Goal: Task Accomplishment & Management: Manage account settings

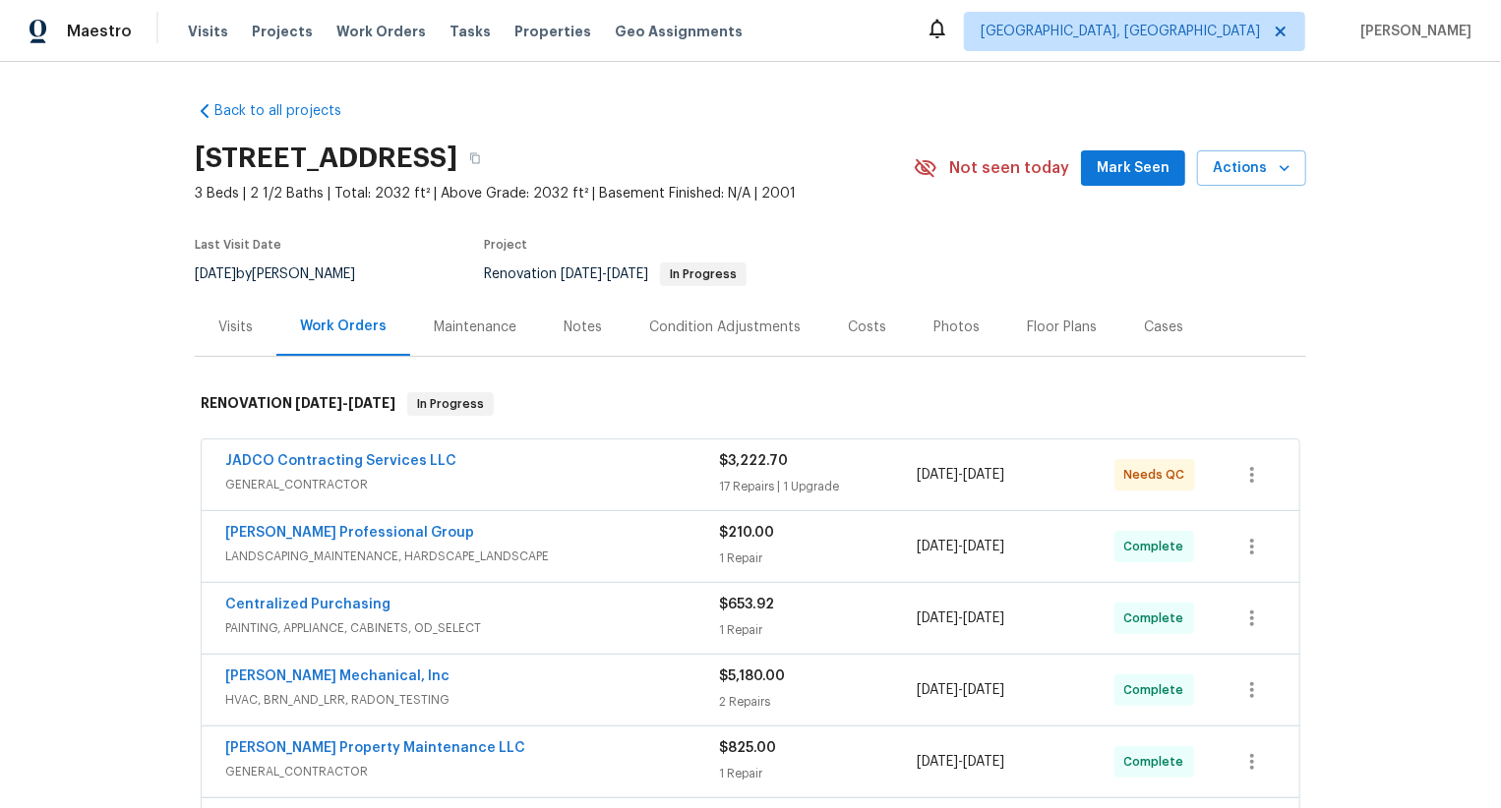
scroll to position [438, 0]
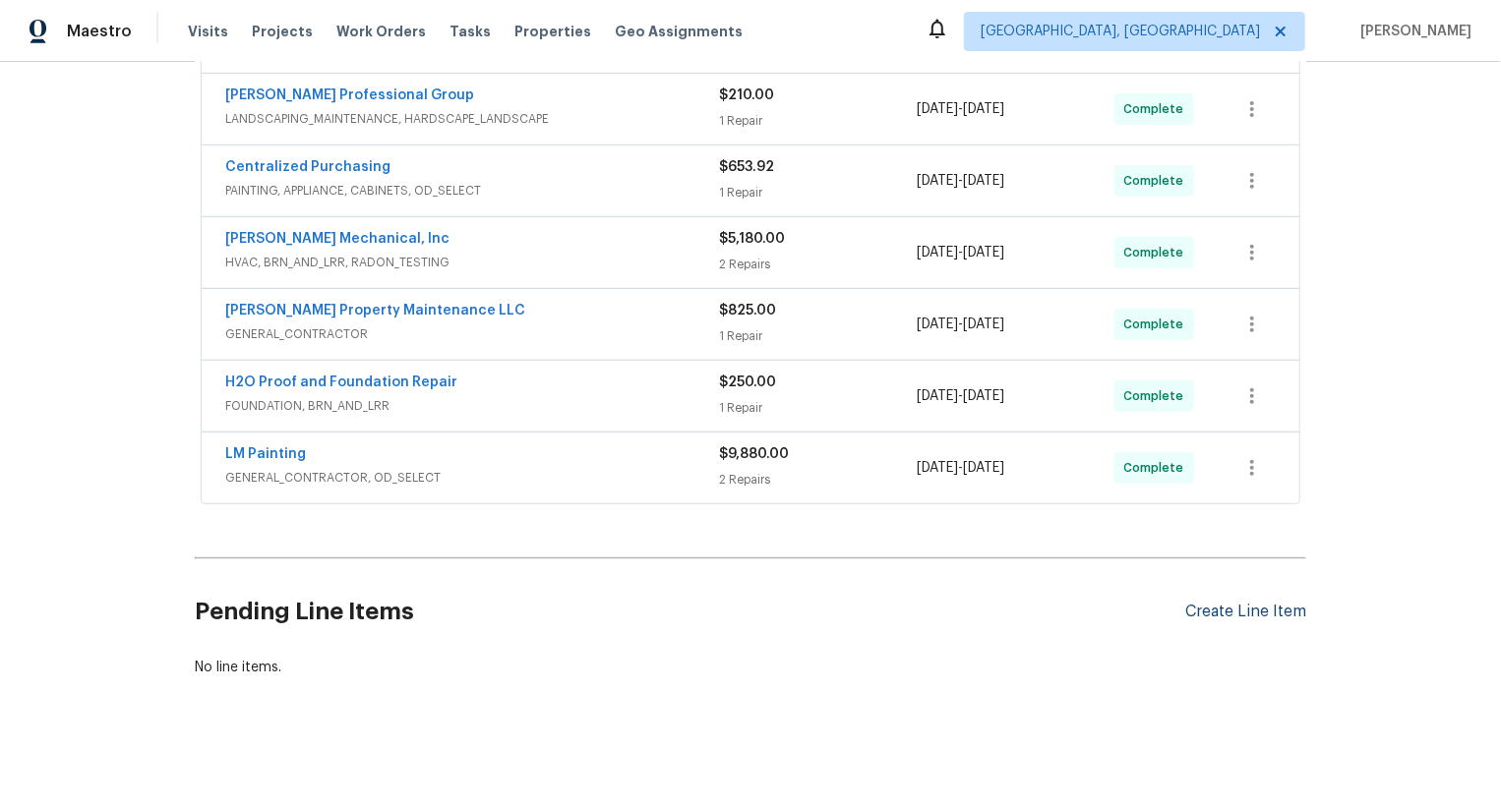
click at [1282, 616] on div "Create Line Item" at bounding box center [1245, 612] width 121 height 19
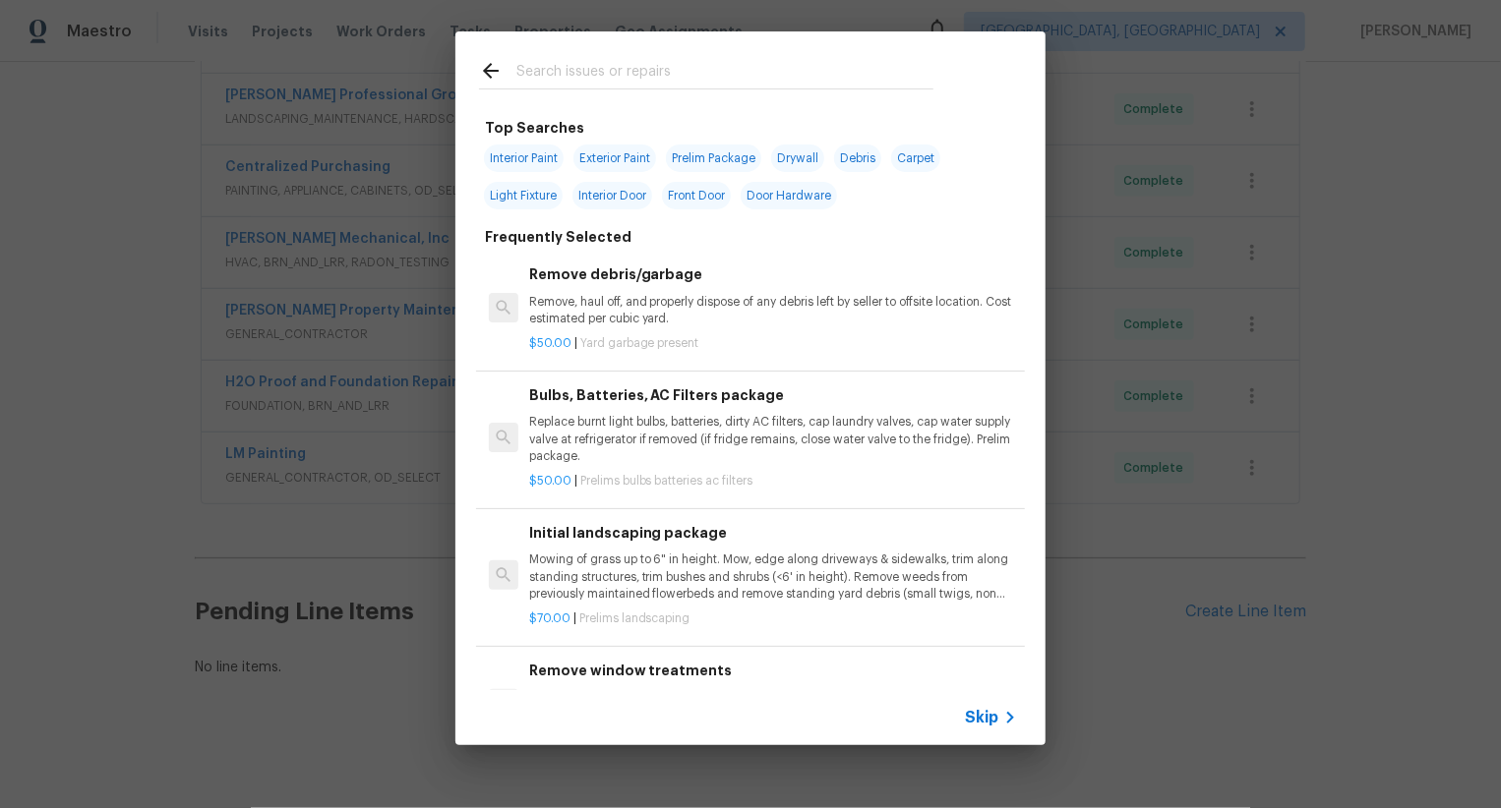
click at [989, 730] on div "Skip" at bounding box center [750, 717] width 590 height 55
click at [993, 715] on span "Skip" at bounding box center [981, 718] width 33 height 20
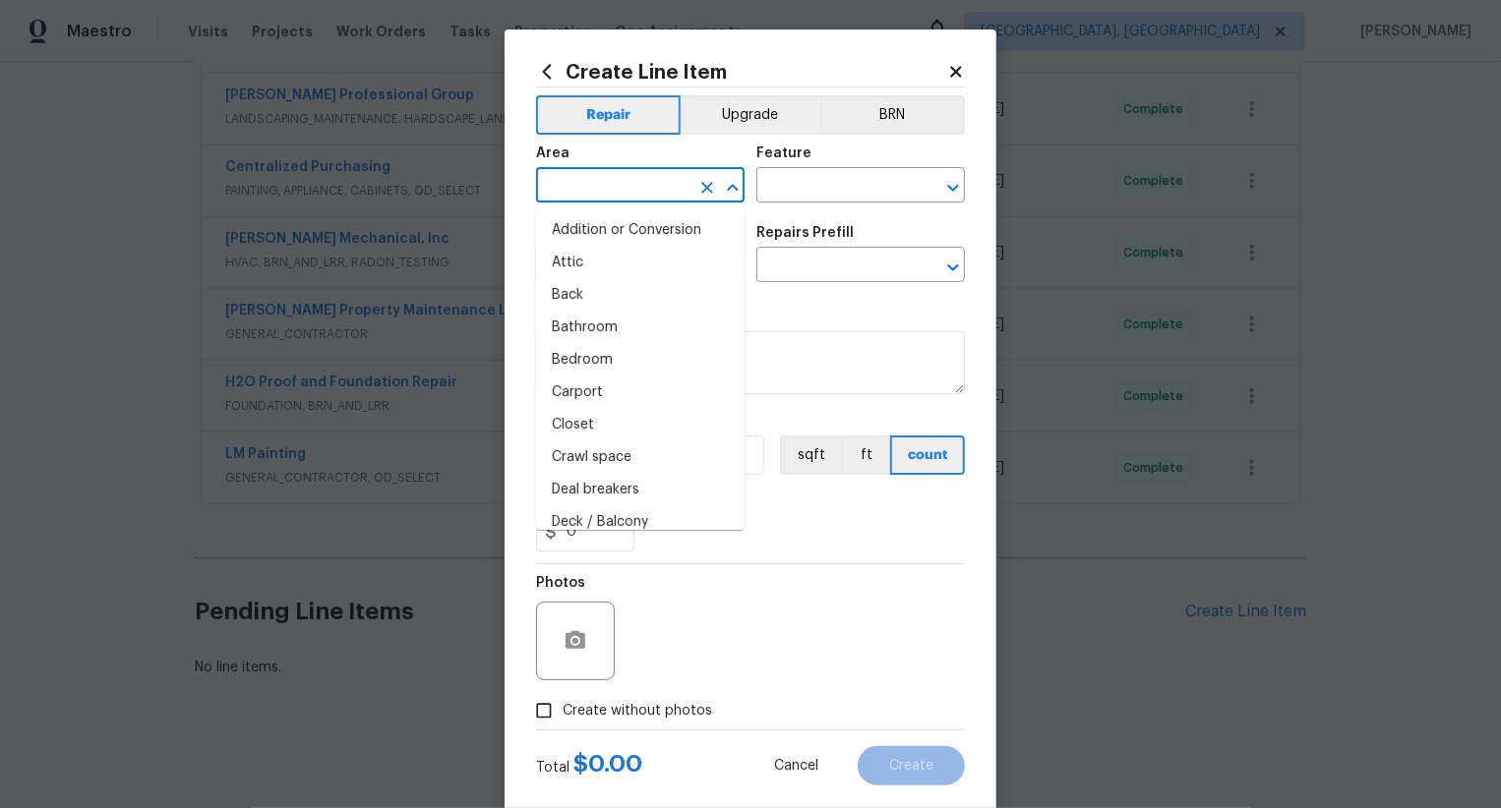
click at [667, 191] on input "text" at bounding box center [612, 187] width 153 height 30
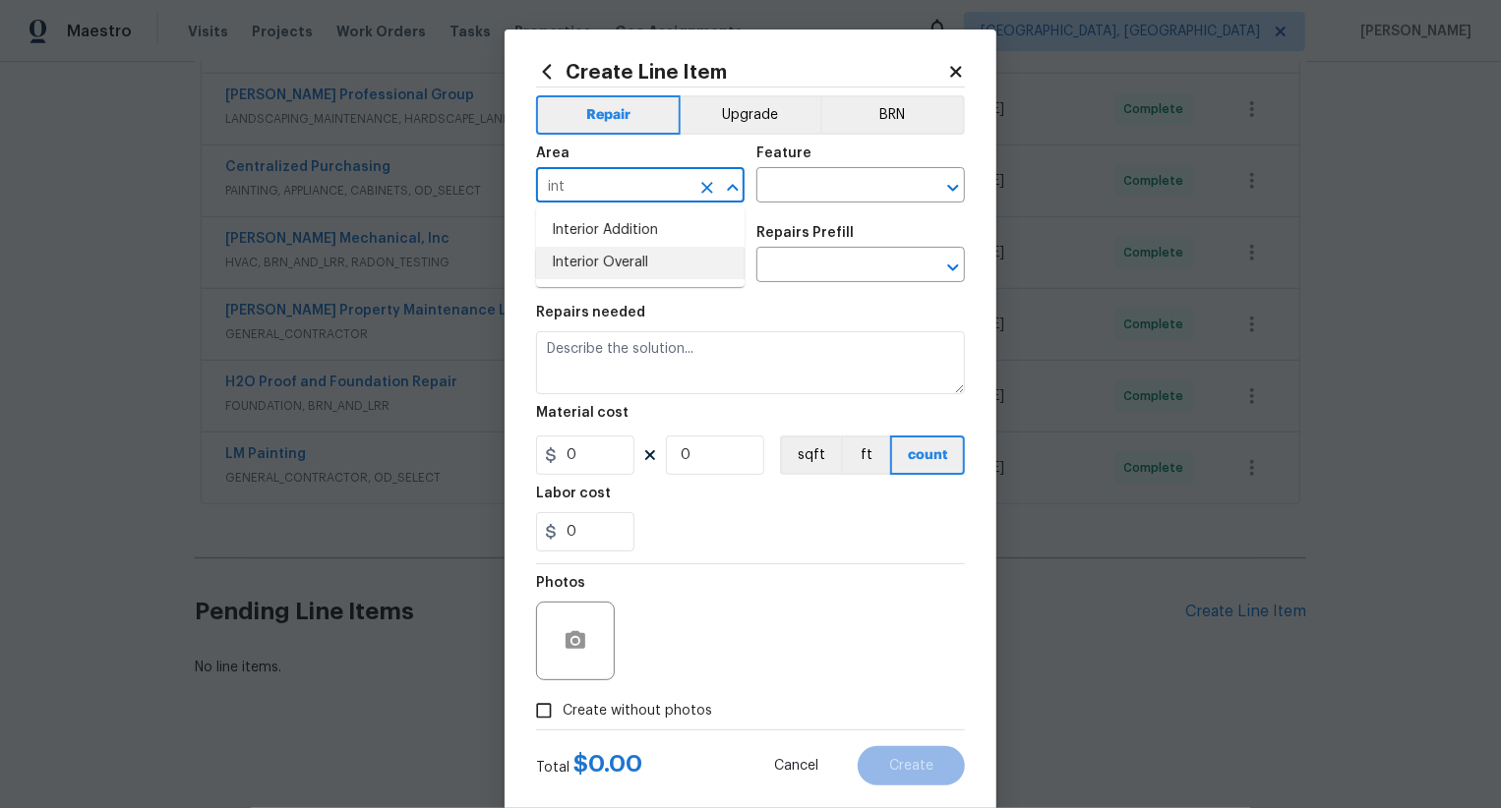
click at [694, 270] on li "Interior Overall" at bounding box center [640, 263] width 209 height 32
type input "Interior Overall"
click at [827, 184] on input "text" at bounding box center [832, 187] width 153 height 30
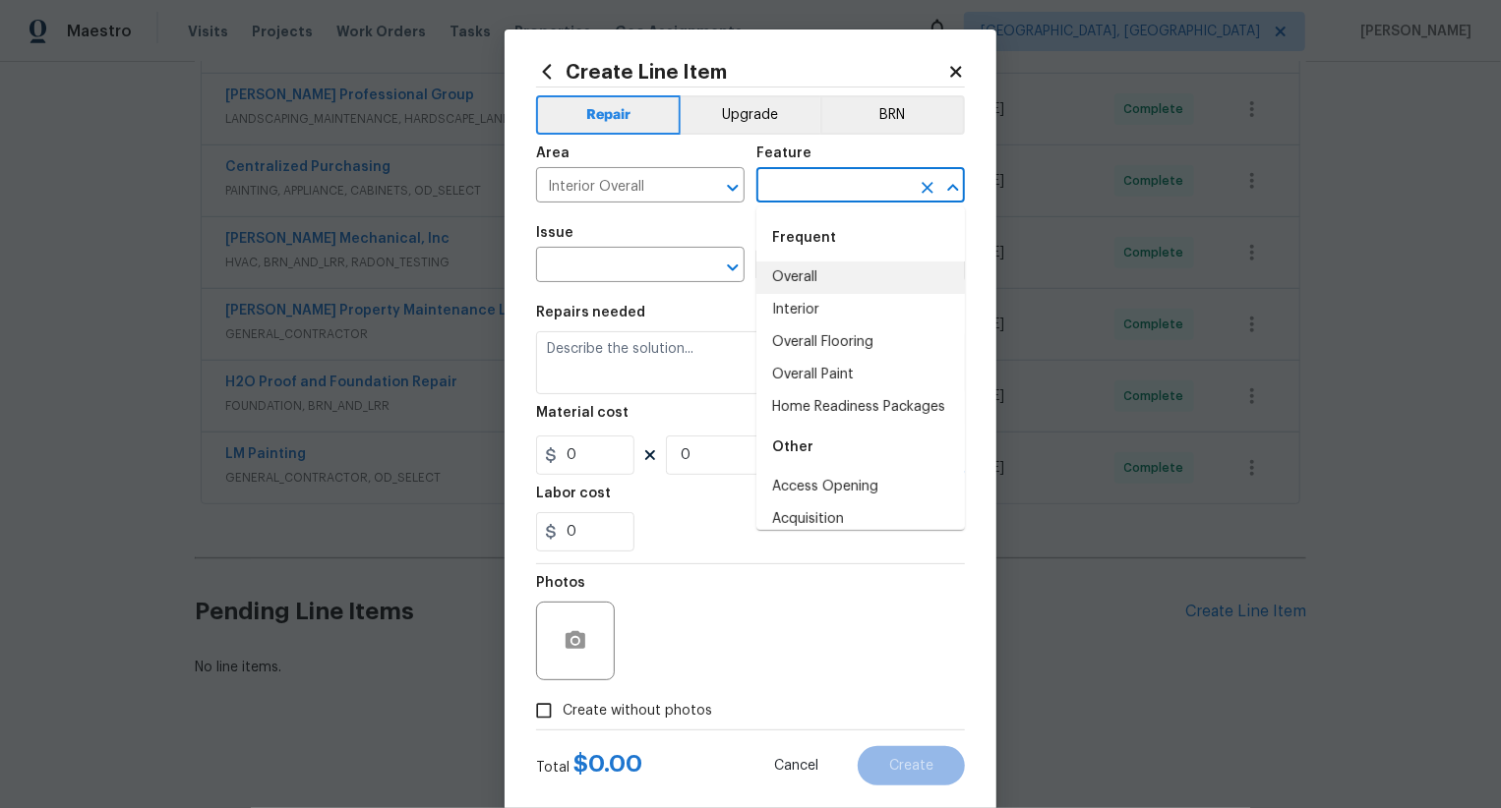
click at [836, 285] on li "Overall" at bounding box center [860, 278] width 209 height 32
type input "Overall"
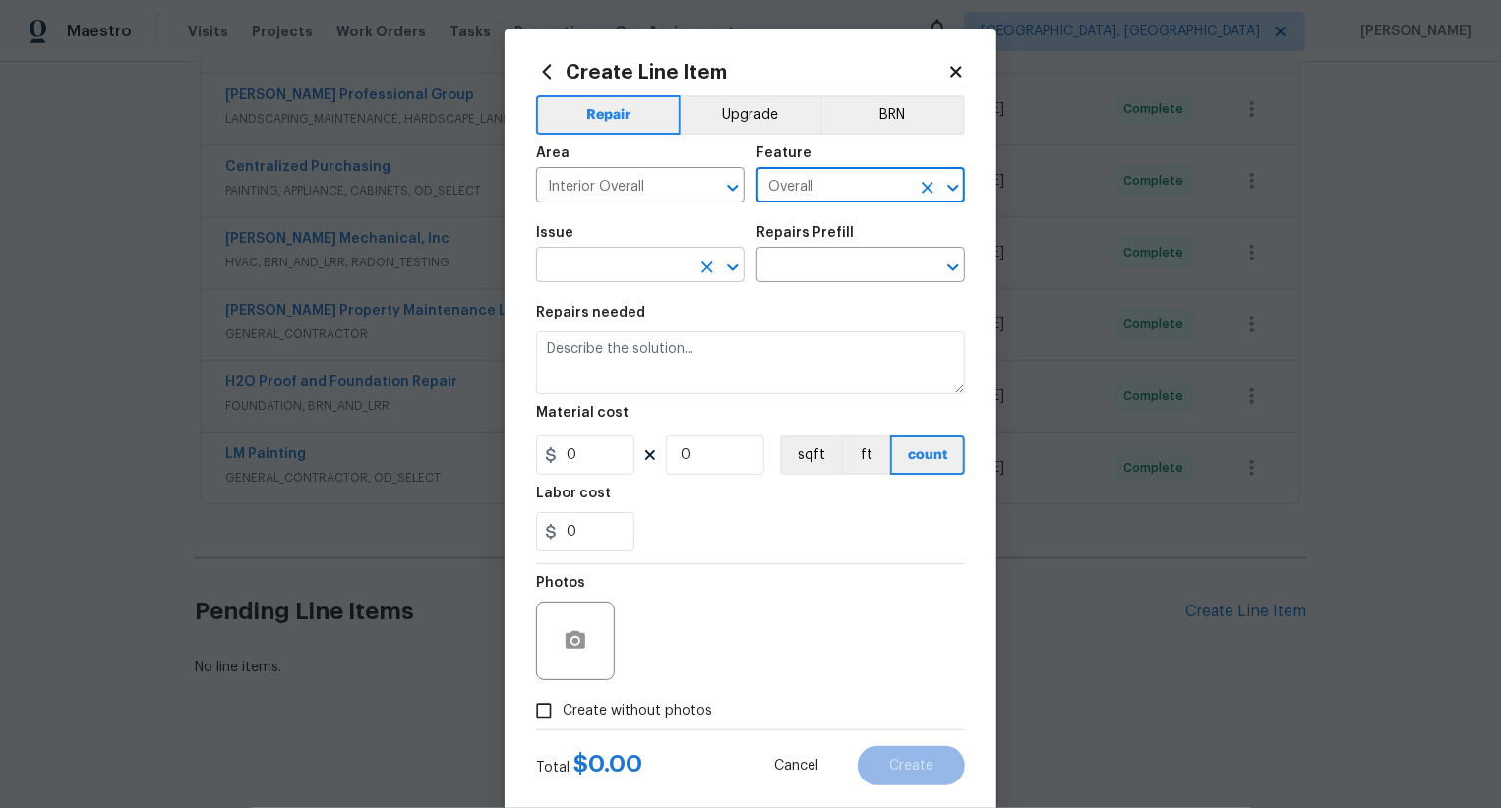
click at [672, 278] on input "text" at bounding box center [612, 267] width 153 height 30
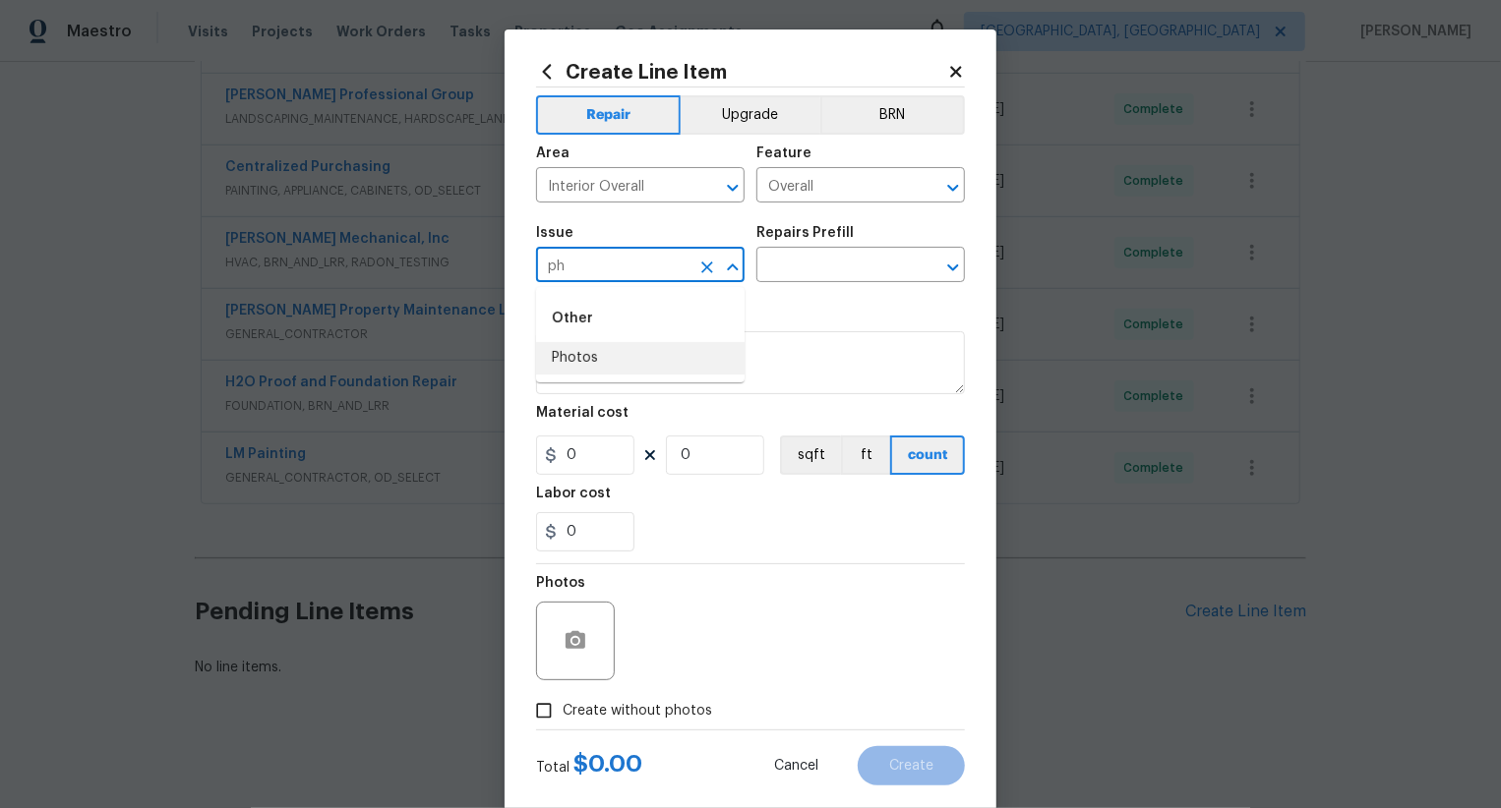
click at [653, 358] on li "Photos" at bounding box center [640, 358] width 209 height 32
type input "Photos"
click at [806, 273] on input "text" at bounding box center [832, 267] width 153 height 30
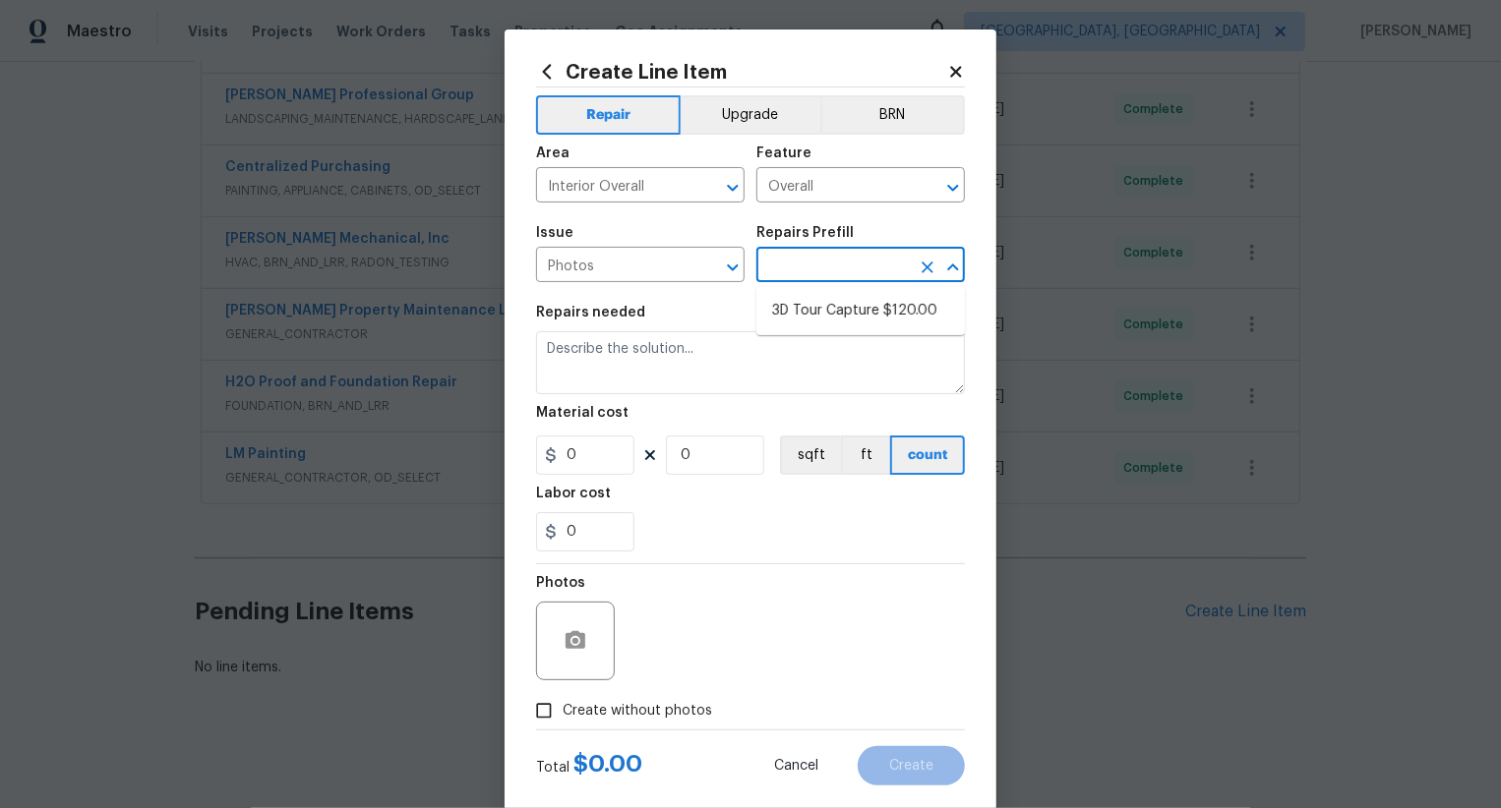
click at [816, 295] on li "3D Tour Capture $120.00" at bounding box center [860, 311] width 209 height 32
type input "3D Tour Capture $120.00"
type textarea "Capture 3D tour of home"
type input "1"
type input "120"
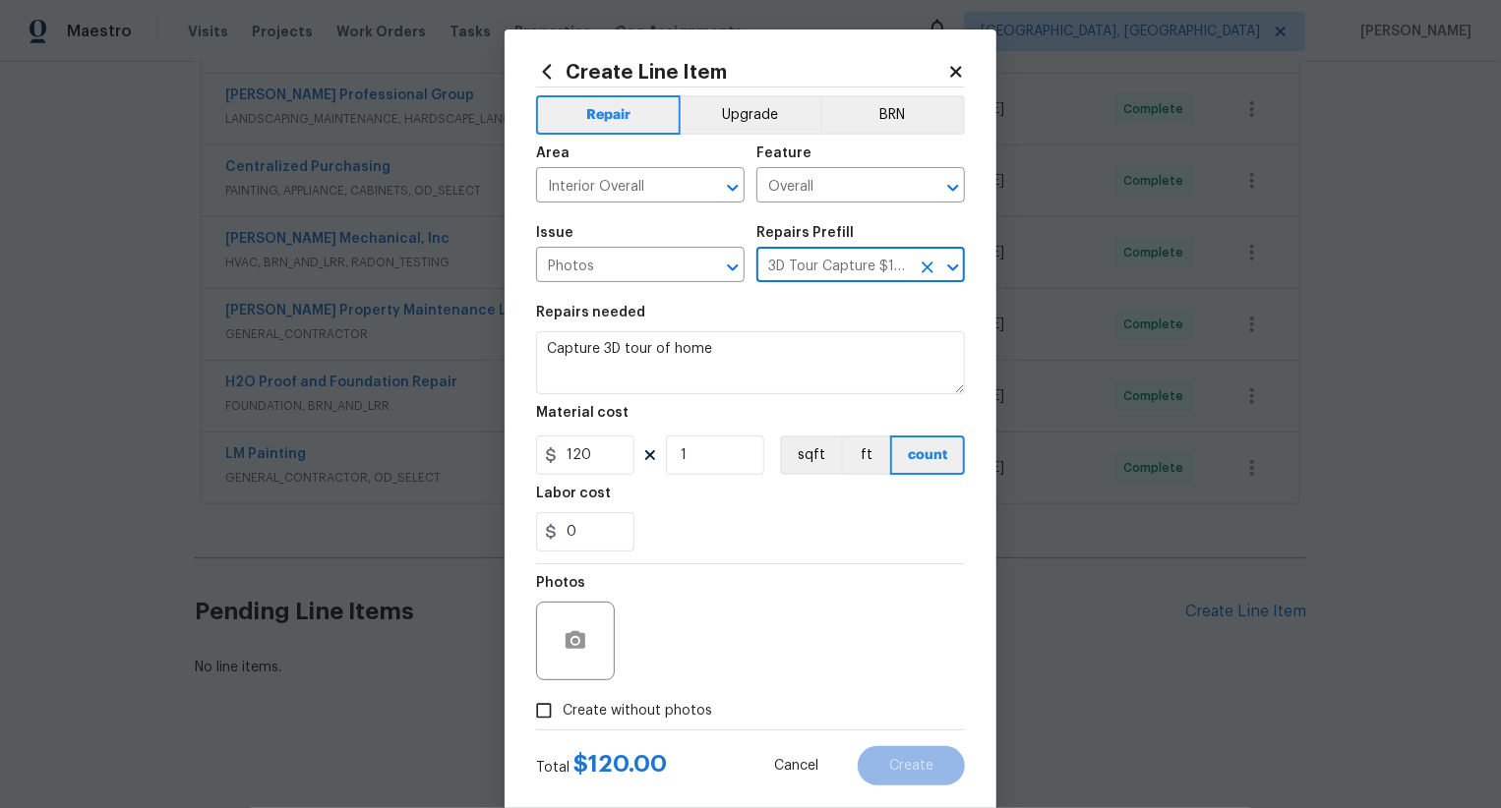
scroll to position [38, 0]
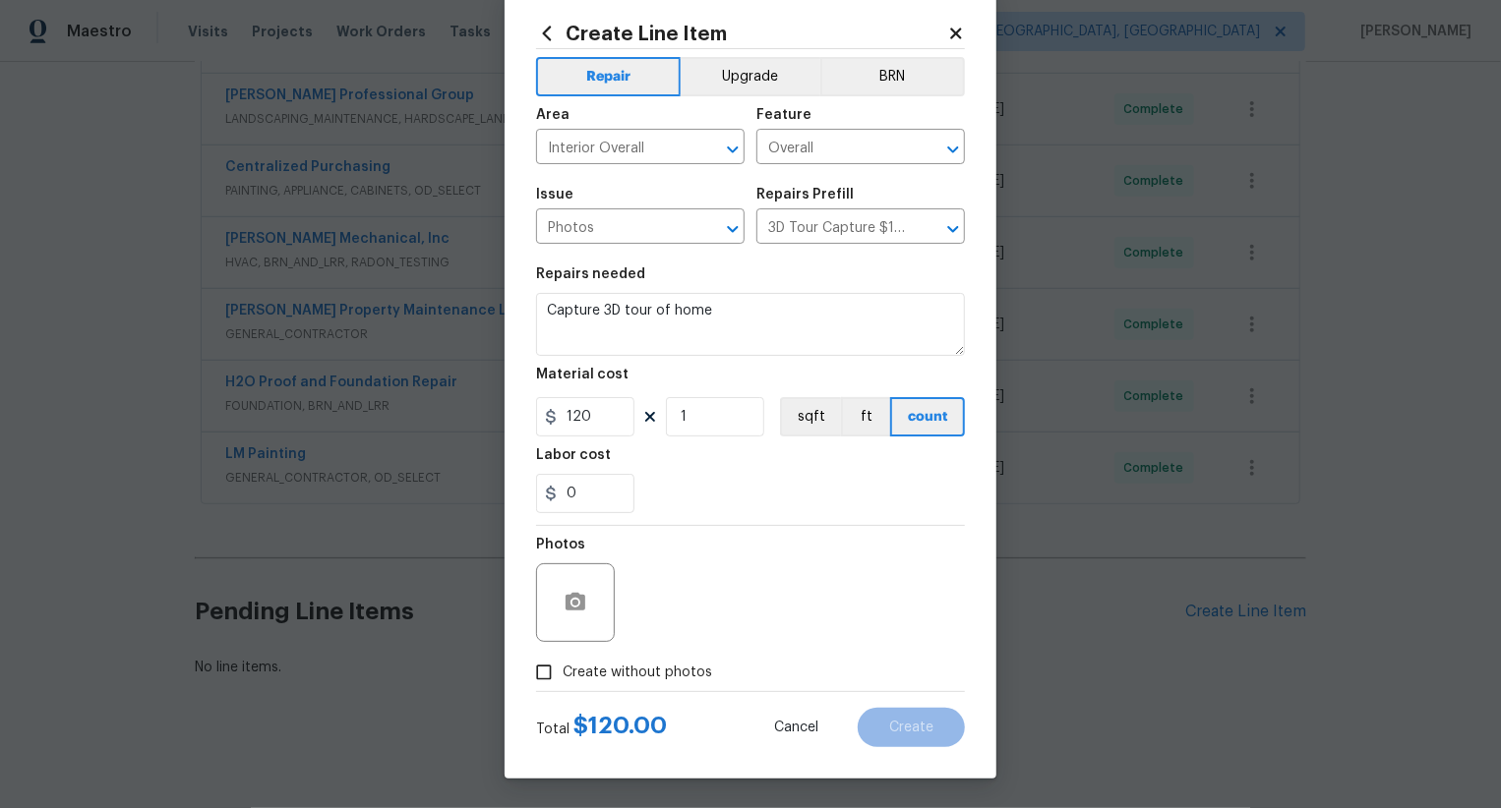
click at [650, 668] on span "Create without photos" at bounding box center [637, 673] width 149 height 21
click at [563, 668] on input "Create without photos" at bounding box center [543, 672] width 37 height 37
checkbox input "true"
click at [736, 583] on textarea at bounding box center [797, 603] width 334 height 79
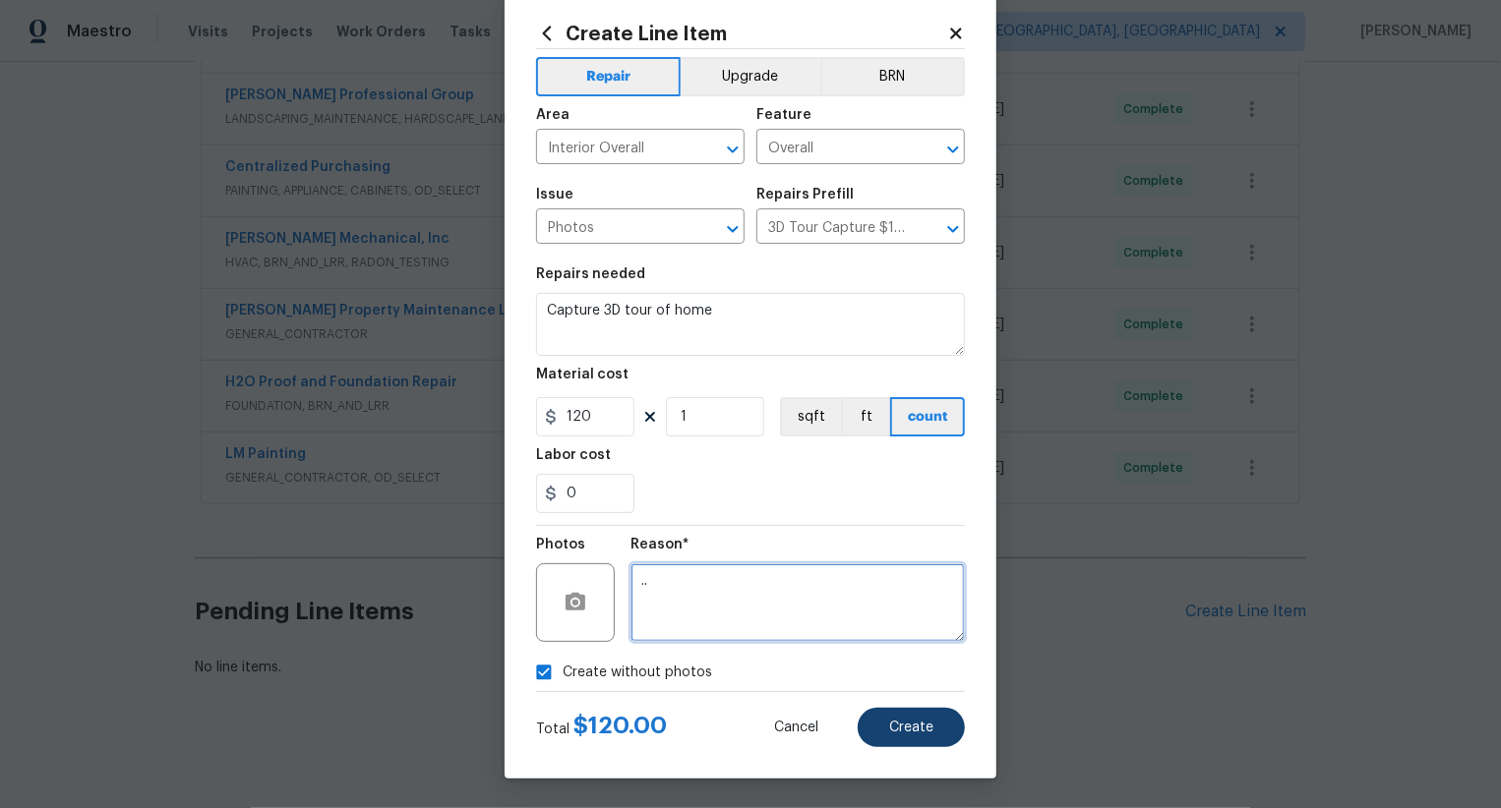
type textarea ".."
click at [926, 733] on span "Create" at bounding box center [911, 728] width 44 height 15
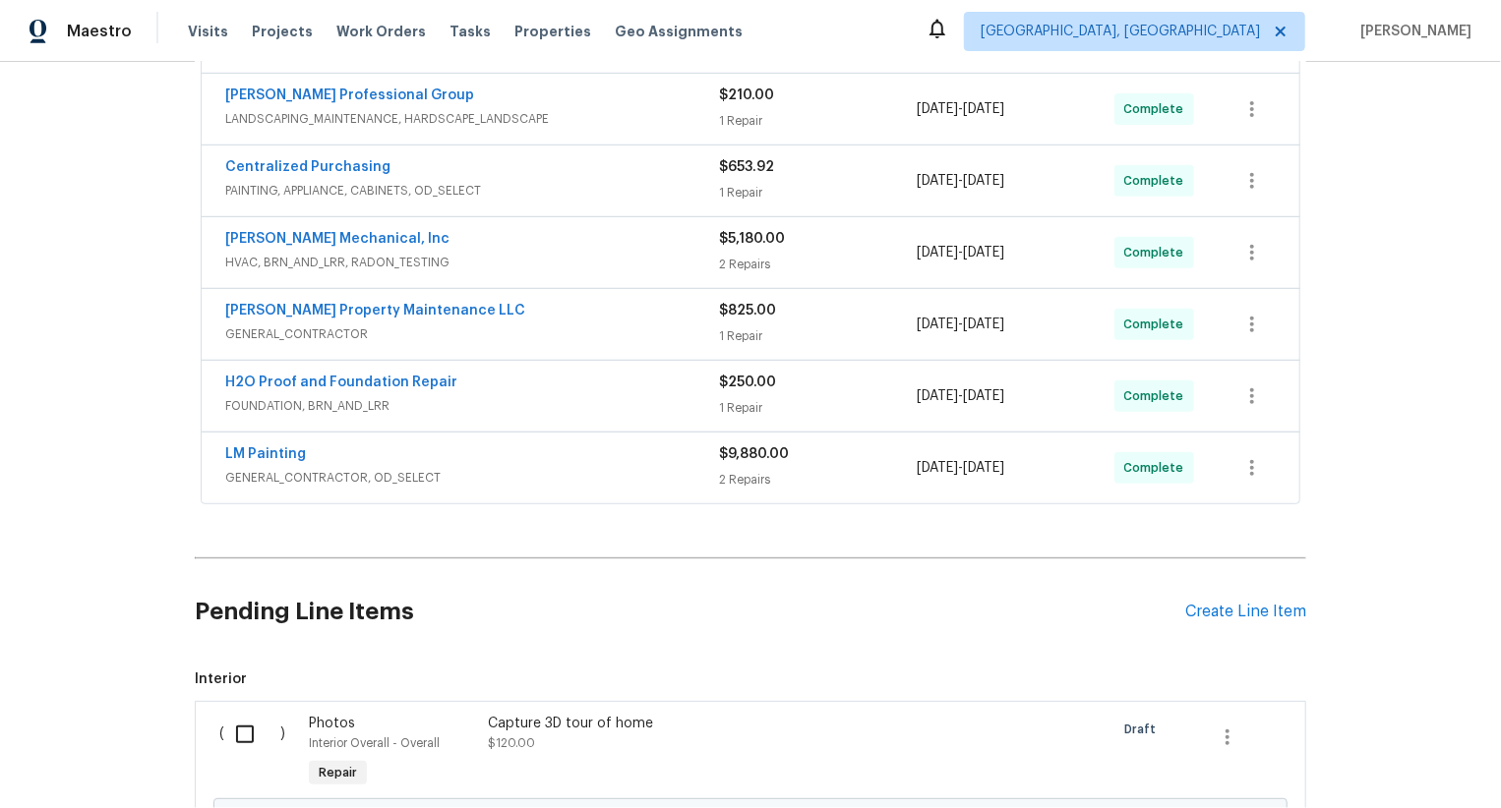
scroll to position [663, 0]
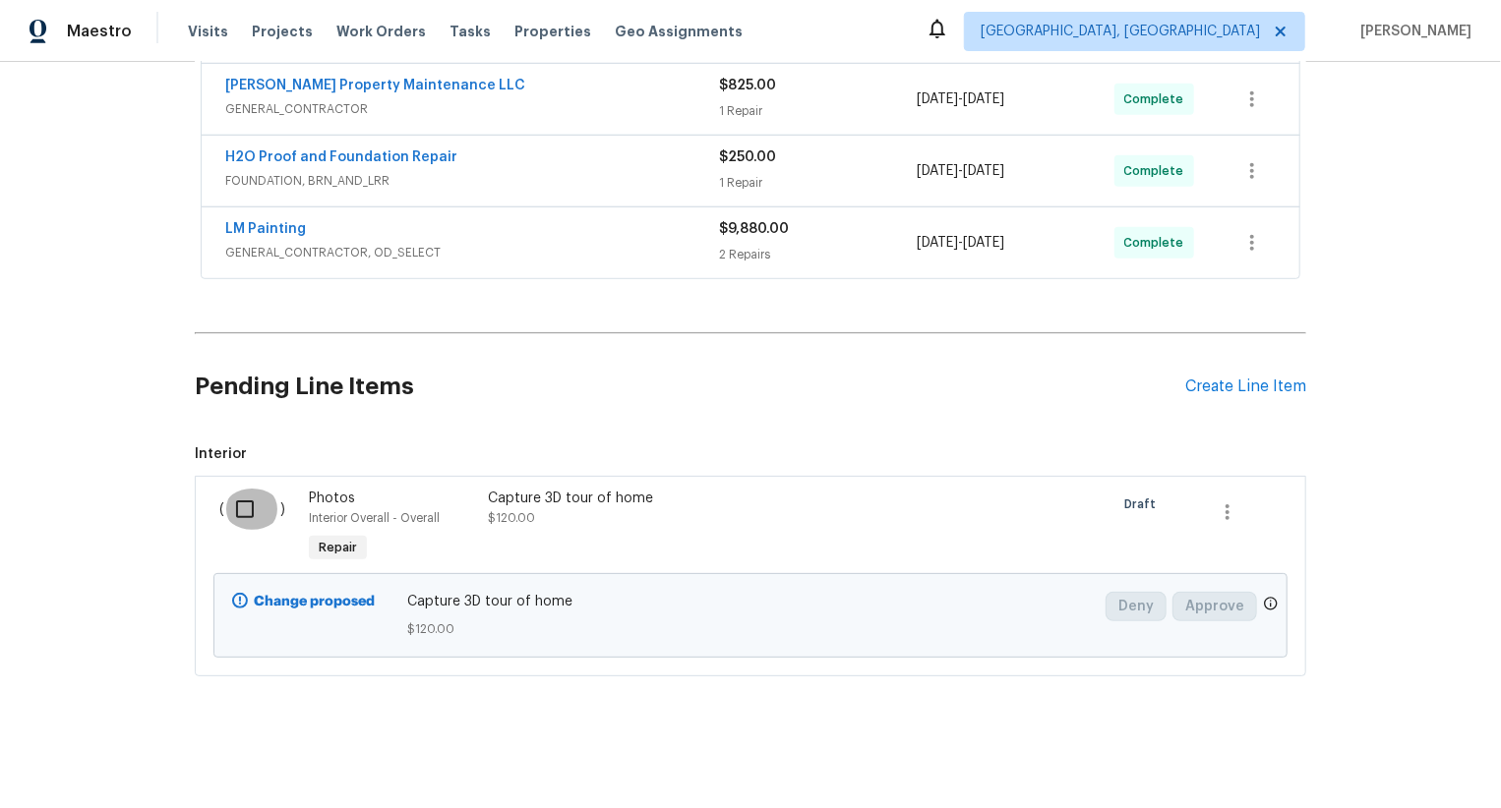
click at [275, 511] on input "checkbox" at bounding box center [252, 509] width 56 height 41
click at [246, 508] on input "checkbox" at bounding box center [252, 509] width 56 height 41
checkbox input "true"
click at [1374, 758] on span "Create Work Order" at bounding box center [1388, 759] width 131 height 25
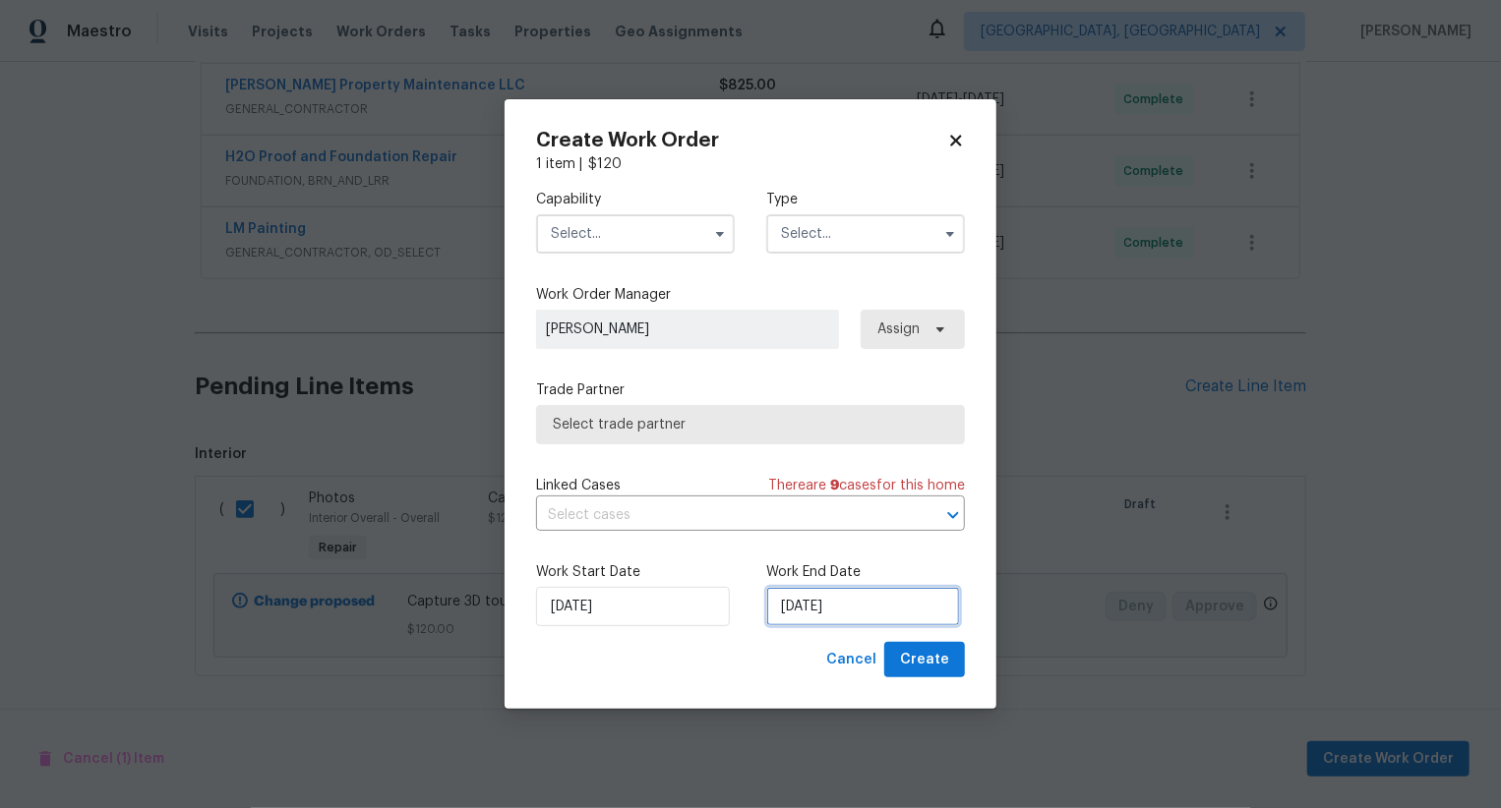
click at [799, 607] on input "[DATE]" at bounding box center [863, 606] width 194 height 39
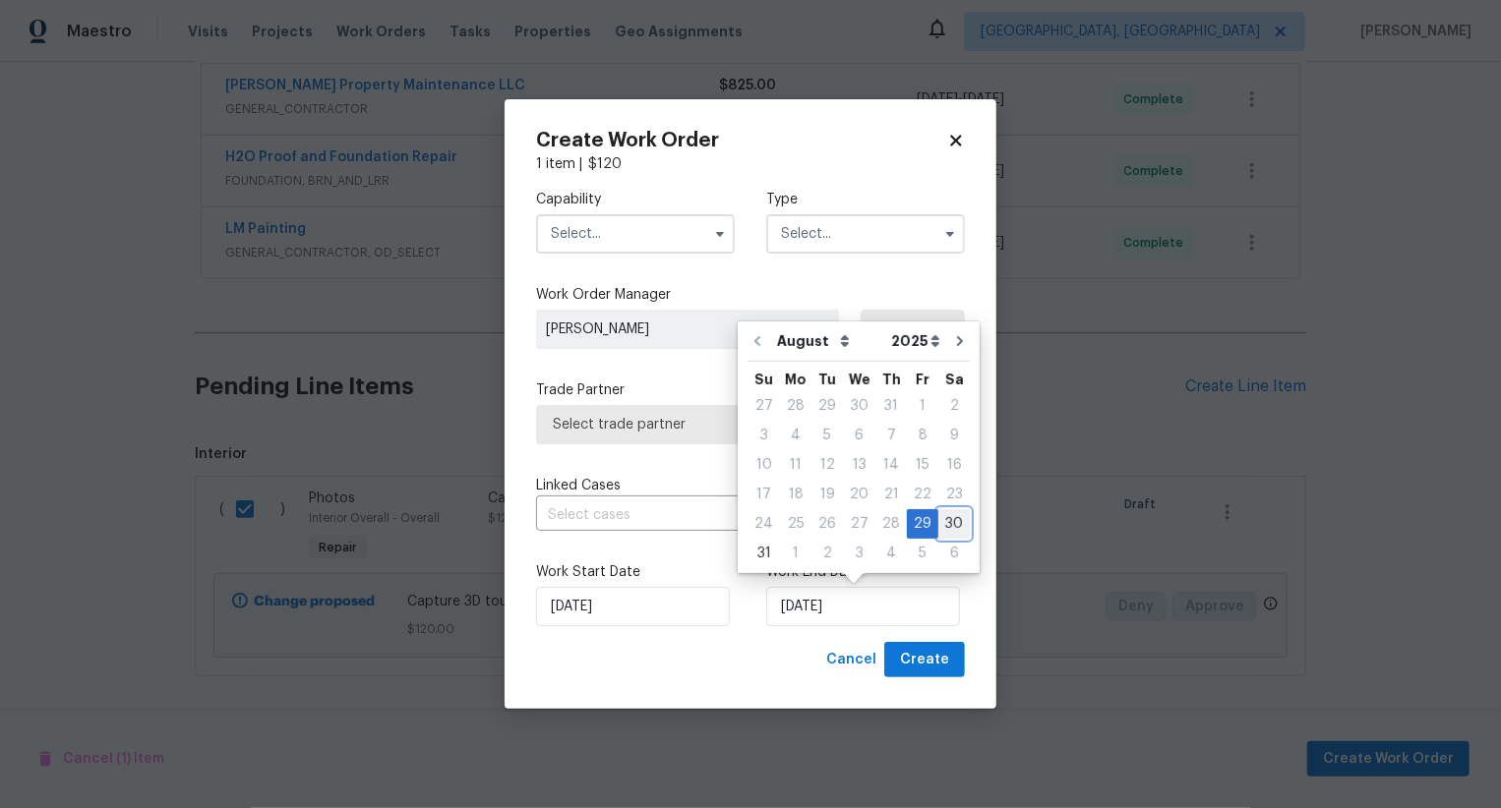
click at [941, 518] on div "30" at bounding box center [953, 524] width 31 height 28
type input "[DATE]"
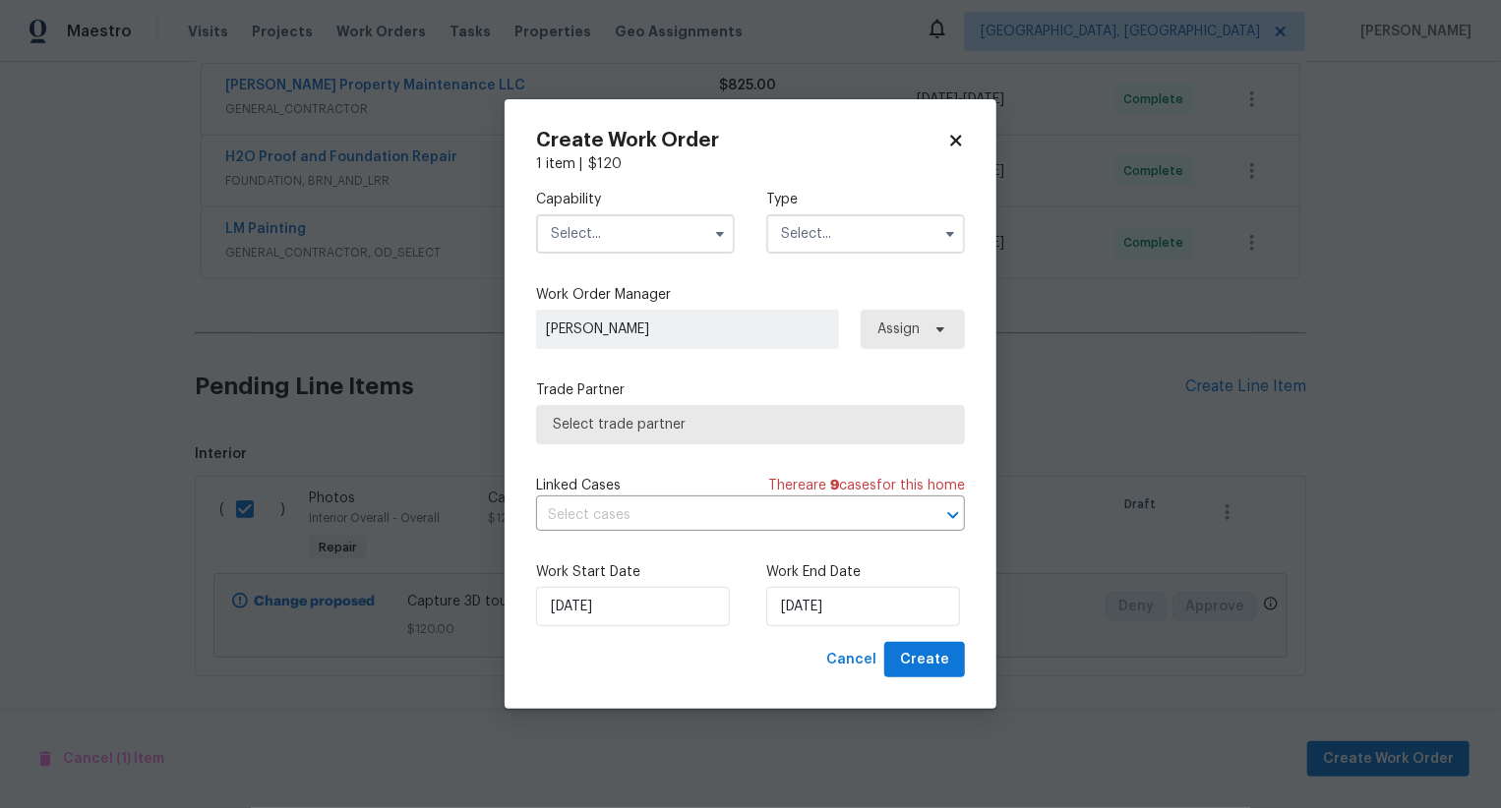
click at [669, 239] on input "text" at bounding box center [635, 233] width 199 height 39
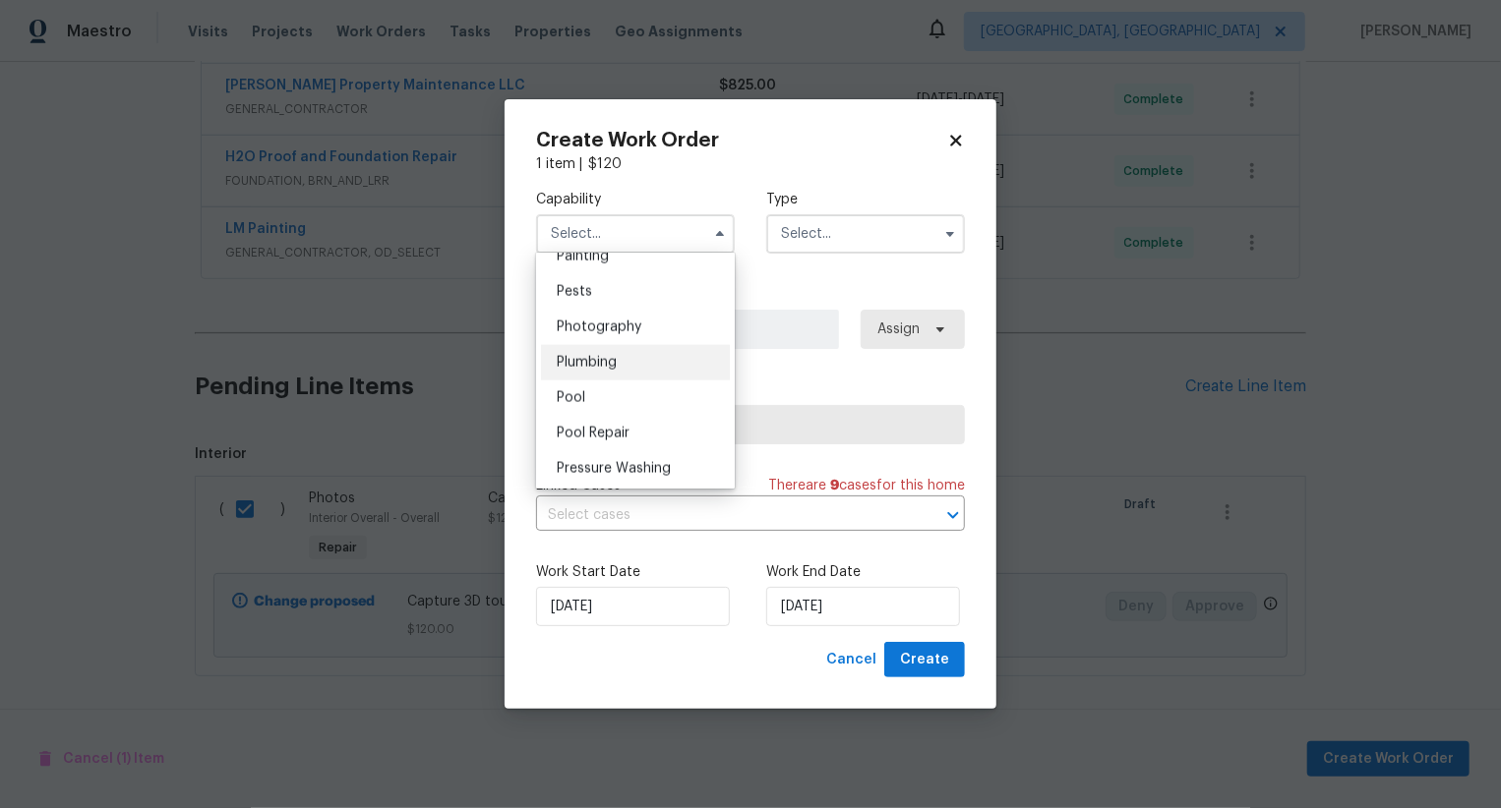
scroll to position [1667, 0]
click at [684, 337] on div "Photography" at bounding box center [635, 331] width 189 height 35
type input "Photography"
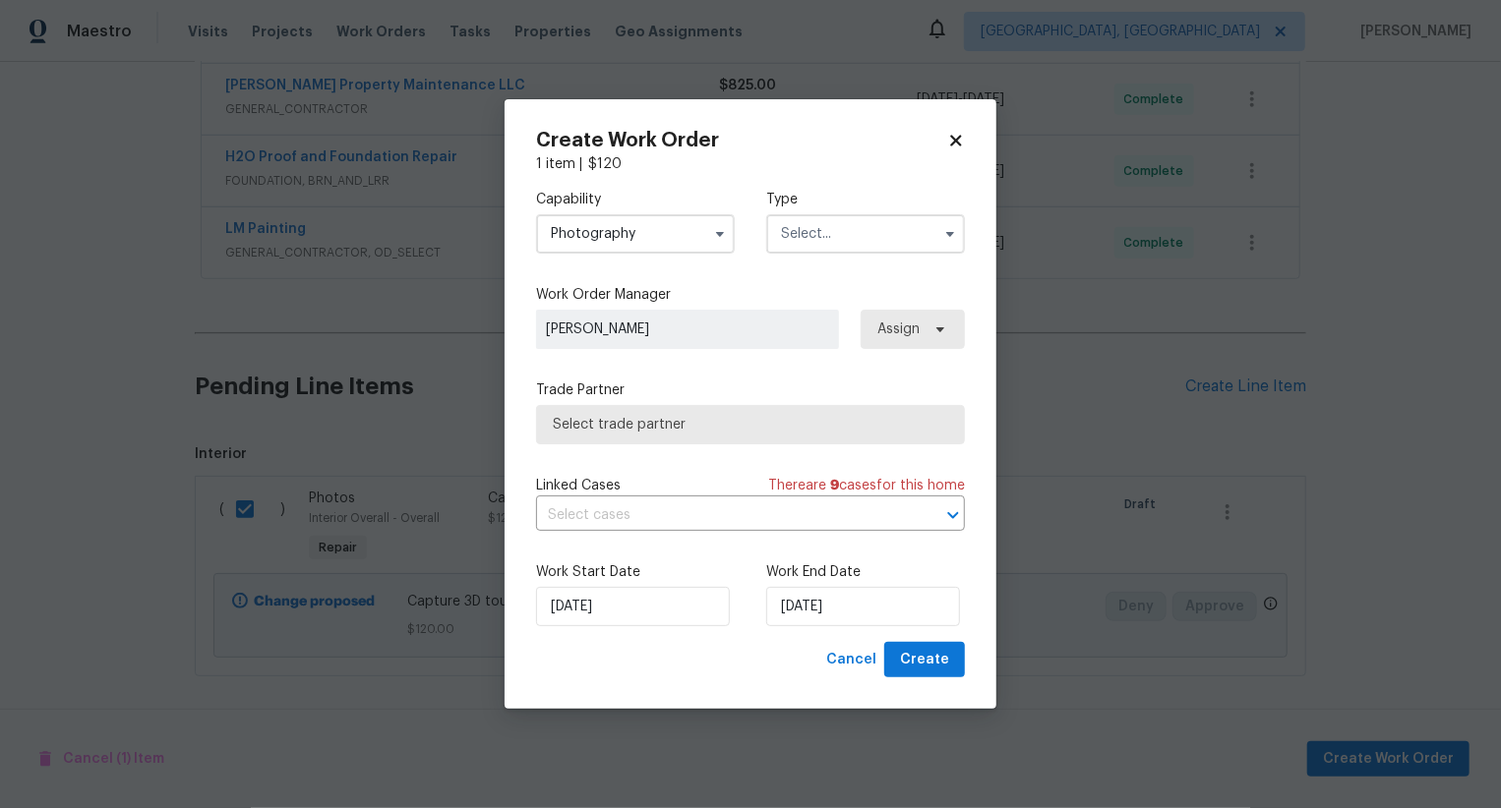
click at [804, 249] on input "text" at bounding box center [865, 233] width 199 height 39
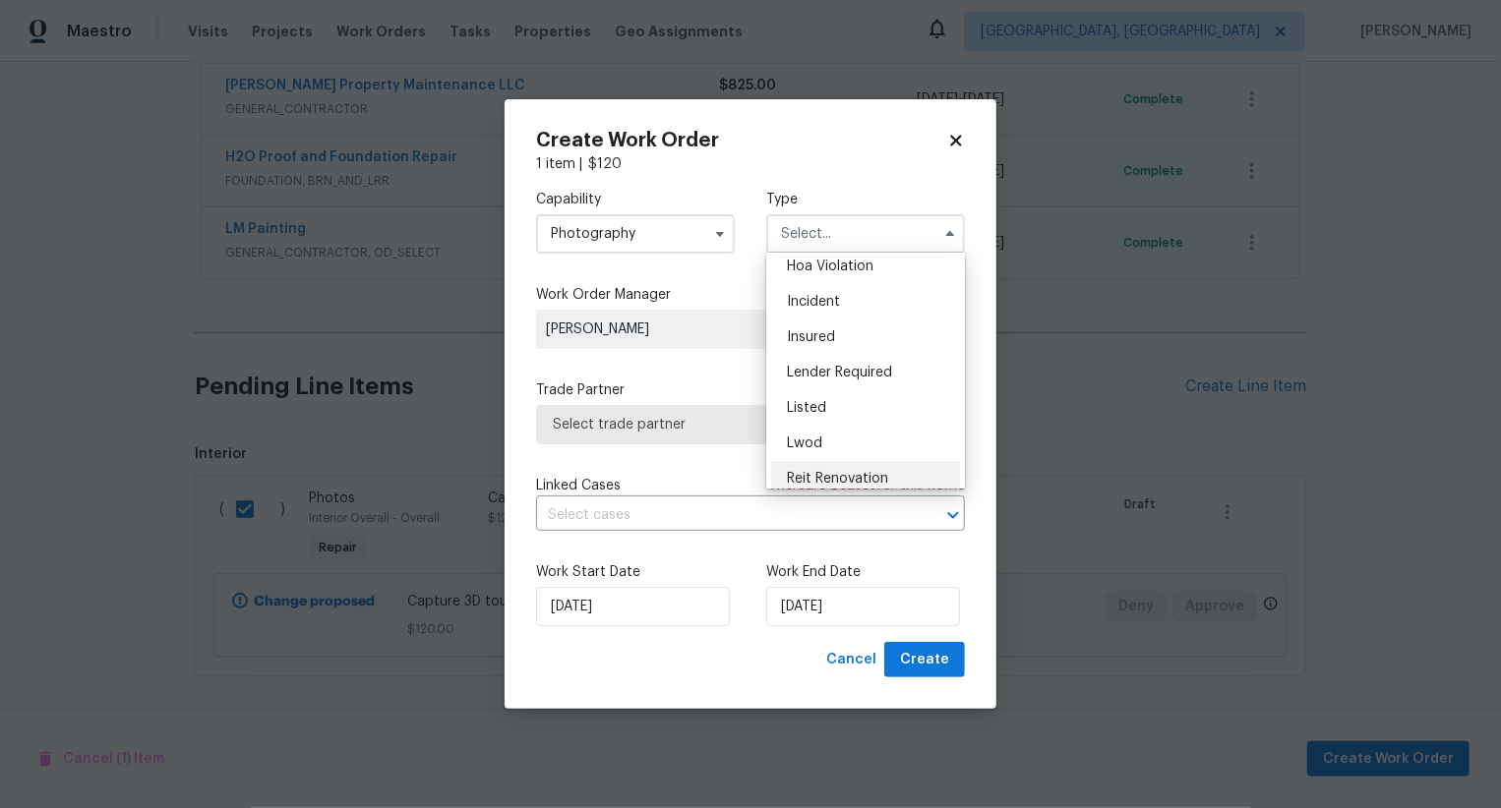
scroll to position [0, 0]
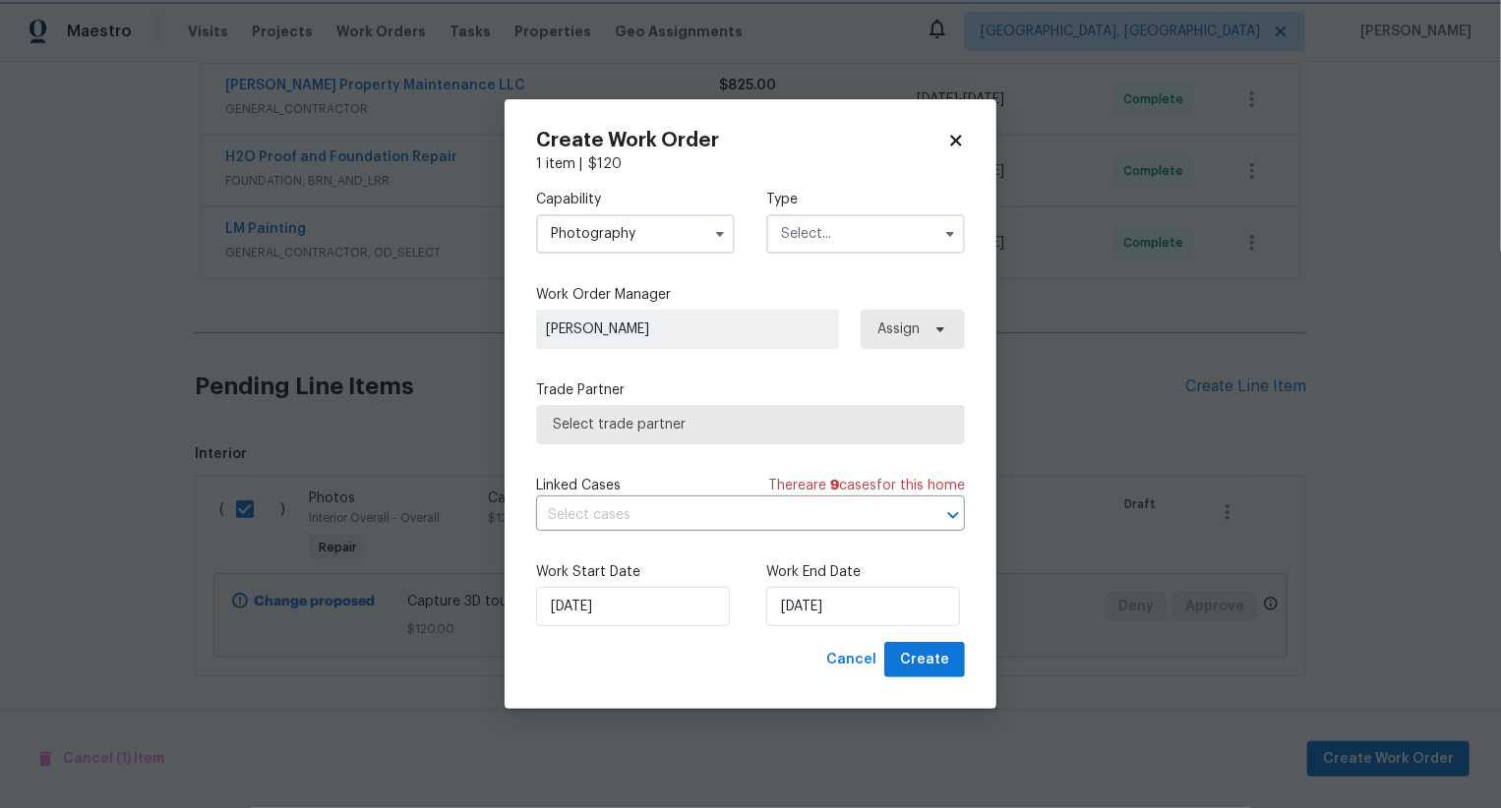
click at [748, 177] on div "Capability Photography Type Feedback Hoa Violation Incident Insured Lender Requ…" at bounding box center [750, 221] width 429 height 95
click at [820, 227] on input "text" at bounding box center [865, 233] width 199 height 39
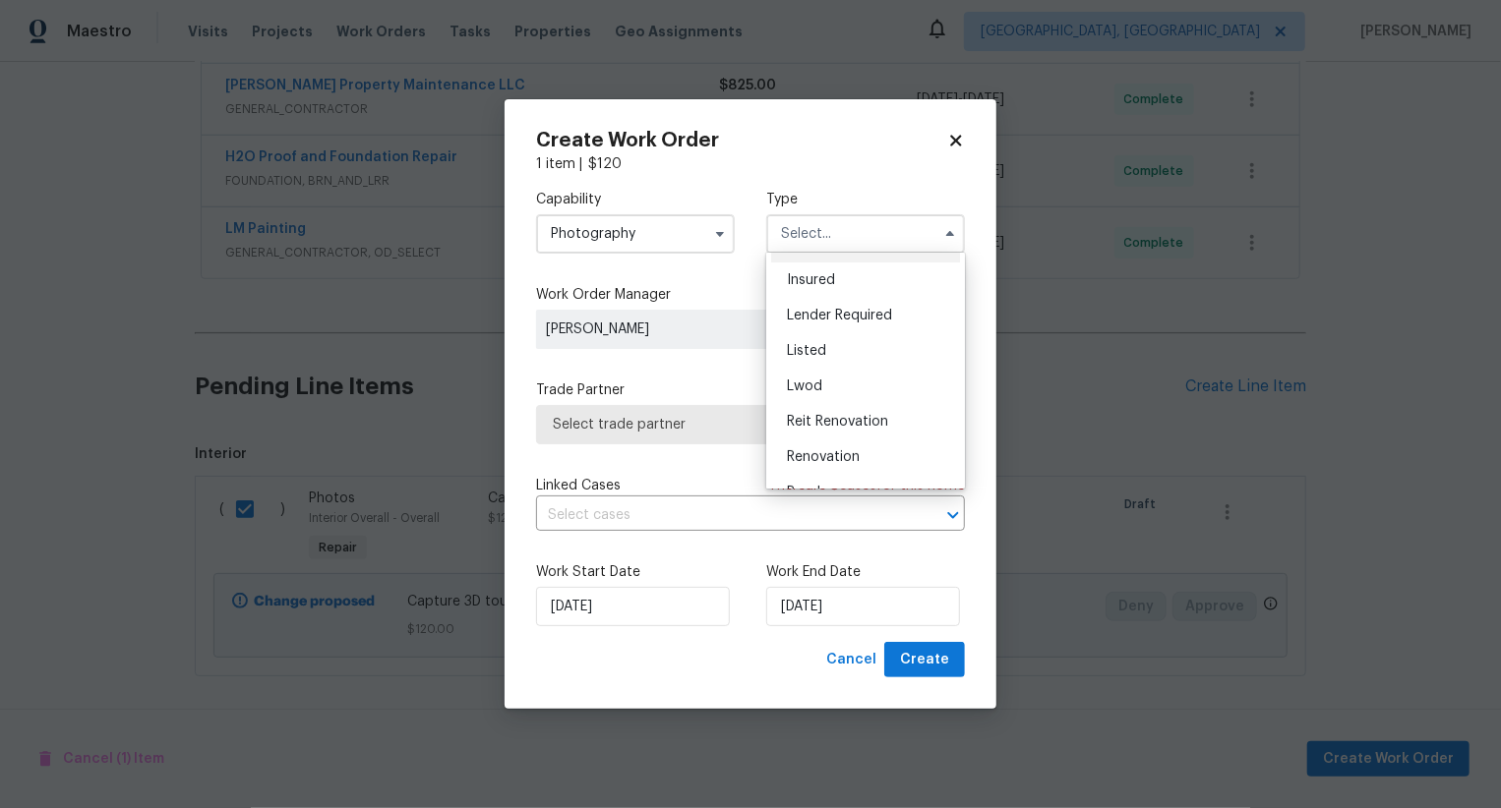
scroll to position [198, 0]
click at [965, 152] on div "Create Work Order 1 item | $ 120 Capability Photography Type Feedback Hoa Viola…" at bounding box center [751, 404] width 492 height 611
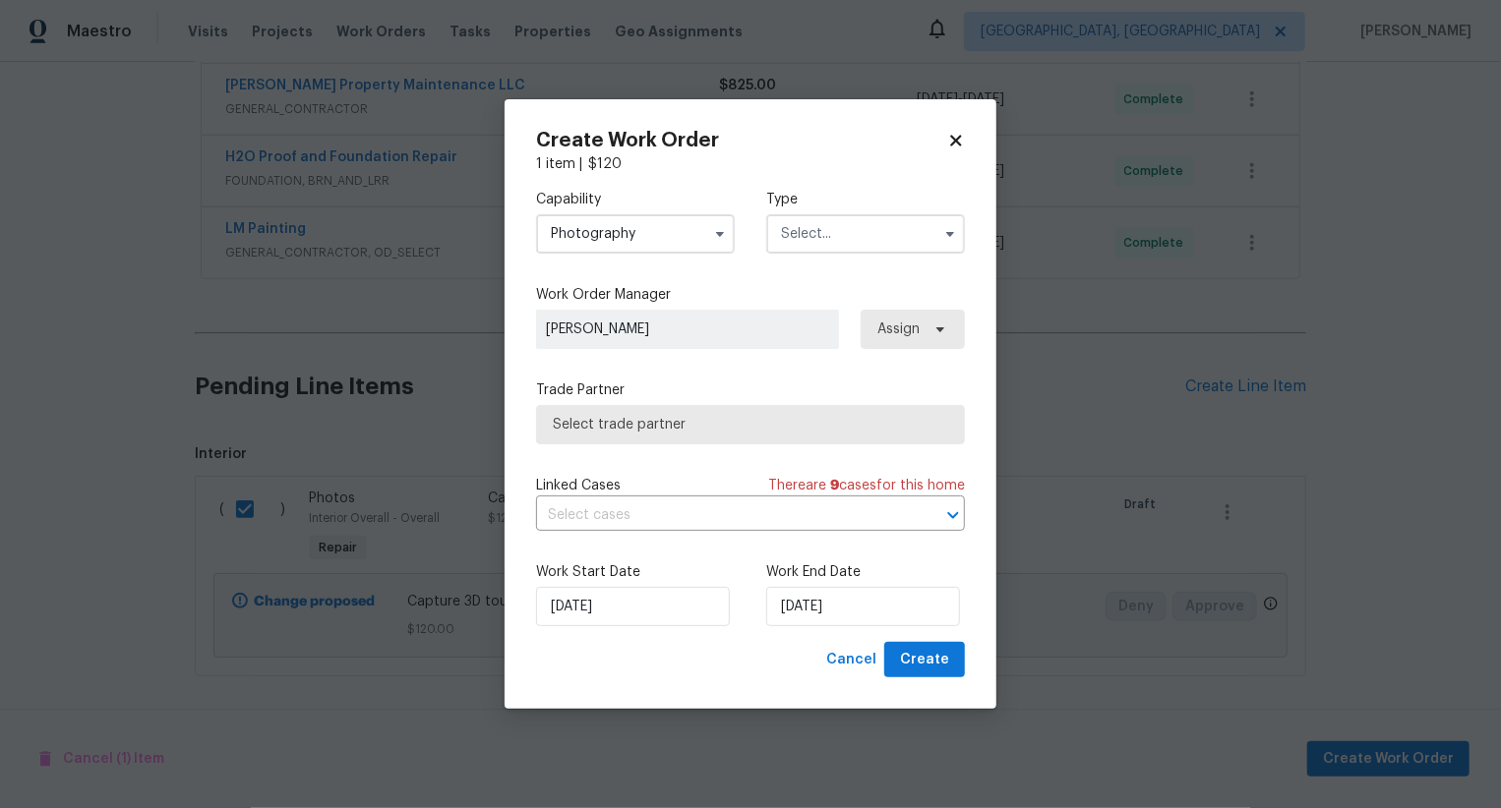
click at [960, 147] on icon at bounding box center [956, 141] width 18 height 18
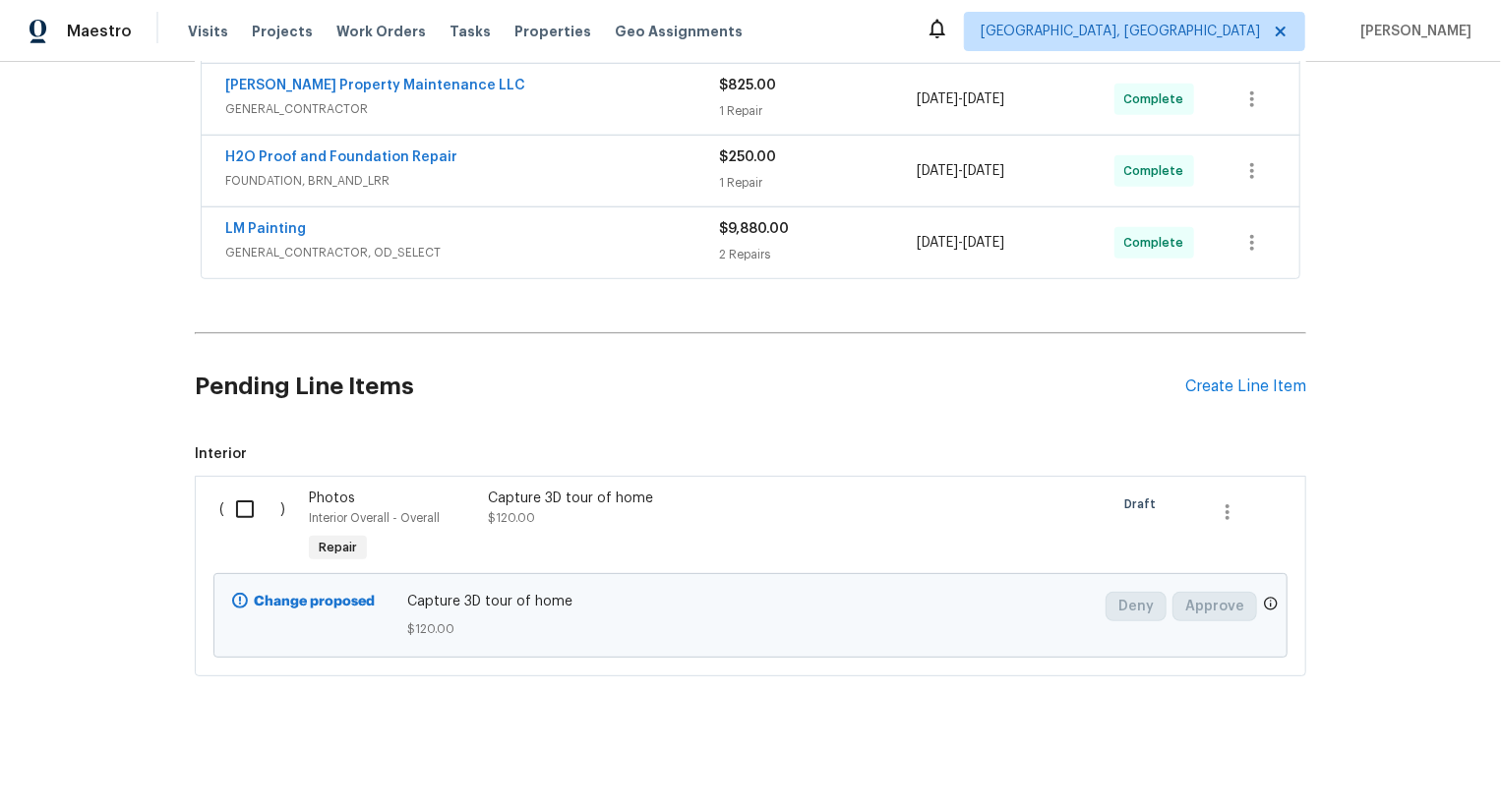
click at [216, 489] on div "( )" at bounding box center [258, 528] width 90 height 90
click at [257, 508] on input "checkbox" at bounding box center [252, 509] width 56 height 41
checkbox input "true"
click at [1372, 777] on div "Cancel (1) Item Create Work Order" at bounding box center [750, 759] width 1501 height 100
click at [1391, 756] on span "Create Work Order" at bounding box center [1388, 759] width 131 height 25
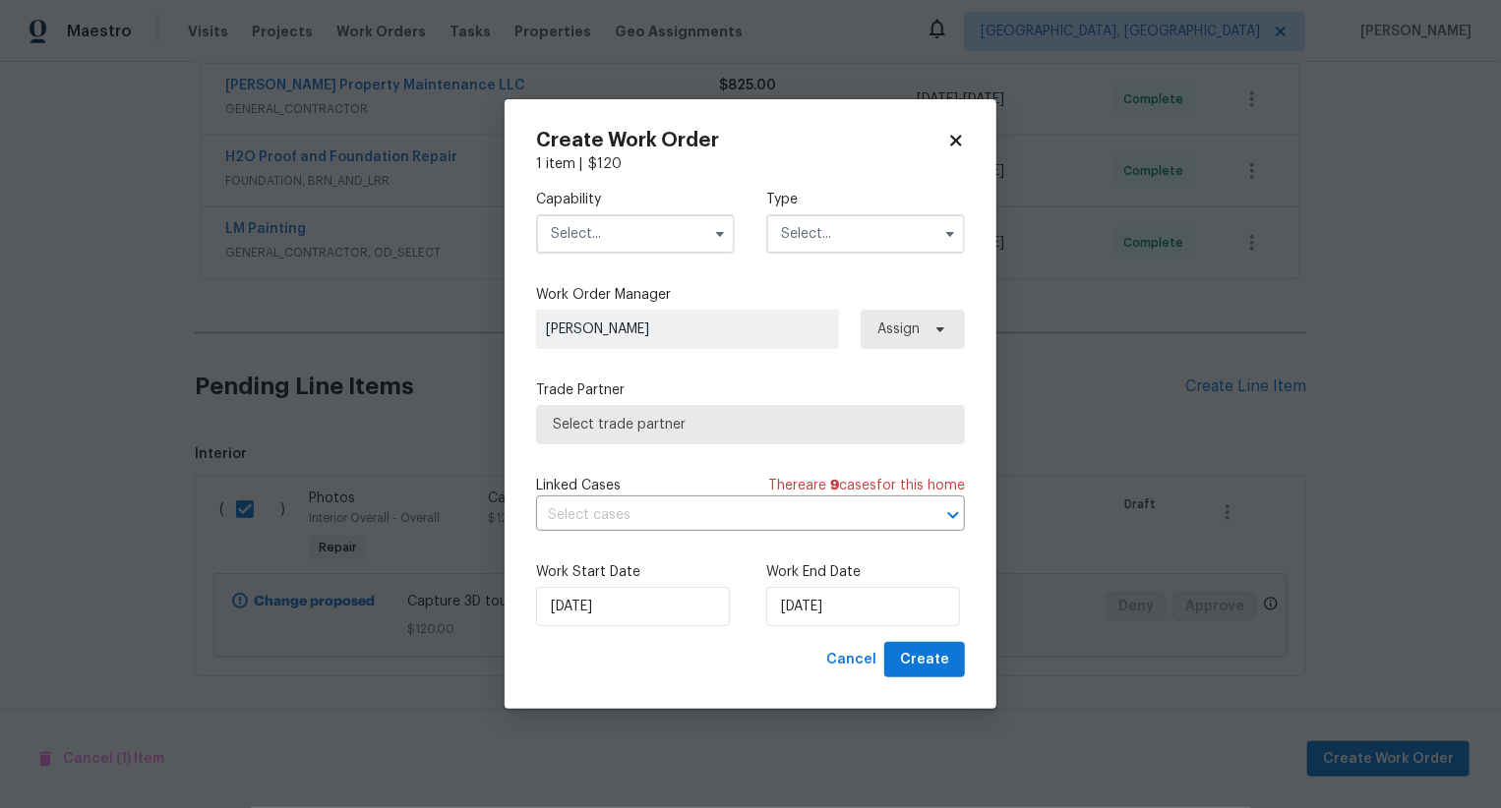
click at [662, 228] on input "text" at bounding box center [635, 233] width 199 height 39
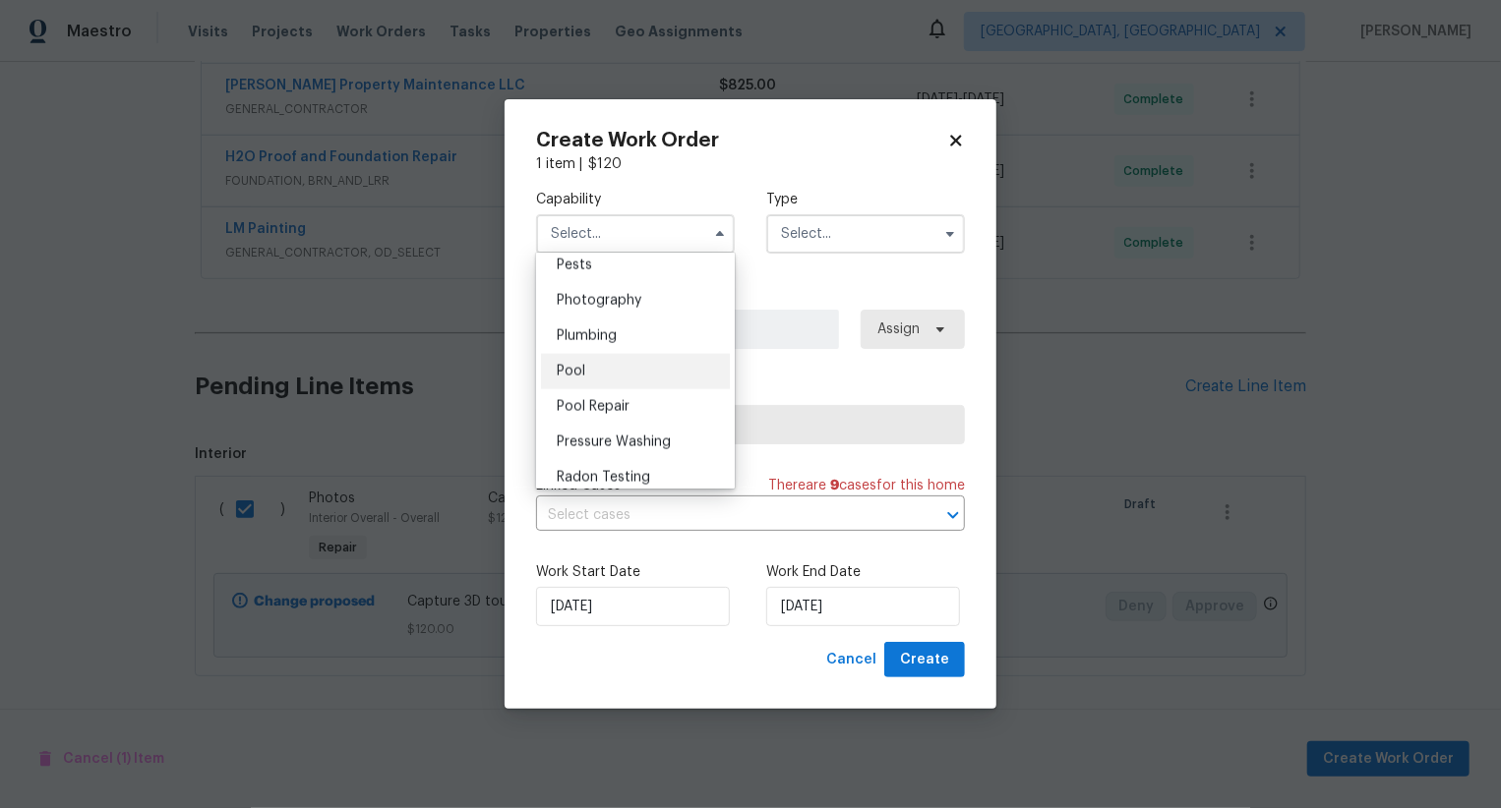
scroll to position [1659, 0]
click at [674, 340] on div "Photography" at bounding box center [635, 339] width 189 height 35
type input "Photography"
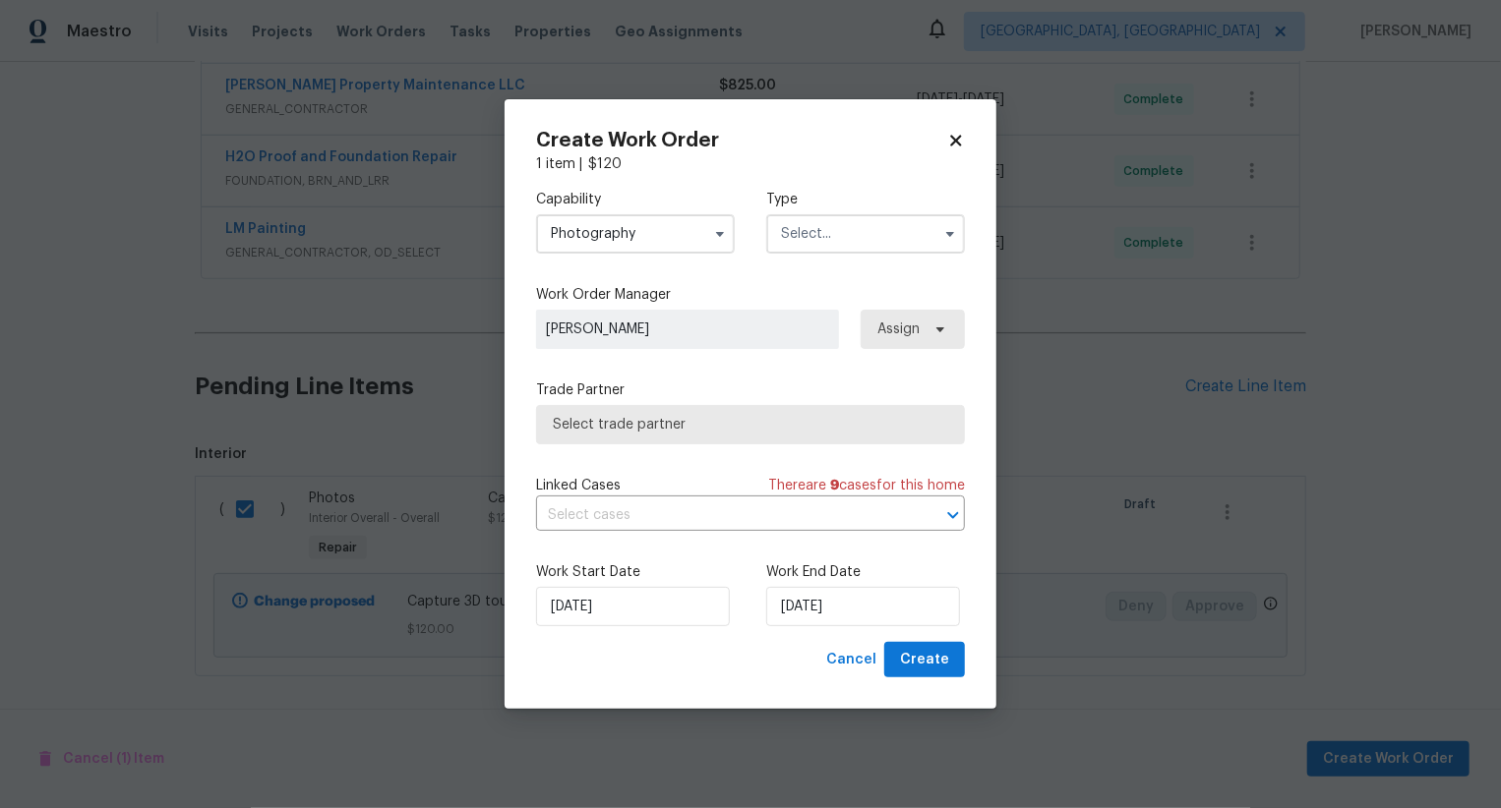
click at [829, 237] on input "text" at bounding box center [865, 233] width 199 height 39
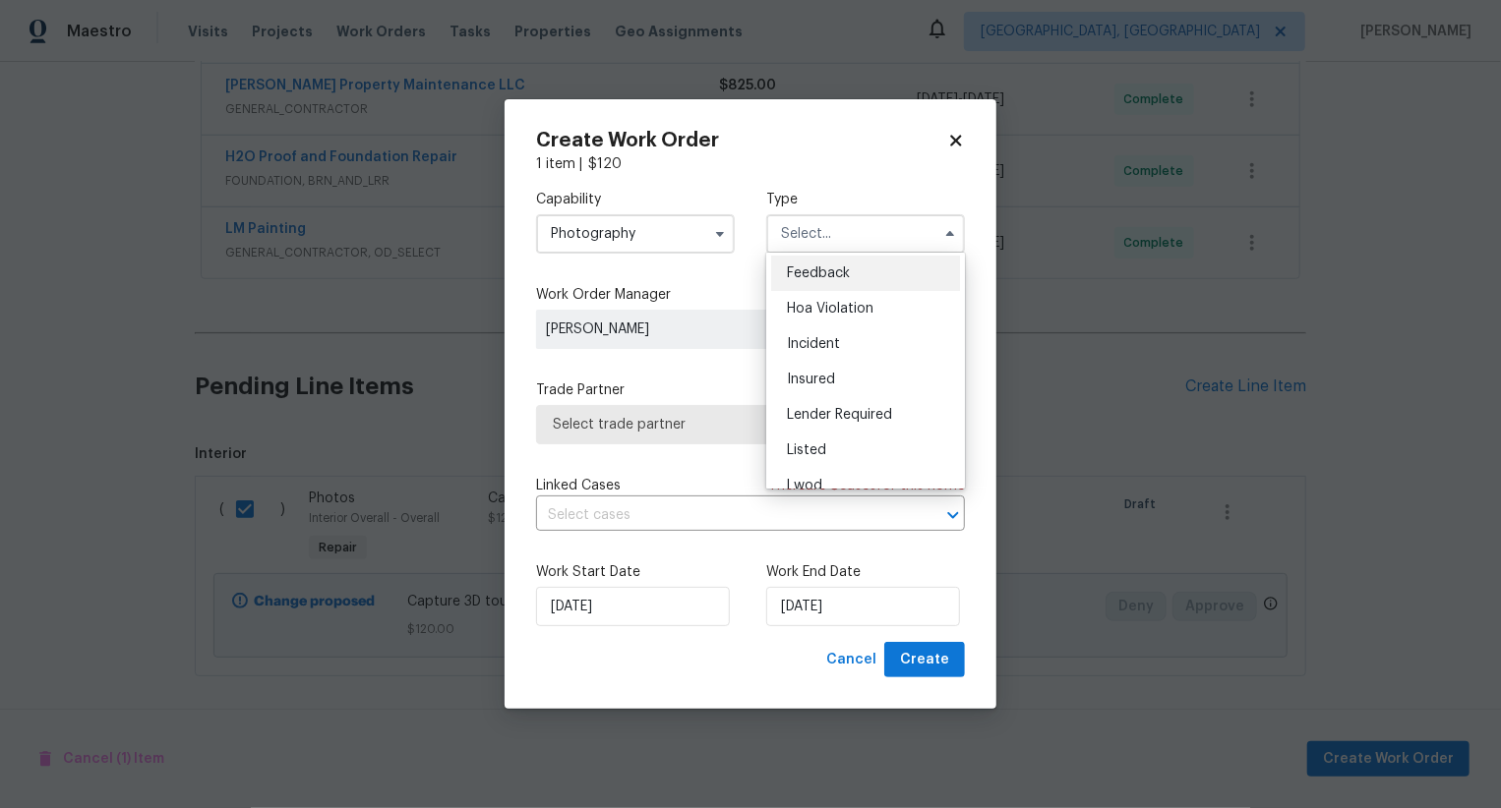
scroll to position [0, 0]
checkbox input "false"
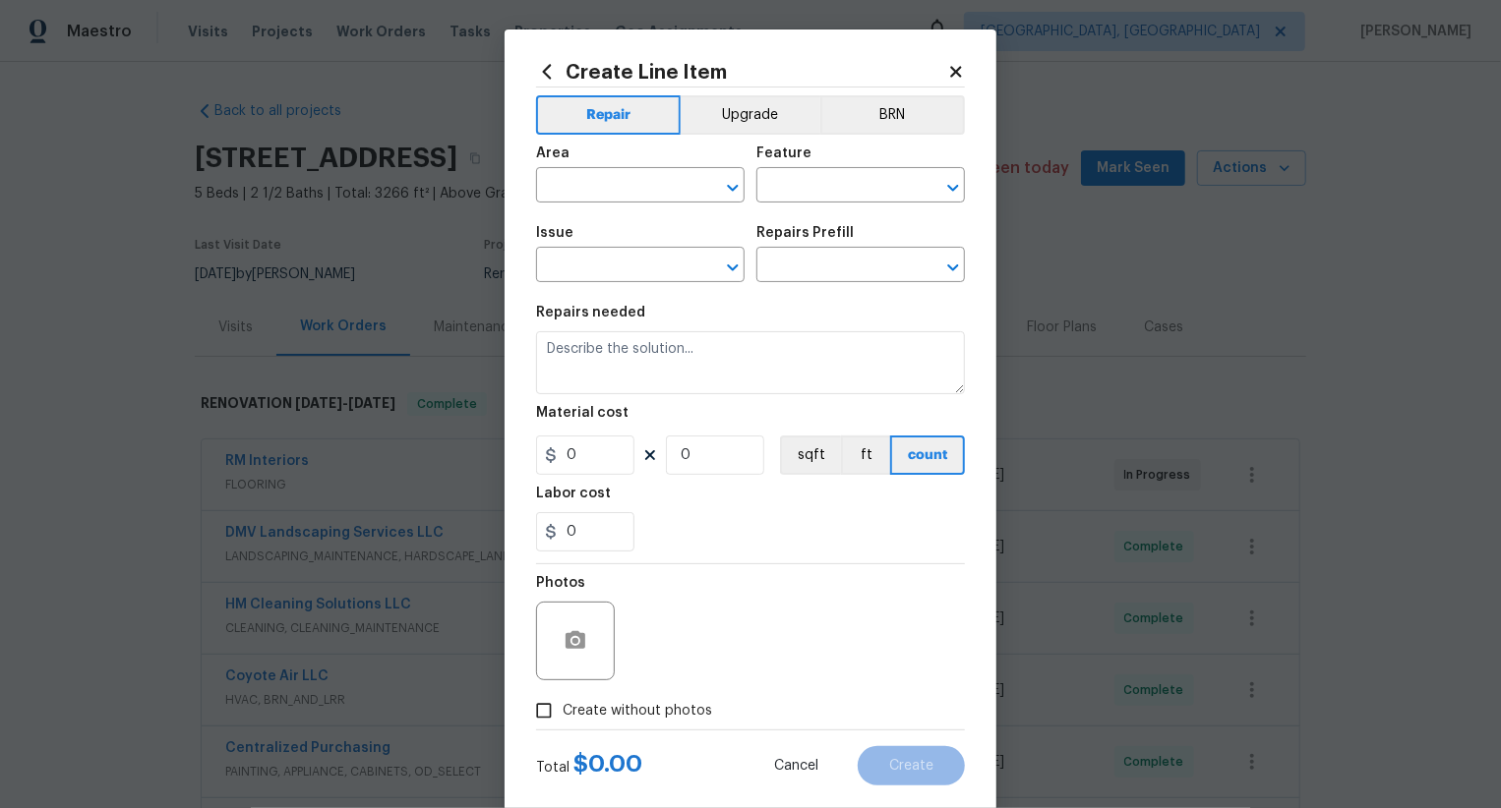
scroll to position [38, 0]
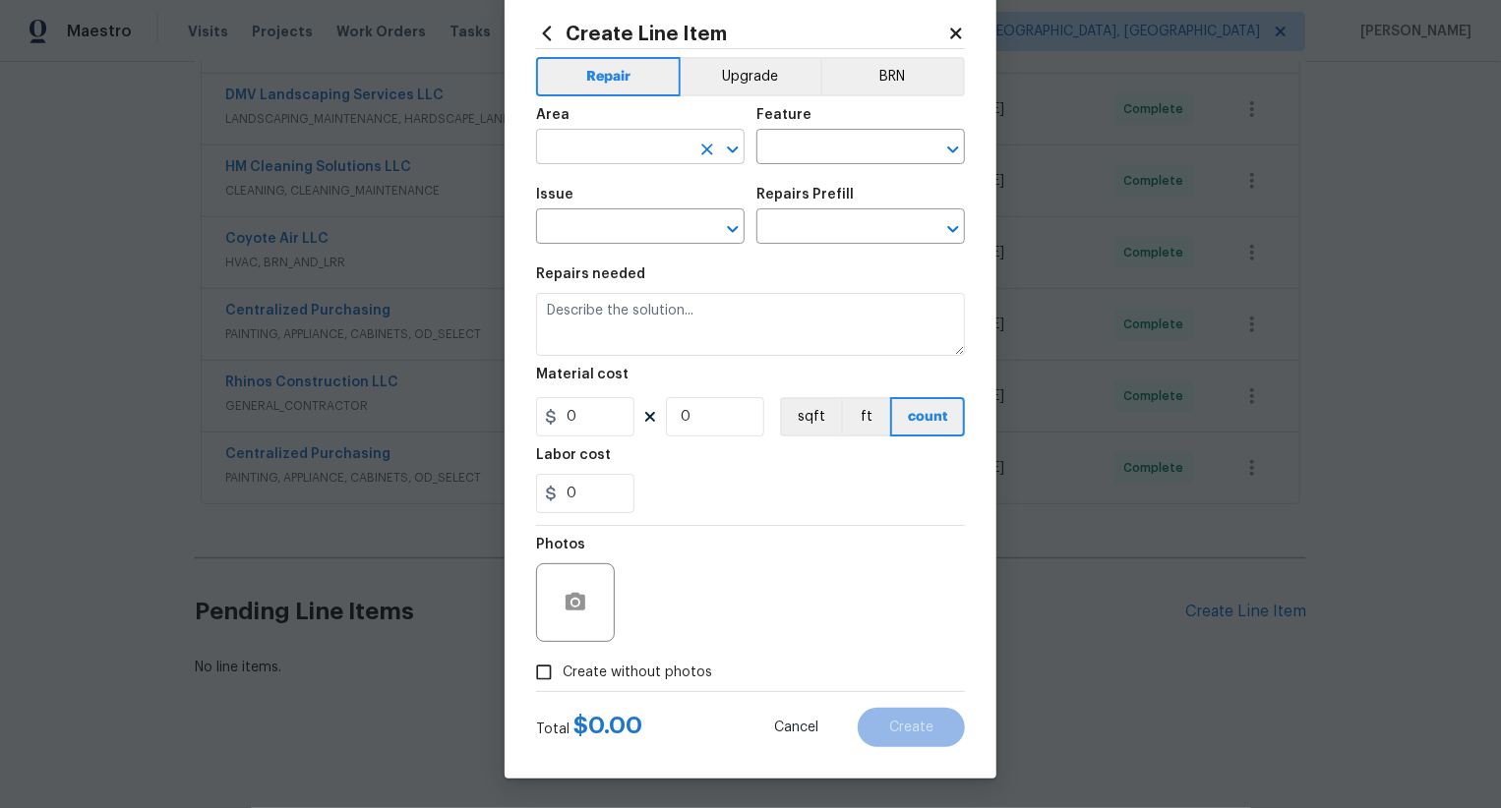
click at [652, 142] on input "text" at bounding box center [612, 149] width 153 height 30
click at [675, 218] on li "Interior Overall" at bounding box center [640, 225] width 209 height 32
type input "Interior Overall"
click at [826, 131] on div "Feature" at bounding box center [860, 121] width 209 height 26
click at [826, 149] on input "text" at bounding box center [832, 149] width 153 height 30
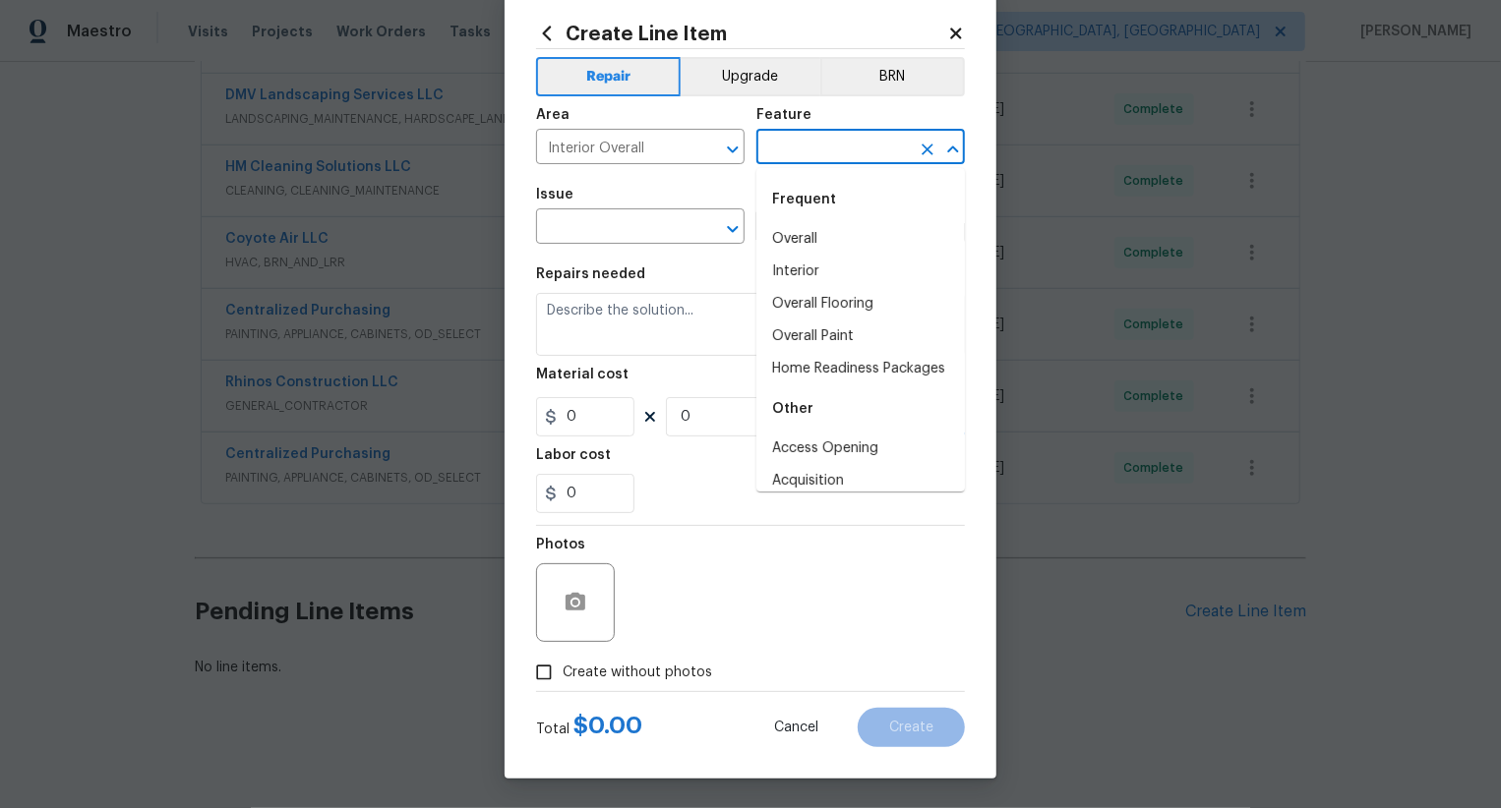
click at [824, 212] on div "Frequent" at bounding box center [860, 199] width 209 height 47
click at [824, 241] on li "Overall" at bounding box center [860, 239] width 209 height 32
type input "Overall"
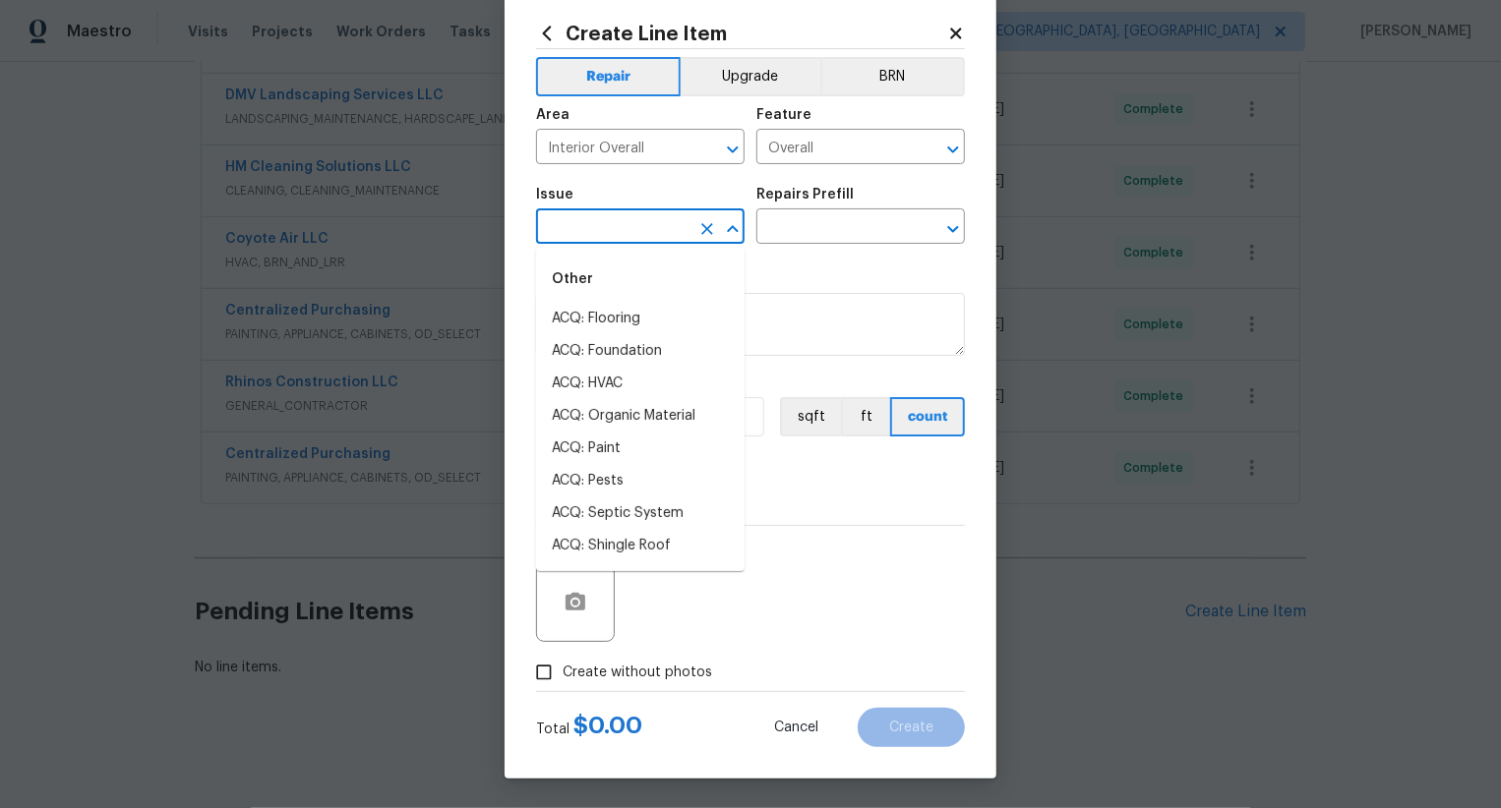
click at [649, 240] on input "text" at bounding box center [612, 228] width 153 height 30
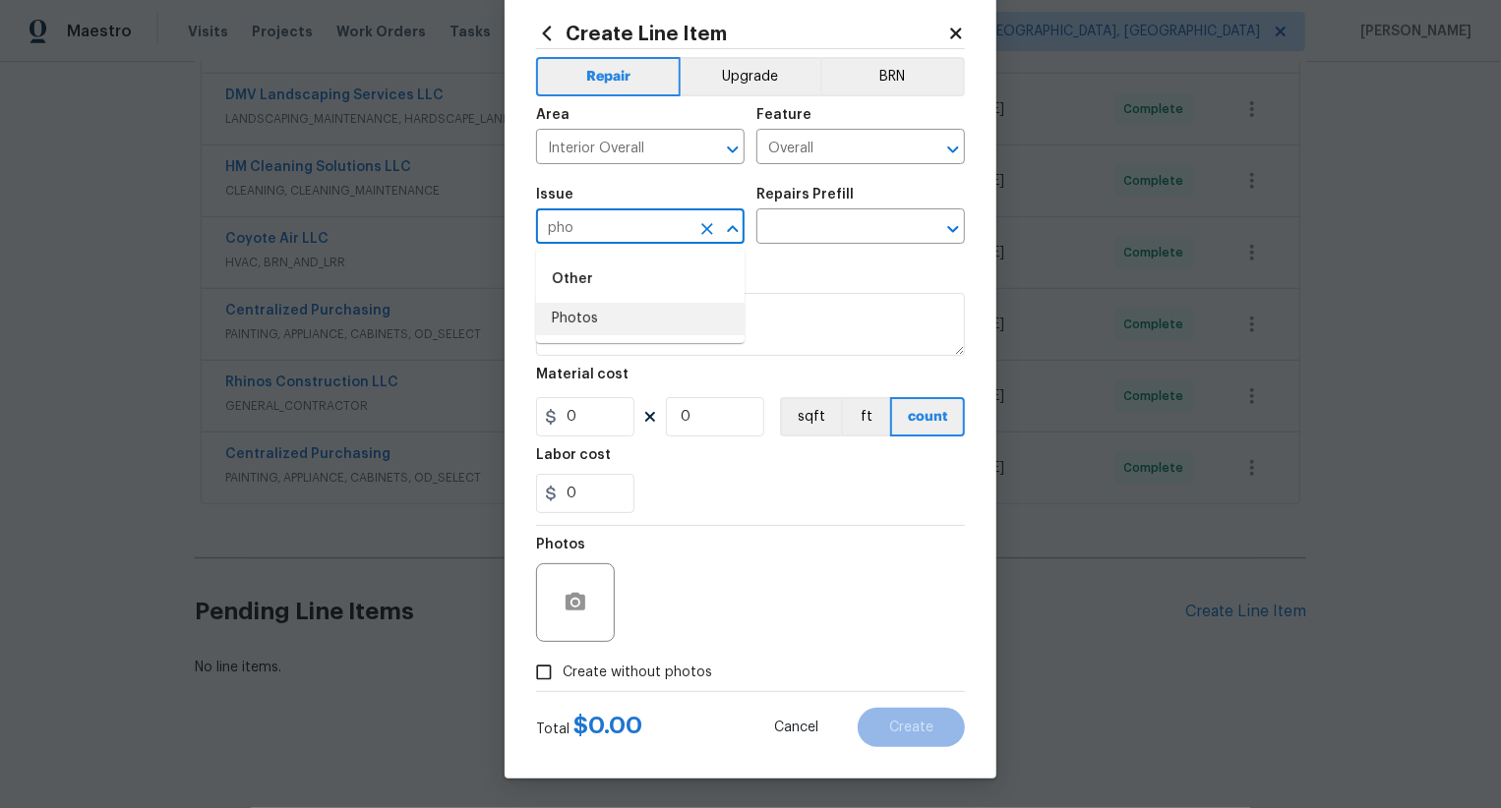
click at [644, 326] on li "Photos" at bounding box center [640, 319] width 209 height 32
type input "Photos"
click at [778, 239] on input "text" at bounding box center [832, 228] width 153 height 30
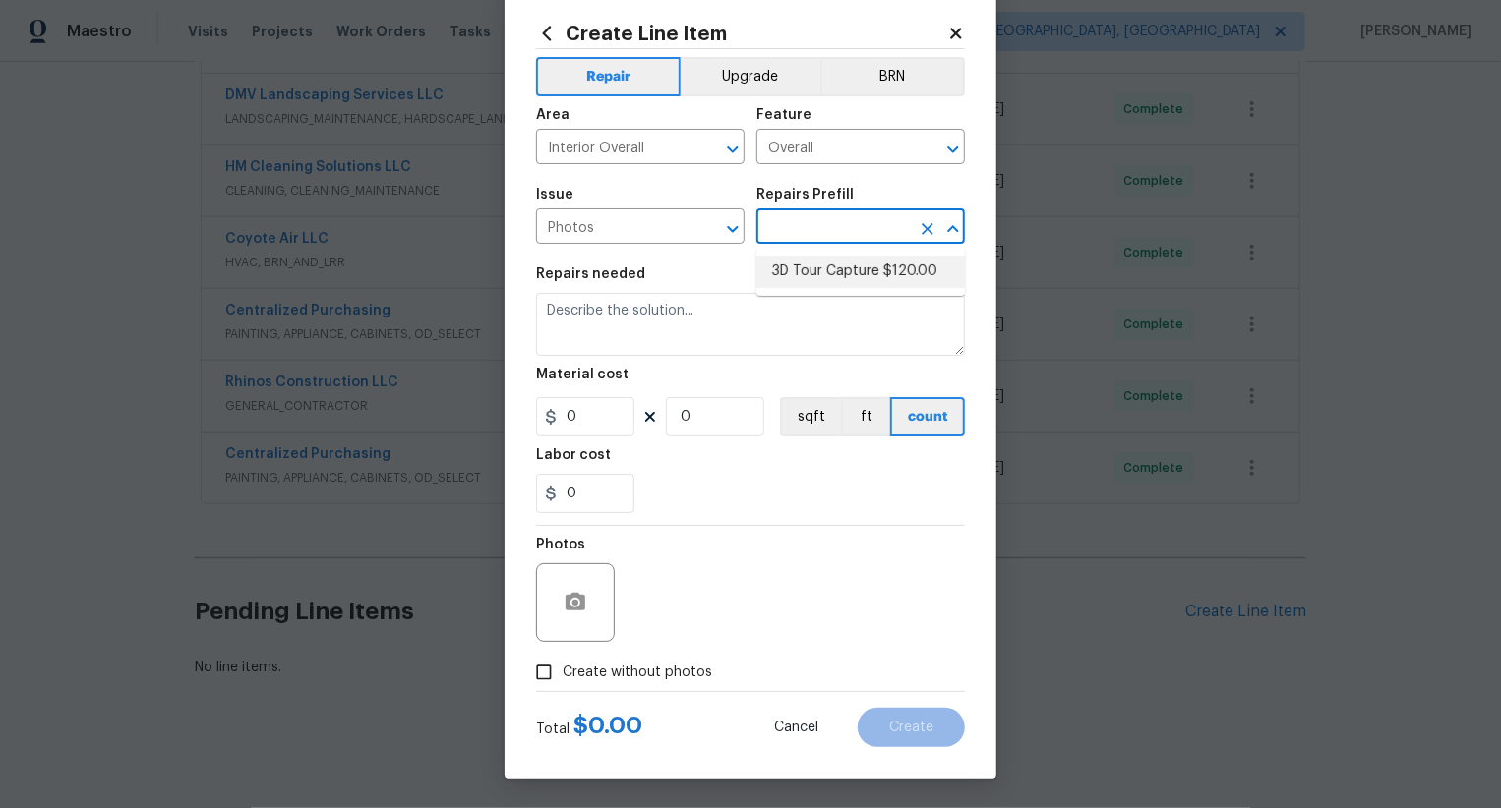
click at [825, 281] on li "3D Tour Capture $120.00" at bounding box center [860, 272] width 209 height 32
type input "3D Tour Capture $120.00"
type input "1"
type input "120"
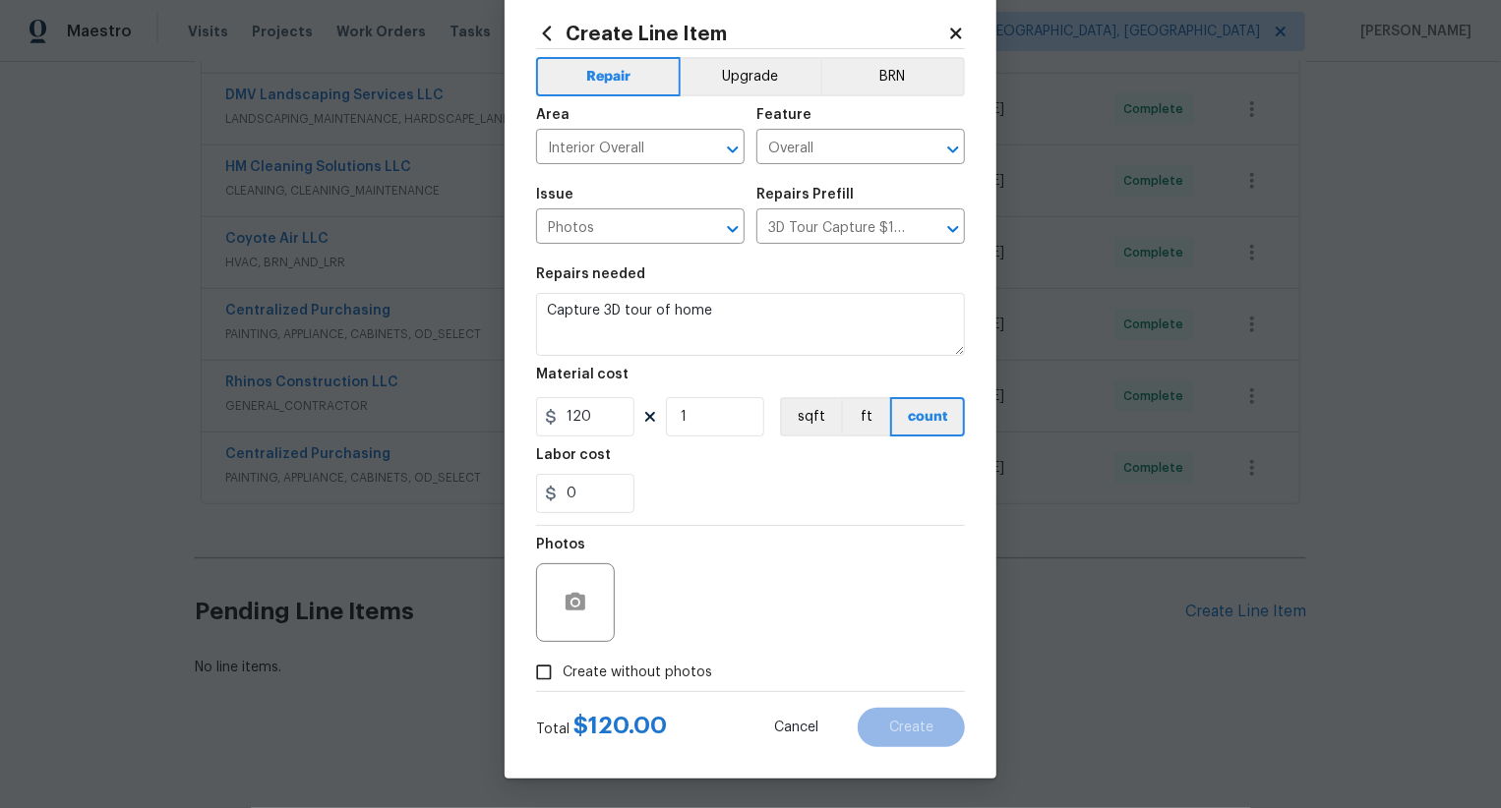
click at [647, 650] on div "Photos" at bounding box center [750, 590] width 429 height 128
click at [647, 672] on span "Create without photos" at bounding box center [637, 673] width 149 height 21
click at [563, 672] on input "Create without photos" at bounding box center [543, 672] width 37 height 37
checkbox input "true"
click at [708, 613] on textarea at bounding box center [797, 603] width 334 height 79
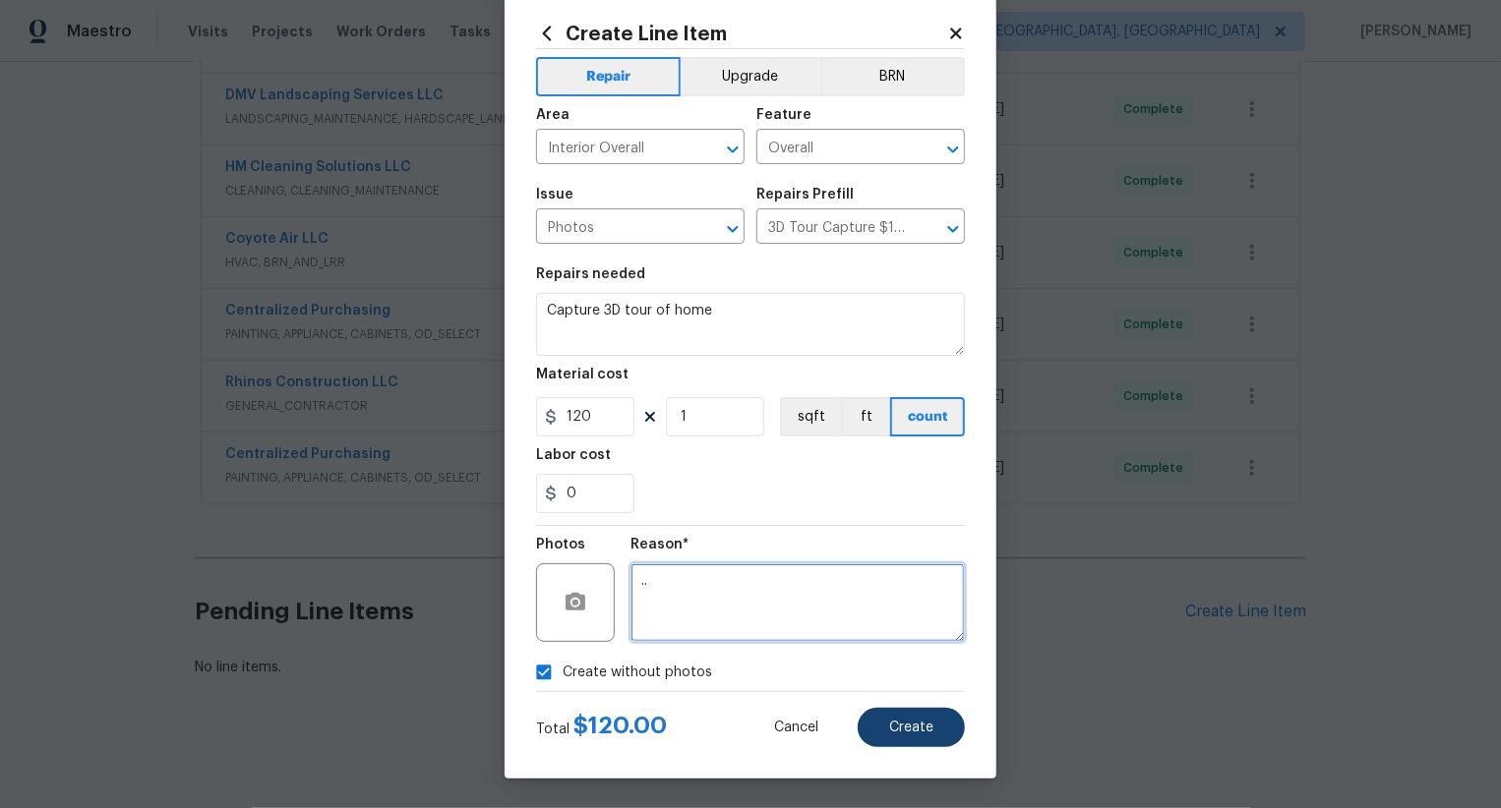
type textarea ".."
click at [937, 733] on button "Create" at bounding box center [911, 727] width 107 height 39
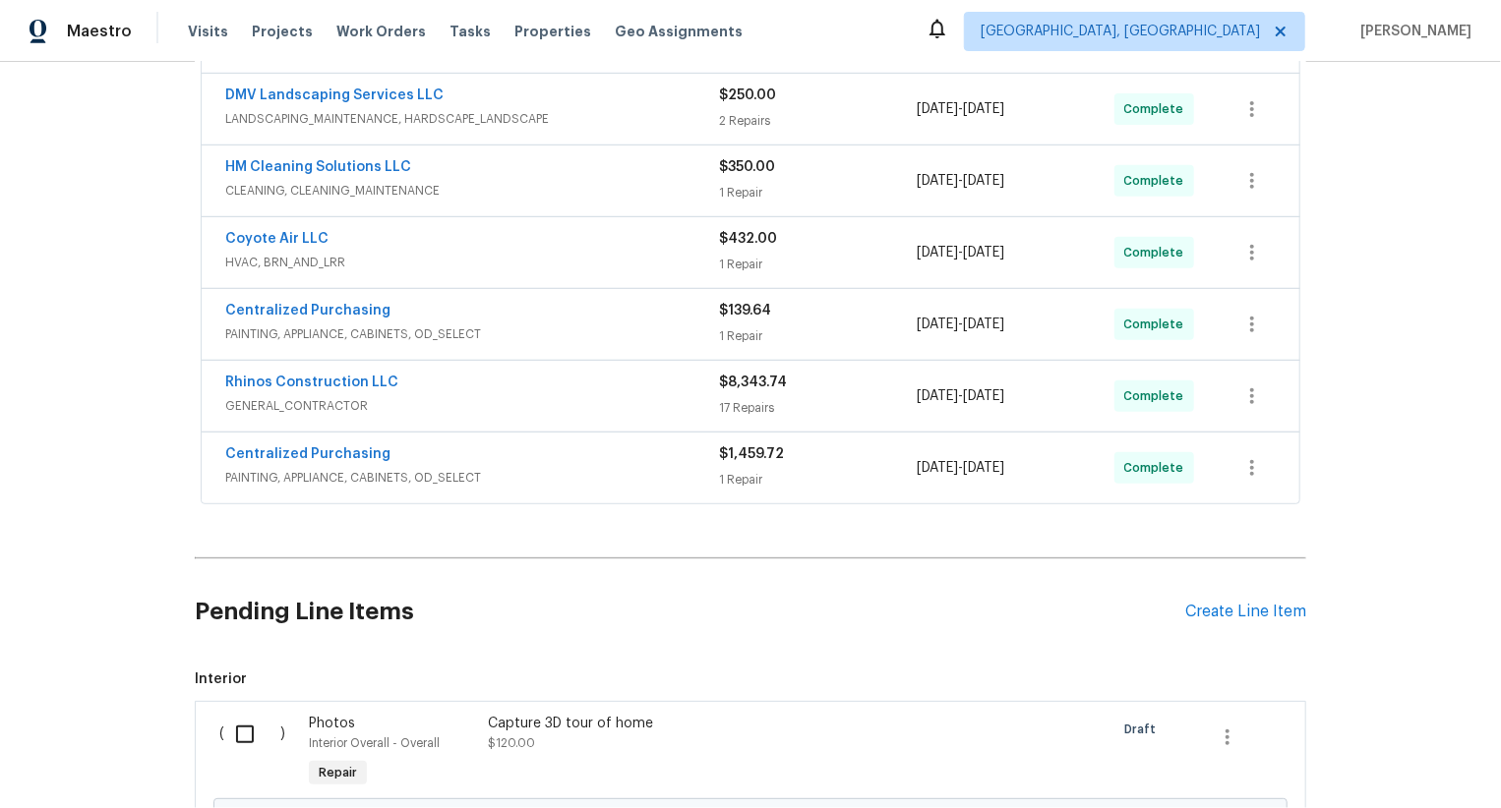
scroll to position [663, 0]
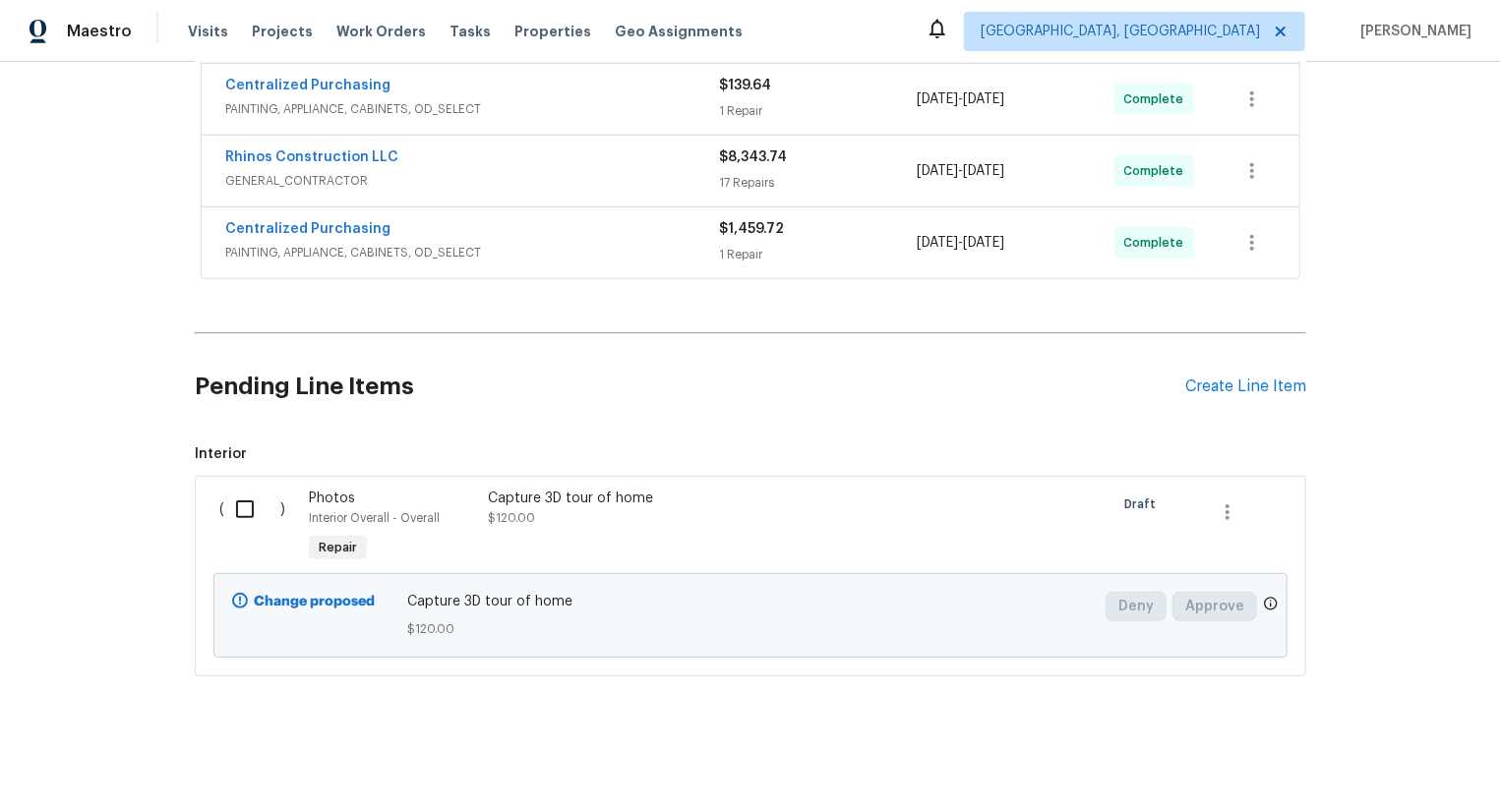
click at [225, 508] on input "checkbox" at bounding box center [252, 509] width 56 height 41
checkbox input "true"
click at [1413, 764] on span "Create Work Order" at bounding box center [1388, 759] width 131 height 25
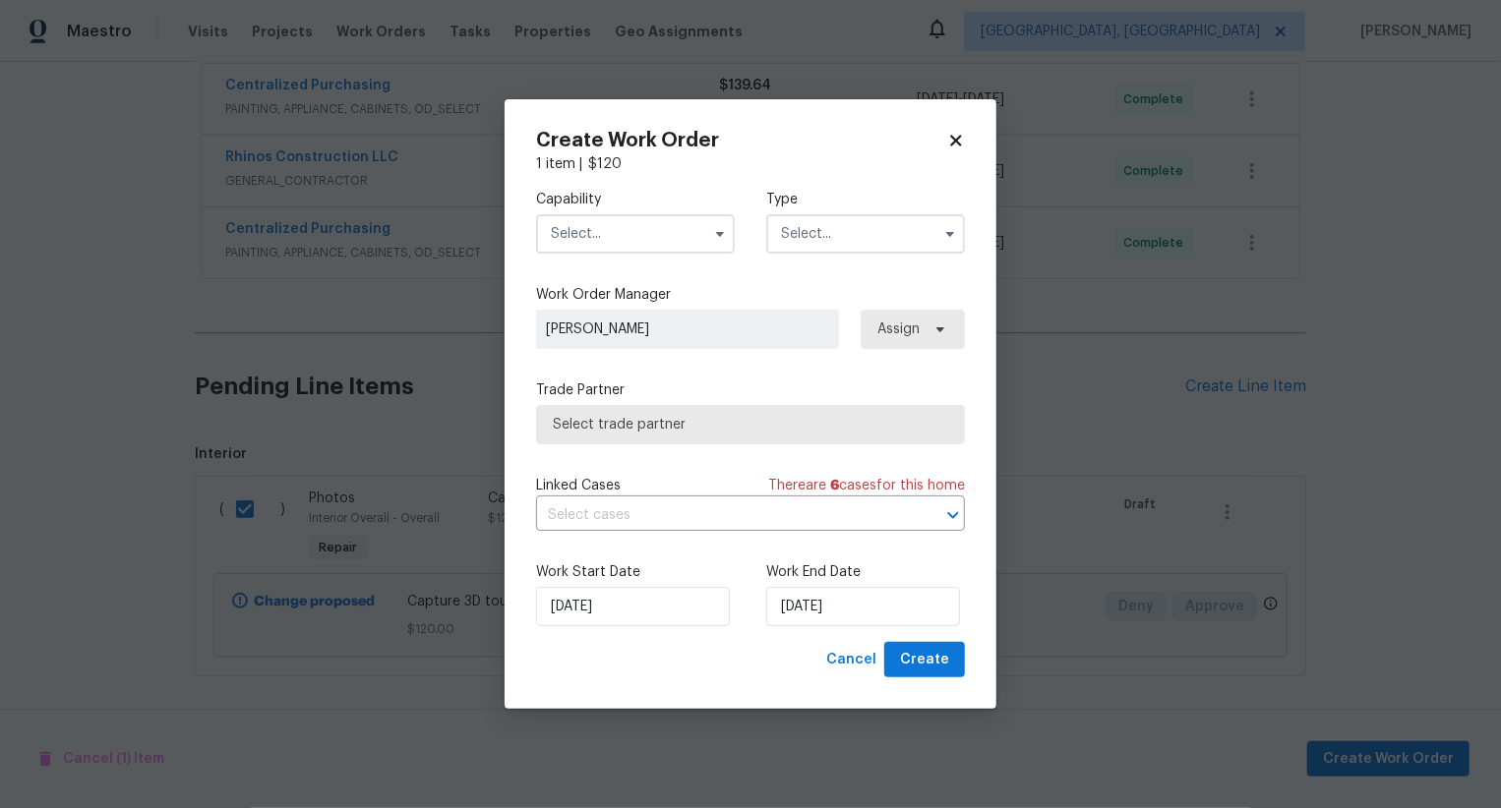
click at [678, 230] on input "text" at bounding box center [635, 233] width 199 height 39
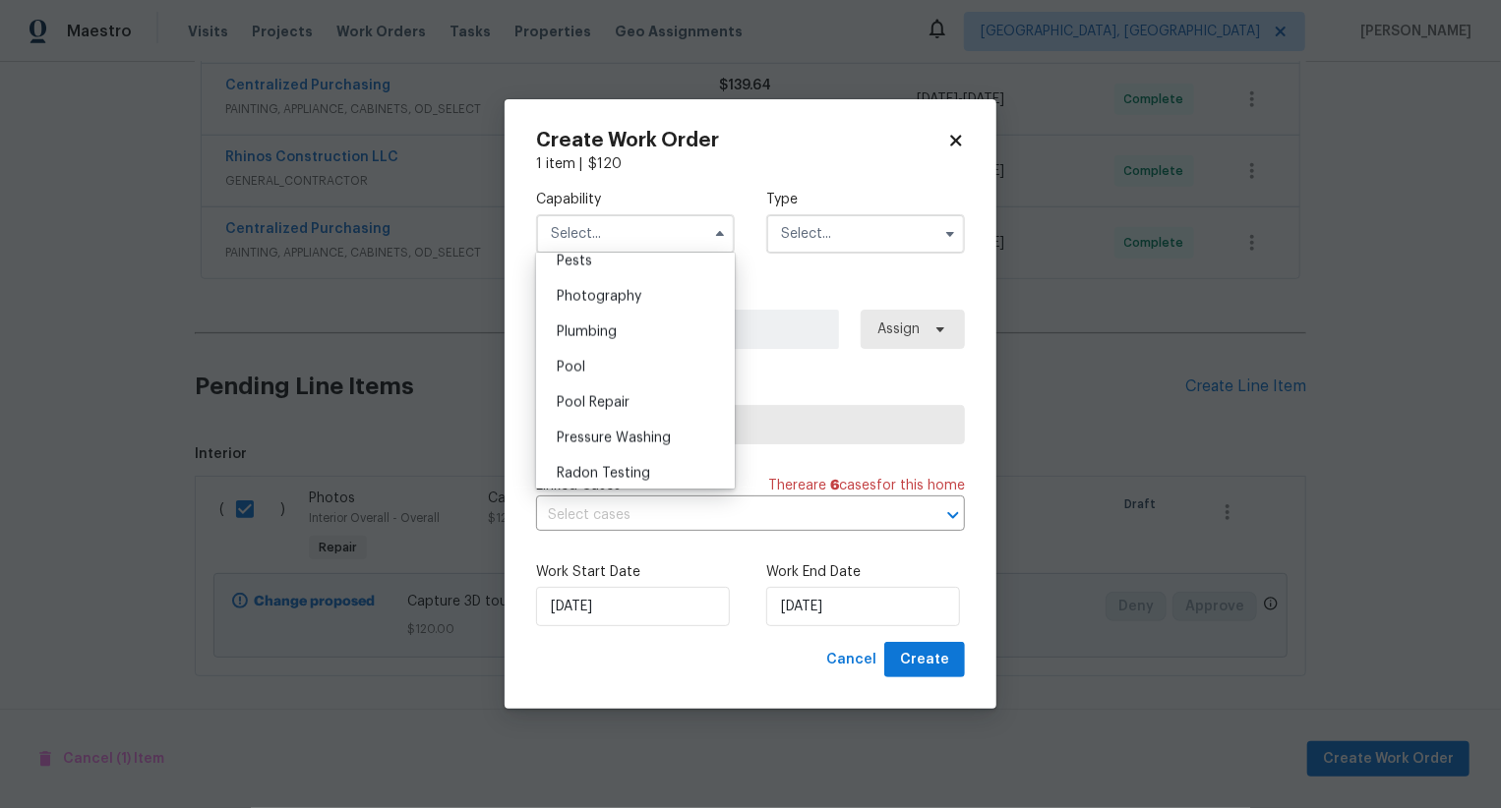
scroll to position [1694, 0]
click at [687, 316] on div "Photography" at bounding box center [635, 304] width 189 height 35
type input "Photography"
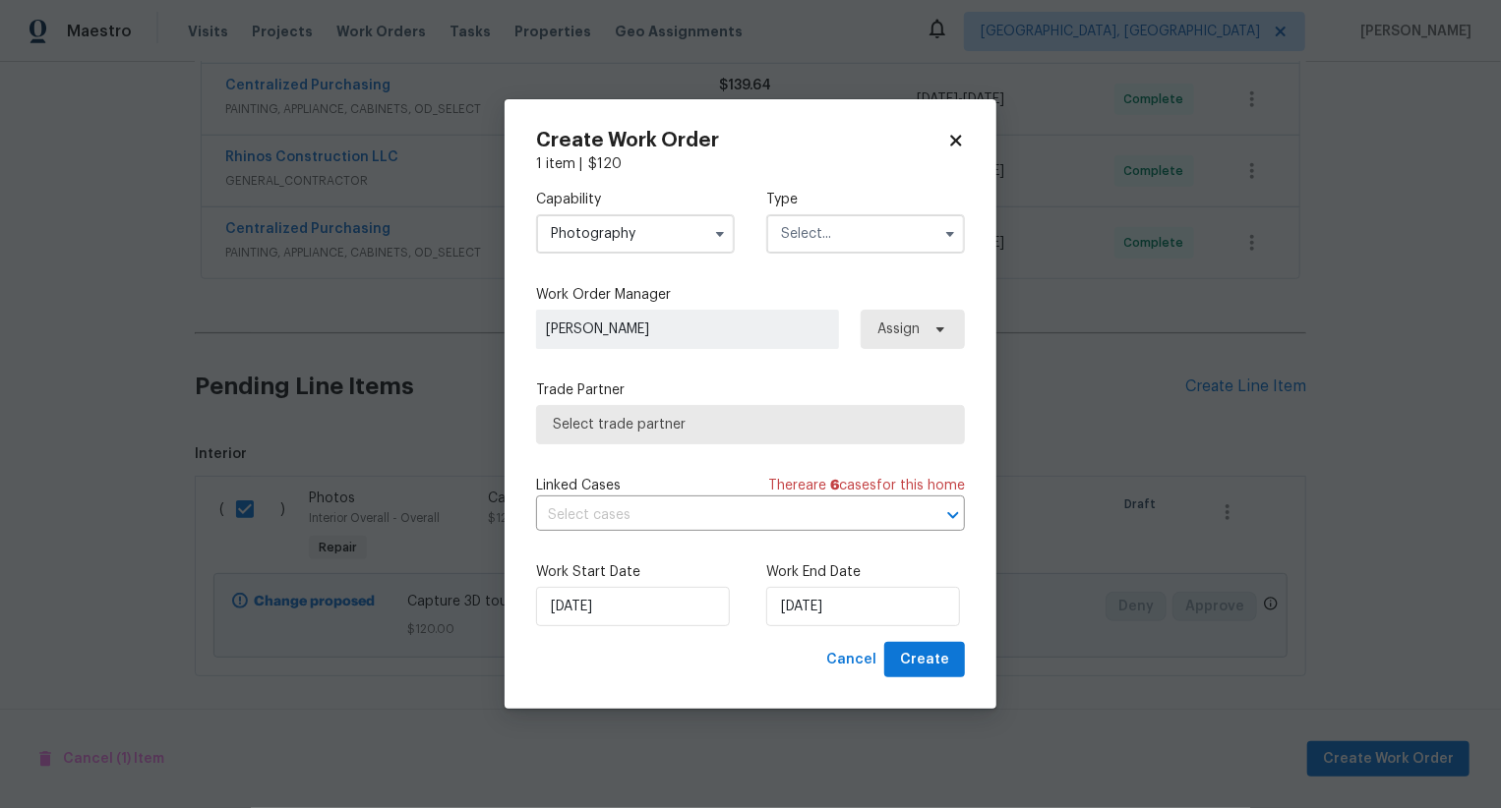
drag, startPoint x: 846, startPoint y: 208, endPoint x: 846, endPoint y: 220, distance: 12.8
click at [846, 208] on div "Type" at bounding box center [865, 222] width 199 height 64
click at [846, 251] on input "text" at bounding box center [865, 233] width 199 height 39
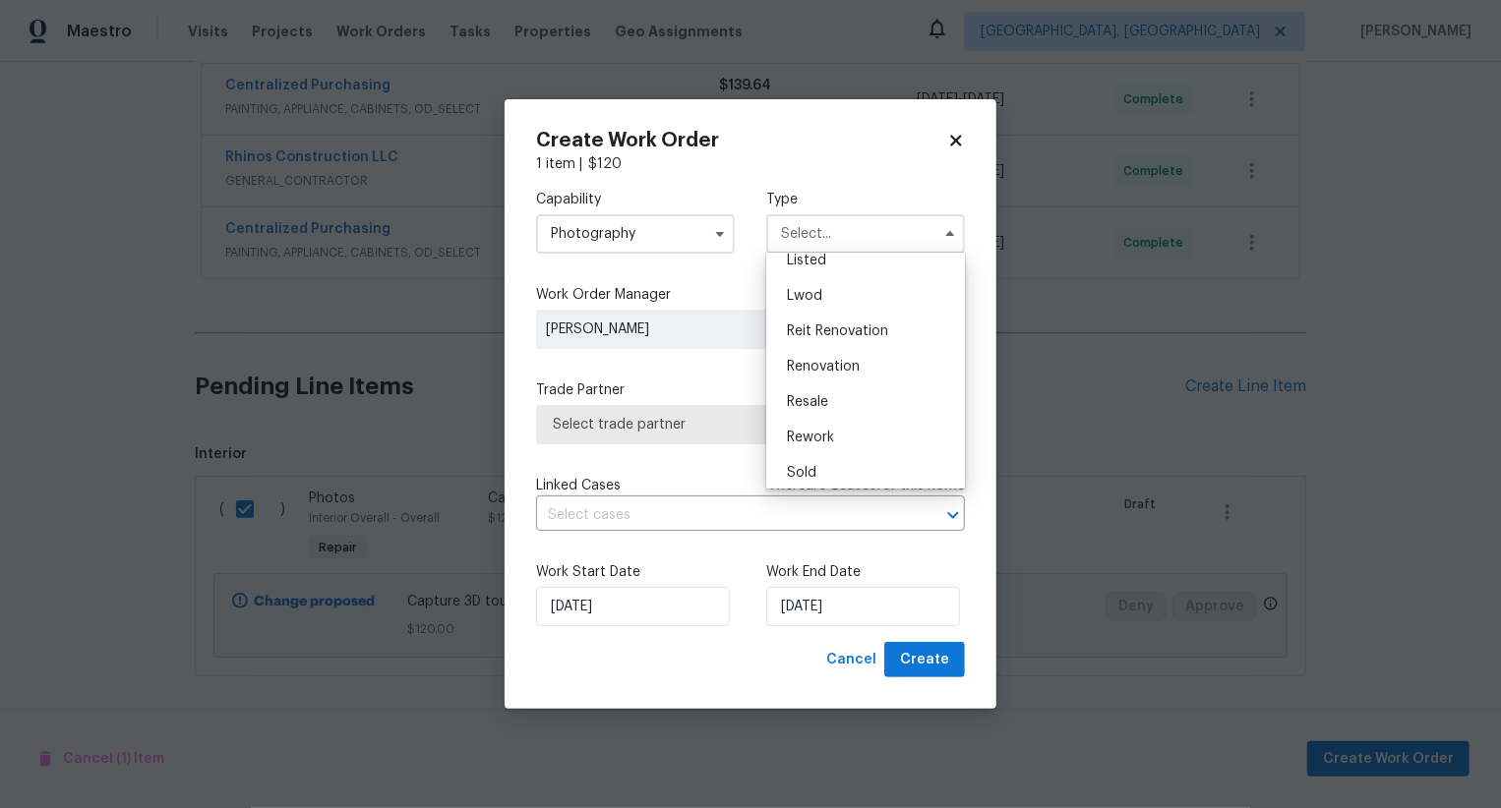
scroll to position [198, 0]
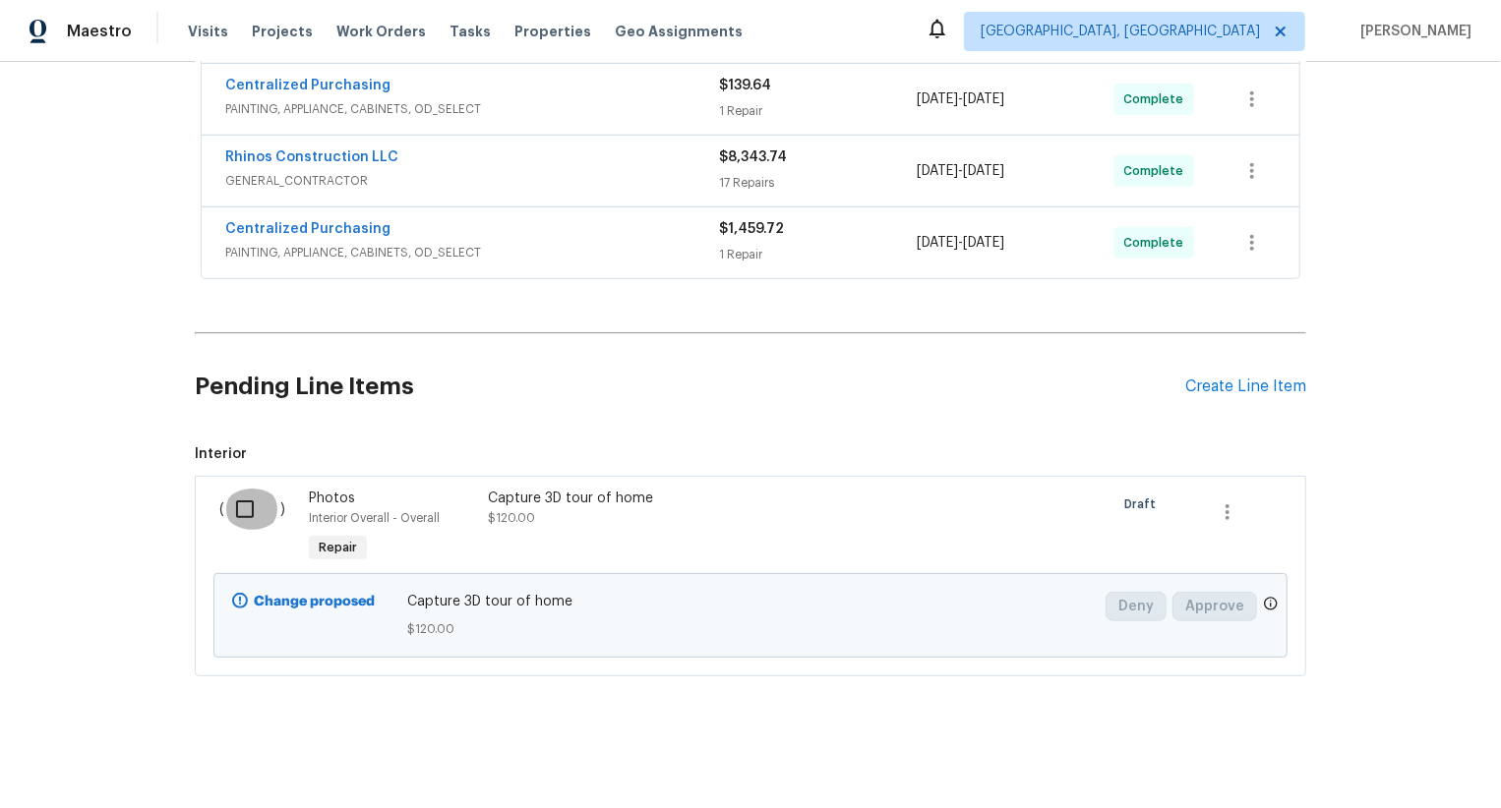
click at [257, 516] on input "checkbox" at bounding box center [252, 509] width 56 height 41
checkbox input "true"
click at [1386, 753] on span "Create Work Order" at bounding box center [1388, 759] width 131 height 25
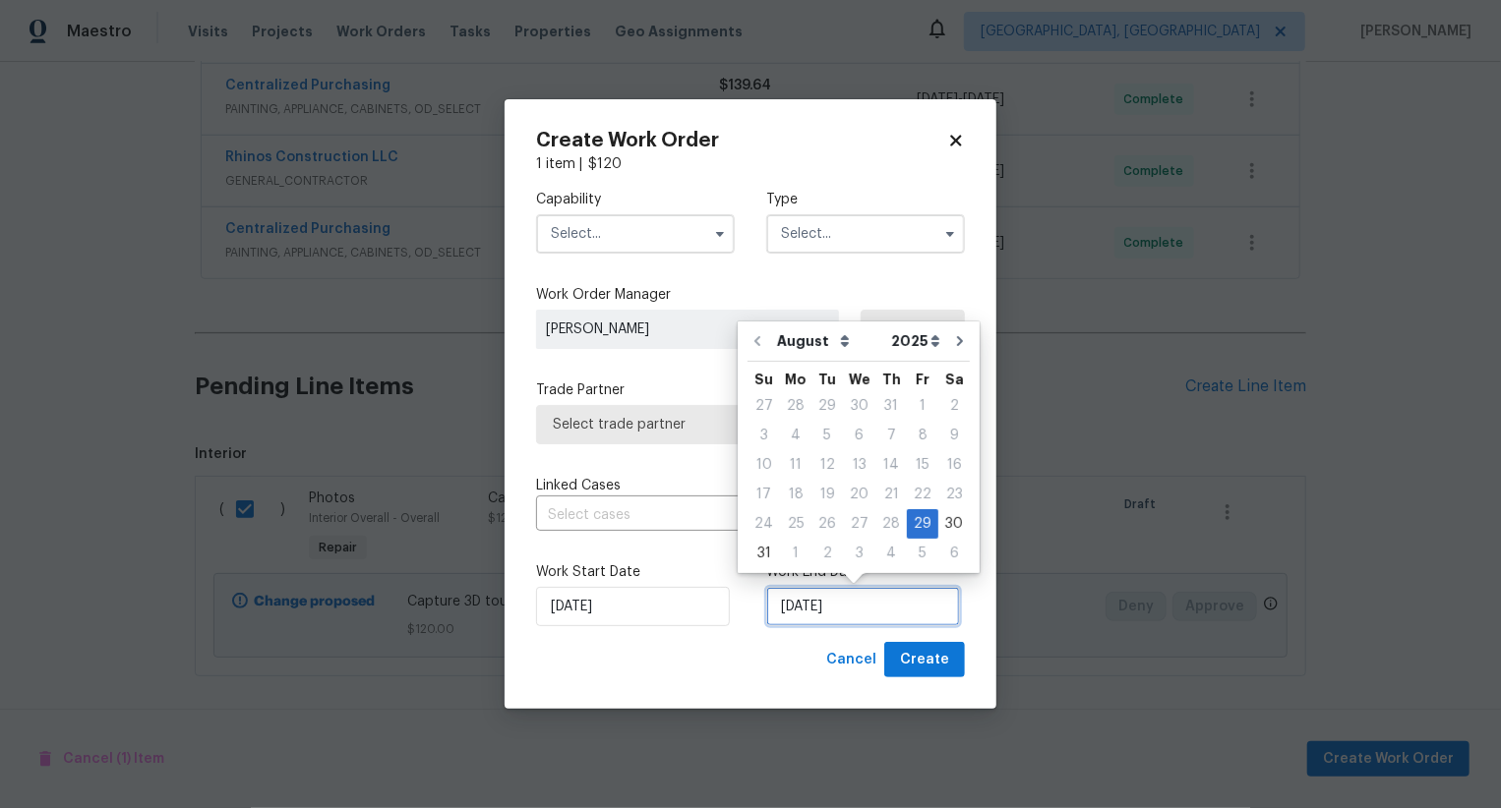
click at [821, 621] on input "[DATE]" at bounding box center [863, 606] width 194 height 39
click at [945, 521] on div "30" at bounding box center [953, 524] width 31 height 28
type input "30/08/2025"
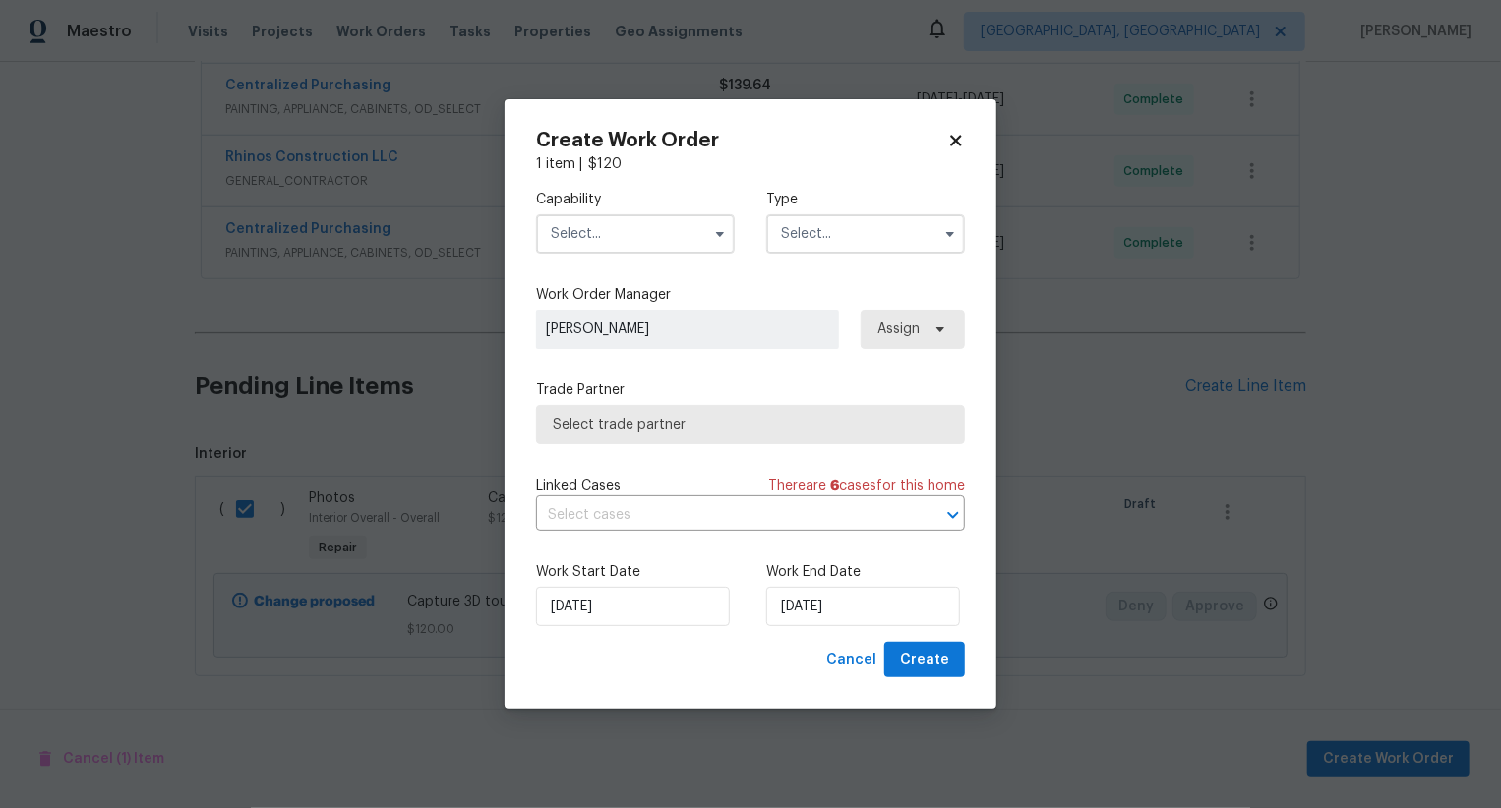
click at [622, 220] on input "text" at bounding box center [635, 233] width 199 height 39
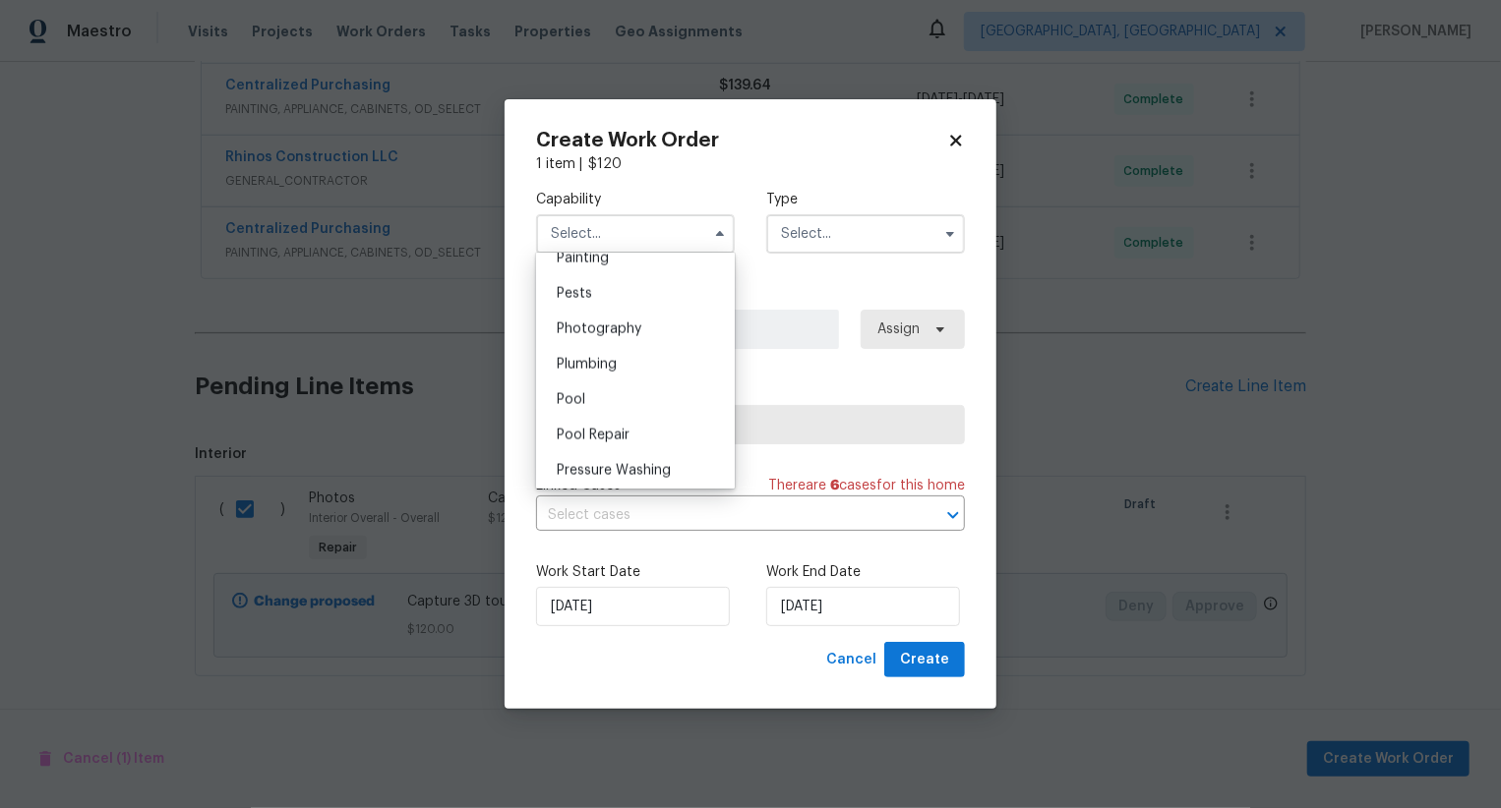
scroll to position [1663, 0]
click at [623, 334] on span "Photography" at bounding box center [599, 336] width 85 height 14
type input "Photography"
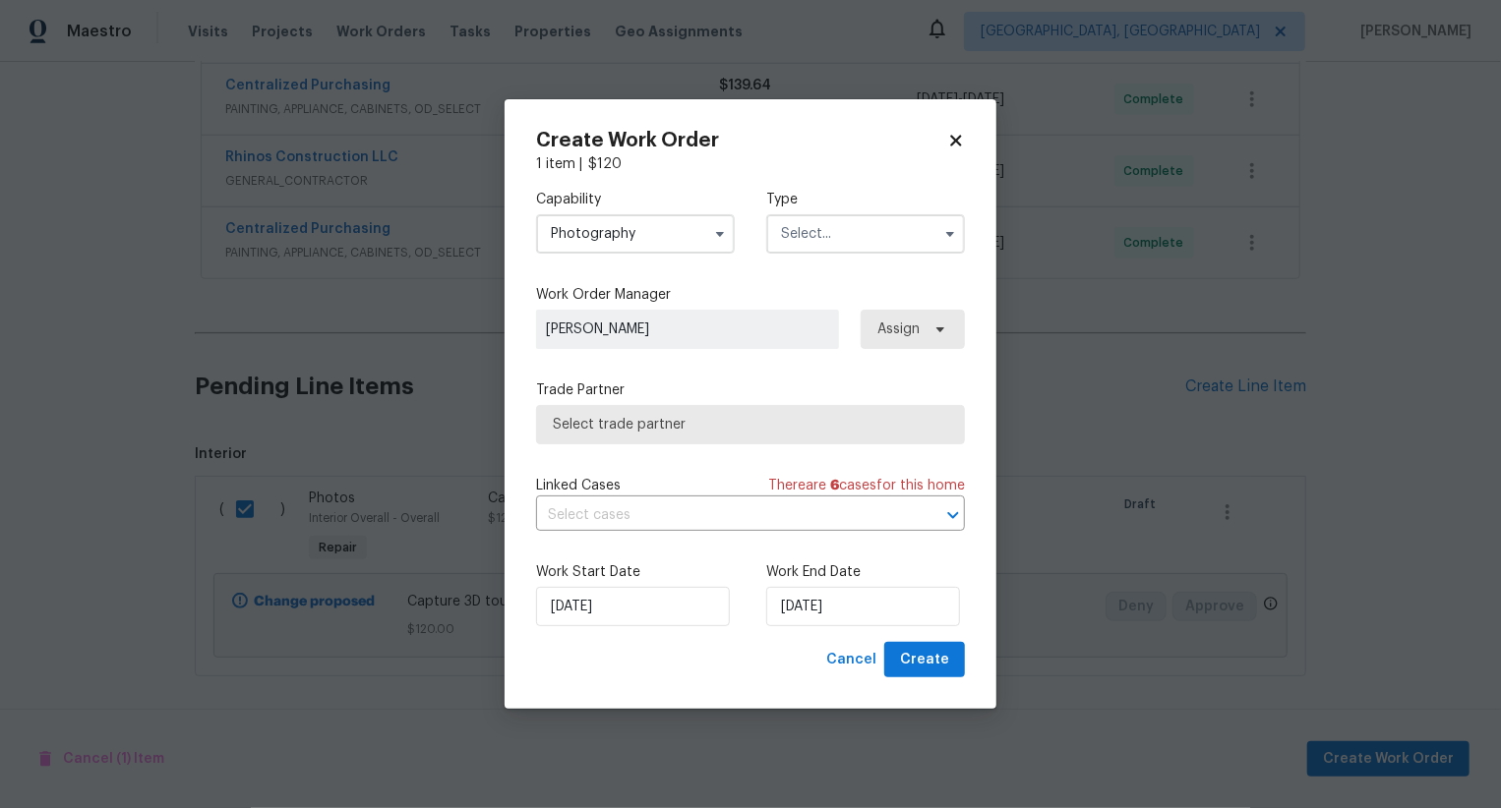
click at [824, 242] on input "text" at bounding box center [865, 233] width 199 height 39
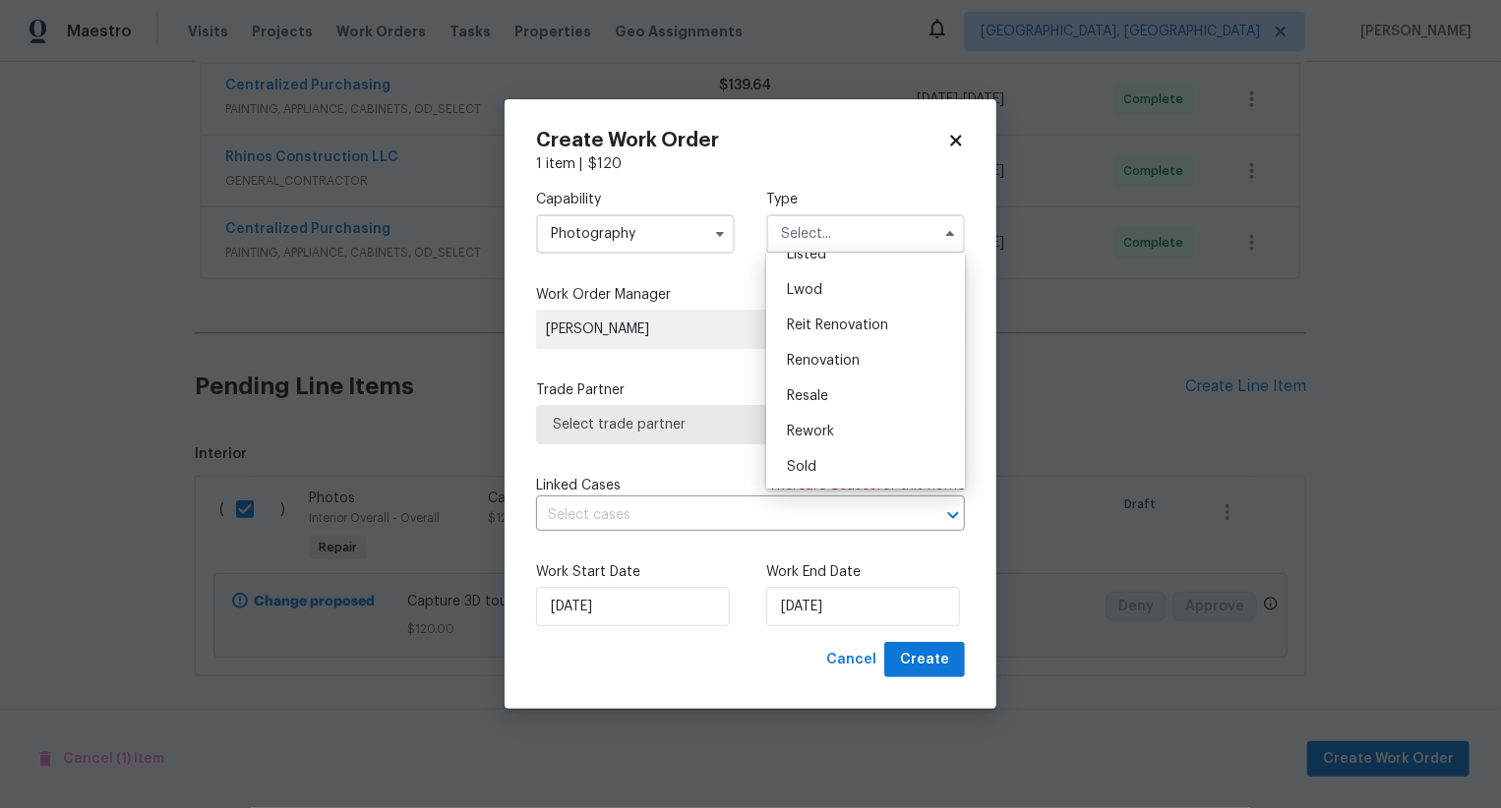
scroll to position [0, 0]
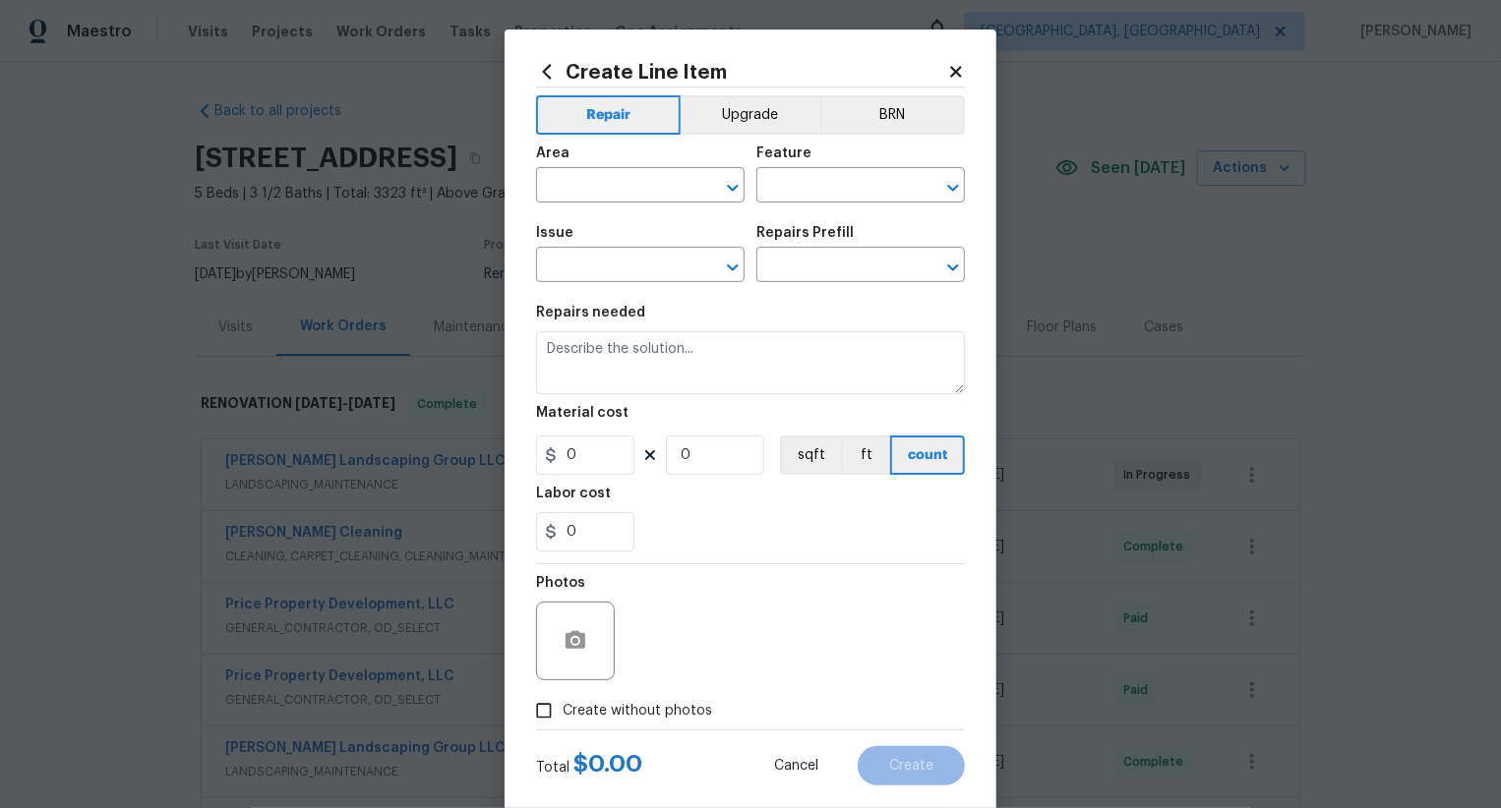
scroll to position [38, 0]
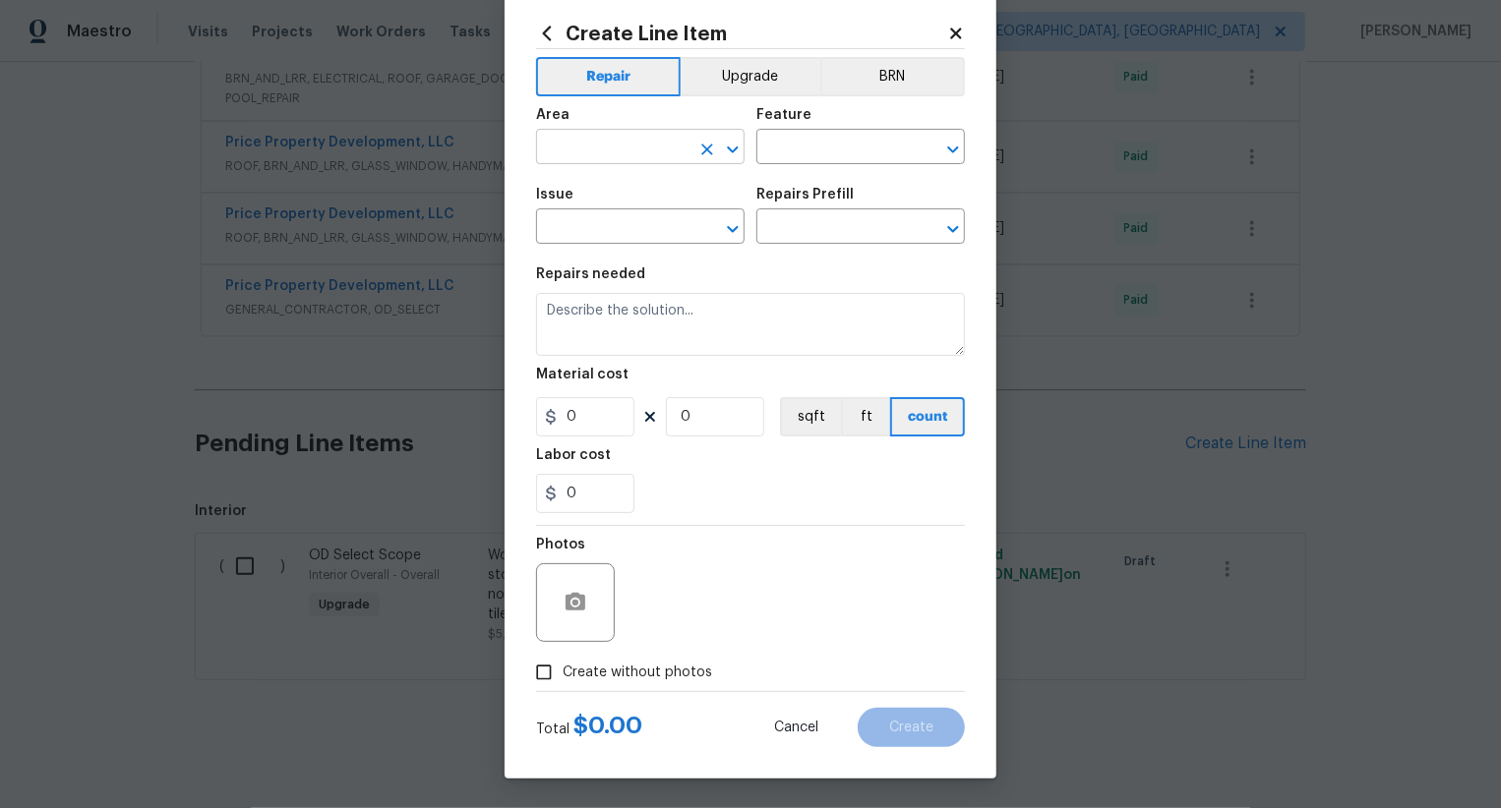
click at [663, 154] on input "text" at bounding box center [612, 149] width 153 height 30
click at [669, 211] on li "Interior Overall" at bounding box center [640, 225] width 209 height 32
type input "Interior Overall"
click at [823, 159] on input "text" at bounding box center [832, 149] width 153 height 30
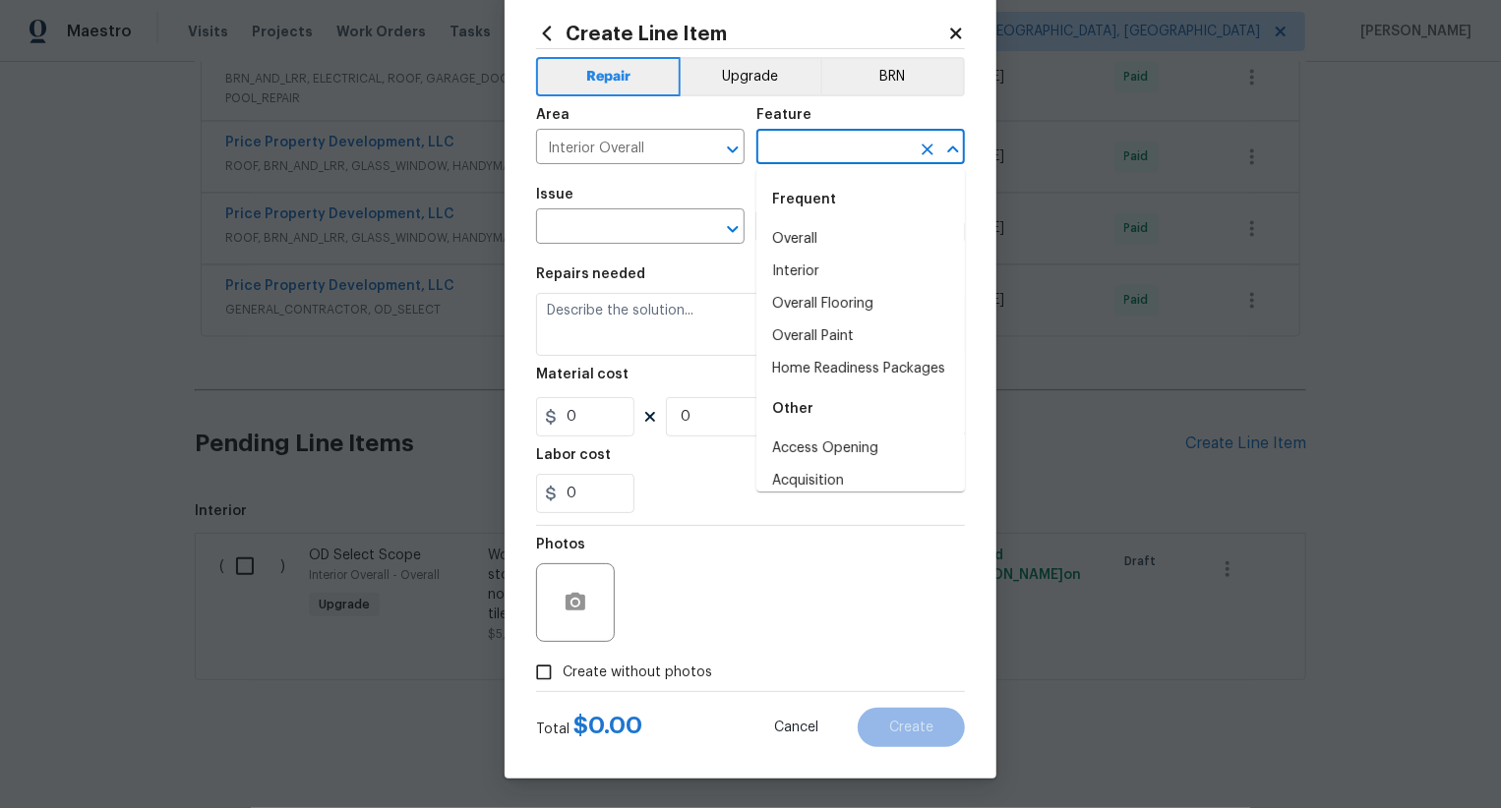
click at [821, 211] on div "Frequent" at bounding box center [860, 199] width 209 height 47
click at [821, 230] on li "Overall" at bounding box center [860, 239] width 209 height 32
type input "Overall"
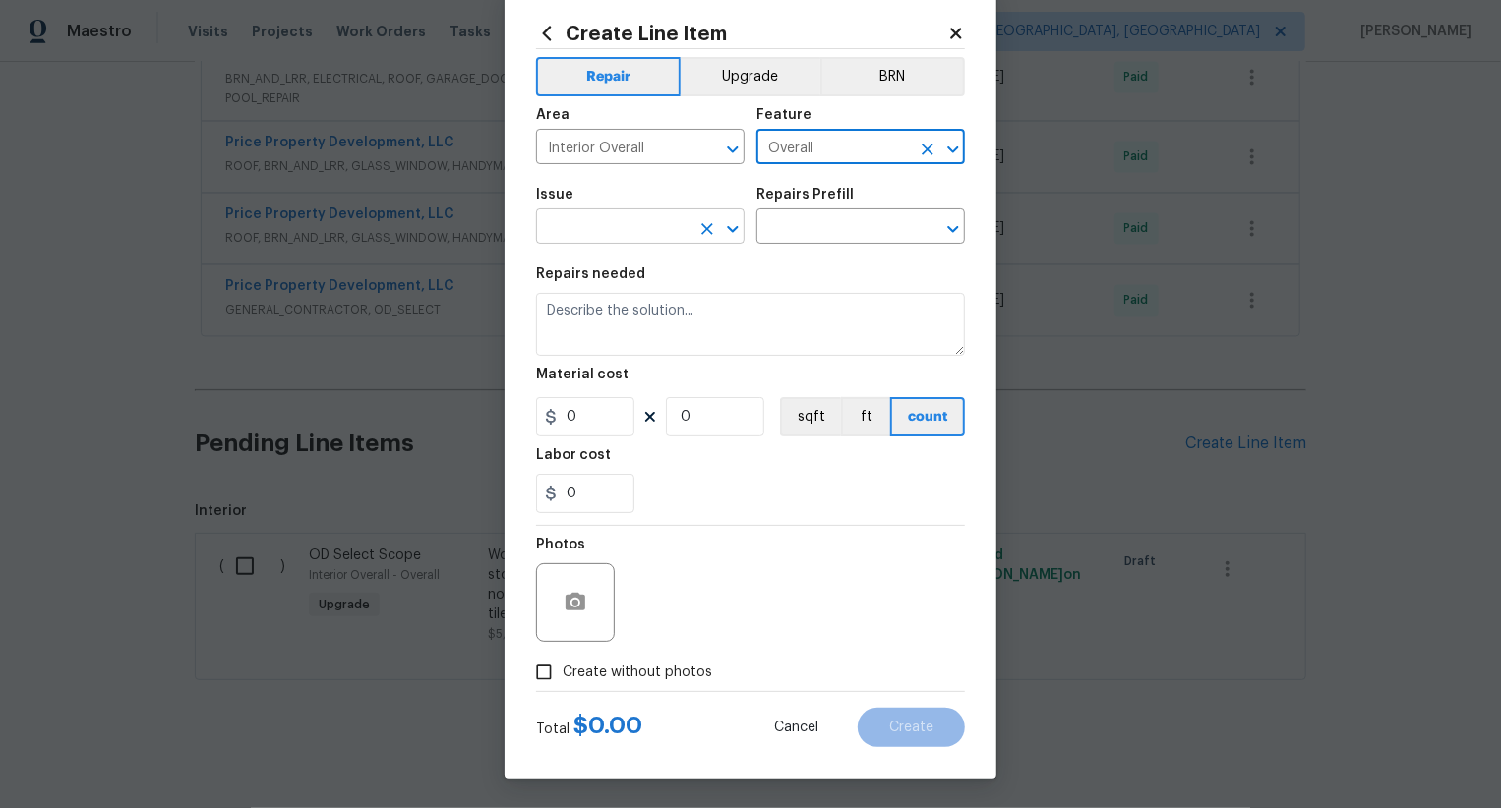
click at [658, 222] on input "text" at bounding box center [612, 228] width 153 height 30
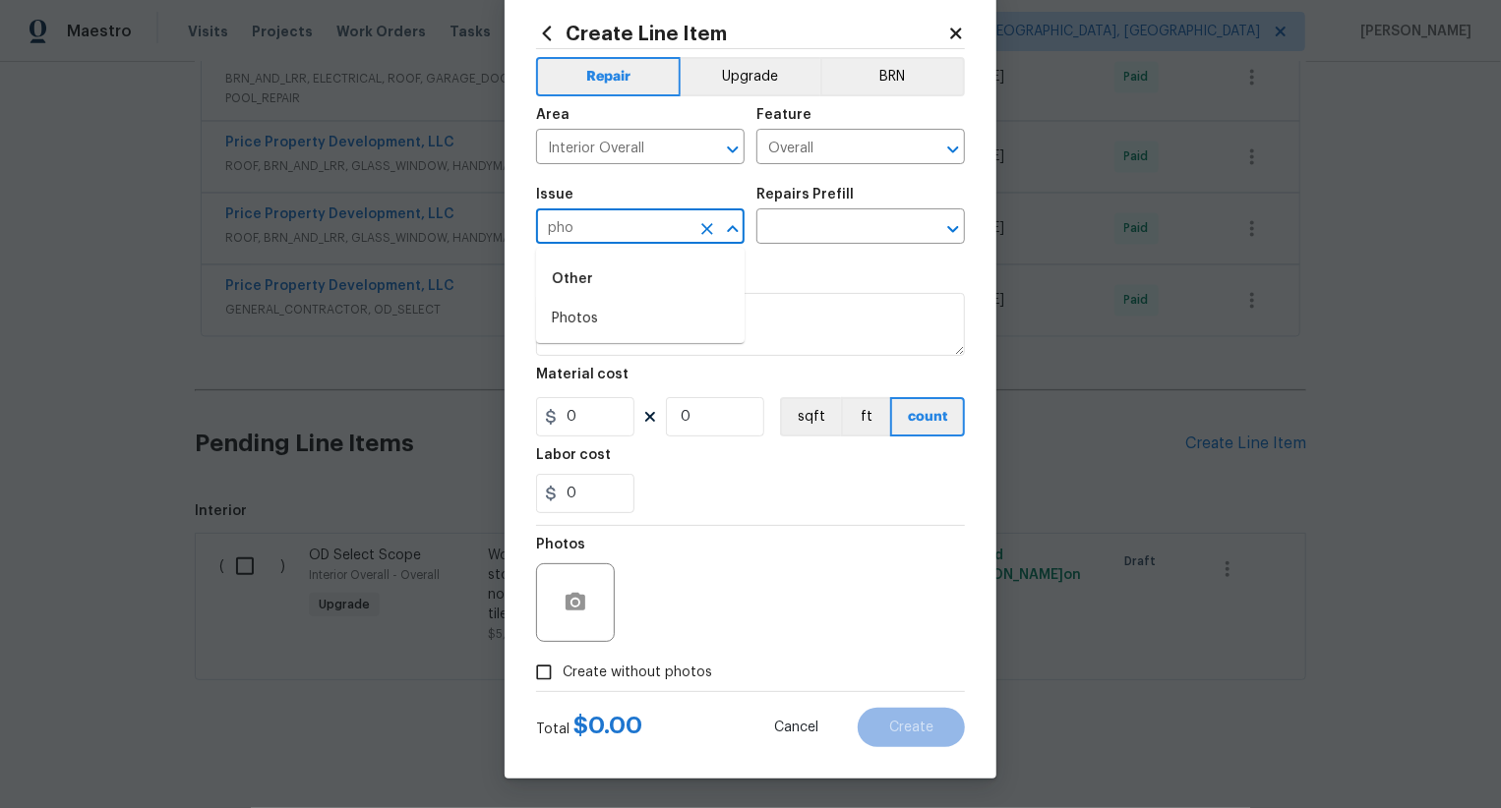
click at [643, 299] on div "Other" at bounding box center [640, 279] width 209 height 47
click at [643, 330] on li "Photos" at bounding box center [640, 319] width 209 height 32
type input "Photos"
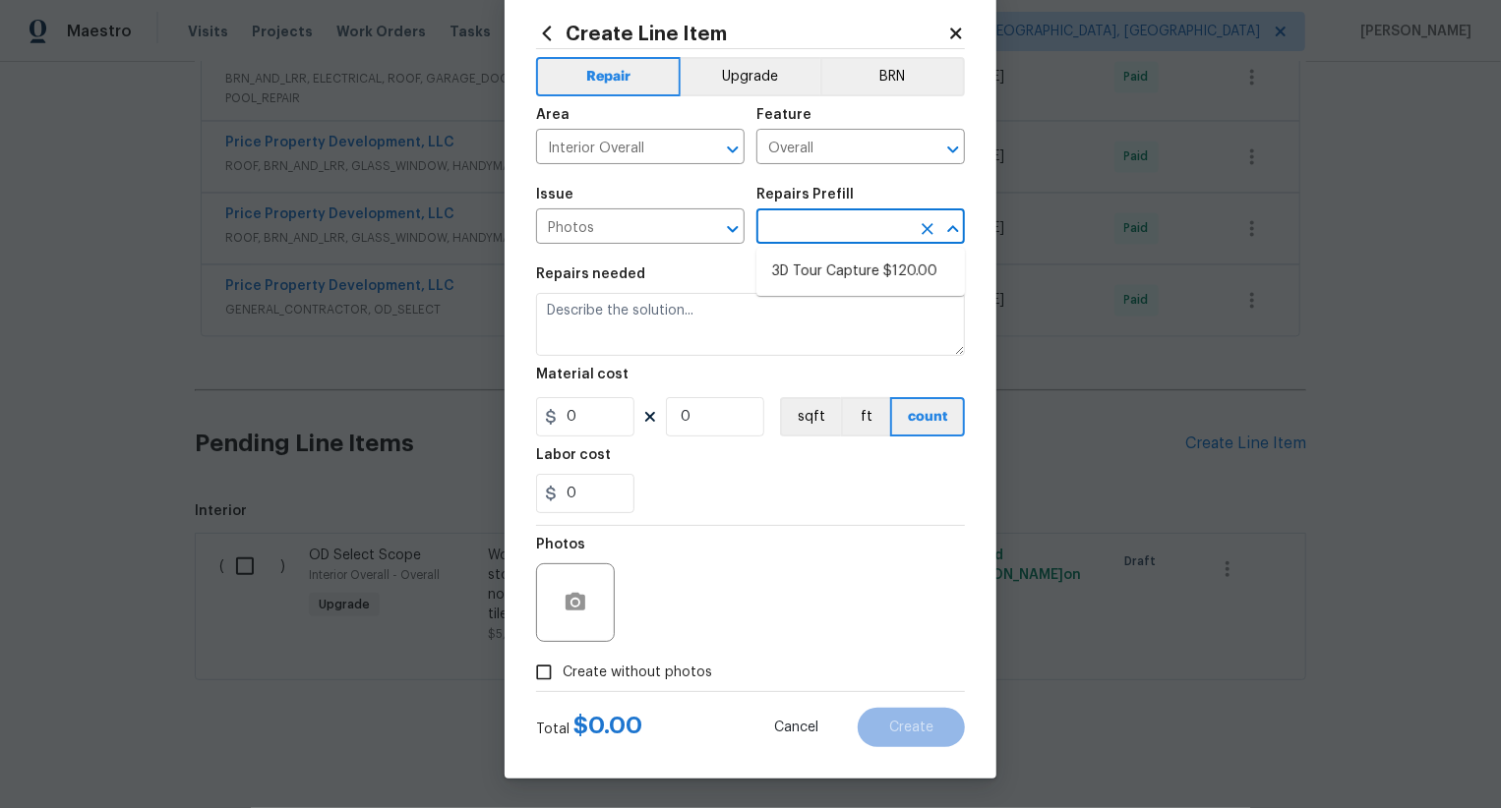
click at [825, 227] on input "text" at bounding box center [832, 228] width 153 height 30
click at [835, 260] on li "3D Tour Capture $120.00" at bounding box center [860, 272] width 209 height 32
type input "3D Tour Capture $120.00"
type input "1"
type input "120"
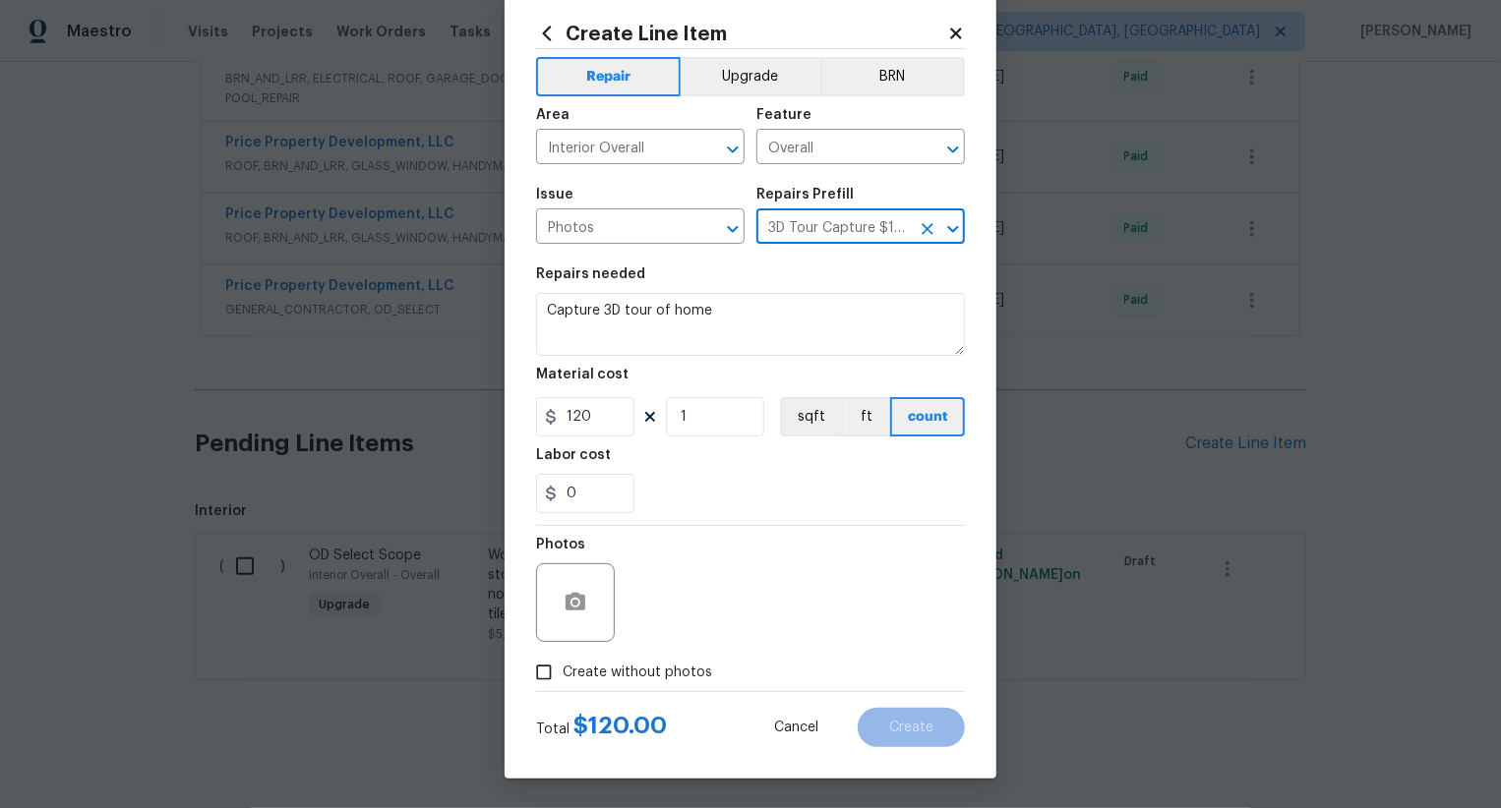
click at [659, 673] on span "Create without photos" at bounding box center [637, 673] width 149 height 21
click at [563, 673] on input "Create without photos" at bounding box center [543, 672] width 37 height 37
checkbox input "true"
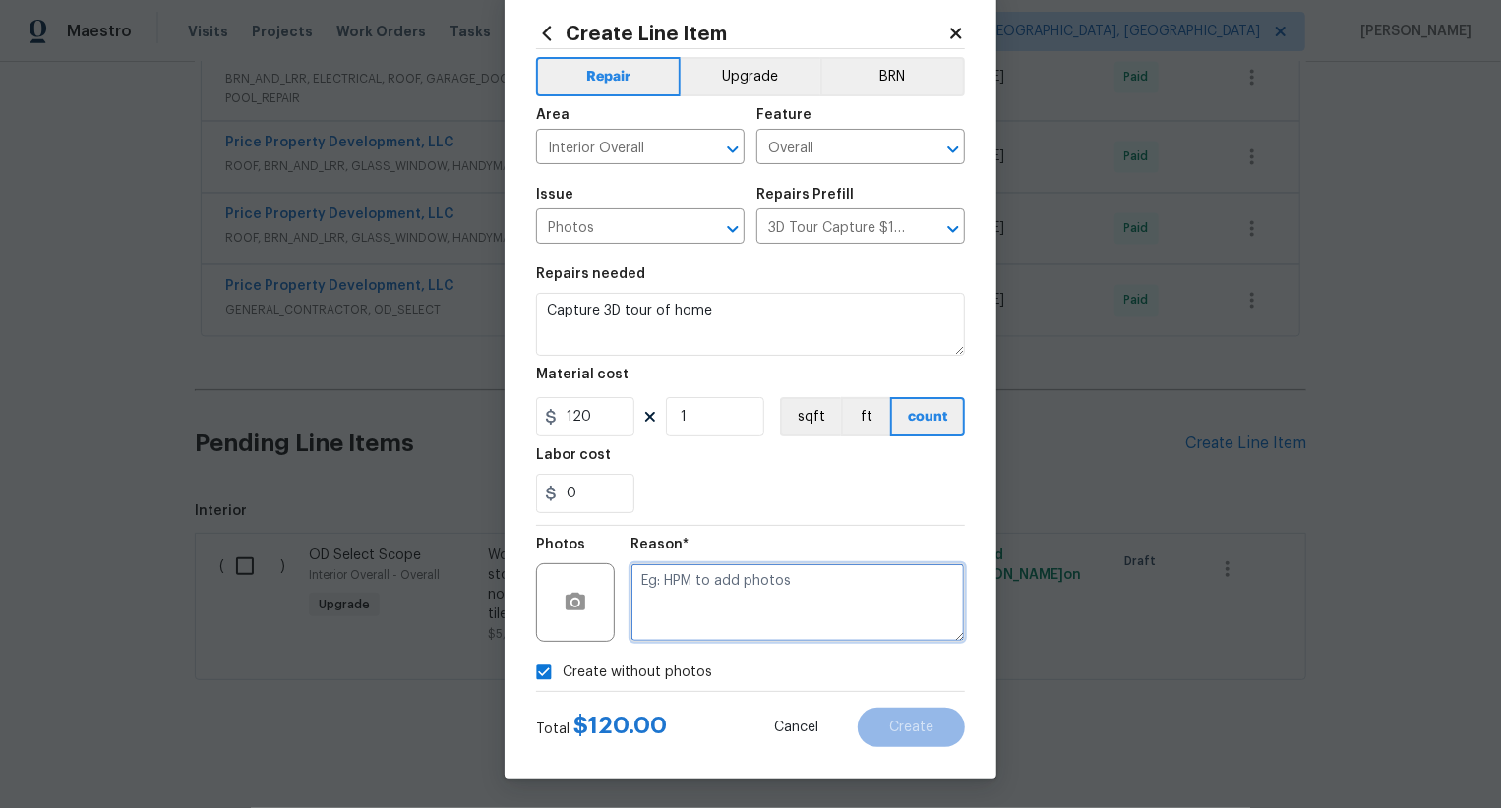
click at [722, 610] on textarea at bounding box center [797, 603] width 334 height 79
type textarea ".."
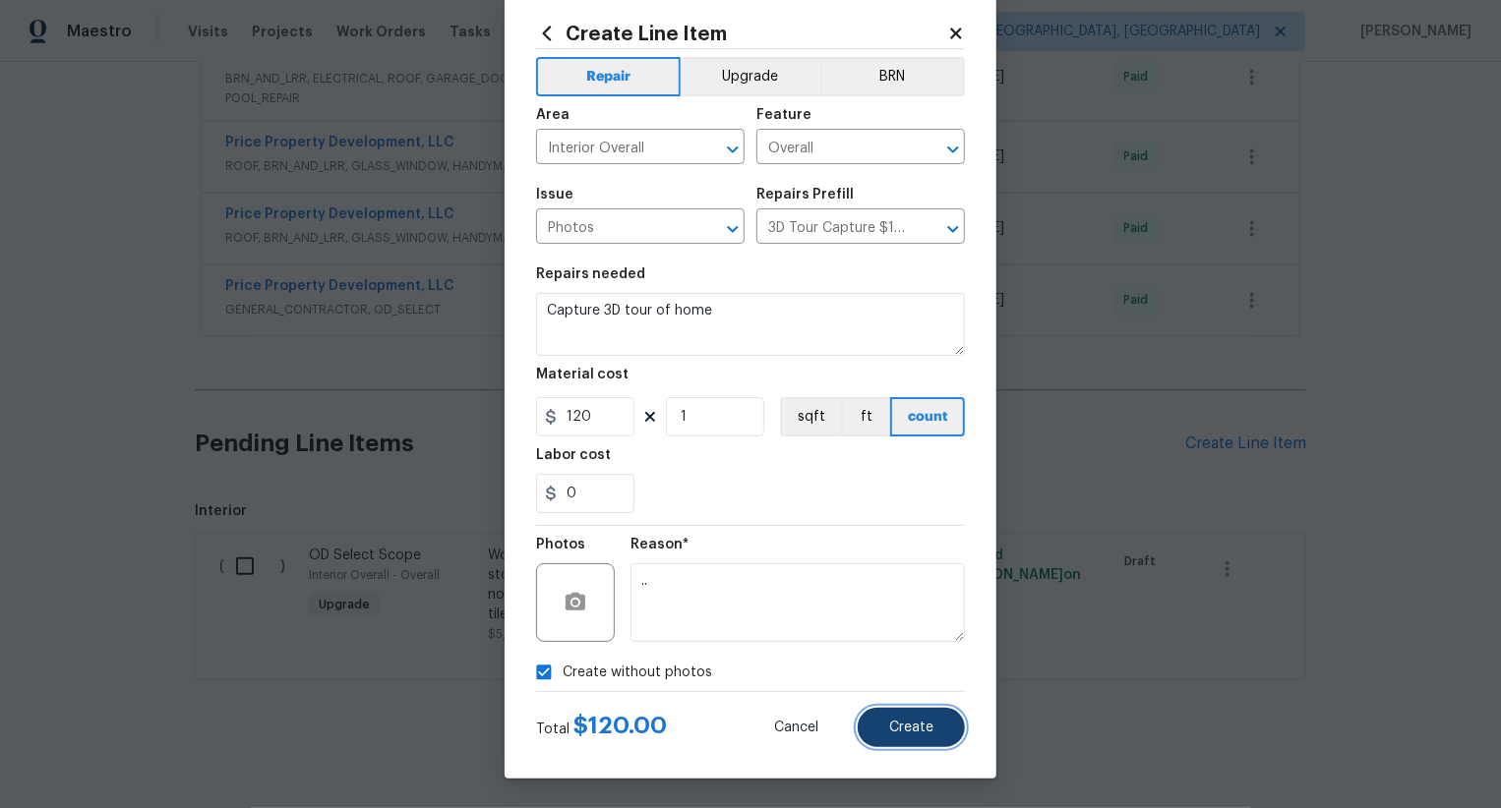
click at [920, 712] on button "Create" at bounding box center [911, 727] width 107 height 39
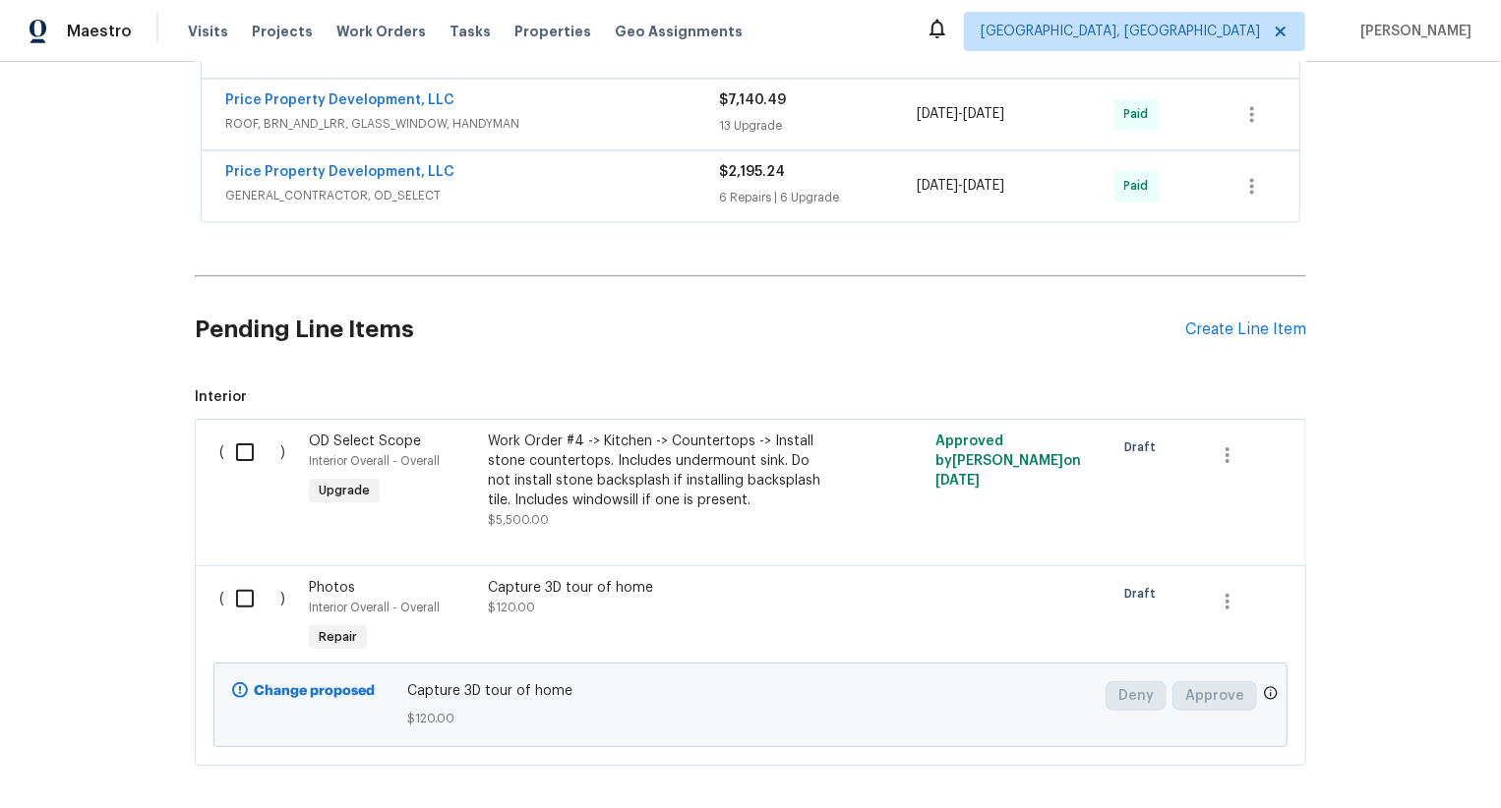
scroll to position [2361, 0]
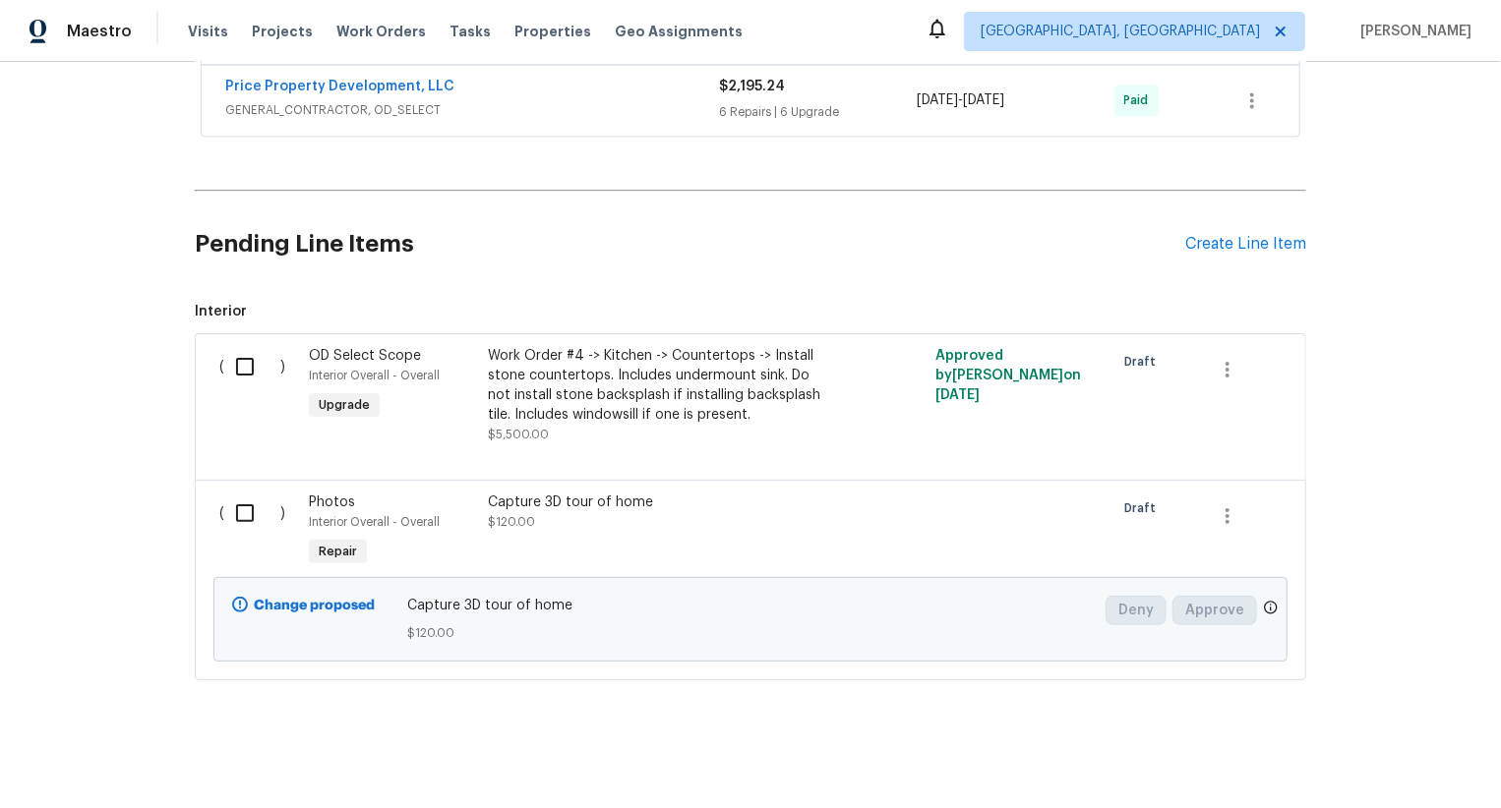
click at [268, 508] on input "checkbox" at bounding box center [252, 513] width 56 height 41
checkbox input "true"
click at [1361, 761] on span "Create Work Order" at bounding box center [1388, 759] width 131 height 25
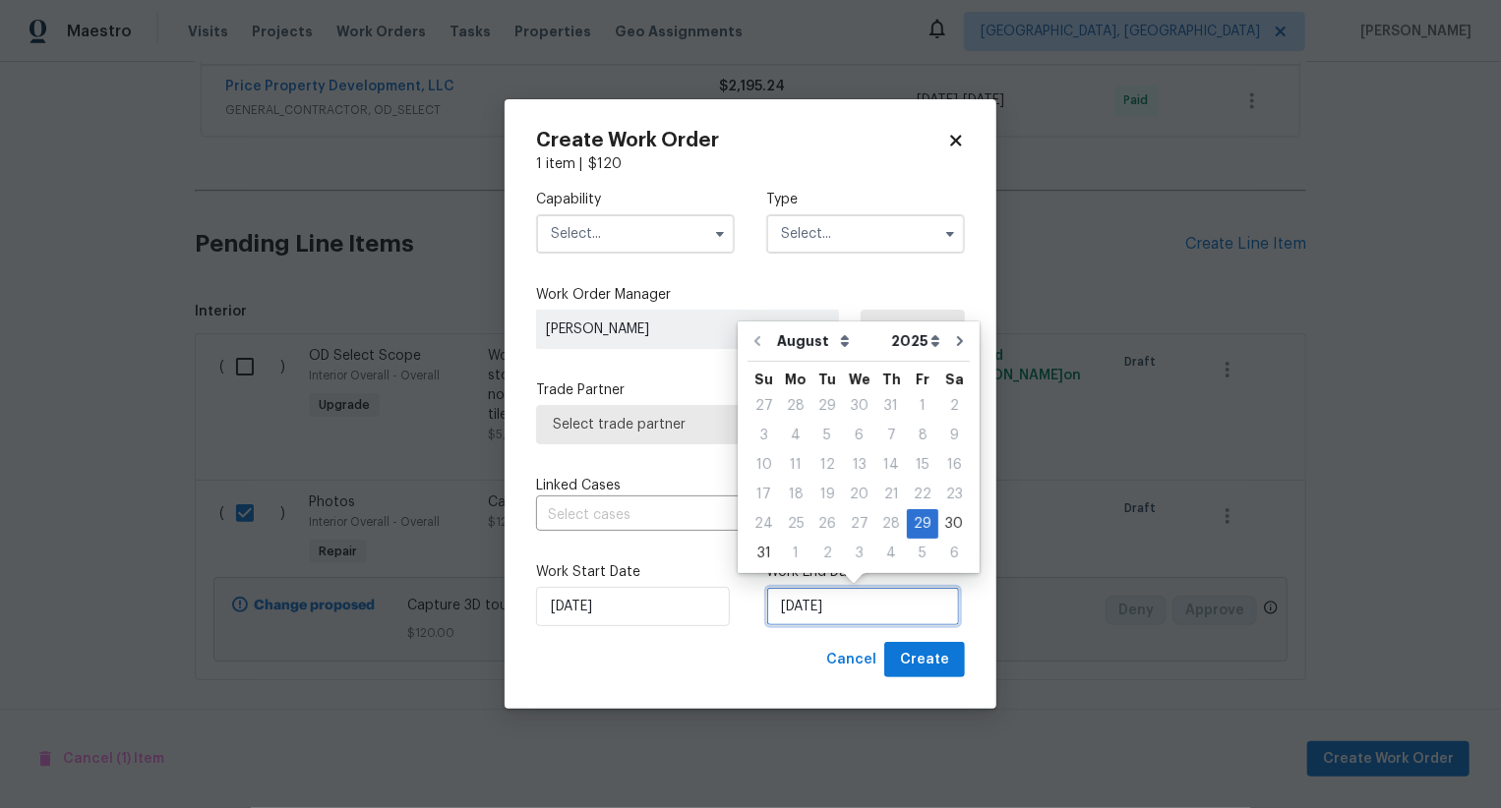
click at [807, 610] on input "[DATE]" at bounding box center [863, 606] width 194 height 39
click at [942, 523] on div "30" at bounding box center [953, 524] width 31 height 28
type input "[DATE]"
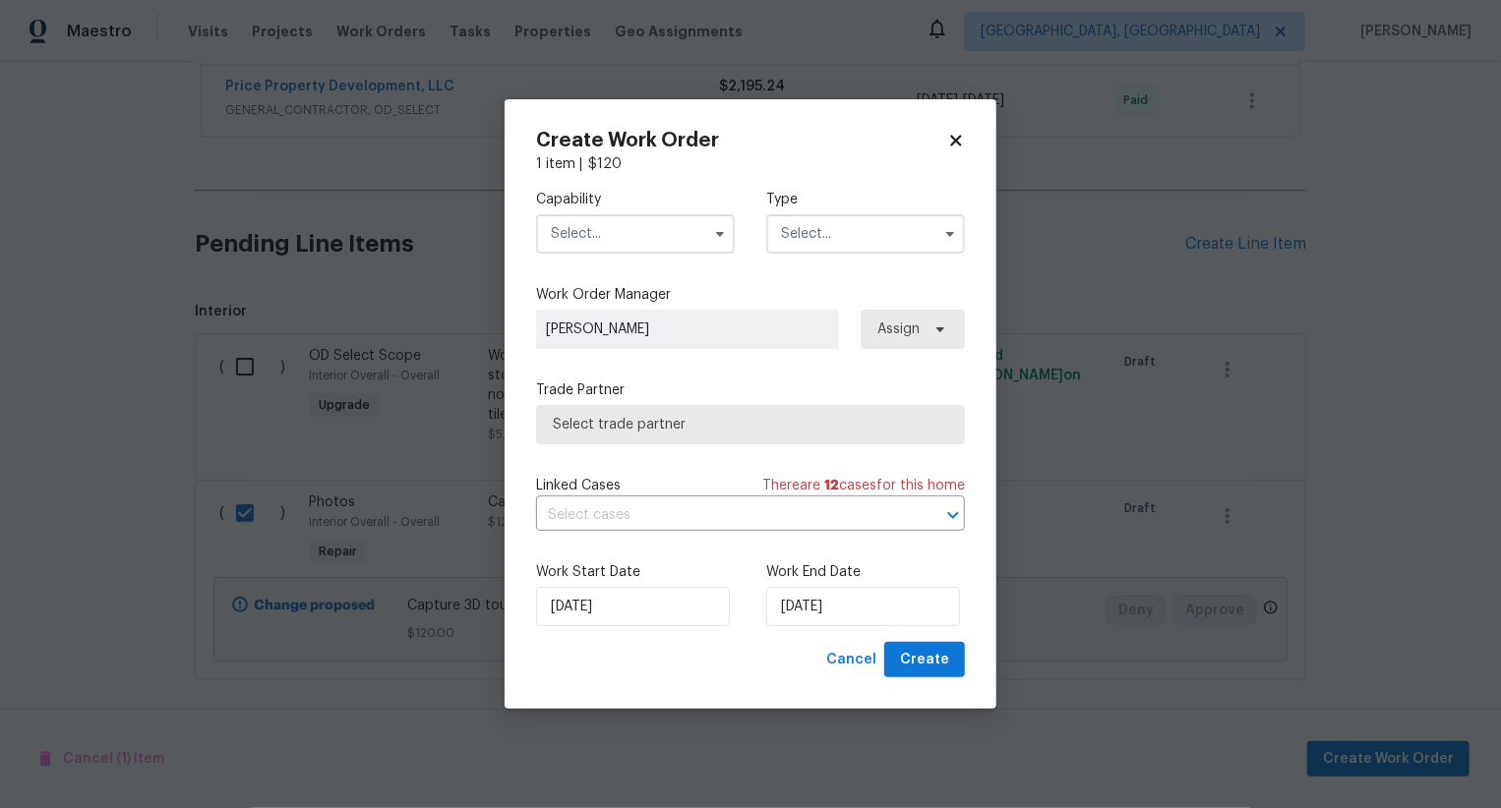
click at [649, 235] on input "text" at bounding box center [635, 233] width 199 height 39
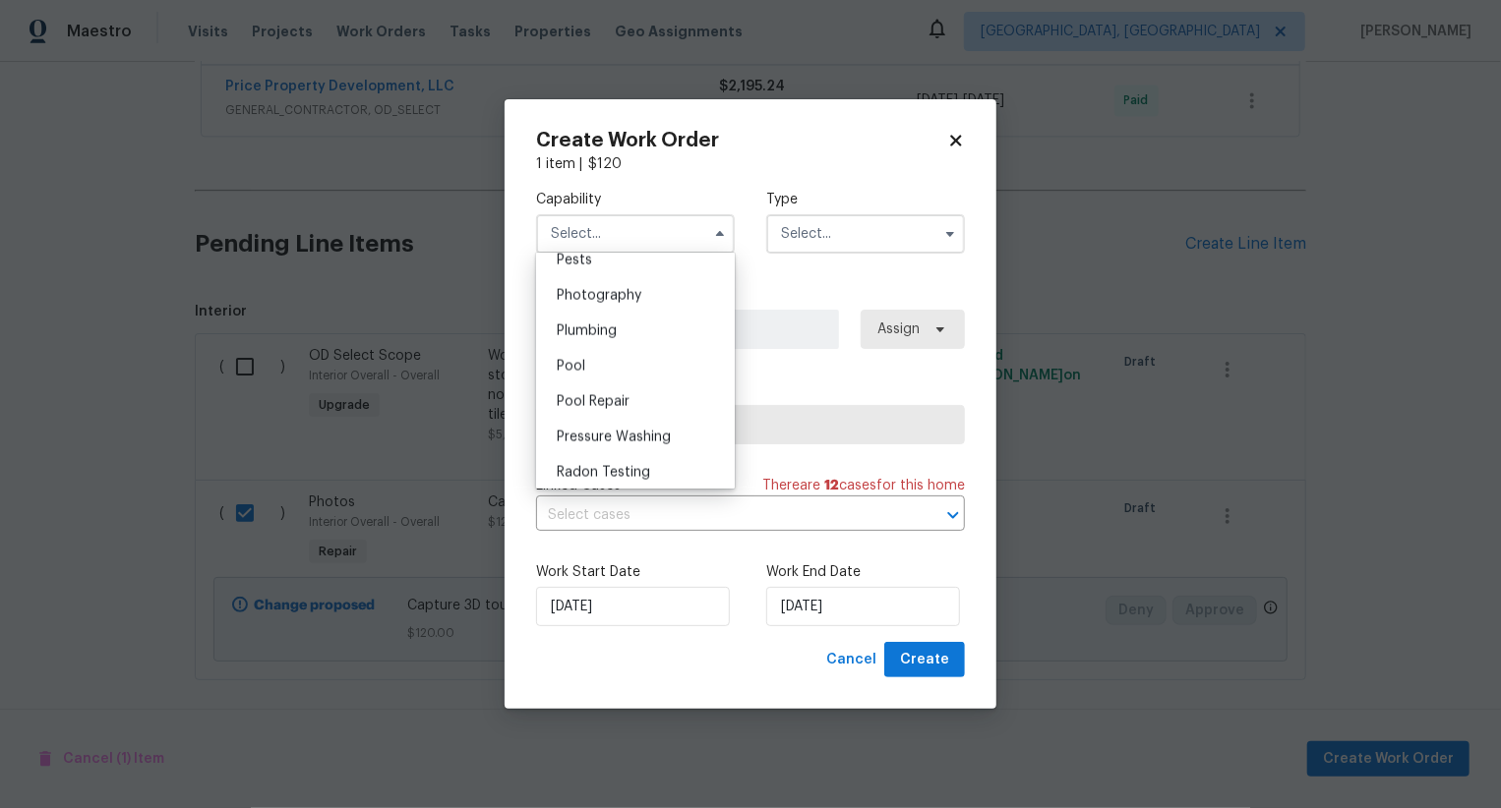
scroll to position [1661, 0]
click at [664, 343] on div "Photography" at bounding box center [635, 337] width 189 height 35
type input "Photography"
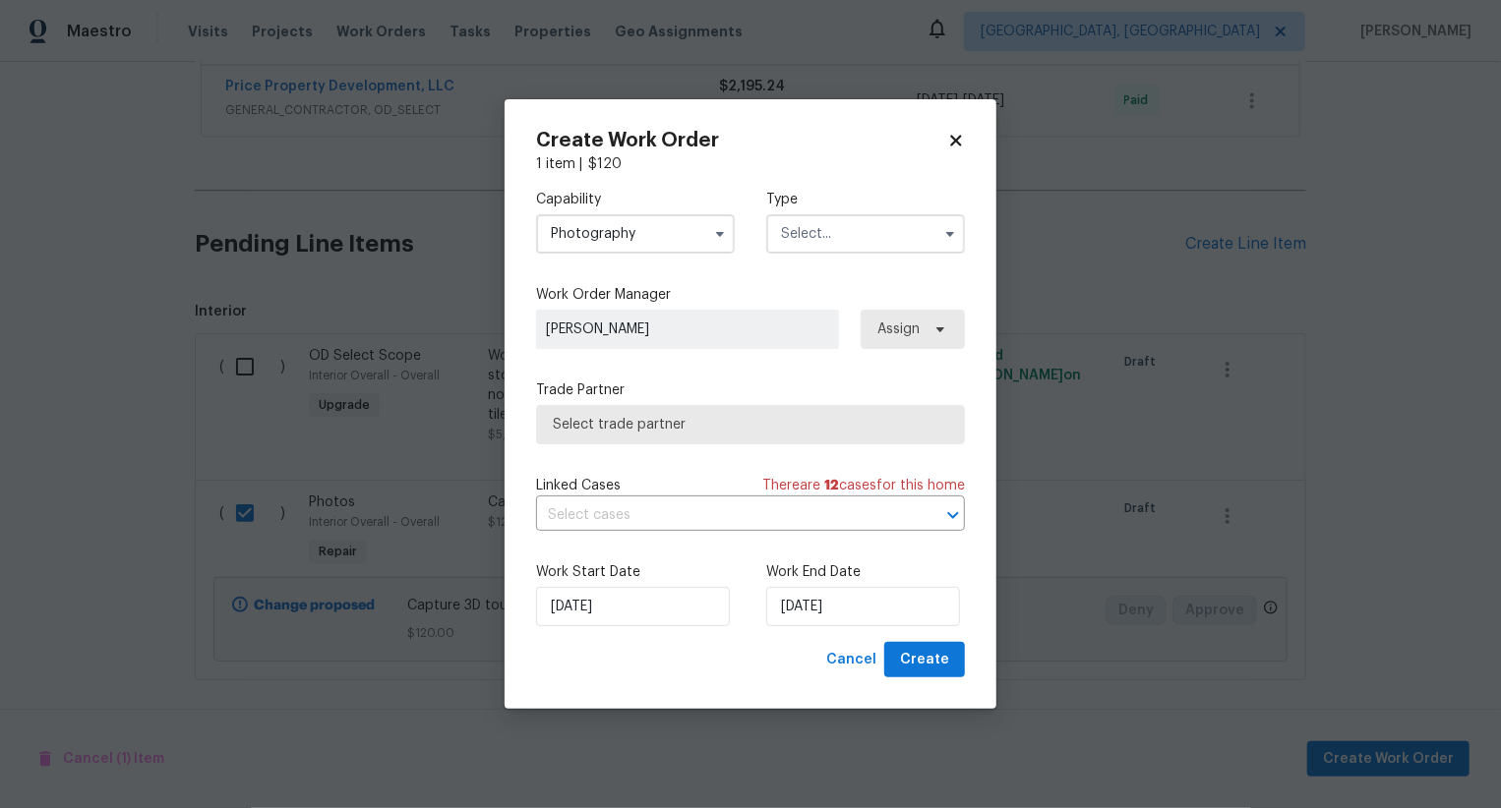
click at [842, 226] on input "text" at bounding box center [865, 233] width 199 height 39
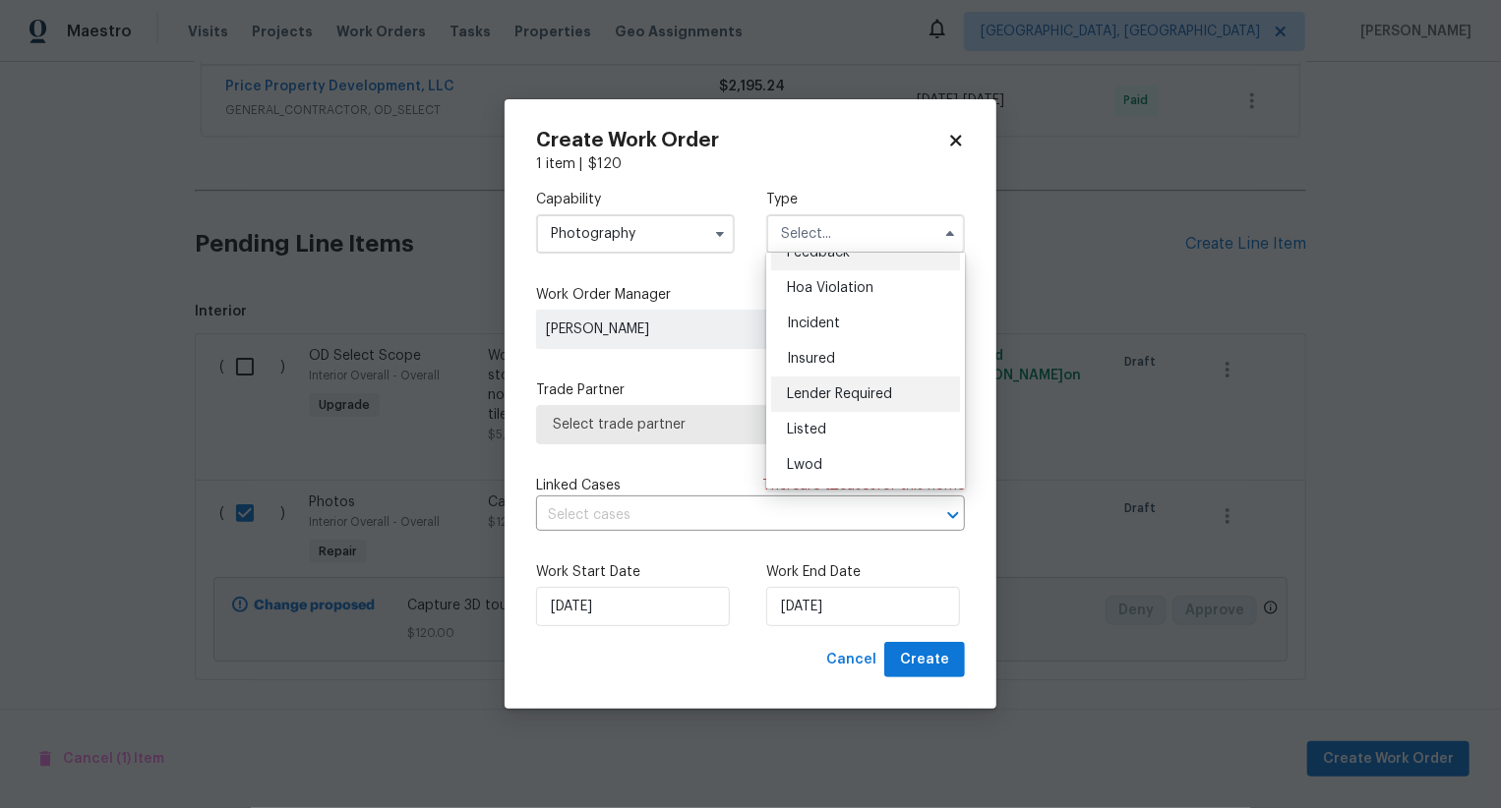
scroll to position [0, 0]
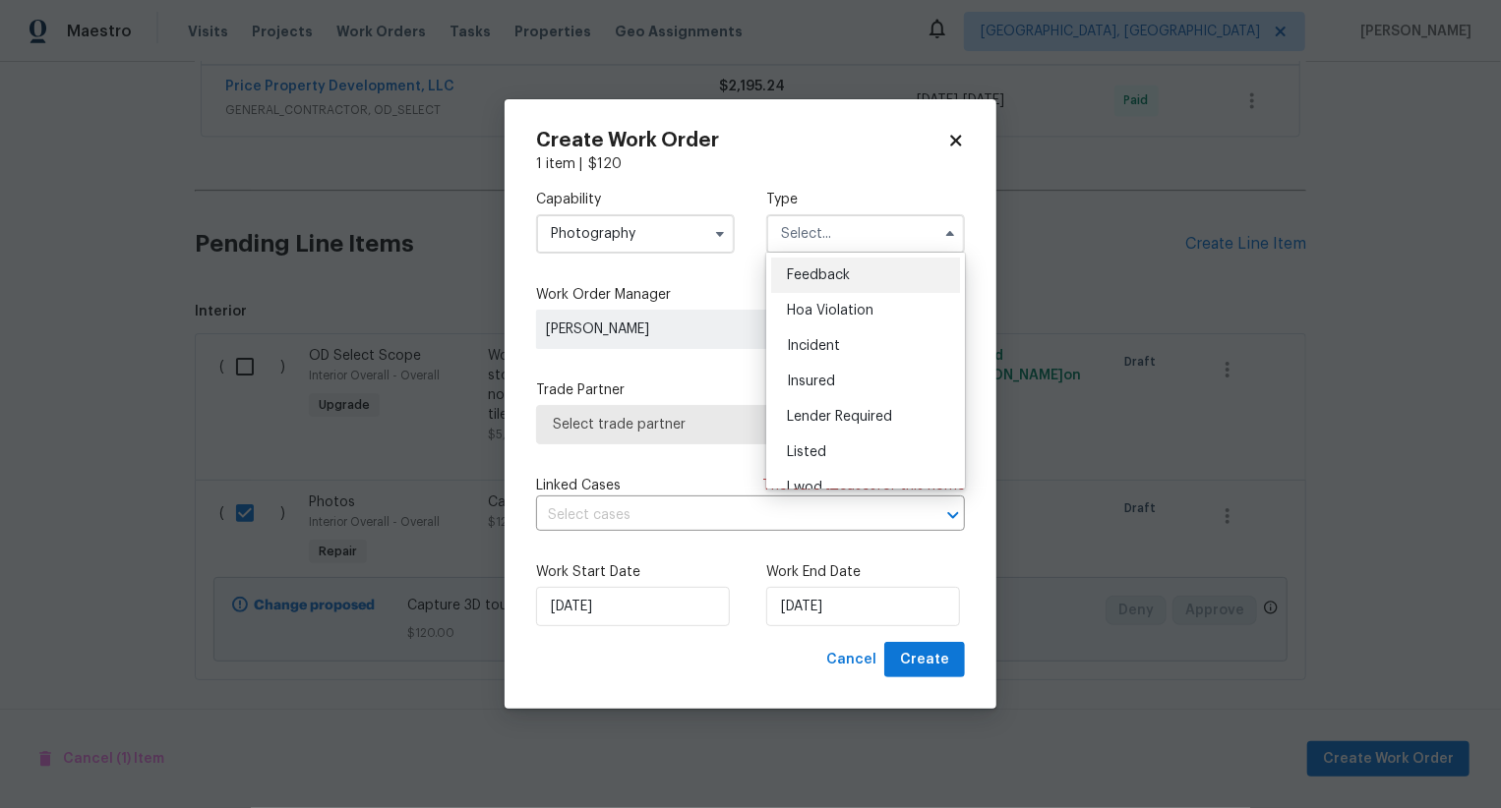
checkbox input "false"
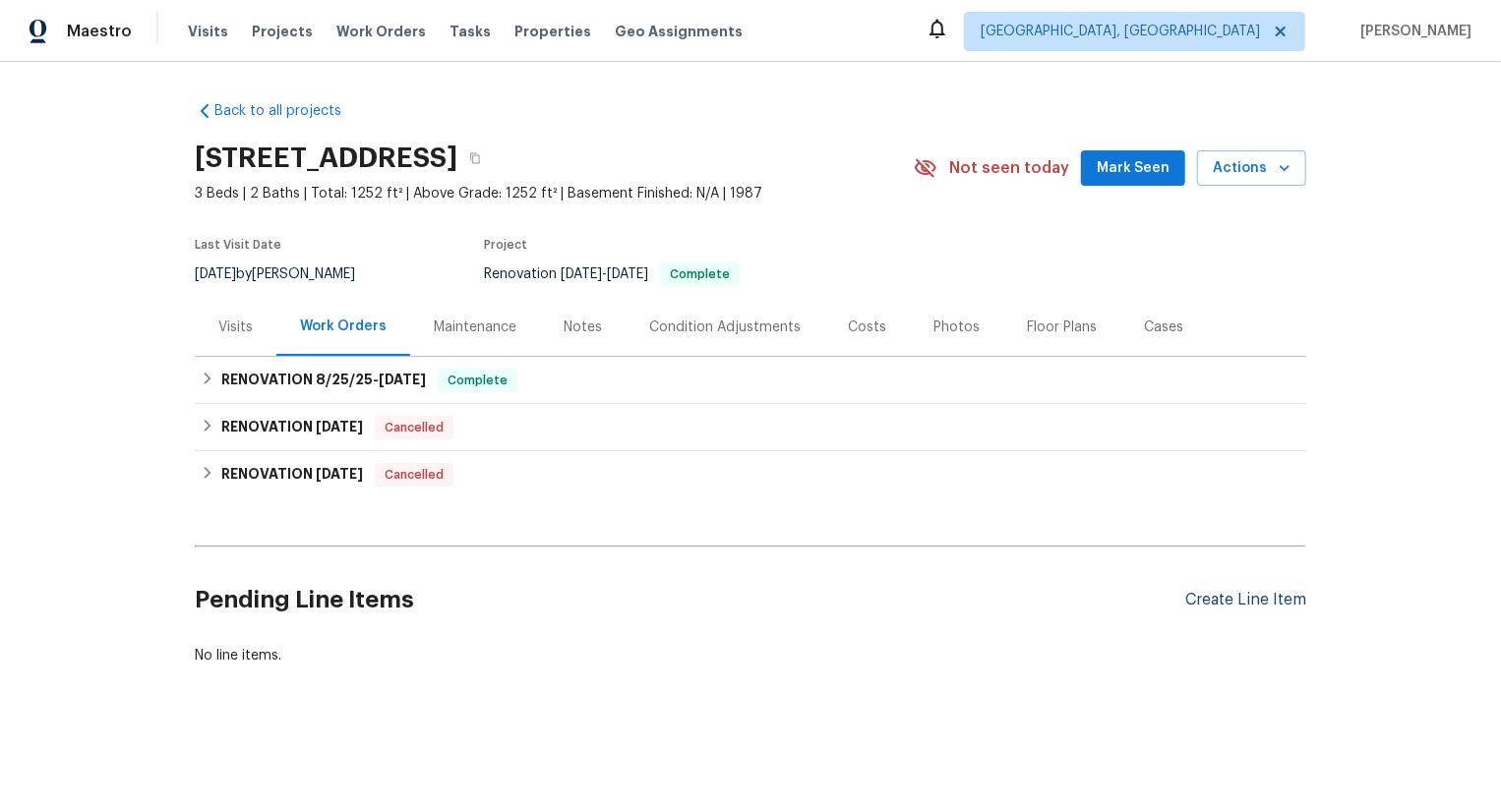
click at [1280, 592] on div "Create Line Item" at bounding box center [1245, 600] width 121 height 19
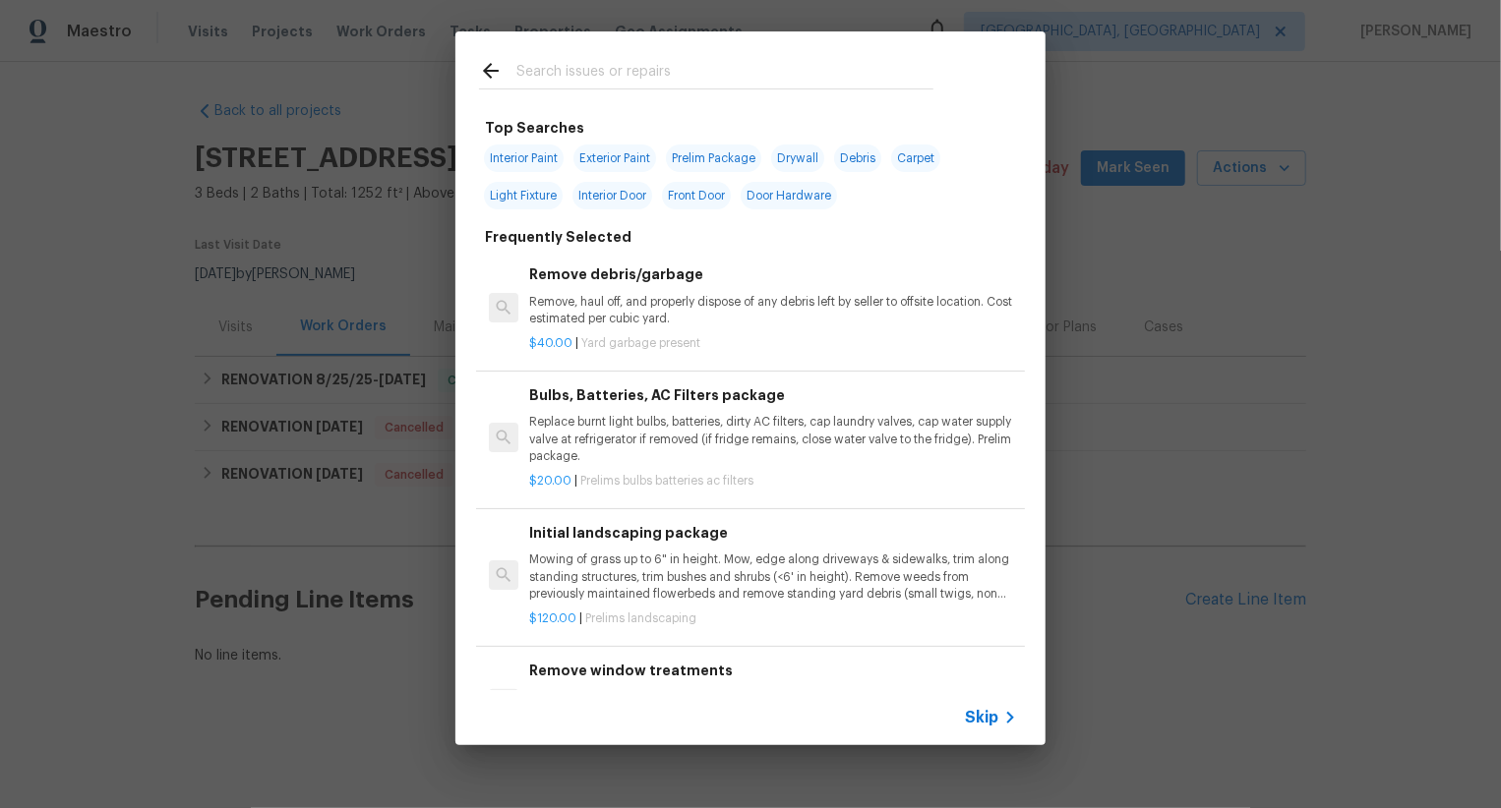
click at [981, 722] on span "Skip" at bounding box center [981, 718] width 33 height 20
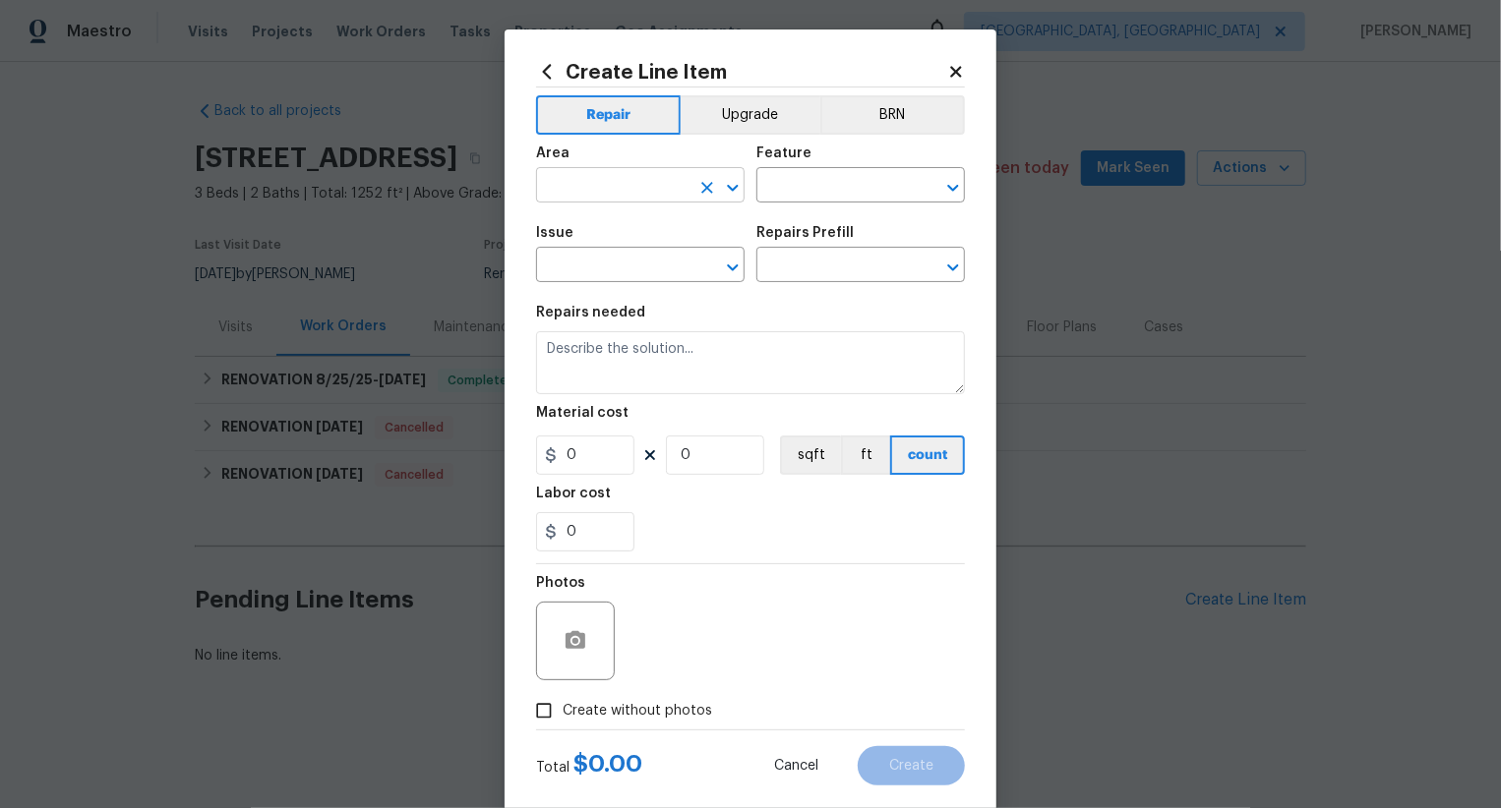
click at [655, 183] on input "text" at bounding box center [612, 187] width 153 height 30
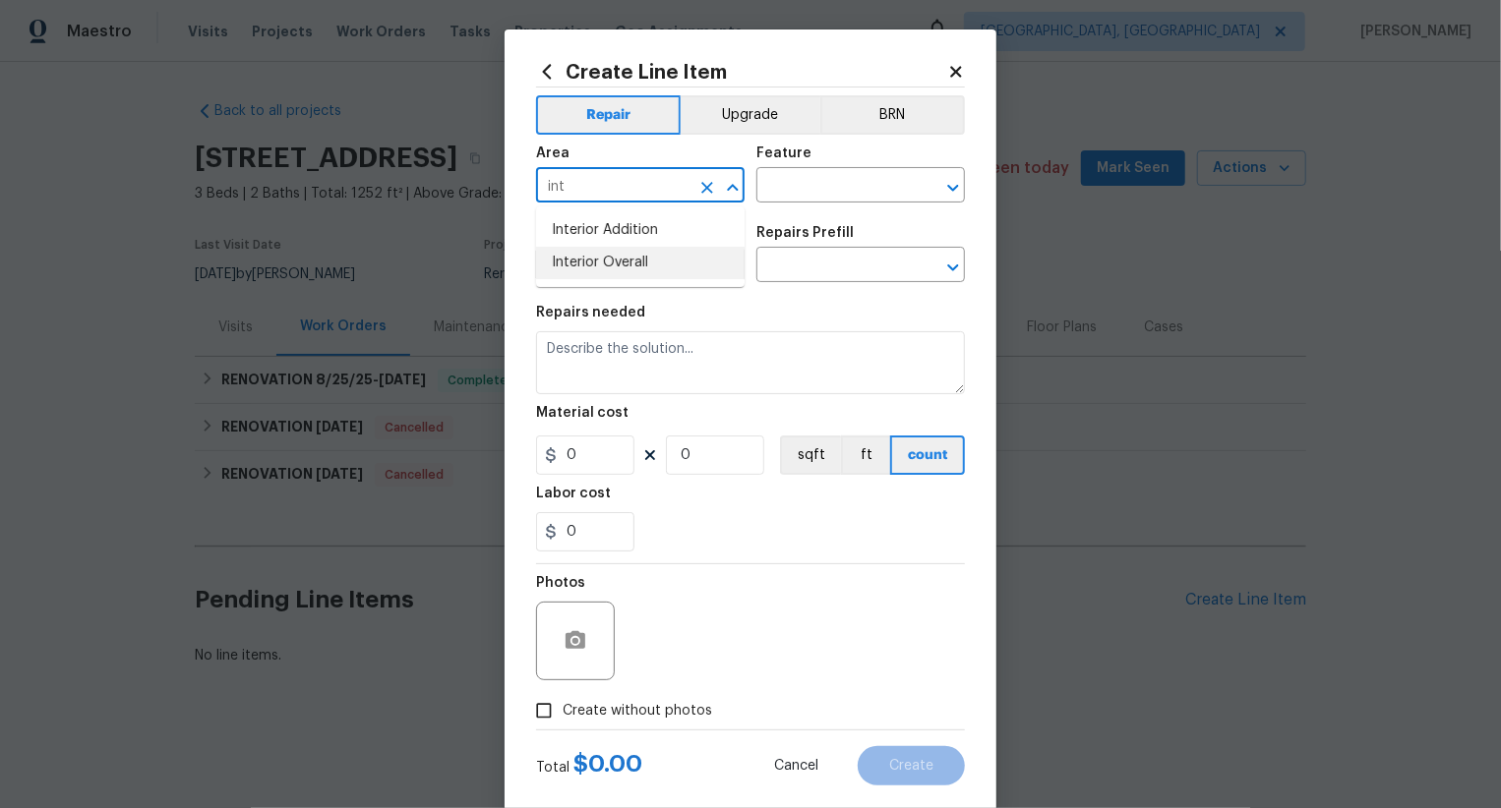
click at [666, 265] on li "Interior Overall" at bounding box center [640, 263] width 209 height 32
type input "Interior Overall"
click at [822, 197] on input "text" at bounding box center [832, 187] width 153 height 30
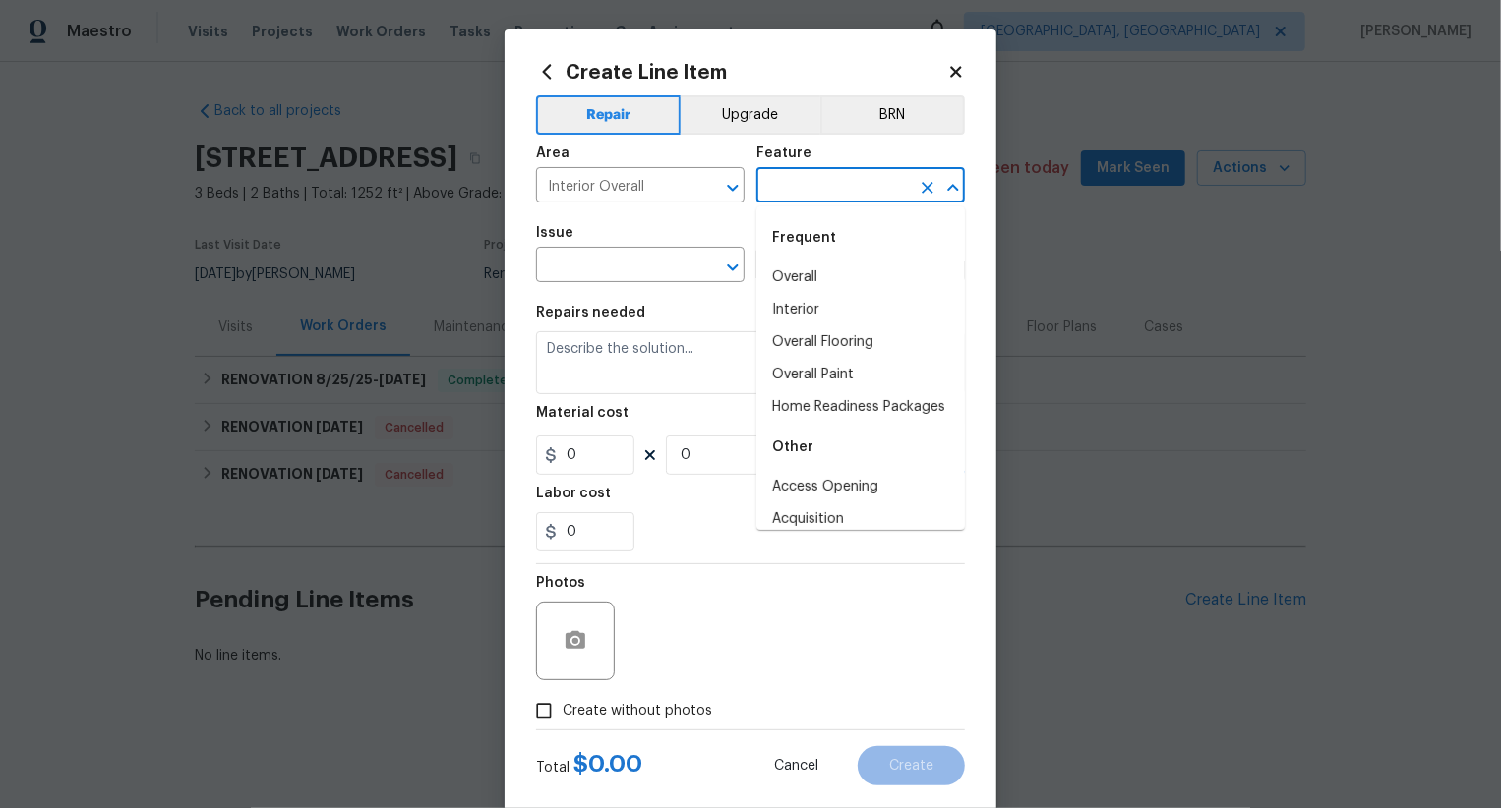
click at [816, 238] on div "Frequent" at bounding box center [860, 237] width 209 height 47
click at [816, 287] on li "Overall" at bounding box center [860, 278] width 209 height 32
type input "Overall"
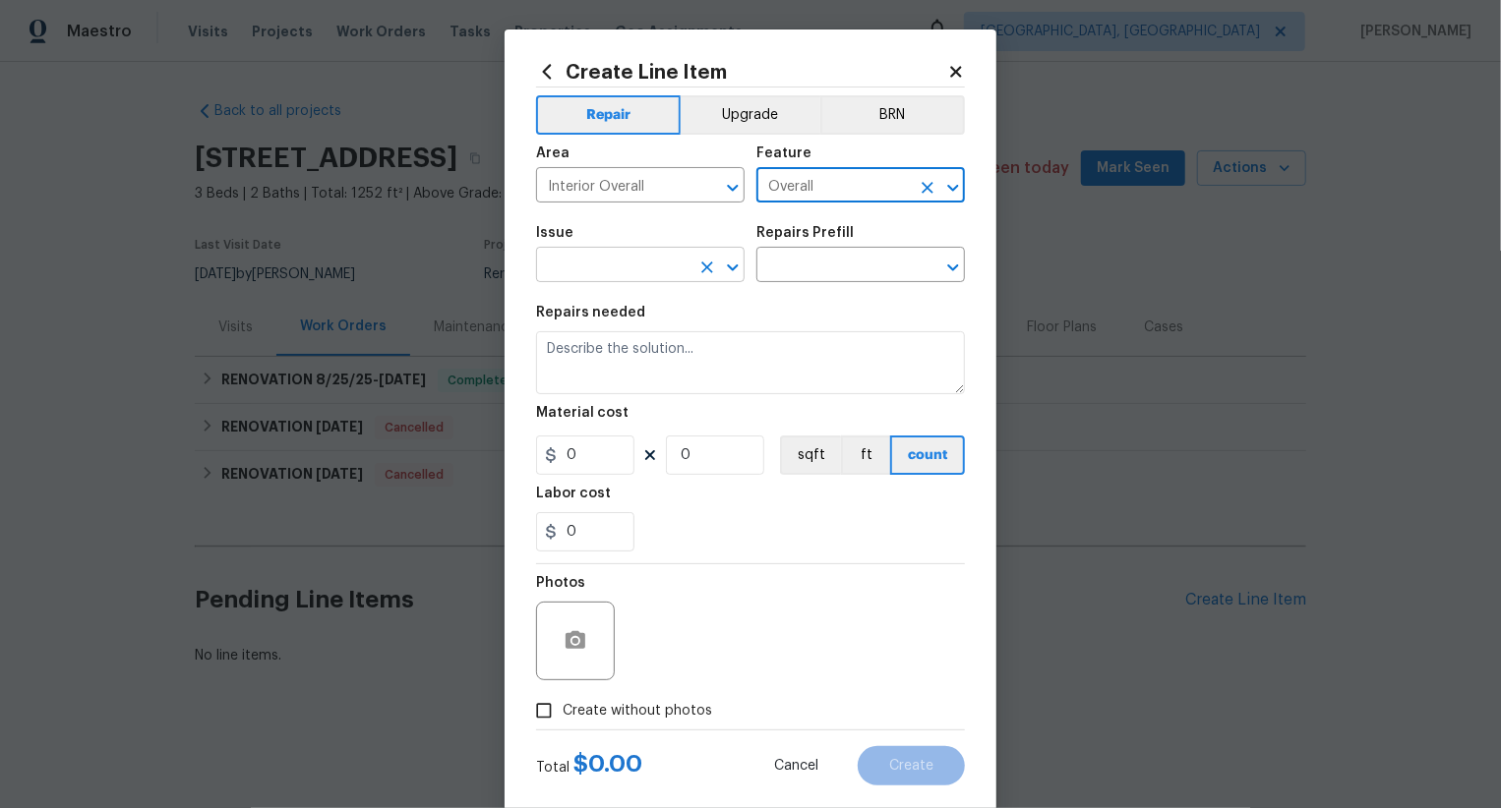
click at [644, 267] on input "text" at bounding box center [612, 267] width 153 height 30
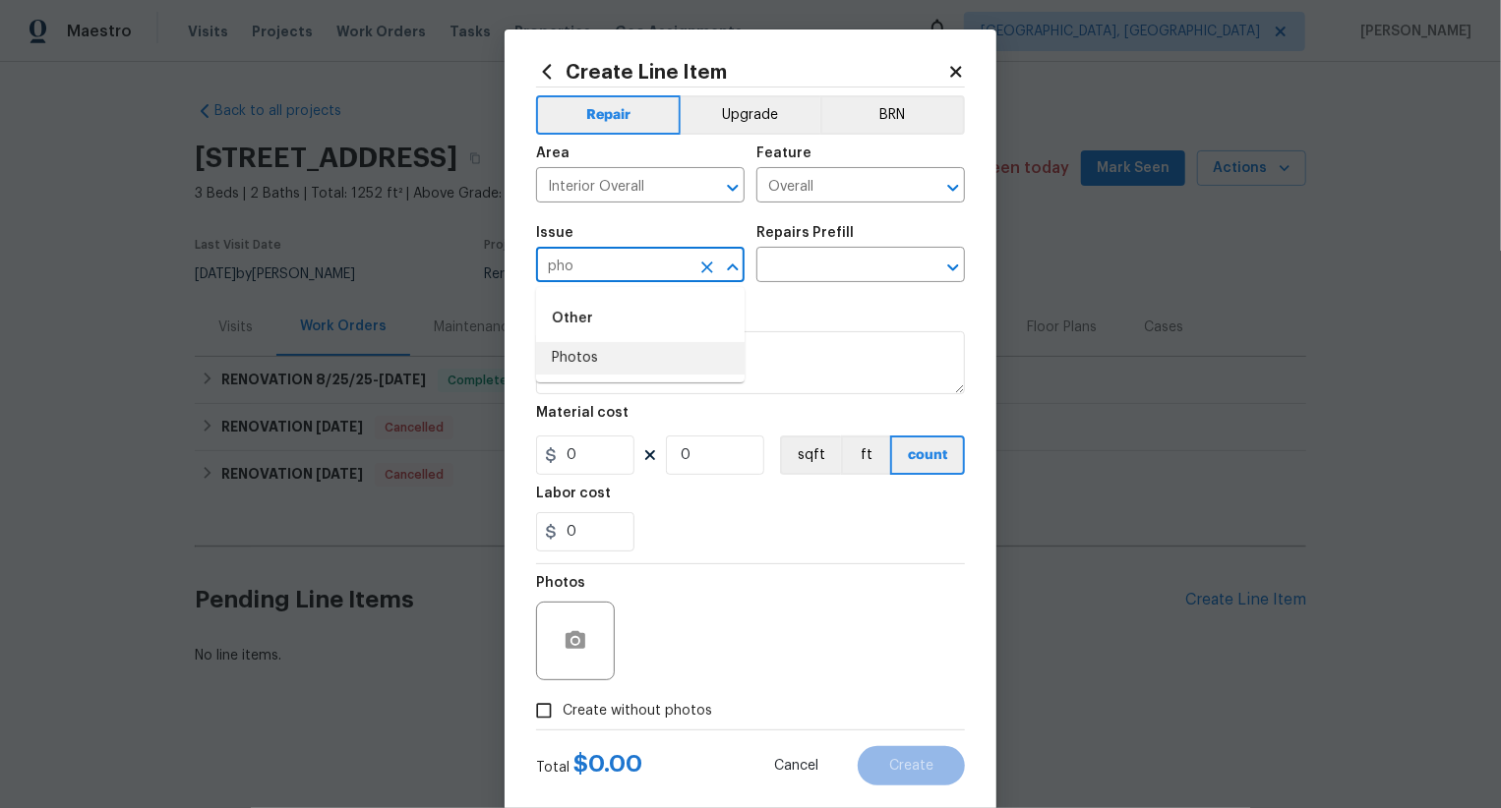
click at [628, 358] on li "Photos" at bounding box center [640, 358] width 209 height 32
type input "Photos"
click at [804, 281] on input "text" at bounding box center [832, 267] width 153 height 30
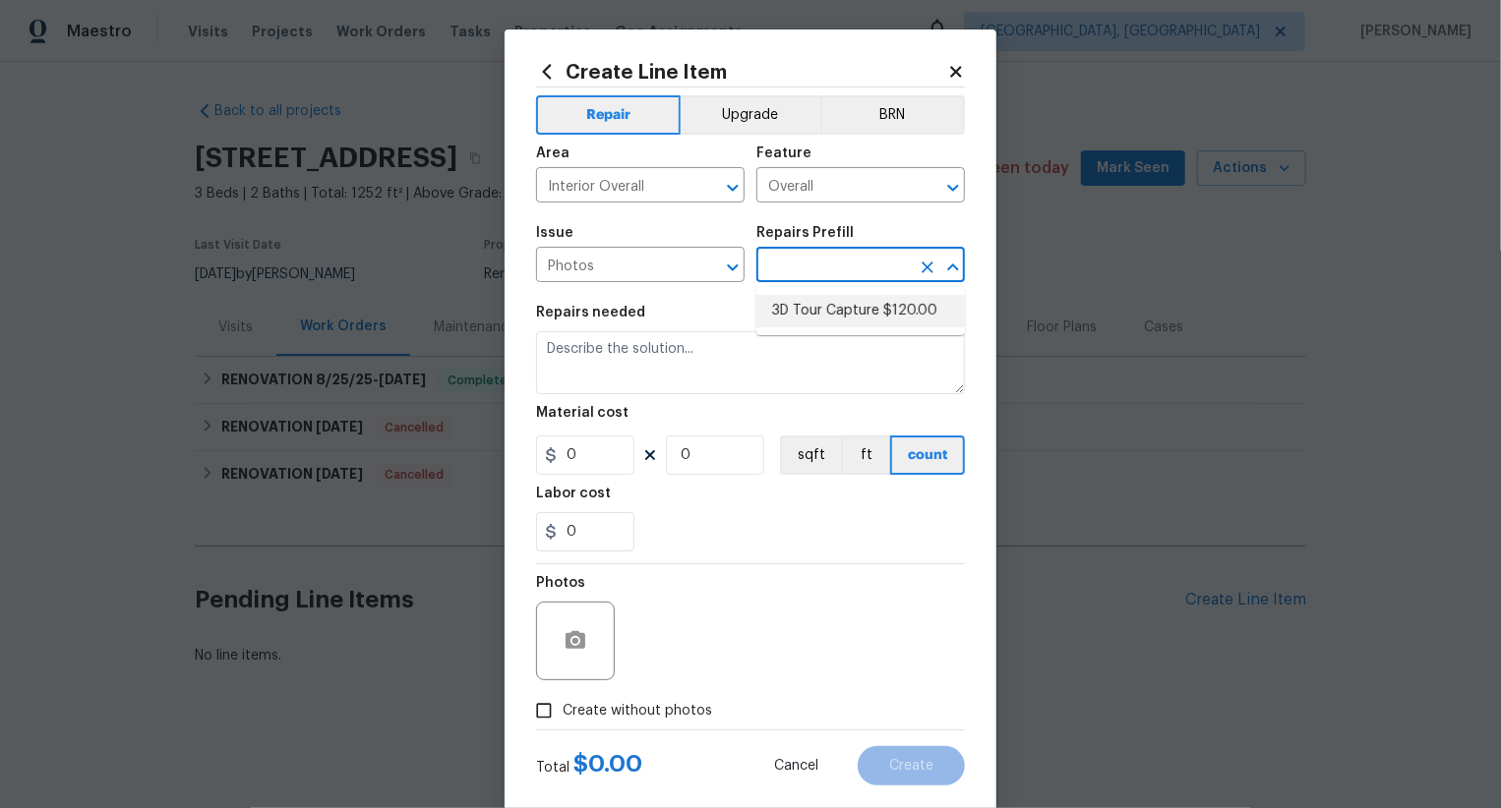
click at [835, 311] on li "3D Tour Capture $120.00" at bounding box center [860, 311] width 209 height 32
type input "3D Tour Capture $120.00"
type textarea "Capture 3D tour of home"
type input "1"
type input "120"
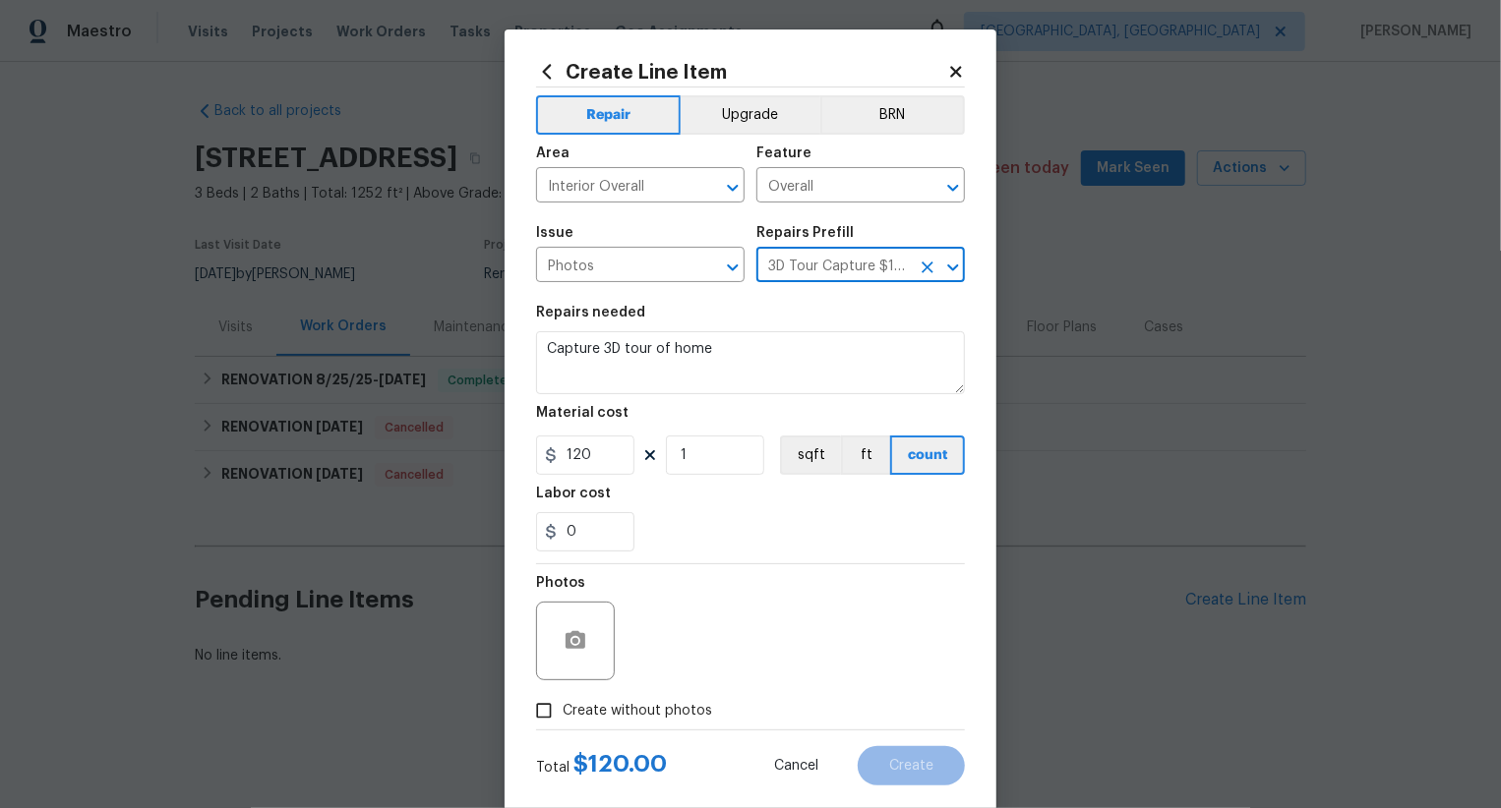
scroll to position [38, 0]
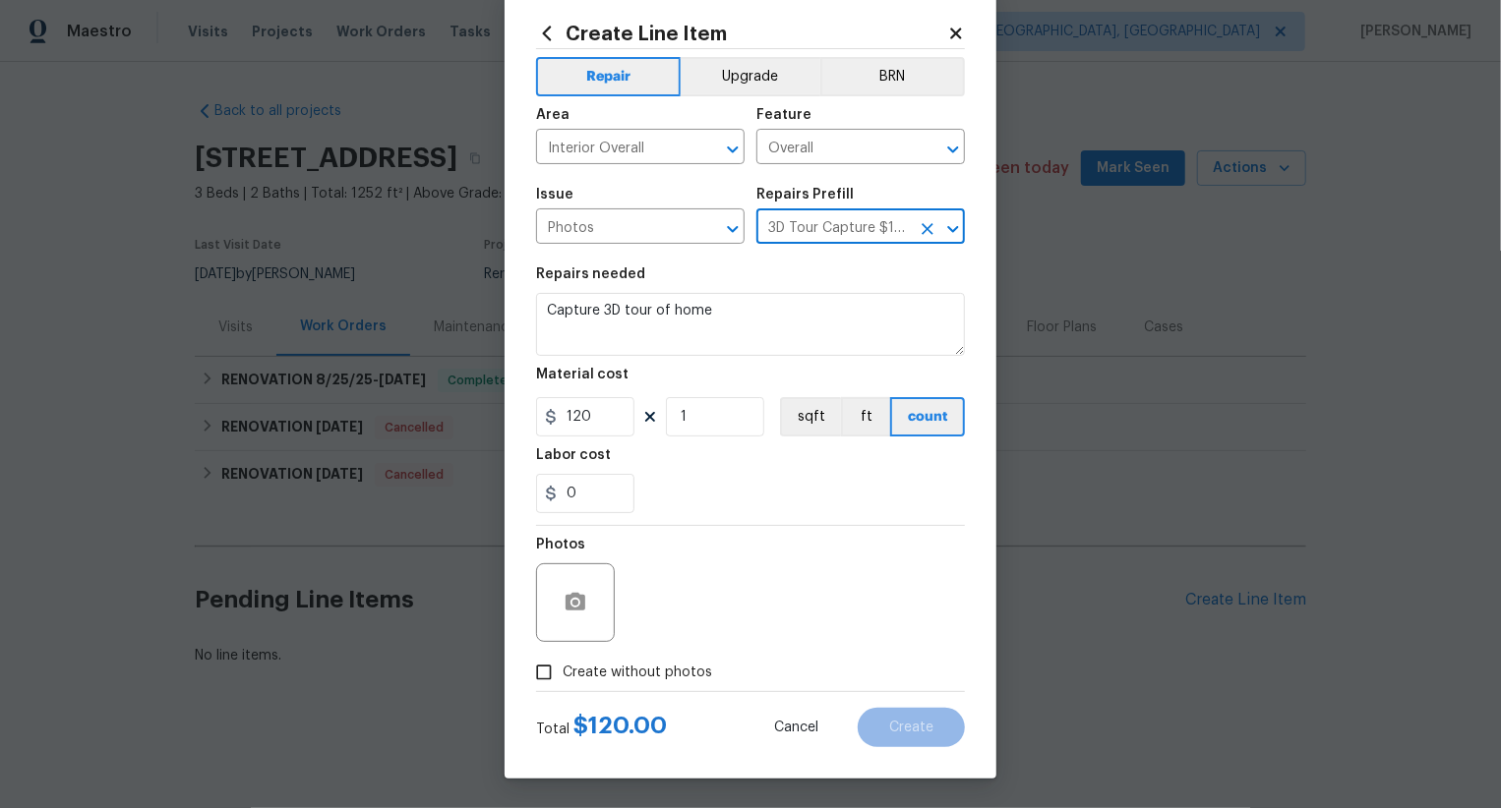
click at [632, 690] on label "Create without photos" at bounding box center [618, 672] width 187 height 37
click at [563, 690] on input "Create without photos" at bounding box center [543, 672] width 37 height 37
checkbox input "true"
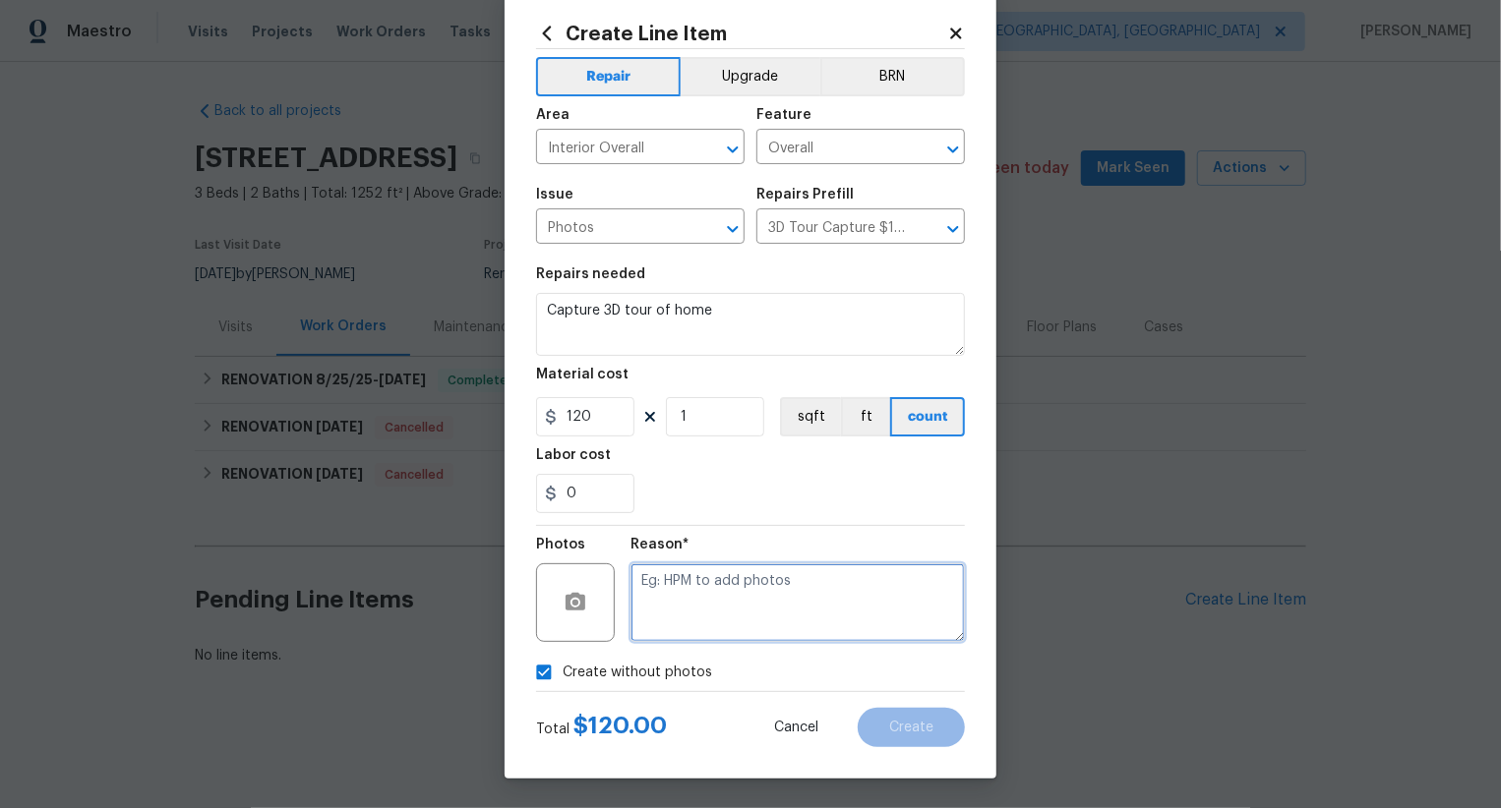
click at [764, 600] on textarea at bounding box center [797, 603] width 334 height 79
type textarea ".."
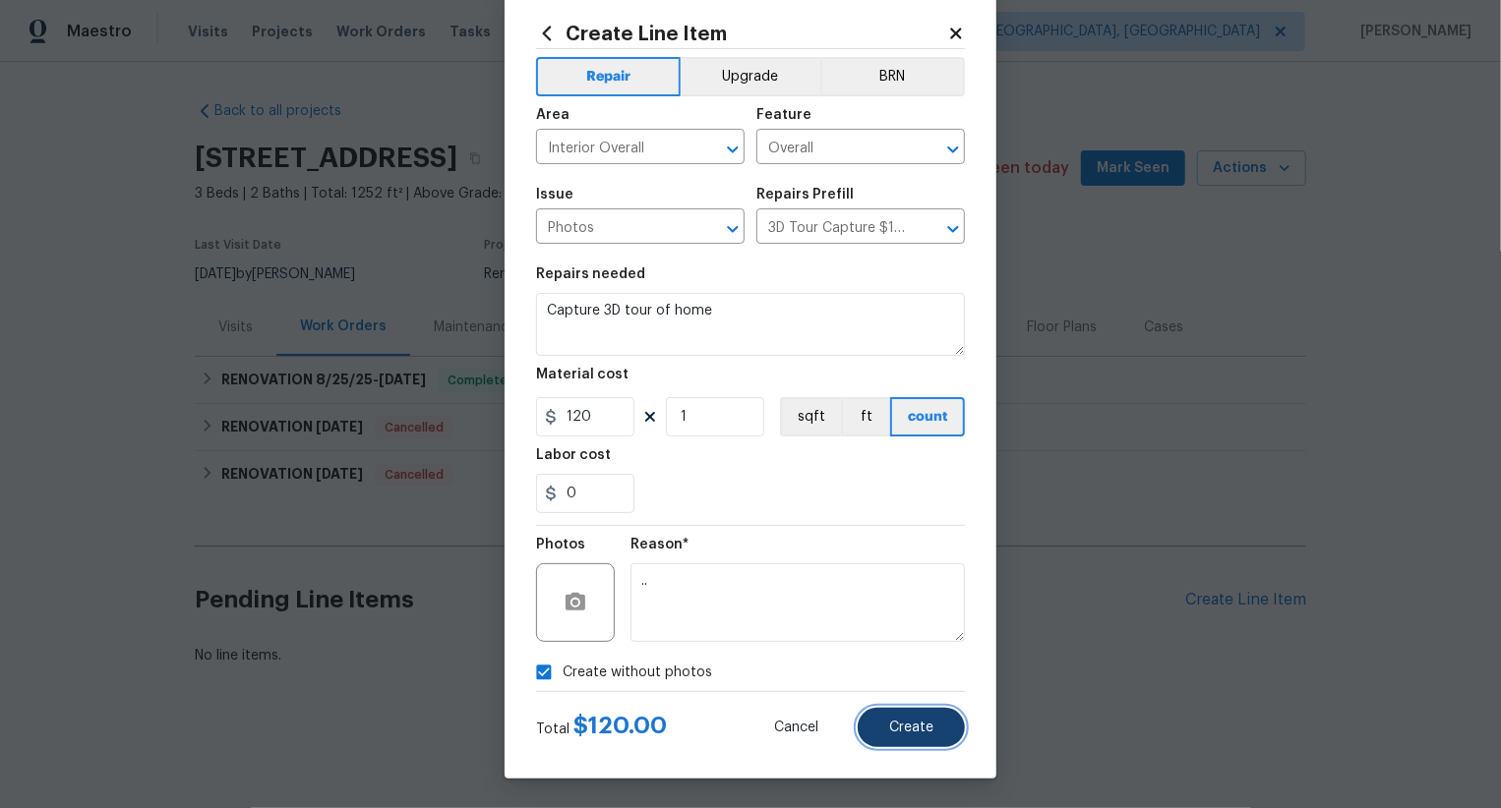
click at [926, 741] on button "Create" at bounding box center [911, 727] width 107 height 39
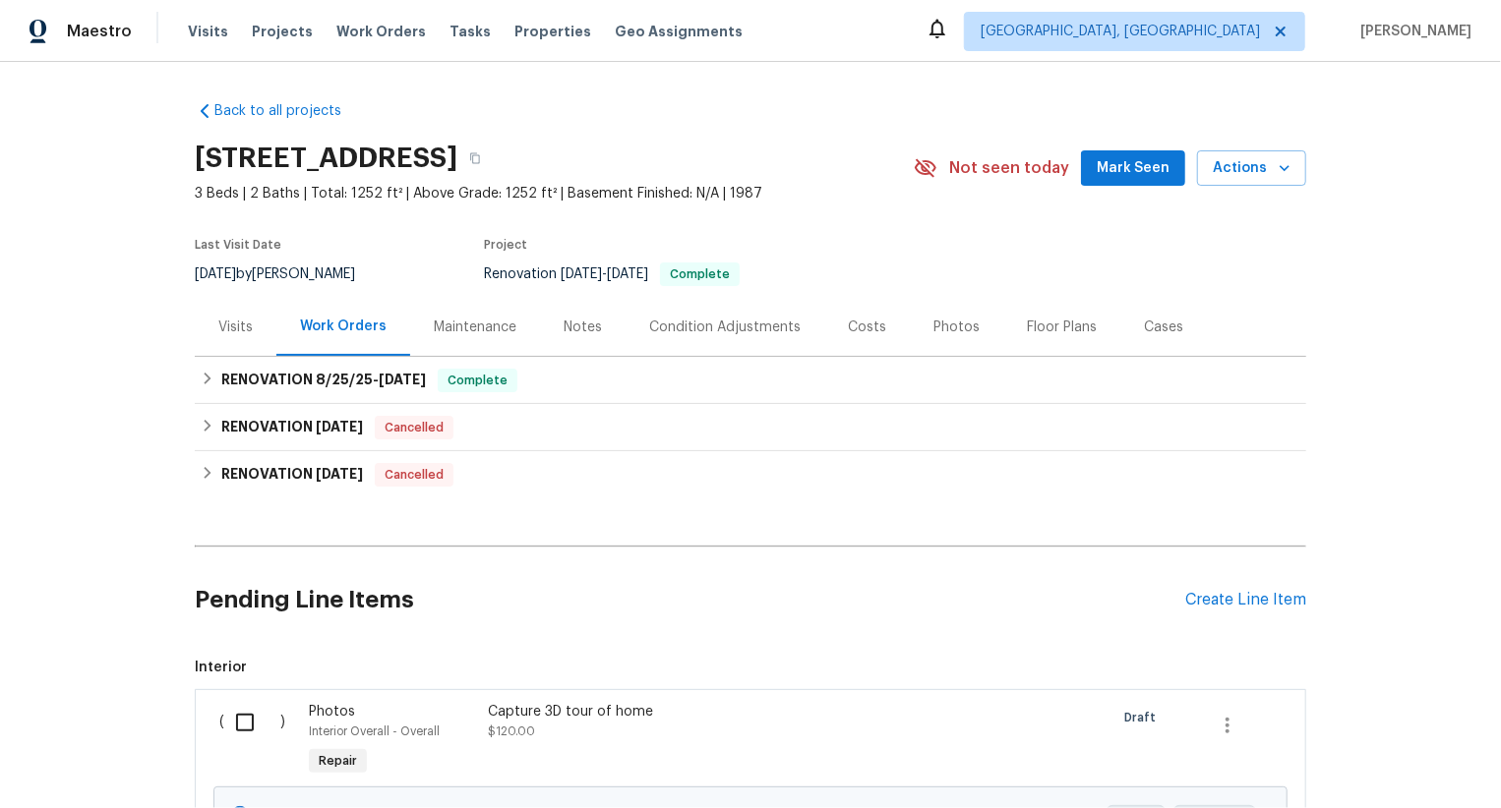
scroll to position [214, 0]
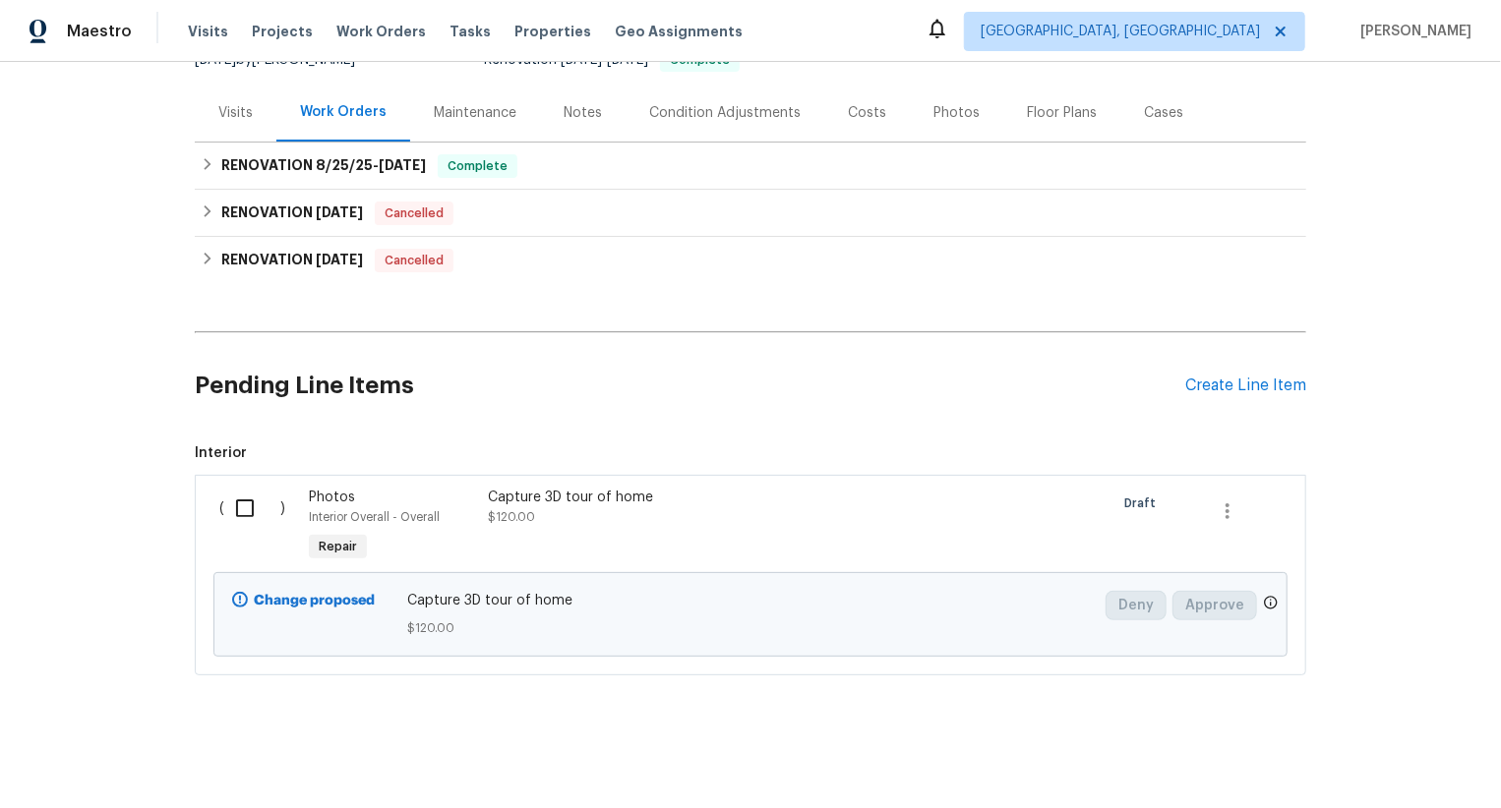
click at [239, 493] on input "checkbox" at bounding box center [252, 508] width 56 height 41
checkbox input "true"
click at [1398, 750] on span "Create Work Order" at bounding box center [1388, 759] width 131 height 25
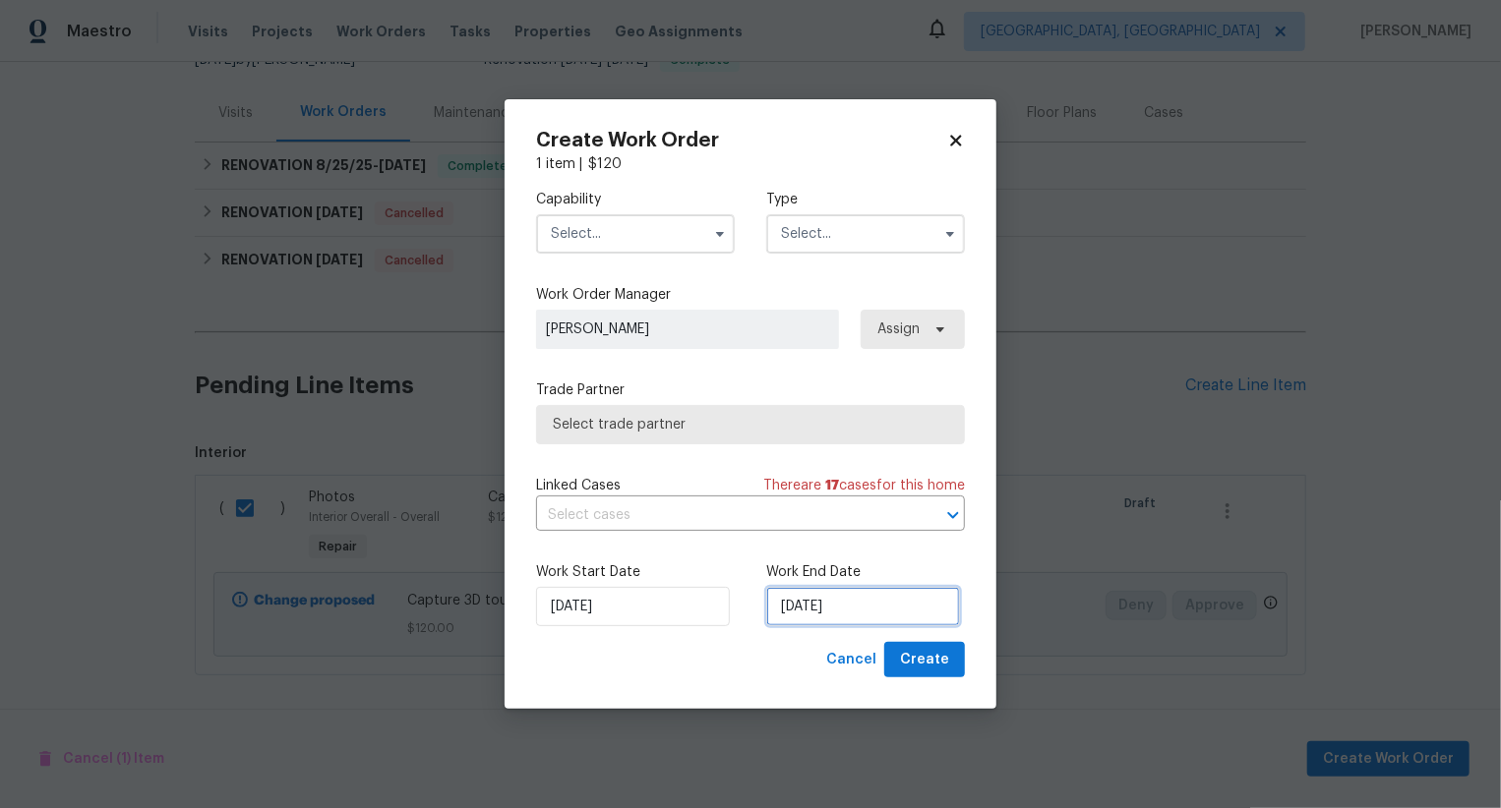
click at [832, 618] on input "[DATE]" at bounding box center [863, 606] width 194 height 39
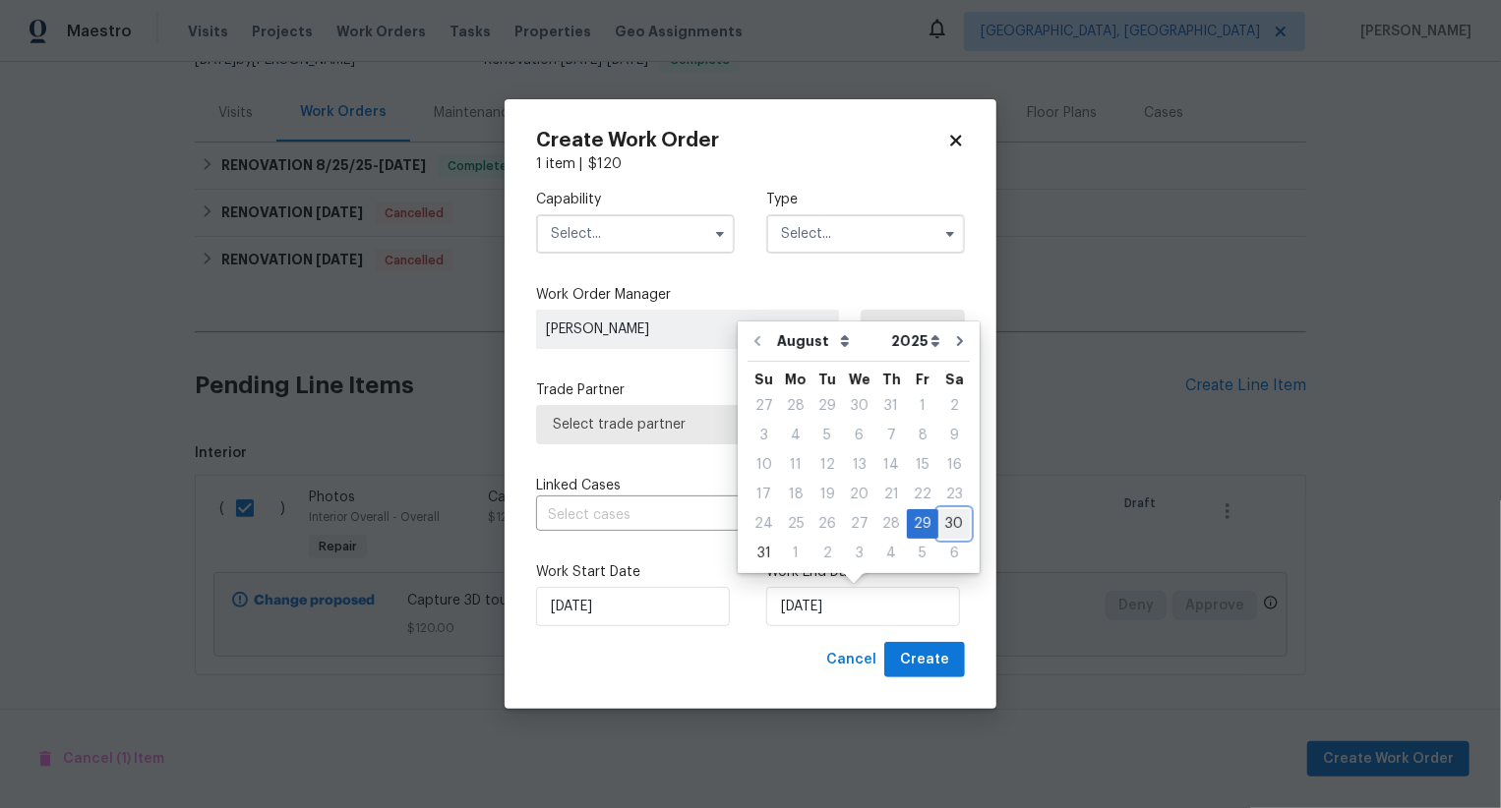
click at [941, 516] on div "30" at bounding box center [953, 524] width 31 height 28
type input "[DATE]"
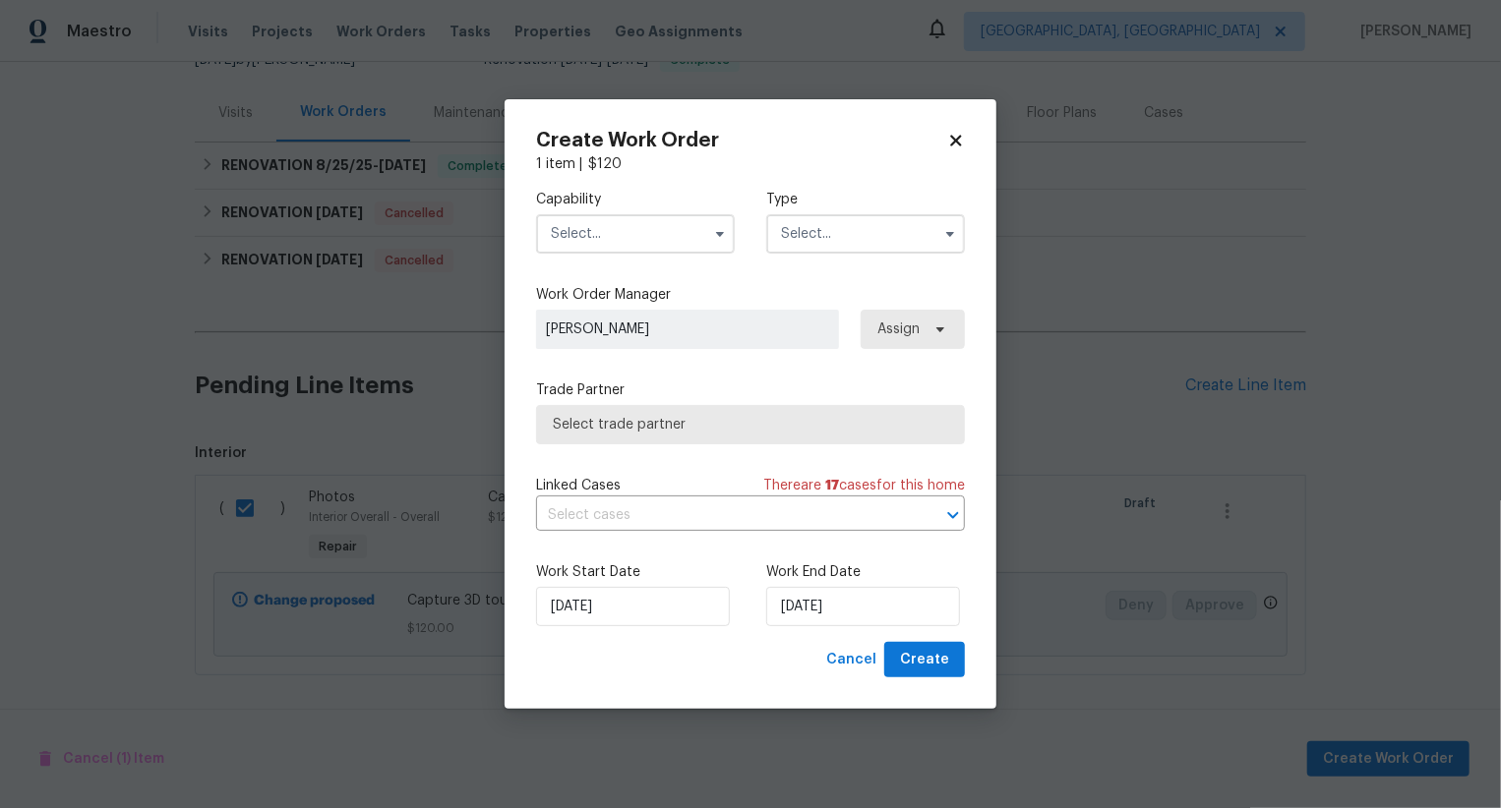
click at [645, 242] on input "text" at bounding box center [635, 233] width 199 height 39
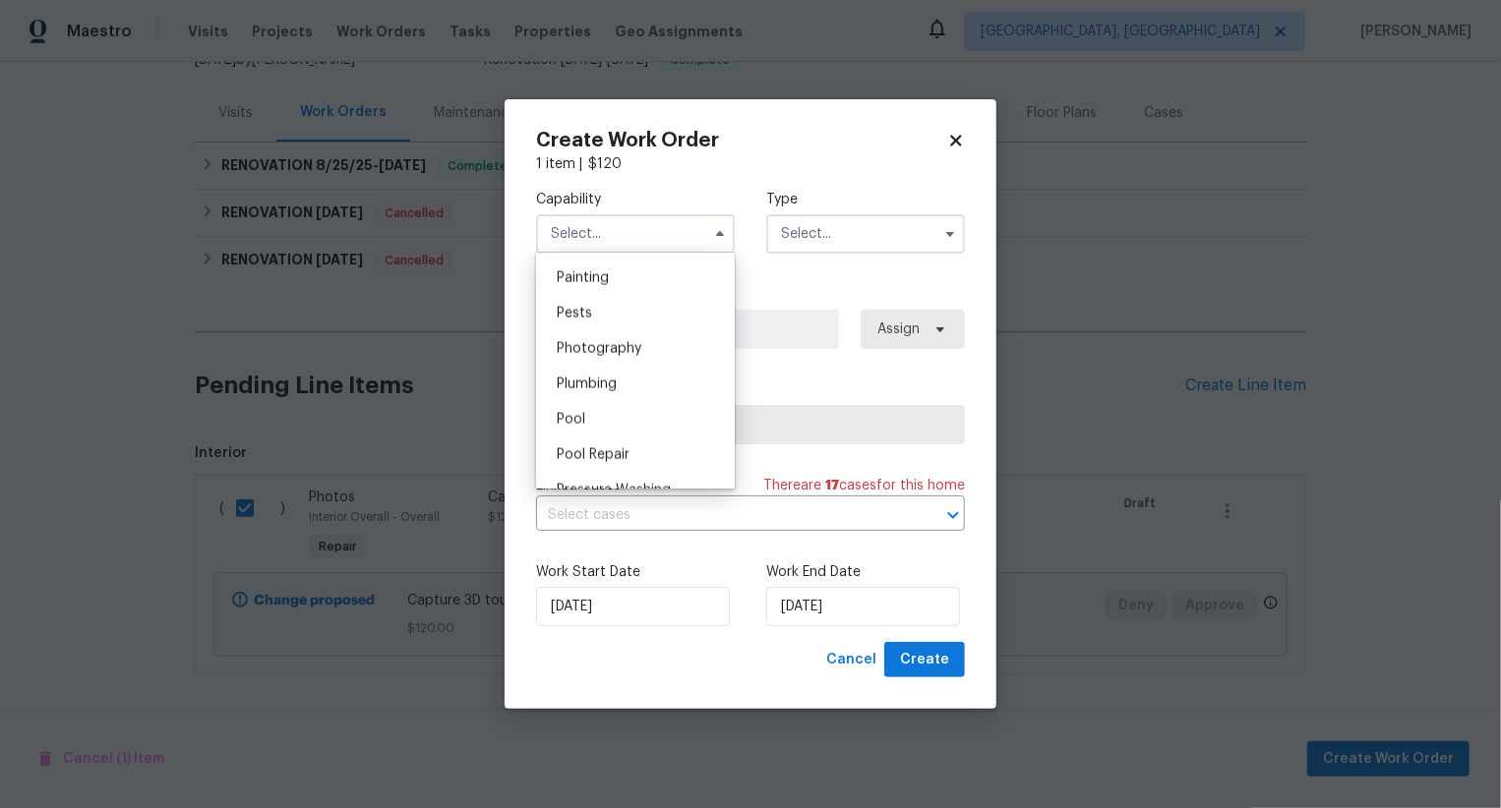
scroll to position [1642, 0]
click at [645, 359] on div "Photography" at bounding box center [635, 356] width 189 height 35
type input "Photography"
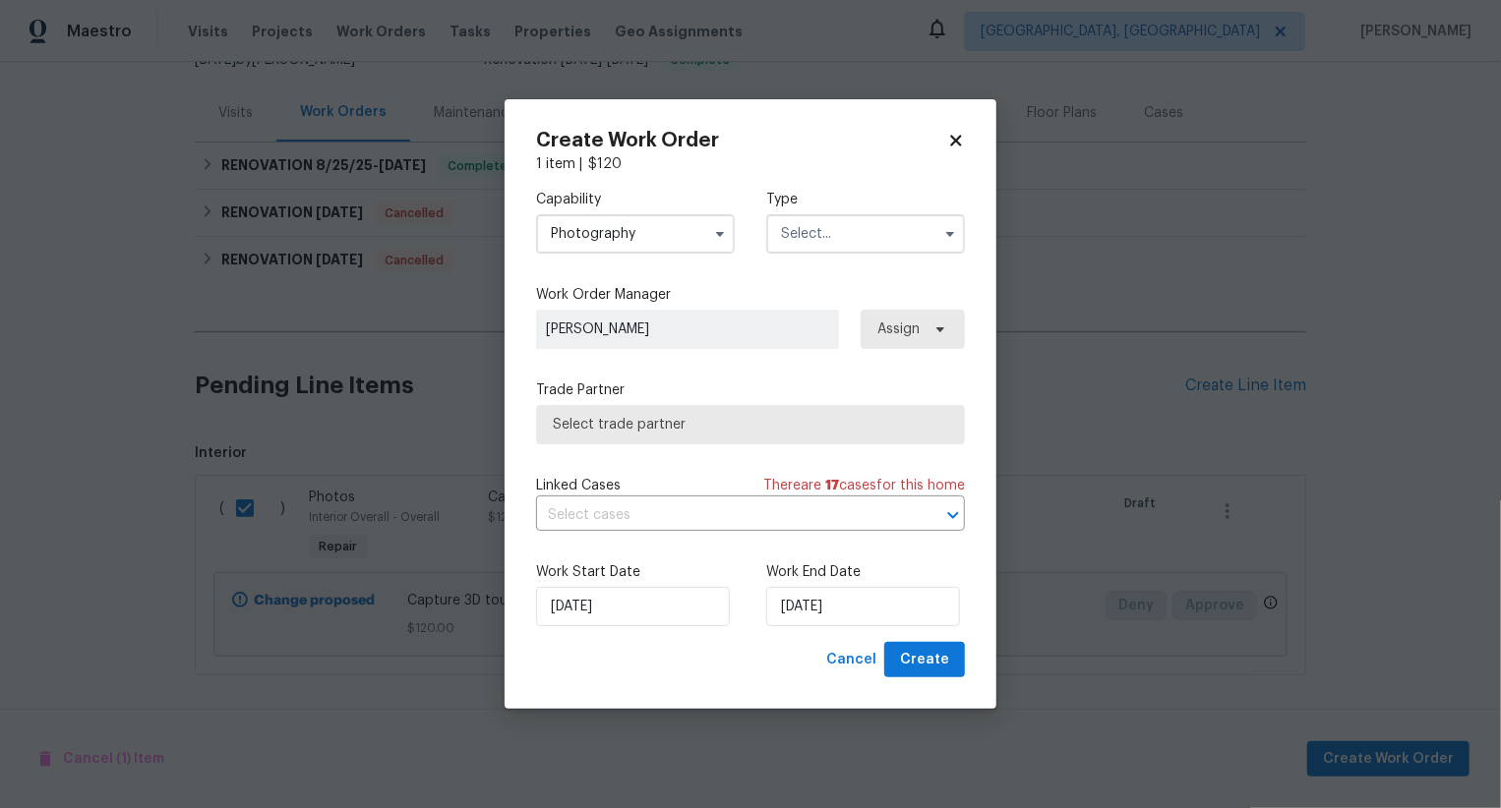
click at [860, 235] on input "text" at bounding box center [865, 233] width 199 height 39
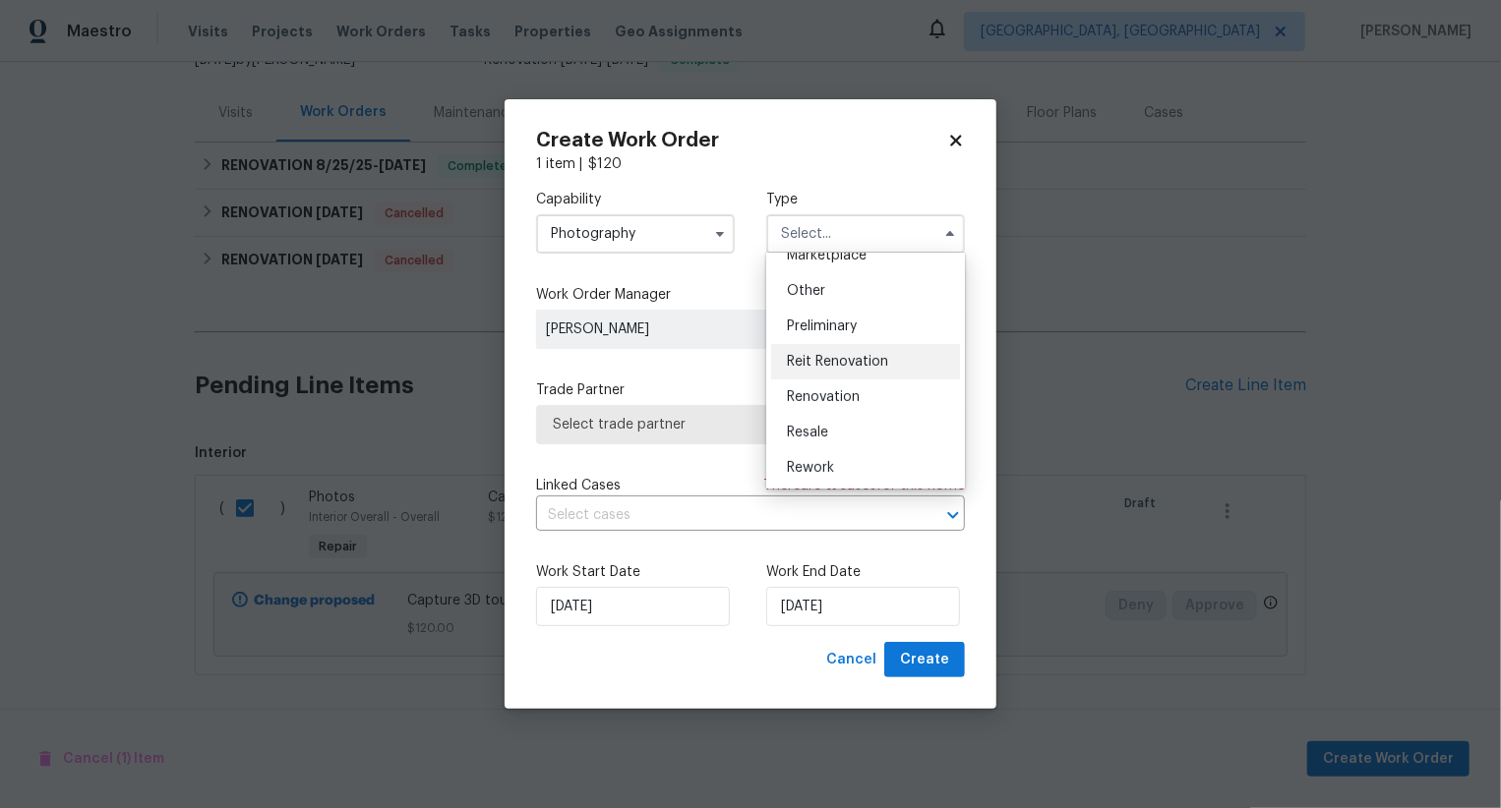
scroll to position [371, 0]
click at [860, 291] on div "Other" at bounding box center [865, 293] width 189 height 35
type input "Other"
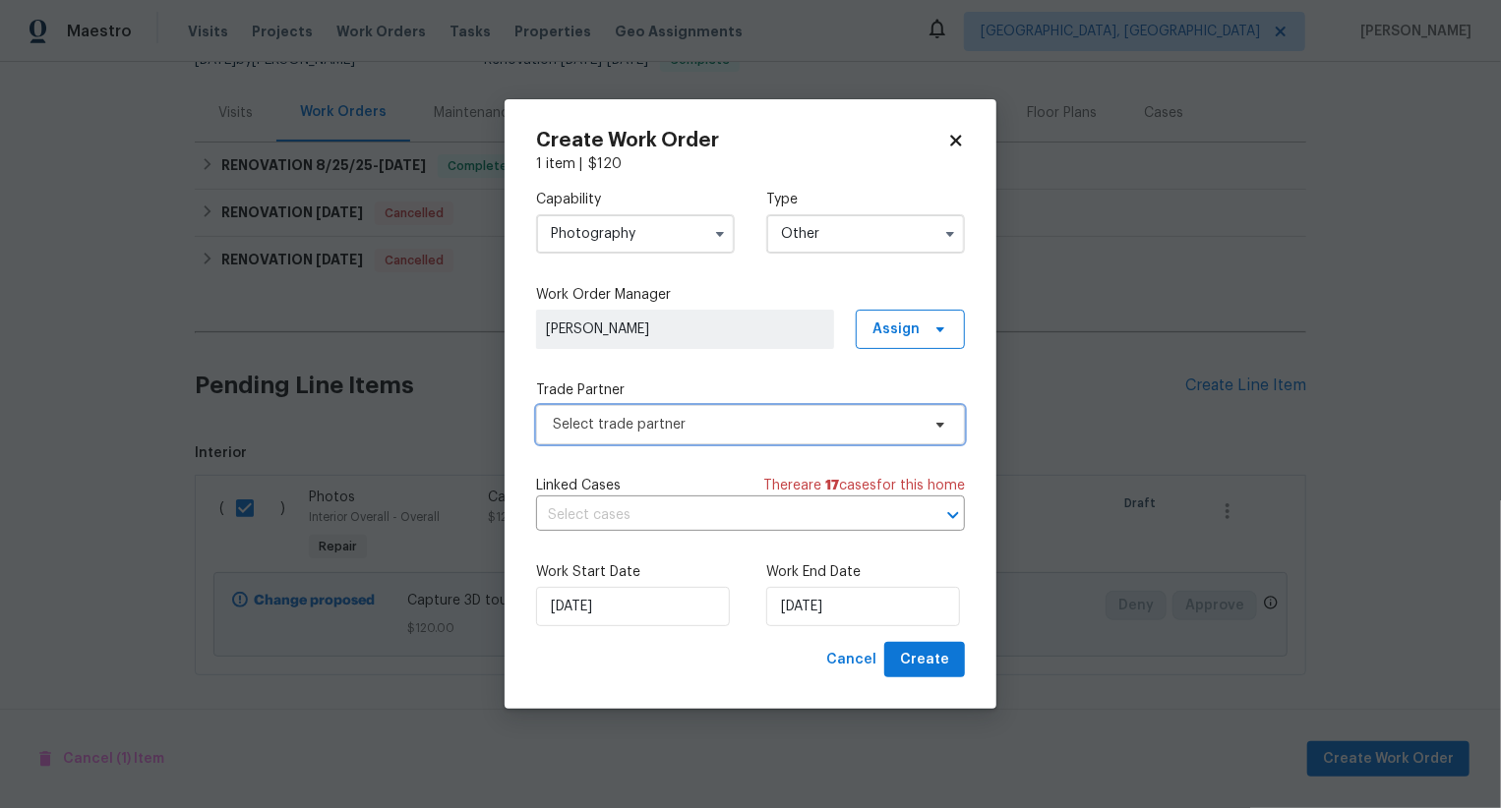
click at [737, 426] on span "Select trade partner" at bounding box center [736, 425] width 367 height 20
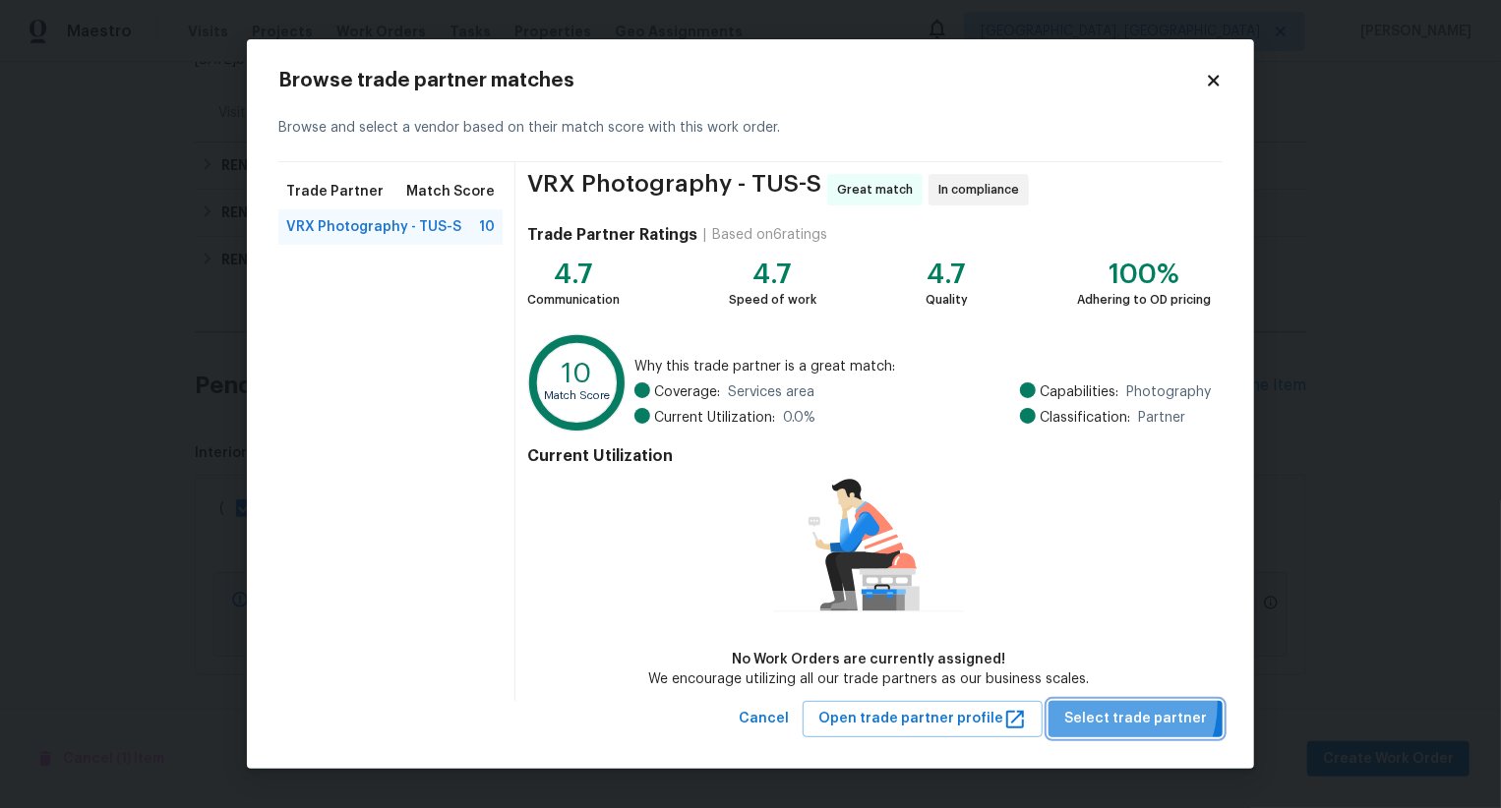
click at [1110, 703] on button "Select trade partner" at bounding box center [1135, 719] width 174 height 36
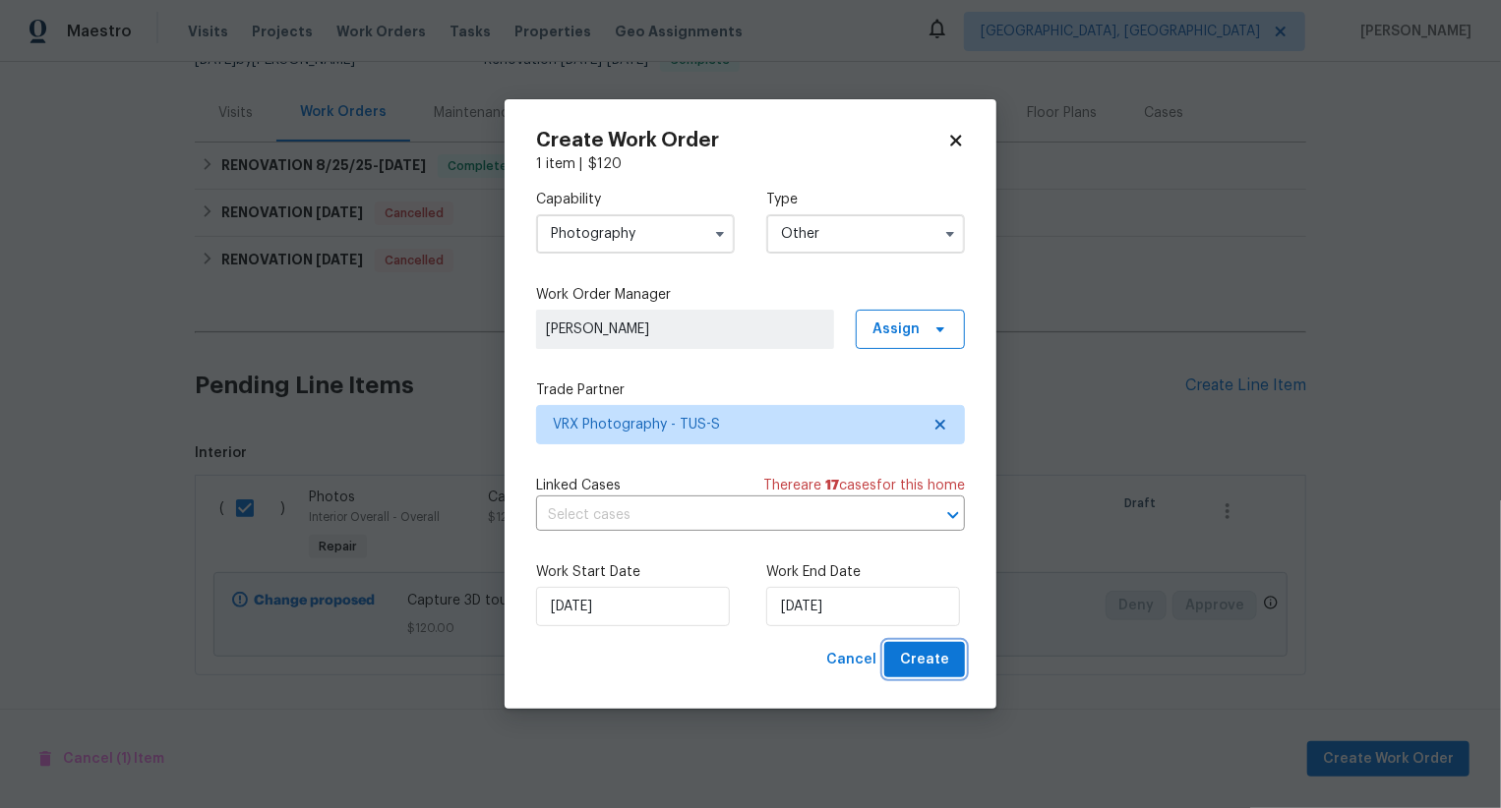
click at [943, 658] on span "Create" at bounding box center [924, 660] width 49 height 25
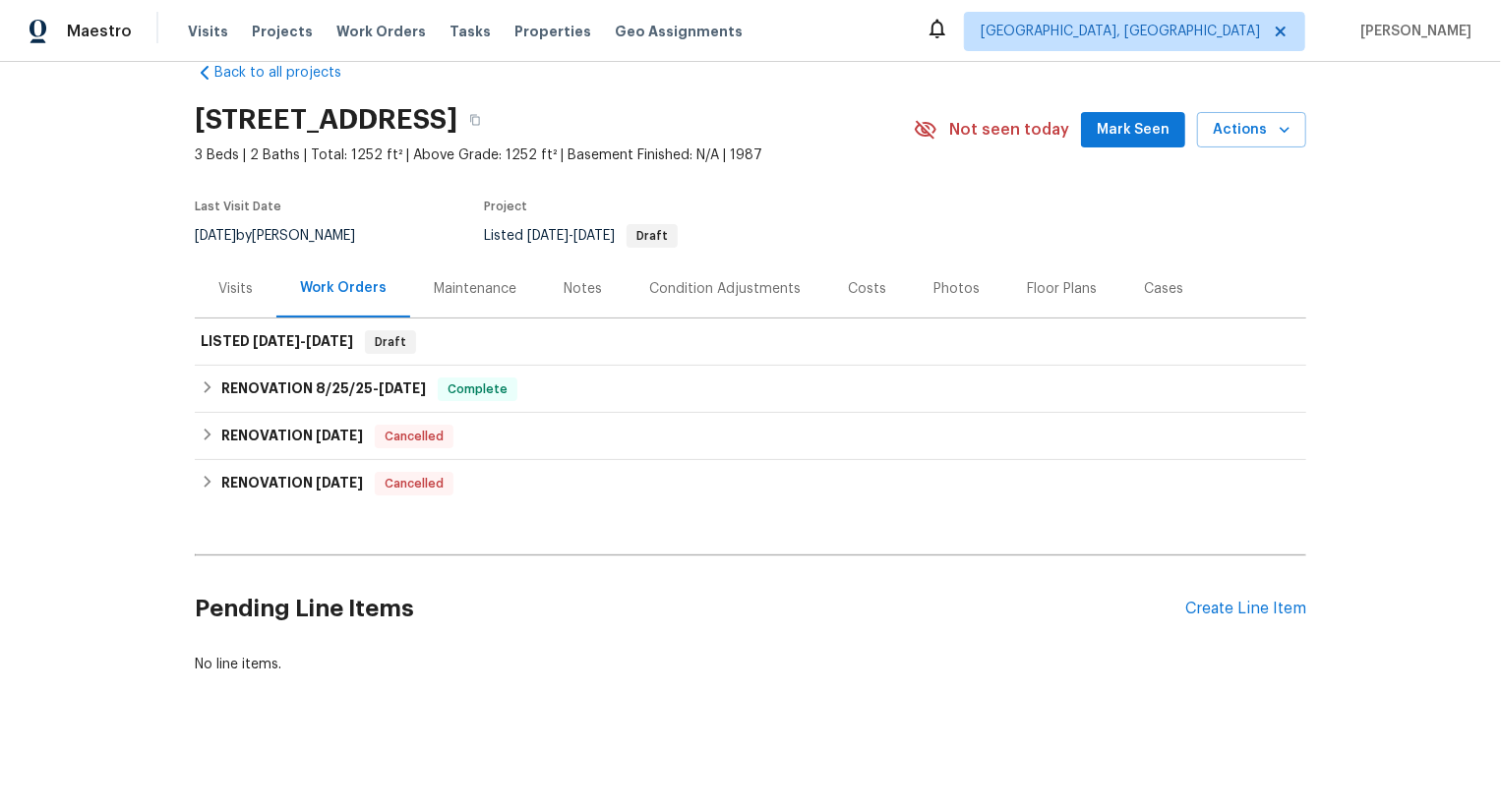
scroll to position [37, 0]
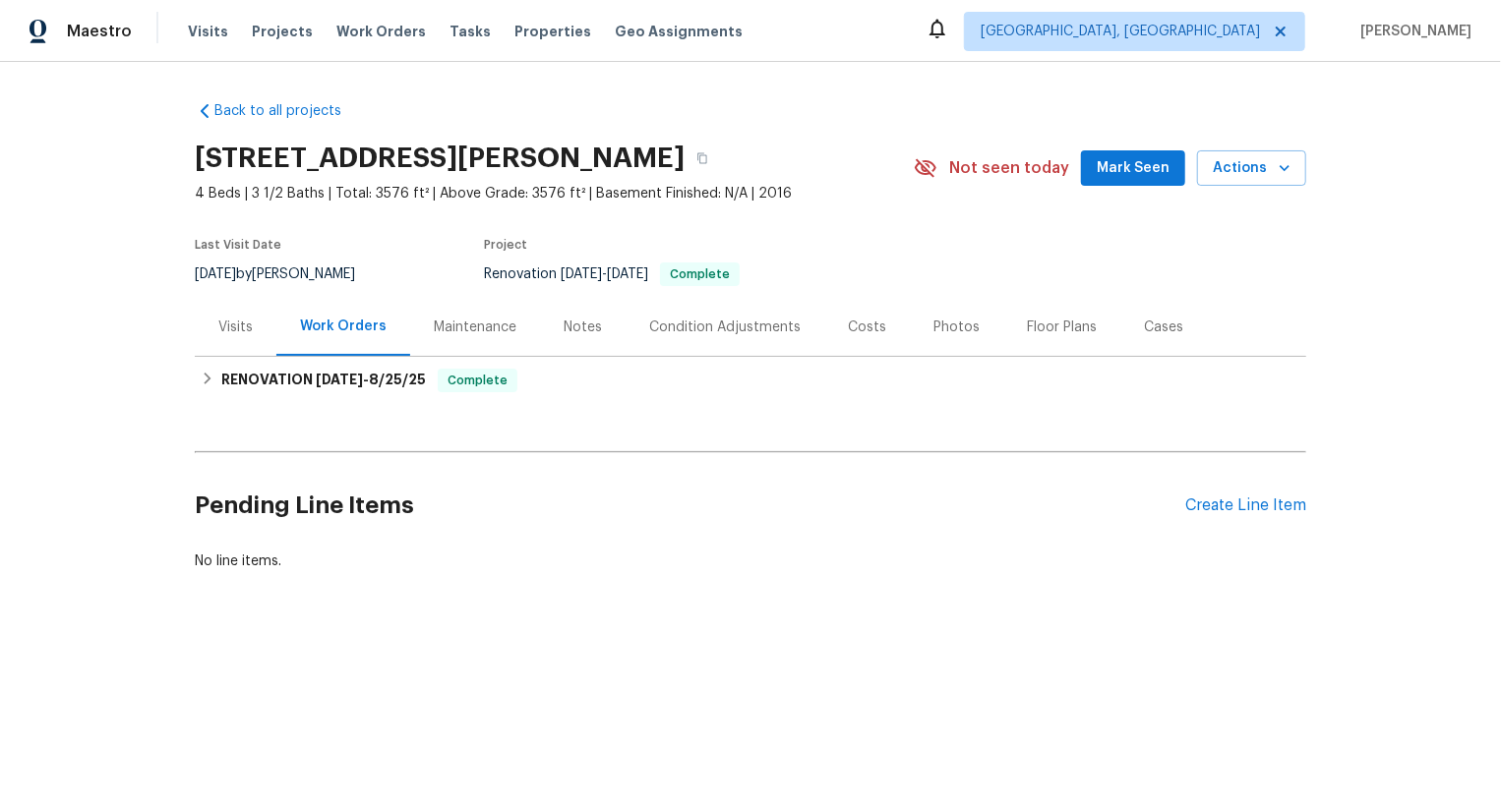
click at [1238, 494] on div "Pending Line Items Create Line Item" at bounding box center [750, 505] width 1111 height 91
click at [1240, 503] on div "Create Line Item" at bounding box center [1245, 506] width 121 height 19
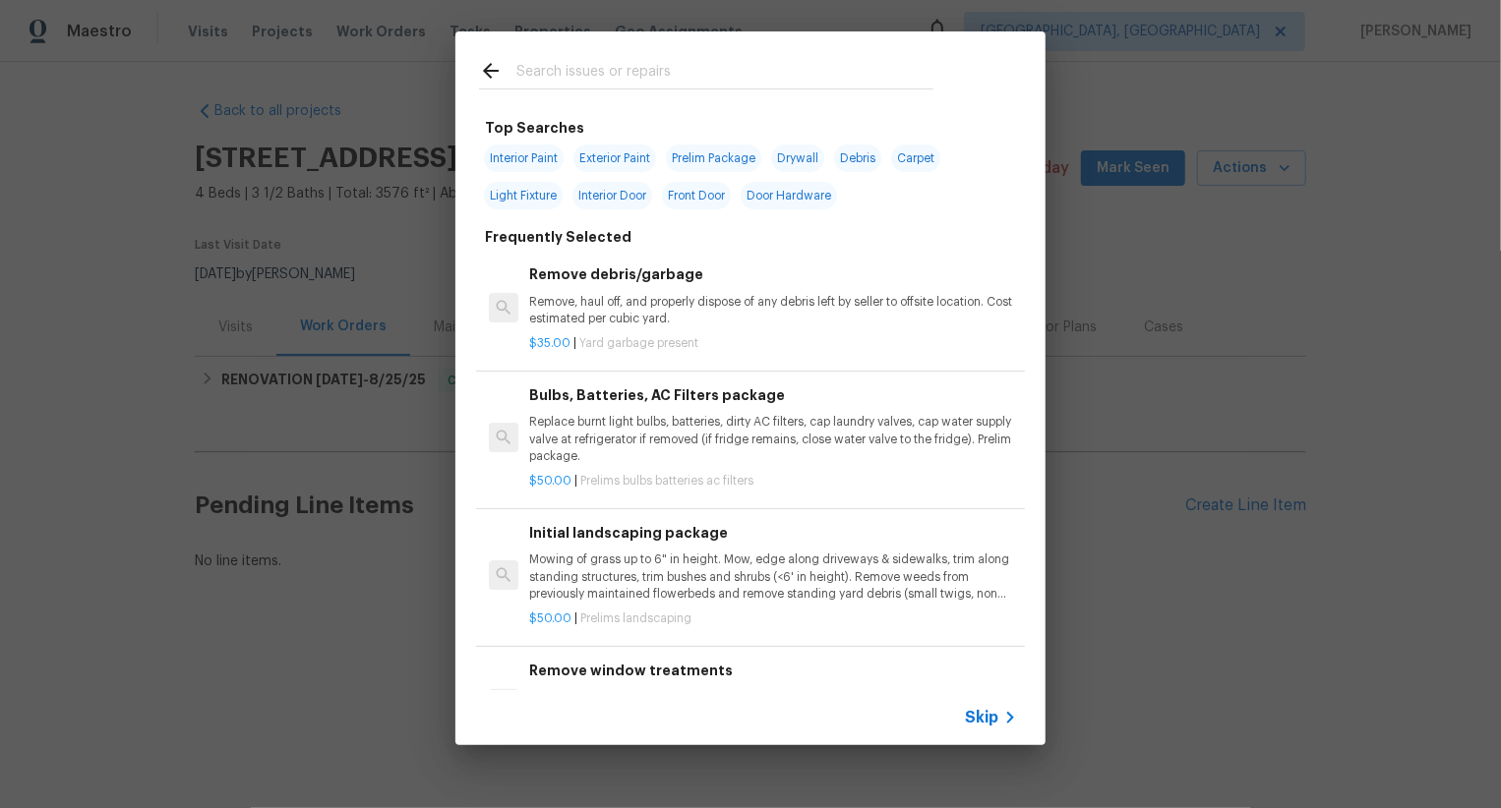
click at [986, 725] on span "Skip" at bounding box center [981, 718] width 33 height 20
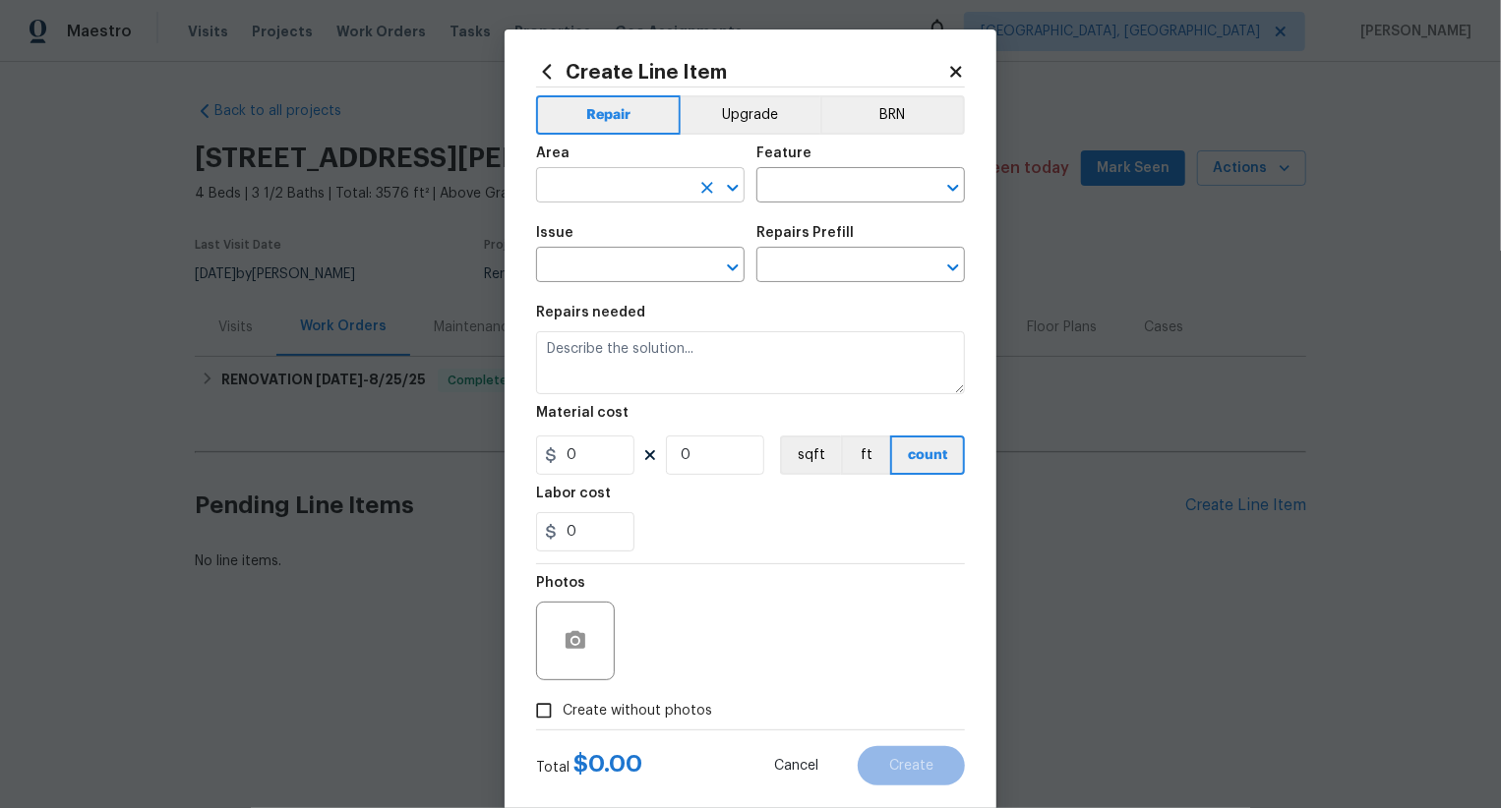
click at [606, 179] on input "text" at bounding box center [612, 187] width 153 height 30
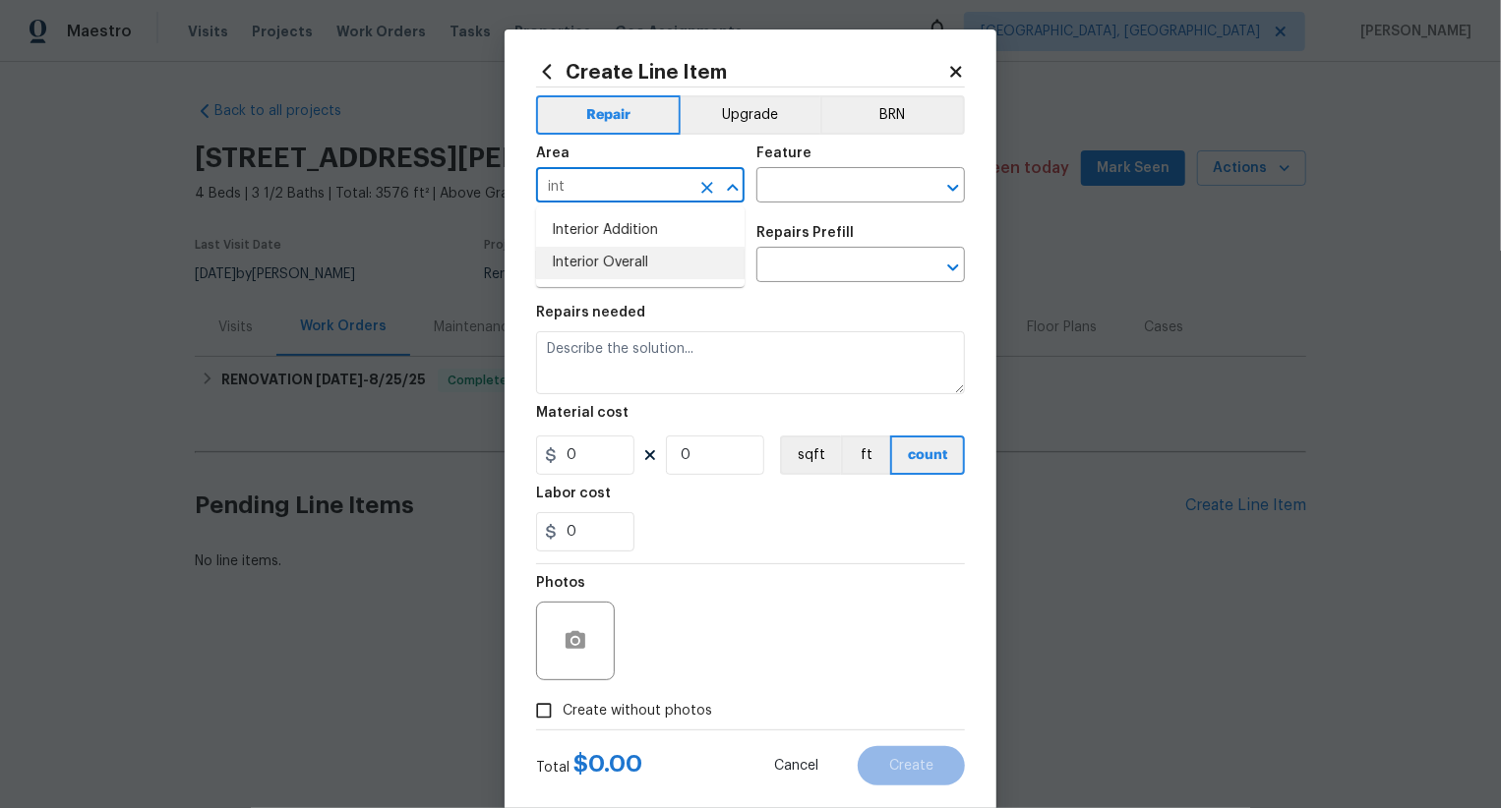
click at [615, 259] on li "Interior Overall" at bounding box center [640, 263] width 209 height 32
type input "Interior Overall"
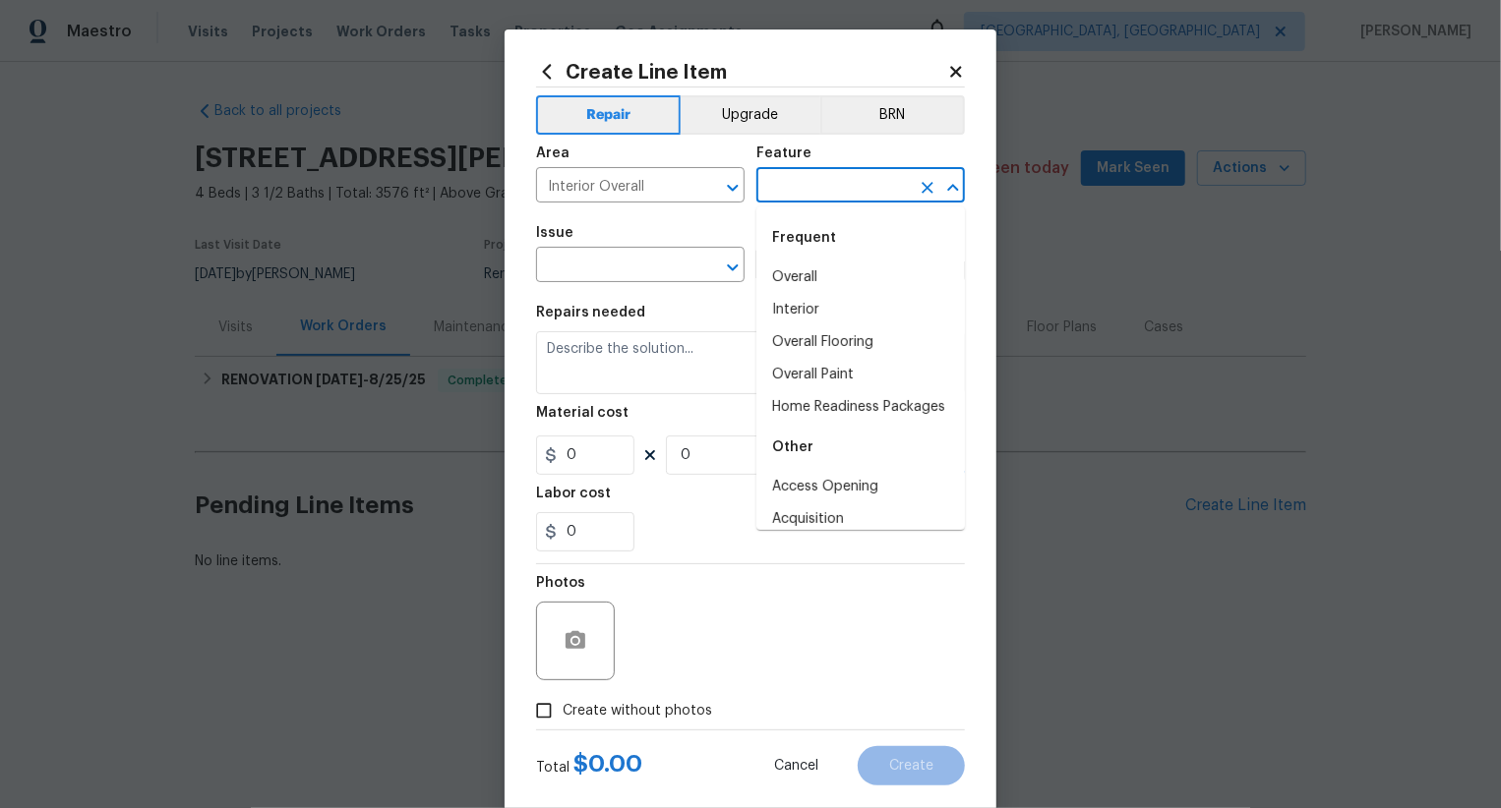
click at [877, 189] on input "text" at bounding box center [832, 187] width 153 height 30
click at [826, 266] on li "Overall" at bounding box center [860, 278] width 209 height 32
type input "Overall"
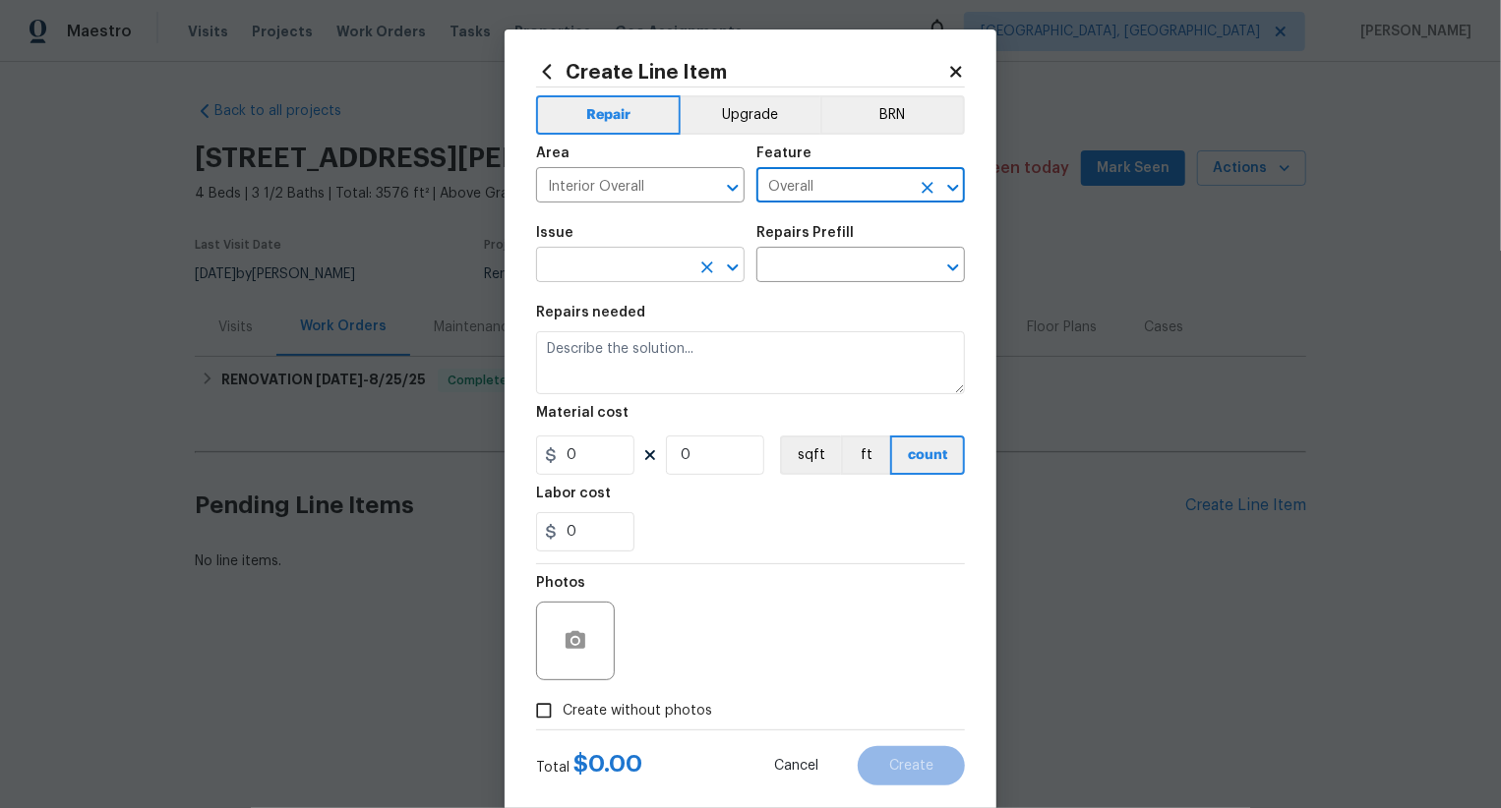
click at [660, 266] on input "text" at bounding box center [612, 267] width 153 height 30
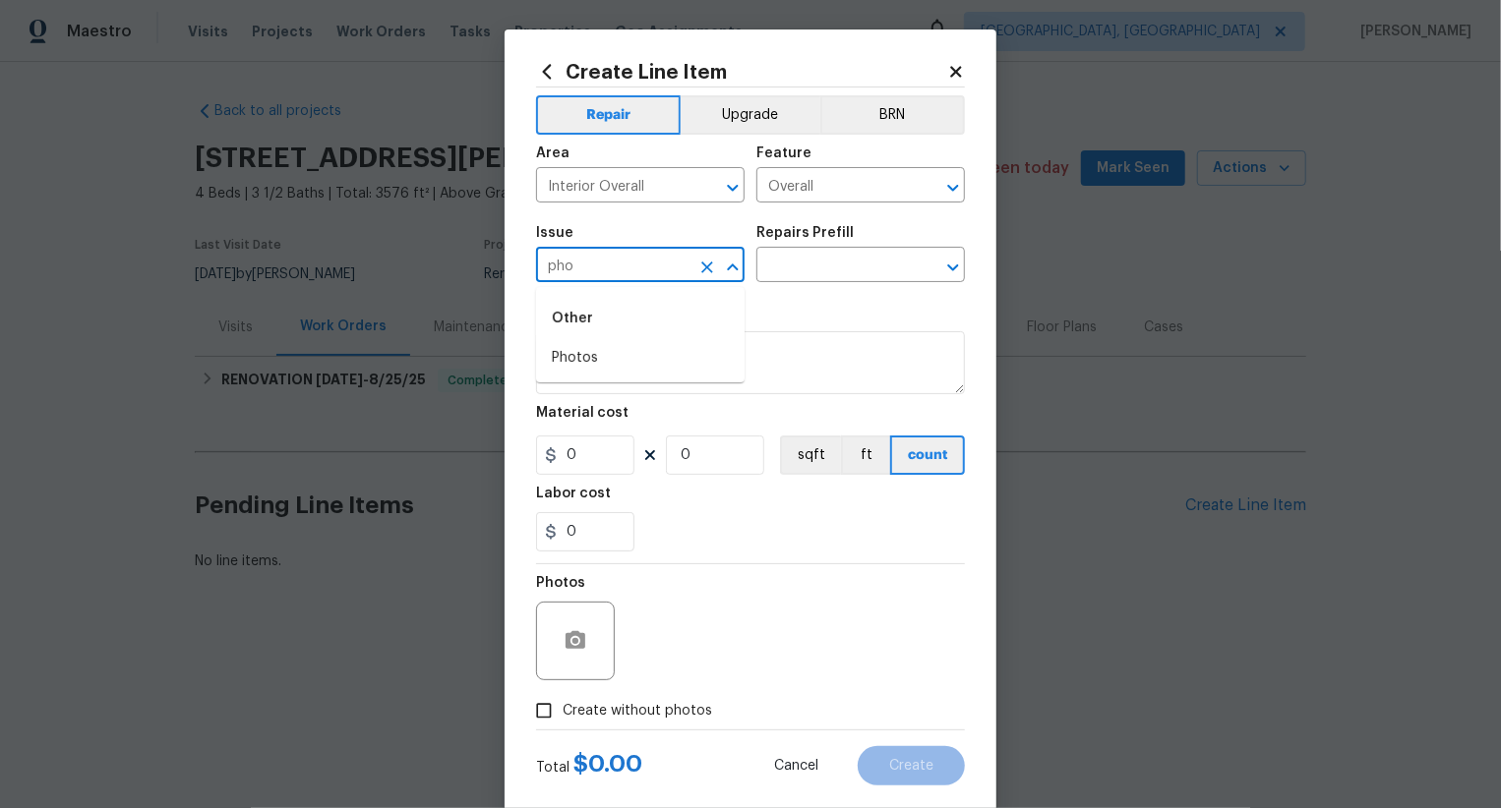
click at [655, 334] on div "Other" at bounding box center [640, 318] width 209 height 47
click at [655, 349] on li "Photos" at bounding box center [640, 358] width 209 height 32
type input "Photos"
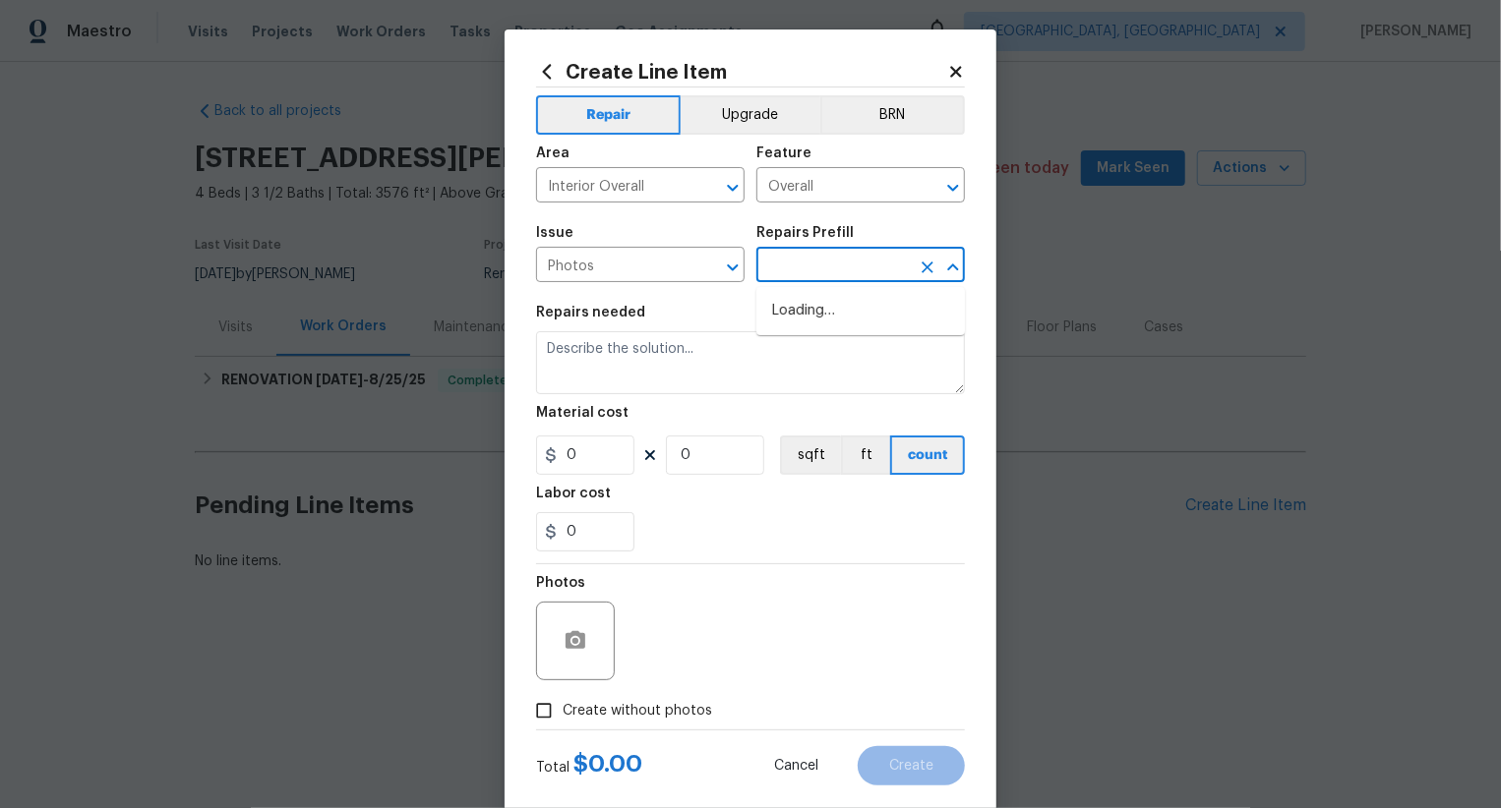
click at [810, 279] on input "text" at bounding box center [832, 267] width 153 height 30
click at [823, 303] on li "3D Tour Capture $120.00" at bounding box center [860, 311] width 209 height 32
type input "3D Tour Capture $120.00"
type textarea "Capture 3D tour of home"
type input "120"
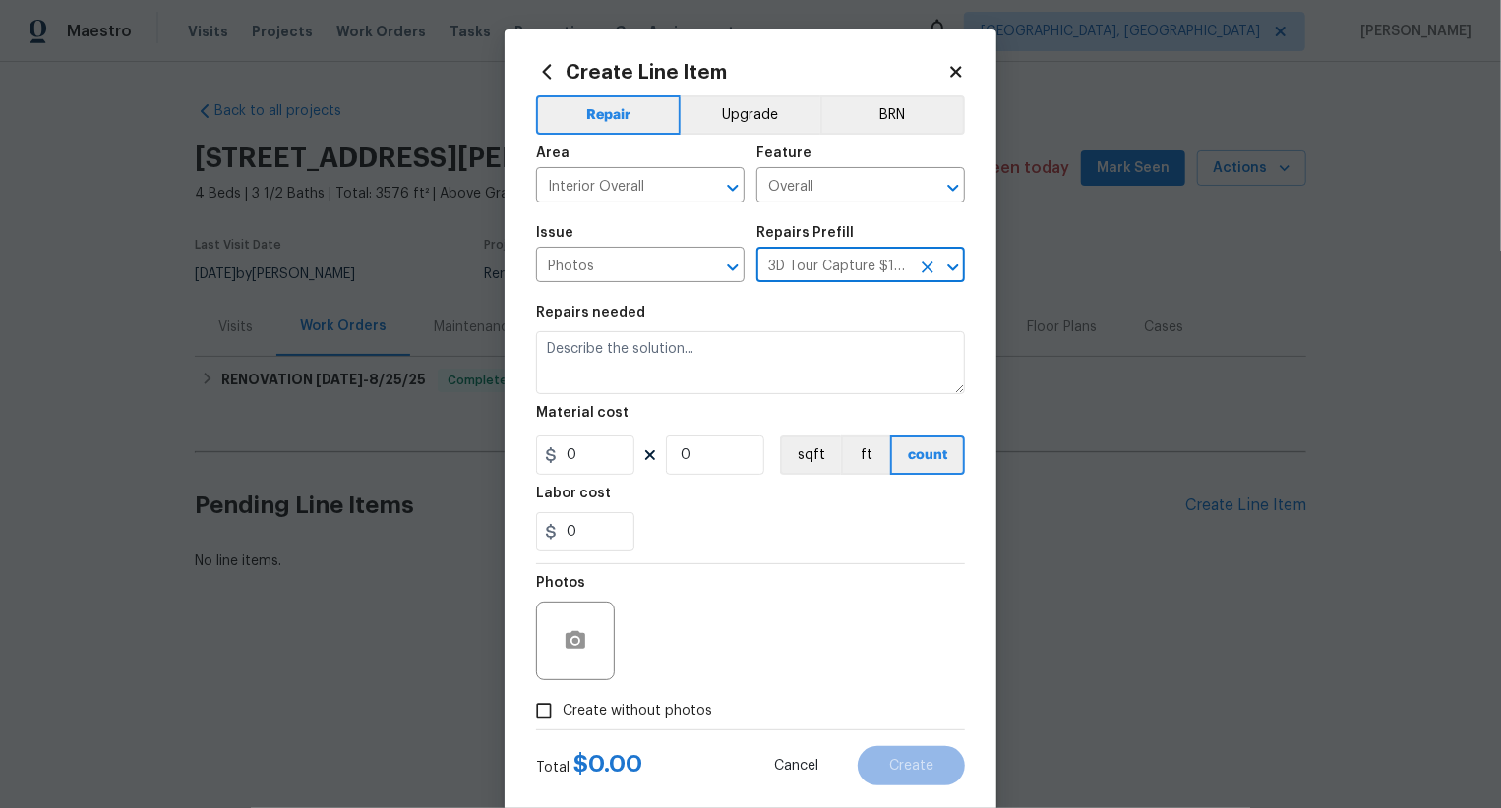
type input "1"
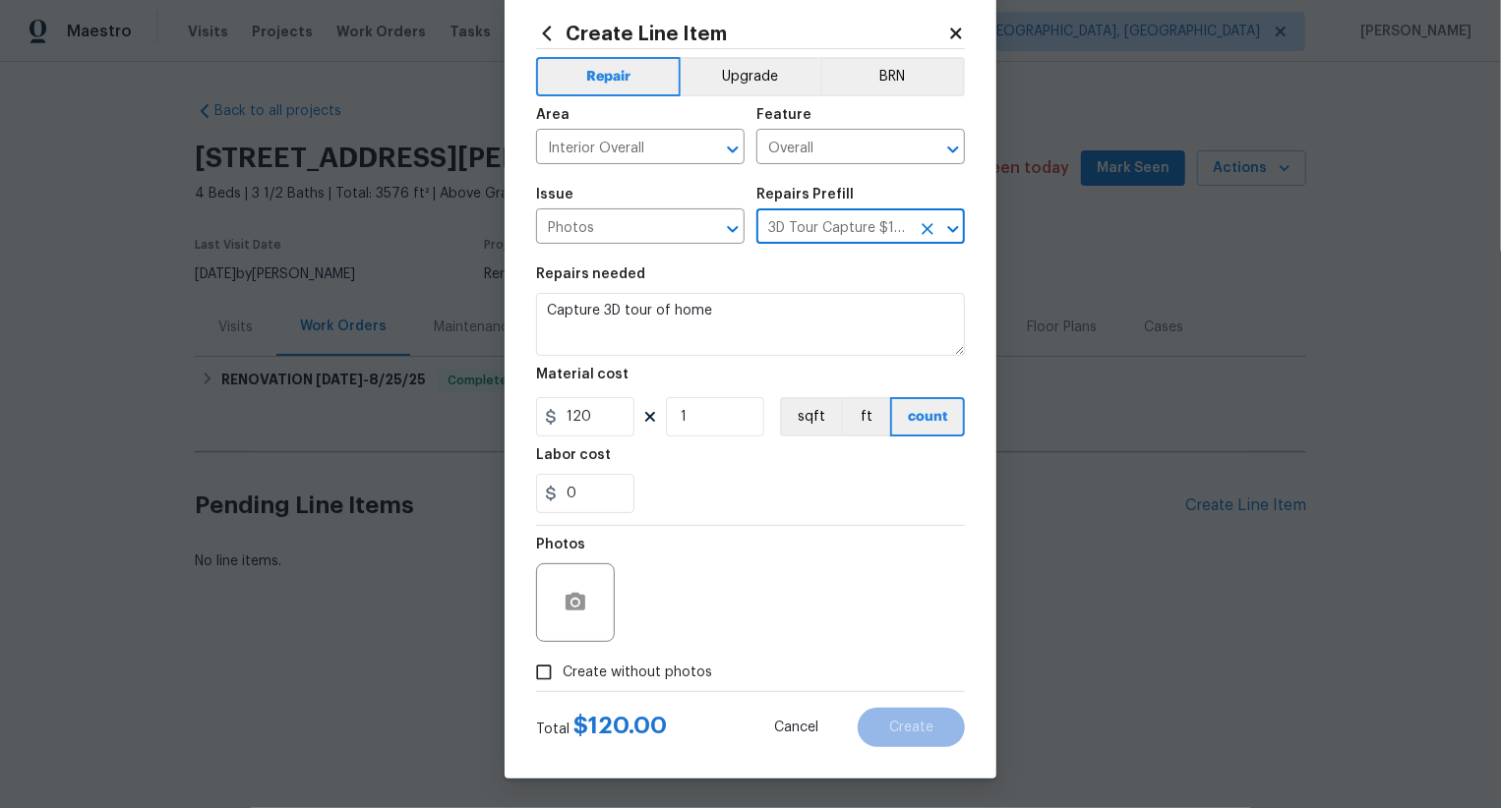
click at [653, 679] on span "Create without photos" at bounding box center [637, 673] width 149 height 21
click at [563, 679] on input "Create without photos" at bounding box center [543, 672] width 37 height 37
checkbox input "true"
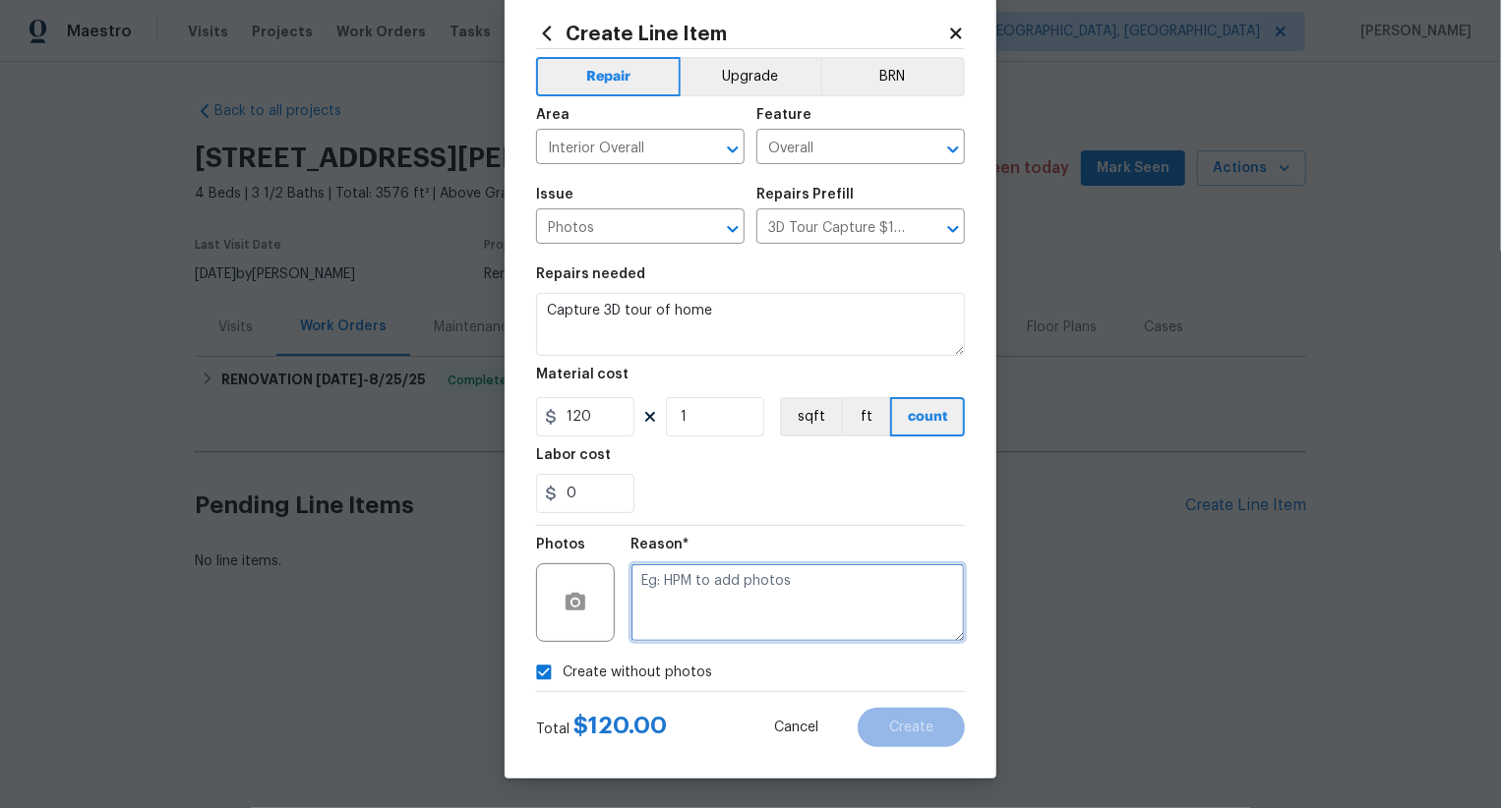
click at [729, 623] on textarea at bounding box center [797, 603] width 334 height 79
type textarea ".."
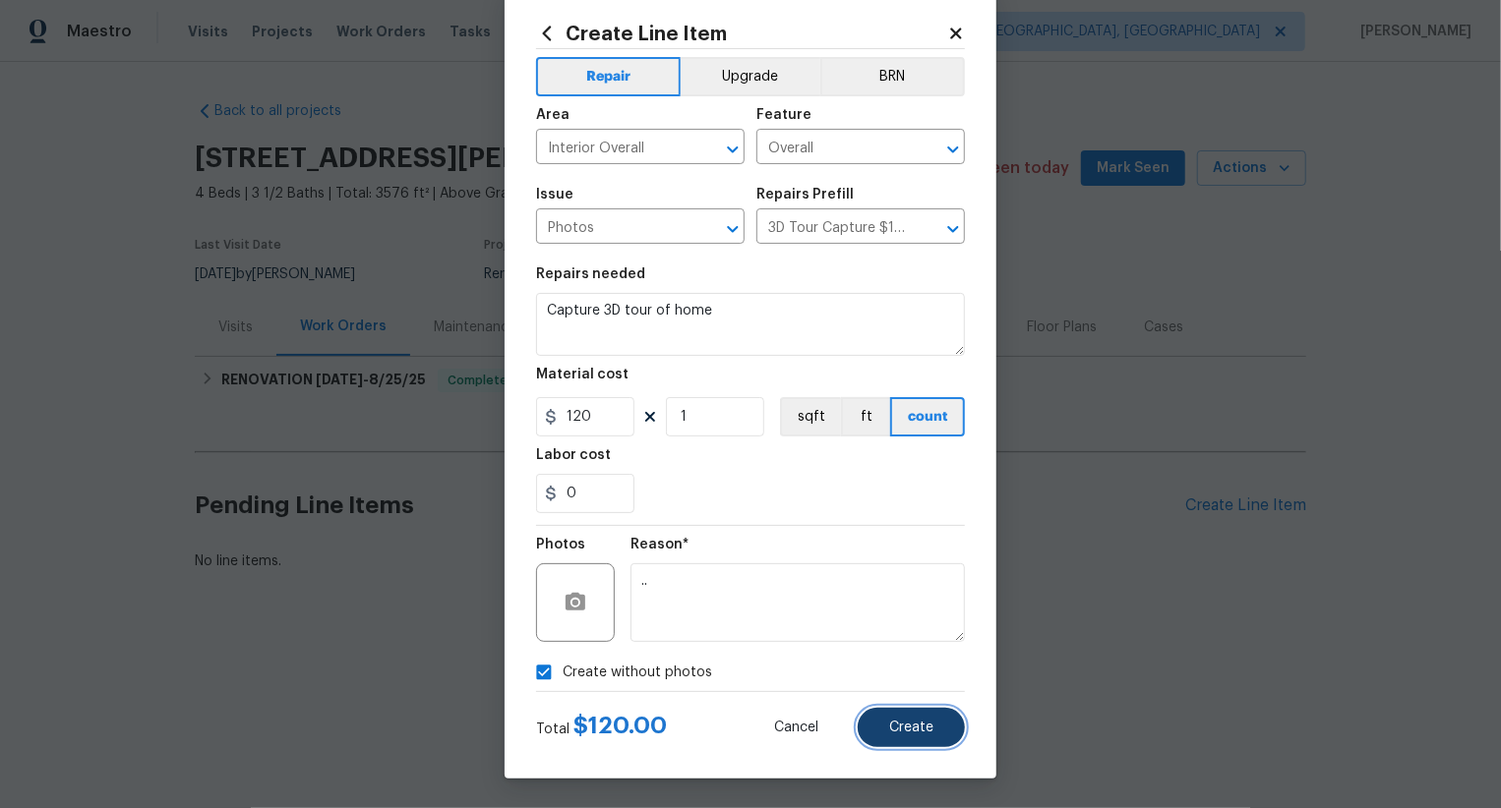
click at [911, 731] on span "Create" at bounding box center [911, 728] width 44 height 15
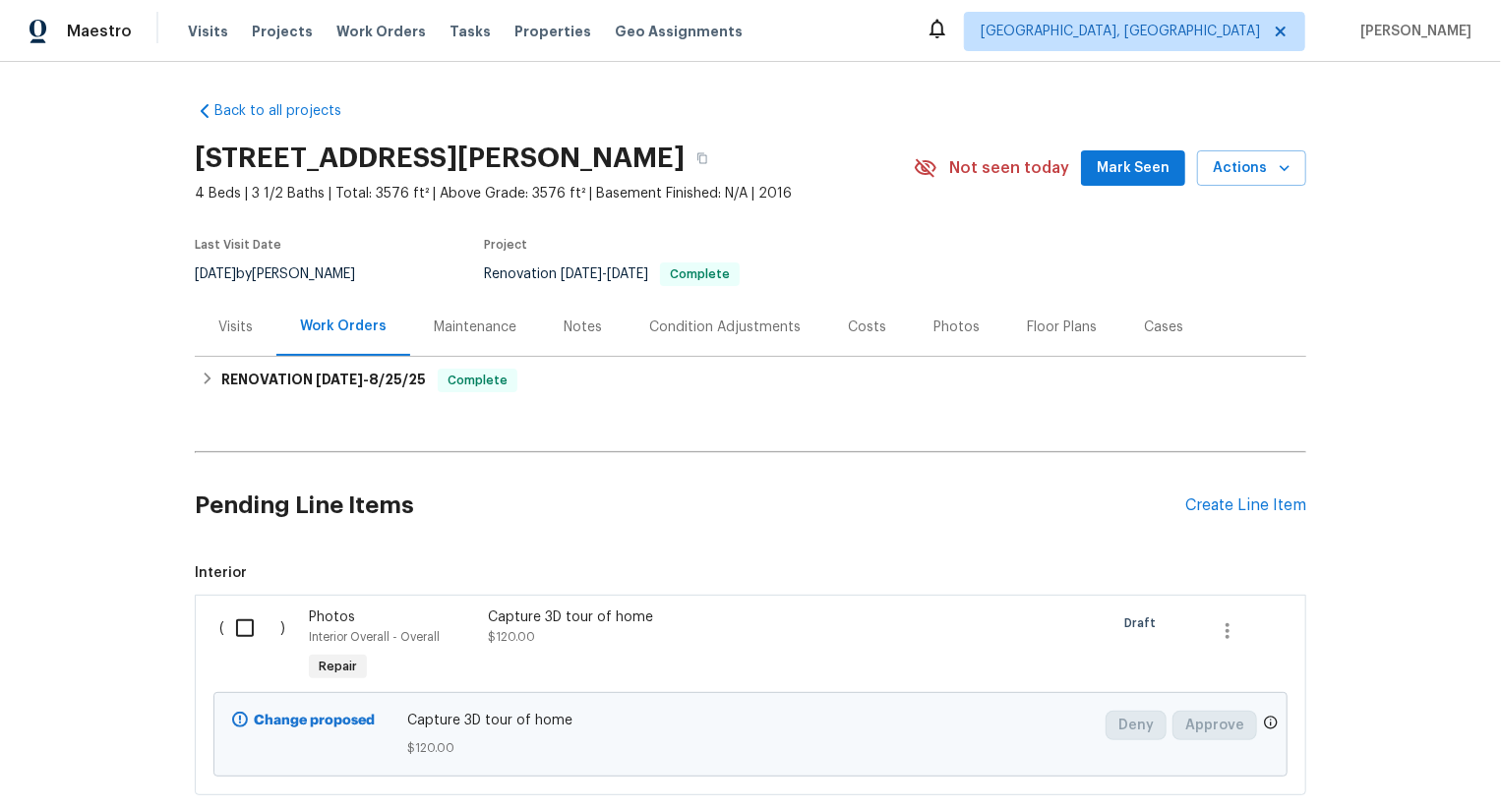
scroll to position [120, 0]
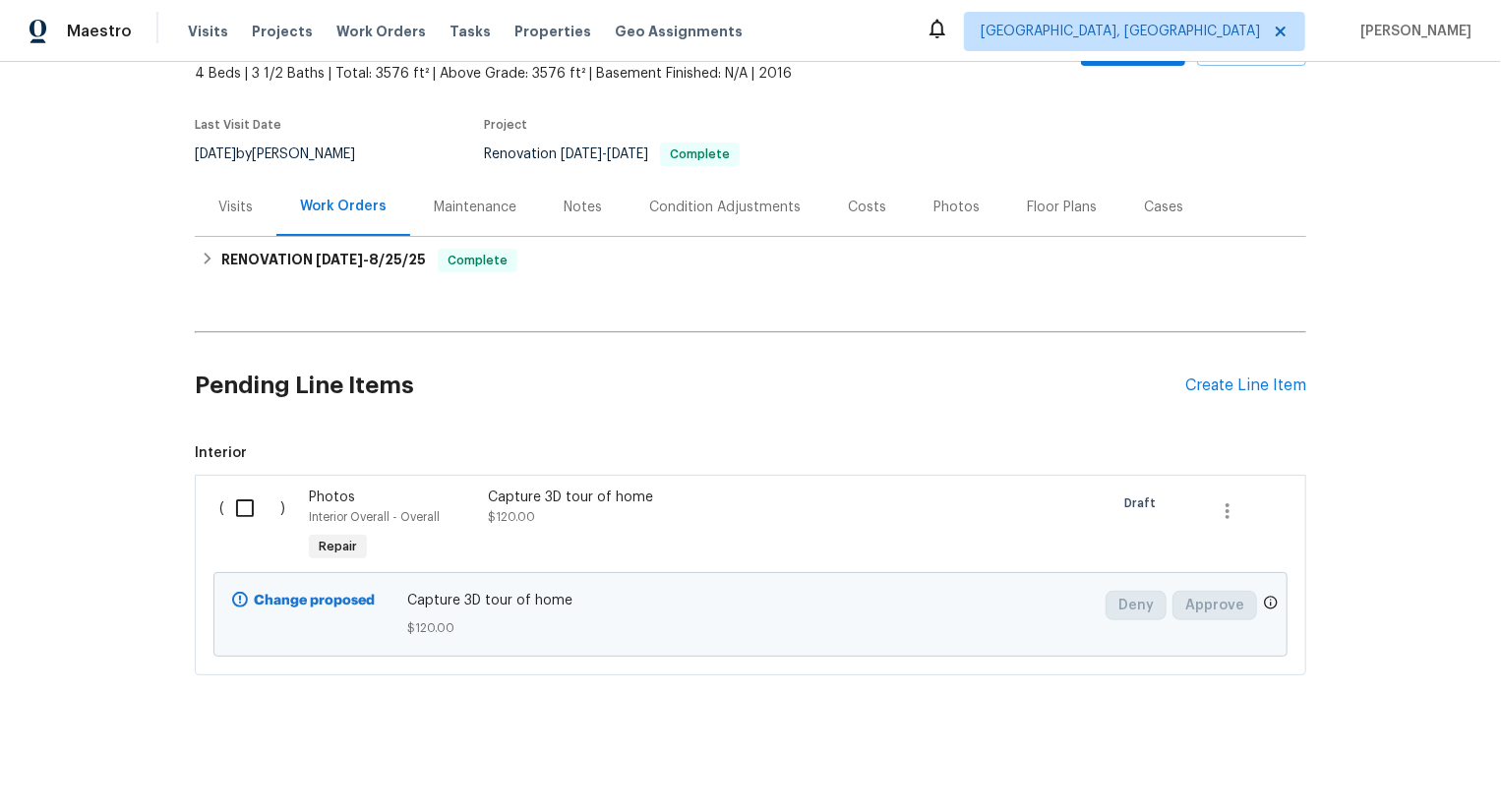
click at [232, 528] on div "( )" at bounding box center [258, 527] width 90 height 90
click at [256, 508] on input "checkbox" at bounding box center [252, 508] width 56 height 41
checkbox input "true"
click at [1388, 764] on span "Create Work Order" at bounding box center [1388, 759] width 131 height 25
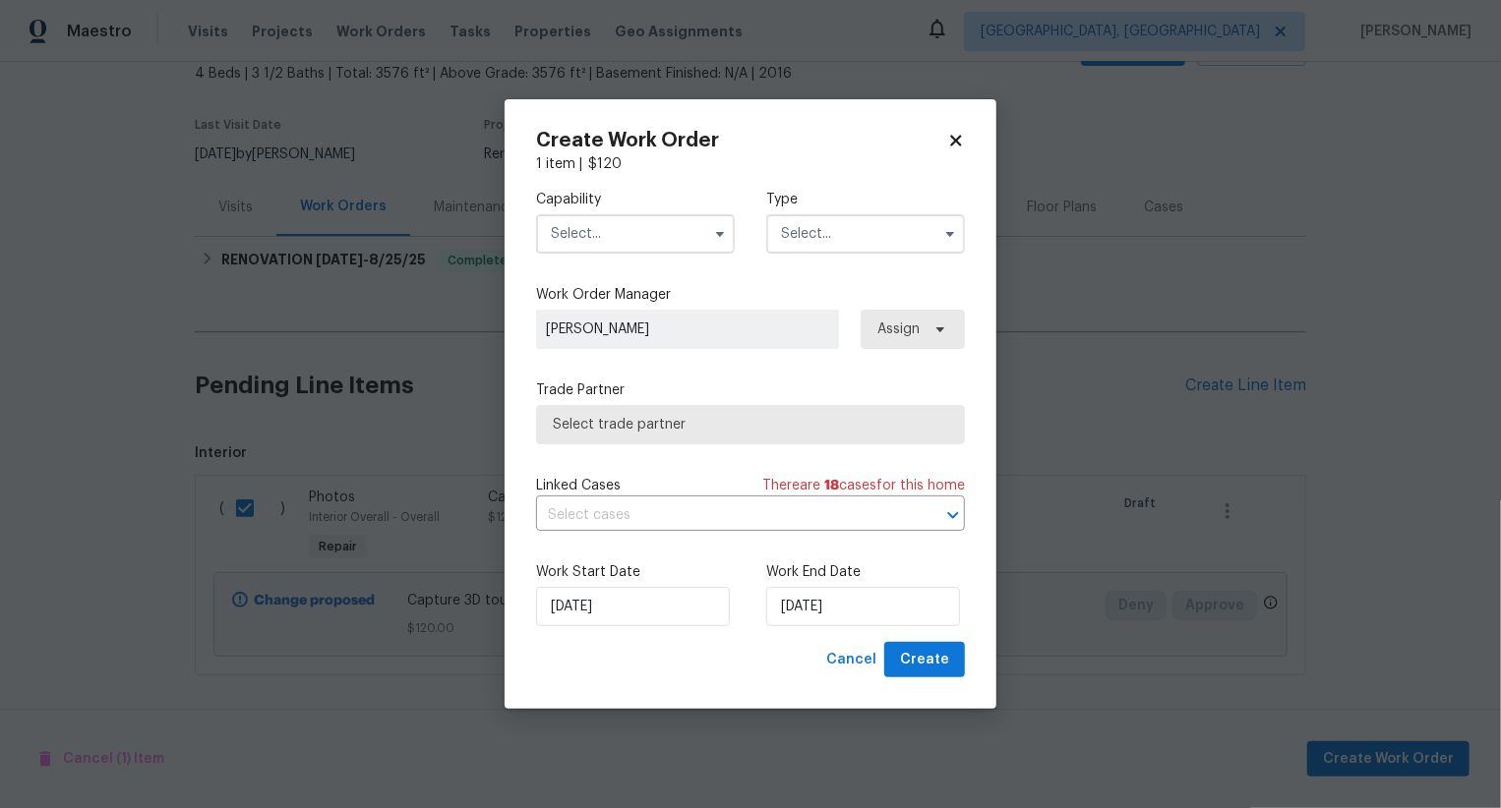
click at [645, 242] on input "text" at bounding box center [635, 233] width 199 height 39
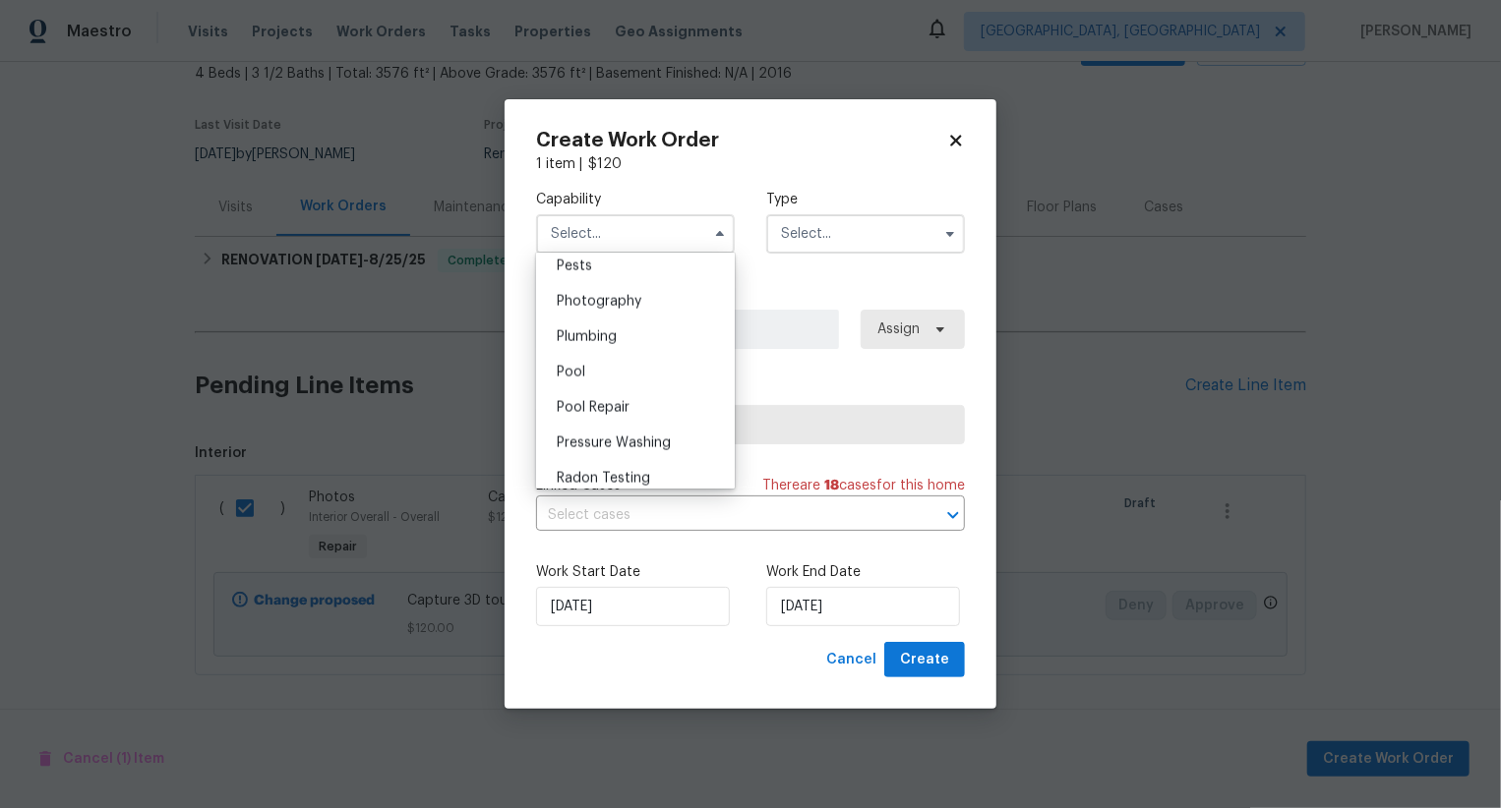
scroll to position [1686, 0]
click at [659, 325] on div "Photography" at bounding box center [635, 312] width 189 height 35
type input "Photography"
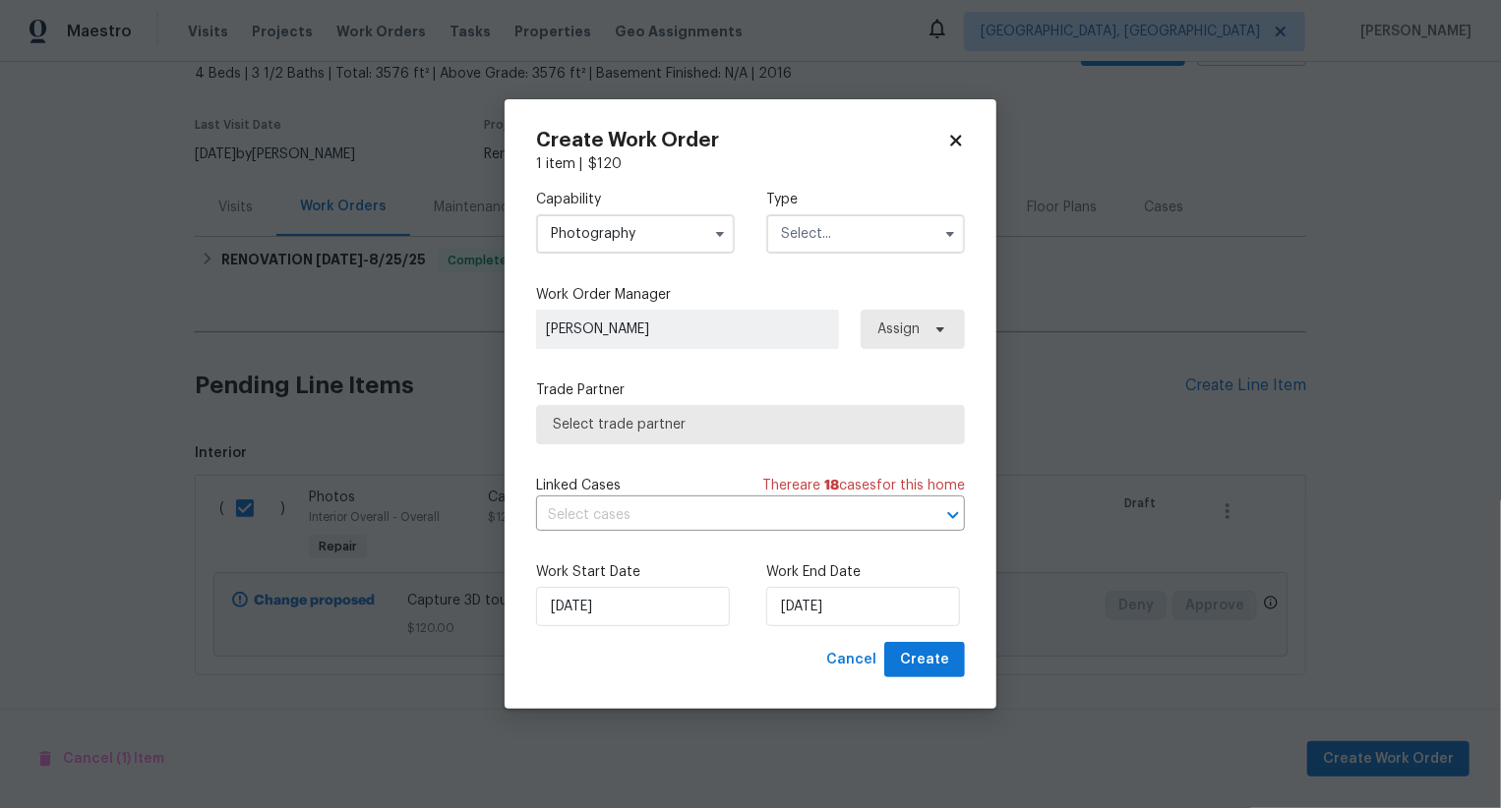
click at [829, 244] on input "text" at bounding box center [865, 233] width 199 height 39
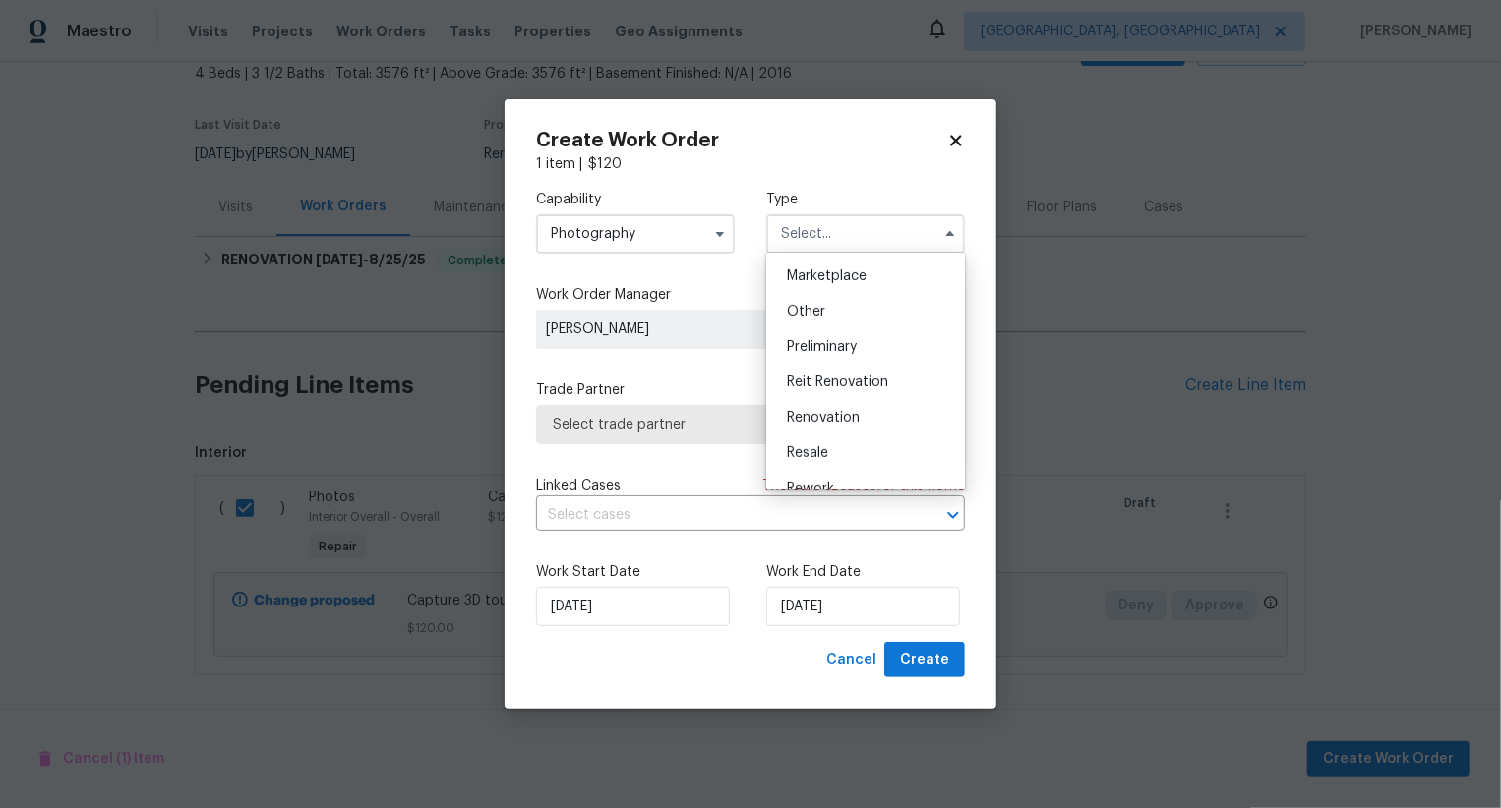
scroll to position [347, 0]
click at [830, 323] on div "Other" at bounding box center [865, 317] width 189 height 35
type input "Other"
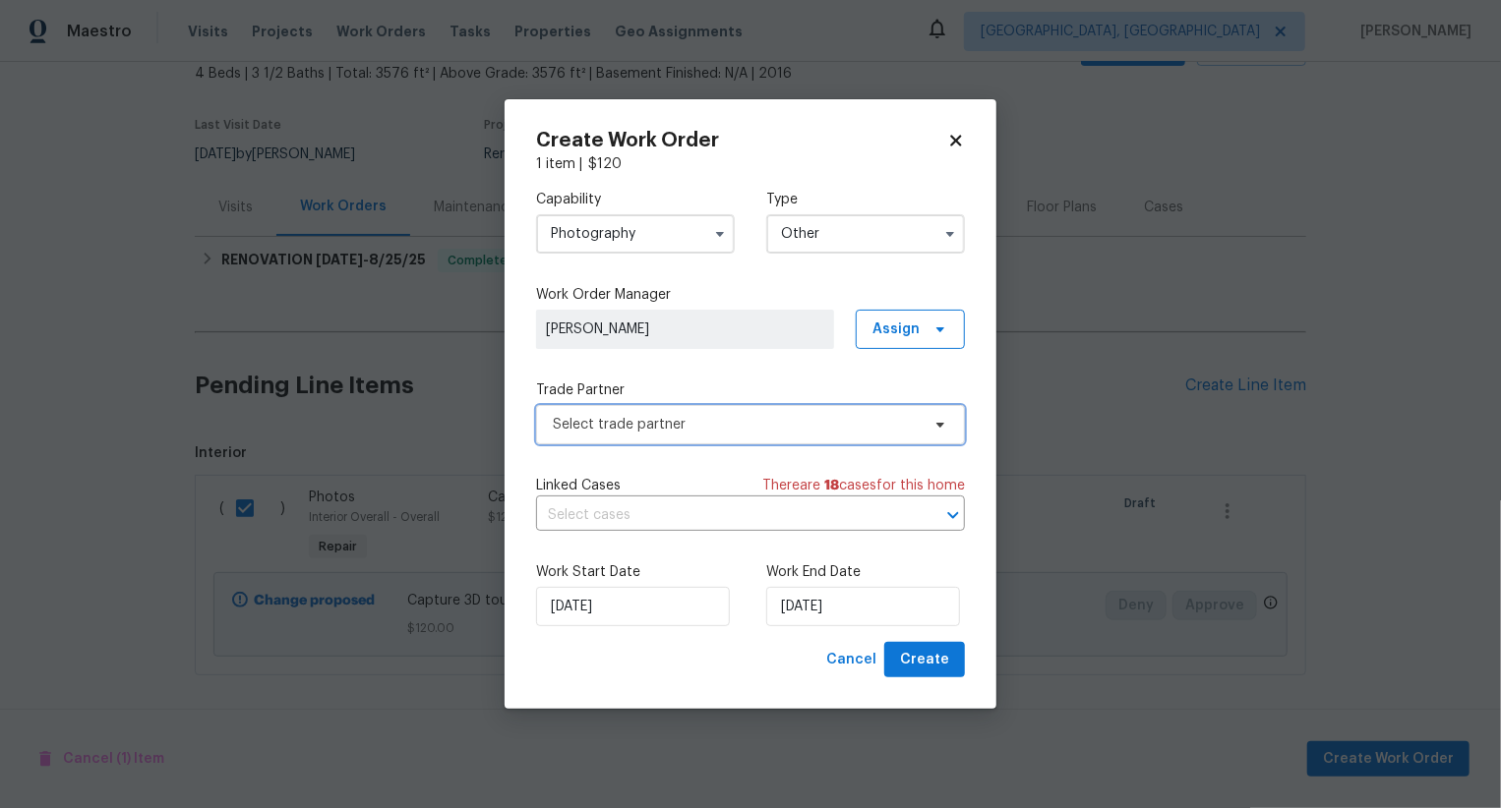
click at [752, 422] on span "Select trade partner" at bounding box center [736, 425] width 367 height 20
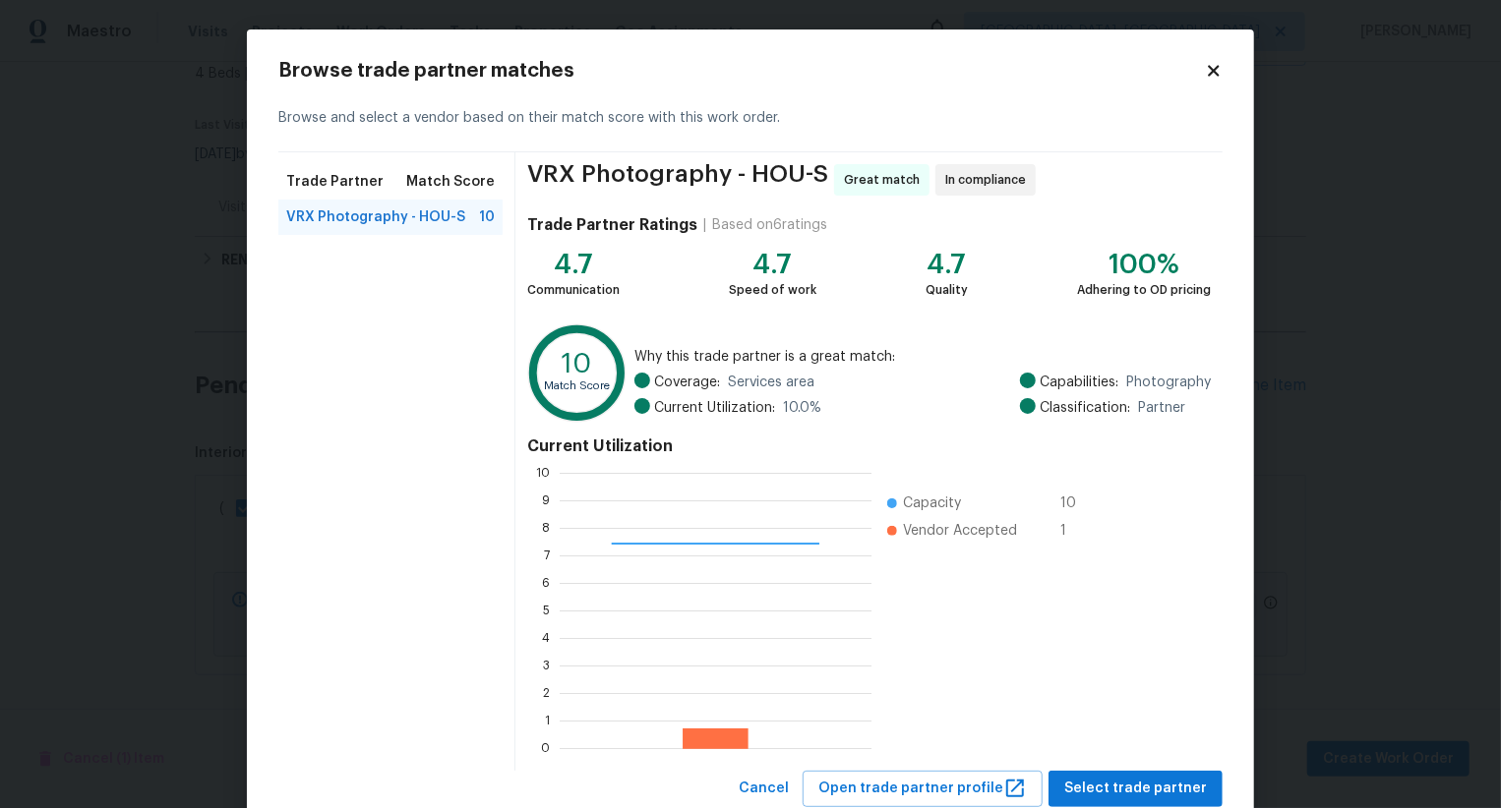
scroll to position [59, 0]
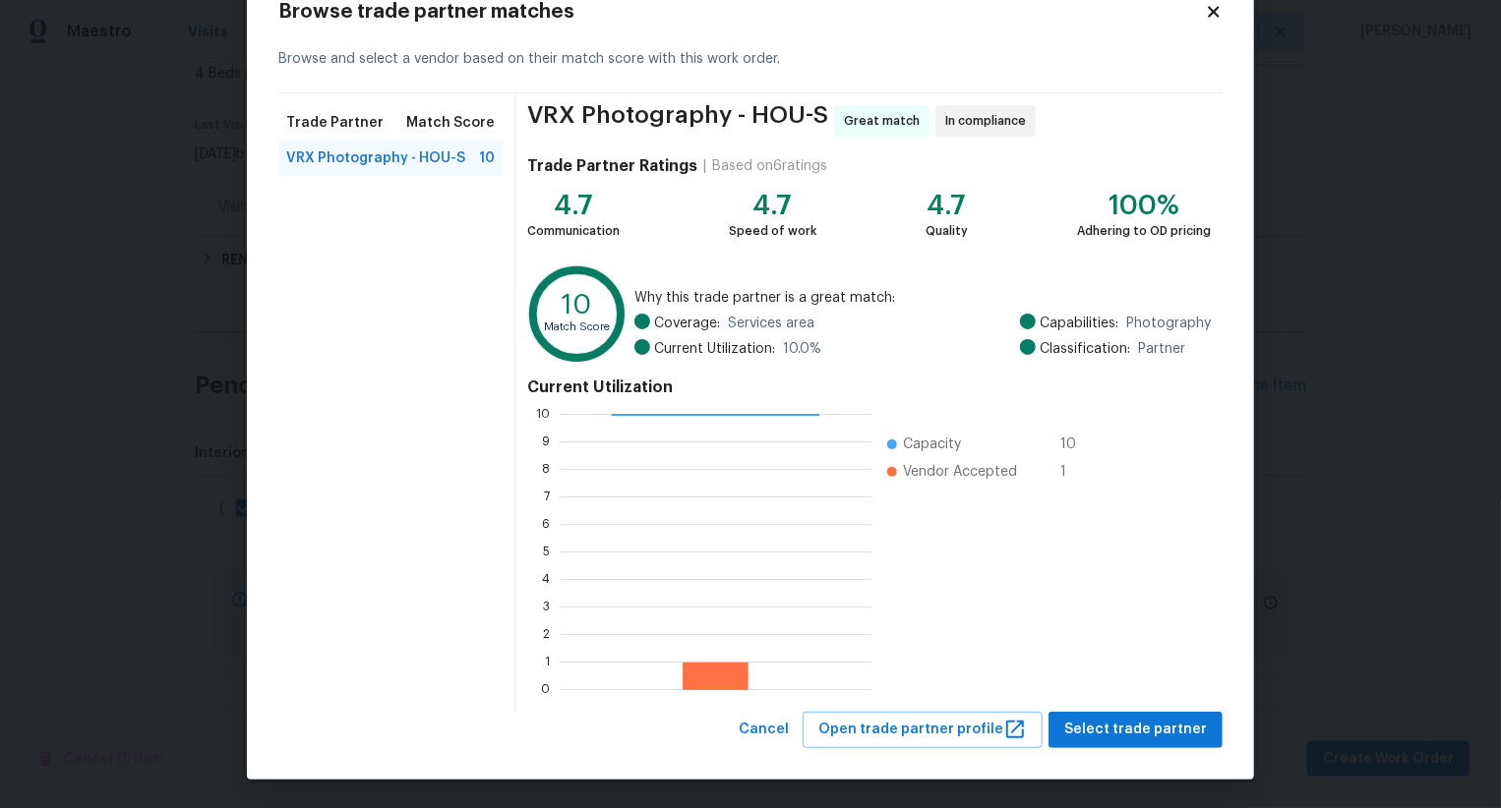
click at [1125, 749] on div "Browse trade partner matches Browse and select a vendor based on their match sc…" at bounding box center [750, 374] width 1007 height 809
click at [1125, 731] on span "Select trade partner" at bounding box center [1135, 730] width 143 height 25
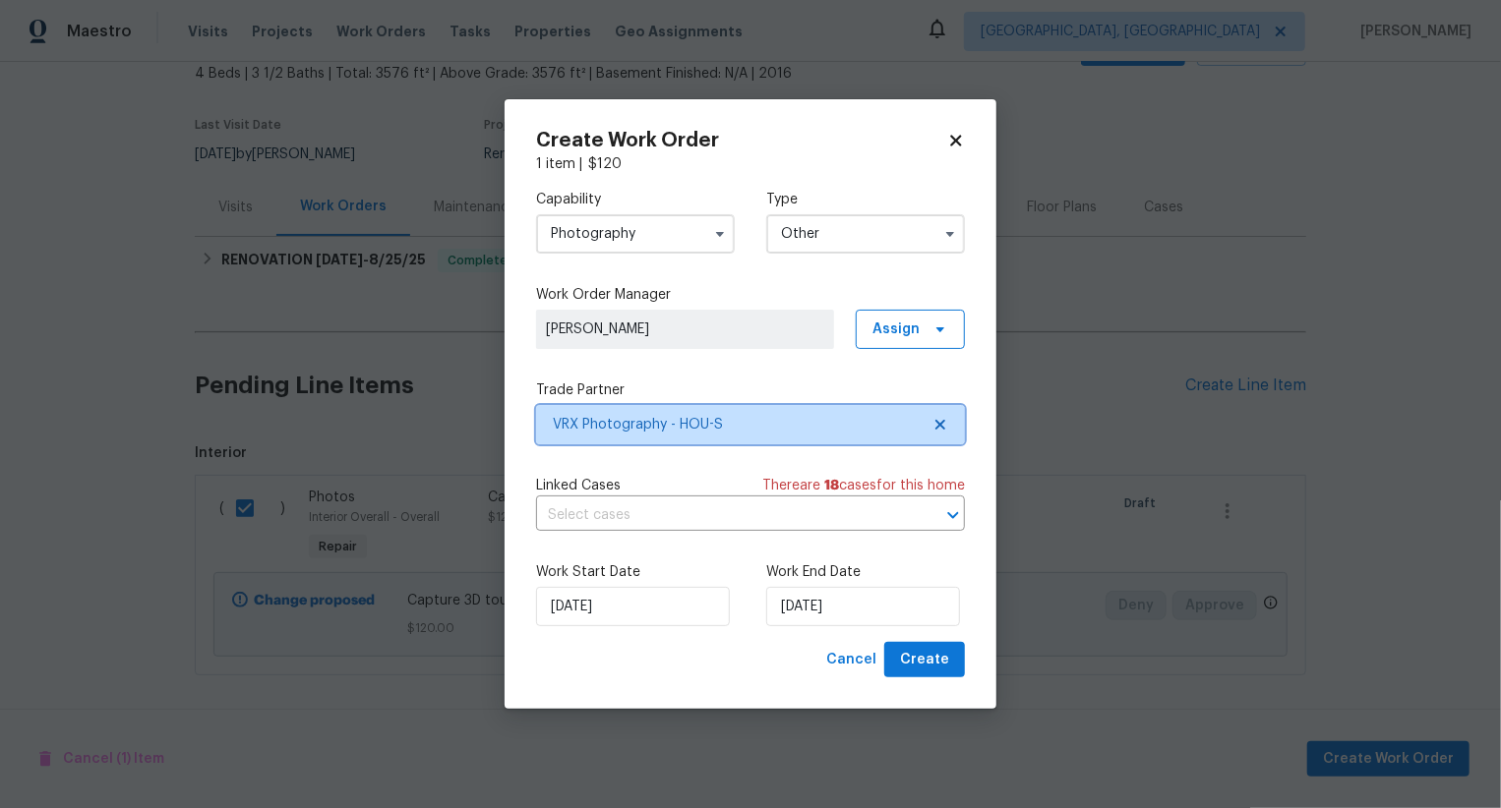
scroll to position [0, 0]
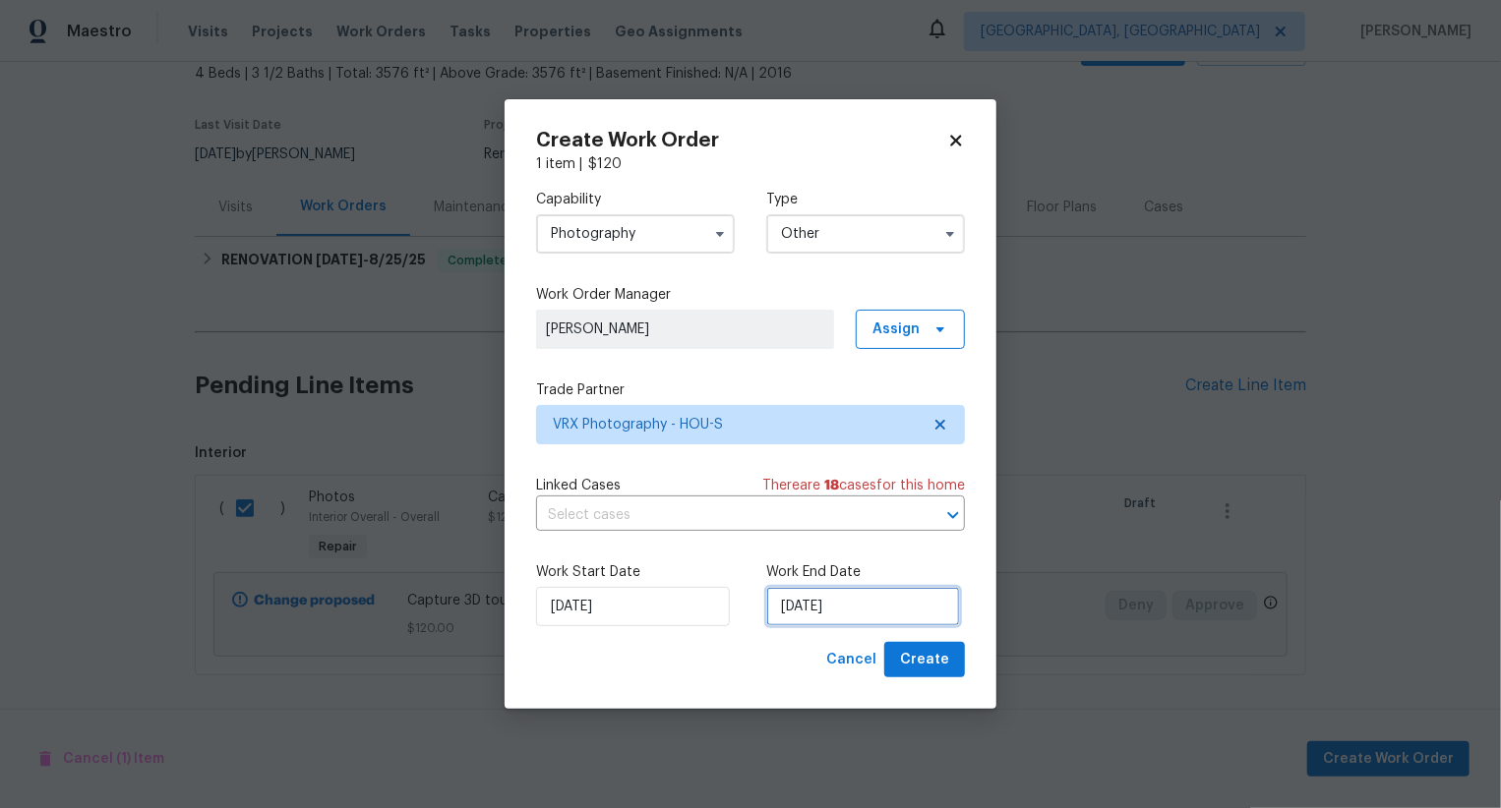
click at [851, 612] on input "[DATE]" at bounding box center [863, 606] width 194 height 39
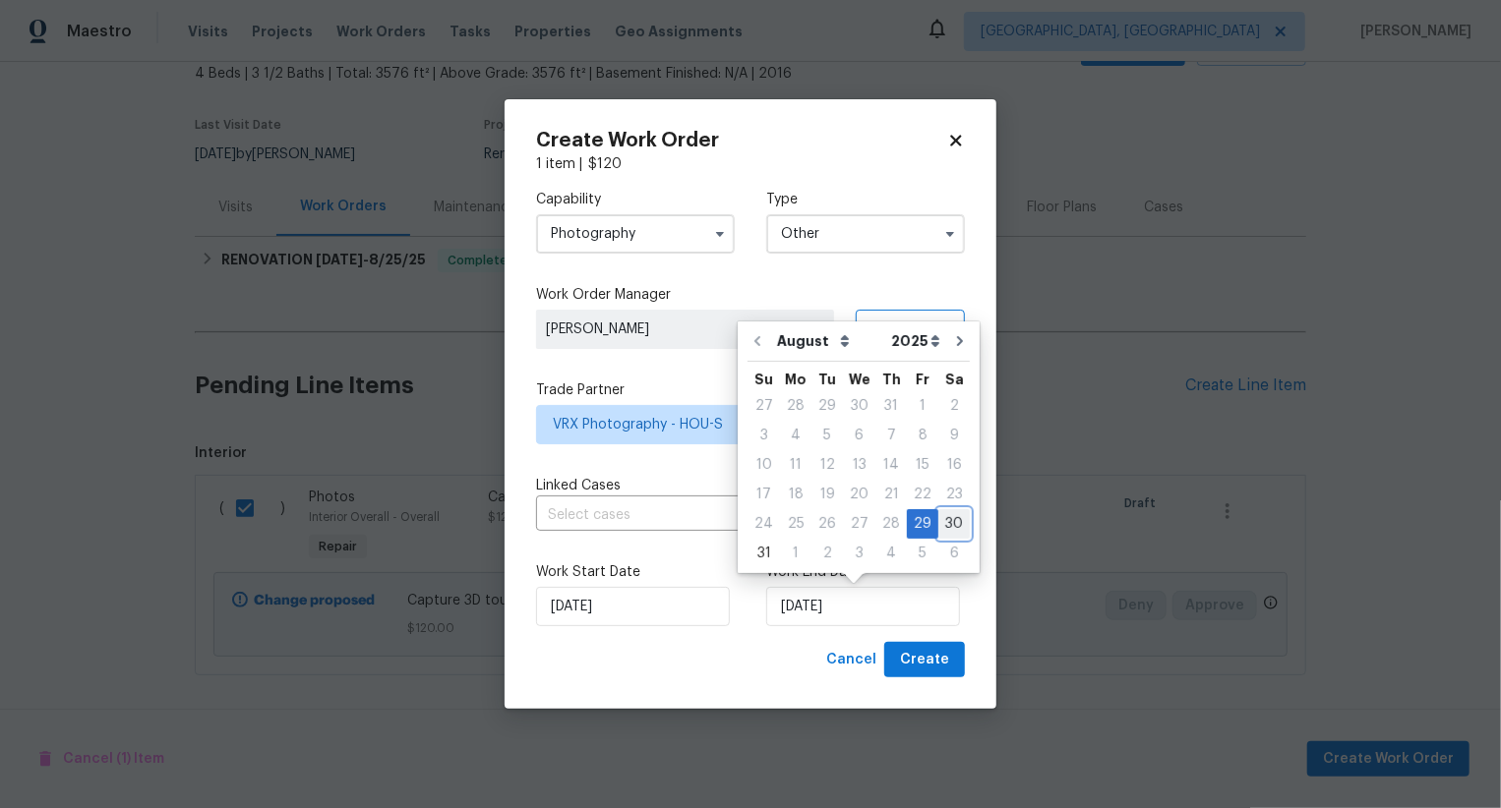
click at [938, 528] on div "30" at bounding box center [953, 524] width 31 height 28
type input "30/08/2025"
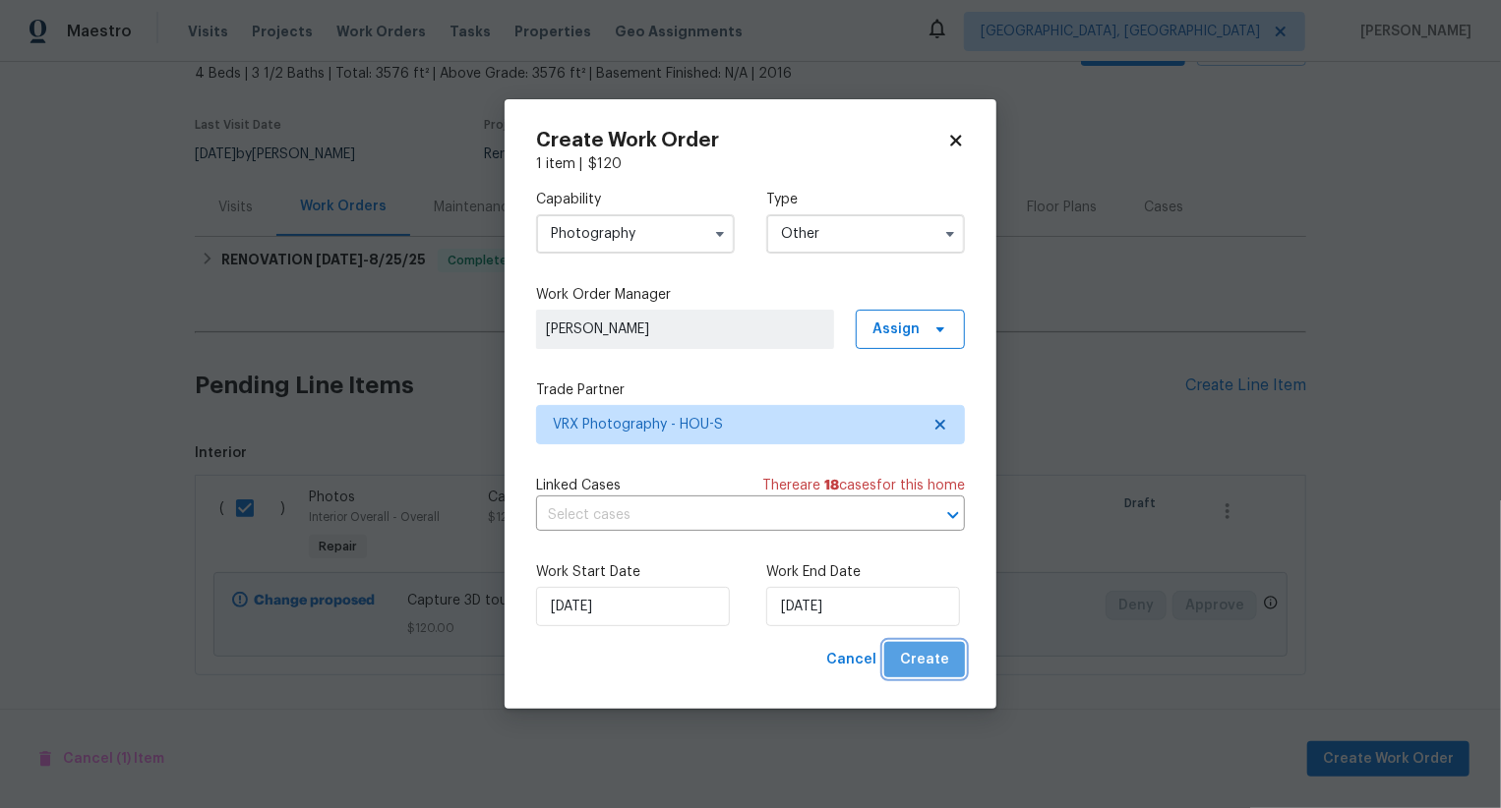
click at [942, 664] on span "Create" at bounding box center [924, 660] width 49 height 25
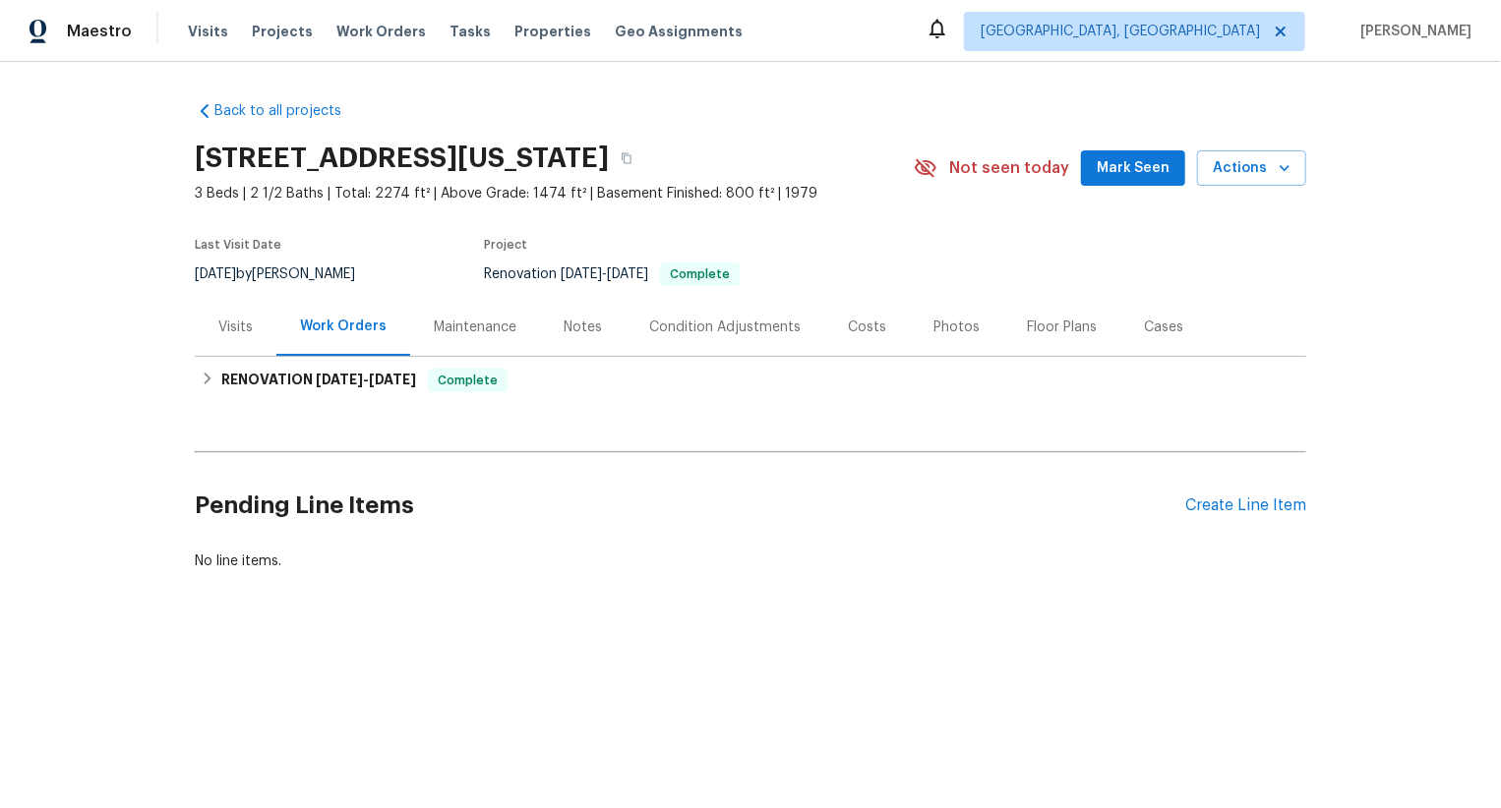
click at [1267, 493] on div "Pending Line Items Create Line Item" at bounding box center [750, 505] width 1111 height 91
click at [1254, 509] on div "Create Line Item" at bounding box center [1245, 506] width 121 height 19
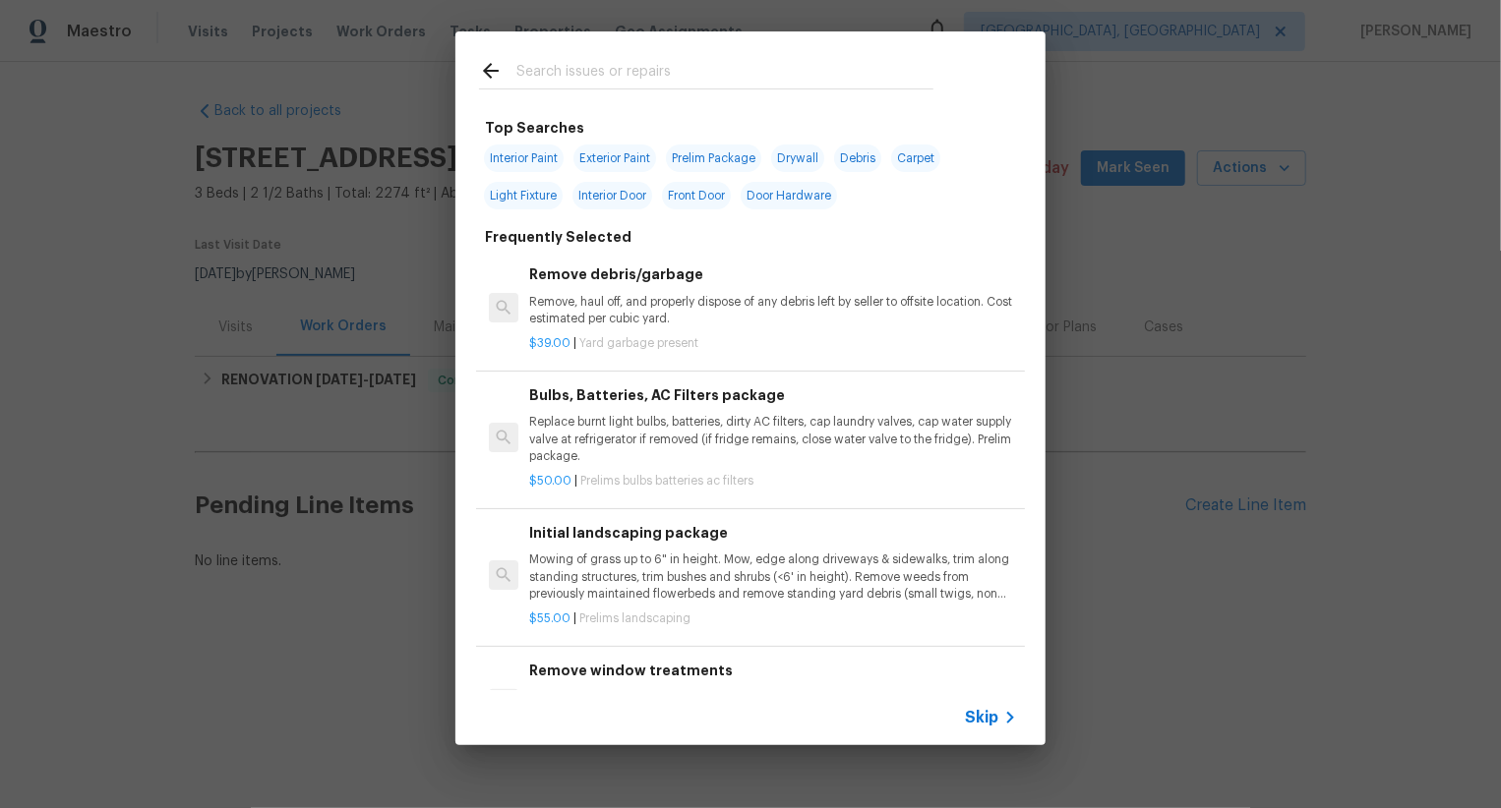
click at [971, 711] on span "Skip" at bounding box center [981, 718] width 33 height 20
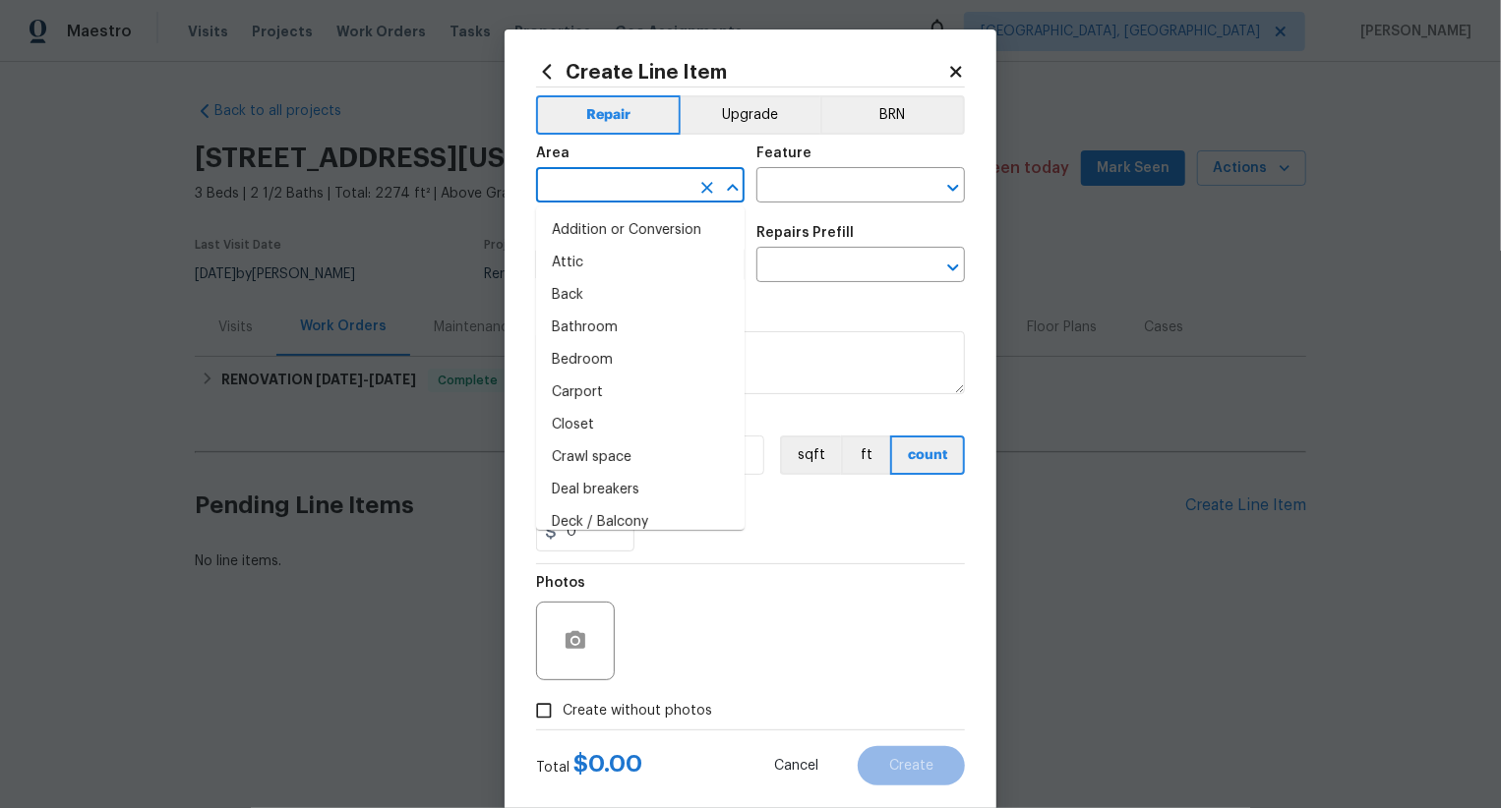
click at [611, 203] on body "Maestro Visits Projects Work Orders Tasks Properties Geo Assignments [GEOGRAPHI…" at bounding box center [750, 352] width 1501 height 705
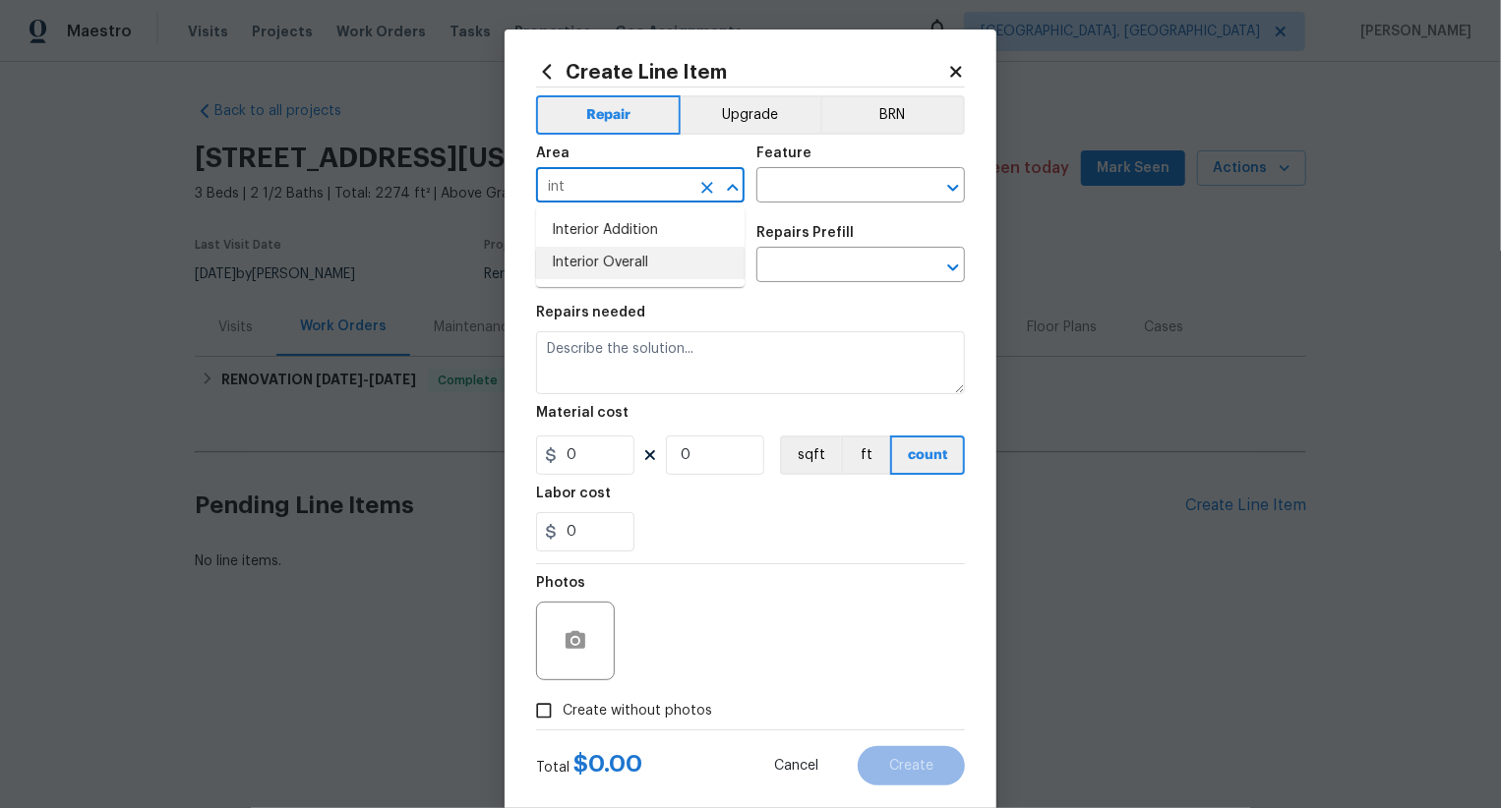
click at [634, 278] on li "Interior Overall" at bounding box center [640, 263] width 209 height 32
type input "Interior Overall"
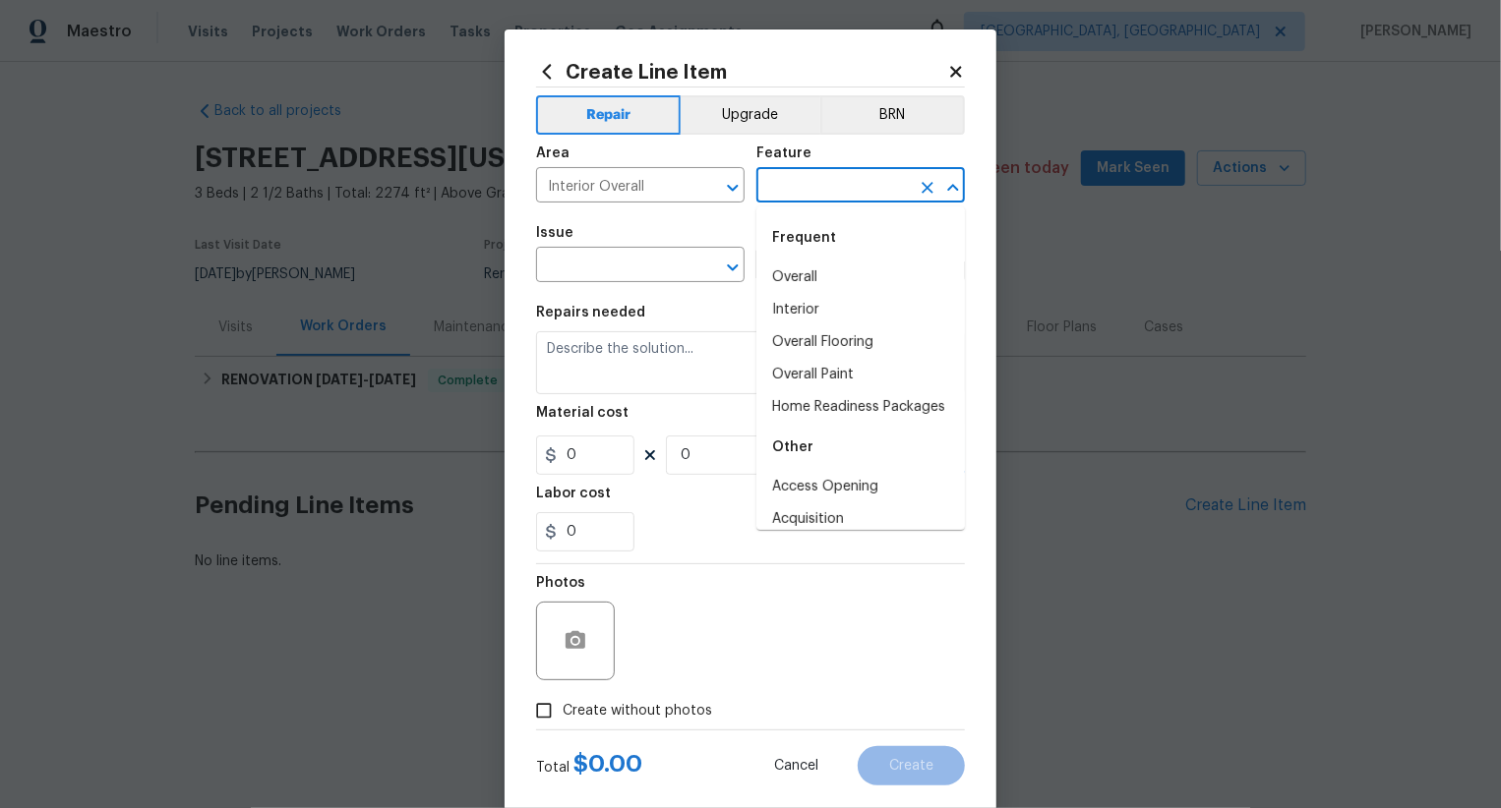
click at [831, 189] on input "text" at bounding box center [832, 187] width 153 height 30
click at [831, 279] on li "Overall" at bounding box center [860, 278] width 209 height 32
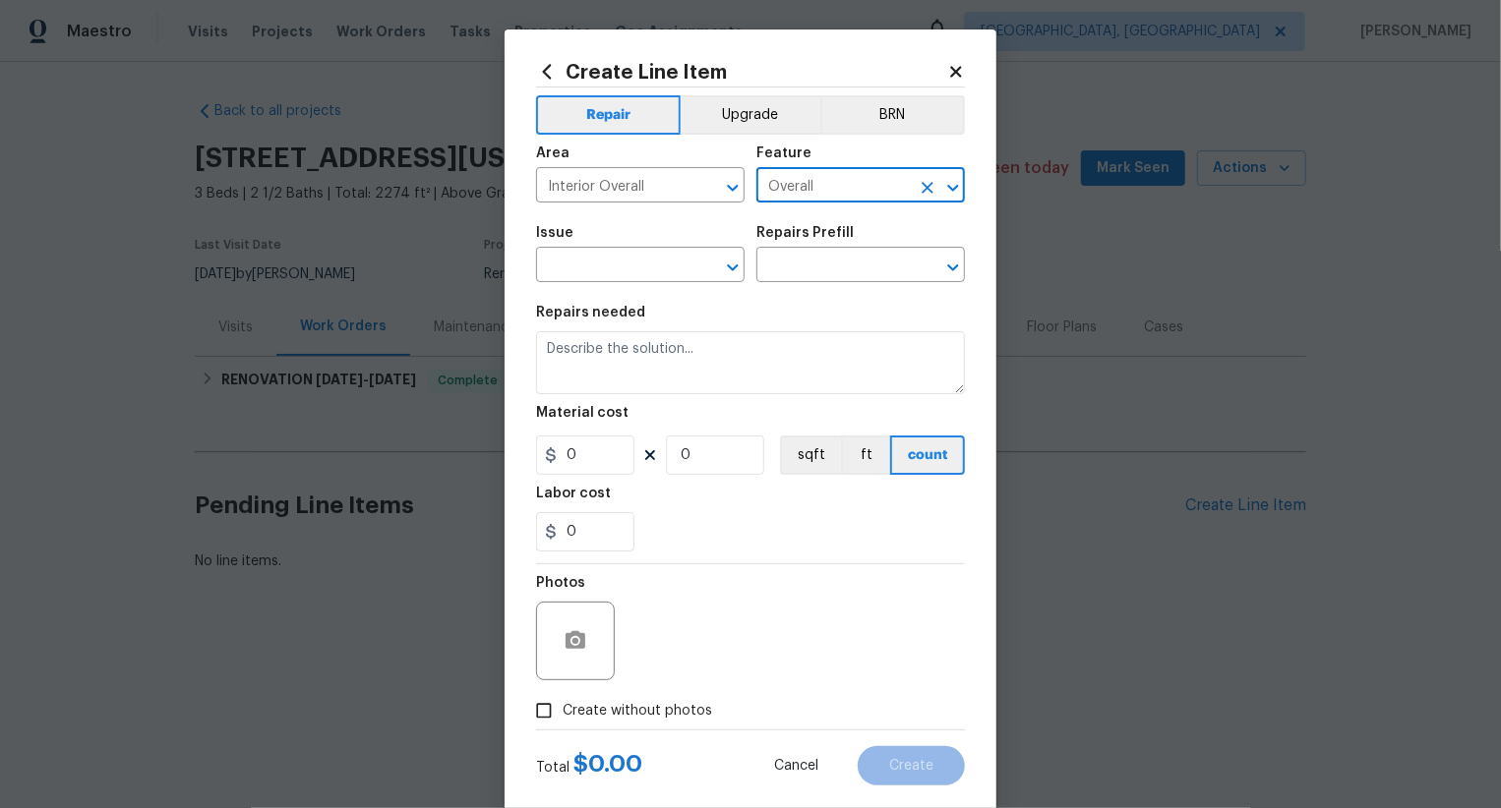
type input "Overall"
click at [679, 258] on input "text" at bounding box center [612, 267] width 153 height 30
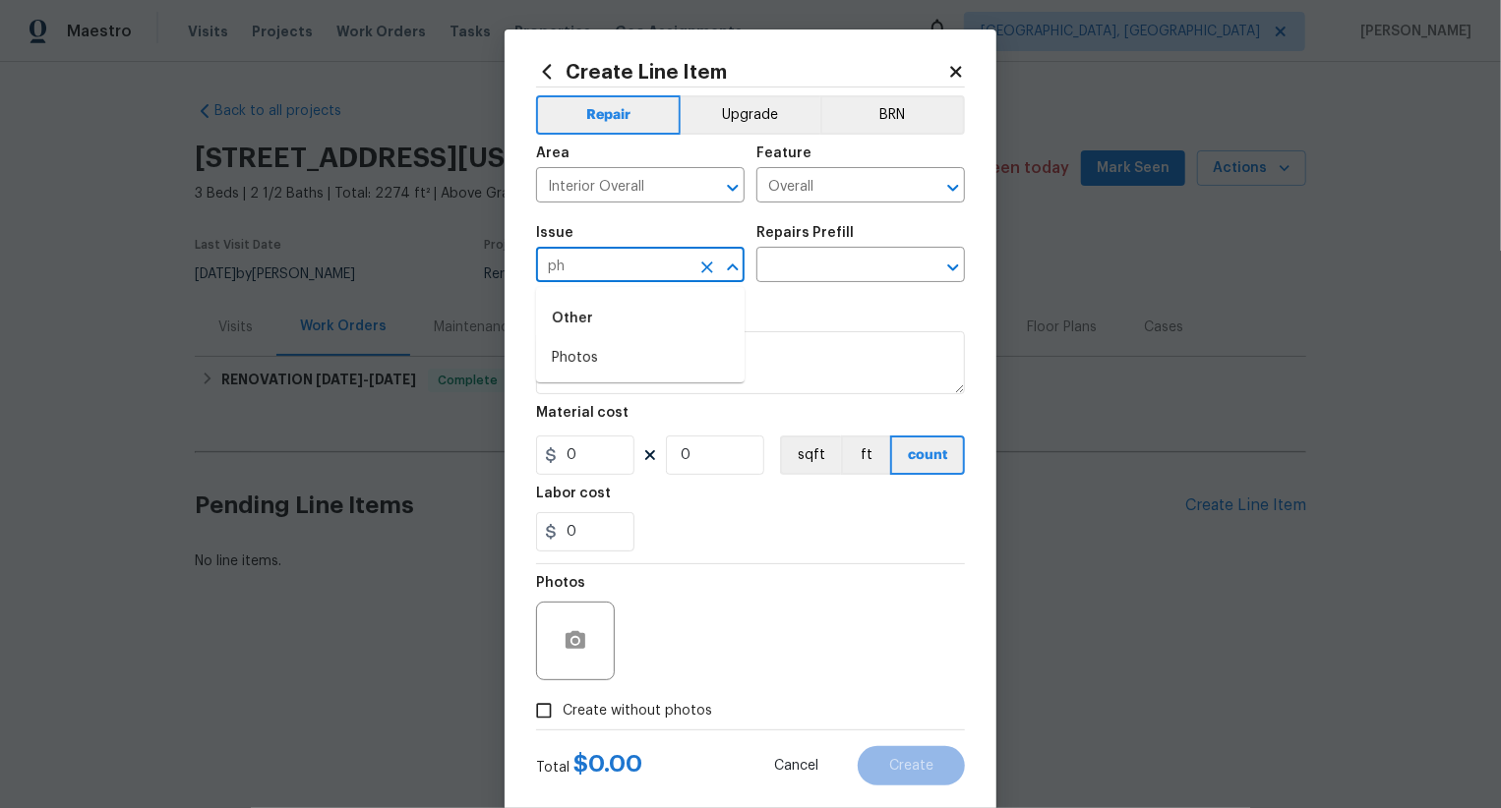
click at [668, 336] on div "Other" at bounding box center [640, 318] width 209 height 47
click at [664, 350] on li "Photos" at bounding box center [640, 358] width 209 height 32
type input "Photos"
click at [824, 290] on div "Issue Photos ​ Repairs Prefill ​" at bounding box center [750, 254] width 429 height 80
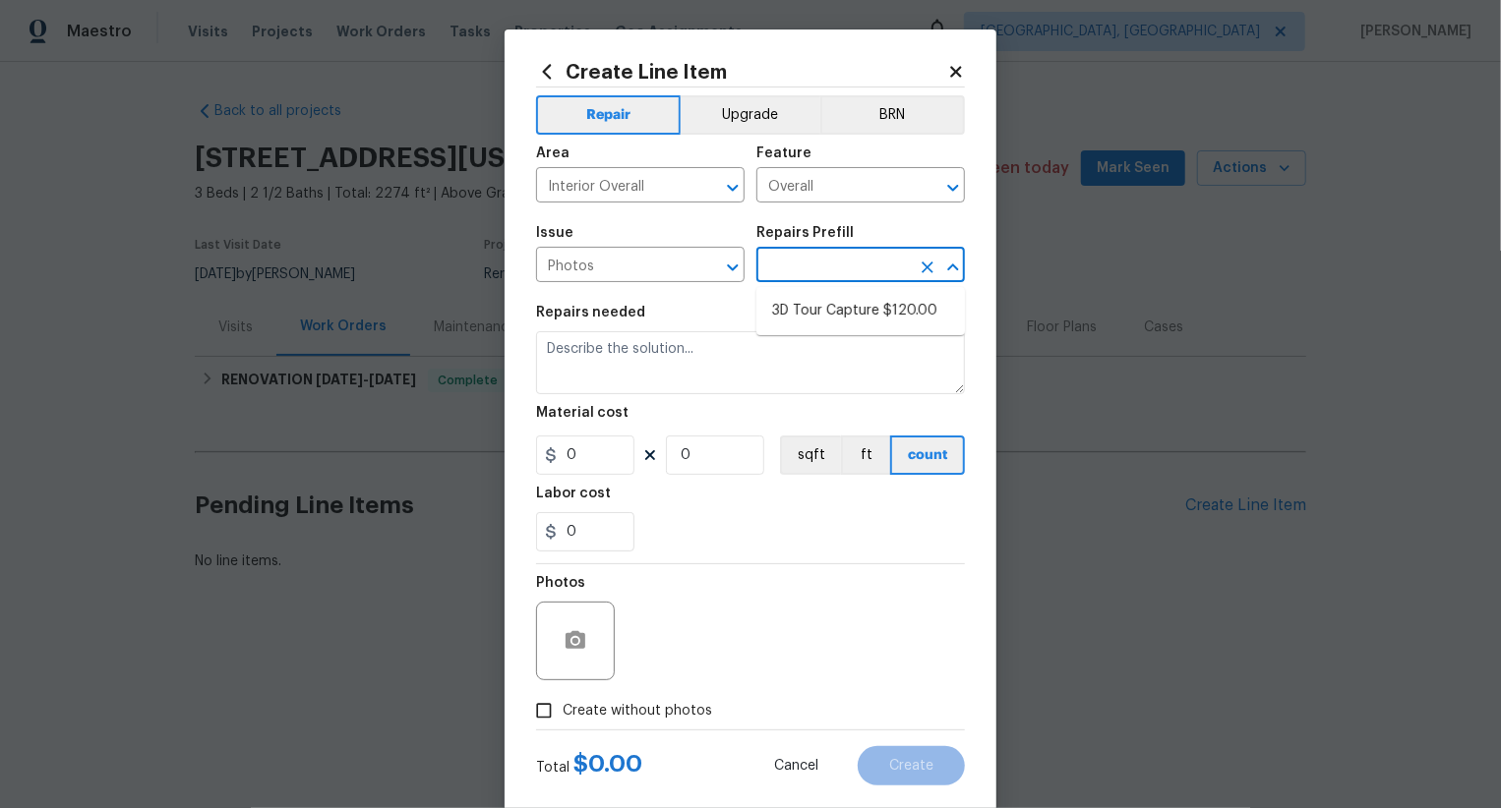
click at [842, 269] on input "text" at bounding box center [832, 267] width 153 height 30
click at [842, 305] on li "3D Tour Capture $120.00" at bounding box center [860, 311] width 209 height 32
type input "3D Tour Capture $120.00"
type textarea "Capture 3D tour of home"
type input "1"
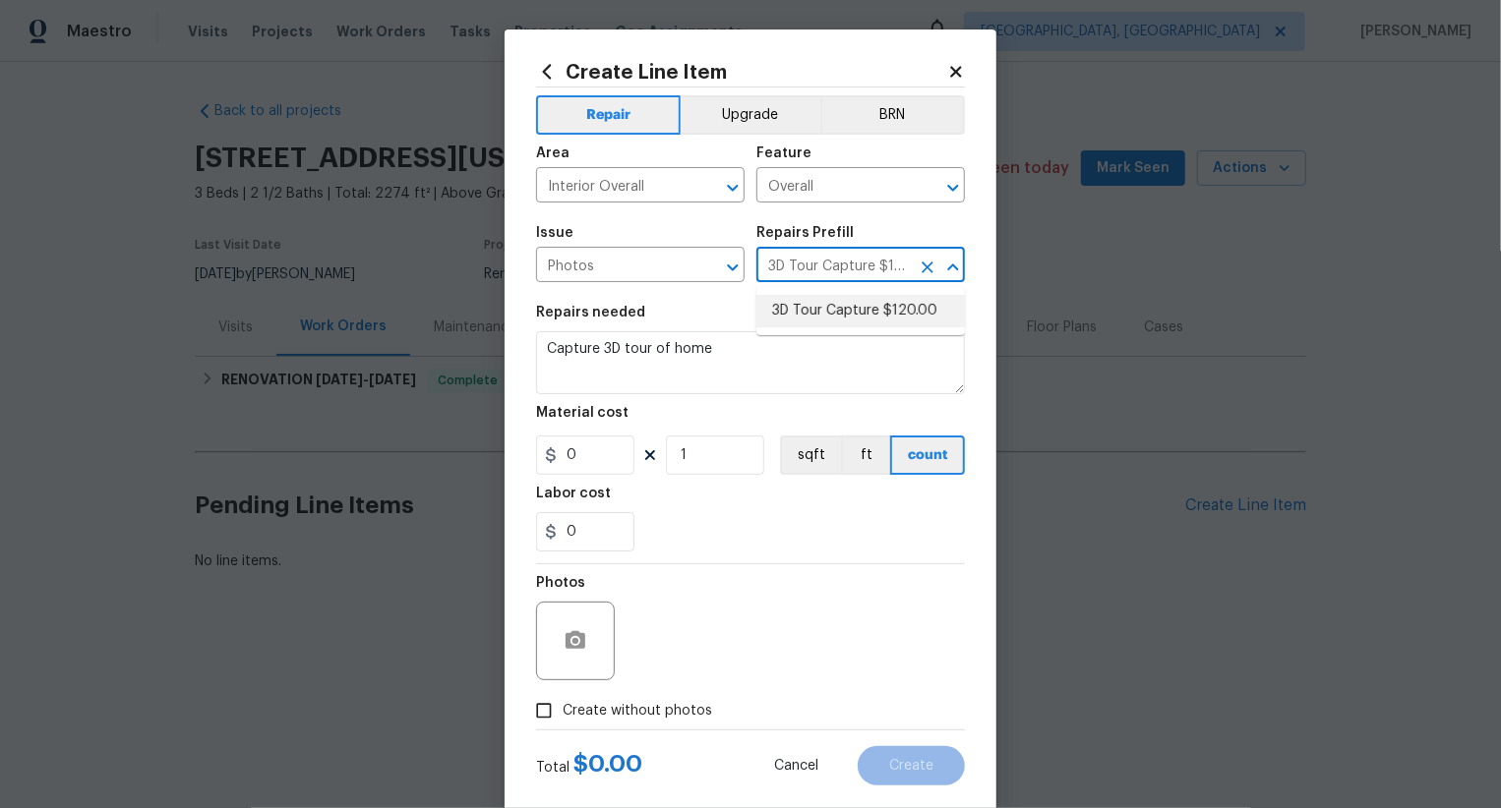
type input "120"
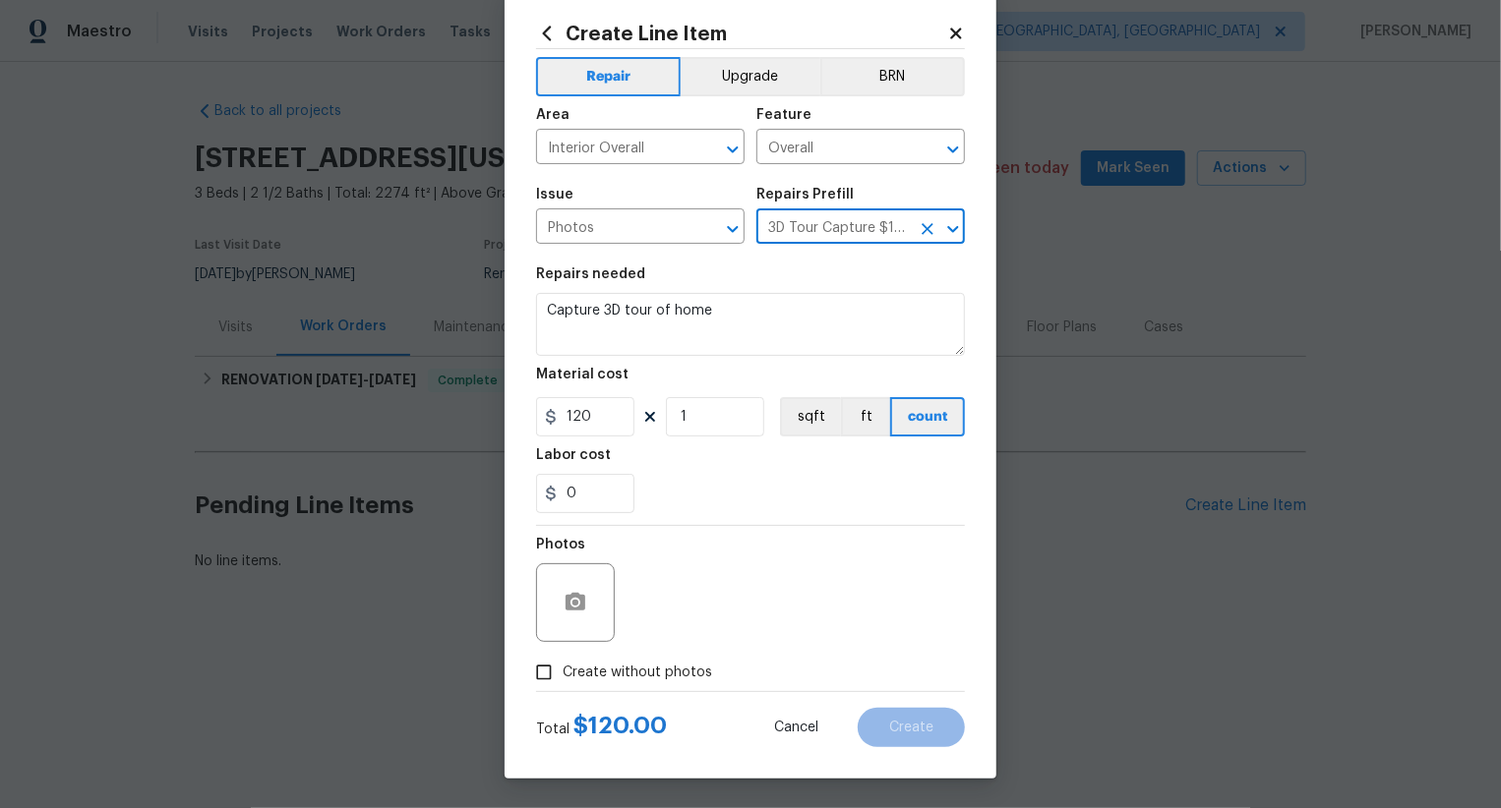
click at [663, 663] on span "Create without photos" at bounding box center [637, 673] width 149 height 21
click at [563, 663] on input "Create without photos" at bounding box center [543, 672] width 37 height 37
checkbox input "true"
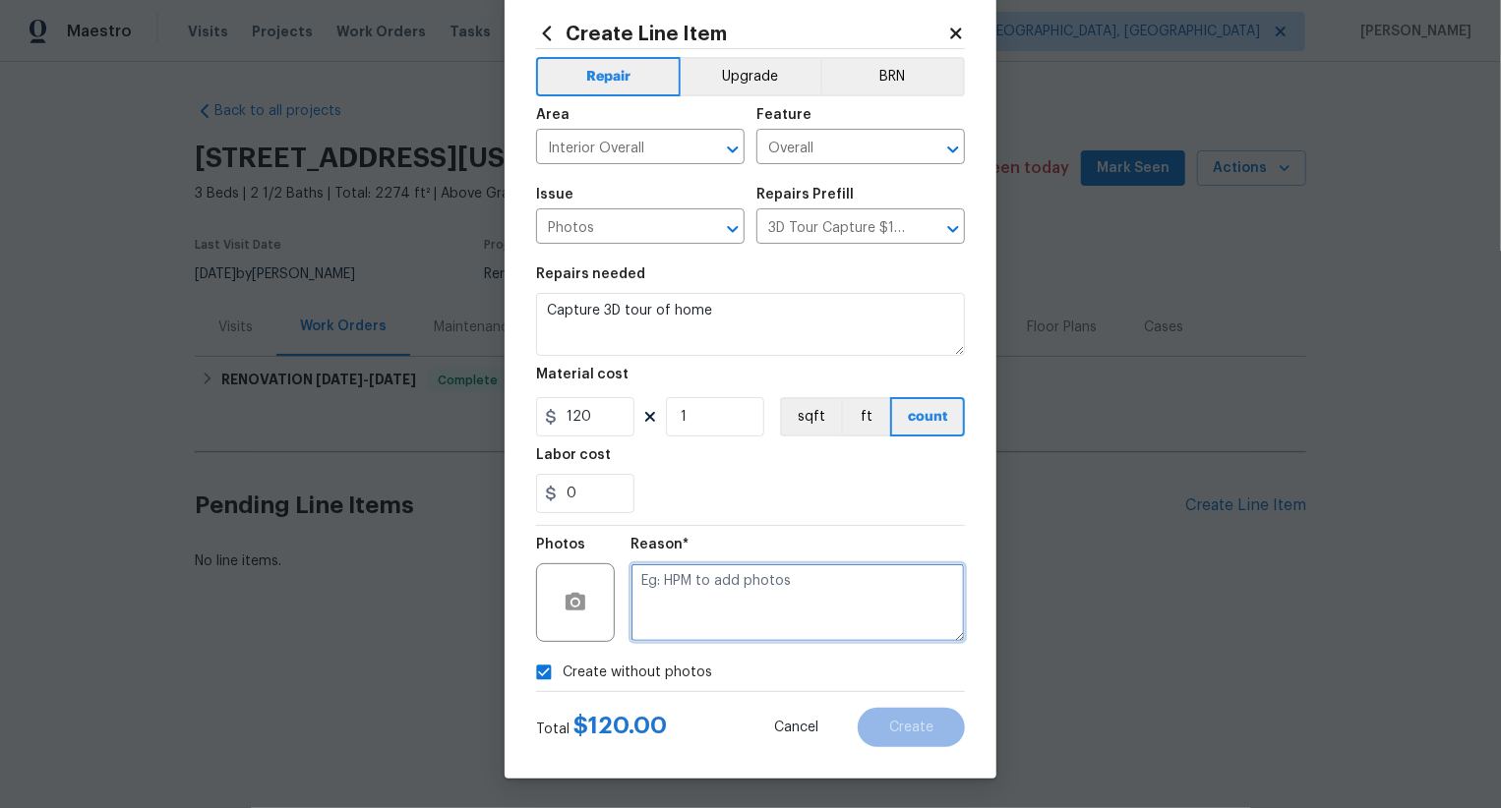
click at [730, 623] on textarea at bounding box center [797, 603] width 334 height 79
type textarea "//"
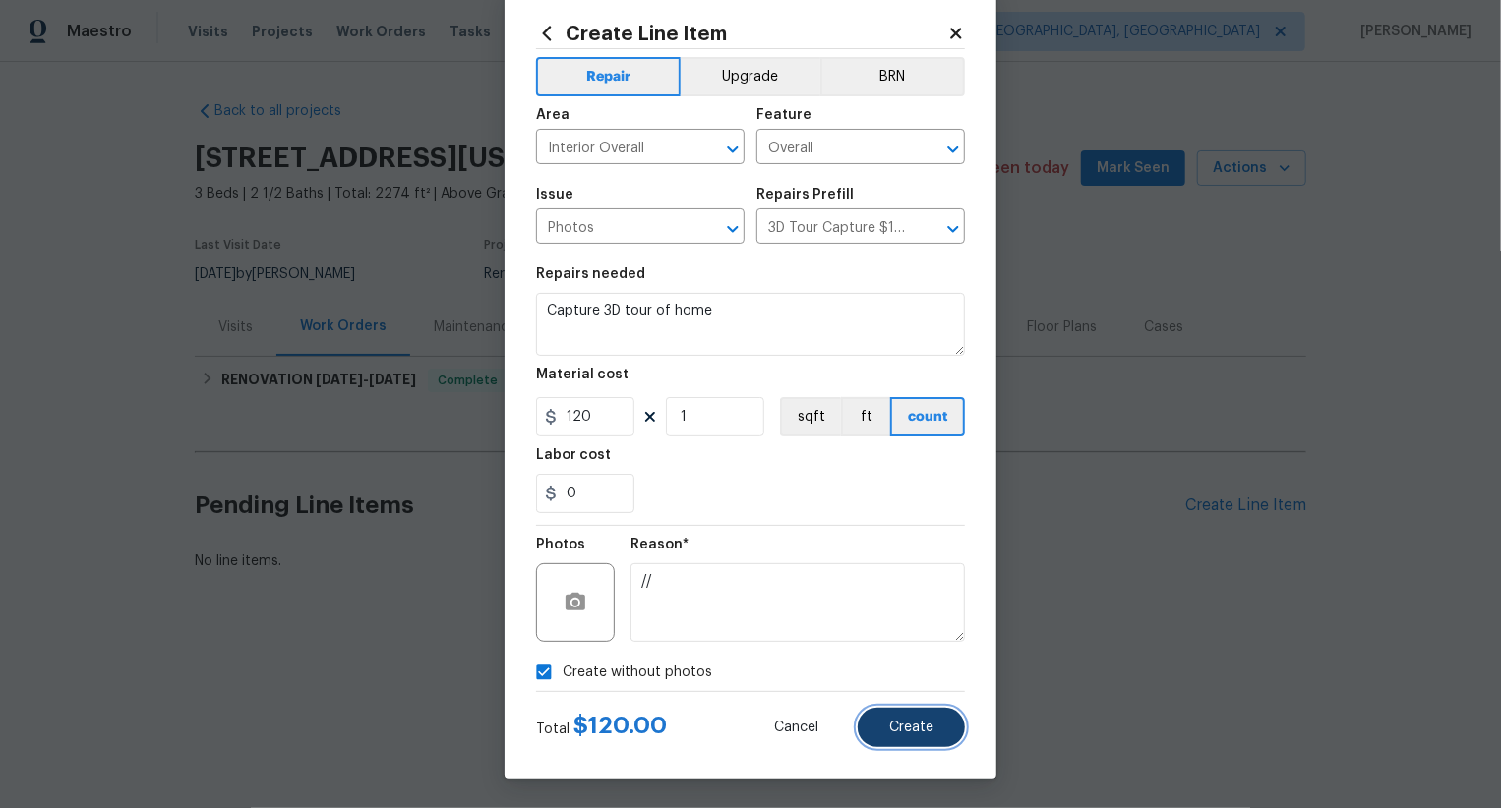
click at [909, 727] on span "Create" at bounding box center [911, 728] width 44 height 15
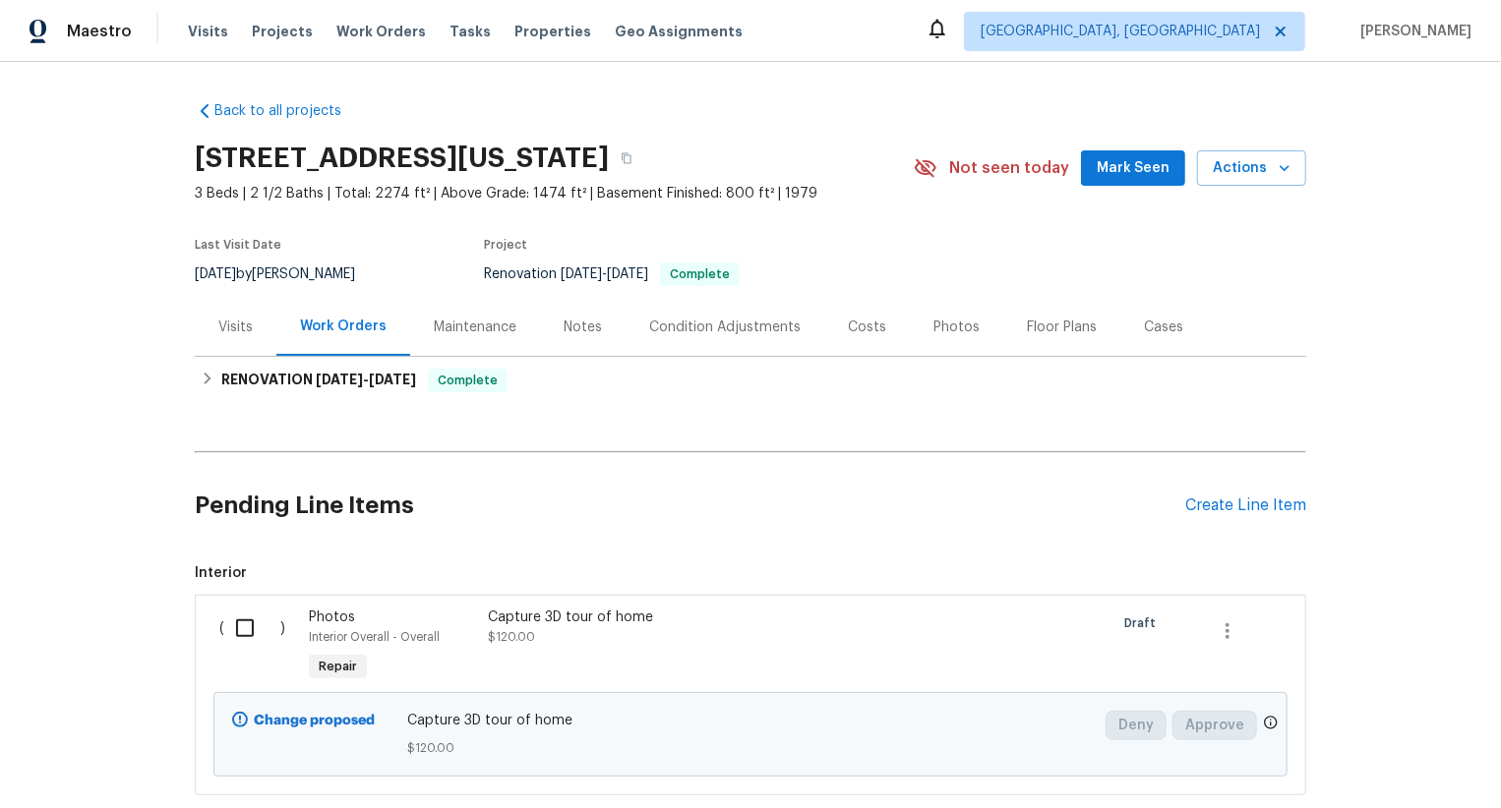
scroll to position [120, 0]
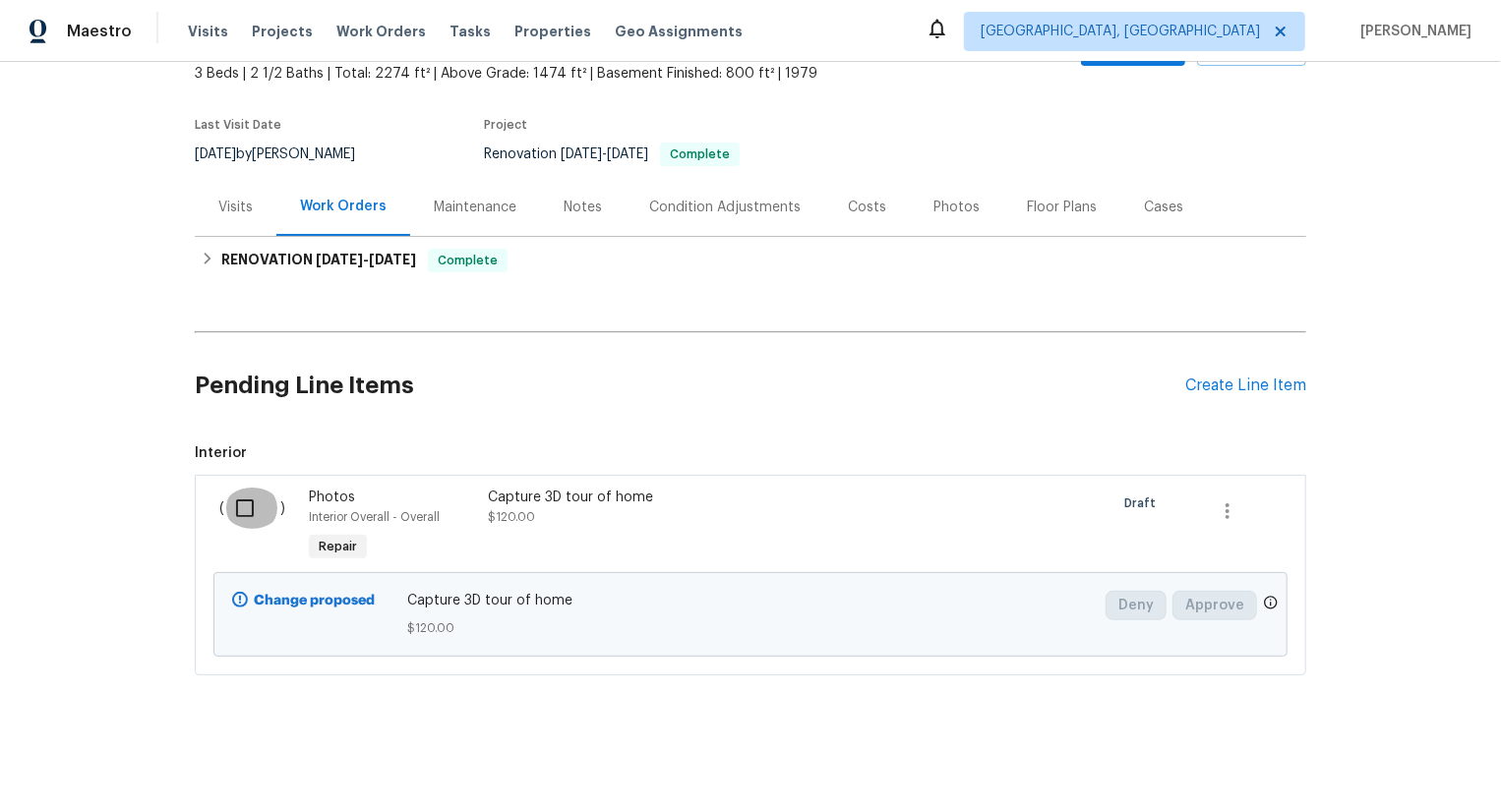
click at [241, 523] on input "checkbox" at bounding box center [252, 508] width 56 height 41
checkbox input "true"
click at [1412, 765] on span "Create Work Order" at bounding box center [1388, 759] width 131 height 25
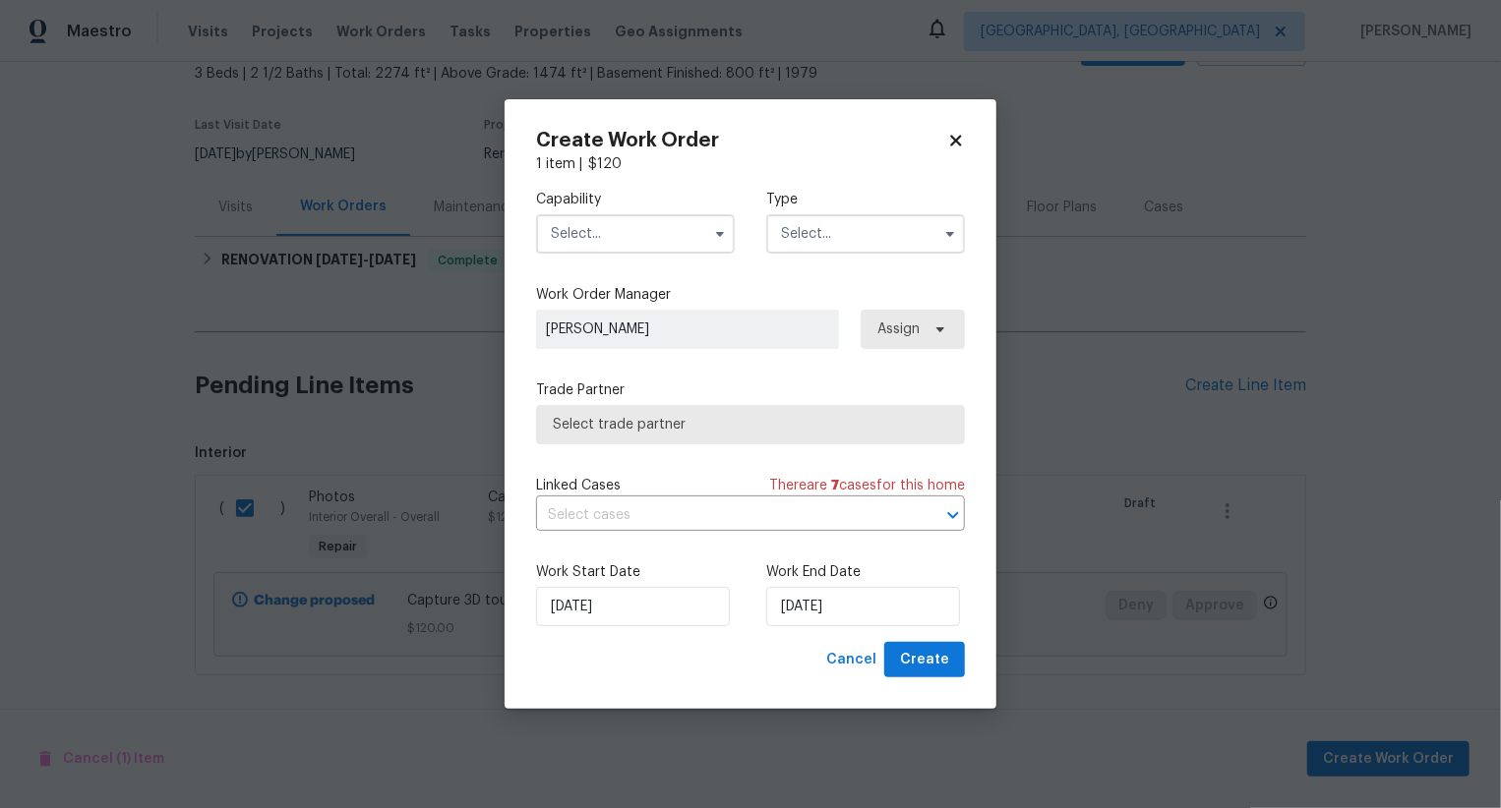
click at [680, 248] on input "text" at bounding box center [635, 233] width 199 height 39
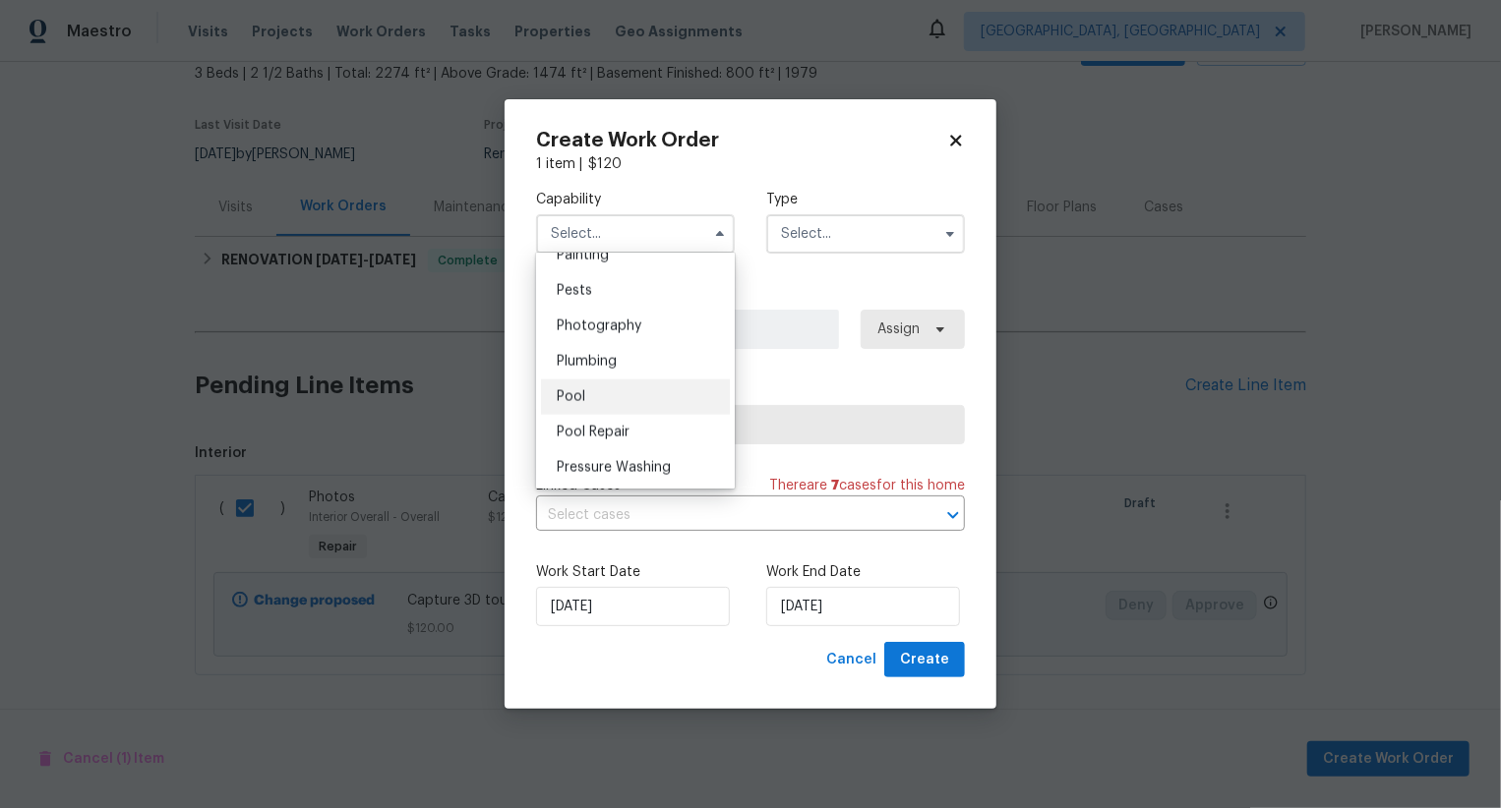
scroll to position [1671, 0]
click at [667, 324] on div "Photography" at bounding box center [635, 327] width 189 height 35
type input "Photography"
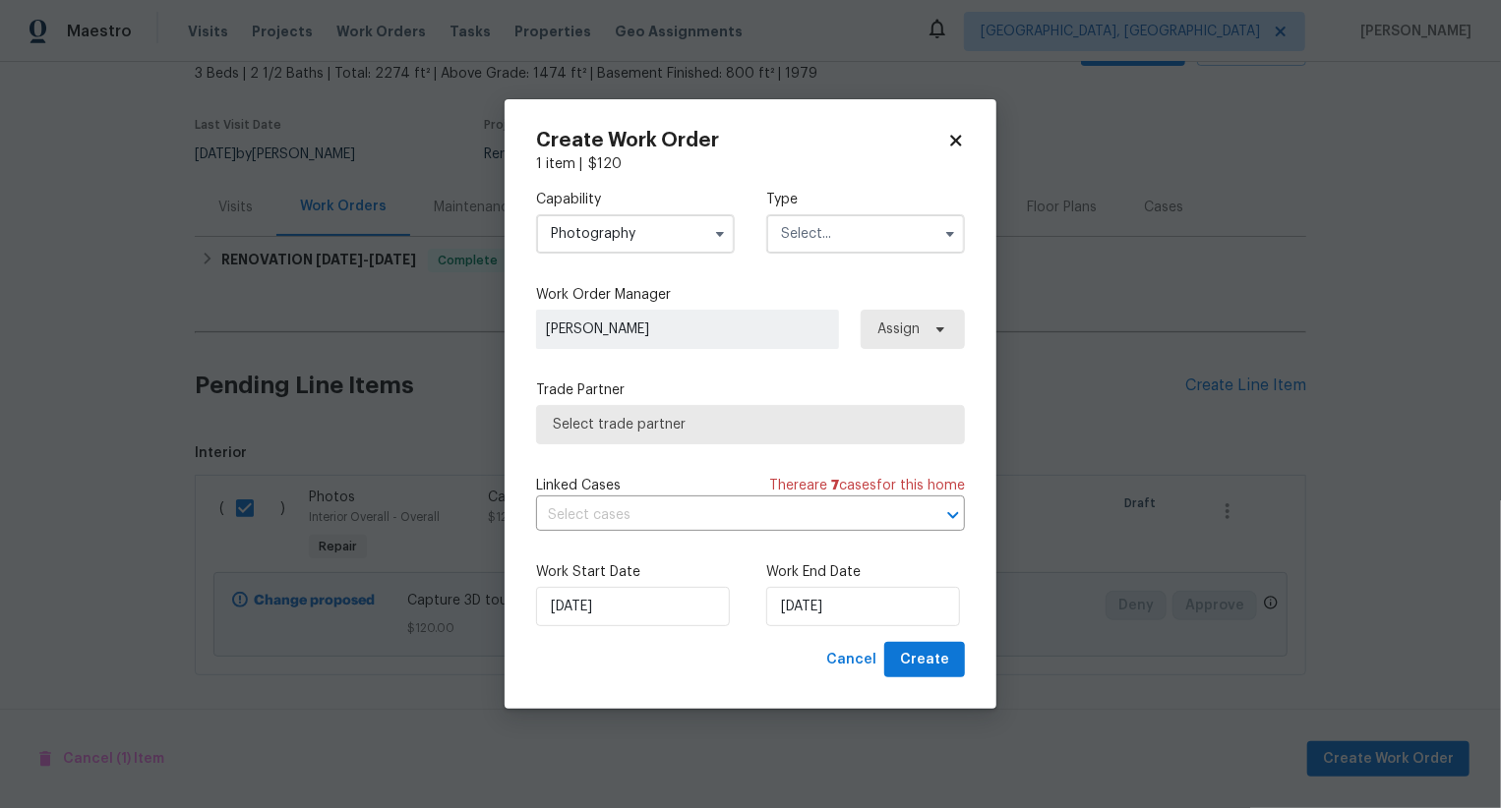
click at [822, 239] on input "text" at bounding box center [865, 233] width 199 height 39
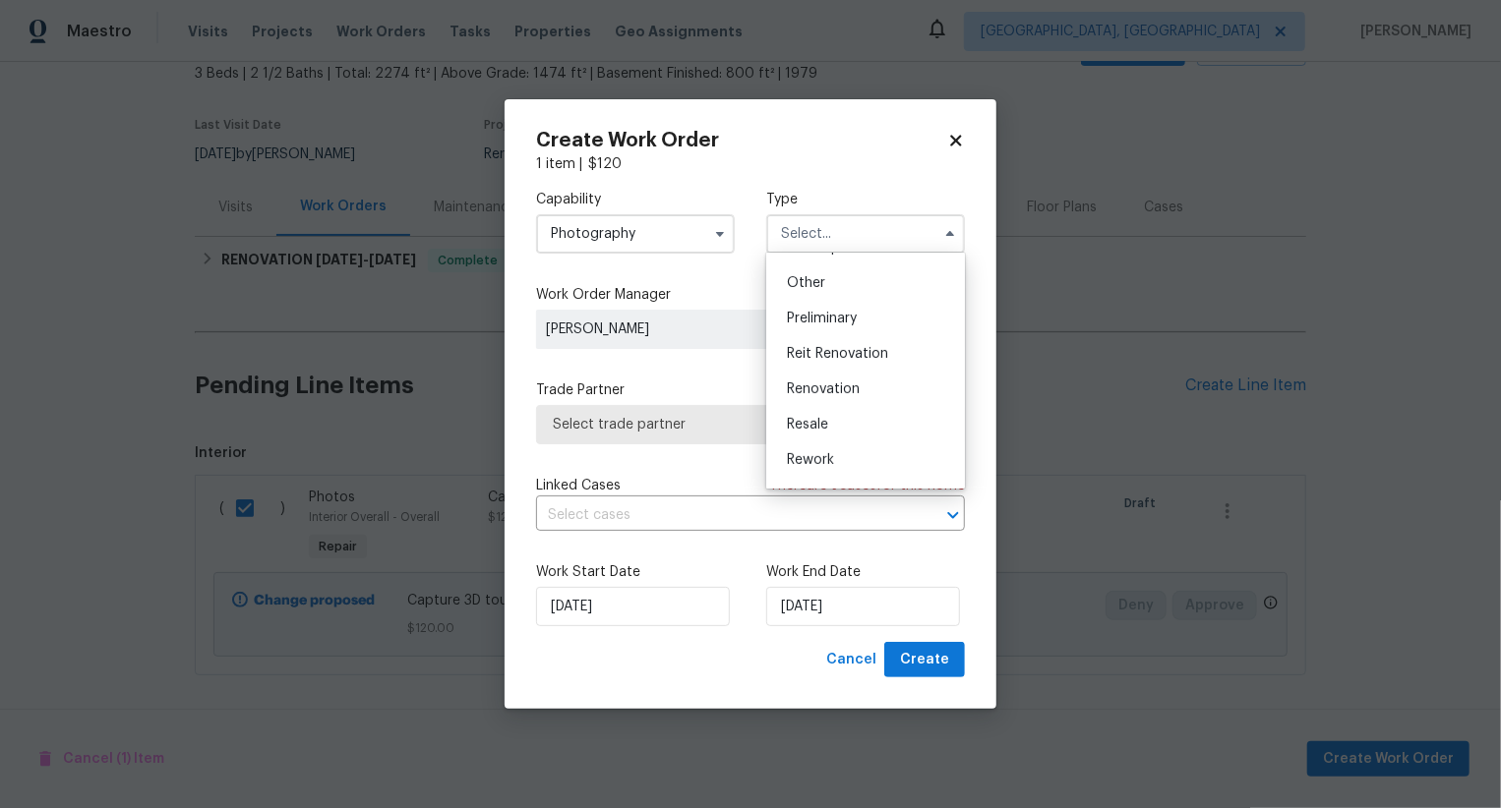
scroll to position [373, 0]
click at [839, 299] on div "Other" at bounding box center [865, 291] width 189 height 35
type input "Other"
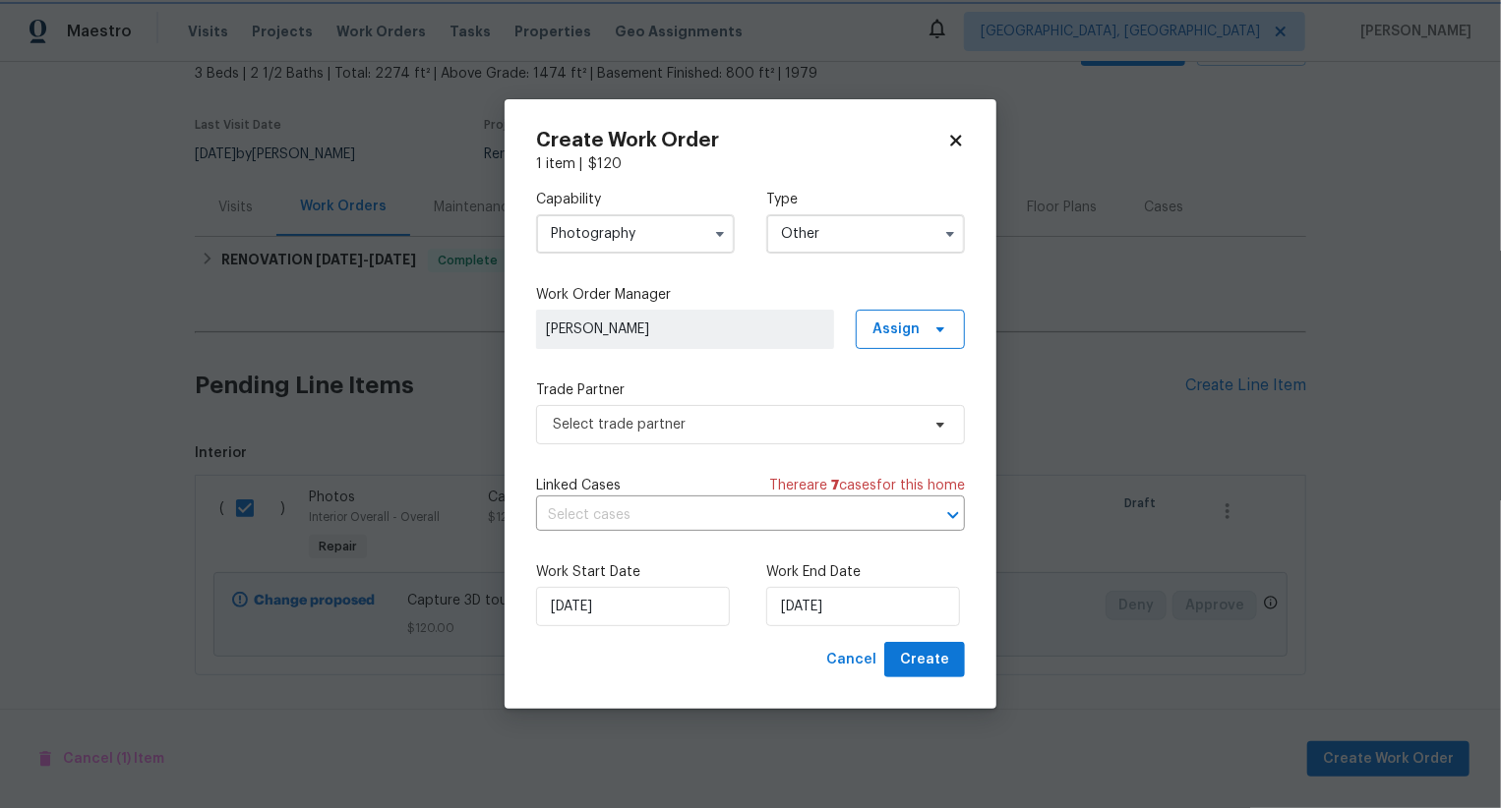
scroll to position [0, 0]
click at [675, 425] on span "Select trade partner" at bounding box center [736, 425] width 367 height 20
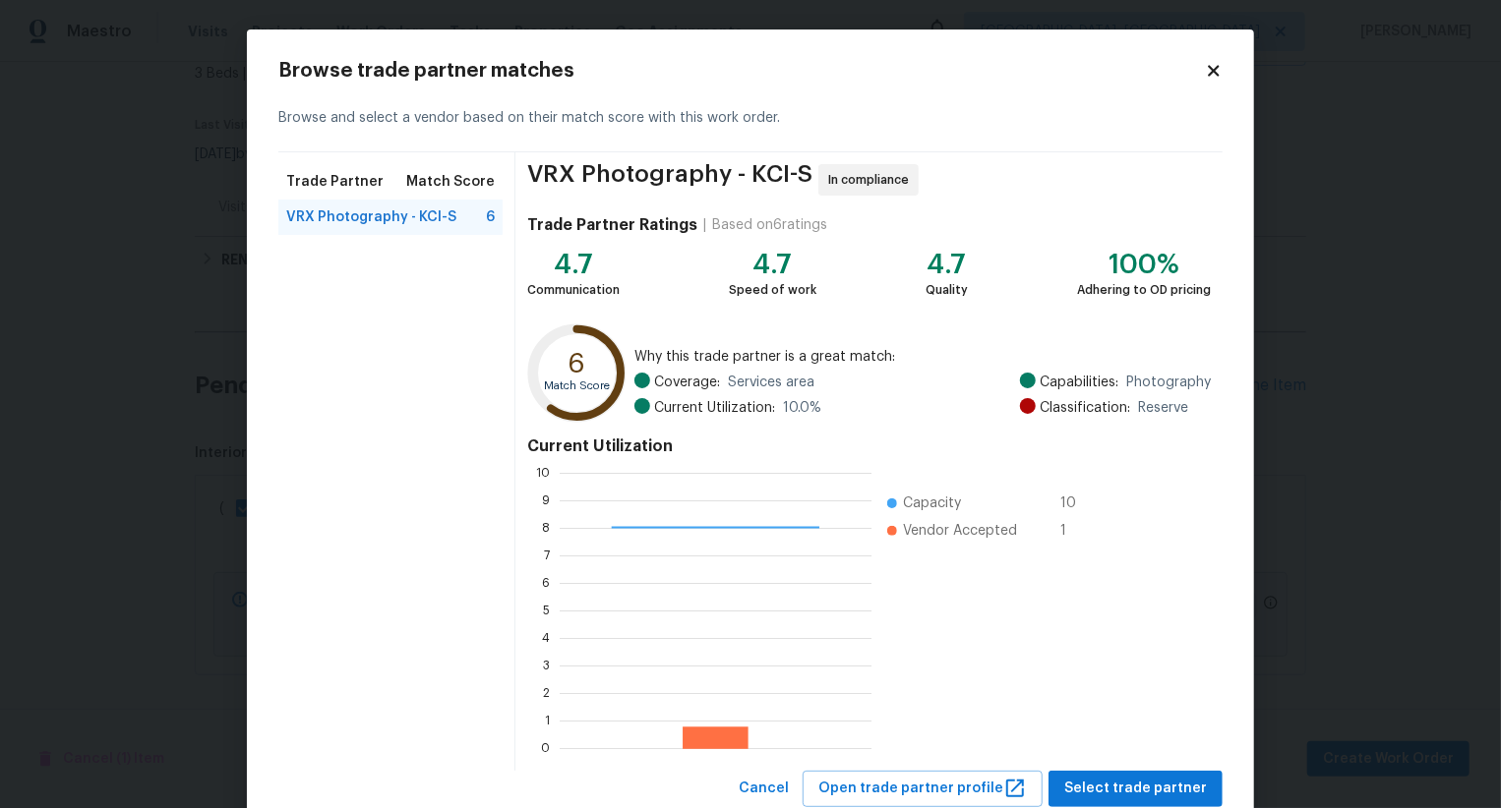
scroll to position [59, 0]
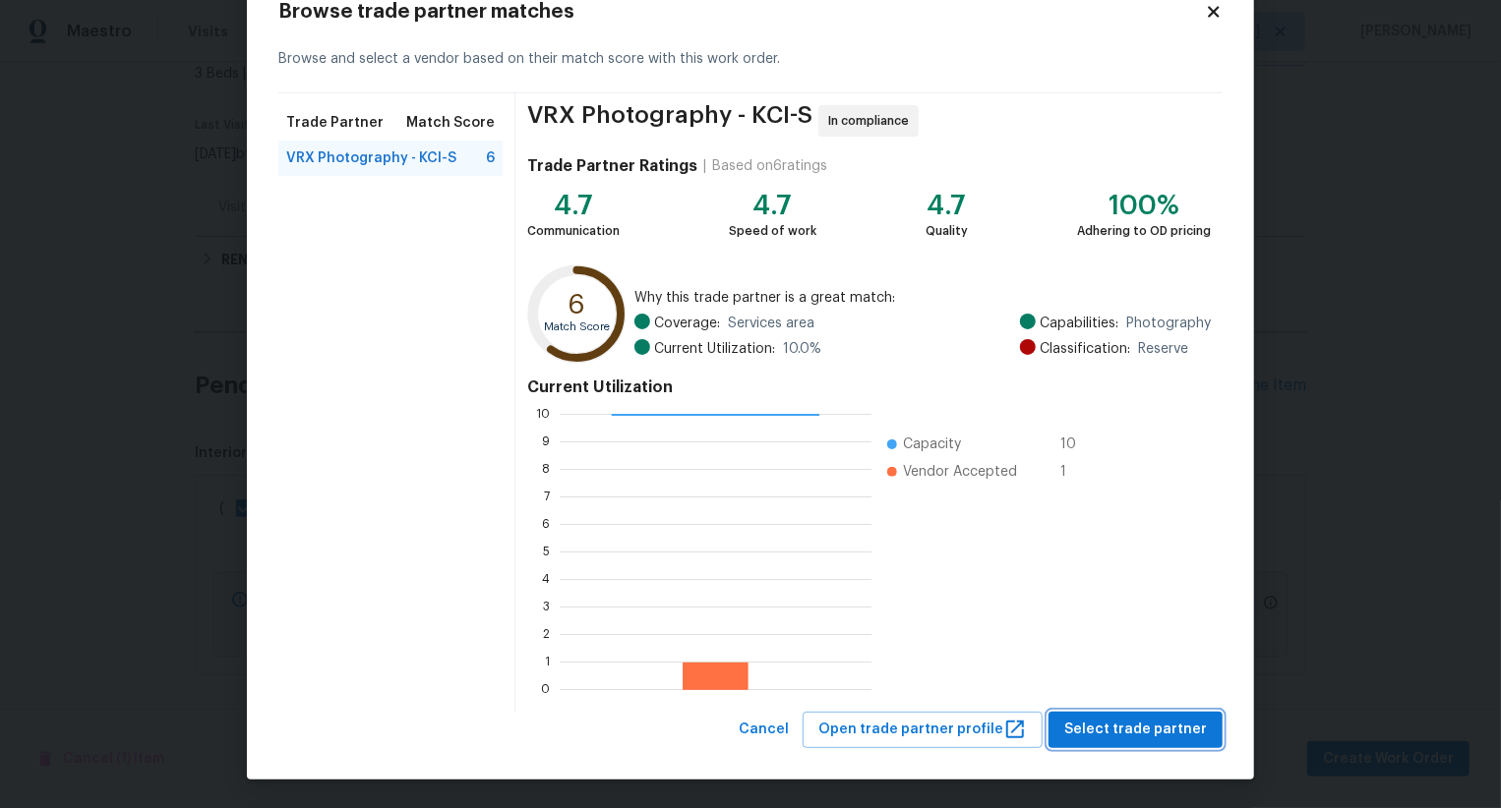
click at [1108, 741] on span "Select trade partner" at bounding box center [1135, 730] width 143 height 25
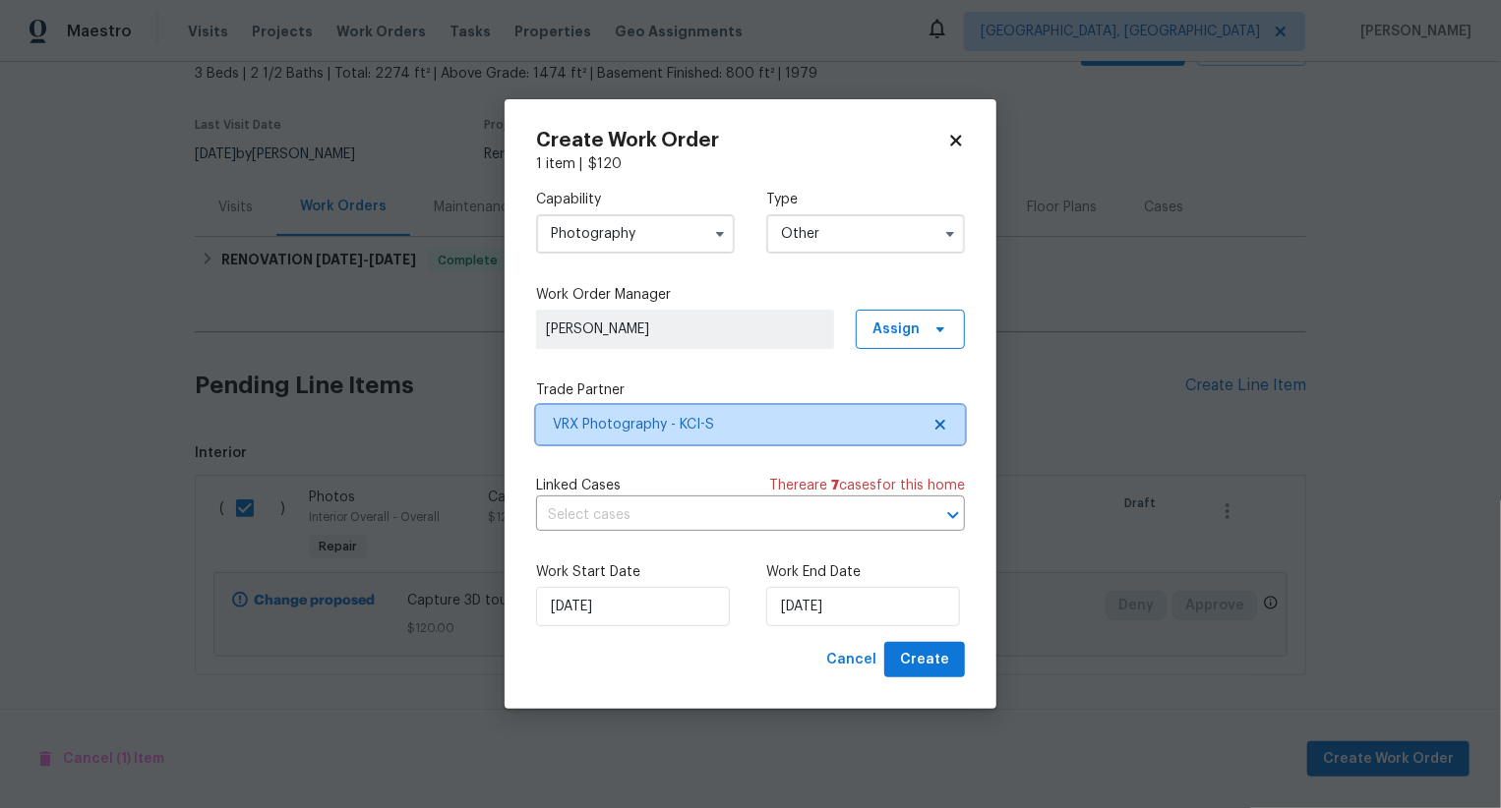
scroll to position [0, 0]
click at [950, 663] on button "Create" at bounding box center [924, 660] width 81 height 36
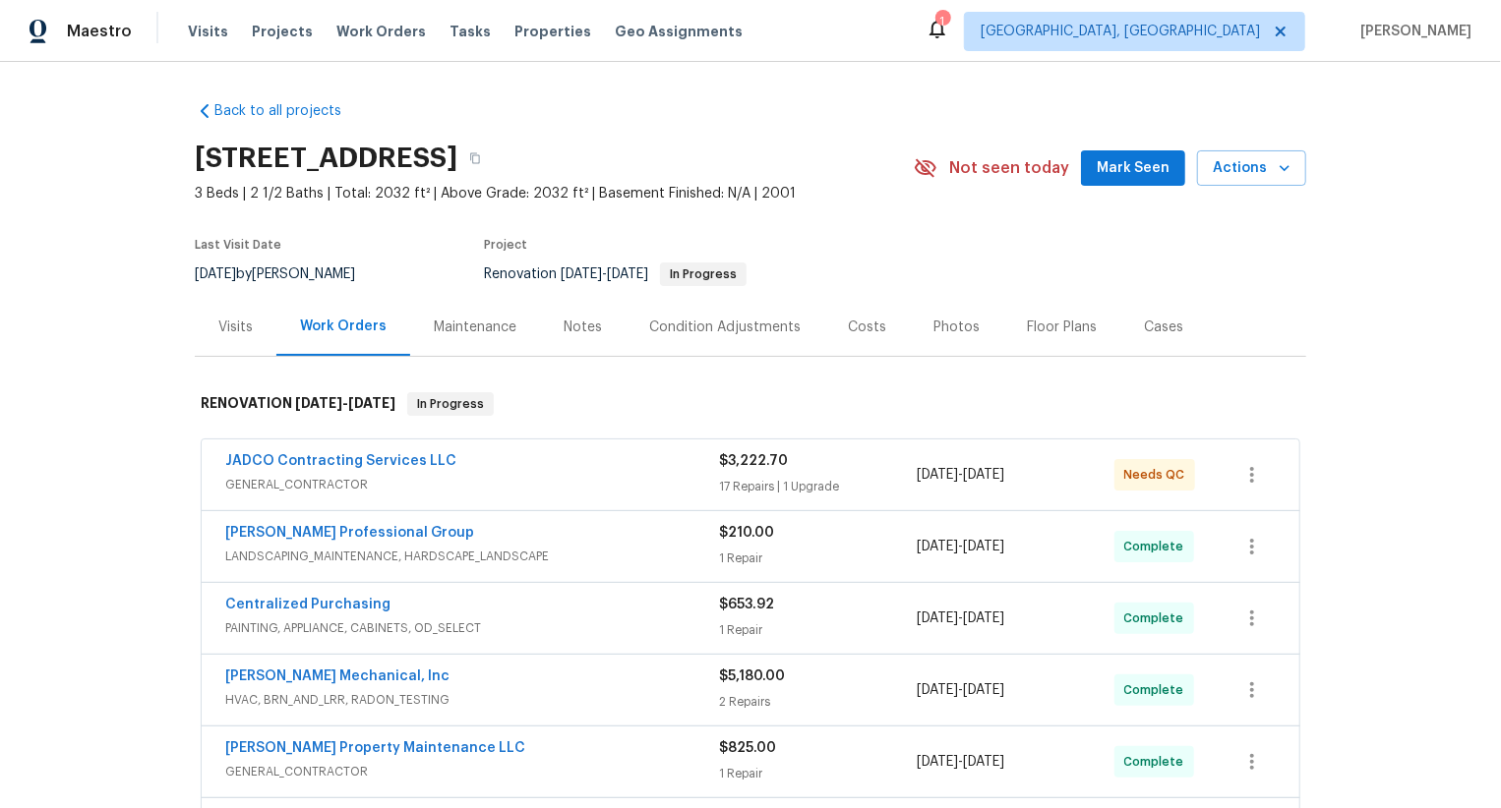
scroll to position [663, 0]
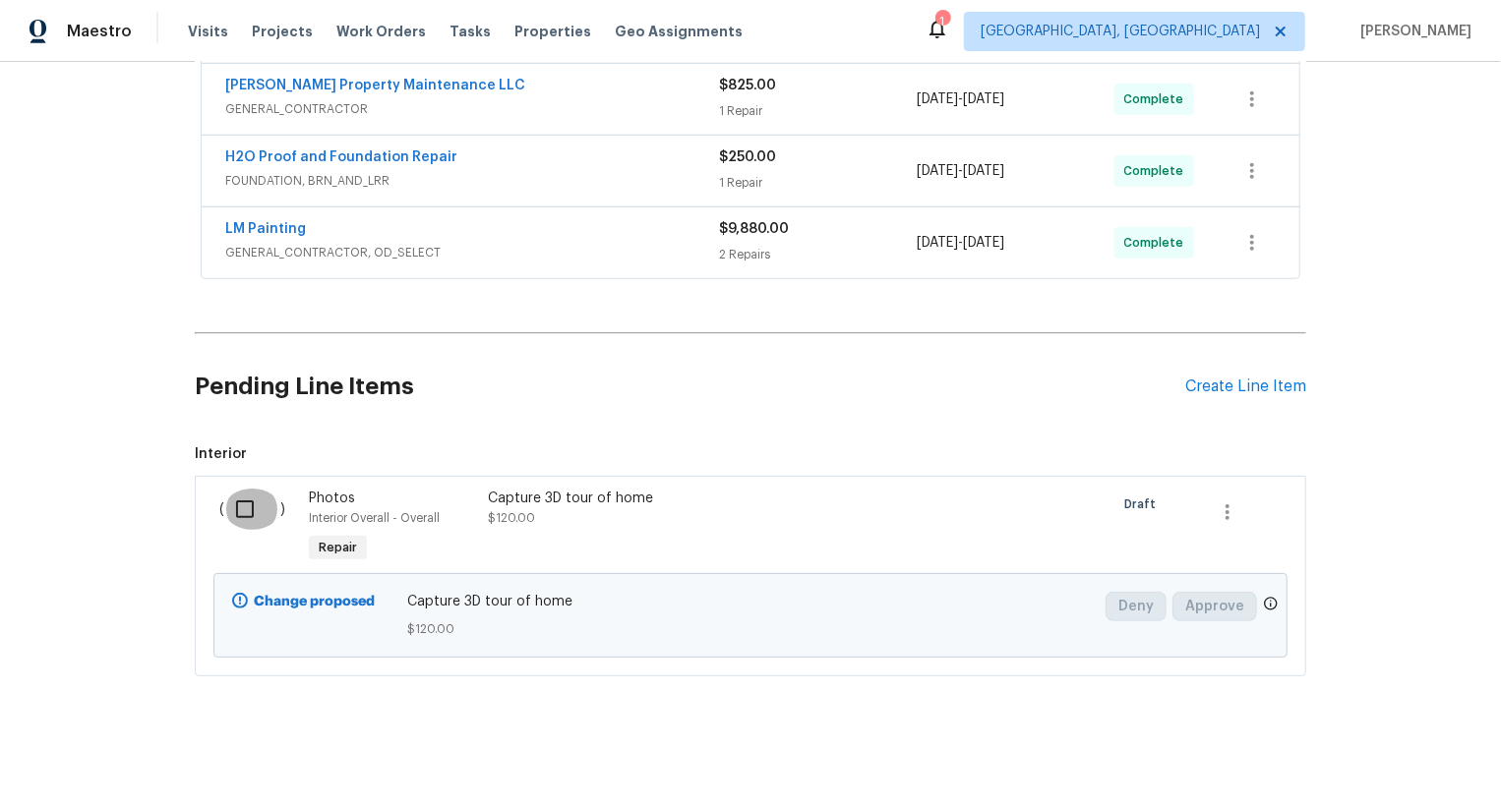
click at [256, 524] on input "checkbox" at bounding box center [252, 509] width 56 height 41
checkbox input "true"
click at [1399, 748] on span "Create Work Order" at bounding box center [1388, 759] width 131 height 25
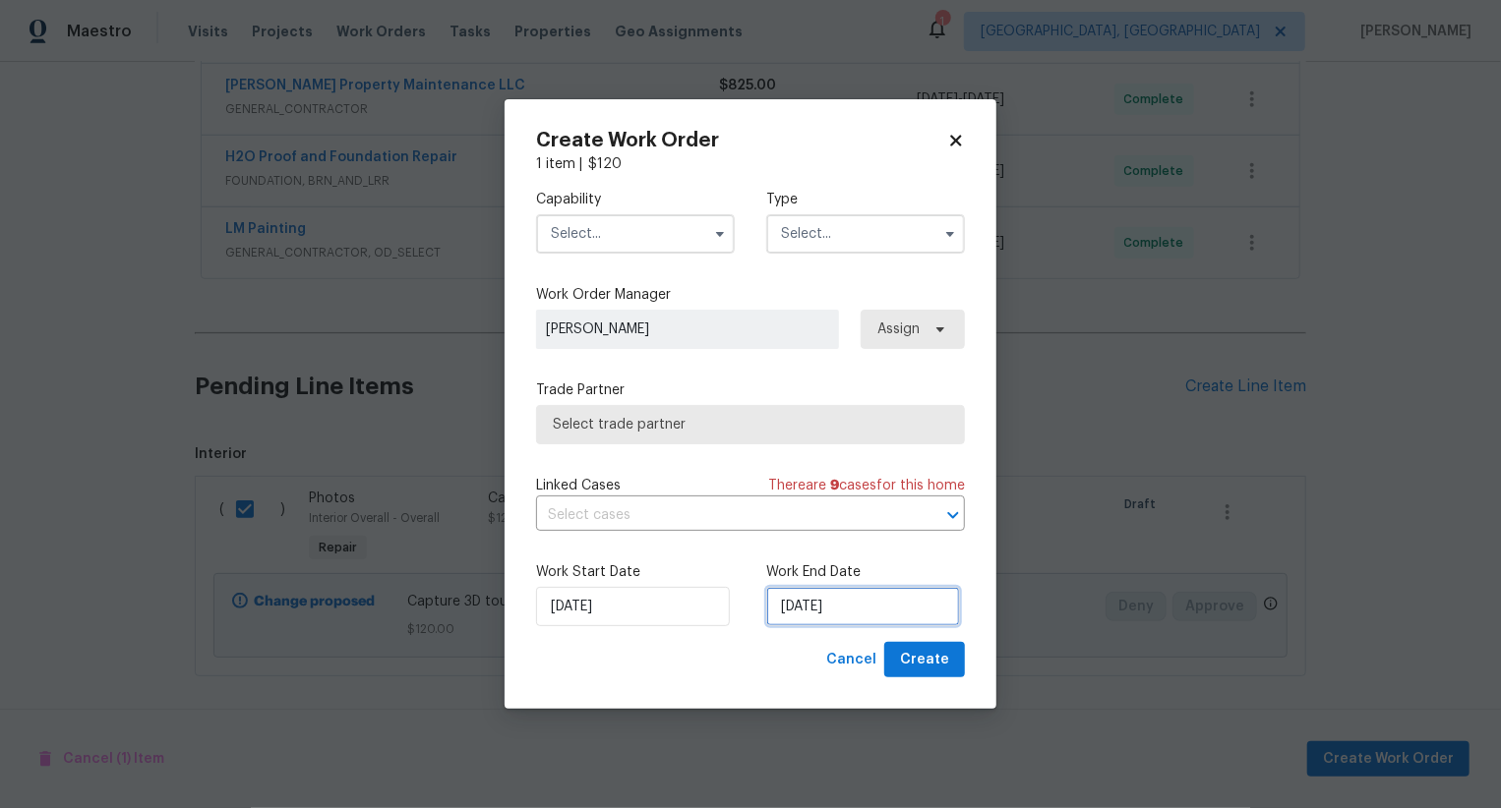
click at [835, 605] on input "29/08/2025" at bounding box center [863, 606] width 194 height 39
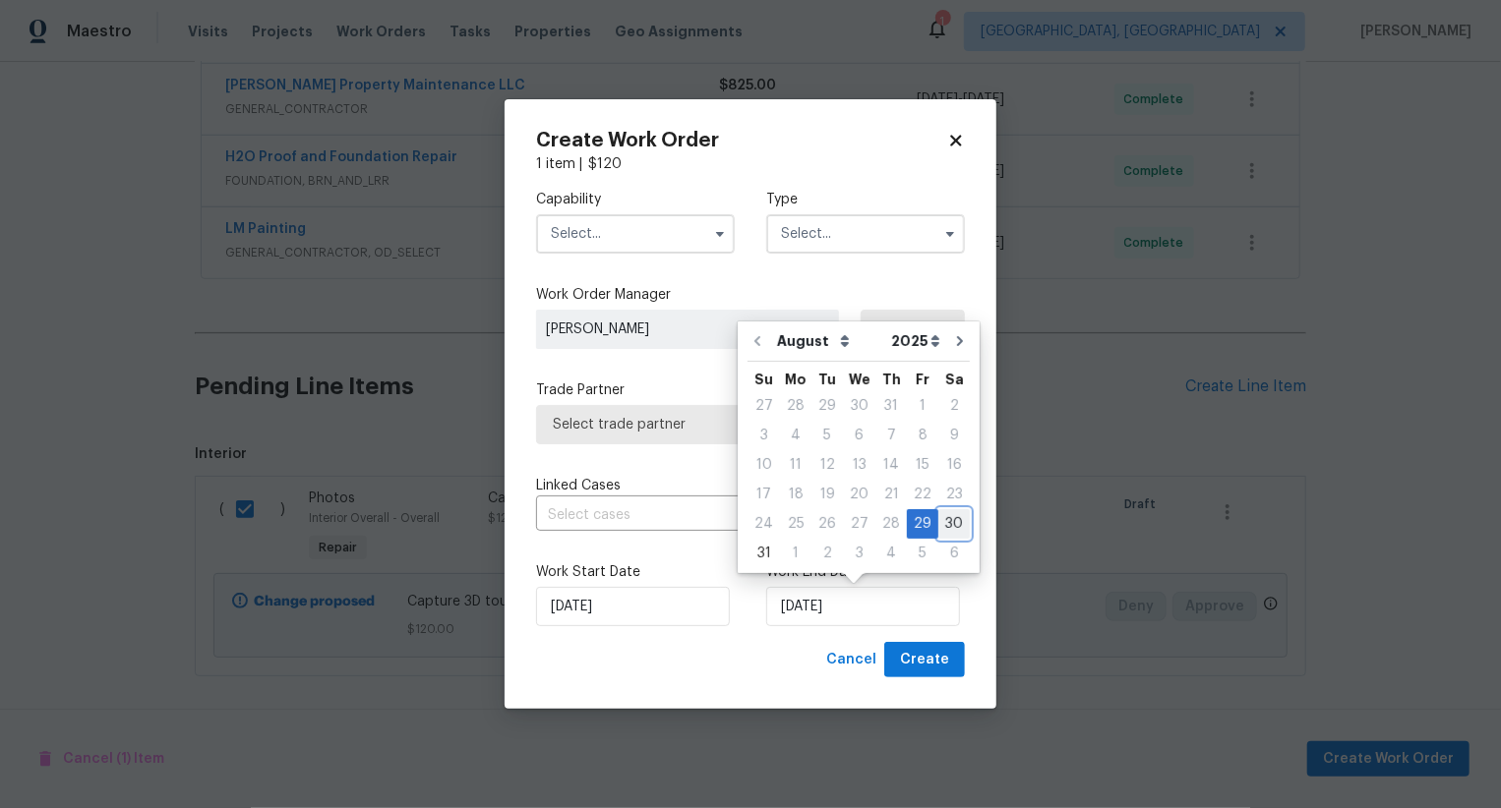
click at [938, 518] on div "30" at bounding box center [953, 524] width 31 height 28
type input "30/08/2025"
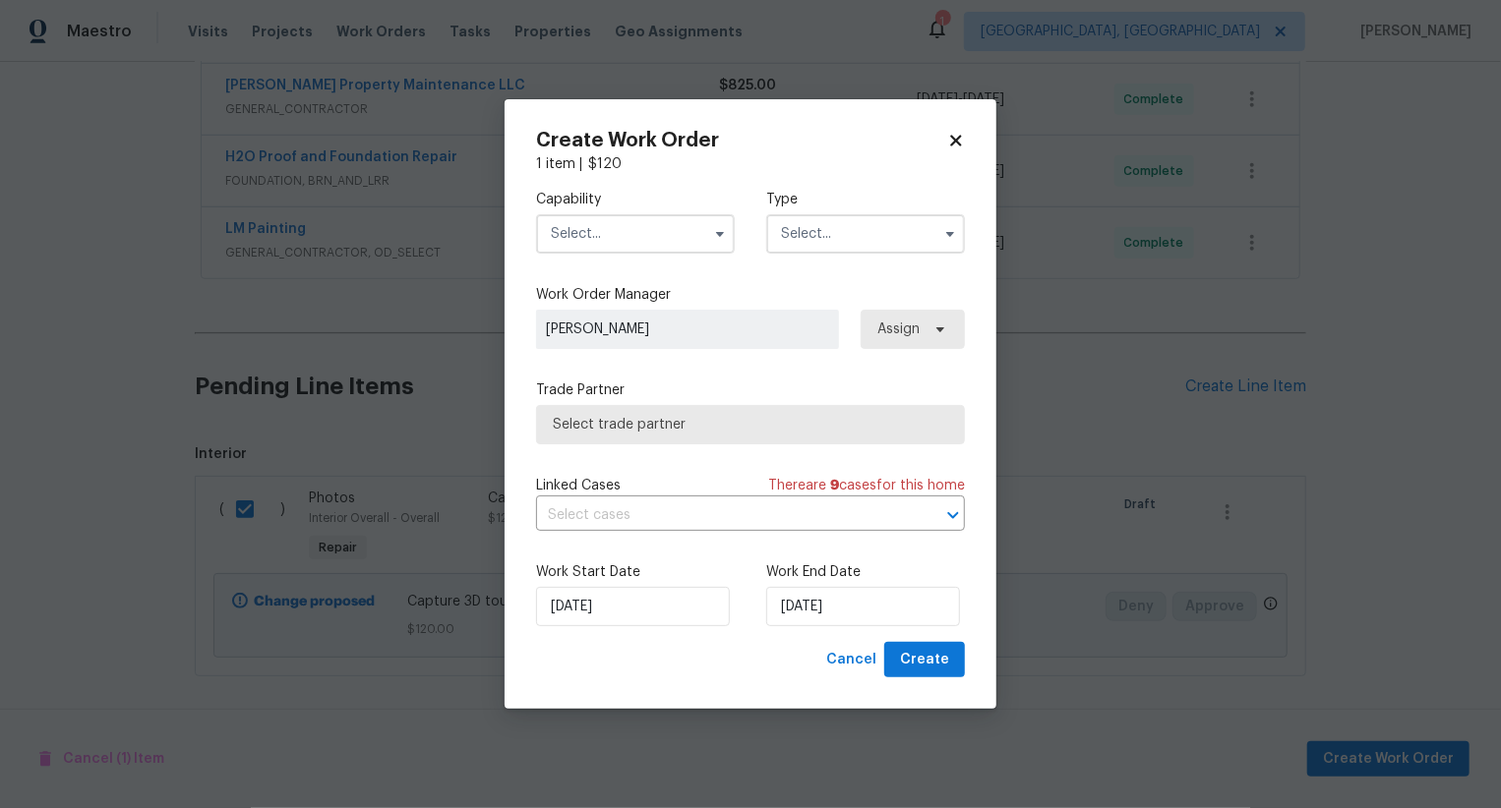
click at [637, 235] on input "text" at bounding box center [635, 233] width 199 height 39
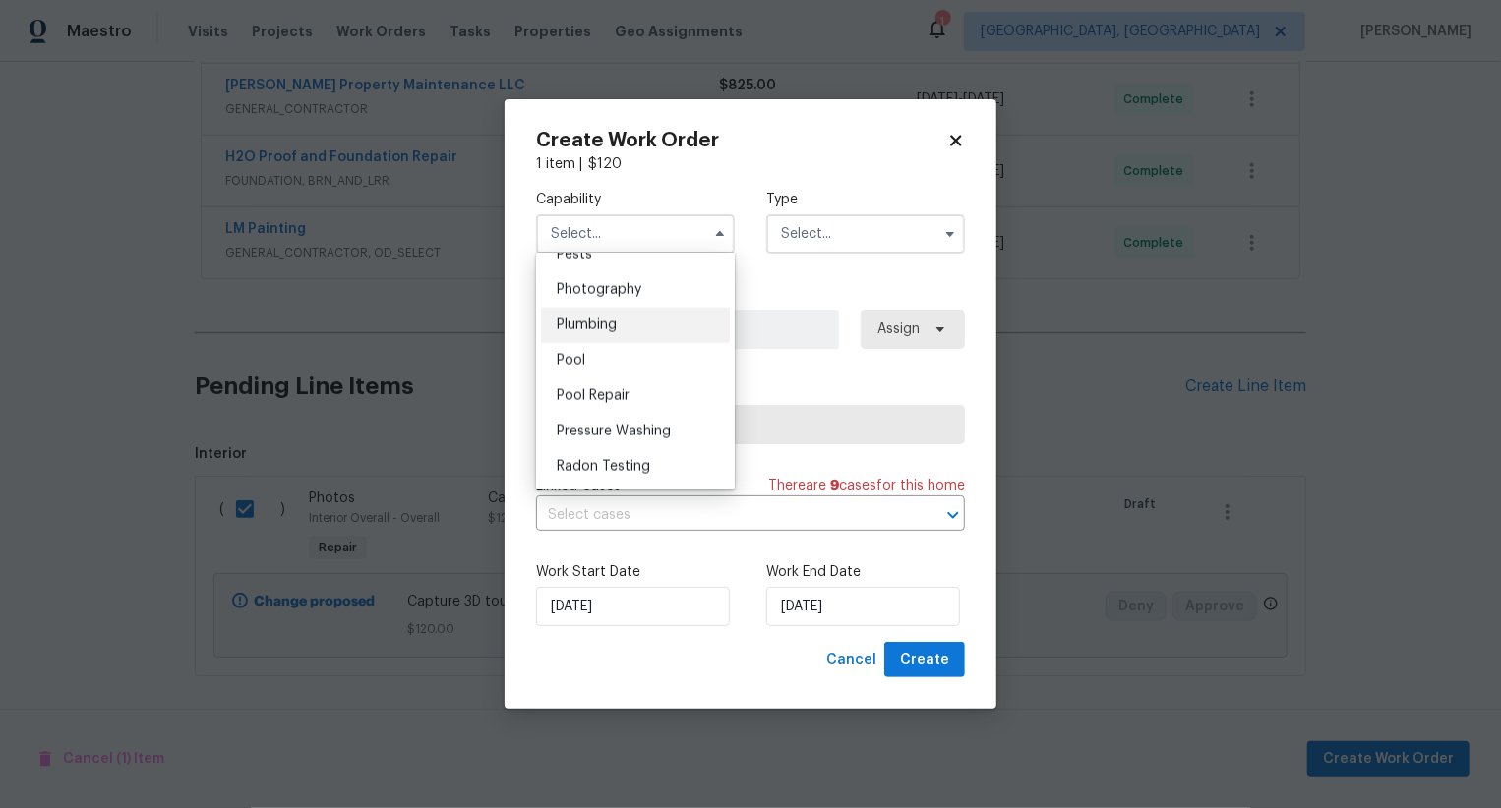
scroll to position [1706, 0]
click at [664, 295] on div "Photography" at bounding box center [635, 291] width 189 height 35
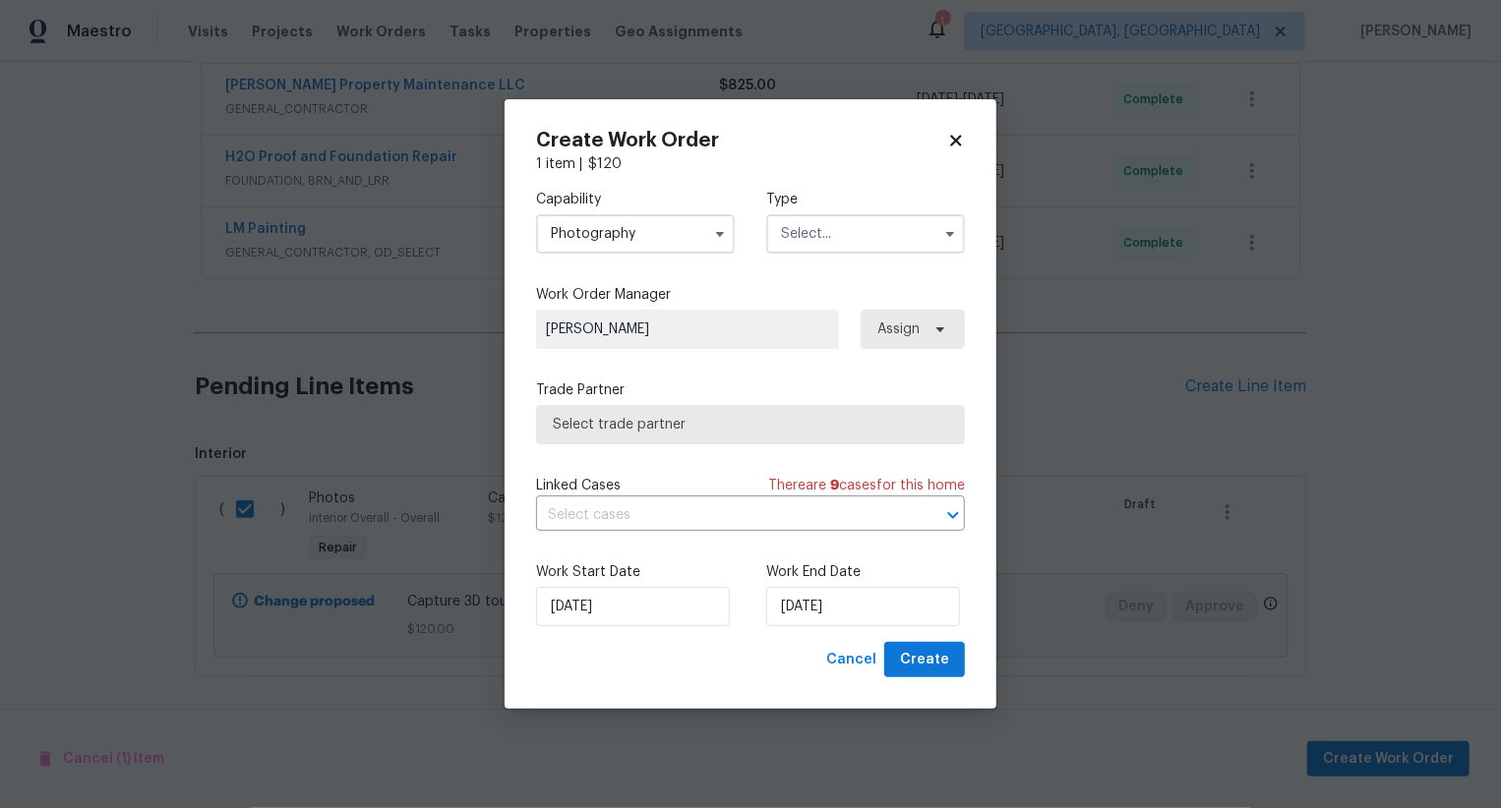
click at [826, 247] on input "text" at bounding box center [865, 233] width 199 height 39
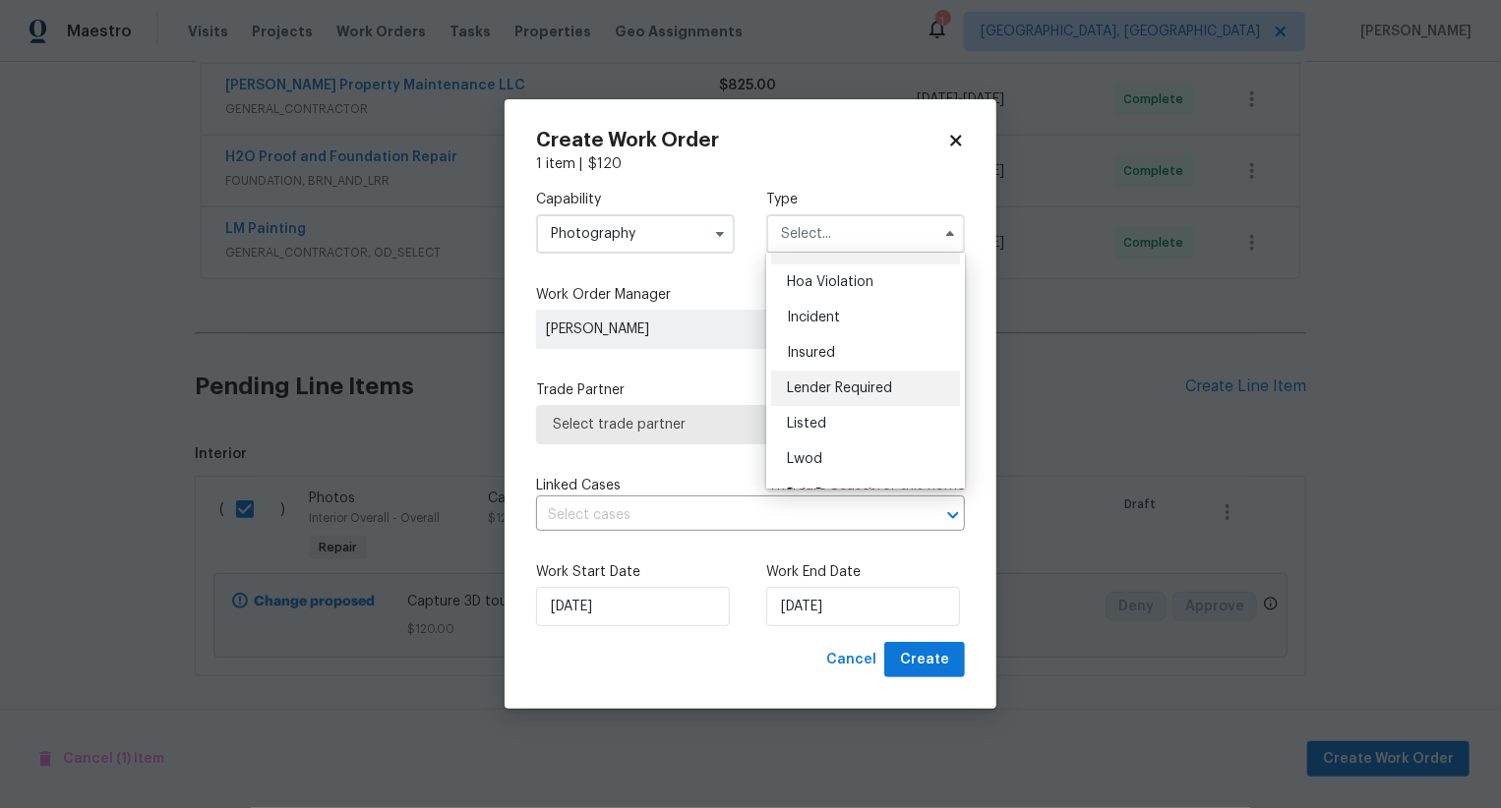
scroll to position [0, 0]
click at [671, 367] on div "Capability Photography Type Feedback Hoa Violation Incident Insured Lender Requ…" at bounding box center [750, 408] width 429 height 468
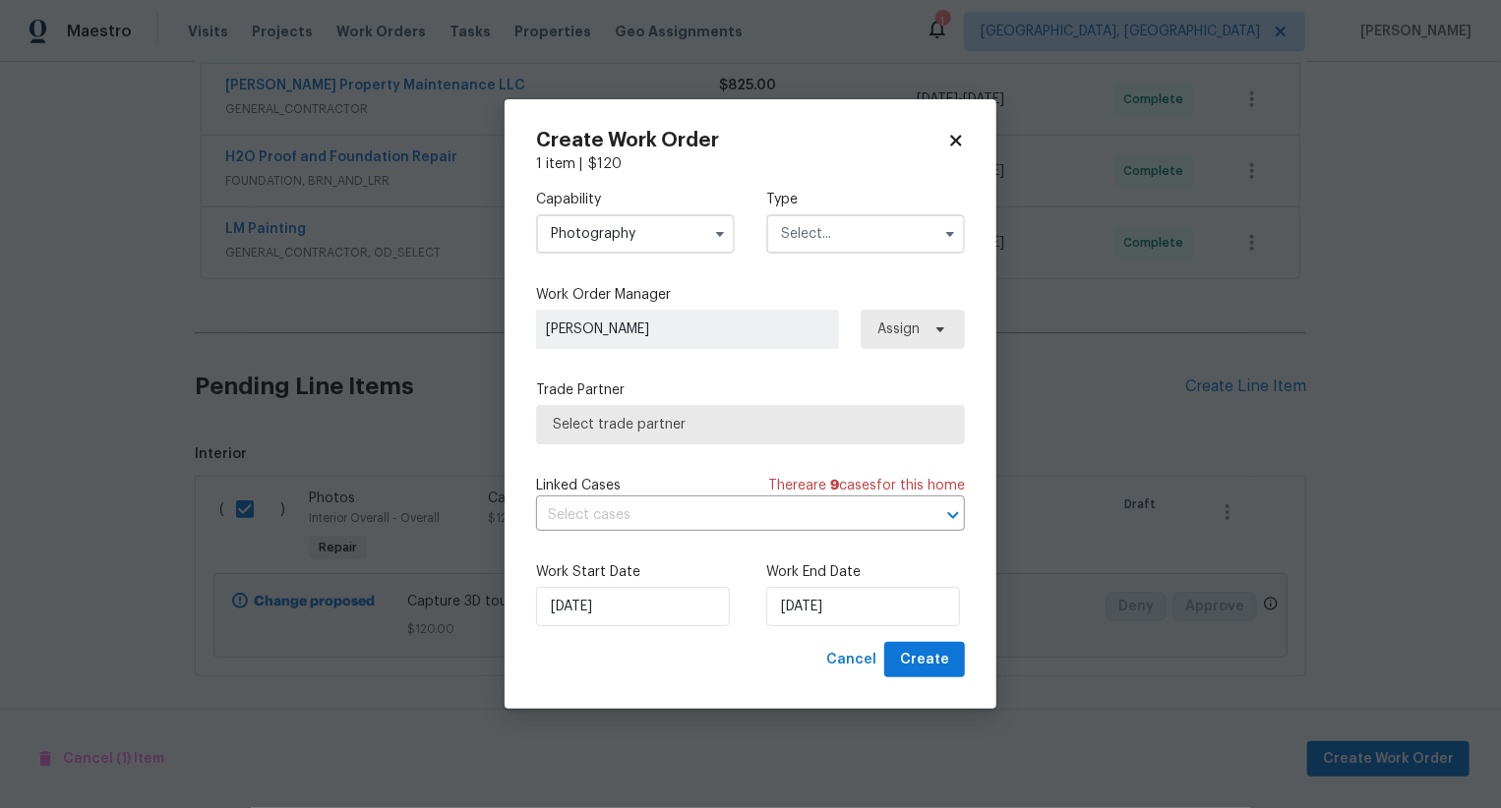
click at [655, 422] on span "Select trade partner" at bounding box center [750, 425] width 395 height 20
click at [744, 212] on body "Maestro Visits Projects Work Orders Tasks Properties Geo Assignments 1 Albuquer…" at bounding box center [750, 404] width 1501 height 808
click at [676, 327] on span "[PERSON_NAME]" at bounding box center [687, 330] width 283 height 20
click at [903, 337] on span "Assign" at bounding box center [898, 330] width 42 height 20
click at [920, 319] on span "Assign" at bounding box center [913, 329] width 104 height 39
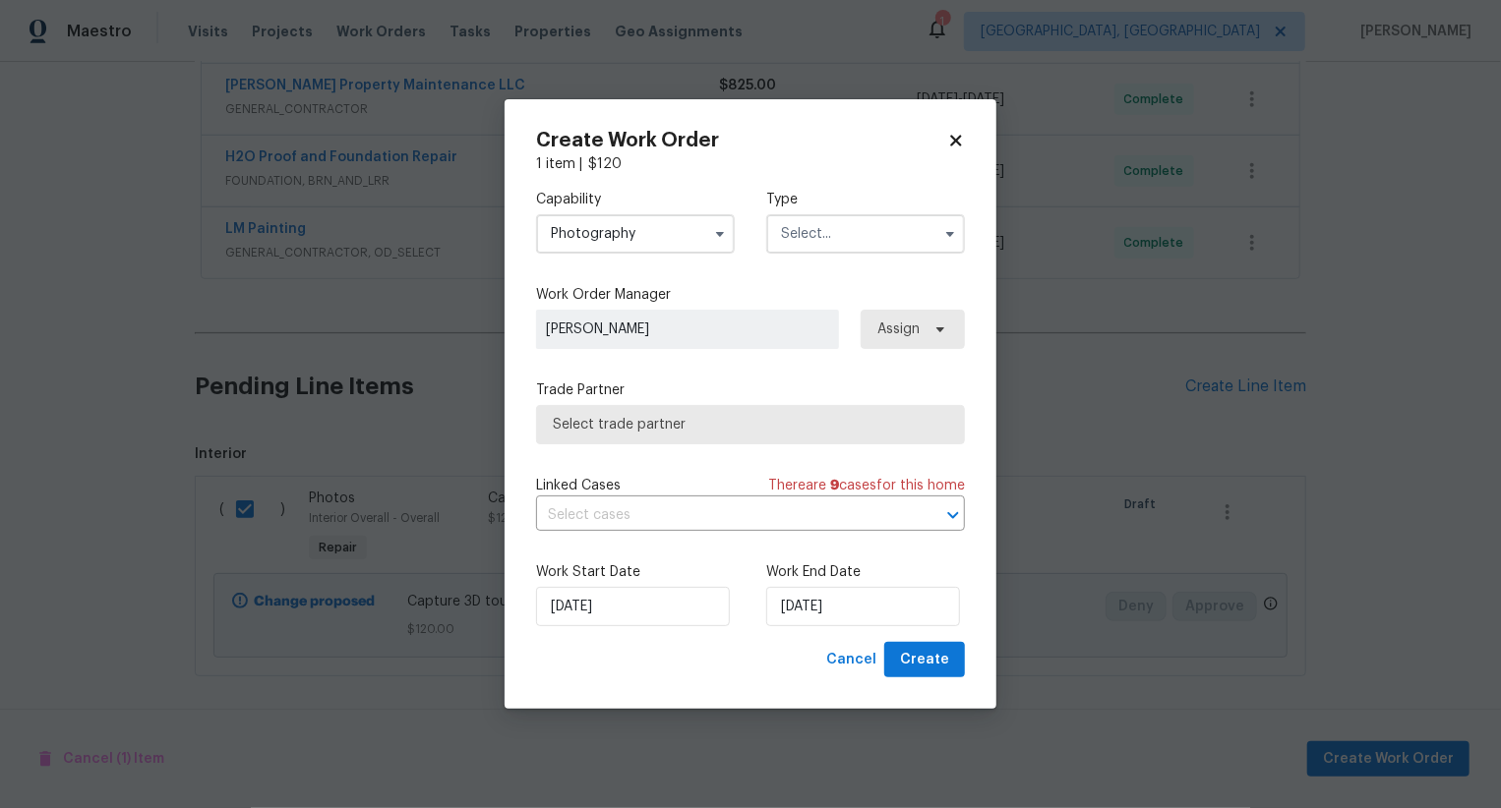
click at [920, 326] on span "Assign" at bounding box center [913, 329] width 104 height 39
click at [933, 326] on icon at bounding box center [940, 330] width 16 height 16
click at [682, 243] on input "Photography" at bounding box center [635, 233] width 199 height 39
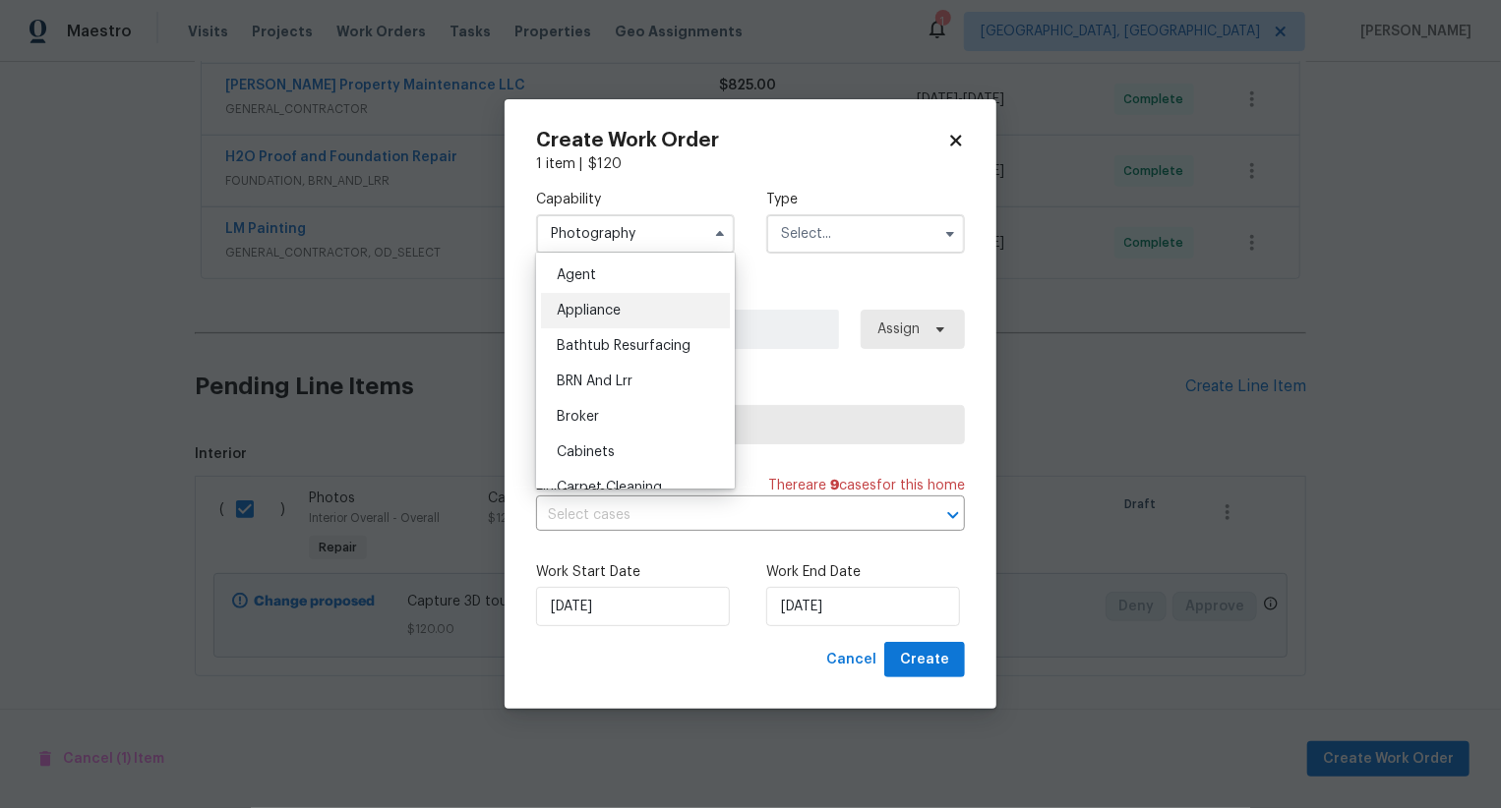
click at [656, 307] on div "Appliance" at bounding box center [635, 310] width 189 height 35
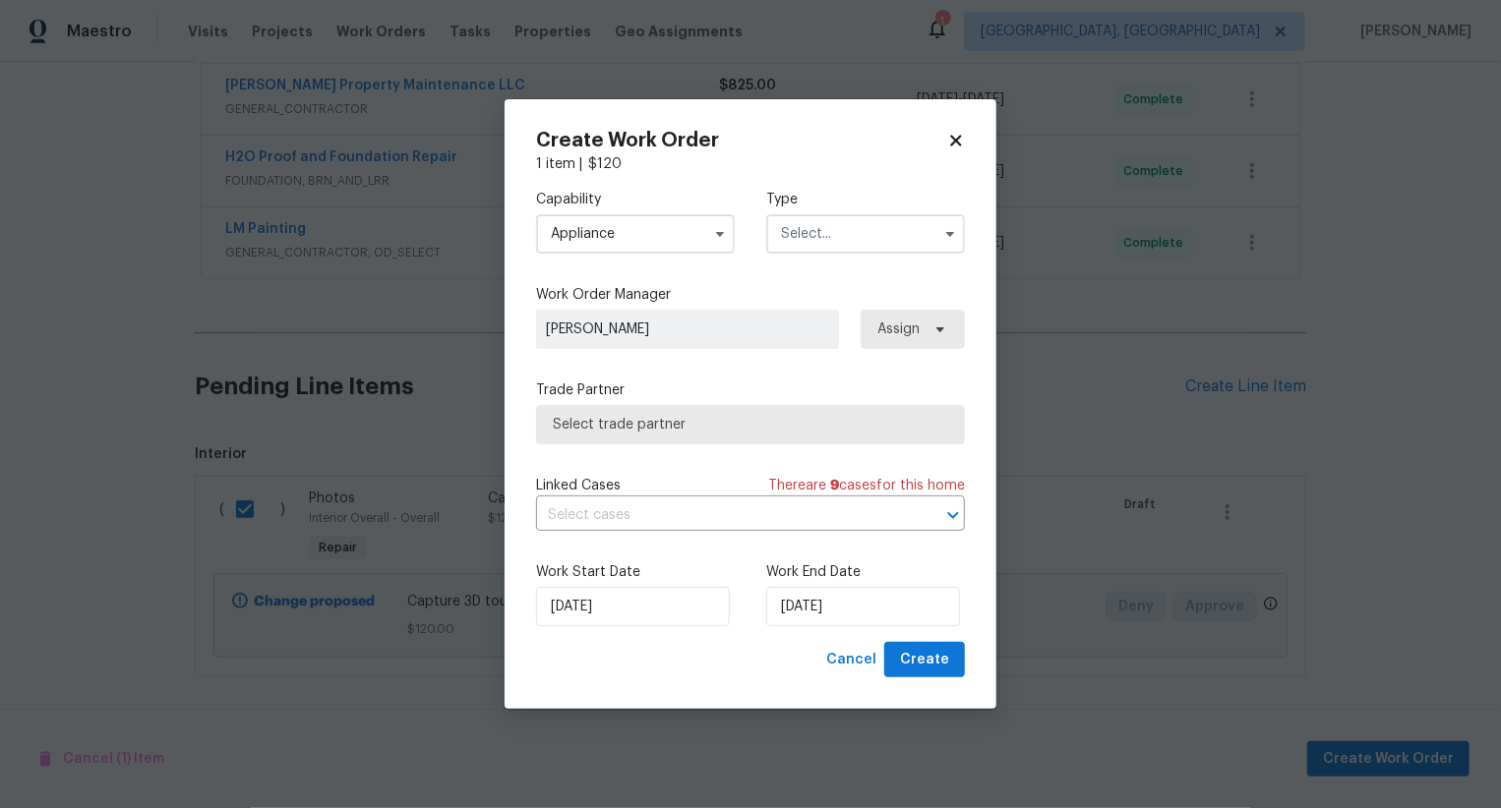
click at [822, 237] on input "text" at bounding box center [865, 233] width 199 height 39
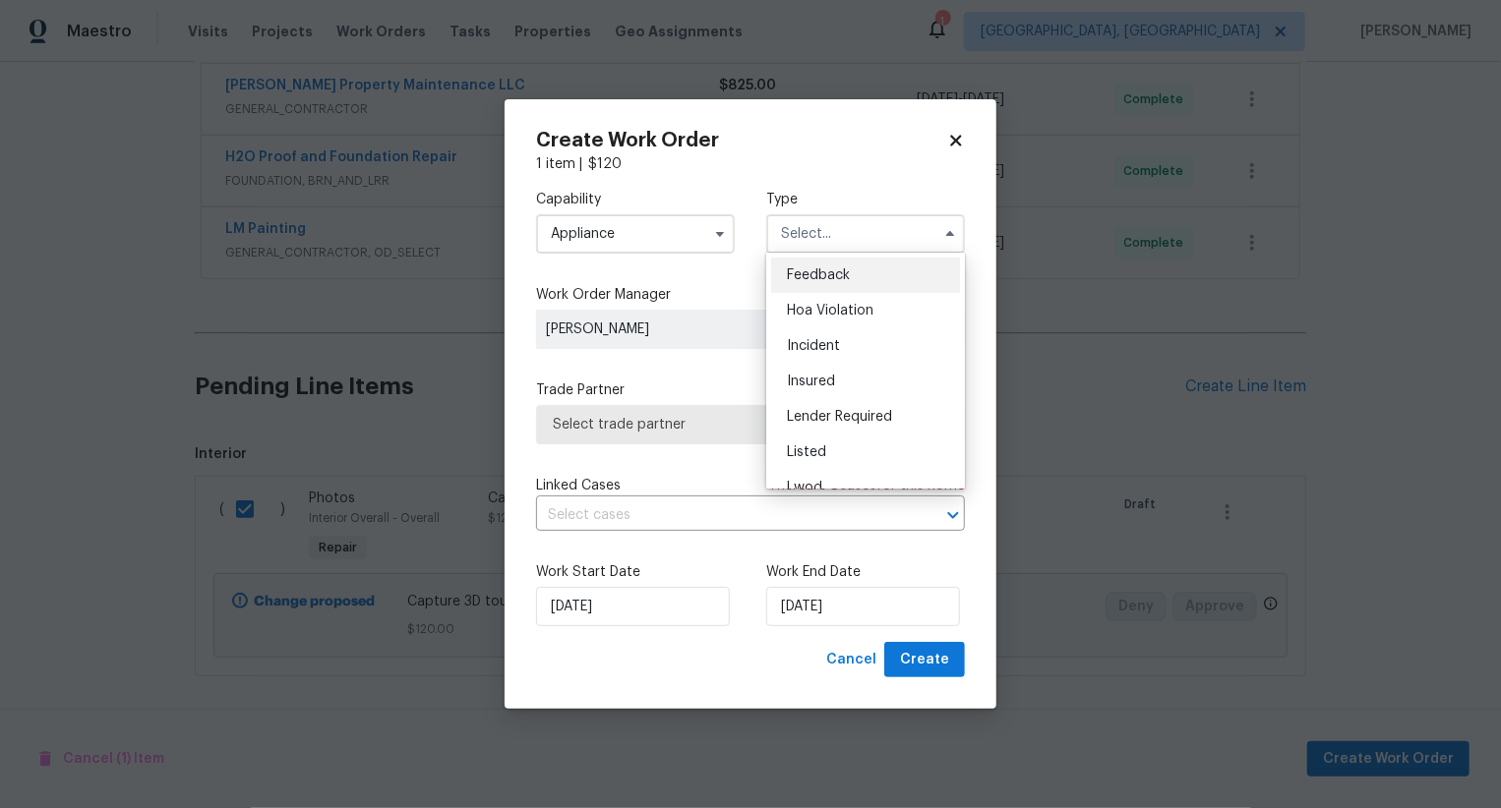
click at [687, 233] on input "Appliance" at bounding box center [635, 233] width 199 height 39
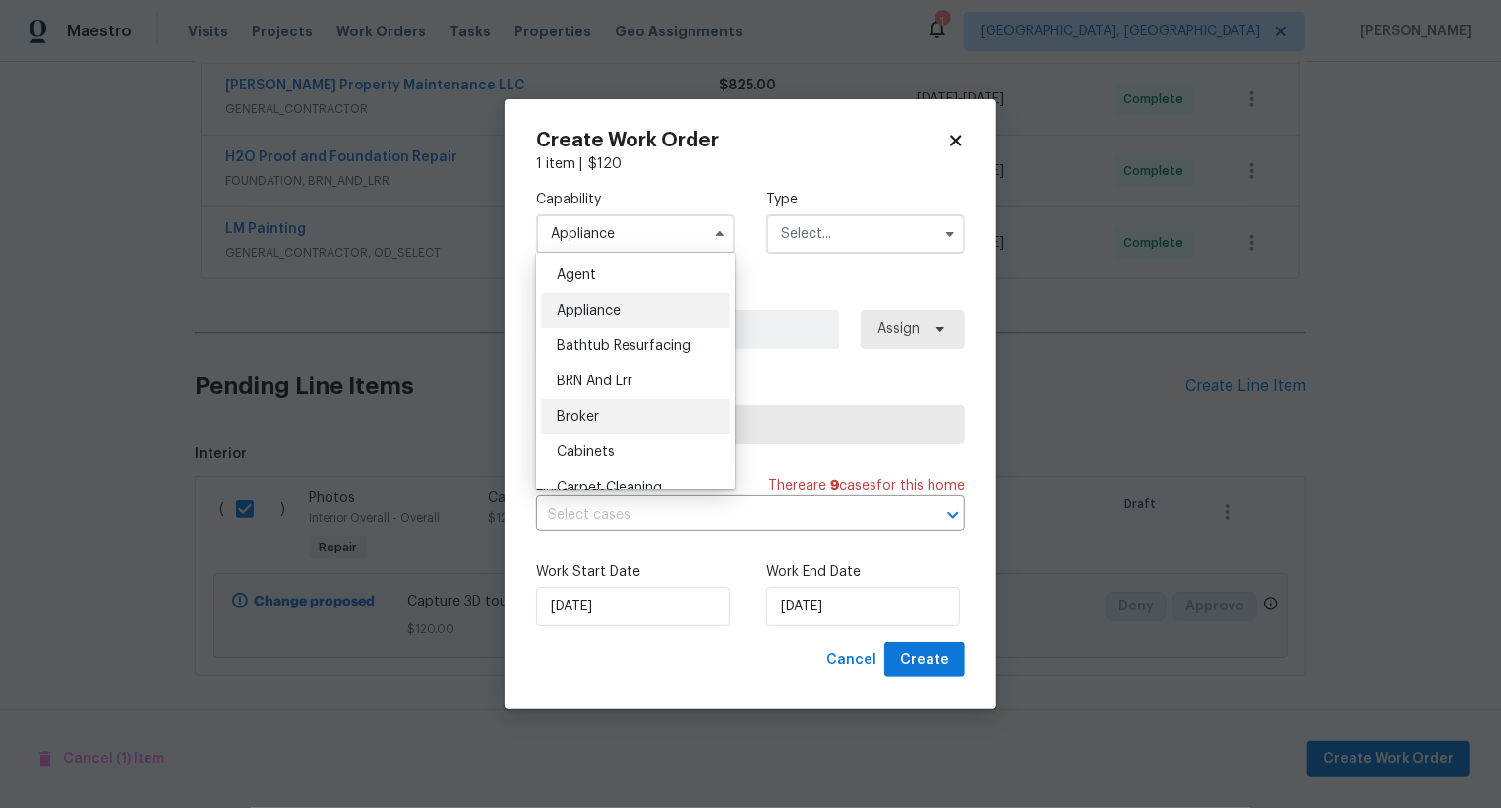
click at [681, 408] on div "Broker" at bounding box center [635, 416] width 189 height 35
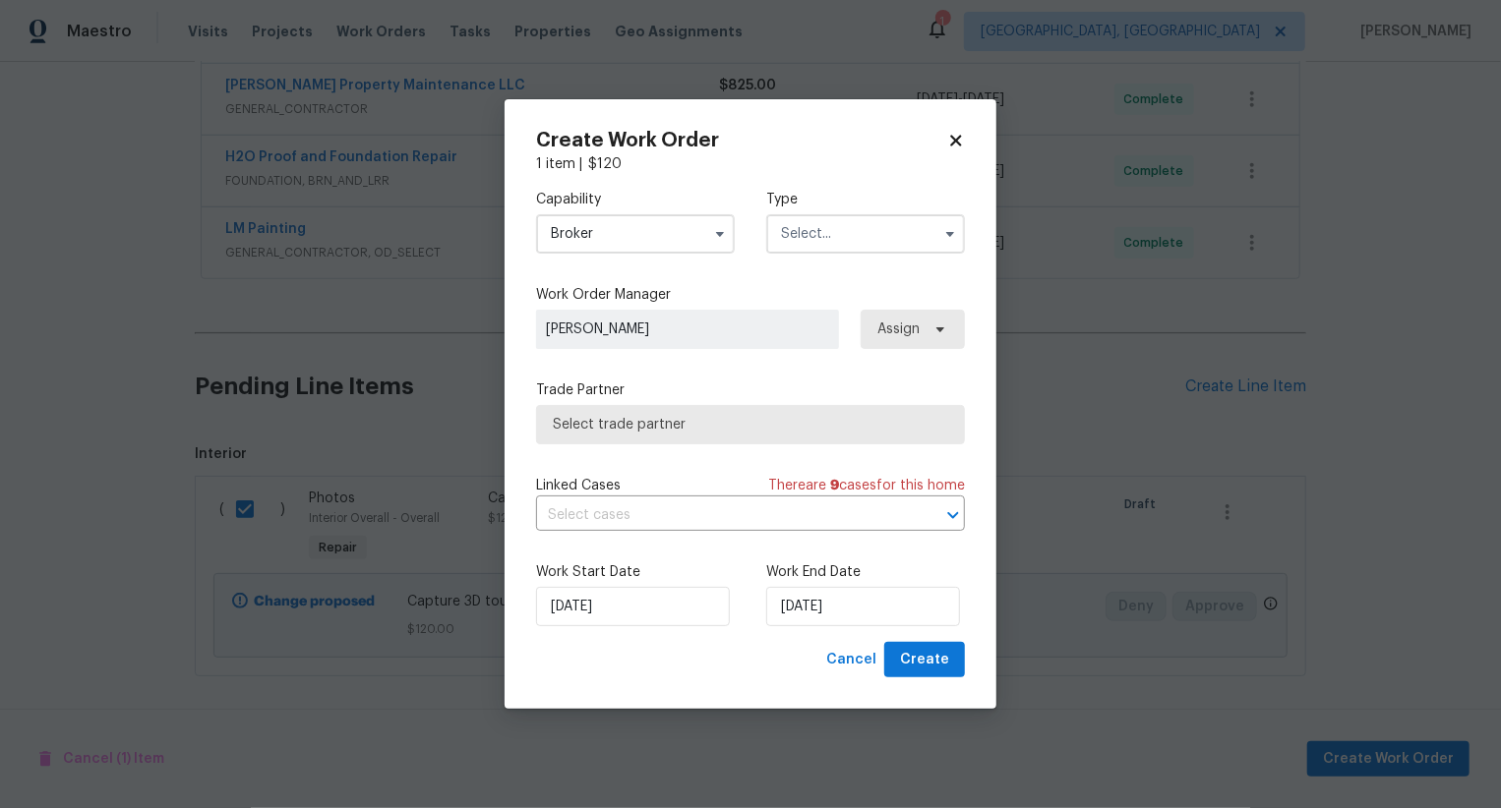
click at [866, 234] on input "text" at bounding box center [865, 233] width 199 height 39
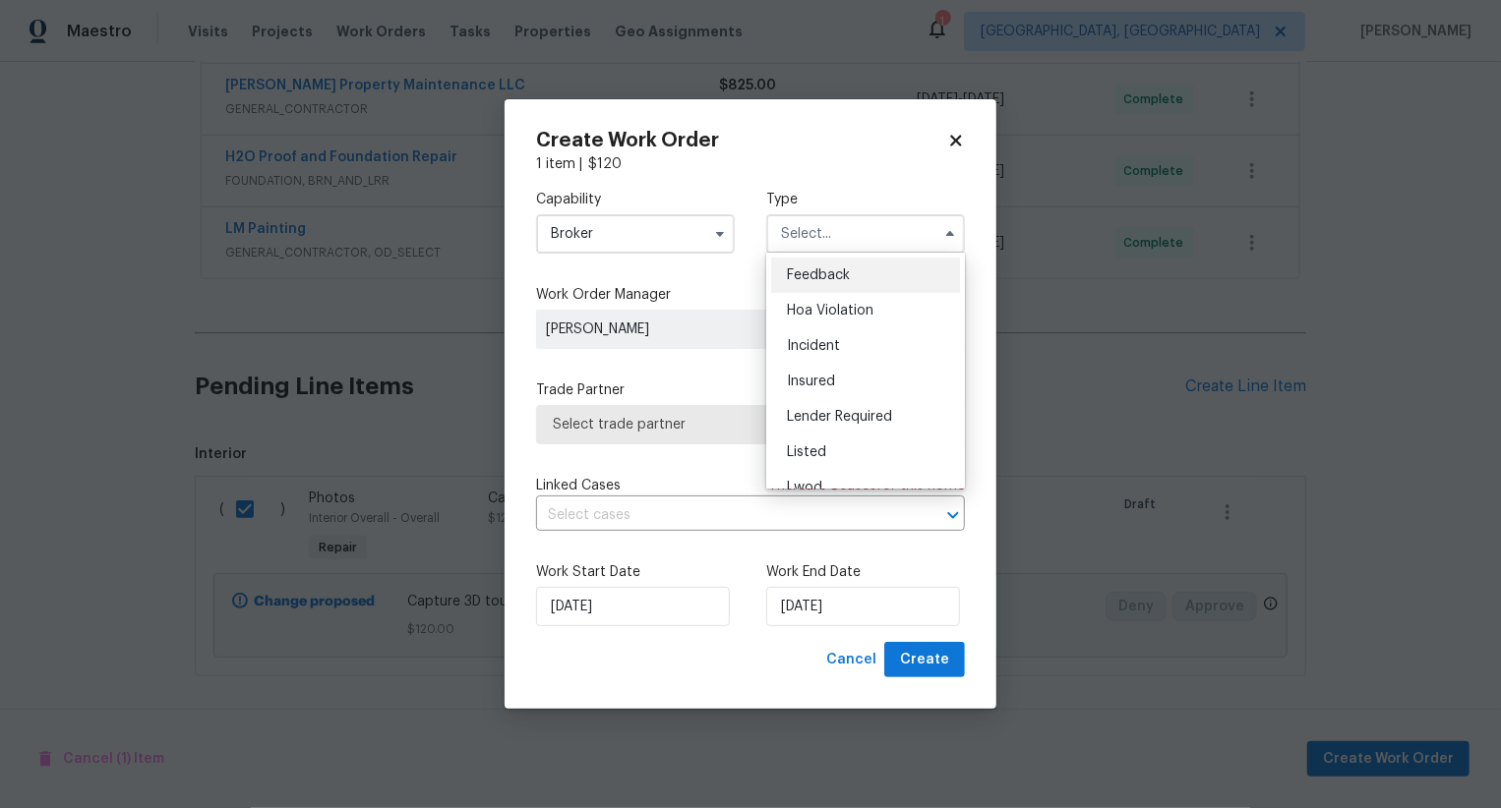
click at [644, 226] on input "Broker" at bounding box center [635, 233] width 199 height 39
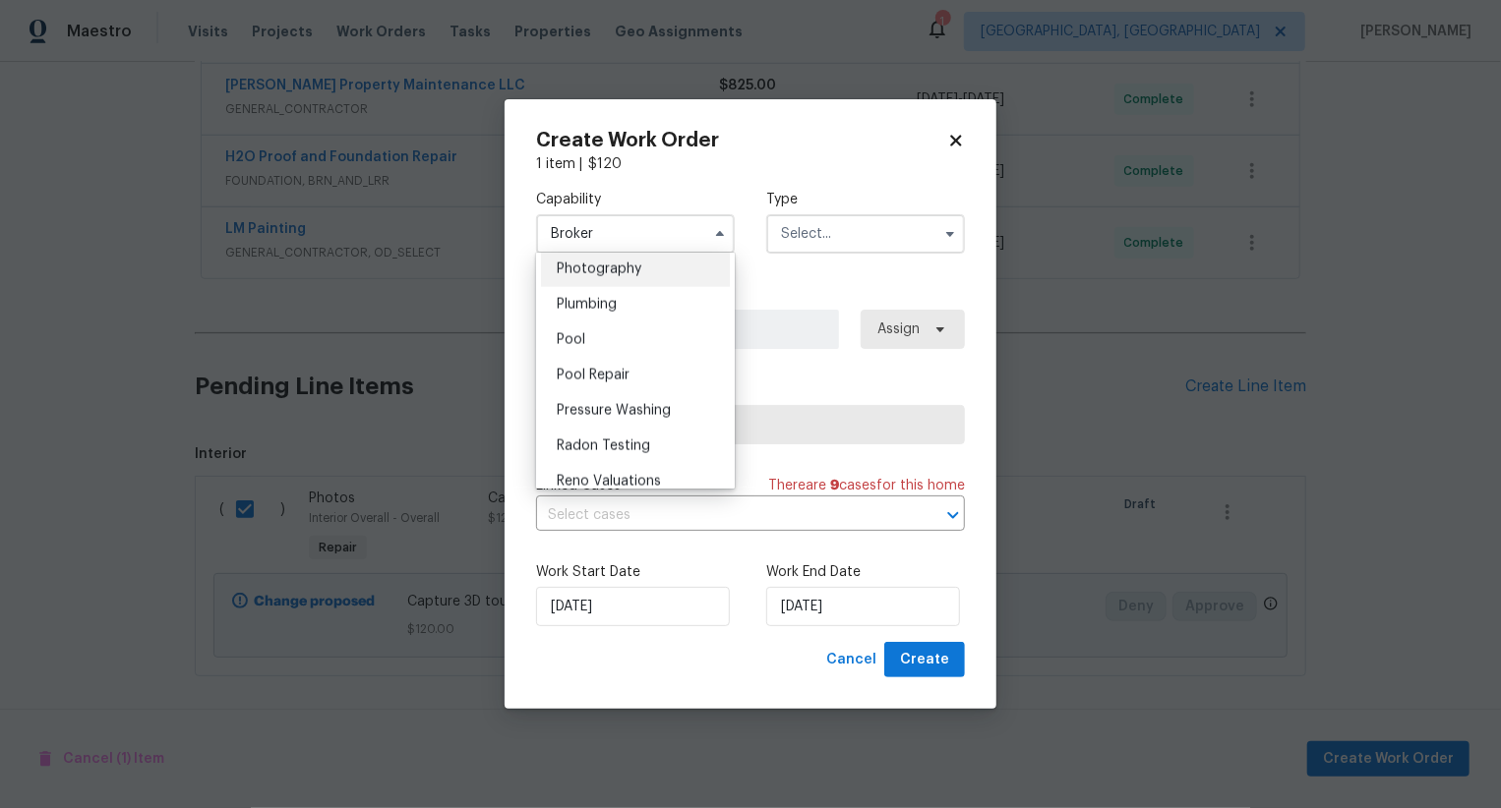
click at [673, 272] on div "Photography" at bounding box center [635, 269] width 189 height 35
type input "Photography"
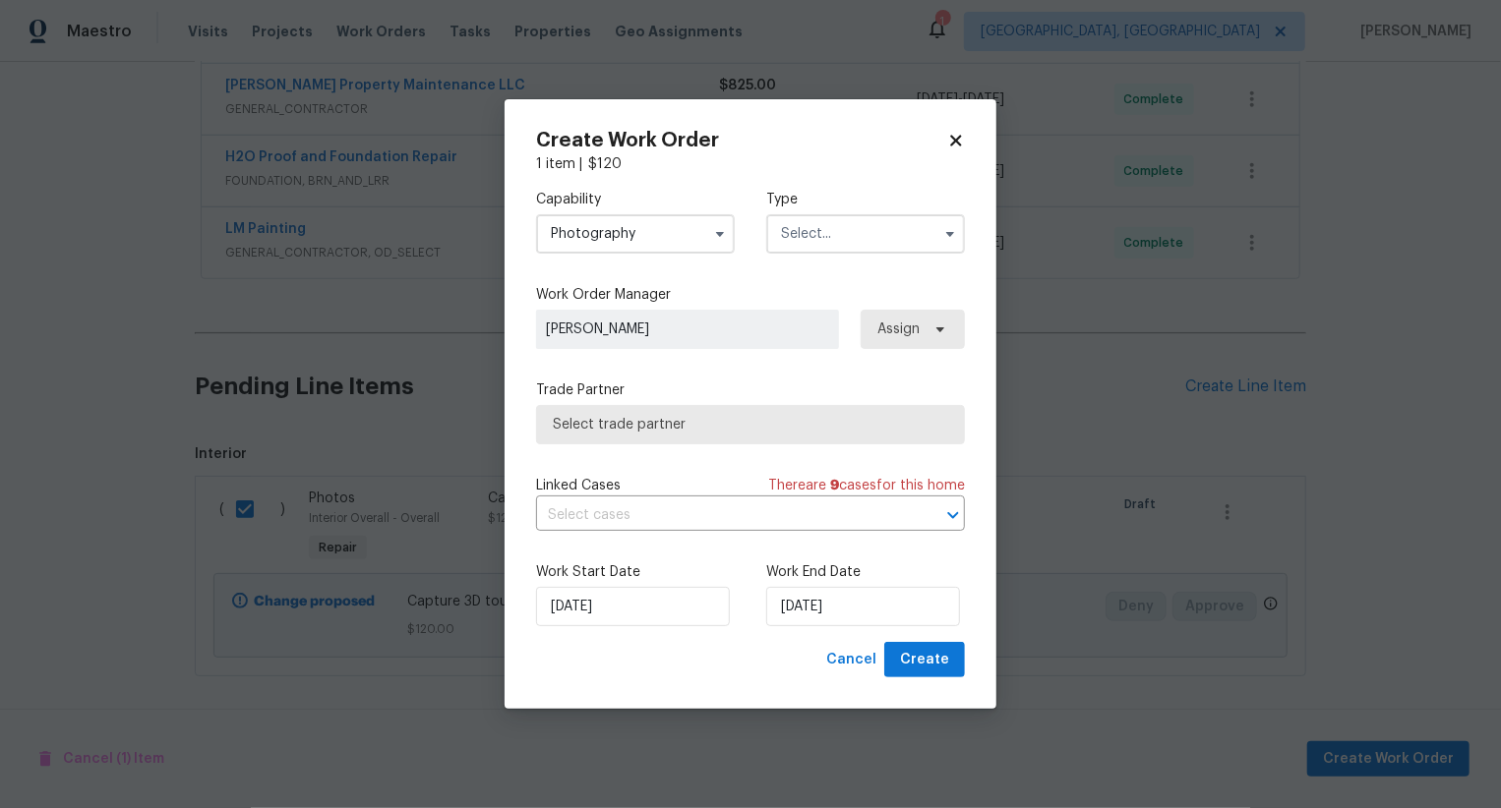
click at [828, 249] on input "text" at bounding box center [865, 233] width 199 height 39
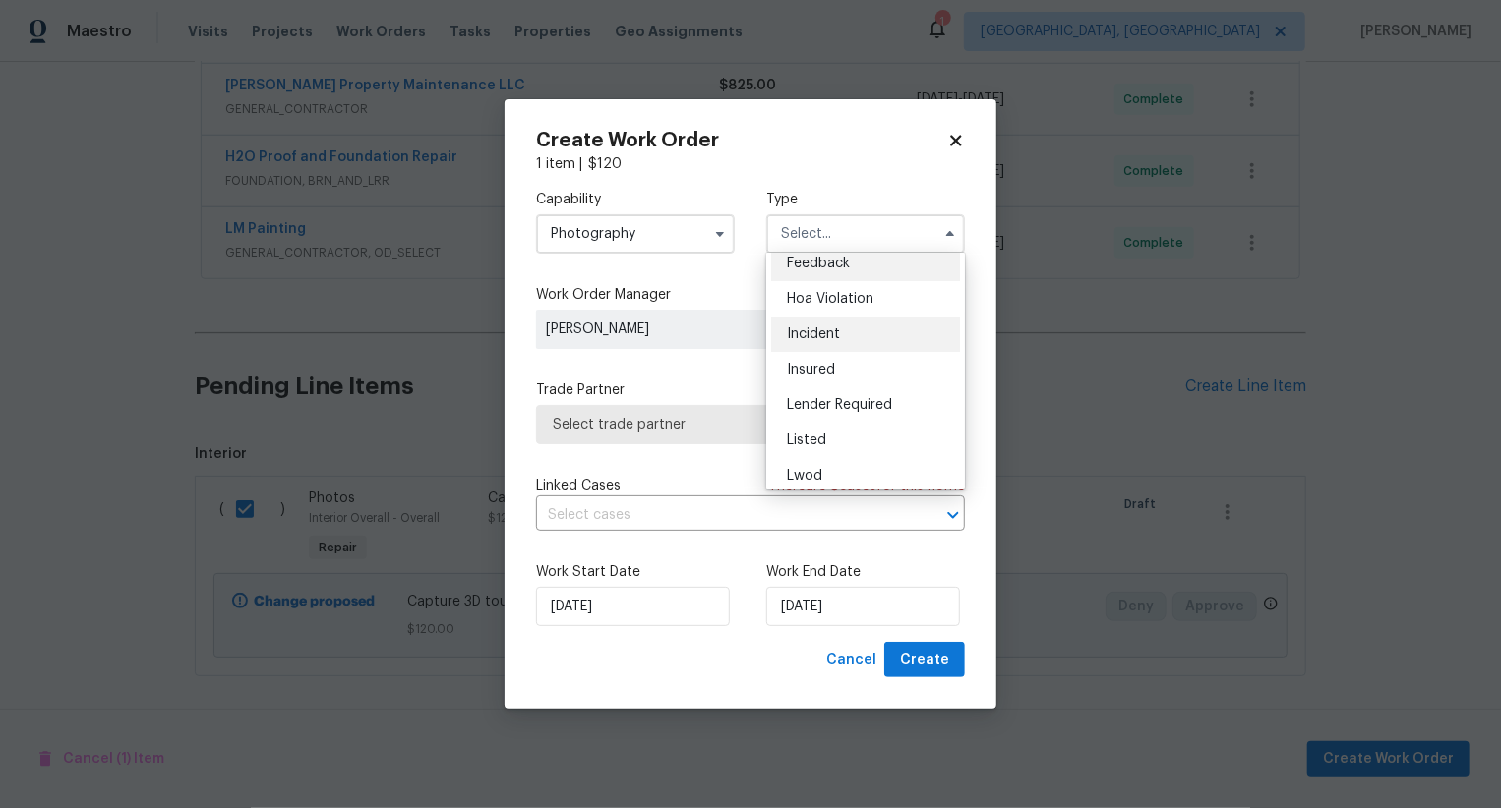
scroll to position [0, 0]
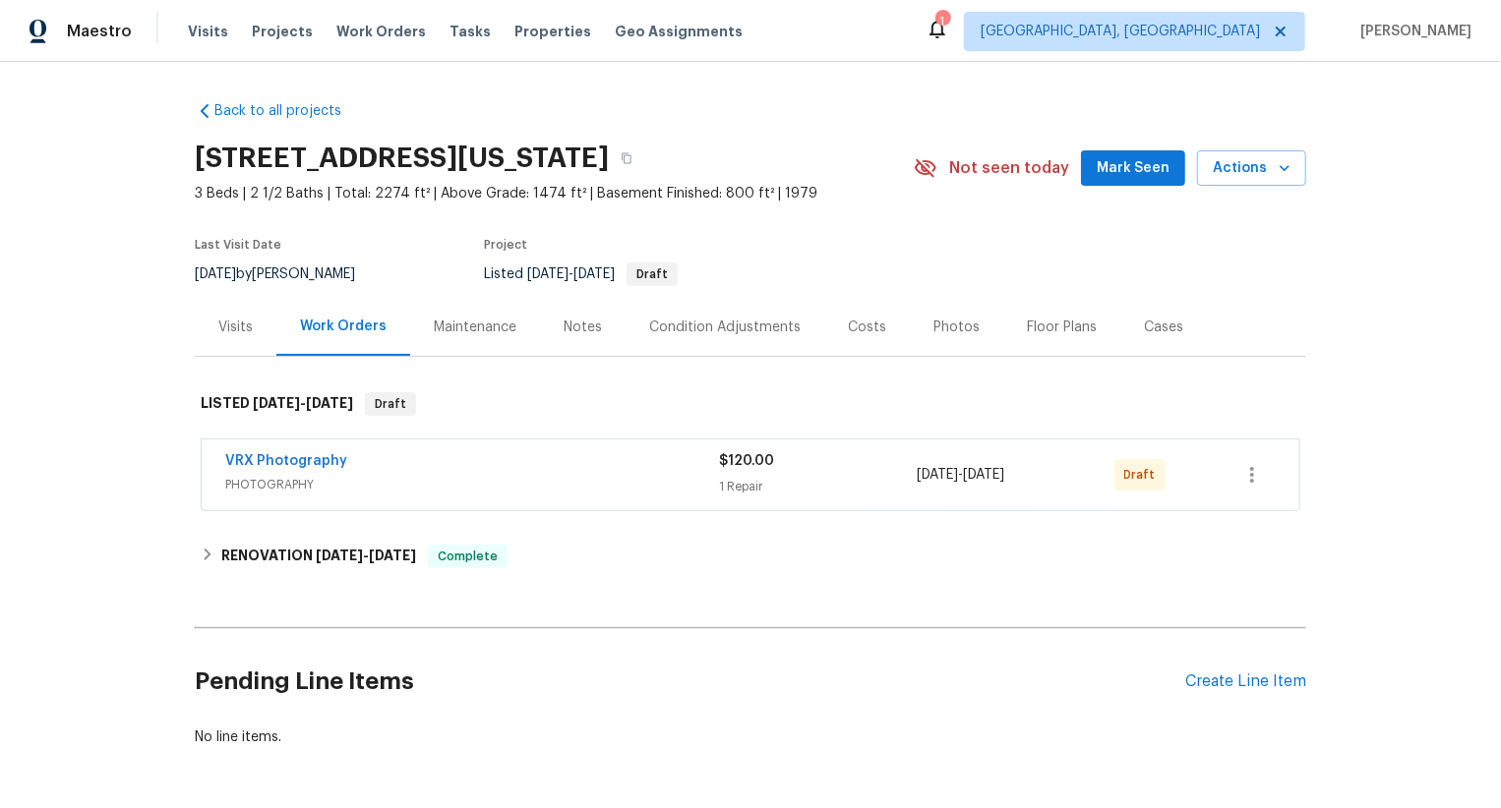
scroll to position [72, 0]
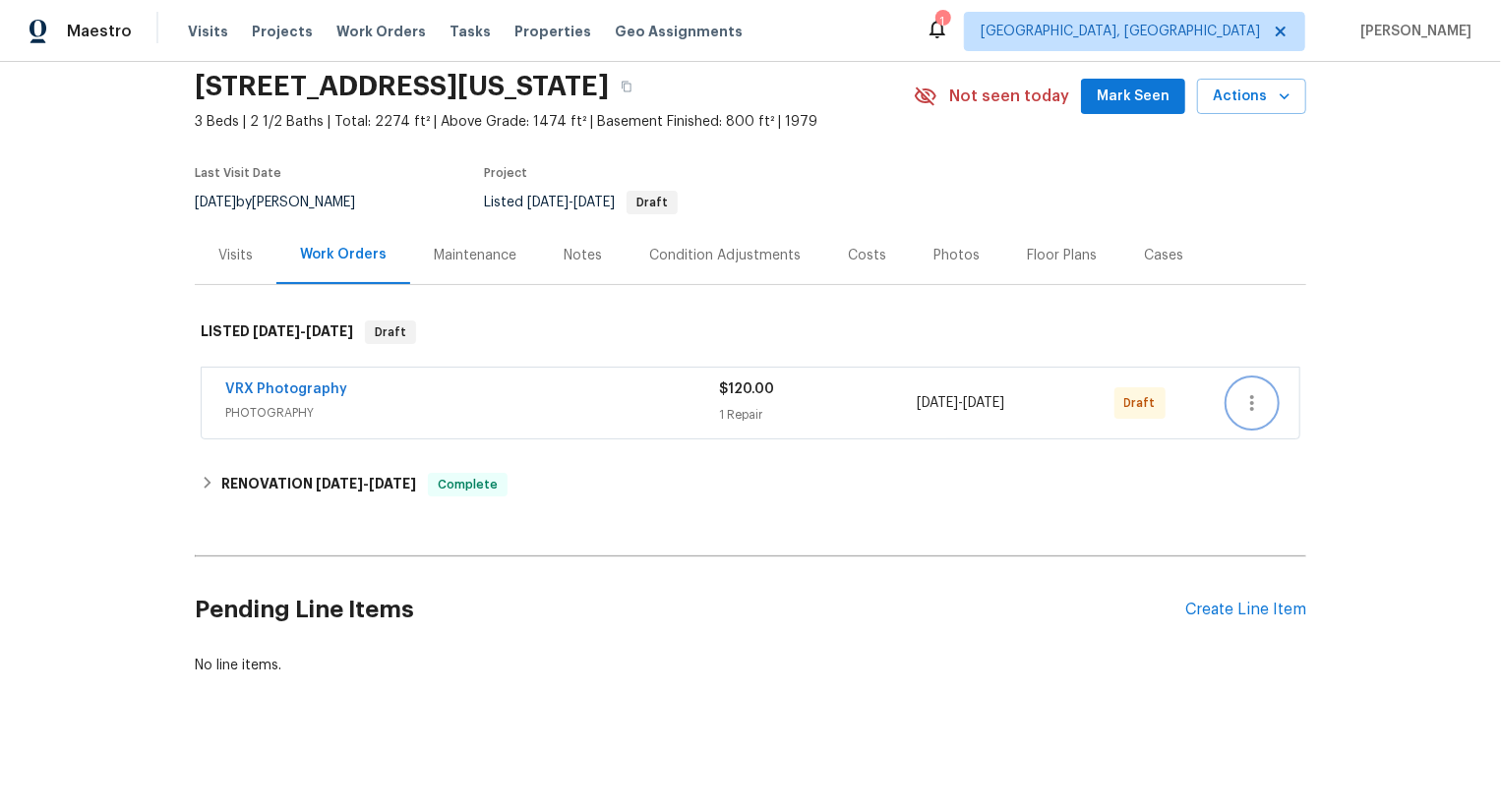
click at [1260, 403] on icon "button" at bounding box center [1252, 403] width 24 height 24
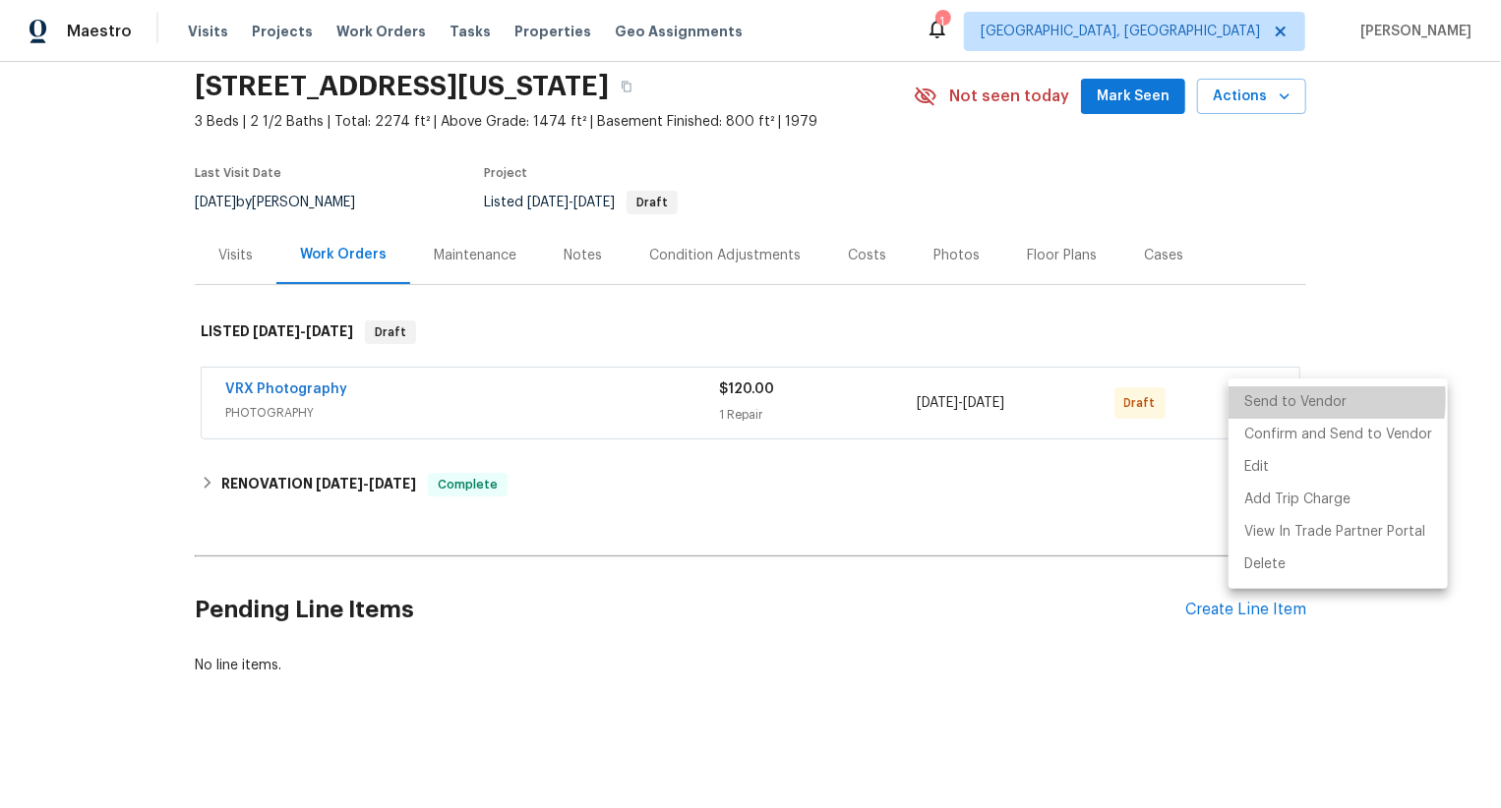
click at [1260, 403] on li "Send to Vendor" at bounding box center [1337, 403] width 219 height 32
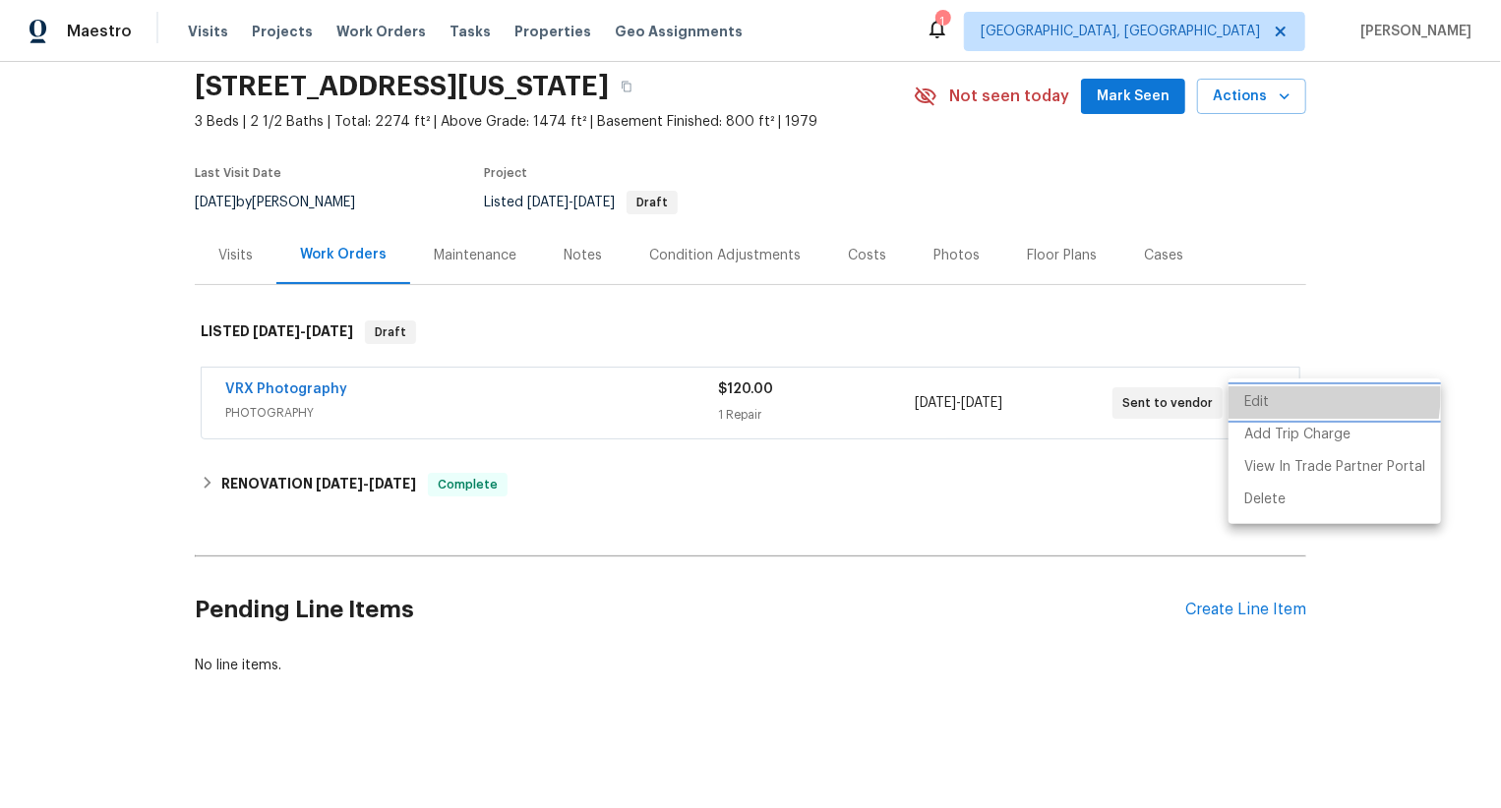
click at [1269, 393] on li "Edit" at bounding box center [1334, 403] width 212 height 32
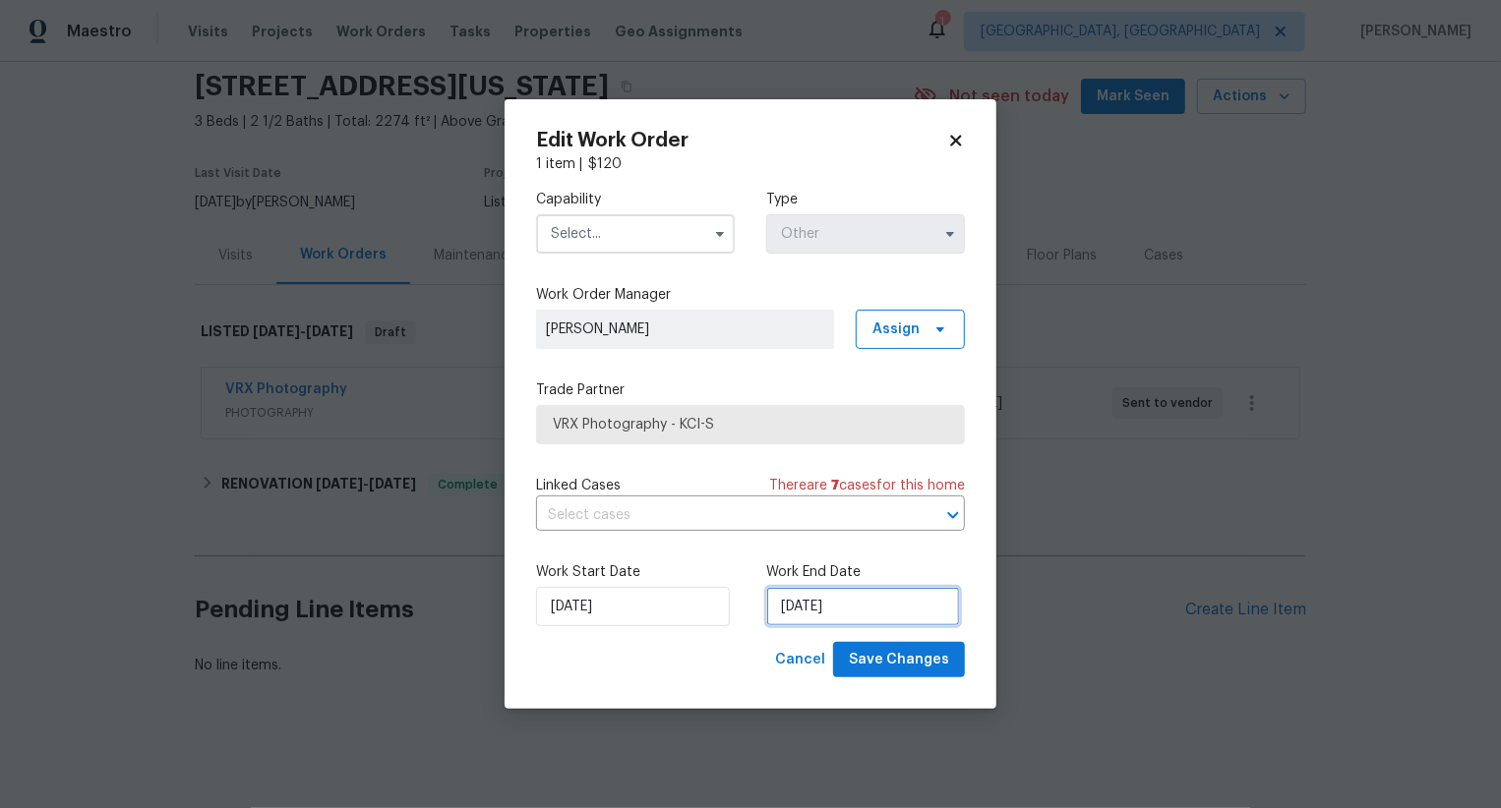
click at [818, 590] on input "29/08/2025" at bounding box center [863, 606] width 194 height 39
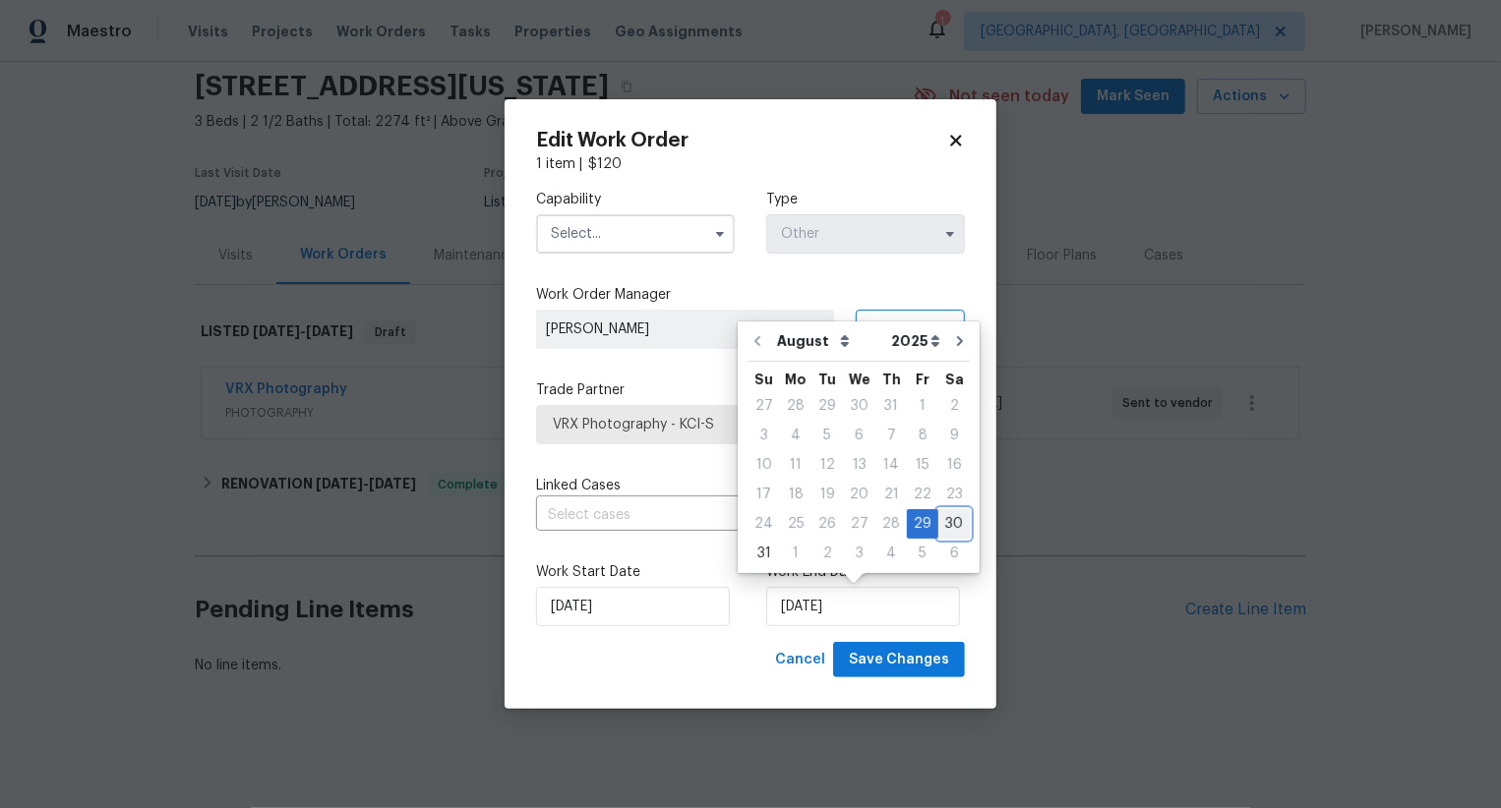
click at [938, 528] on div "30" at bounding box center [953, 524] width 31 height 28
type input "30/08/2025"
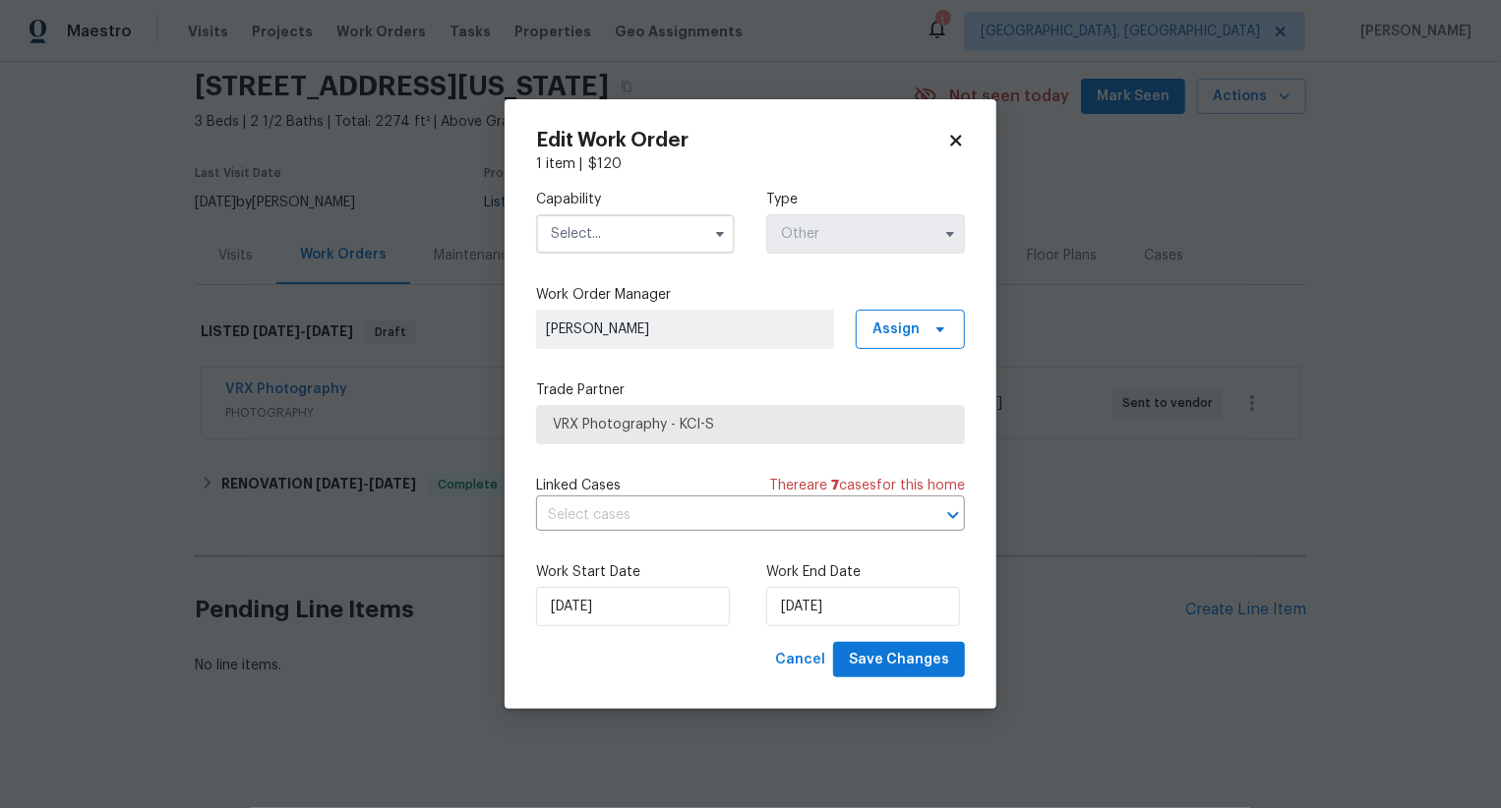
click at [614, 222] on input "text" at bounding box center [635, 233] width 199 height 39
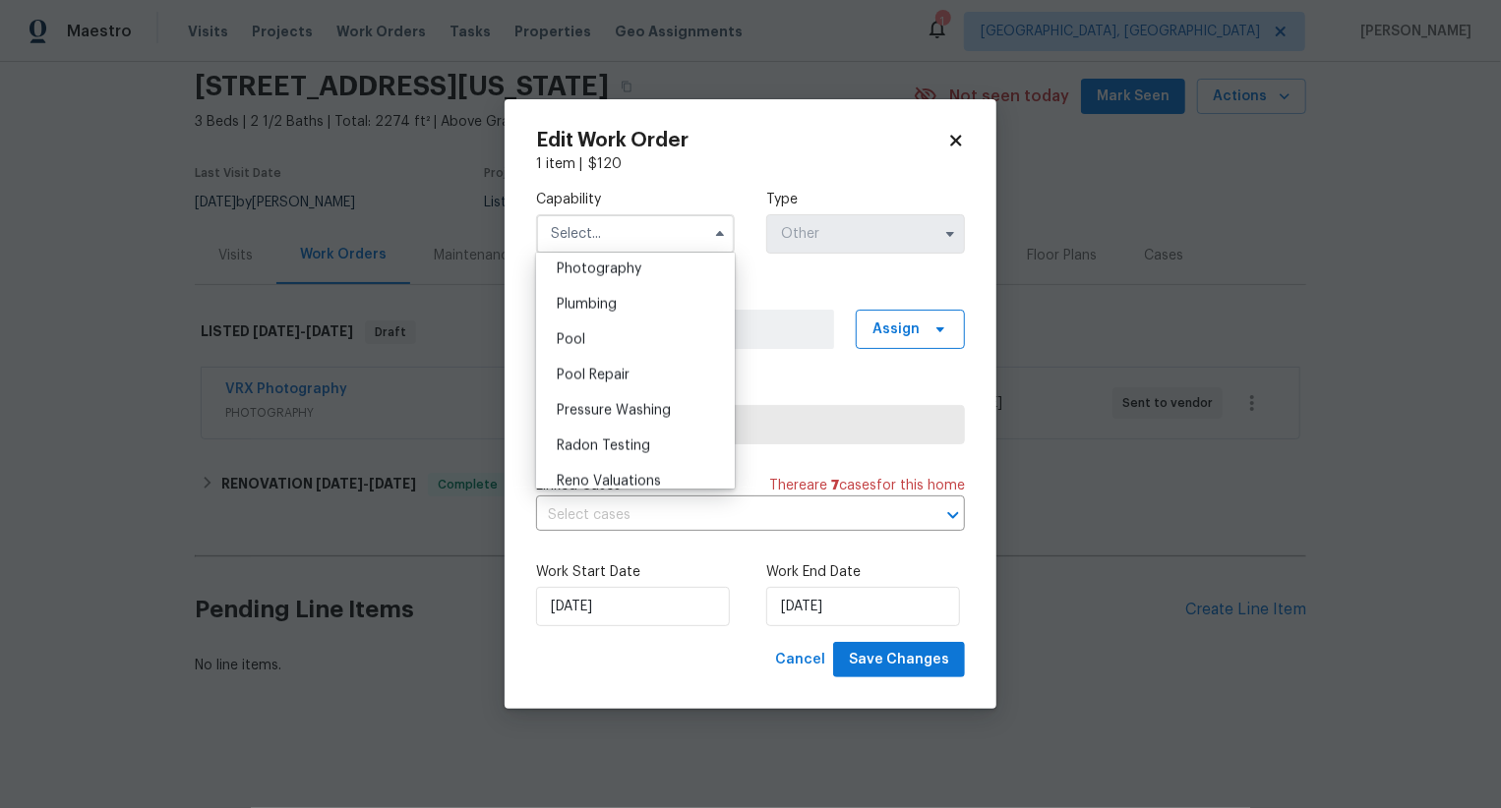
scroll to position [1720, 0]
click at [647, 276] on div "Photography" at bounding box center [635, 278] width 189 height 35
type input "Photography"
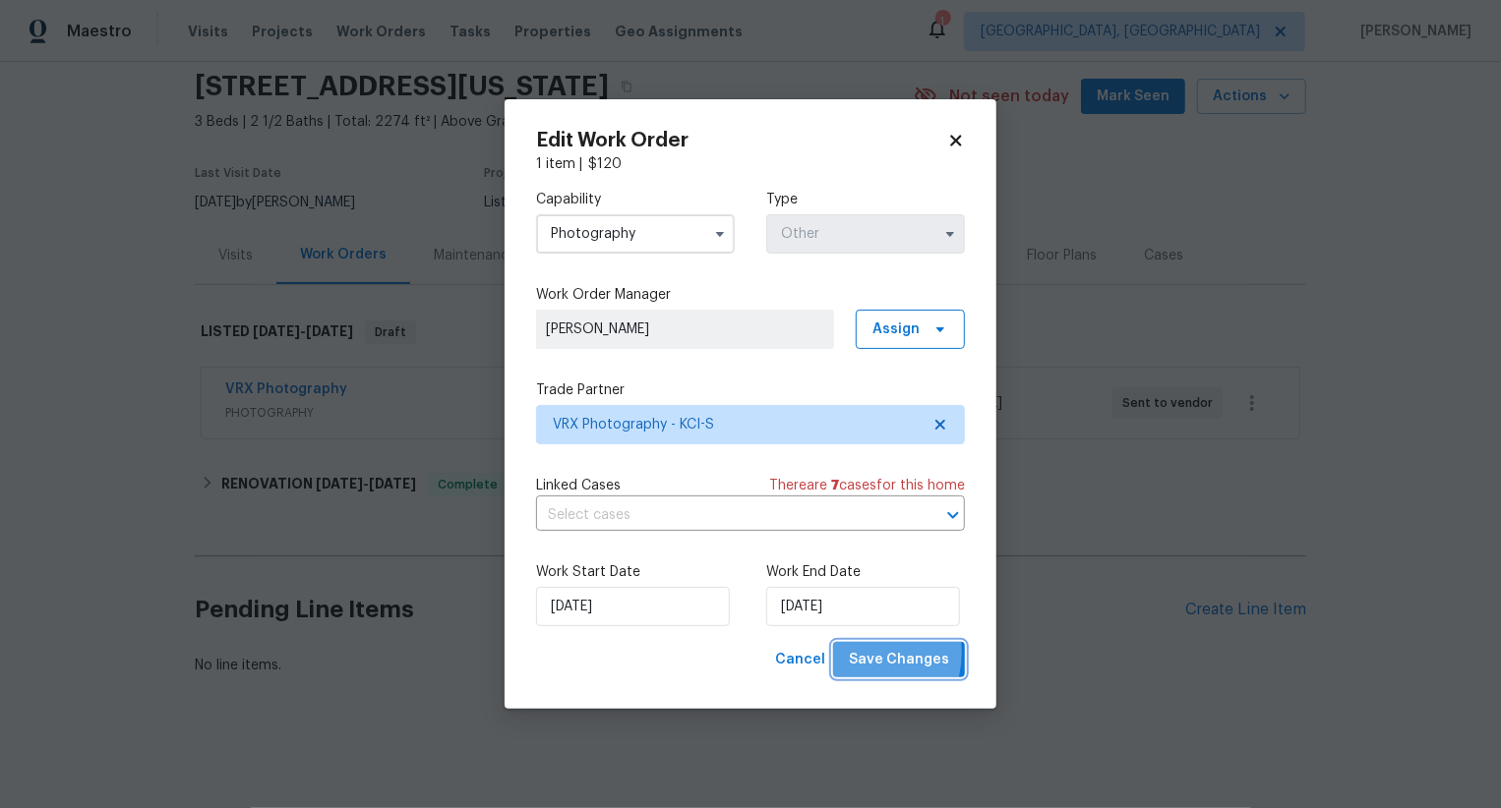
click at [866, 654] on span "Save Changes" at bounding box center [899, 660] width 100 height 25
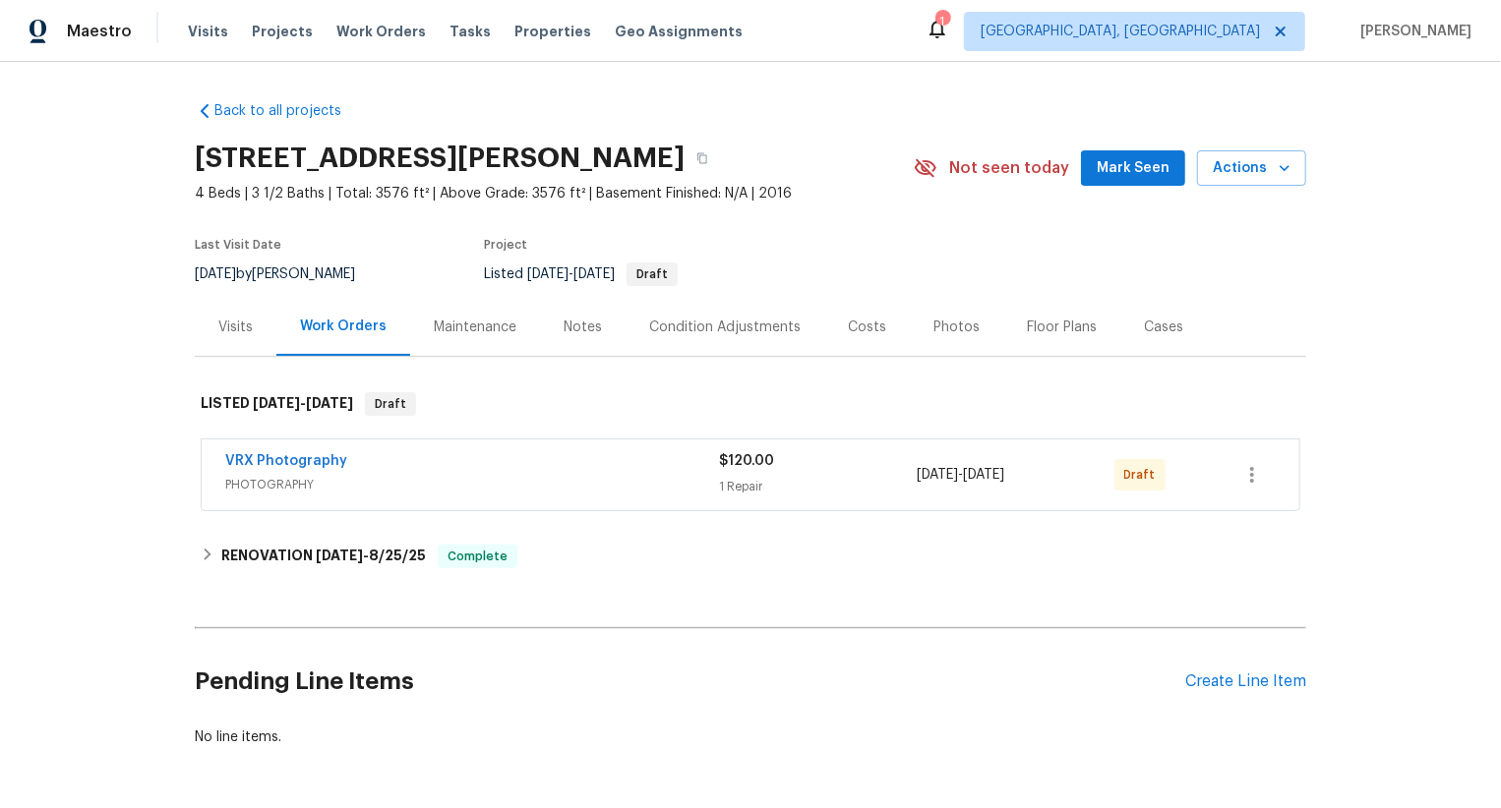
scroll to position [72, 0]
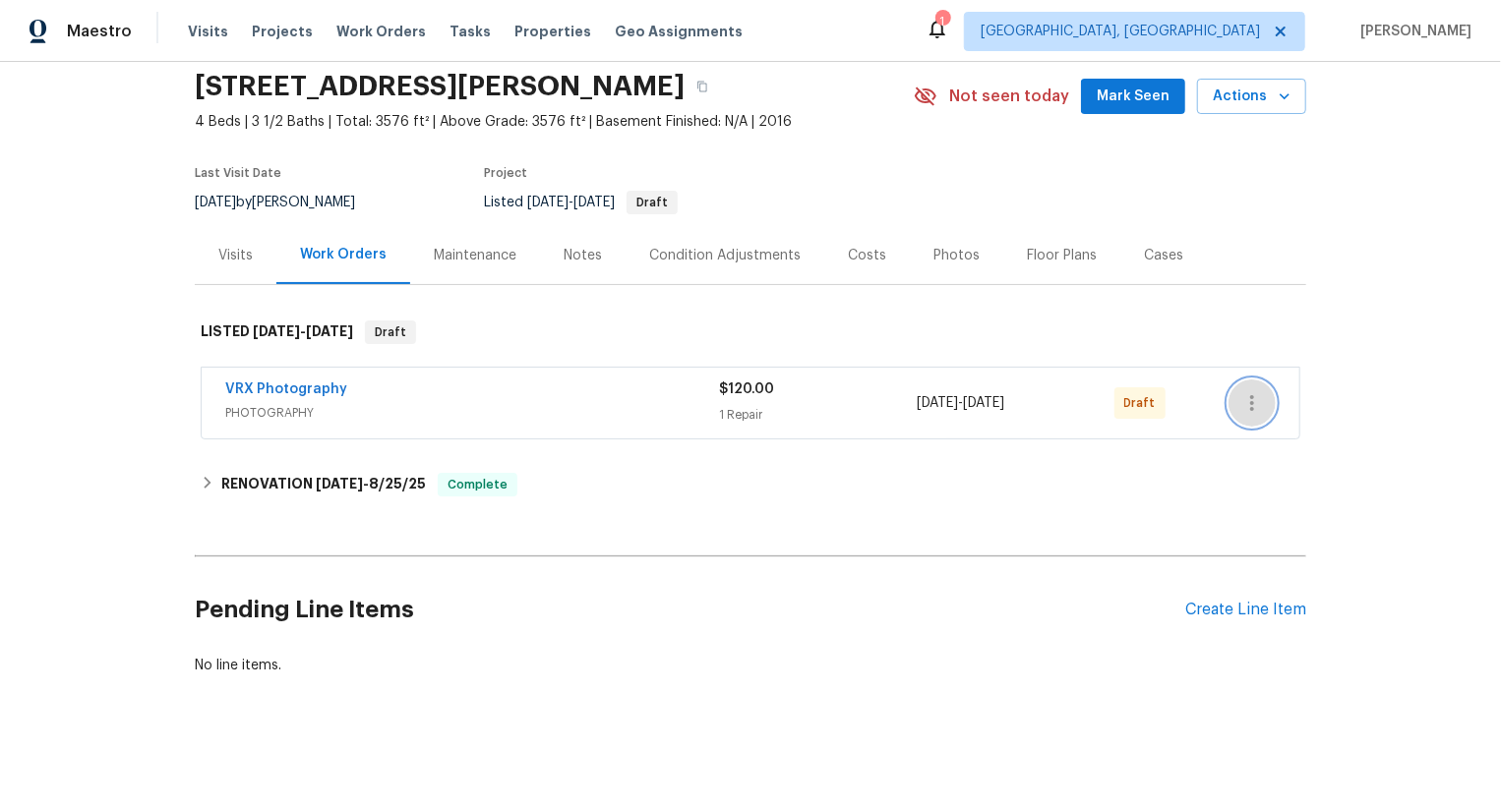
click at [1255, 403] on icon "button" at bounding box center [1252, 403] width 24 height 24
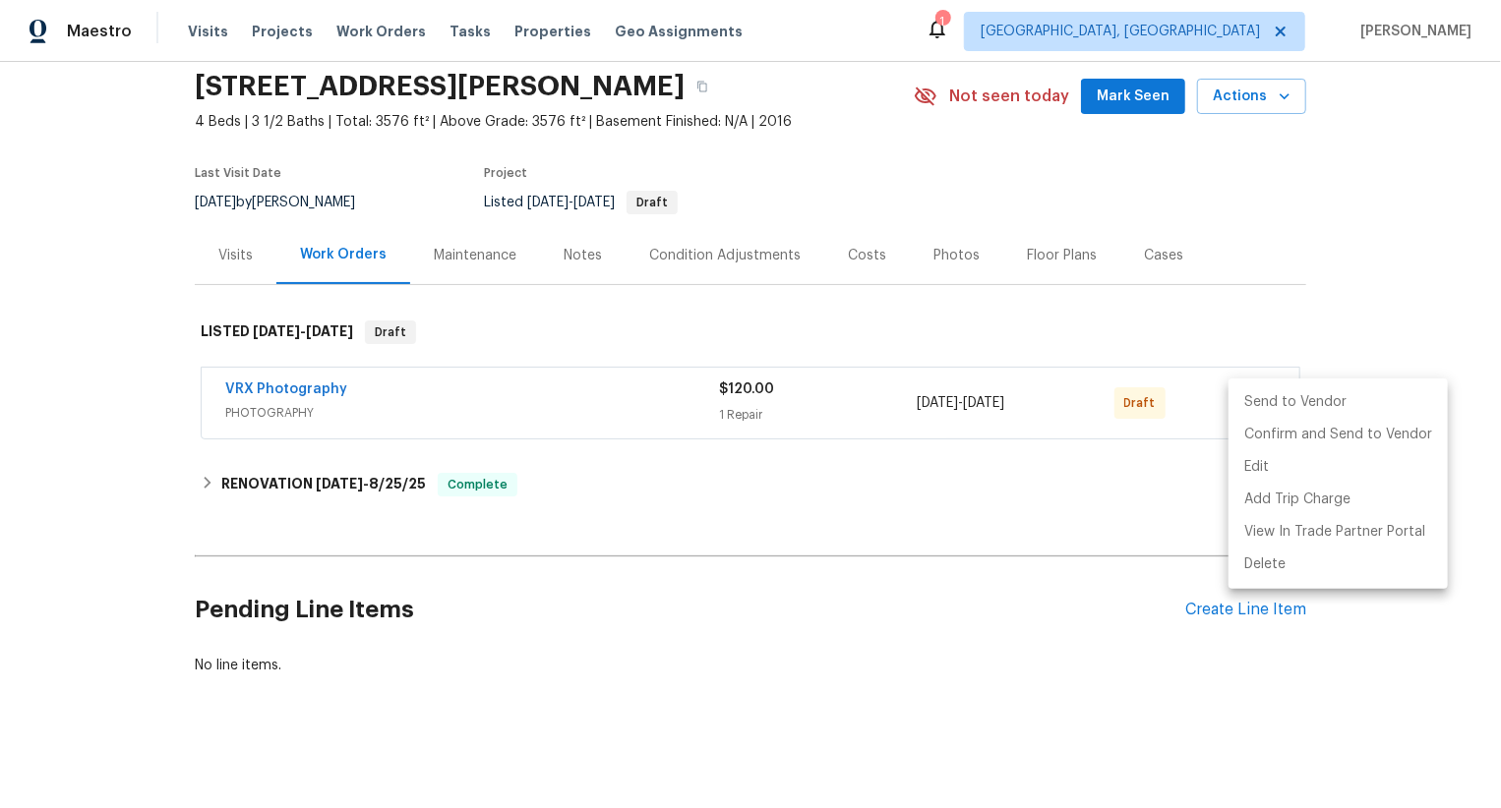
click at [1255, 403] on li "Send to Vendor" at bounding box center [1337, 403] width 219 height 32
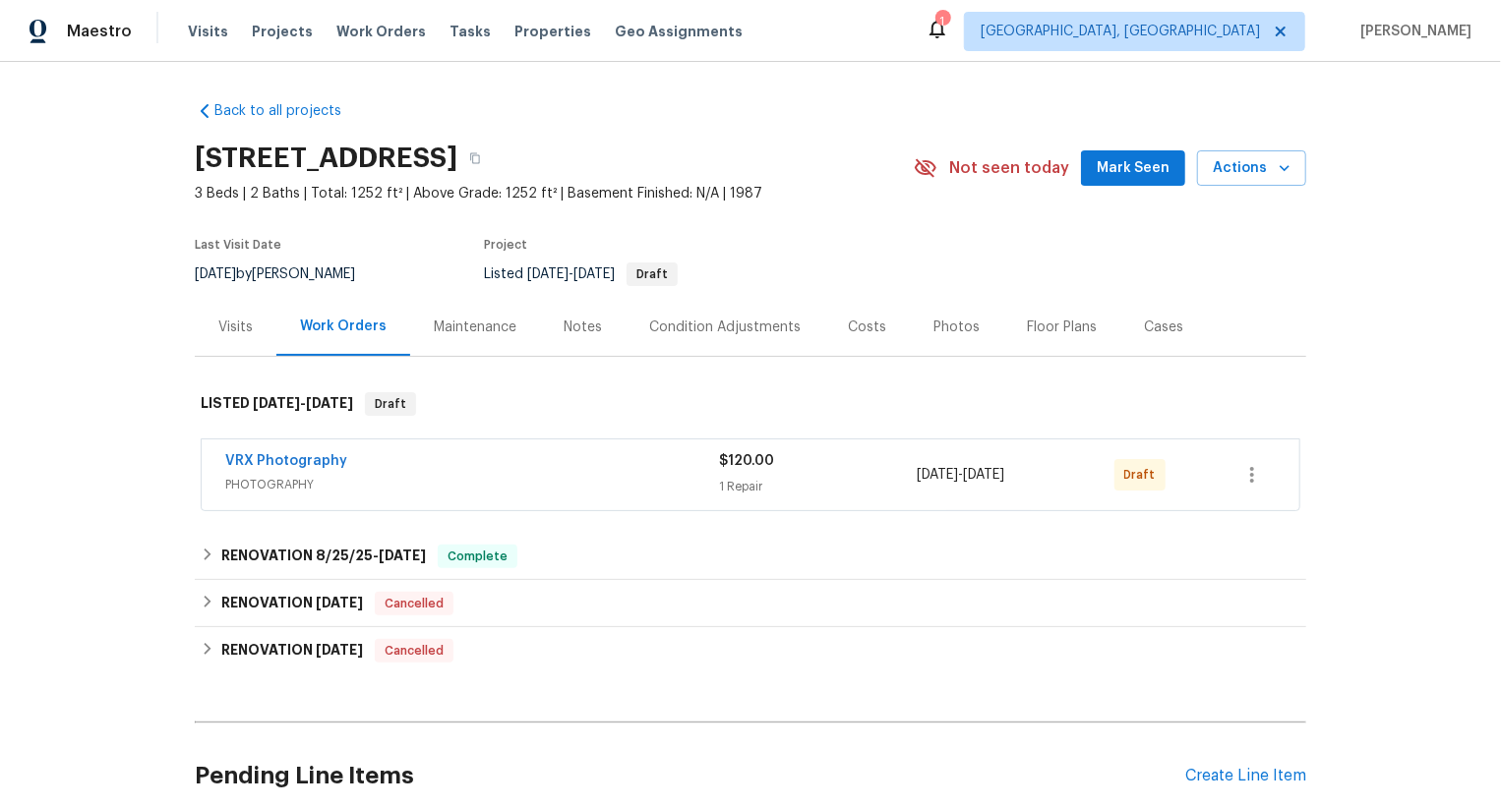
scroll to position [166, 0]
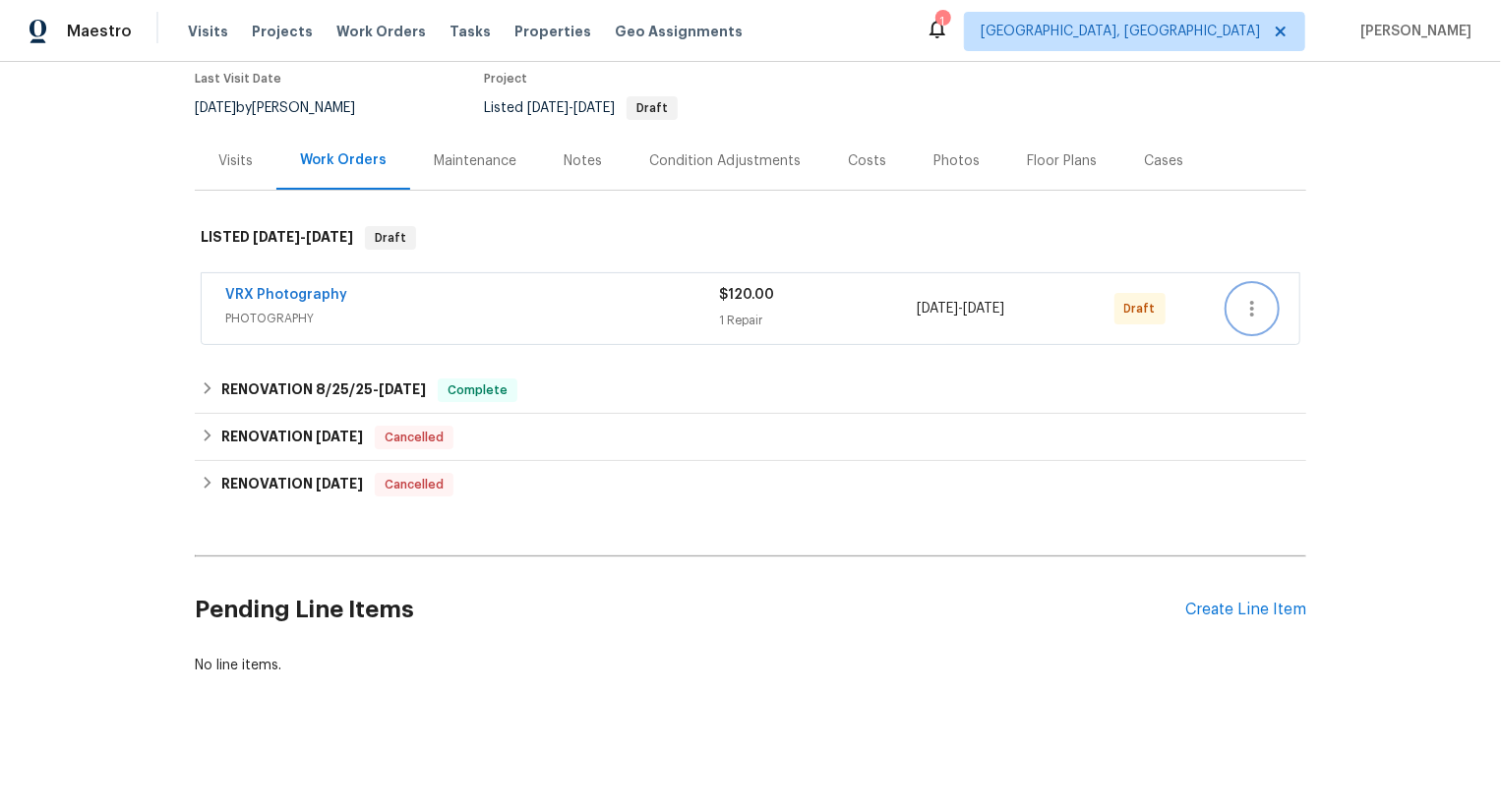
click at [1258, 308] on icon "button" at bounding box center [1252, 309] width 24 height 24
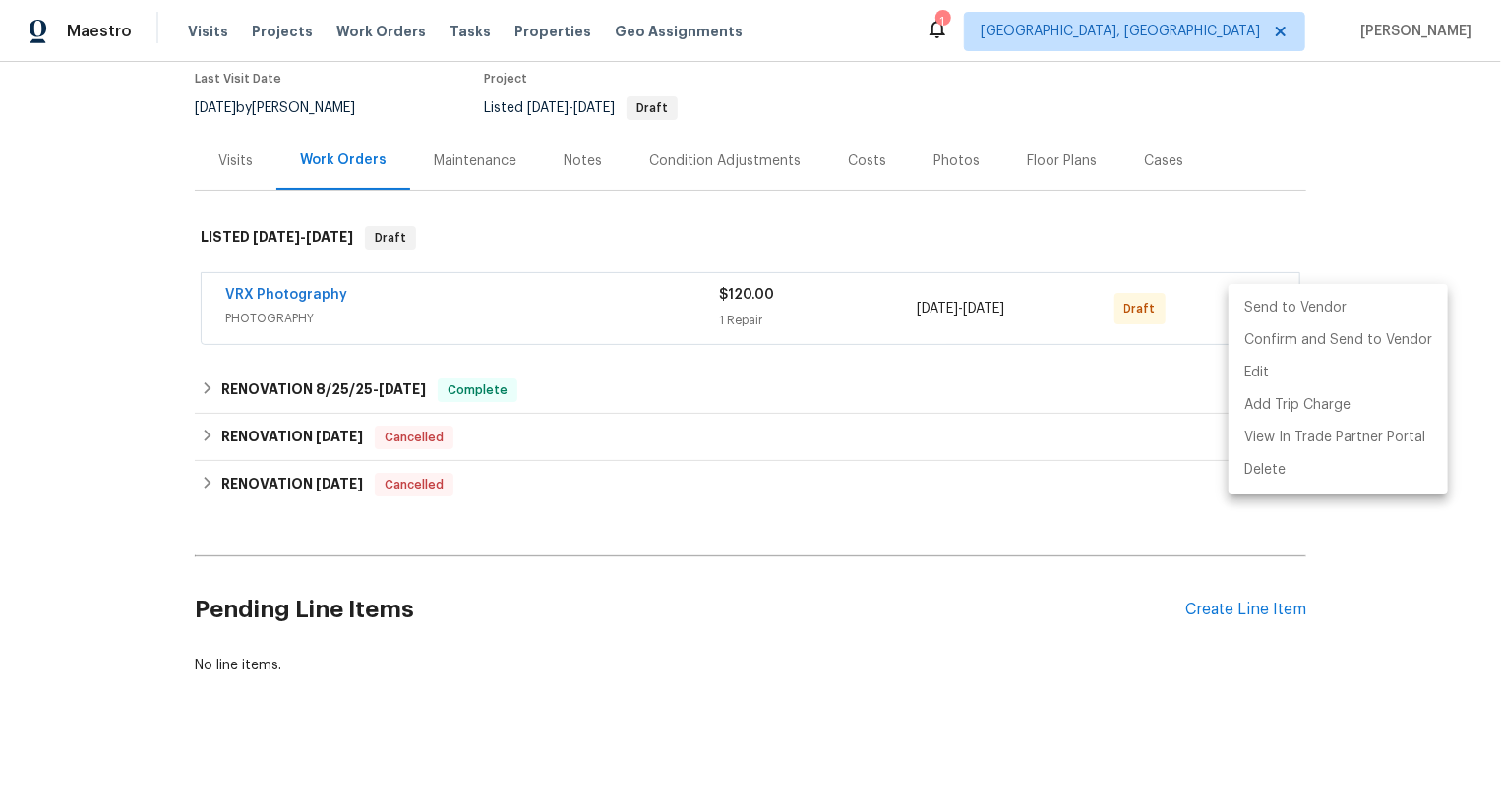
click at [1258, 308] on li "Send to Vendor" at bounding box center [1337, 308] width 219 height 32
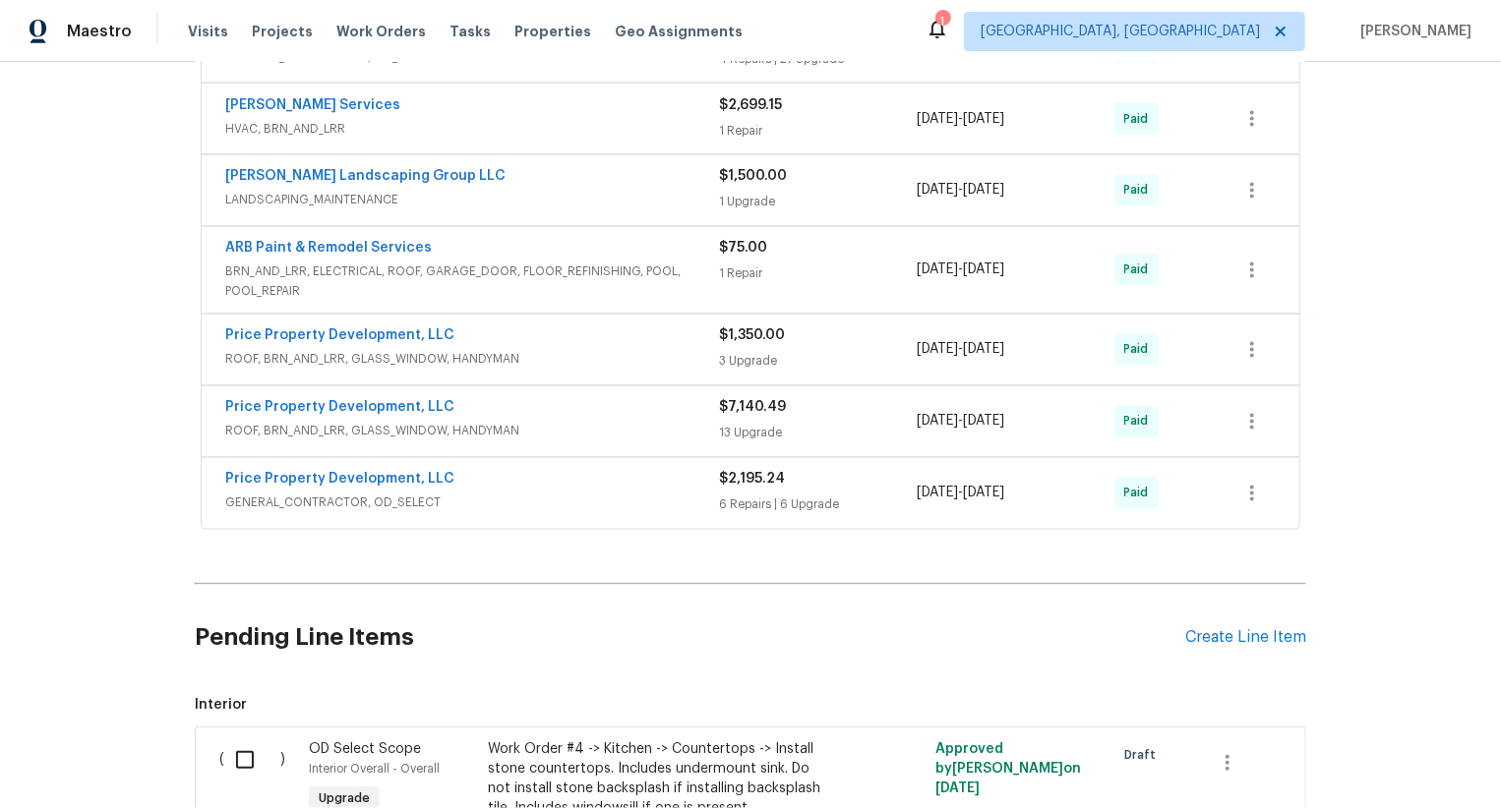
scroll to position [2361, 0]
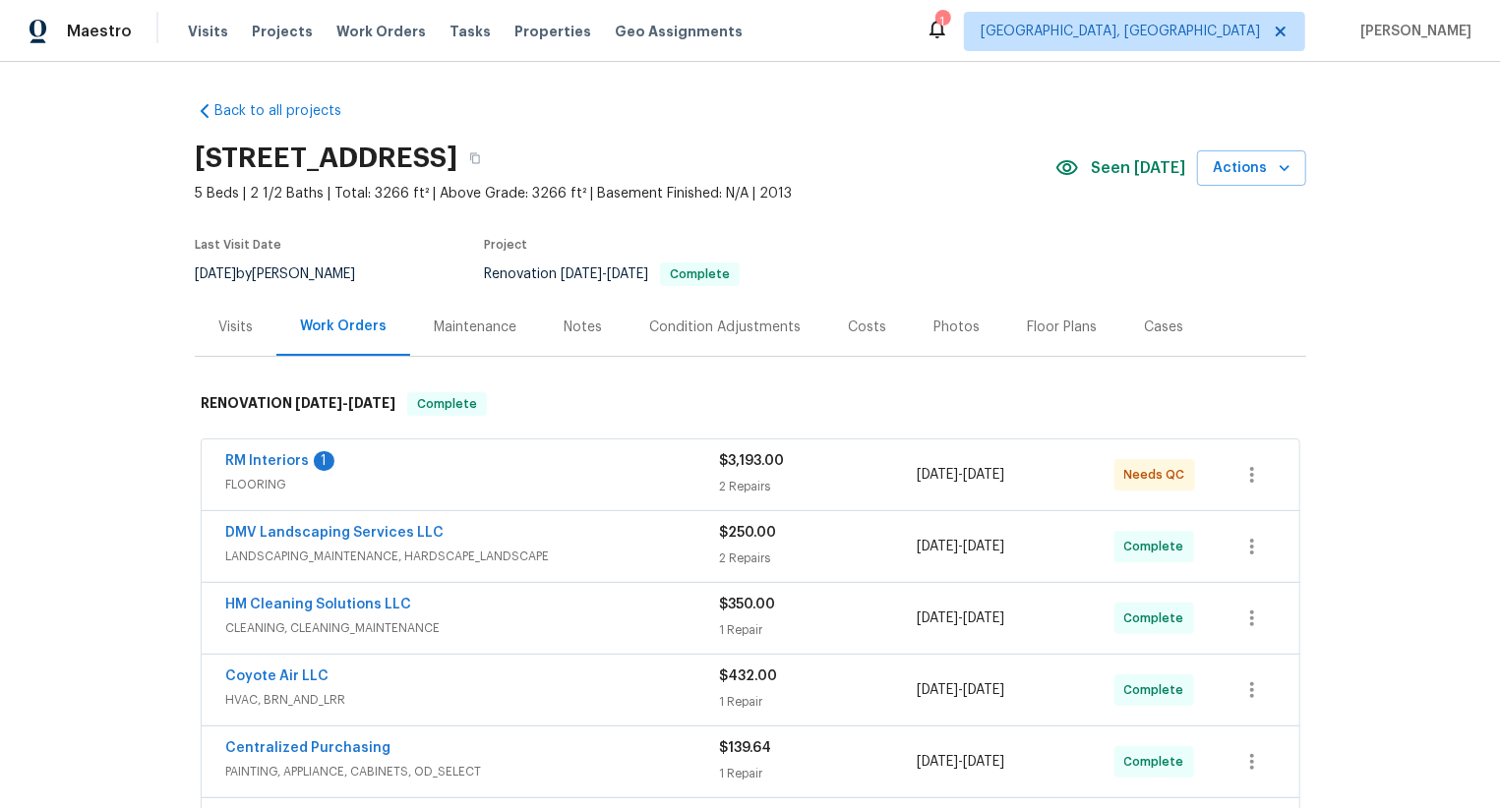
scroll to position [663, 0]
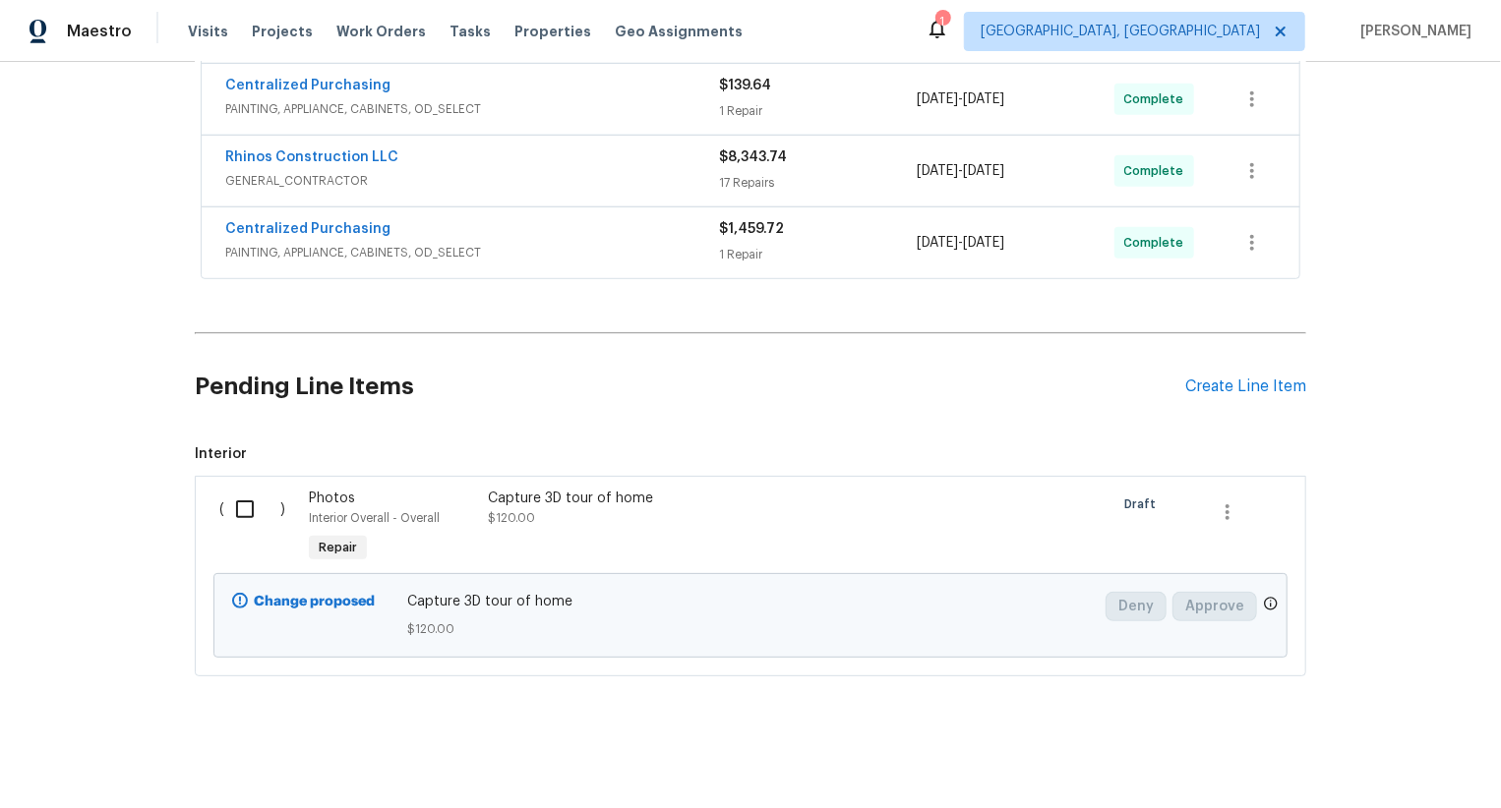
click at [257, 503] on input "checkbox" at bounding box center [252, 509] width 56 height 41
checkbox input "true"
click at [1384, 753] on span "Create Work Order" at bounding box center [1388, 759] width 131 height 25
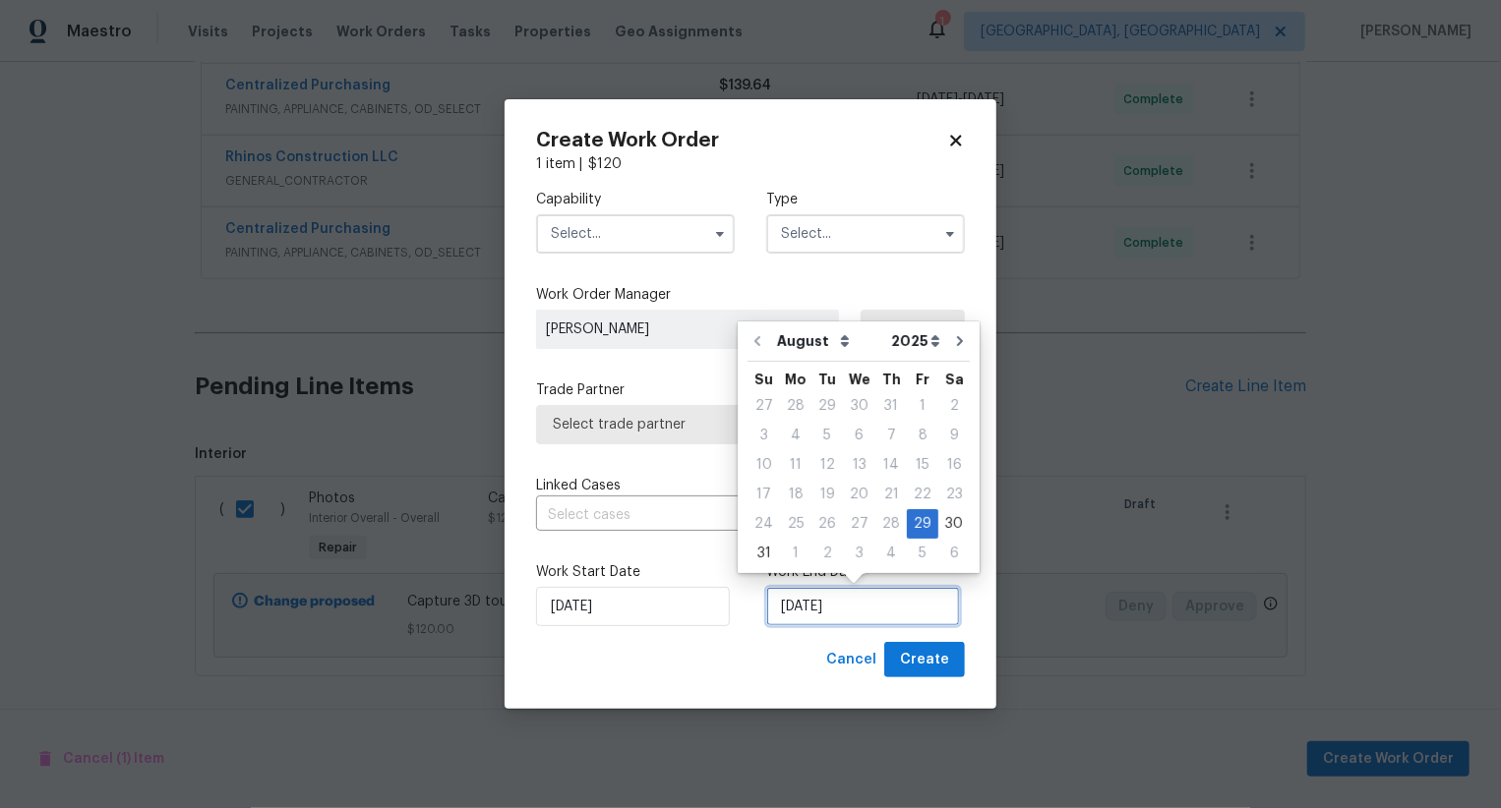
click at [808, 600] on input "[DATE]" at bounding box center [863, 606] width 194 height 39
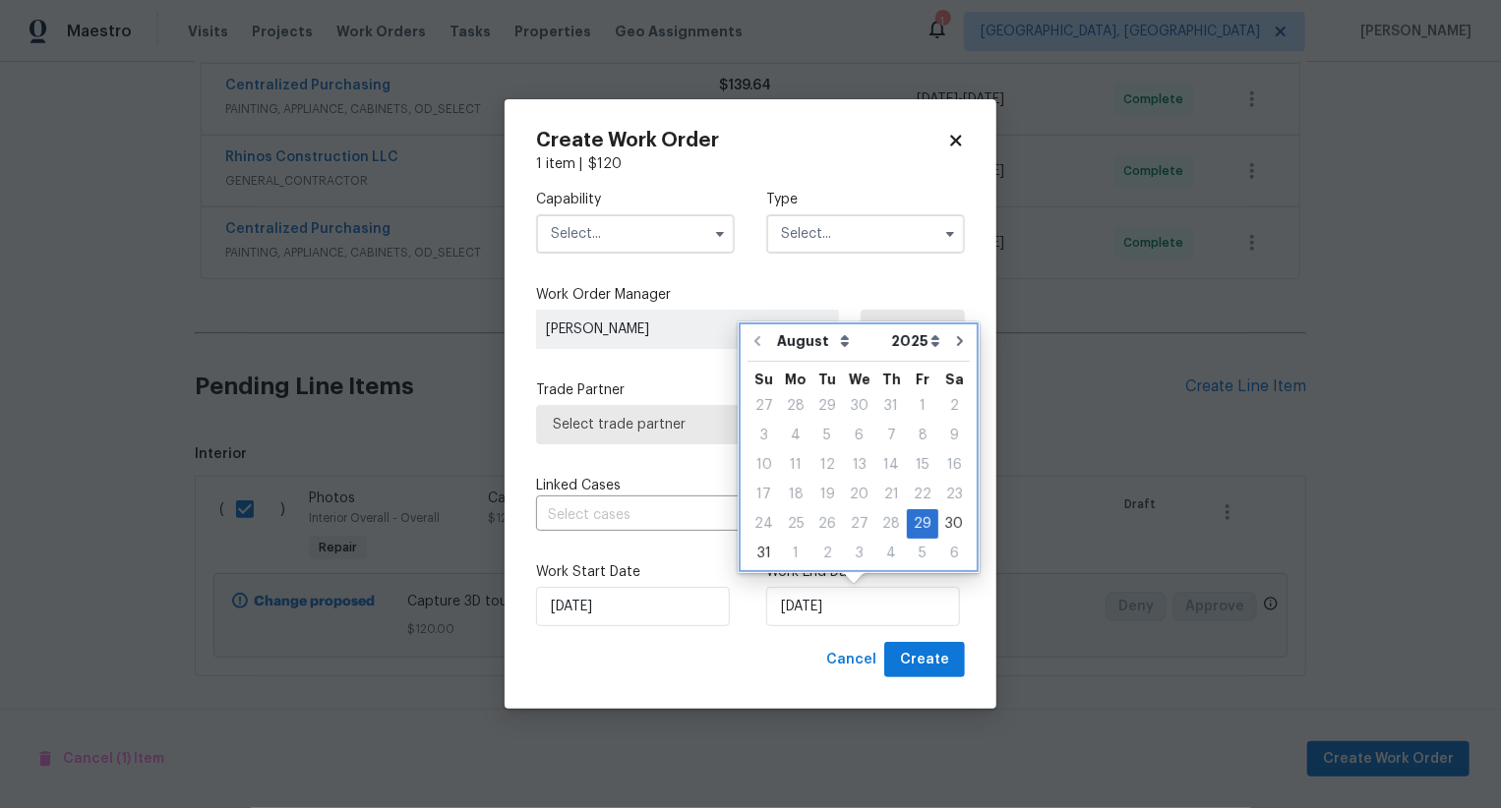
click at [963, 526] on div "August September October November December Open dropdown 2025 2026 Open dropdow…" at bounding box center [859, 448] width 232 height 242
click at [950, 526] on div "30" at bounding box center [953, 524] width 31 height 28
type input "30/08/2025"
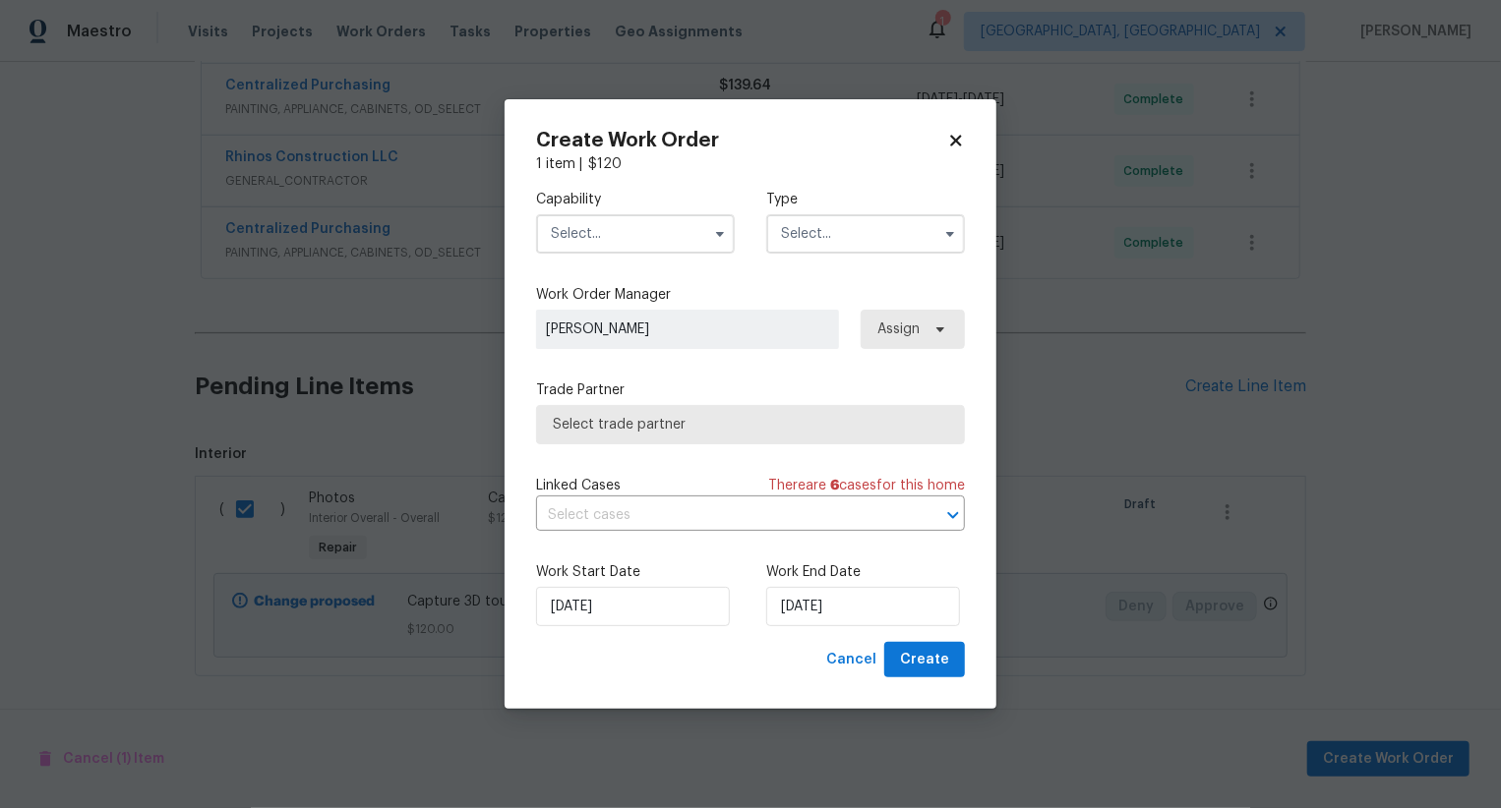
click at [650, 235] on input "text" at bounding box center [635, 233] width 199 height 39
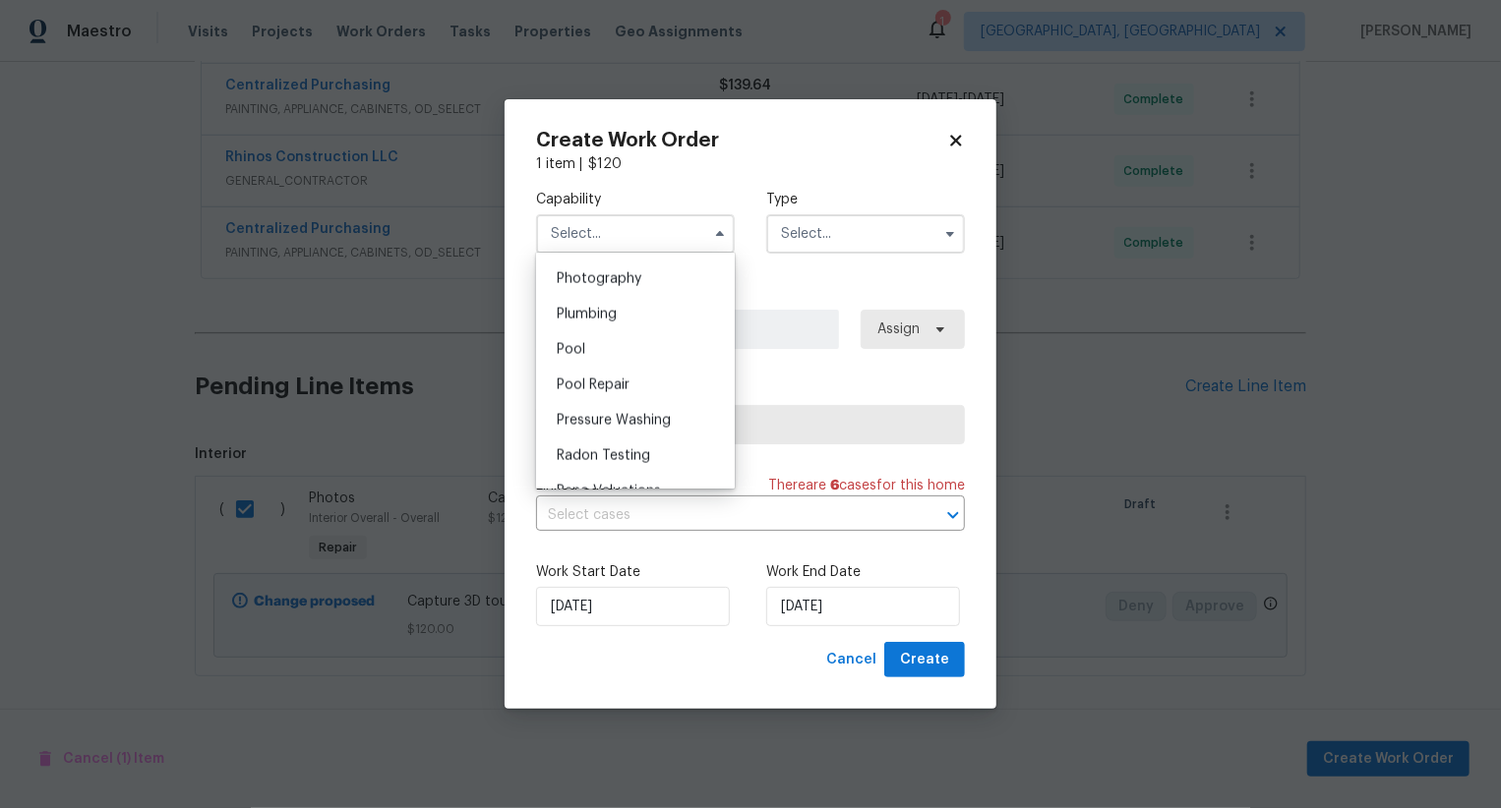
scroll to position [1715, 0]
click at [652, 288] on div "Photography" at bounding box center [635, 283] width 189 height 35
type input "Photography"
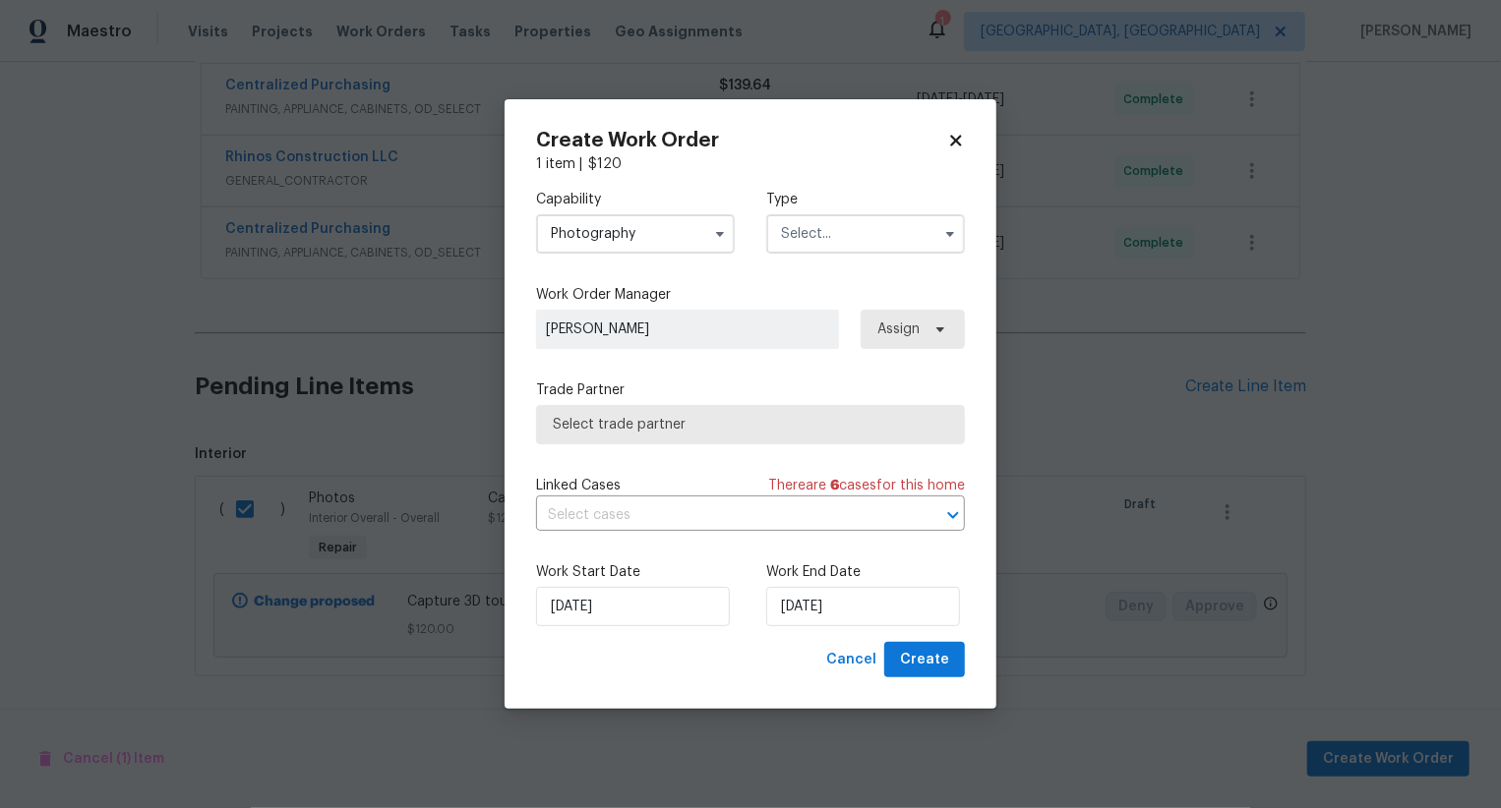
click at [798, 237] on input "text" at bounding box center [865, 233] width 199 height 39
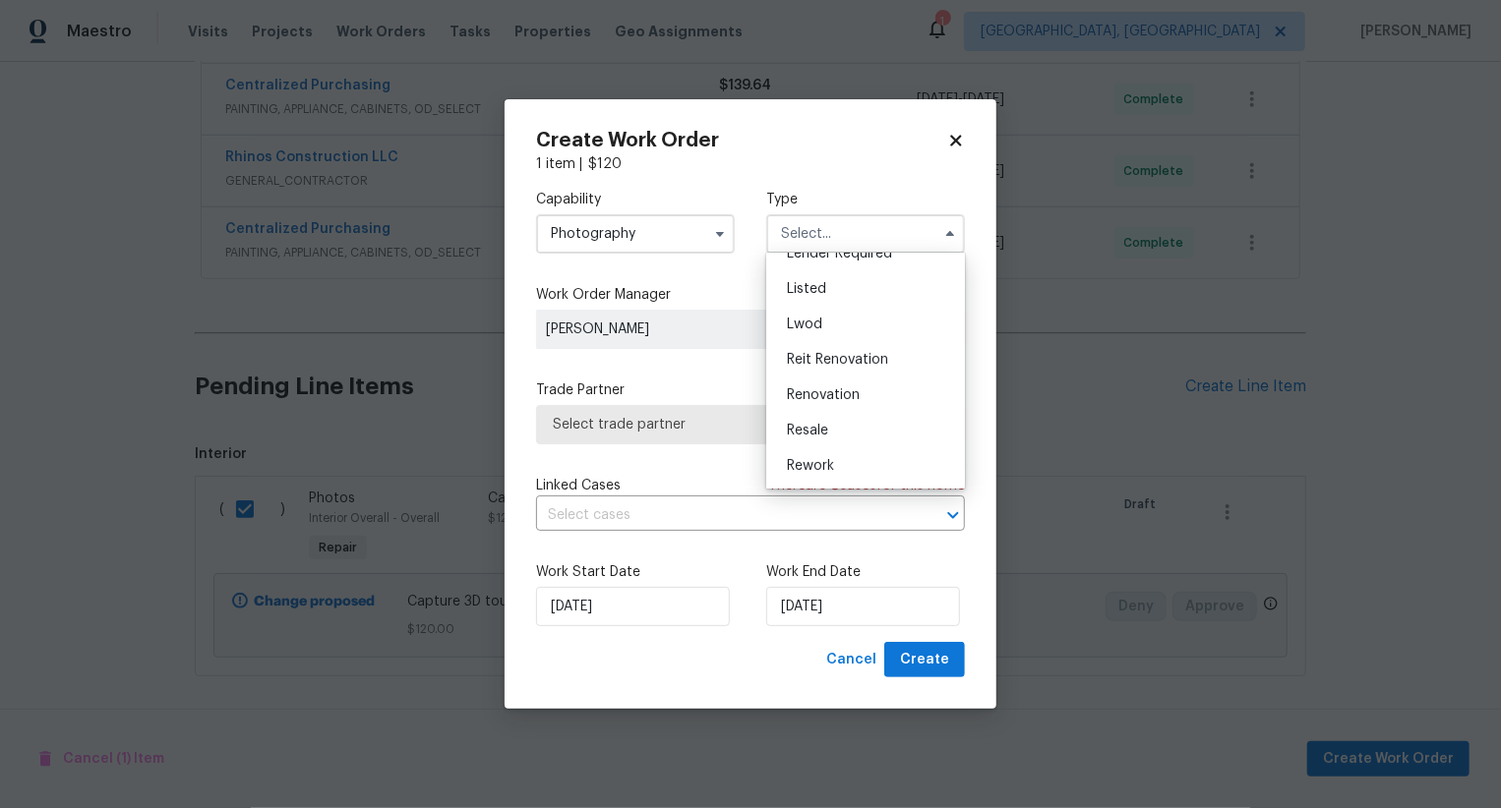
scroll to position [198, 0]
checkbox input "false"
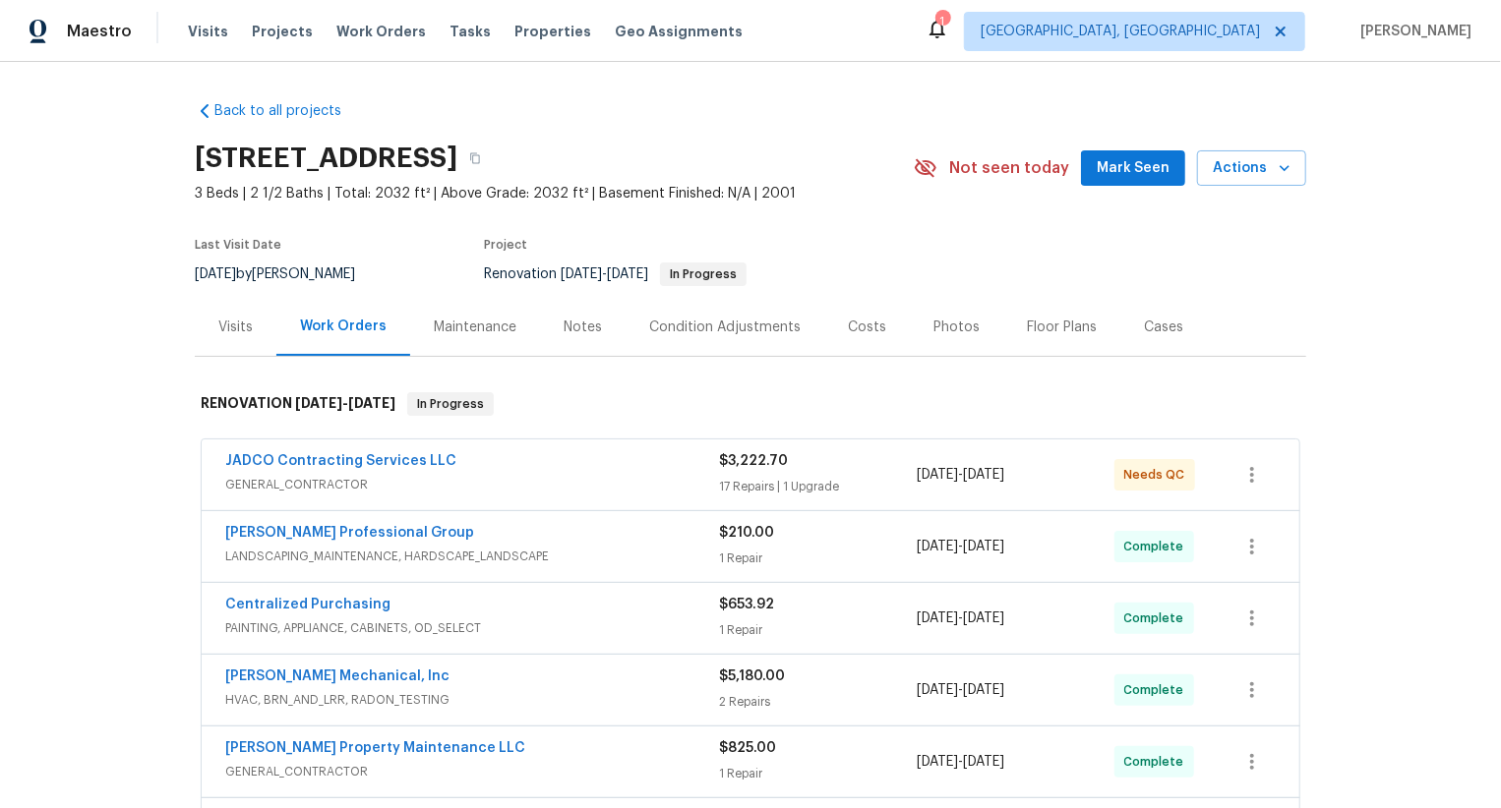
scroll to position [663, 0]
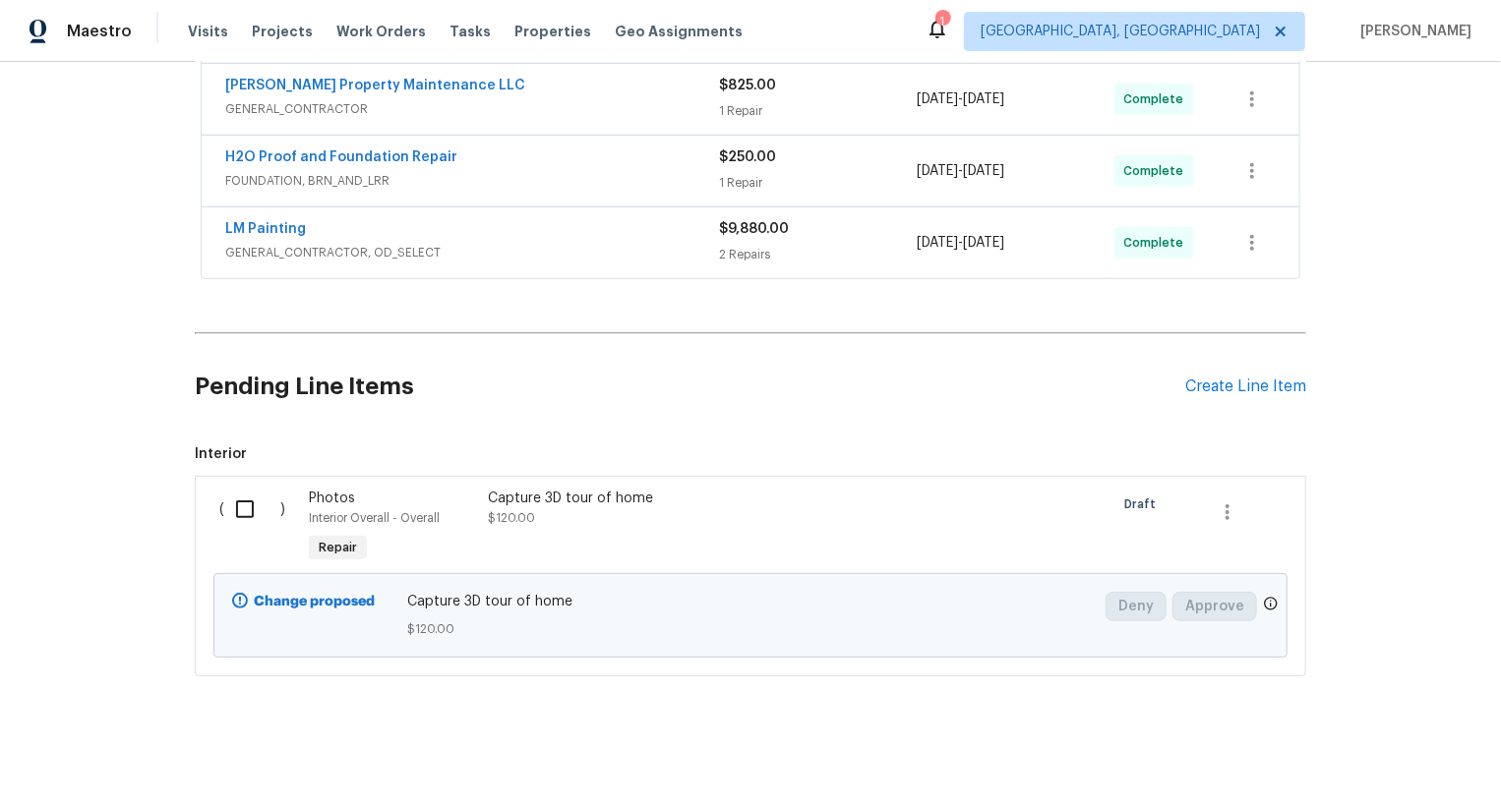
click at [237, 515] on input "checkbox" at bounding box center [252, 509] width 56 height 41
checkbox input "true"
click at [1410, 760] on span "Create Work Order" at bounding box center [1388, 759] width 131 height 25
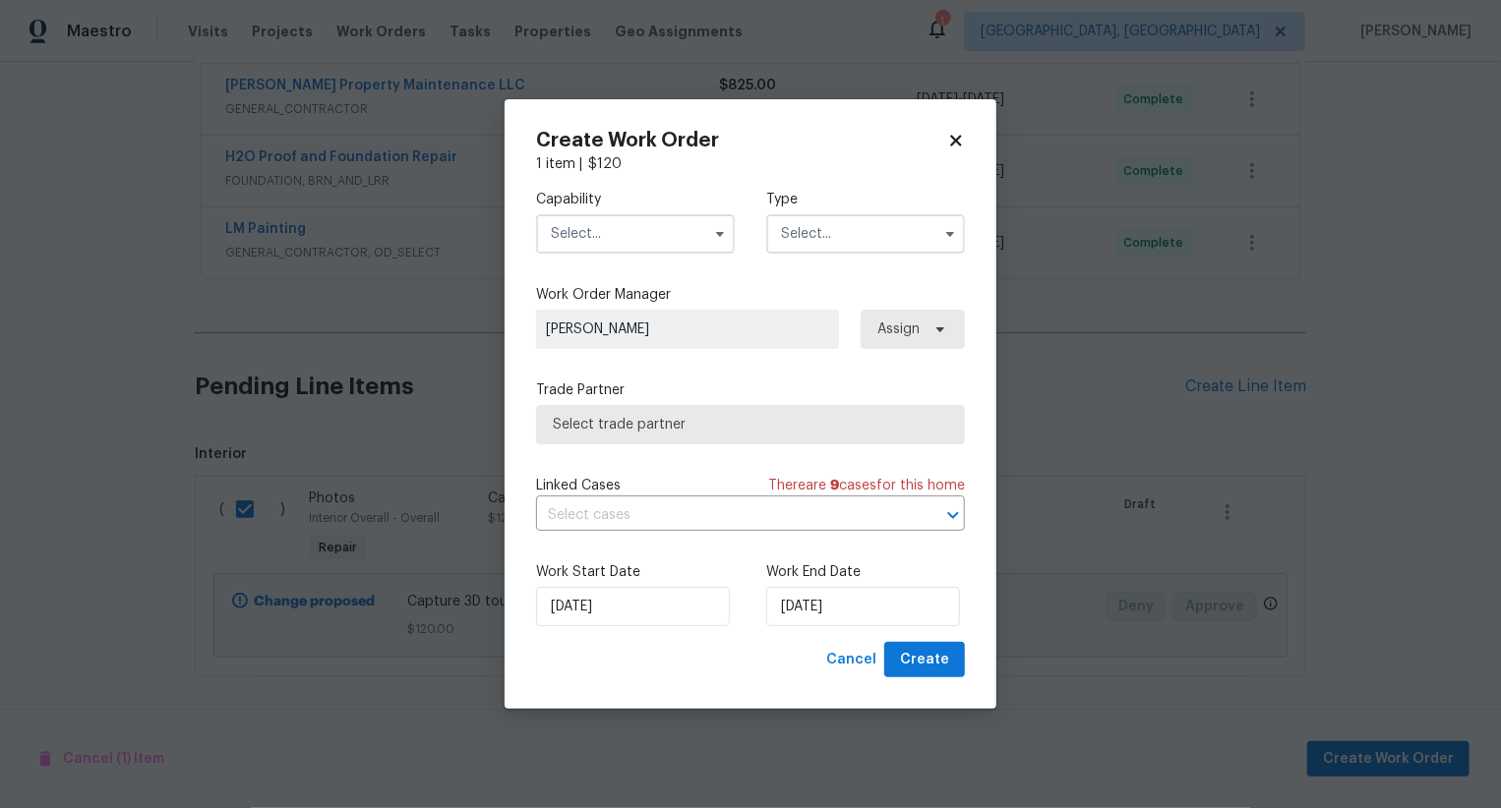
click at [656, 236] on input "text" at bounding box center [635, 233] width 199 height 39
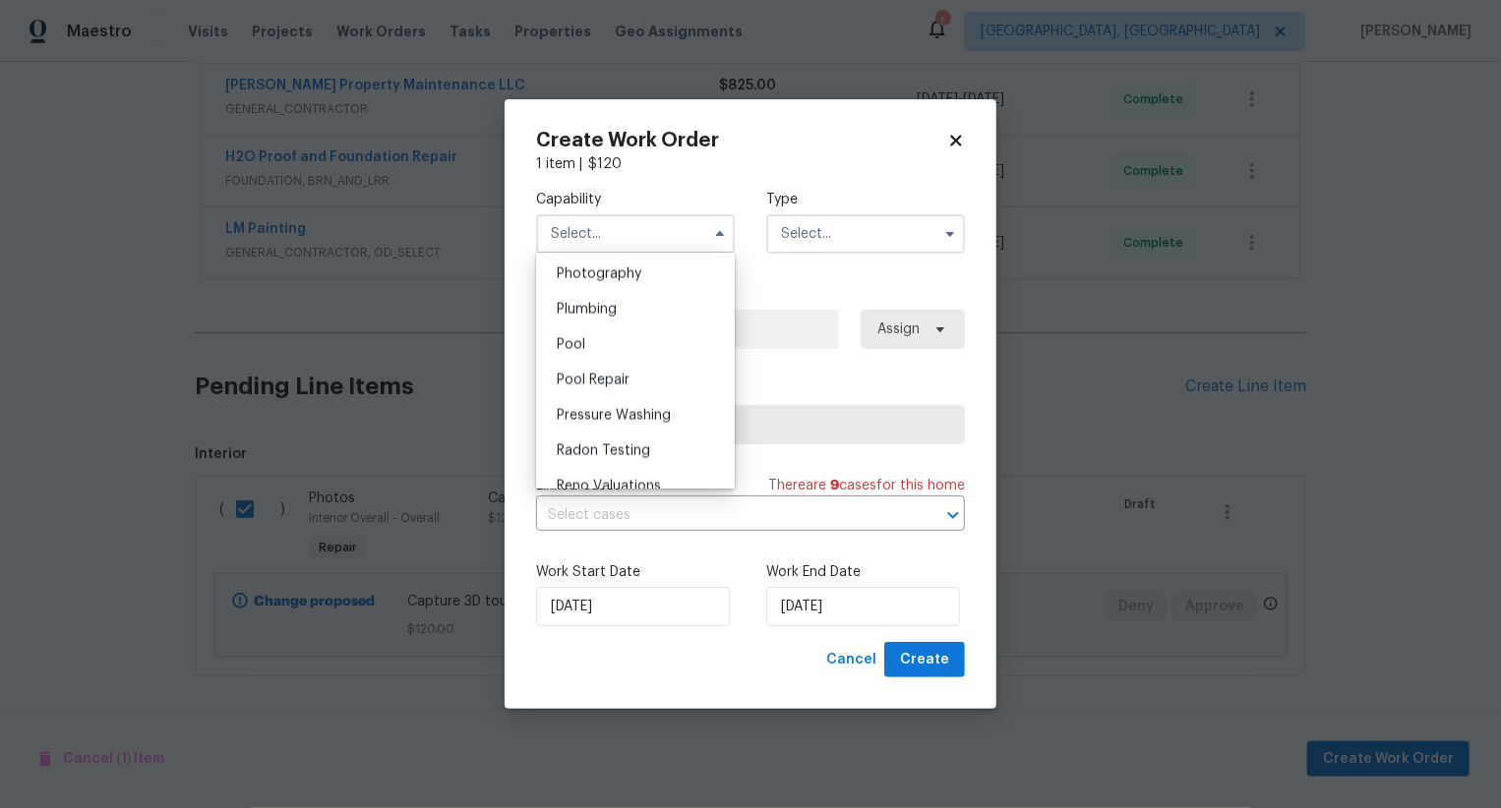
scroll to position [1687, 0]
click at [666, 307] on div "Photography" at bounding box center [635, 311] width 189 height 35
type input "Photography"
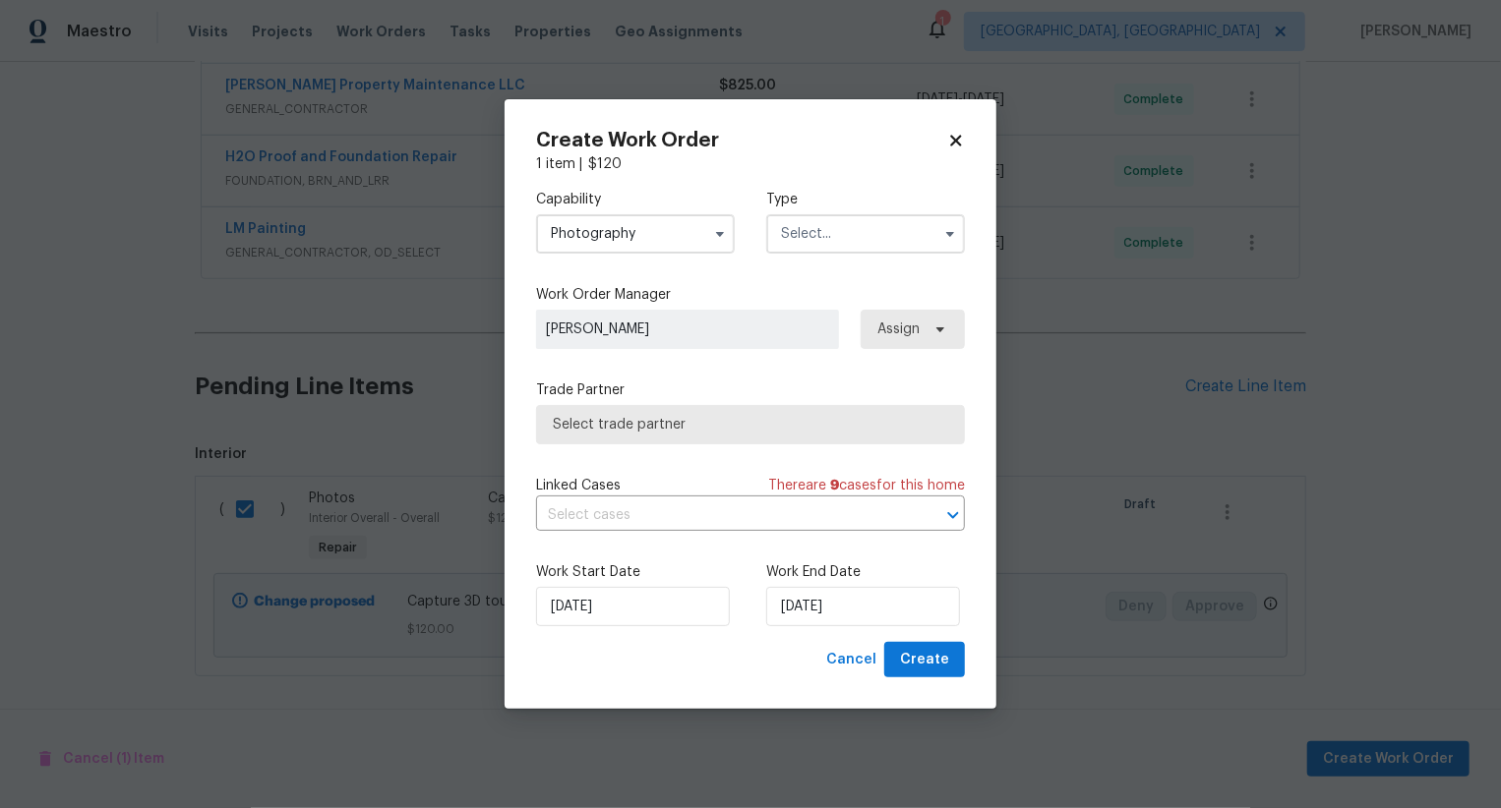
click at [812, 246] on input "text" at bounding box center [865, 233] width 199 height 39
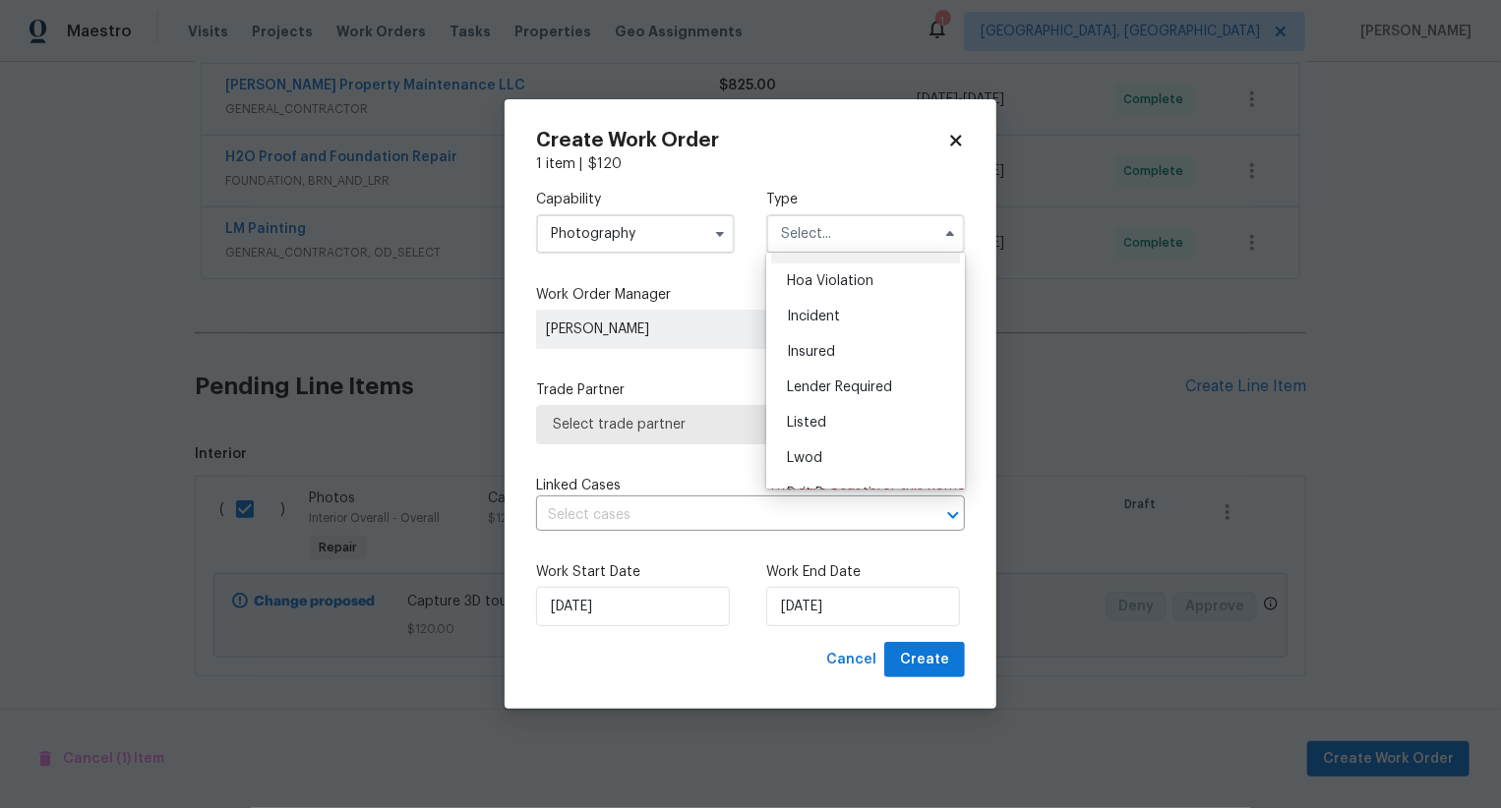
scroll to position [0, 0]
checkbox input "false"
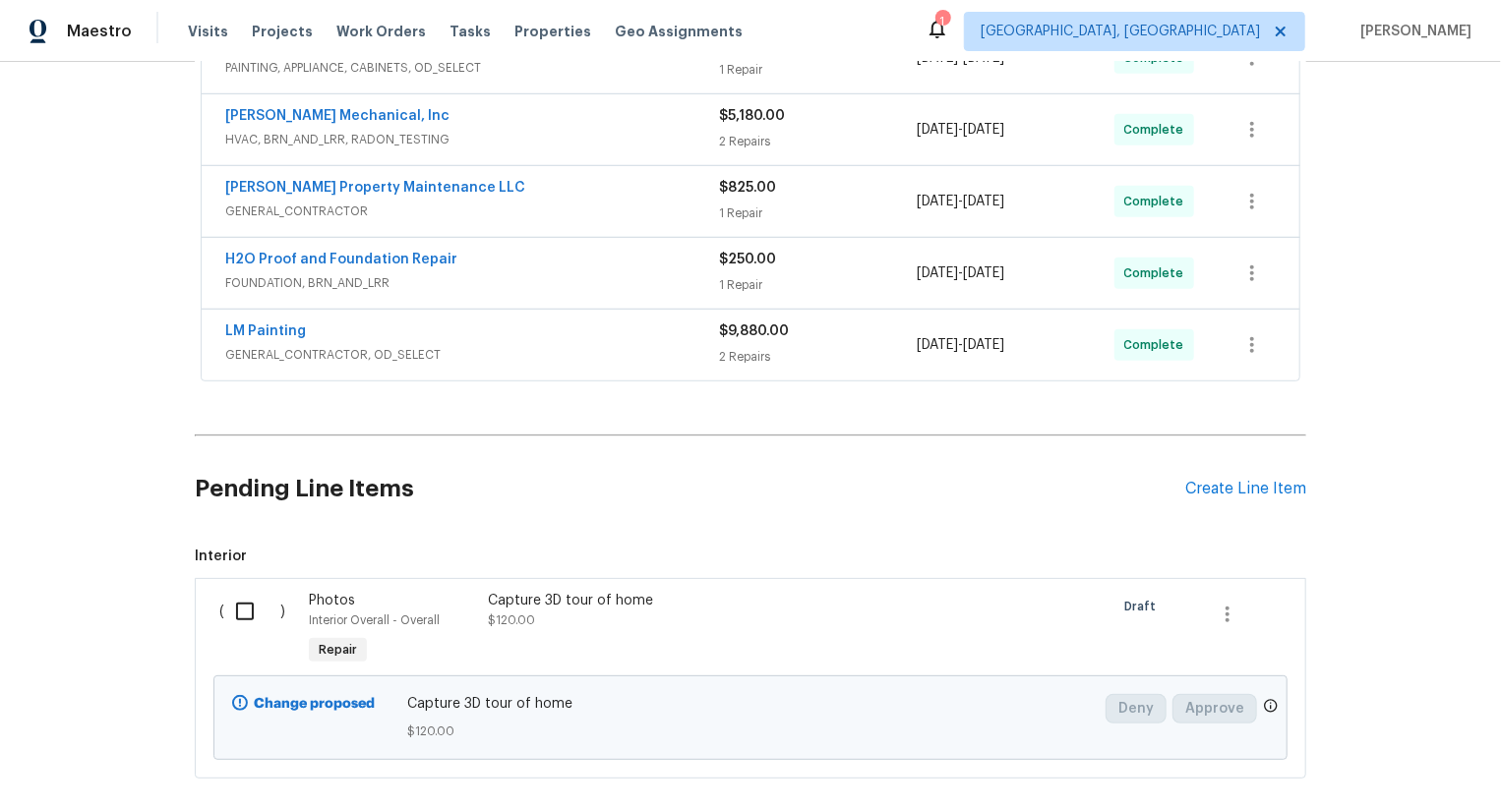
scroll to position [663, 0]
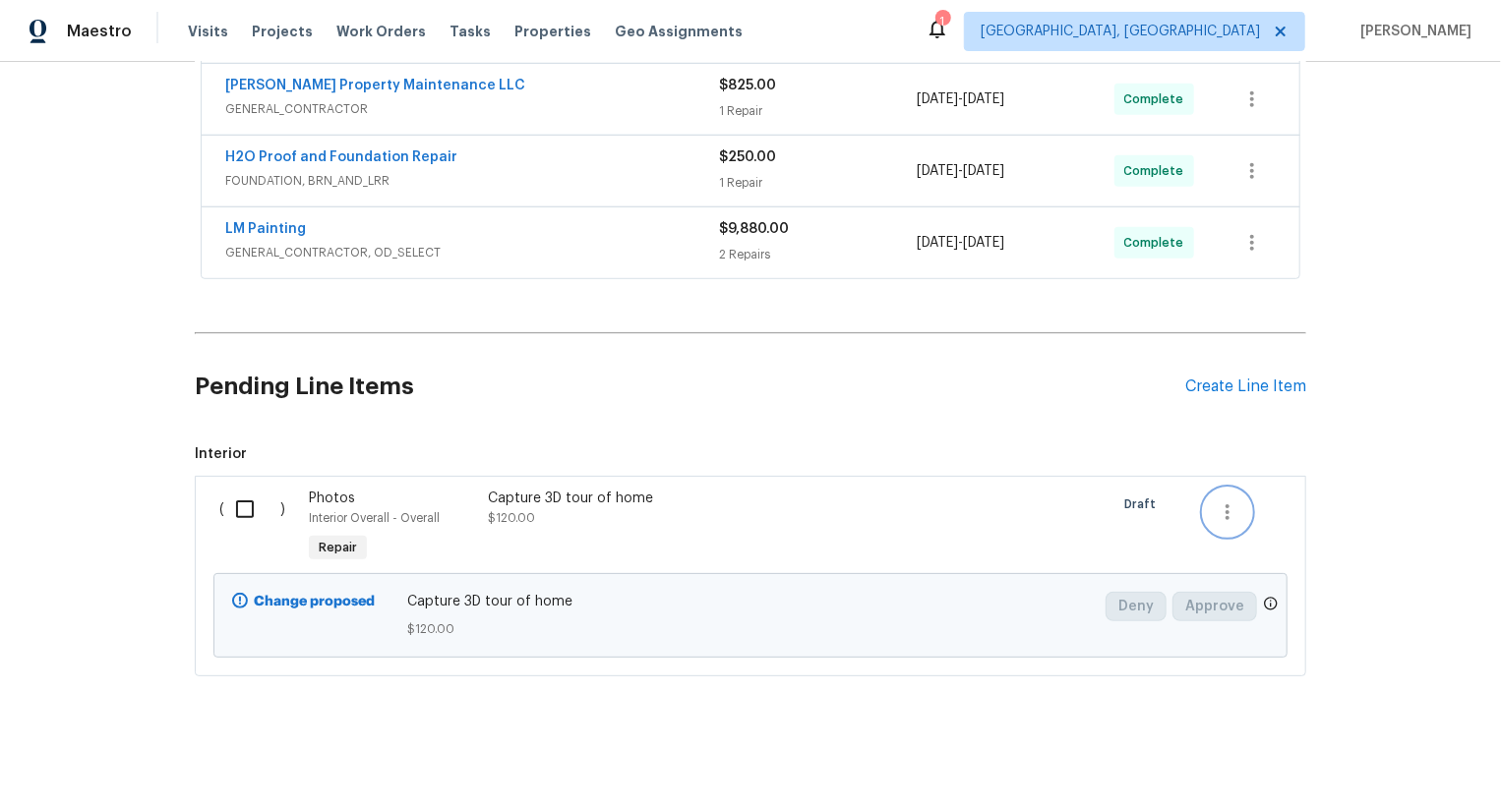
click at [1227, 510] on icon "button" at bounding box center [1227, 513] width 4 height 16
click at [1243, 508] on li "Cancel" at bounding box center [1242, 510] width 76 height 32
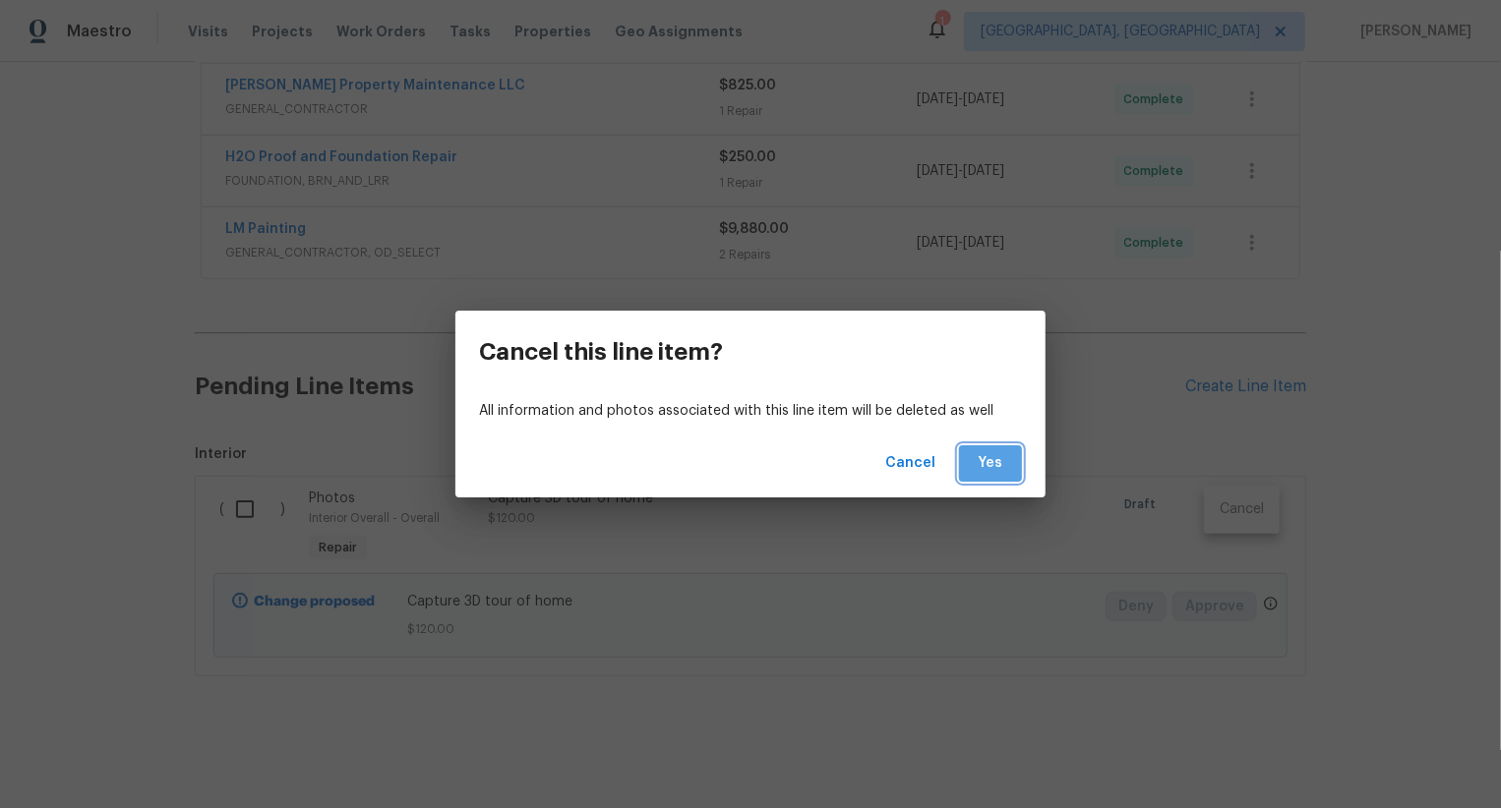
click at [991, 469] on span "Yes" at bounding box center [990, 463] width 31 height 25
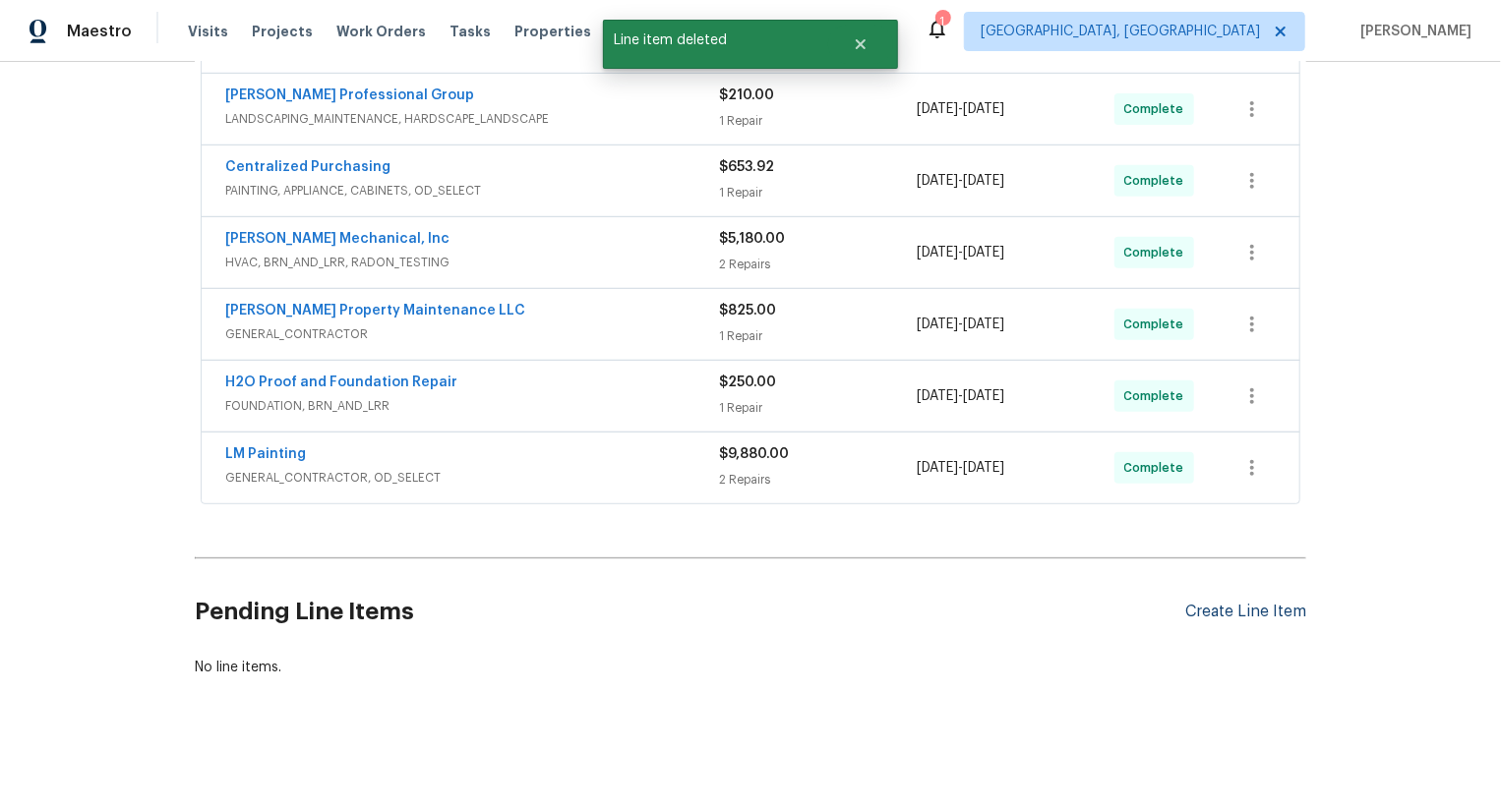
click at [1245, 616] on div "Create Line Item" at bounding box center [1245, 612] width 121 height 19
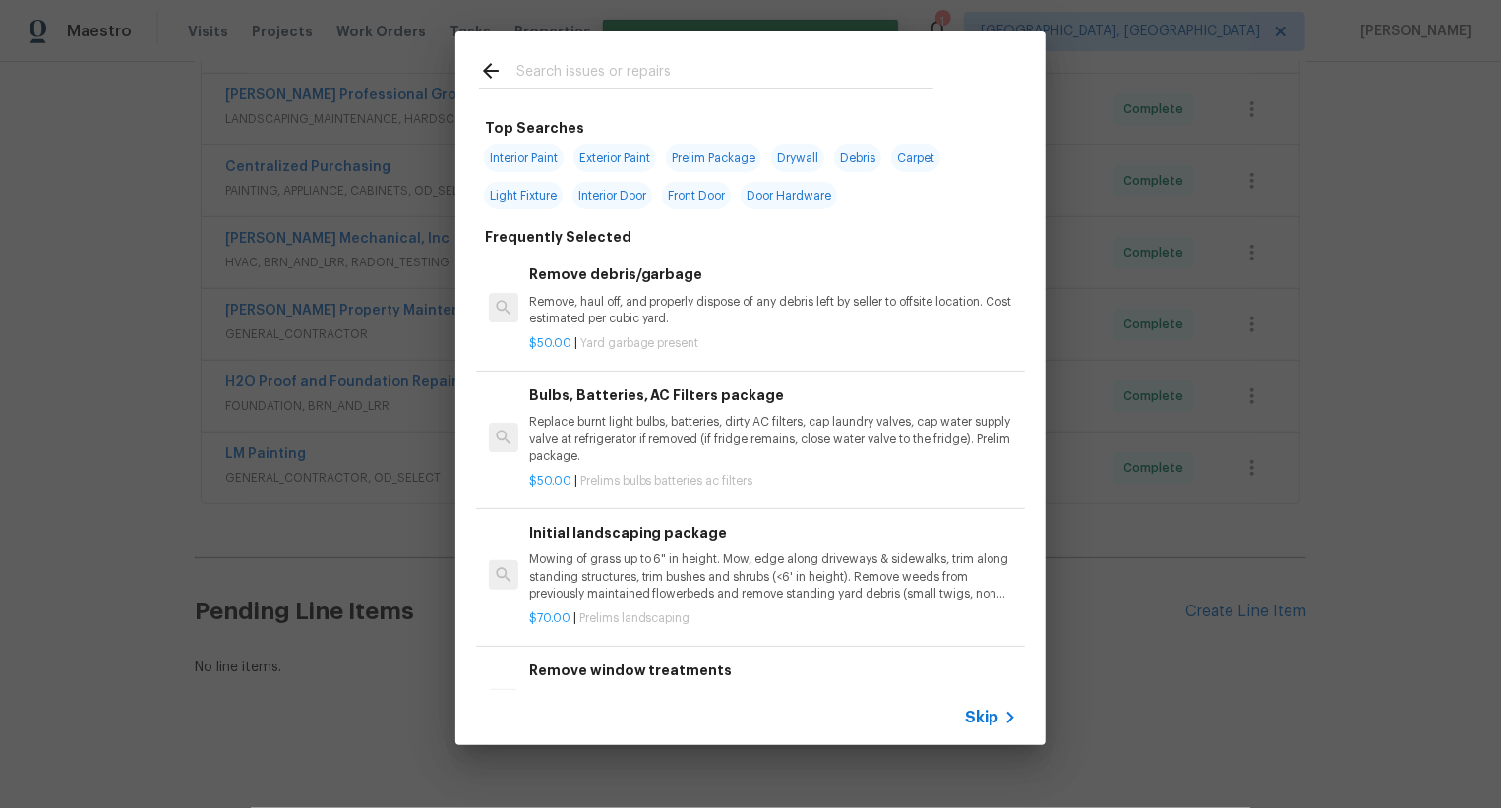
click at [976, 717] on span "Skip" at bounding box center [981, 718] width 33 height 20
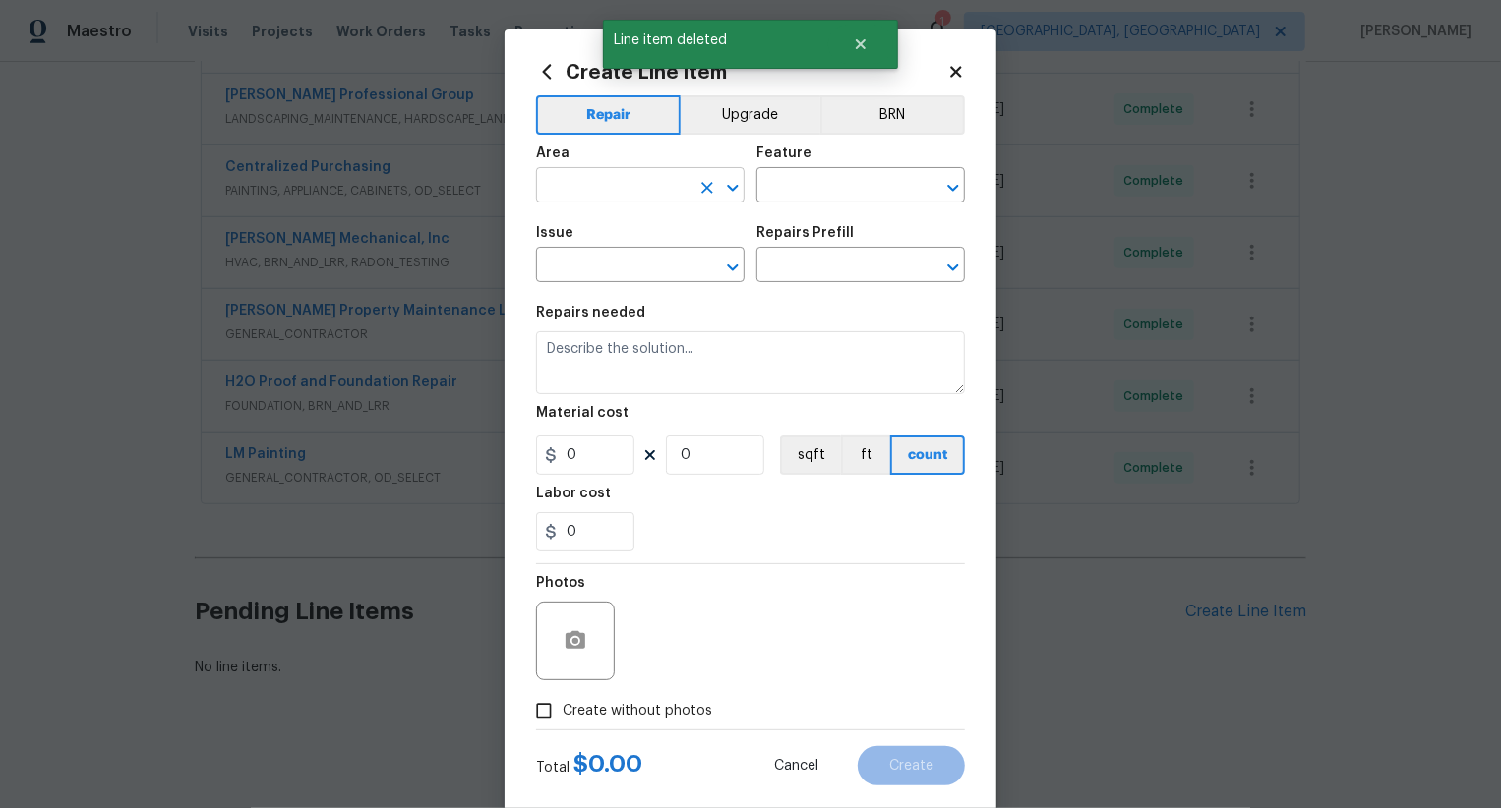
click at [647, 186] on input "text" at bounding box center [612, 187] width 153 height 30
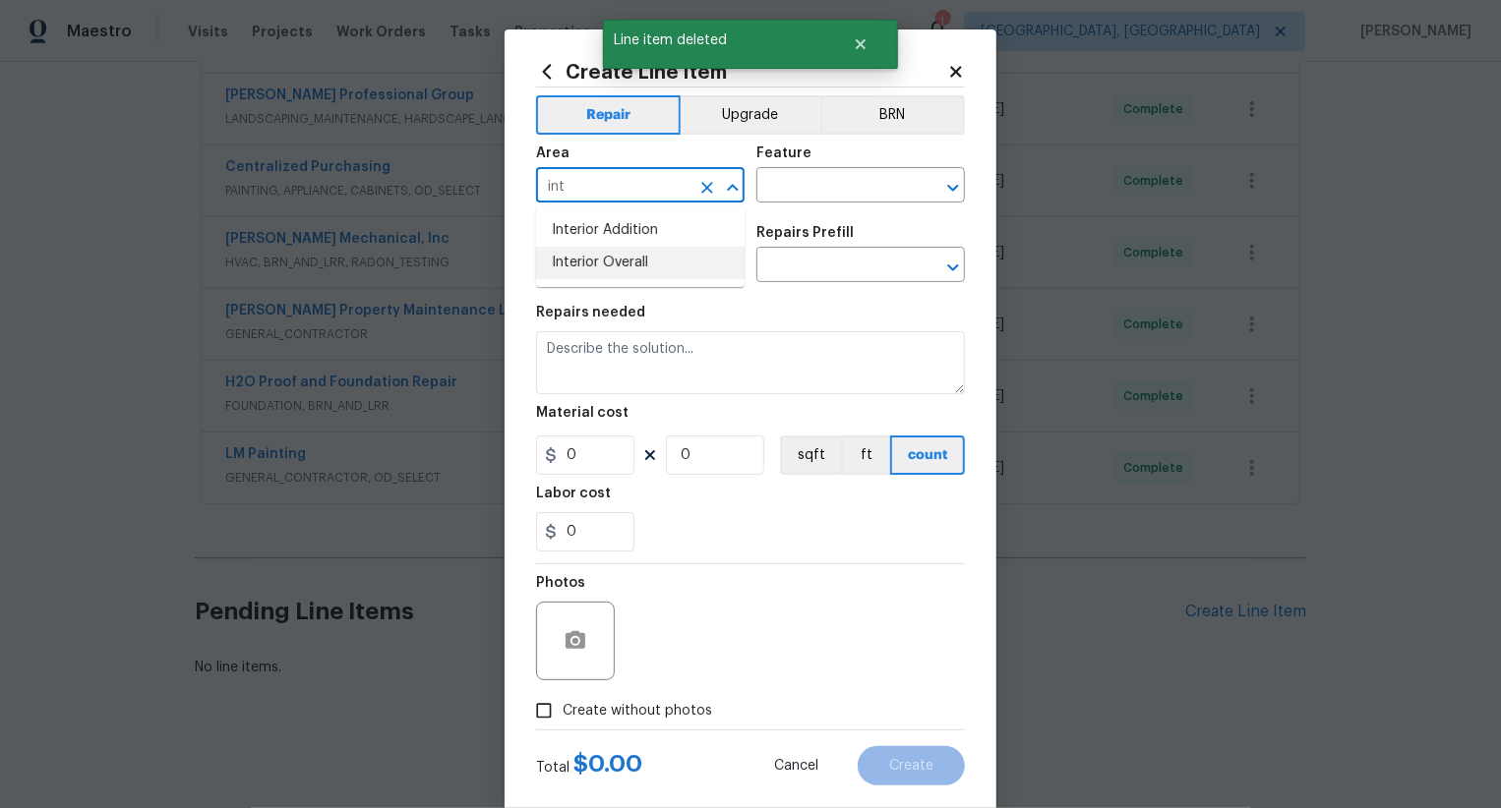
click at [659, 256] on li "Interior Overall" at bounding box center [640, 263] width 209 height 32
type input "Interior Overall"
click at [780, 197] on input "text" at bounding box center [832, 187] width 153 height 30
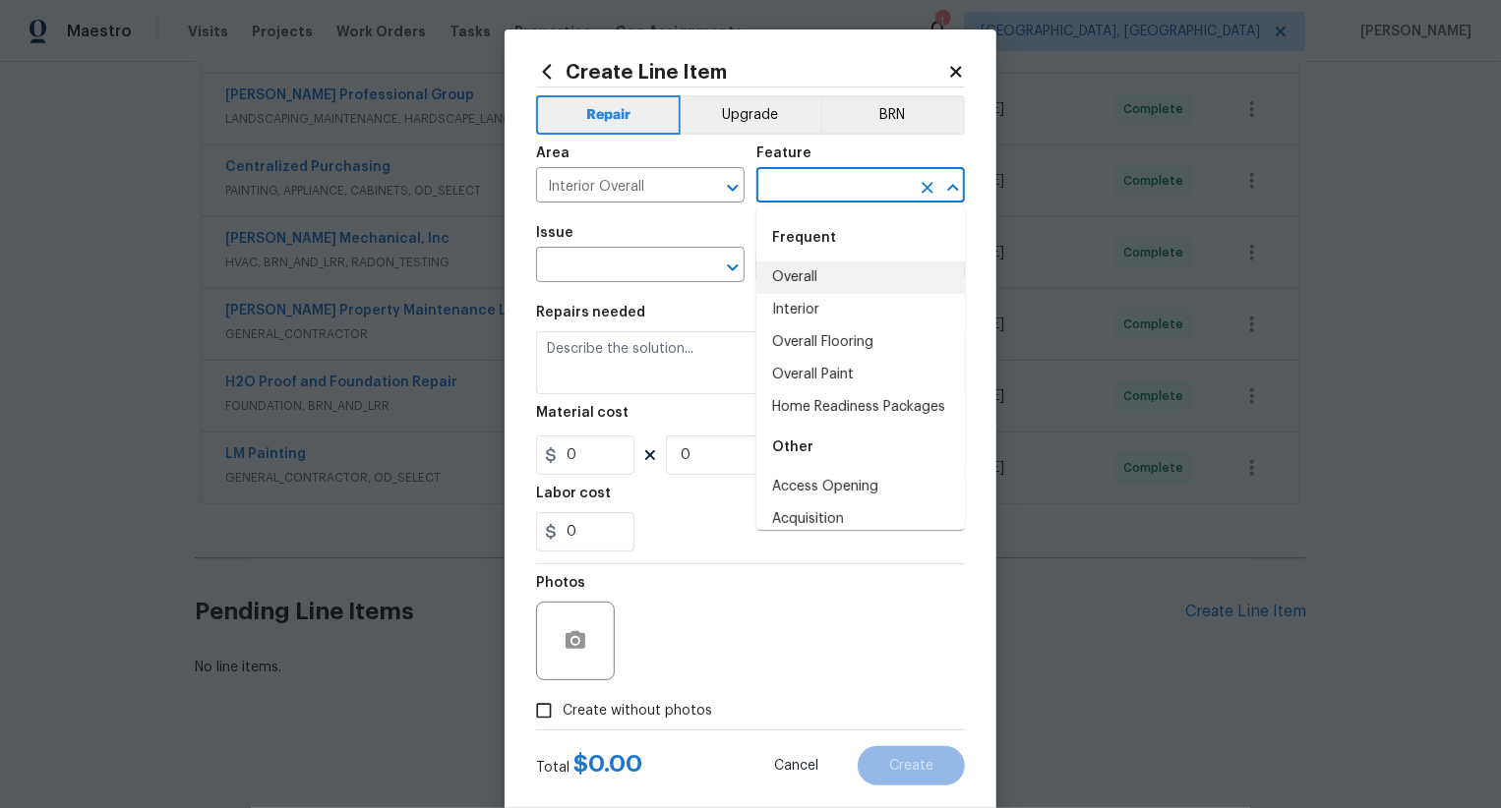
click at [818, 278] on li "Overall" at bounding box center [860, 278] width 209 height 32
type input "Overall"
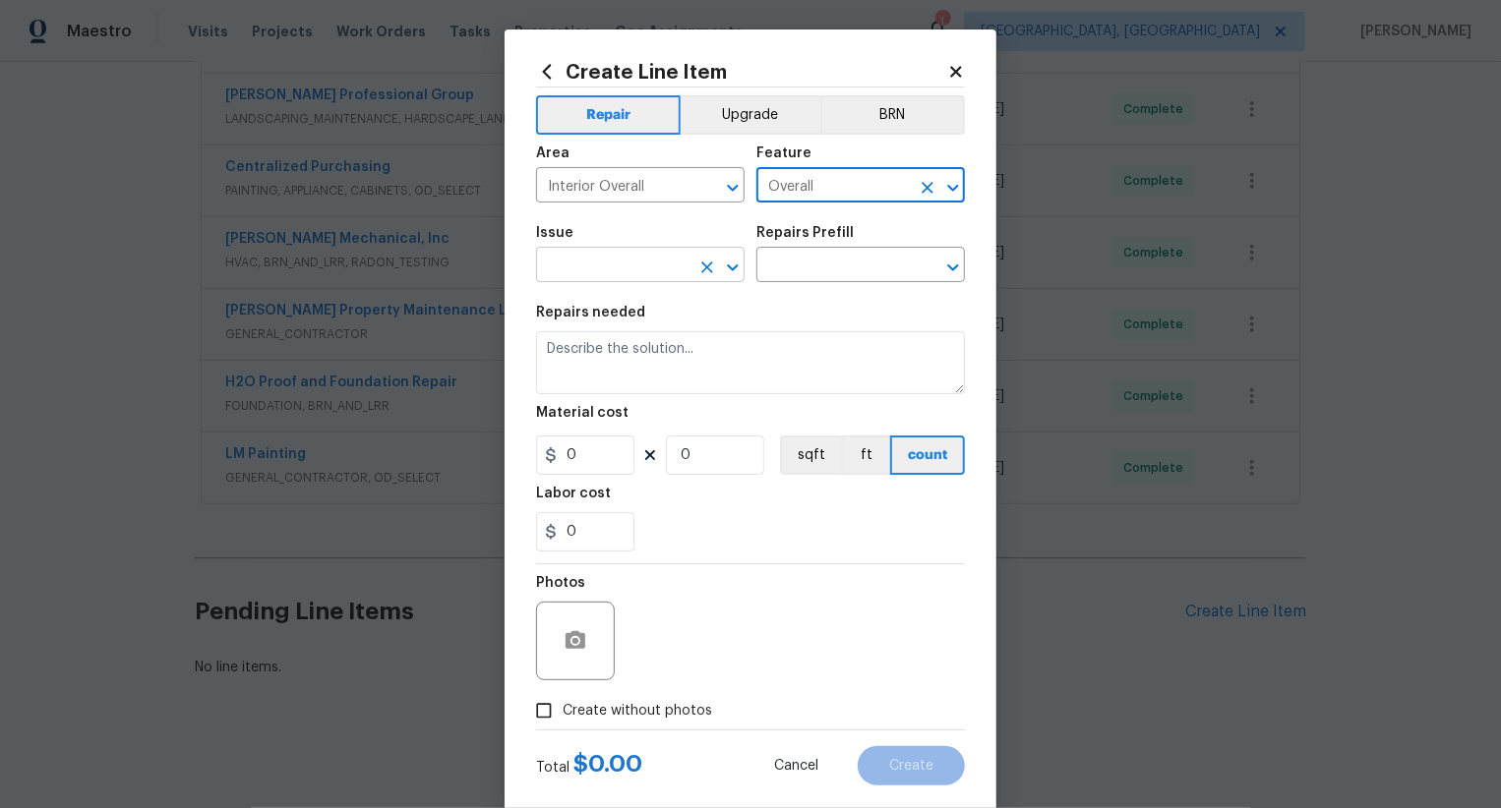
click at [659, 271] on input "text" at bounding box center [612, 267] width 153 height 30
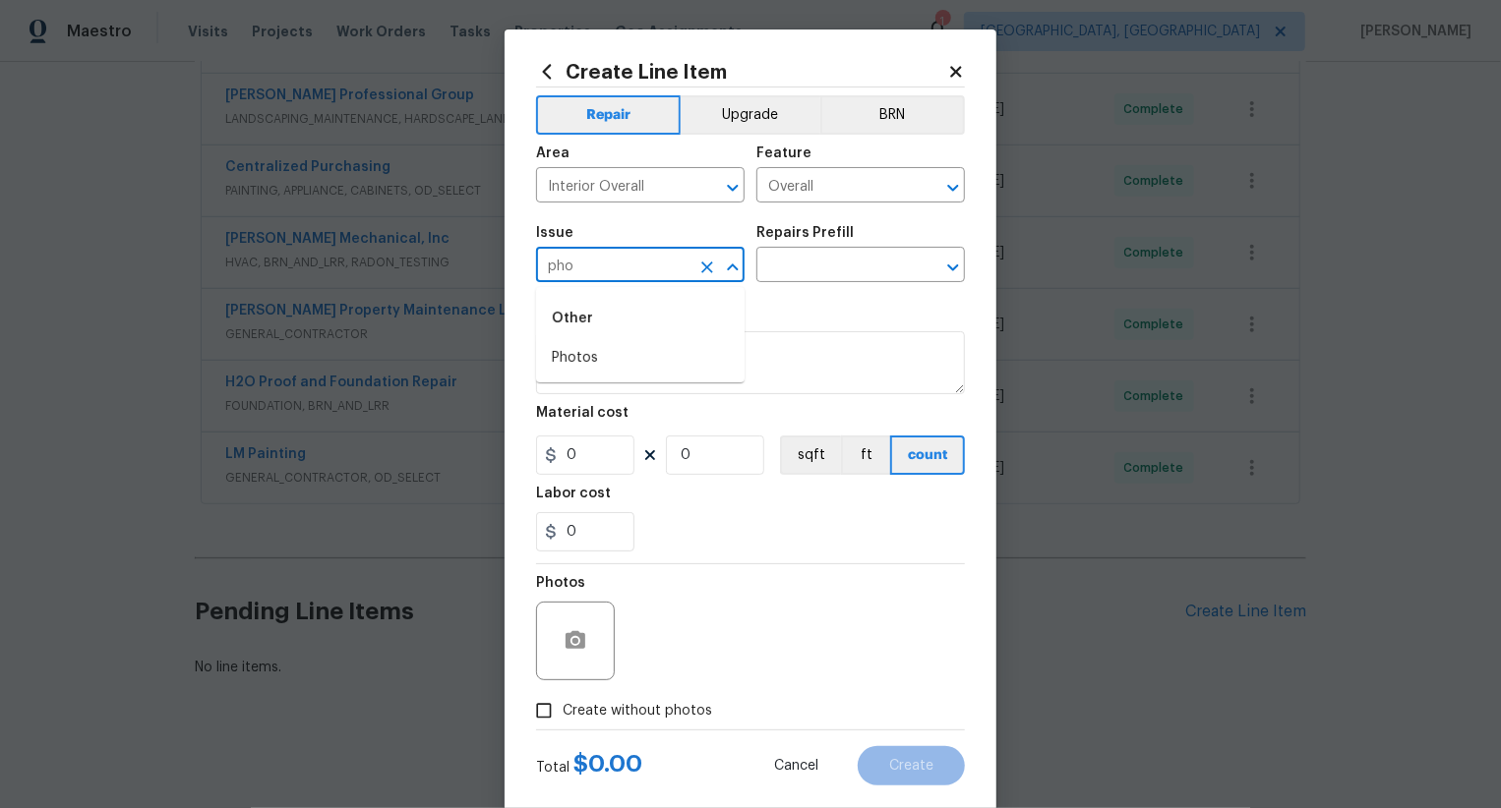
type input "pho"
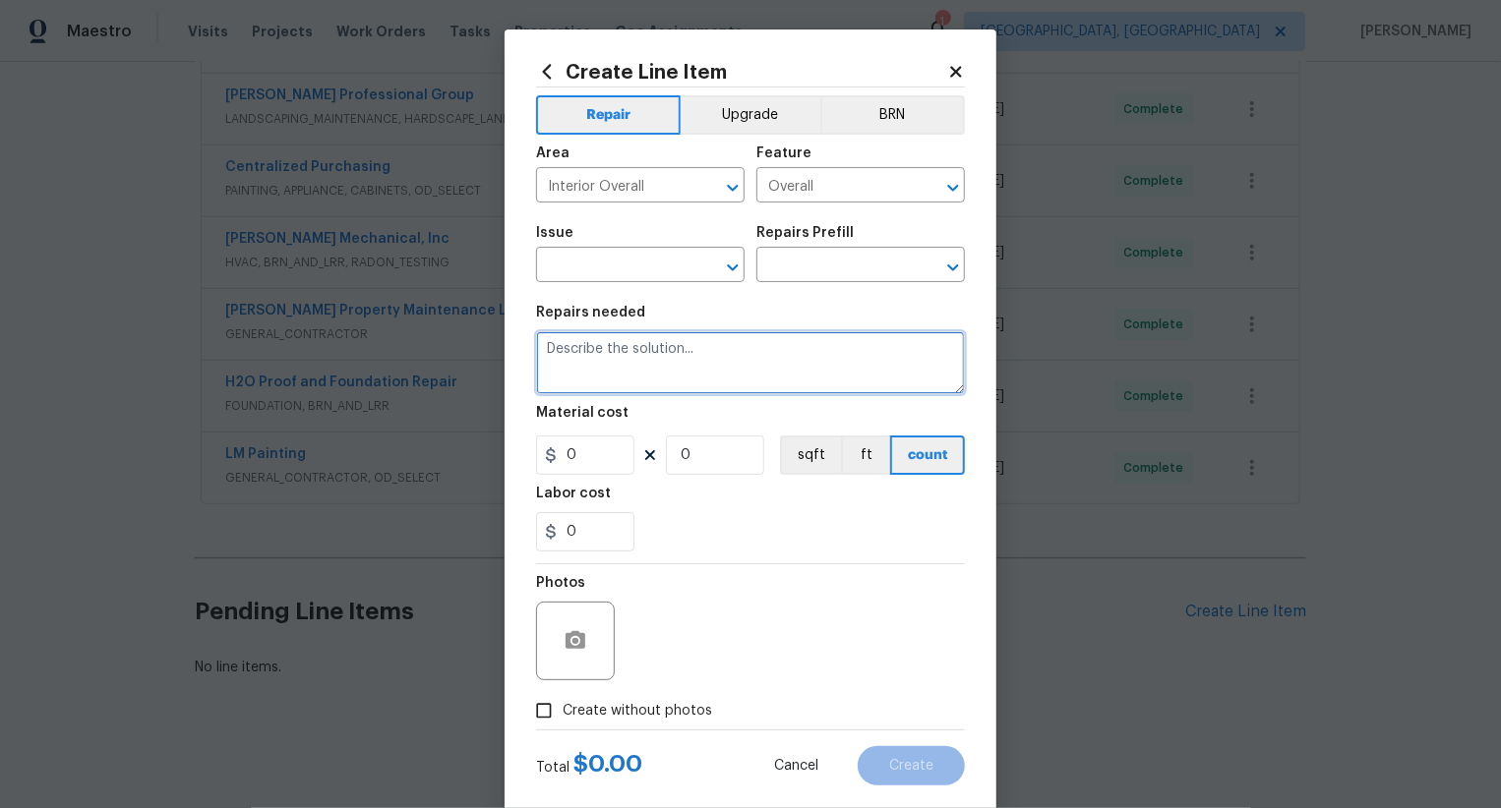
drag, startPoint x: 634, startPoint y: 385, endPoint x: 635, endPoint y: 372, distance: 12.8
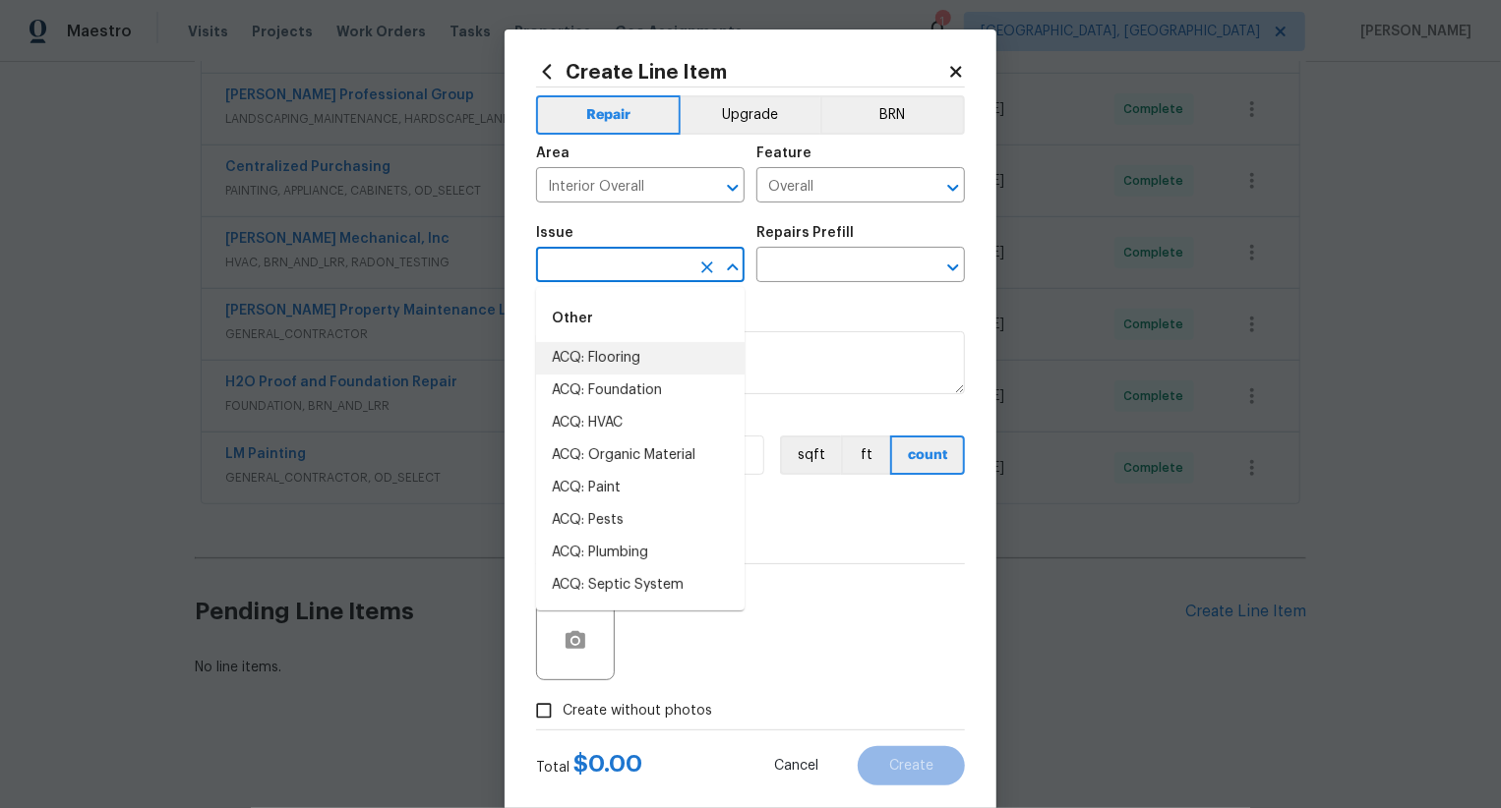
click at [661, 273] on input "text" at bounding box center [612, 267] width 153 height 30
click at [637, 358] on li "Photos" at bounding box center [640, 358] width 209 height 32
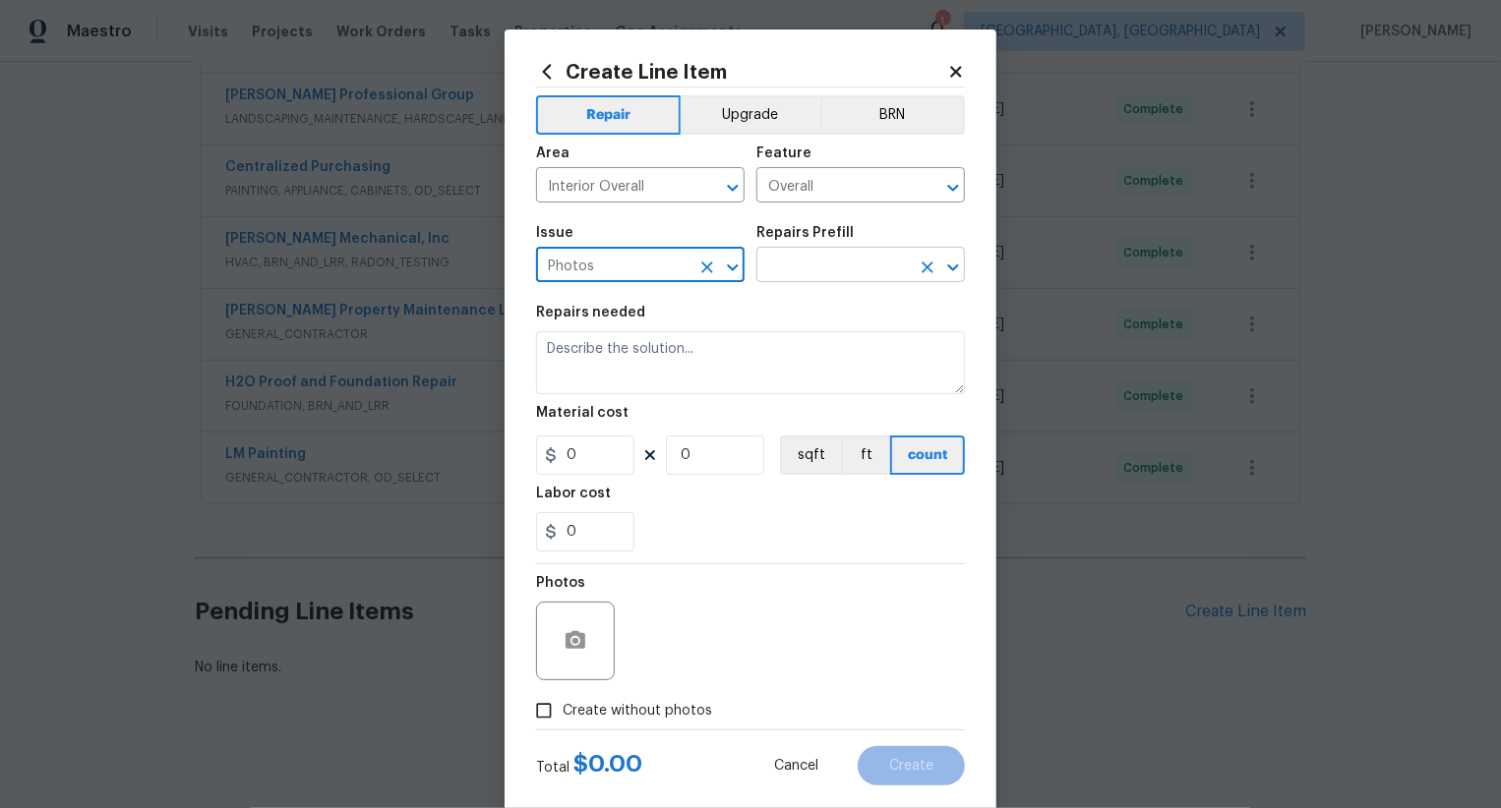
type input "Photos"
click at [809, 273] on input "text" at bounding box center [832, 267] width 153 height 30
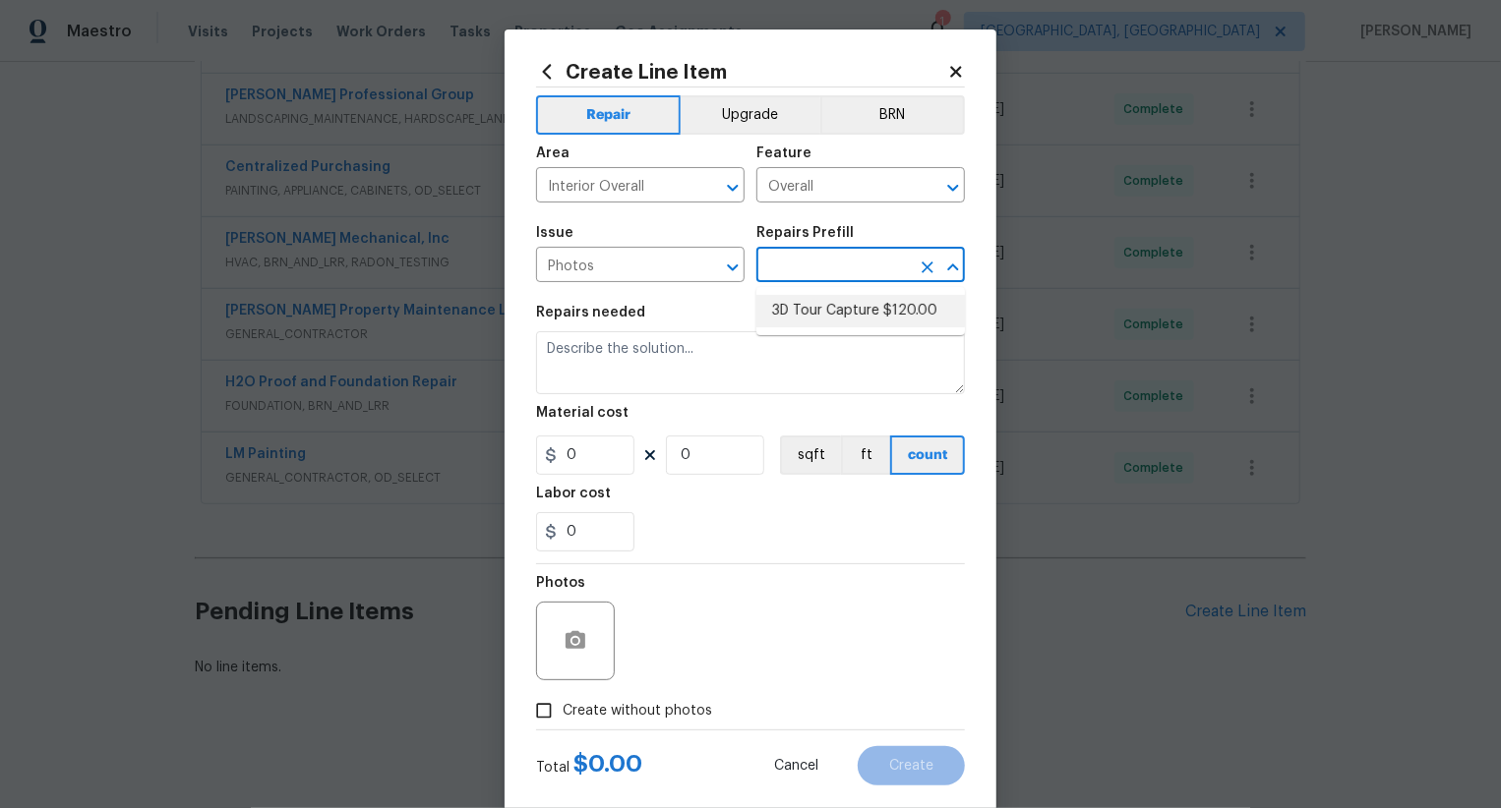
click at [824, 322] on li "3D Tour Capture $120.00" at bounding box center [860, 311] width 209 height 32
type input "3D Tour Capture $120.00"
type textarea "Capture 3D tour of home"
type input "1"
type input "120"
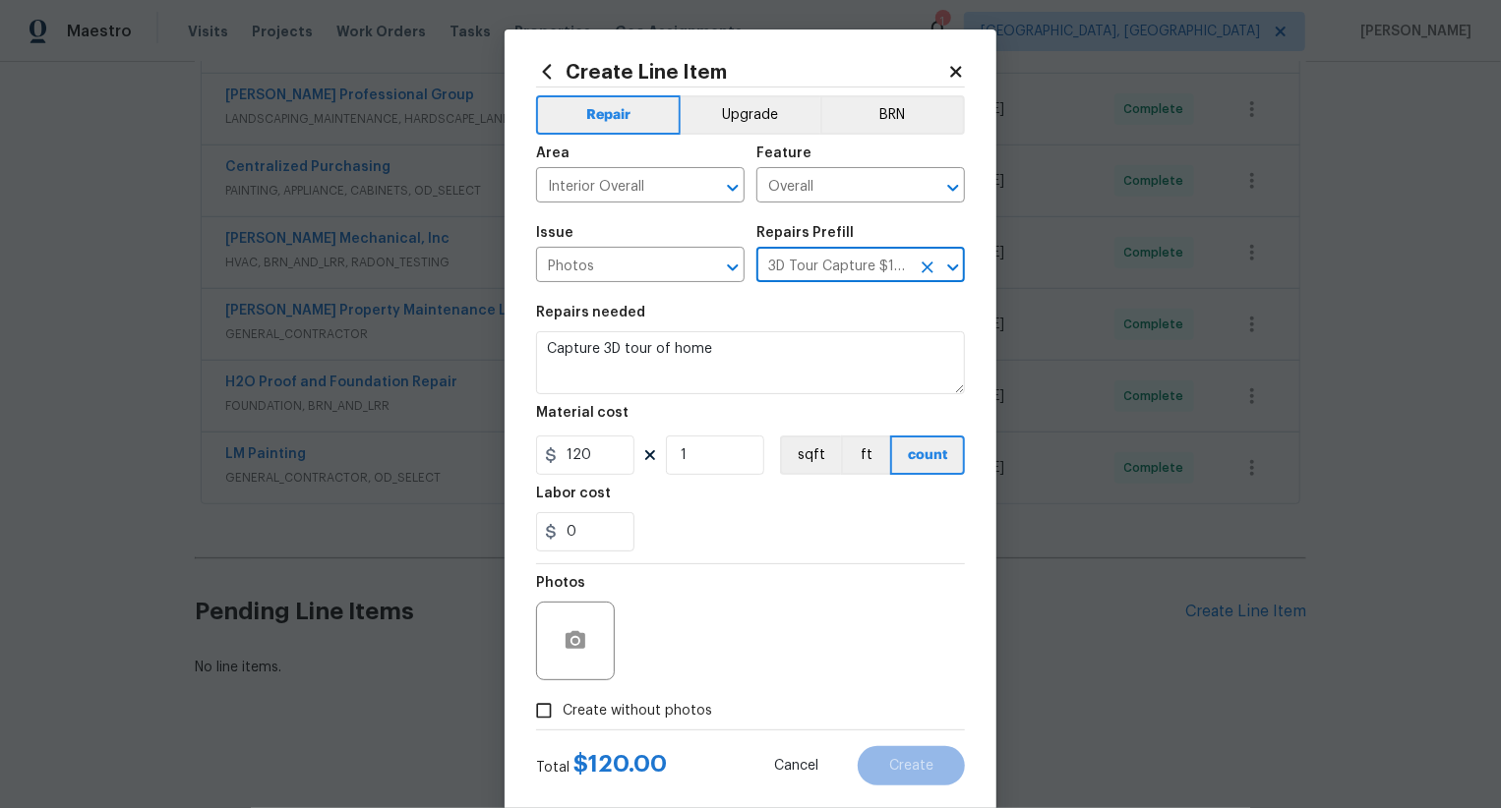
scroll to position [38, 0]
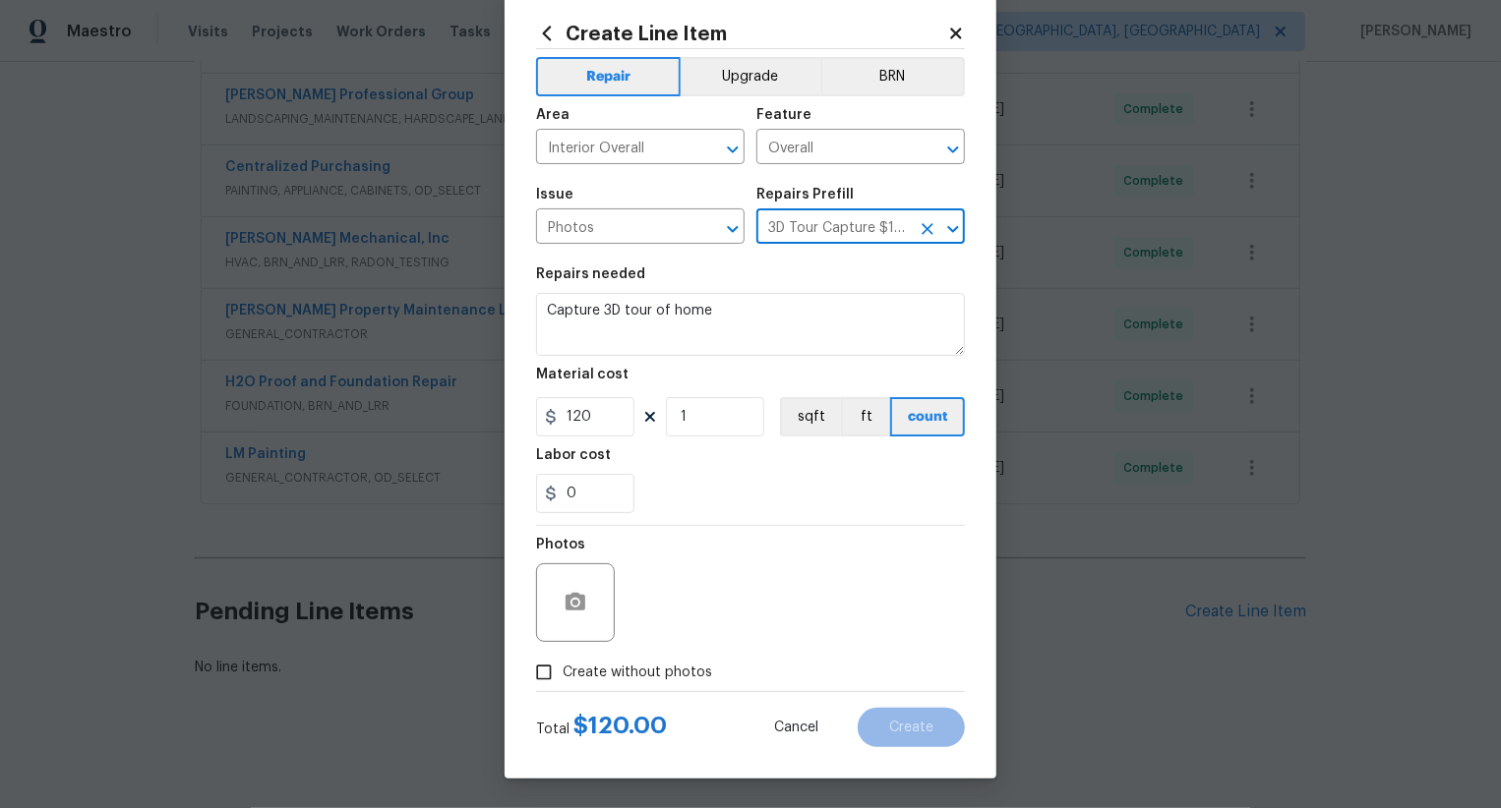
click at [675, 666] on span "Create without photos" at bounding box center [637, 673] width 149 height 21
click at [563, 666] on input "Create without photos" at bounding box center [543, 672] width 37 height 37
checkbox input "true"
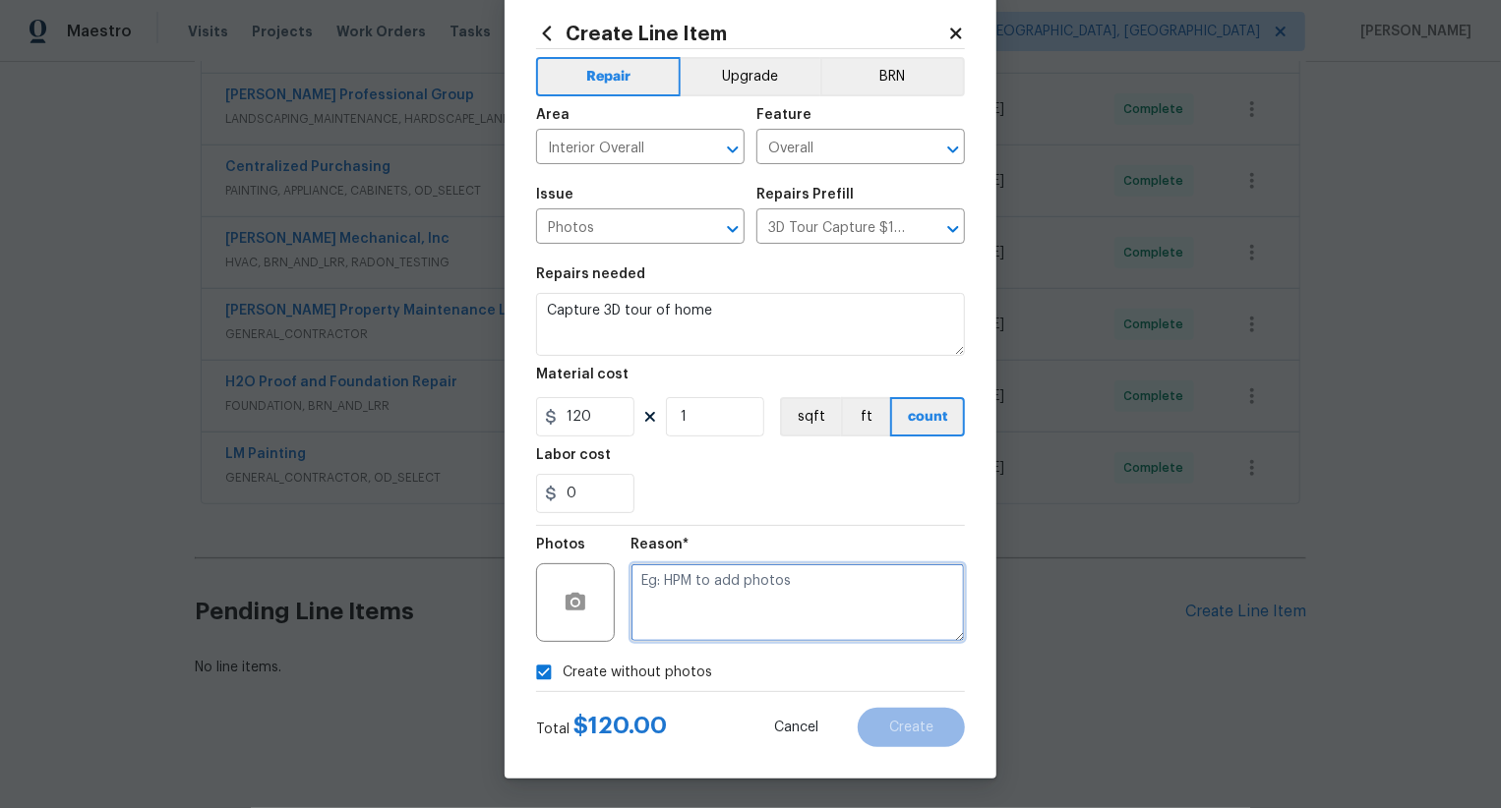
click at [746, 599] on textarea at bounding box center [797, 603] width 334 height 79
type textarea ".."
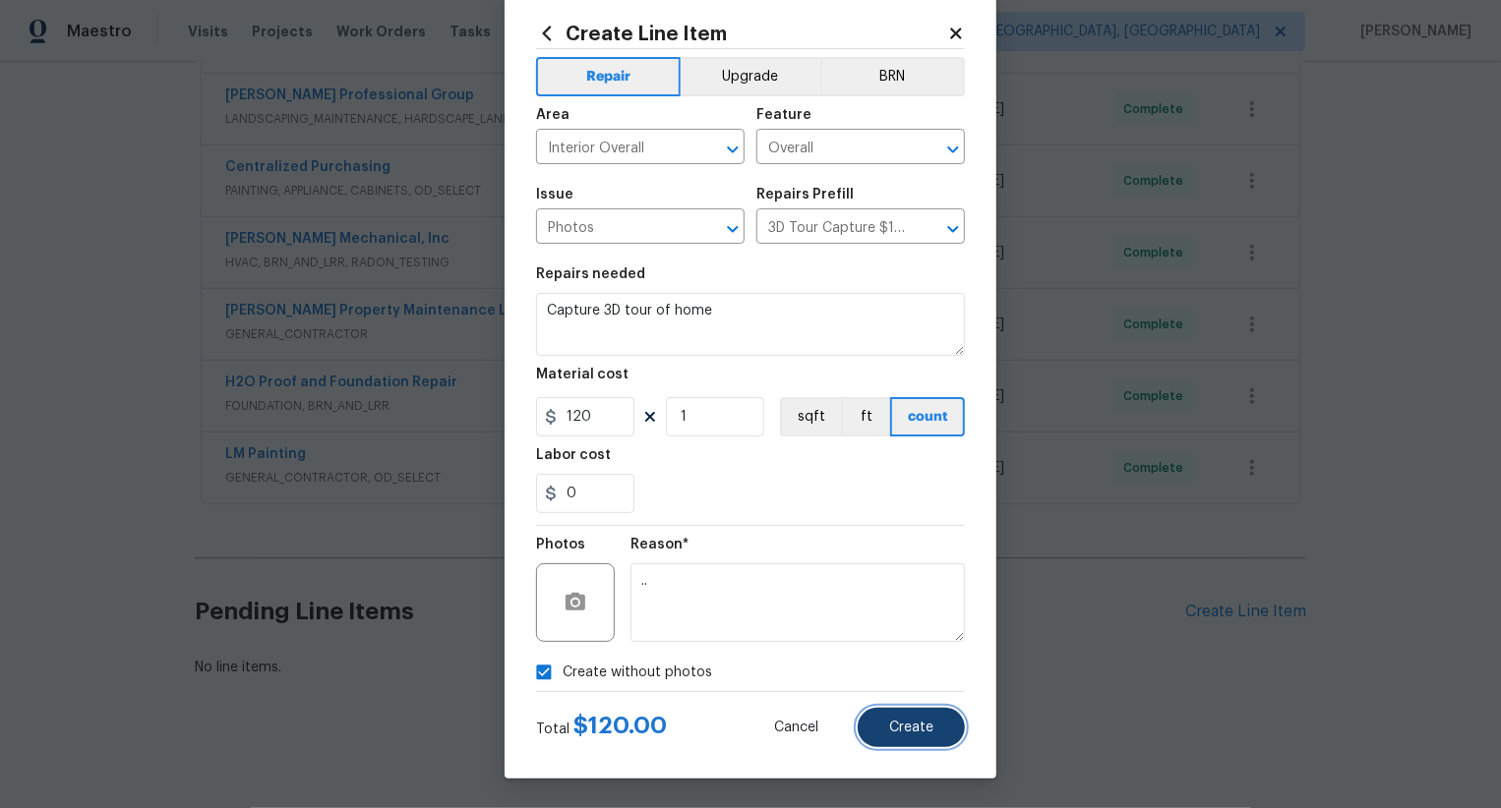
click at [930, 721] on span "Create" at bounding box center [911, 728] width 44 height 15
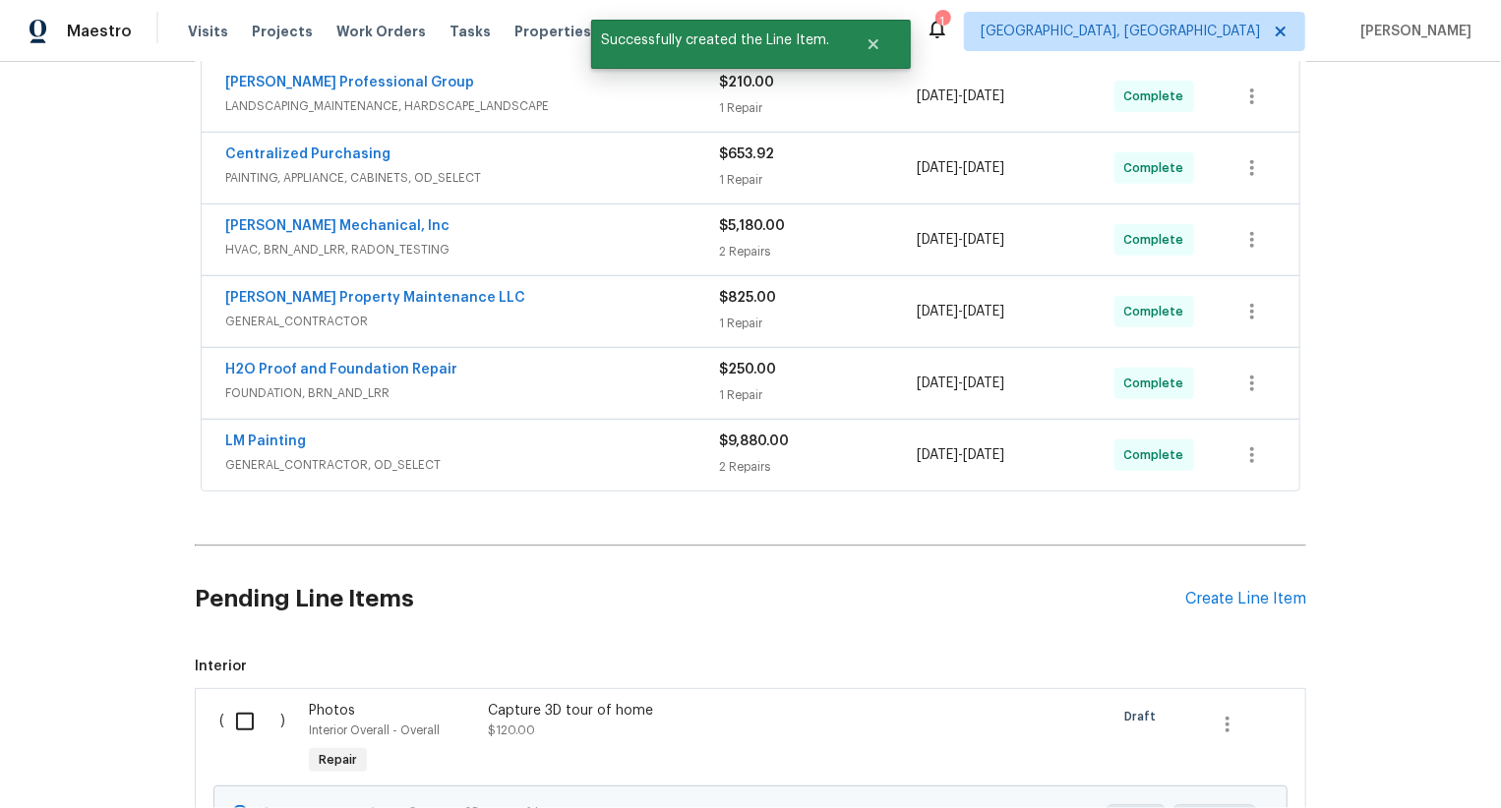
scroll to position [663, 0]
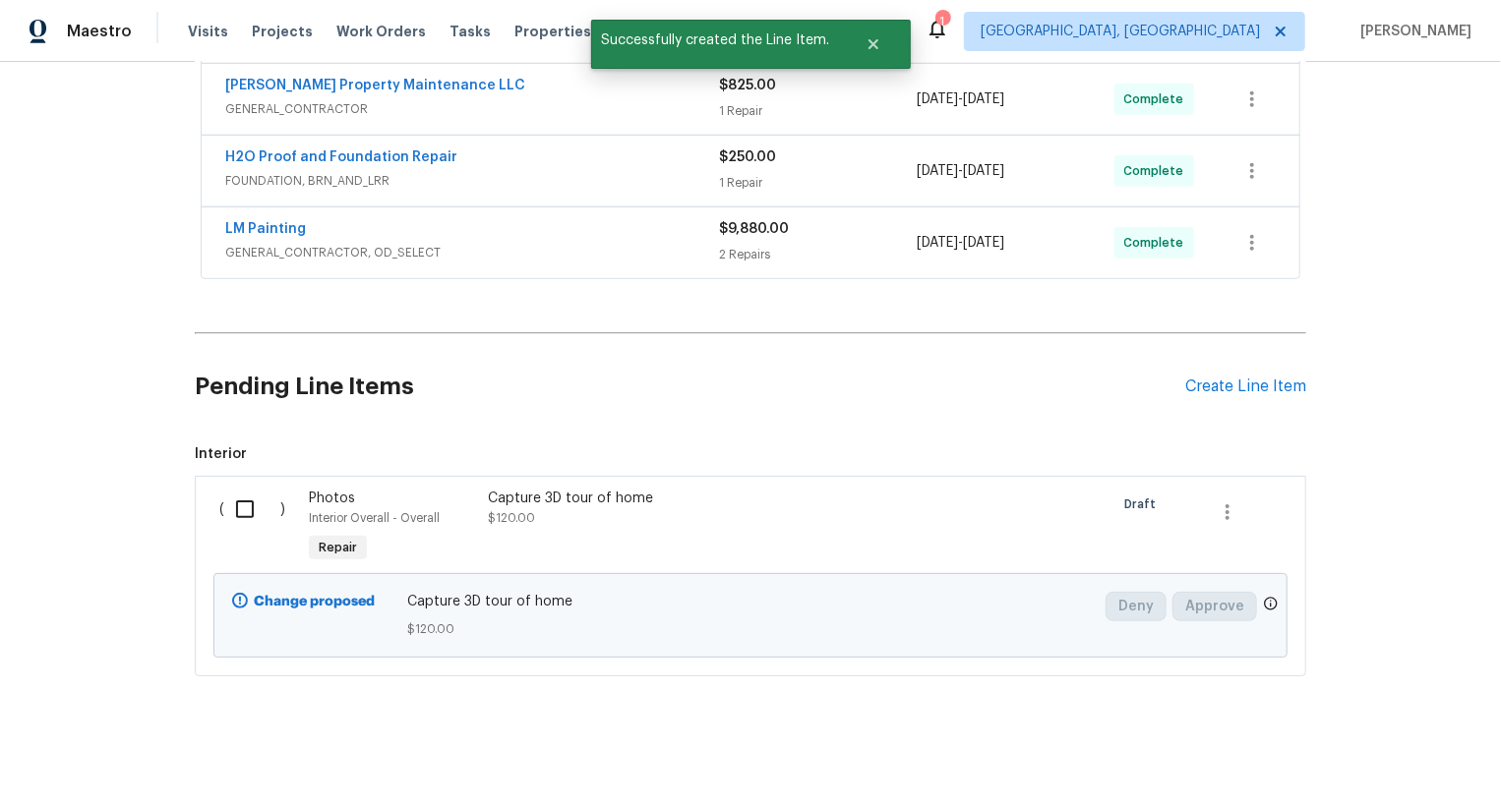
click at [236, 506] on input "checkbox" at bounding box center [252, 509] width 56 height 41
checkbox input "true"
click at [1341, 748] on span "Create Work Order" at bounding box center [1388, 759] width 131 height 25
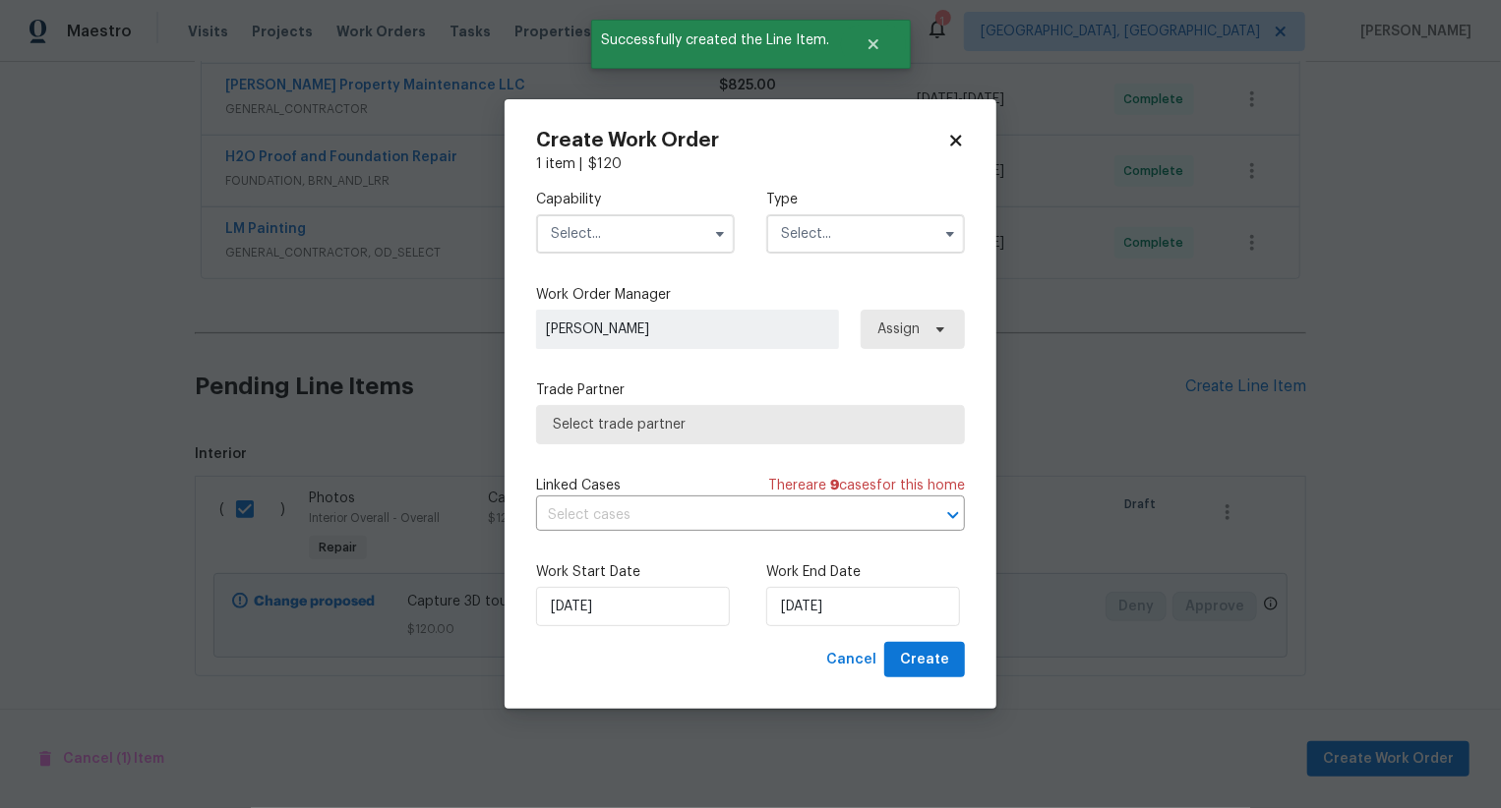
click at [669, 241] on input "text" at bounding box center [635, 233] width 199 height 39
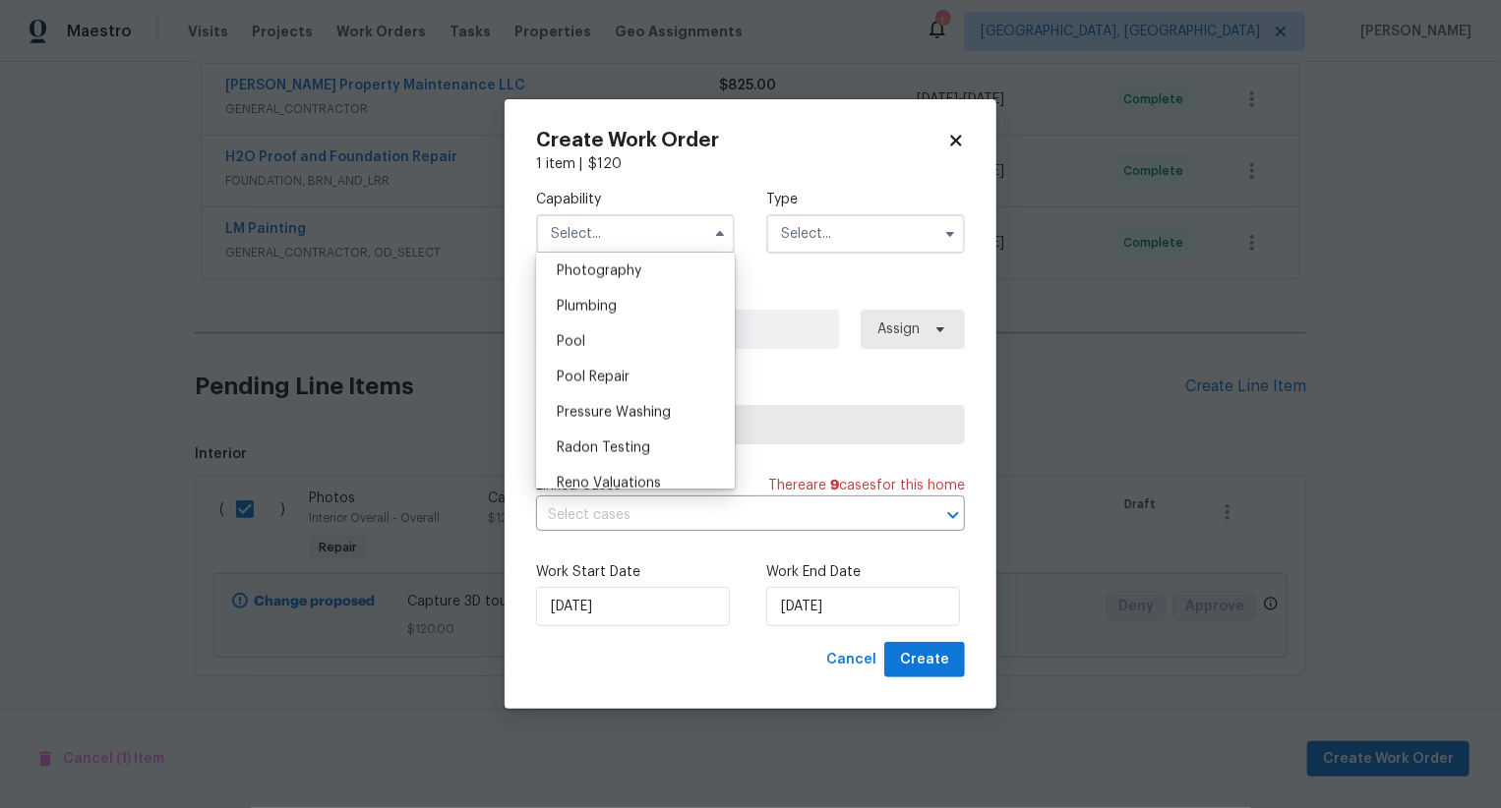
scroll to position [1645, 0]
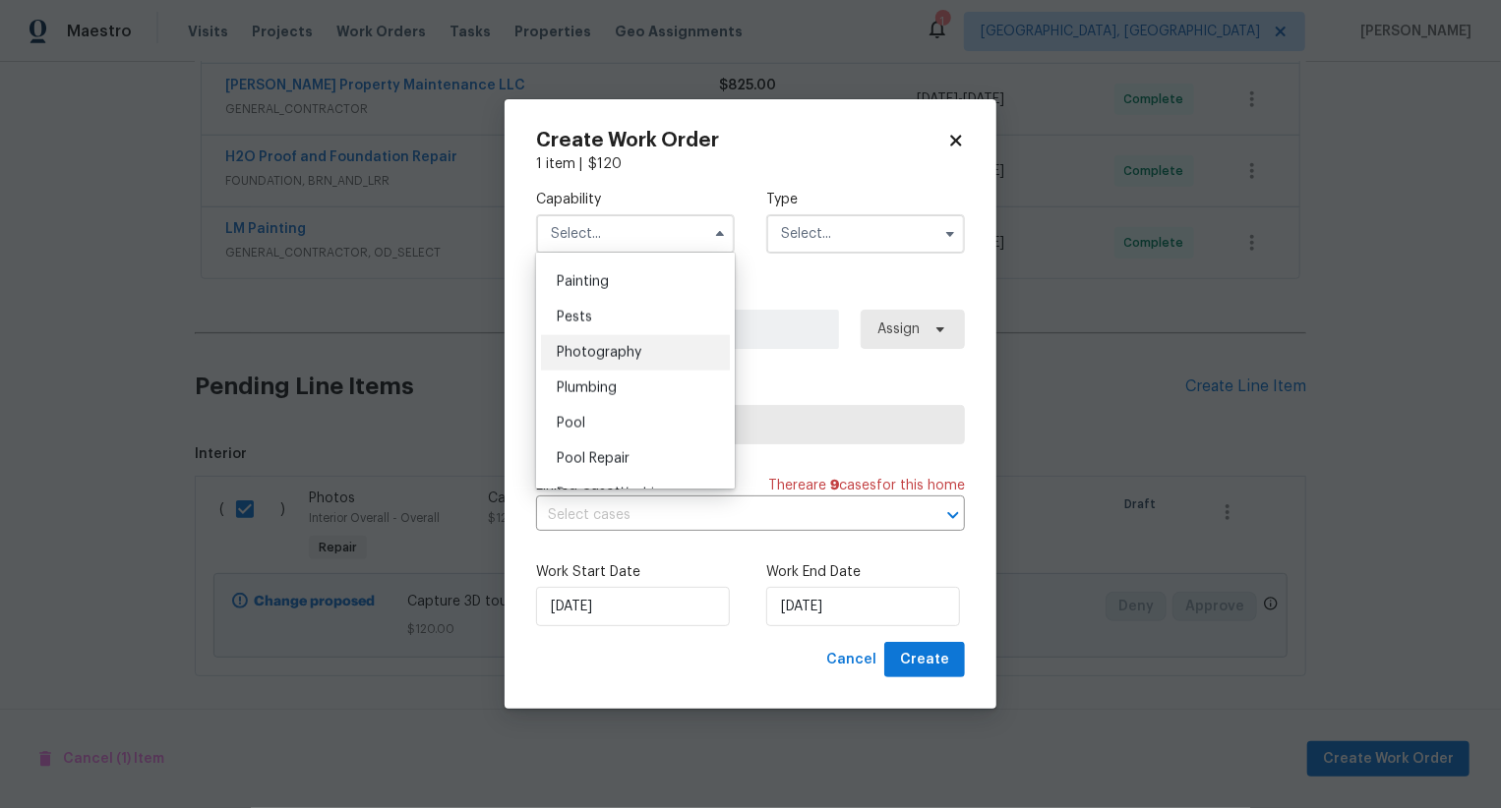
click at [676, 363] on div "Photography" at bounding box center [635, 352] width 189 height 35
type input "Photography"
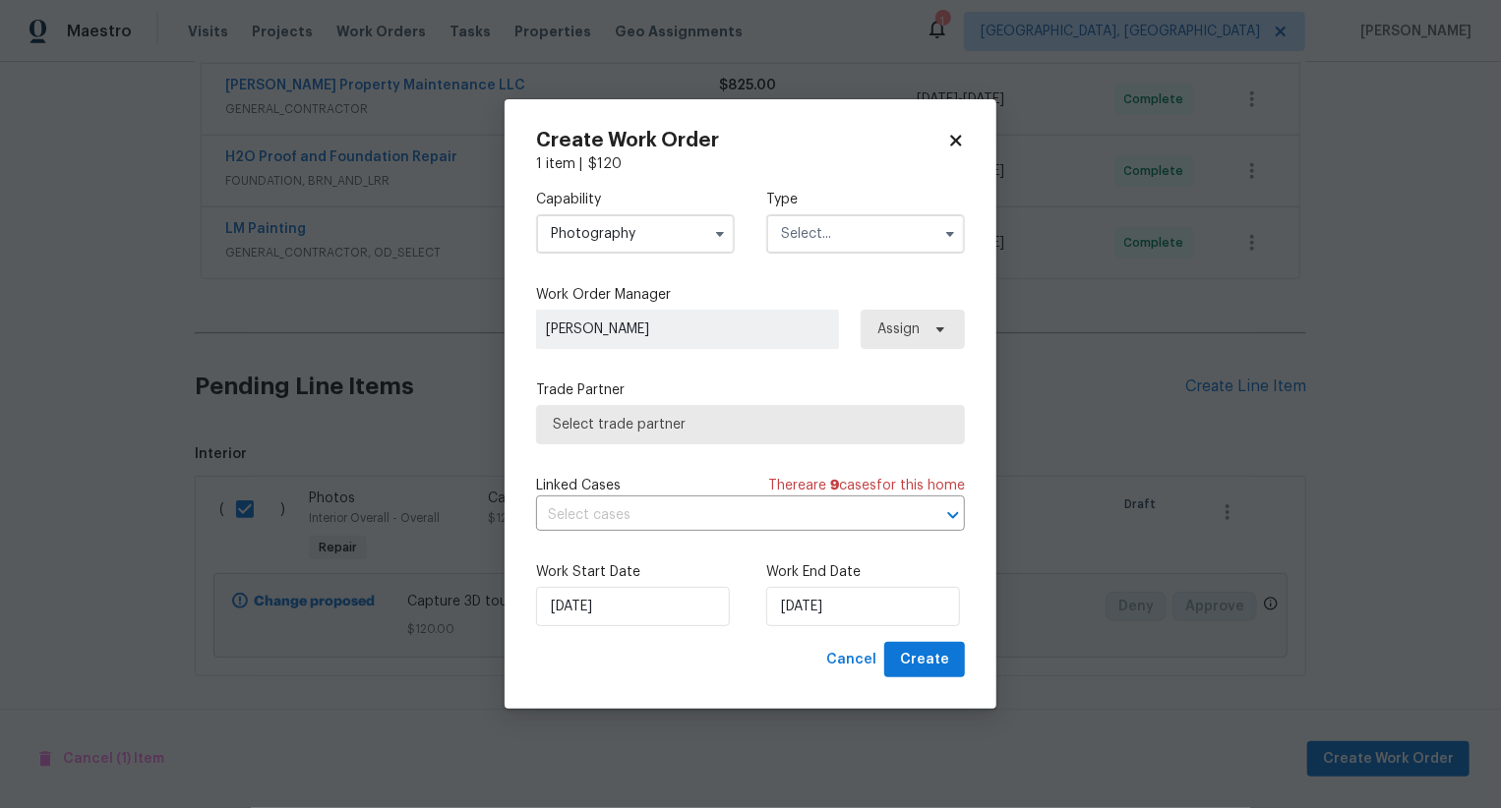
click at [802, 260] on div "Capability Photography Type" at bounding box center [750, 221] width 429 height 95
click at [822, 232] on input "text" at bounding box center [865, 233] width 199 height 39
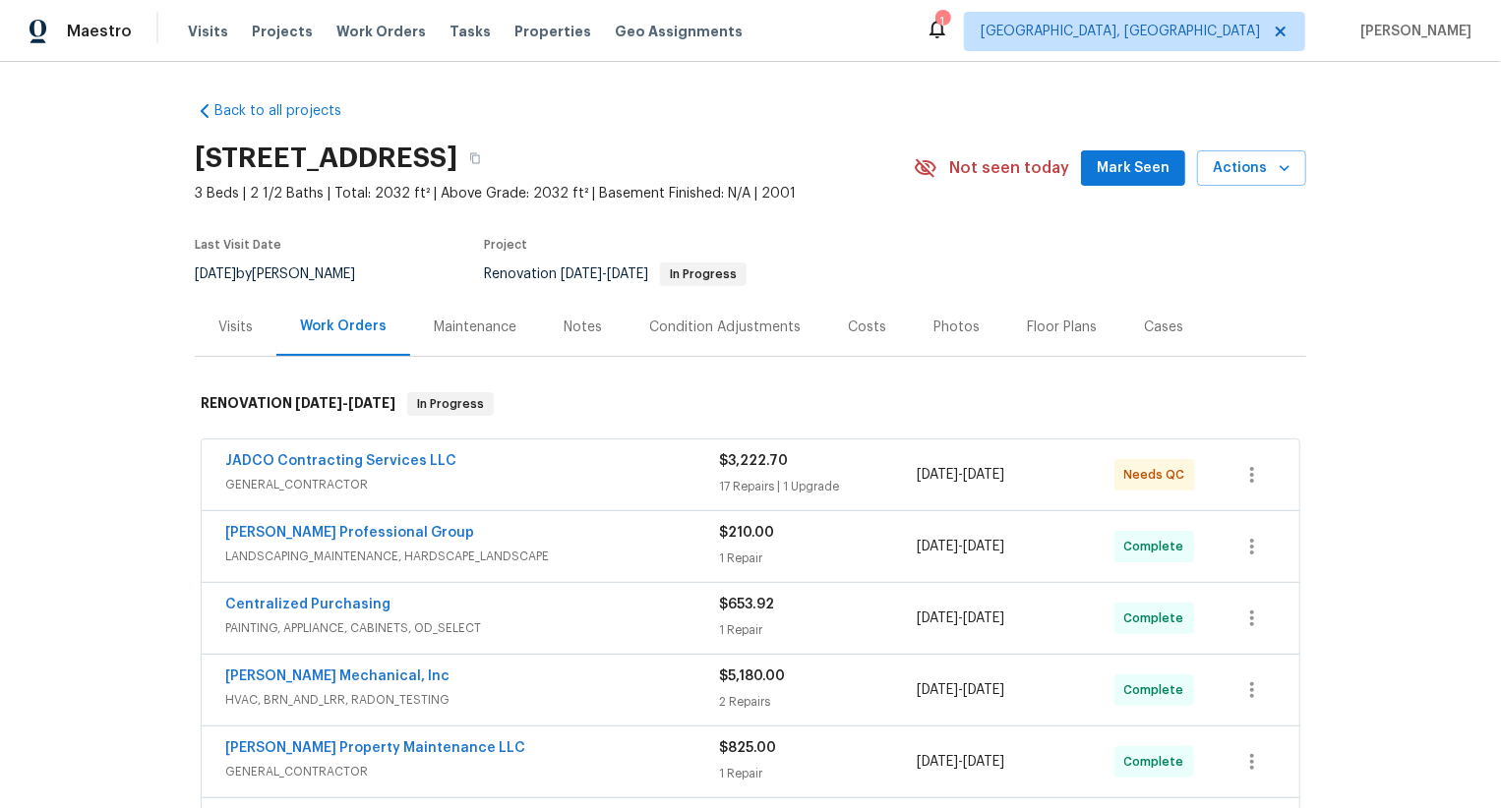
scroll to position [663, 0]
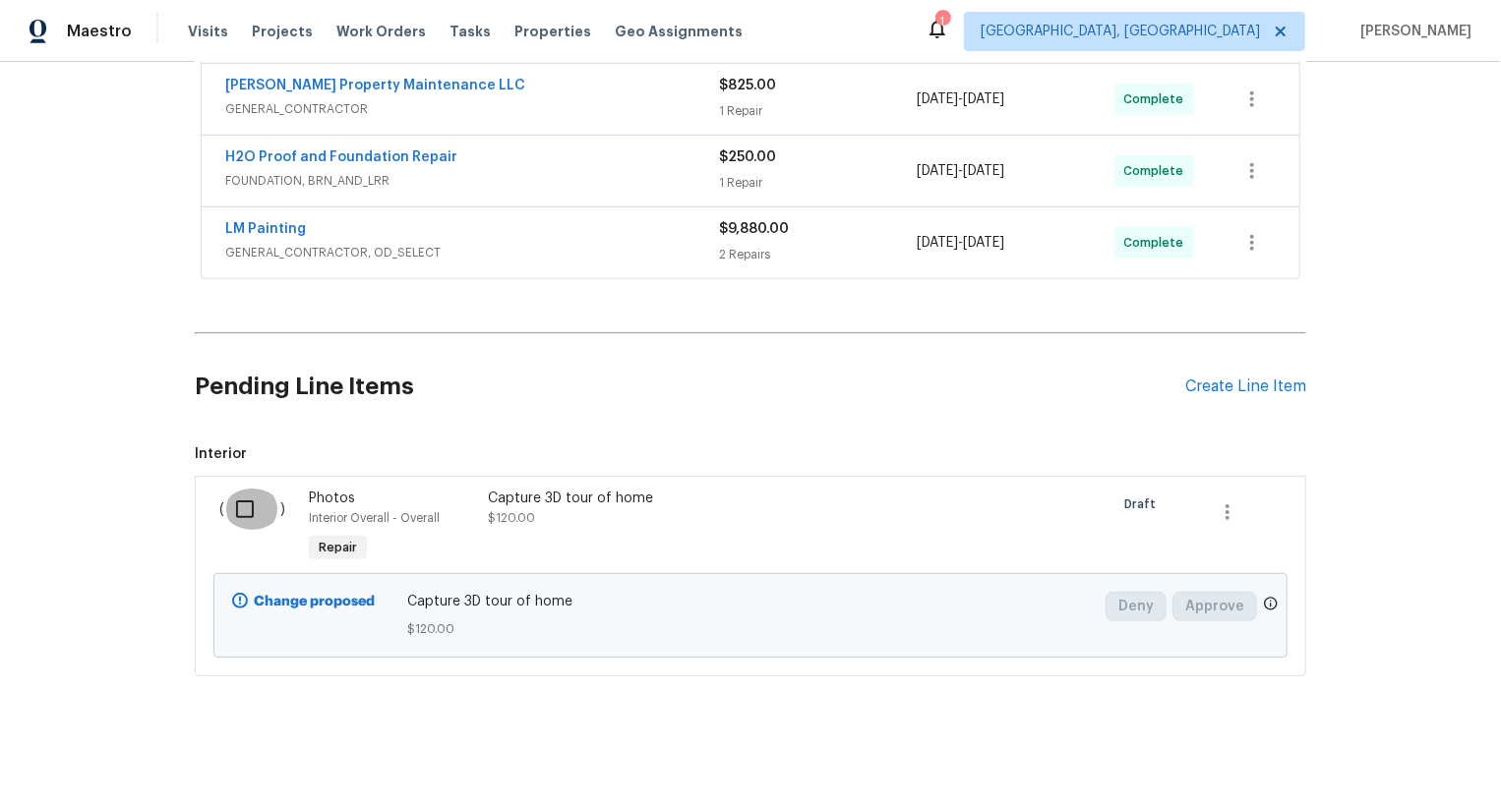
click at [262, 512] on input "checkbox" at bounding box center [252, 509] width 56 height 41
checkbox input "true"
click at [1380, 760] on span "Create Work Order" at bounding box center [1388, 759] width 131 height 25
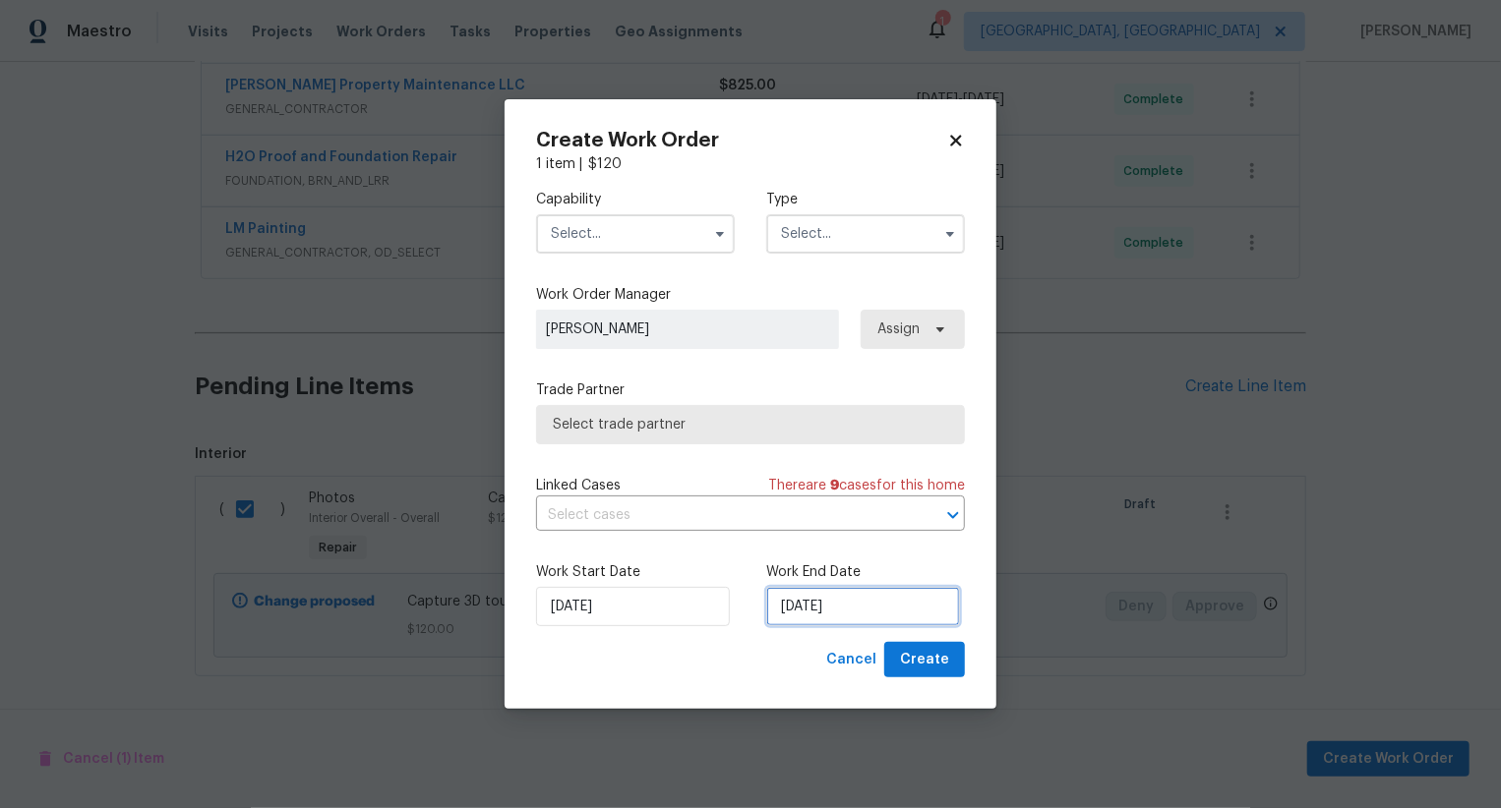
click at [867, 612] on input "29/08/2025" at bounding box center [863, 606] width 194 height 39
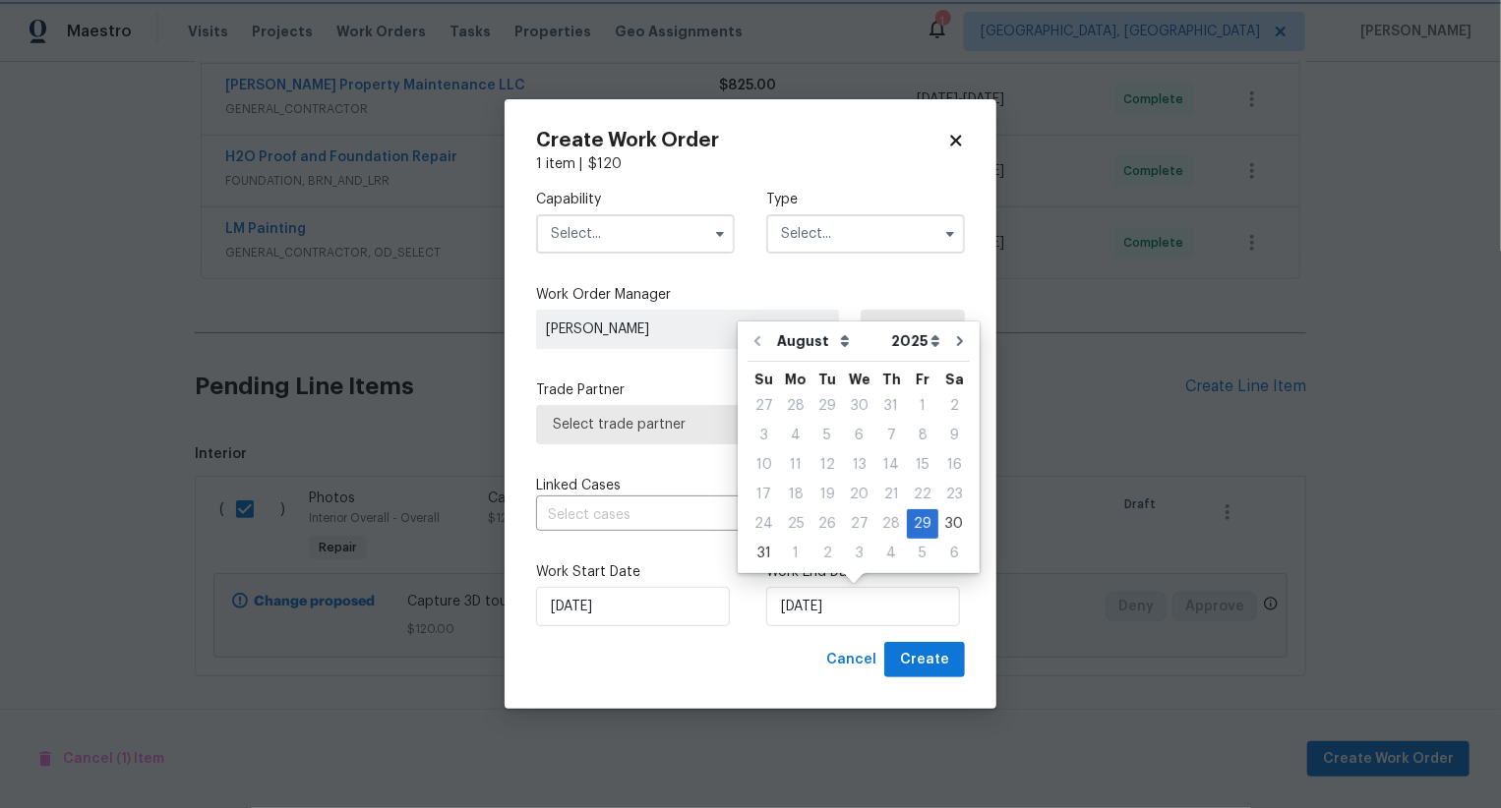
click at [646, 253] on div "Capability Type" at bounding box center [750, 221] width 429 height 95
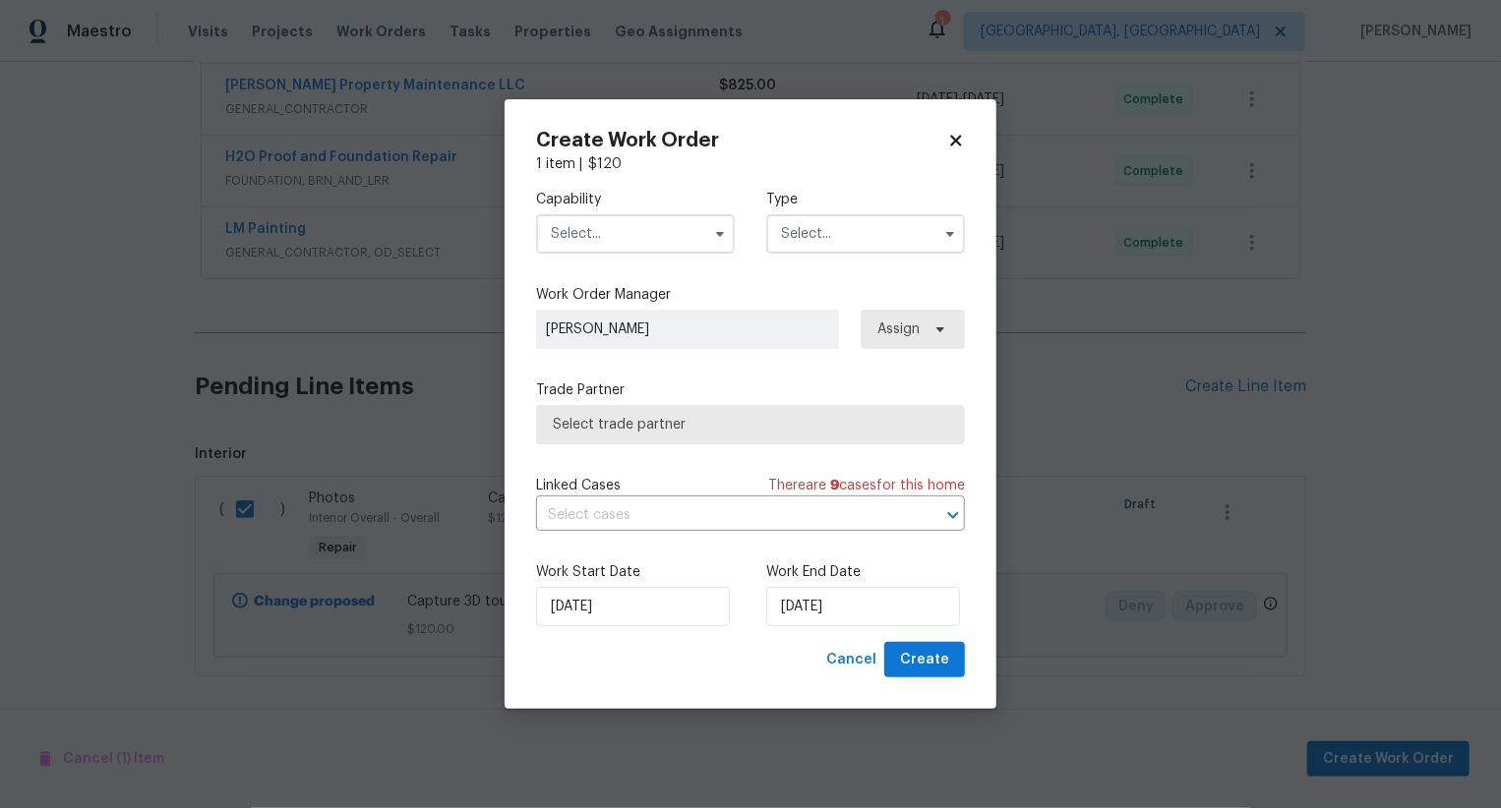
click at [647, 239] on input "text" at bounding box center [635, 233] width 199 height 39
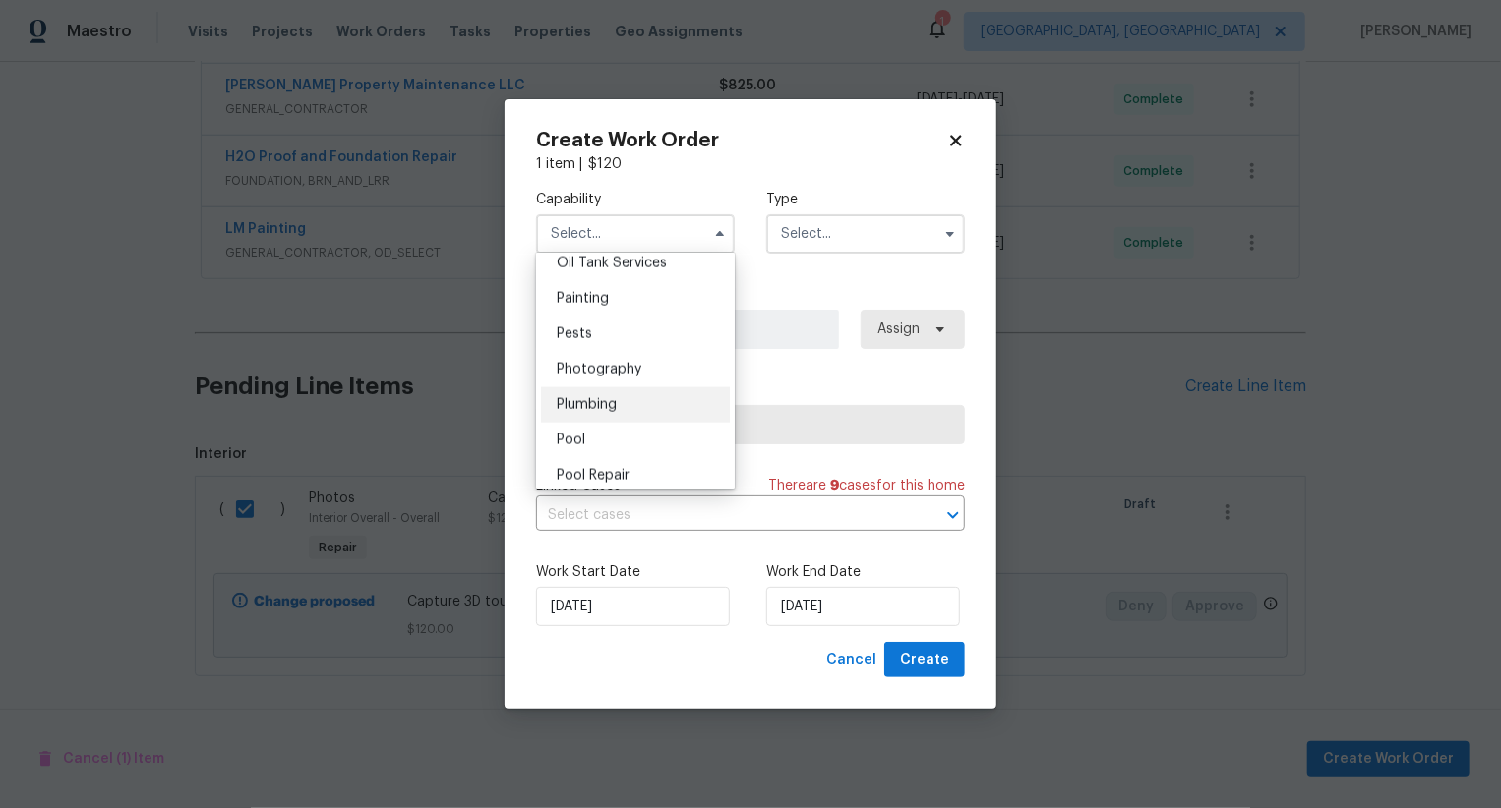
scroll to position [1620, 0]
click at [660, 380] on div "Photography" at bounding box center [635, 378] width 189 height 35
type input "Photography"
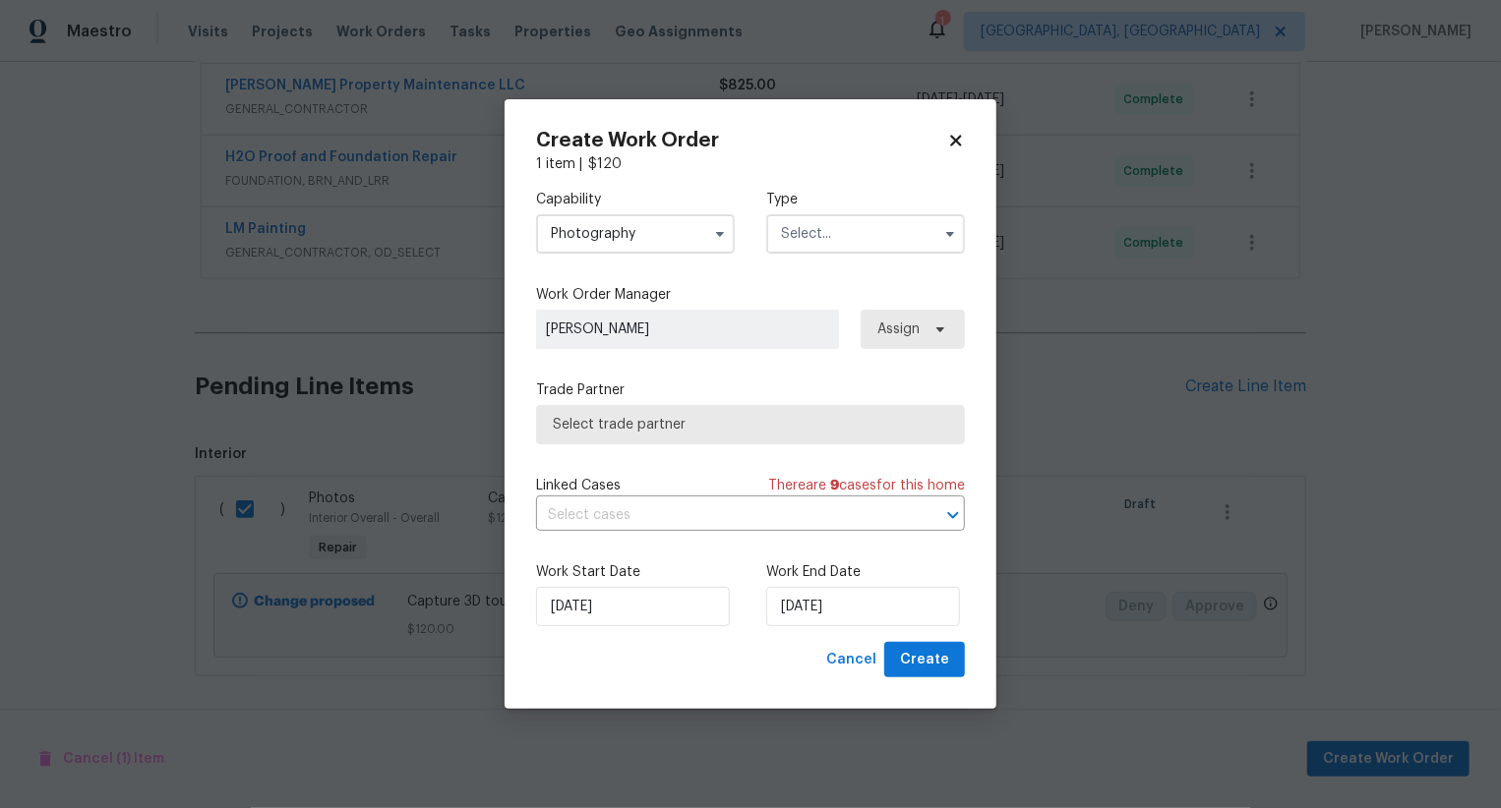
click at [833, 218] on input "text" at bounding box center [865, 233] width 199 height 39
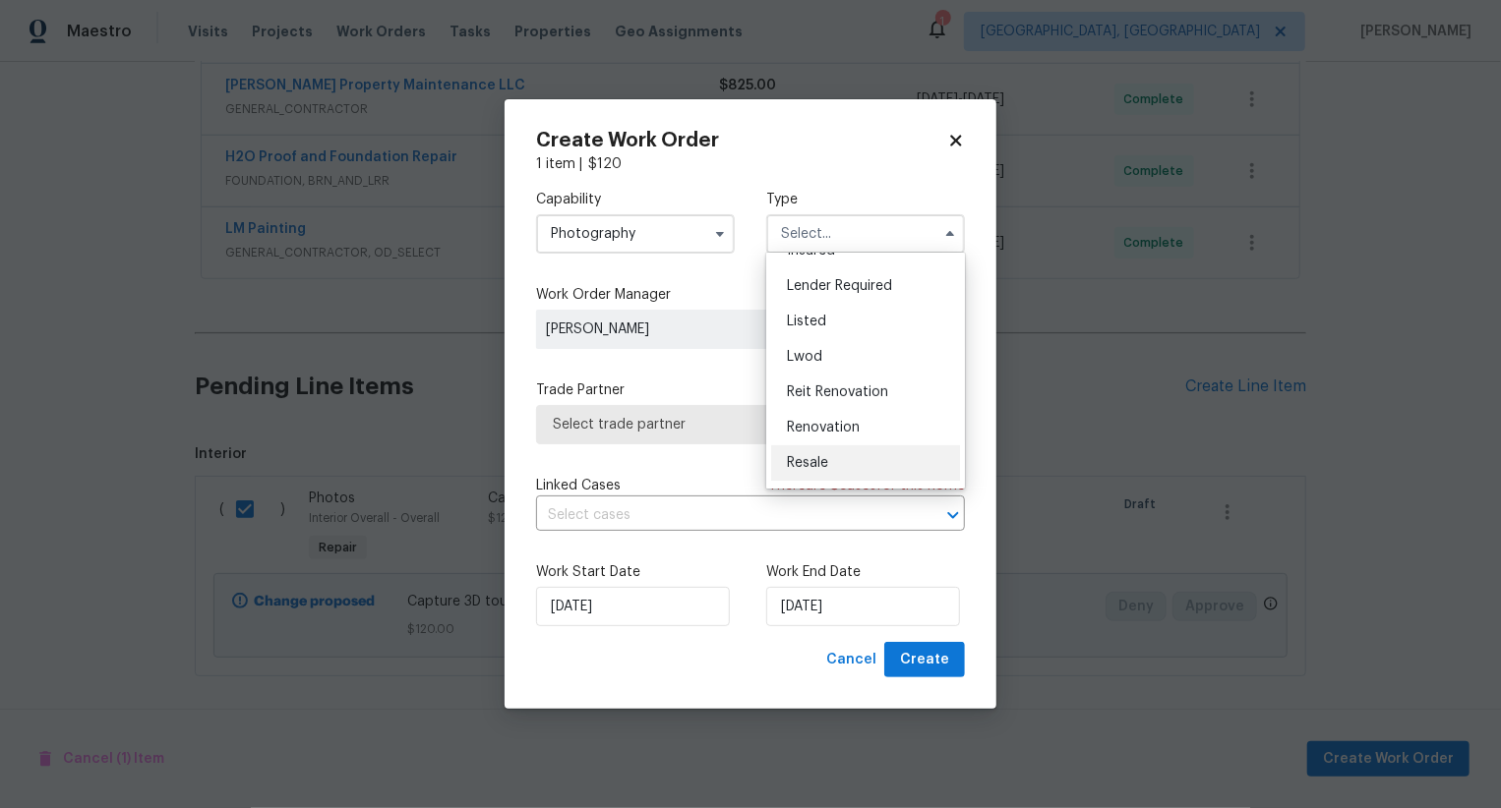
scroll to position [0, 0]
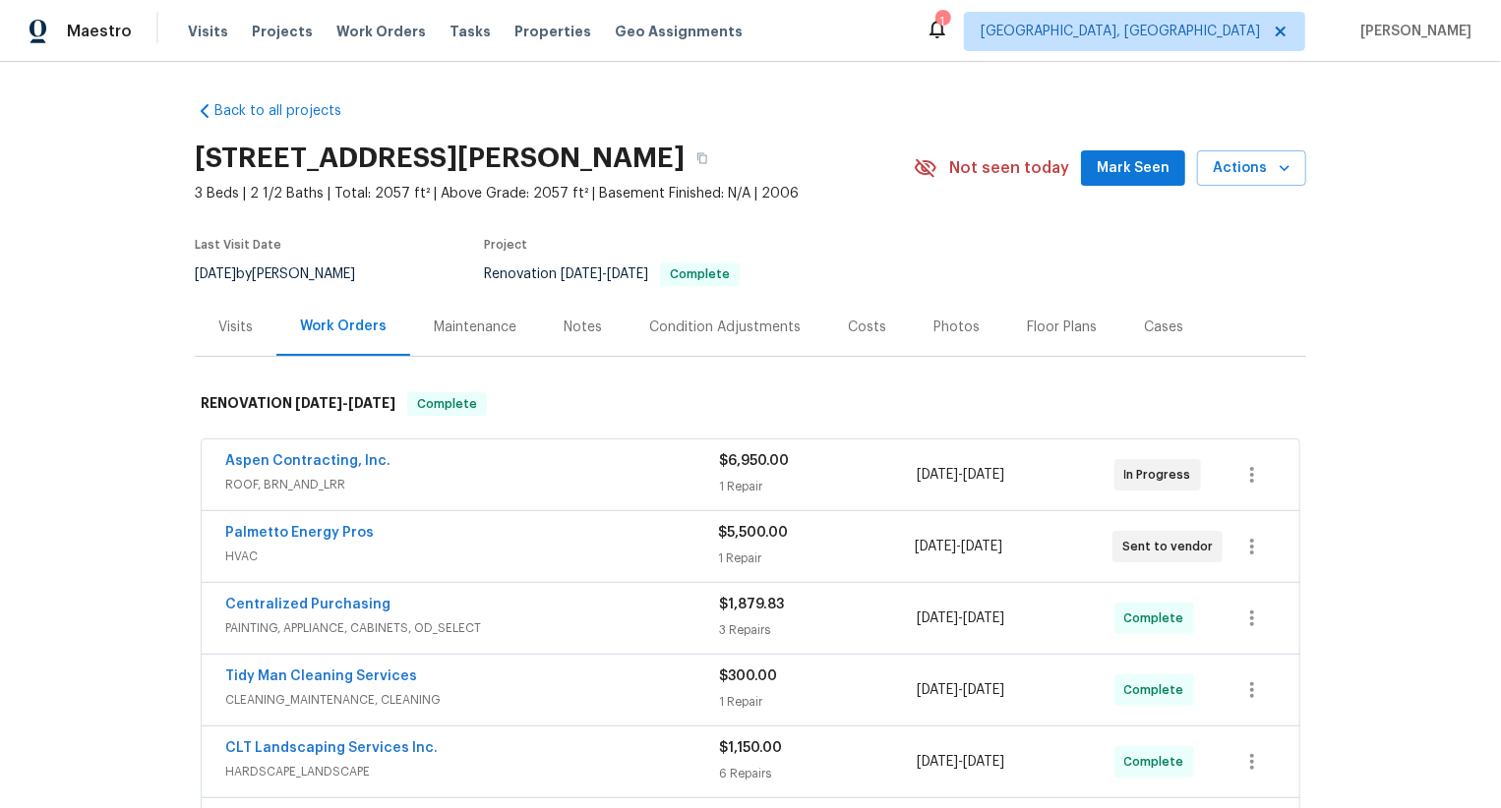
scroll to position [438, 0]
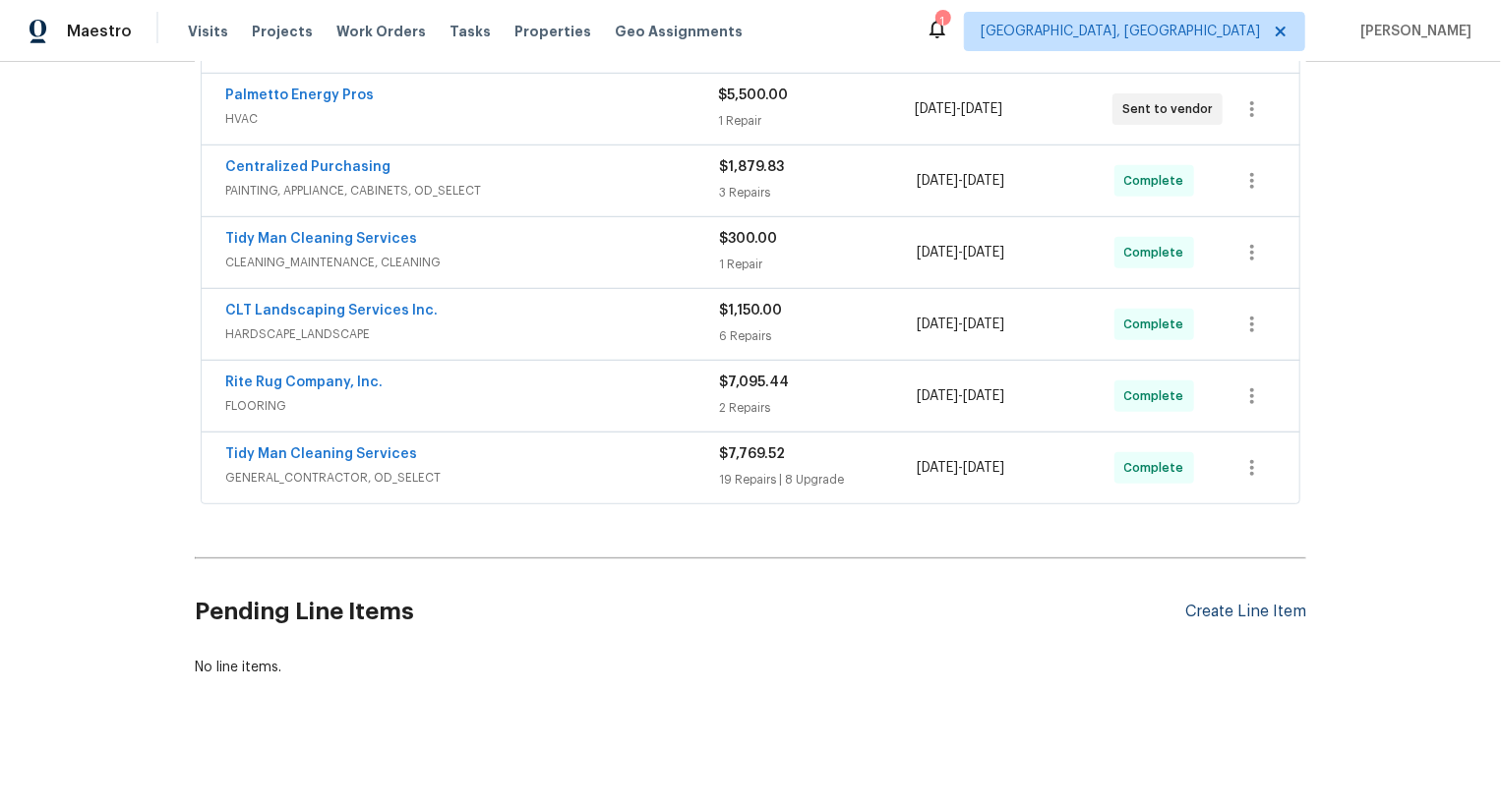
click at [1241, 603] on div "Create Line Item" at bounding box center [1245, 612] width 121 height 19
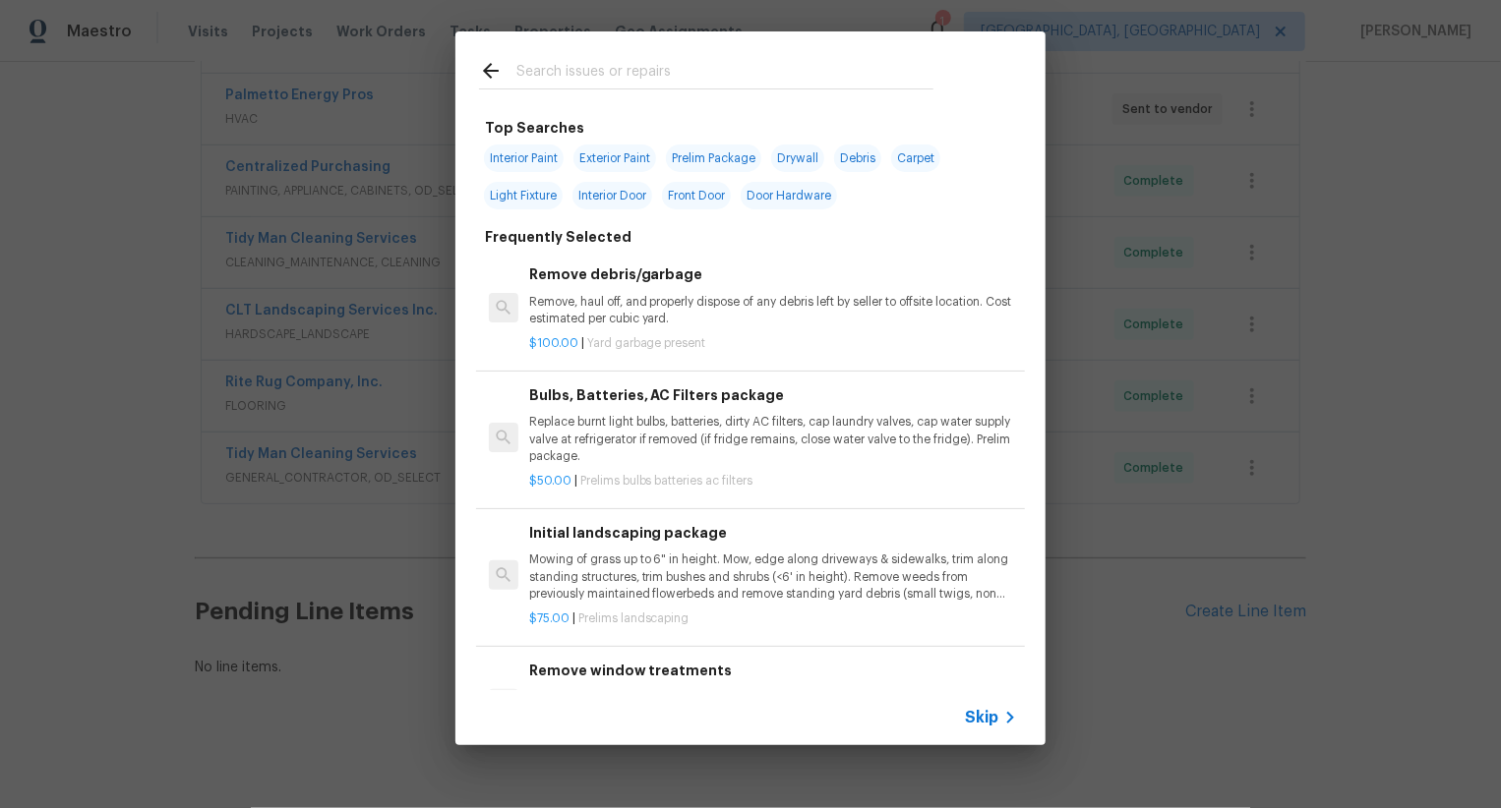
click at [979, 710] on span "Skip" at bounding box center [981, 718] width 33 height 20
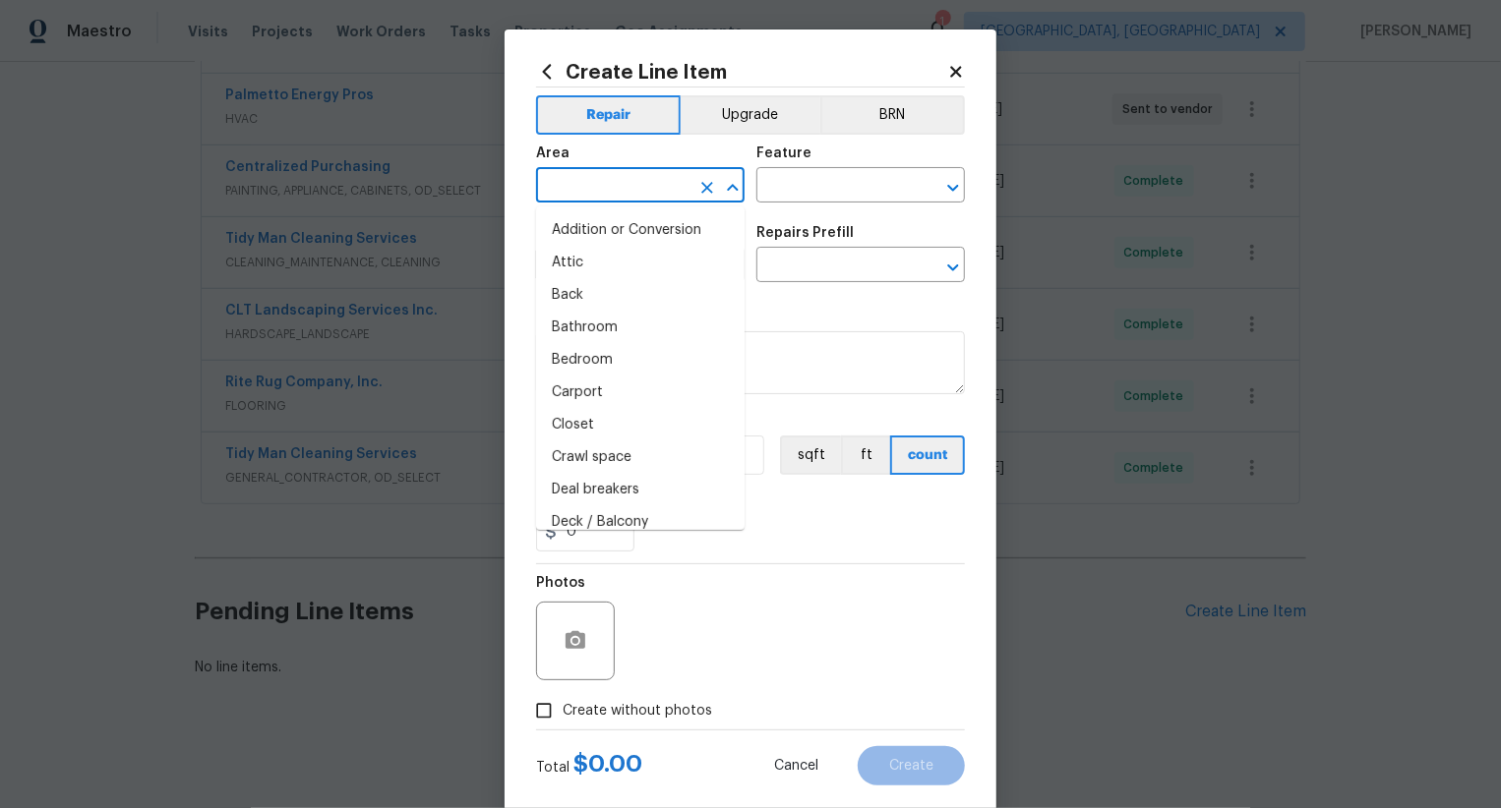
click at [659, 175] on input "text" at bounding box center [612, 187] width 153 height 30
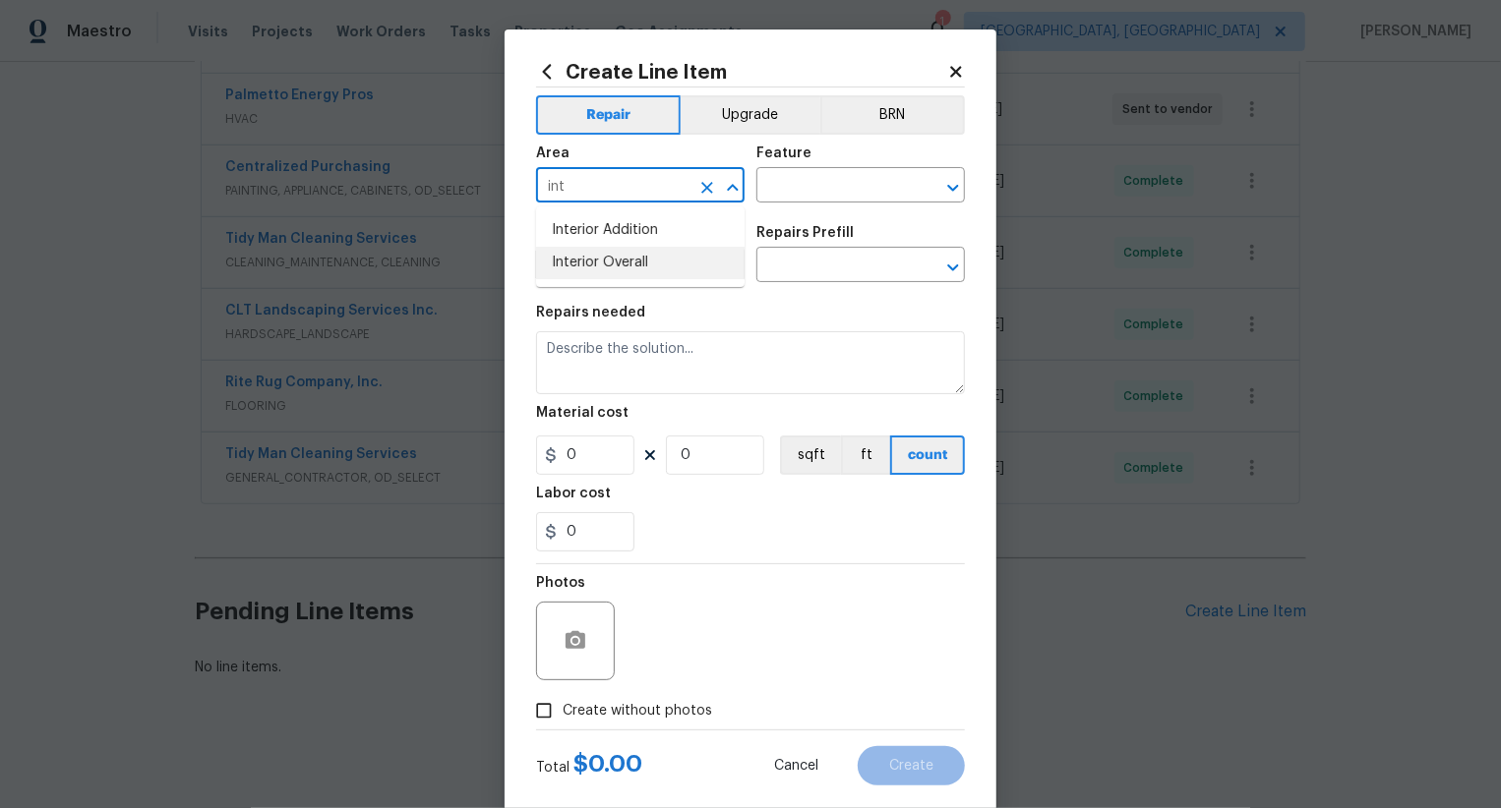
click at [661, 257] on li "Interior Overall" at bounding box center [640, 263] width 209 height 32
type input "Interior Overall"
click at [790, 190] on input "text" at bounding box center [832, 187] width 153 height 30
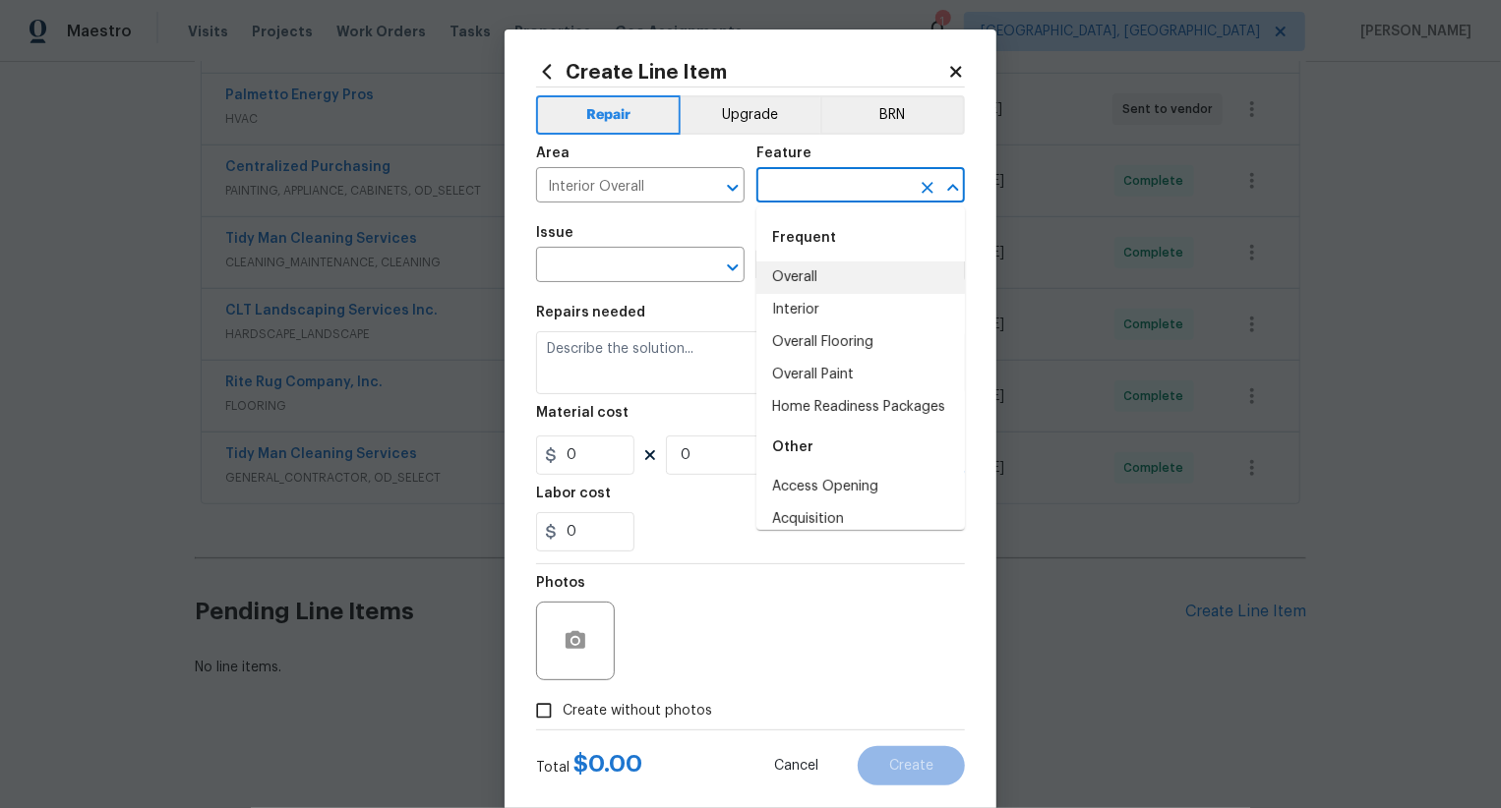
click at [816, 289] on li "Overall" at bounding box center [860, 278] width 209 height 32
type input "Overall"
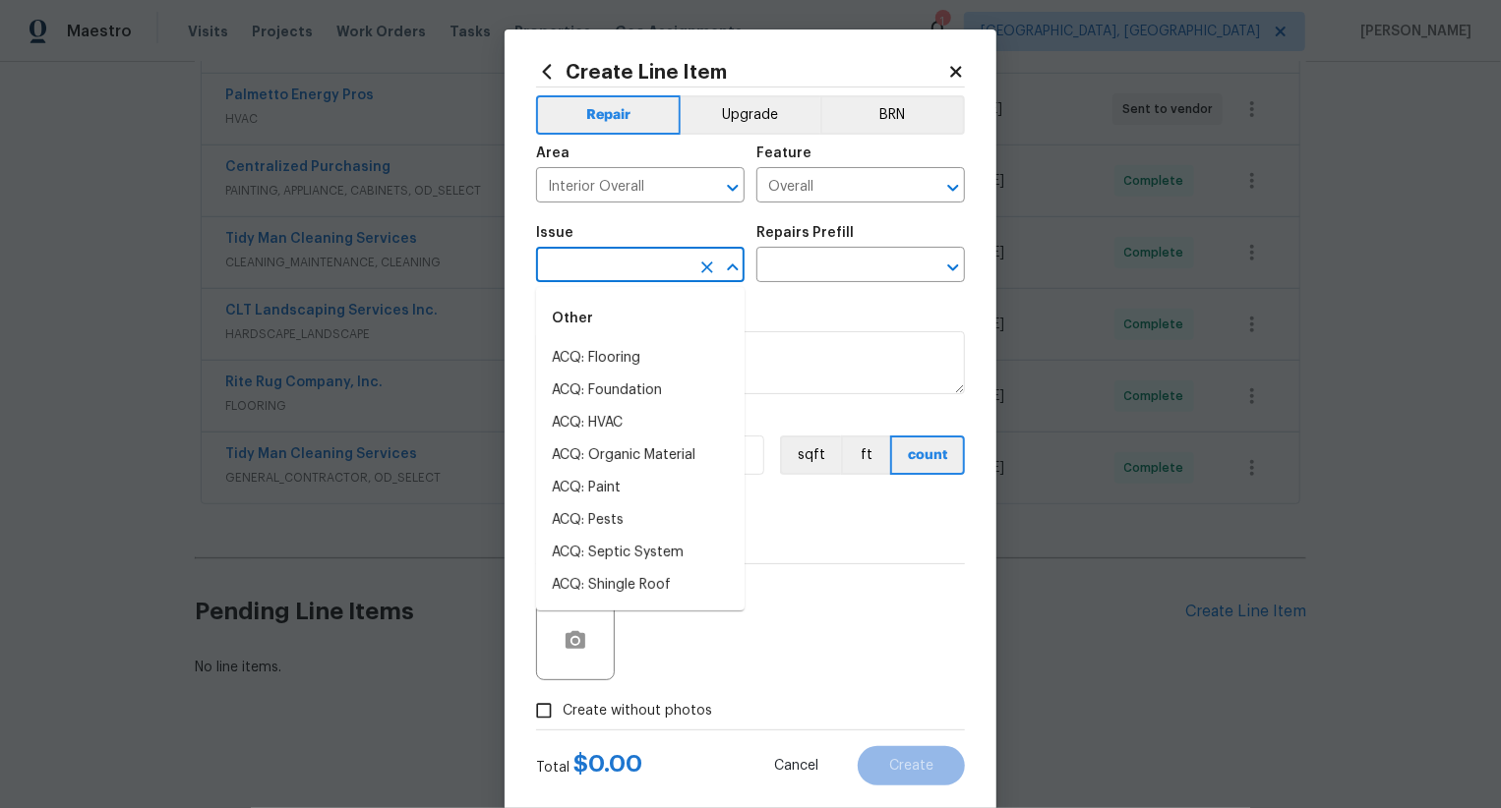
click at [672, 279] on input "text" at bounding box center [612, 267] width 153 height 30
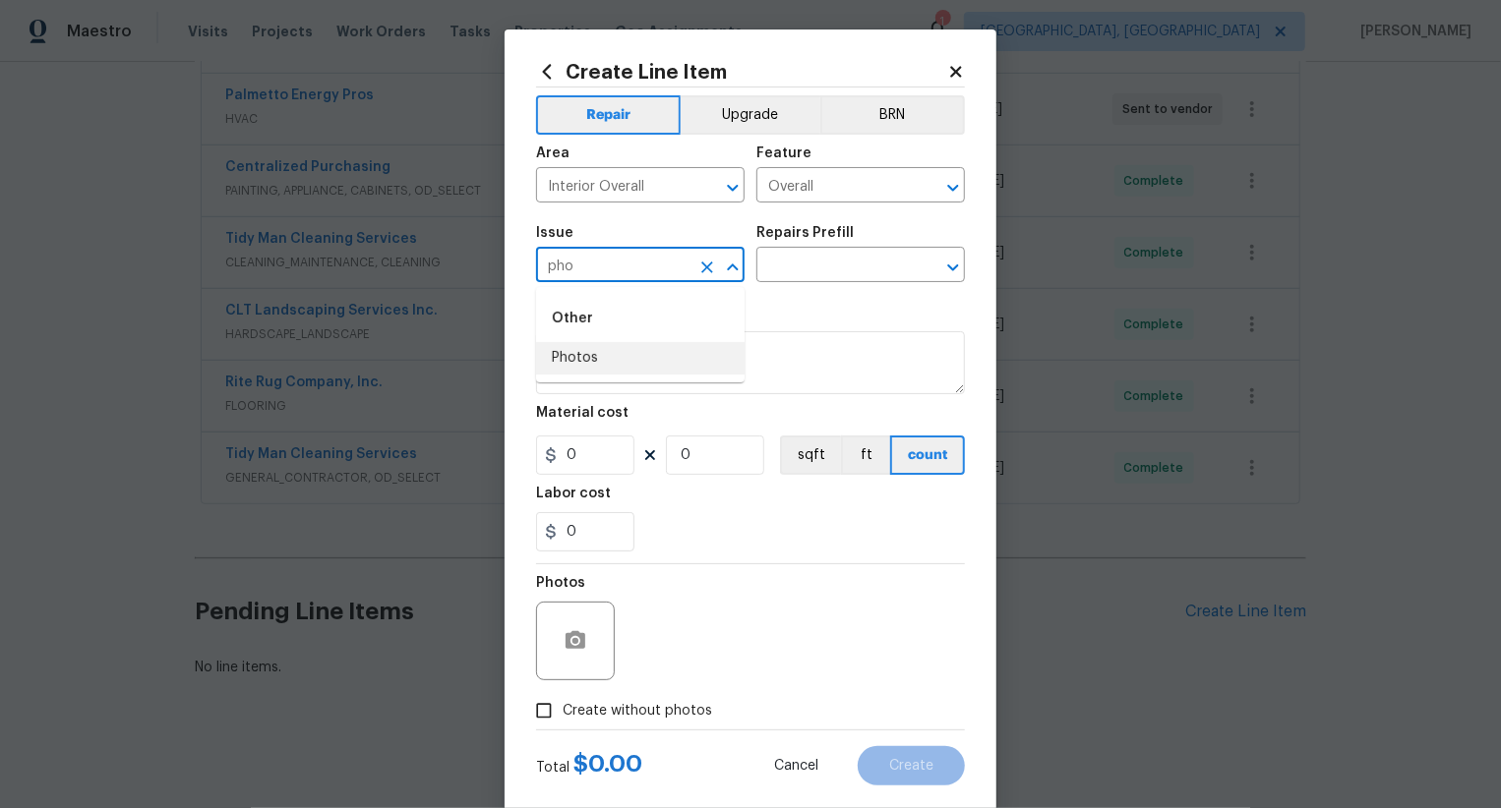
click at [649, 353] on li "Photos" at bounding box center [640, 358] width 209 height 32
type input "Photos"
click at [761, 296] on section "Repairs needed Material cost 0 0 sqft ft count Labor cost 0" at bounding box center [750, 428] width 429 height 269
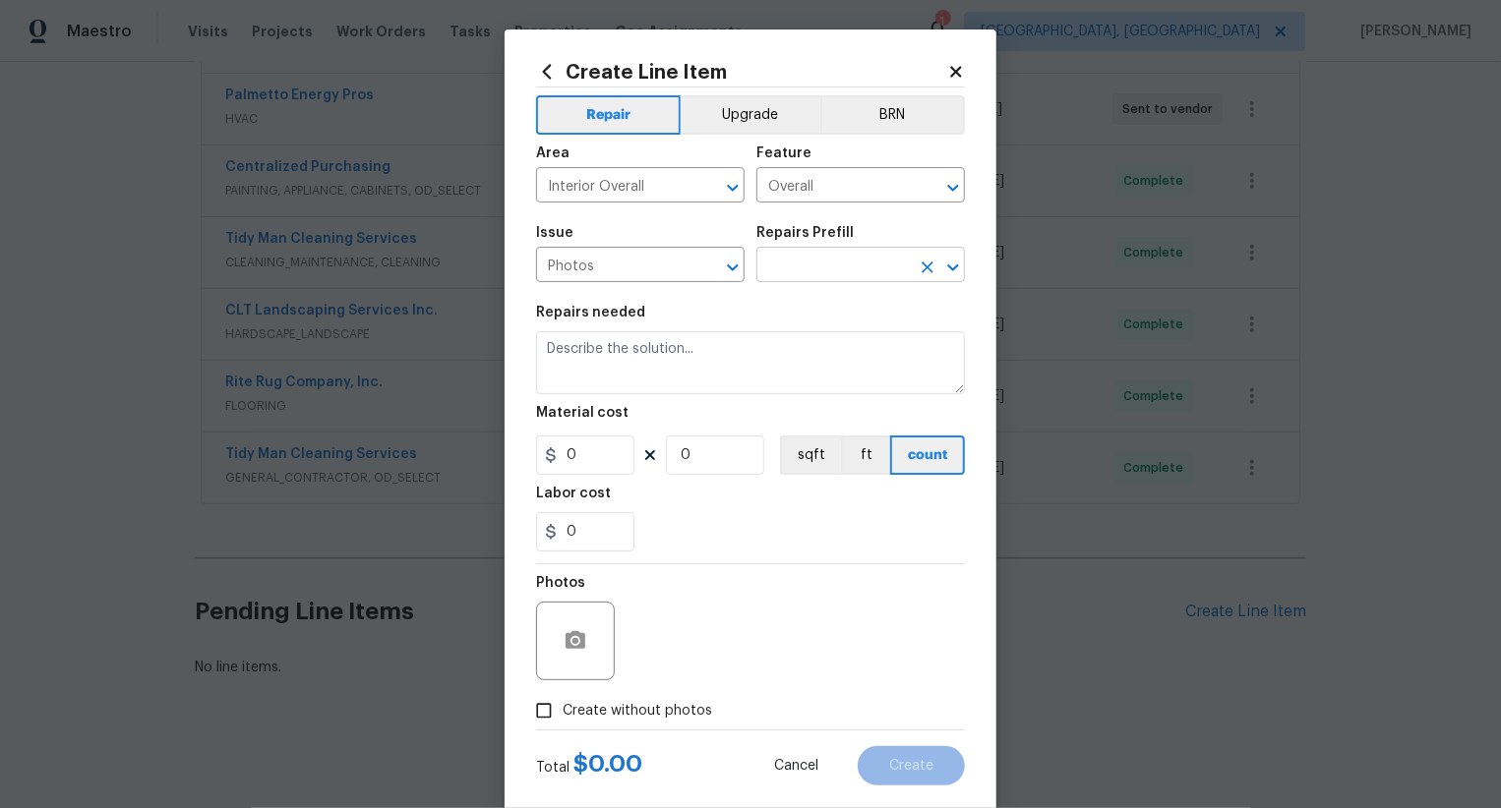
click at [783, 282] on input "text" at bounding box center [832, 267] width 153 height 30
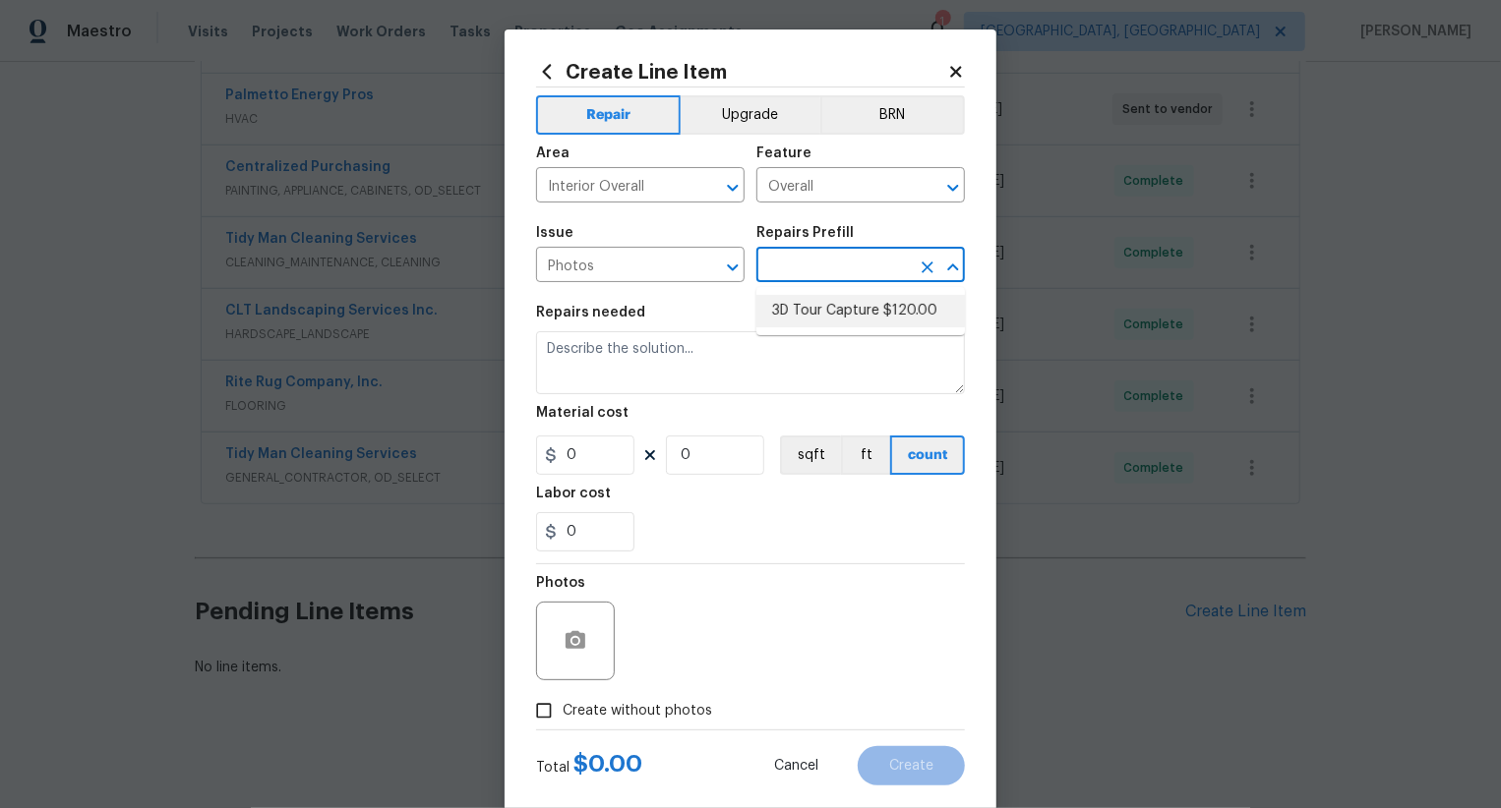
click at [804, 302] on li "3D Tour Capture $120.00" at bounding box center [860, 311] width 209 height 32
type input "3D Tour Capture $120.00"
type textarea "Capture 3D tour of home"
type input "1"
type input "120"
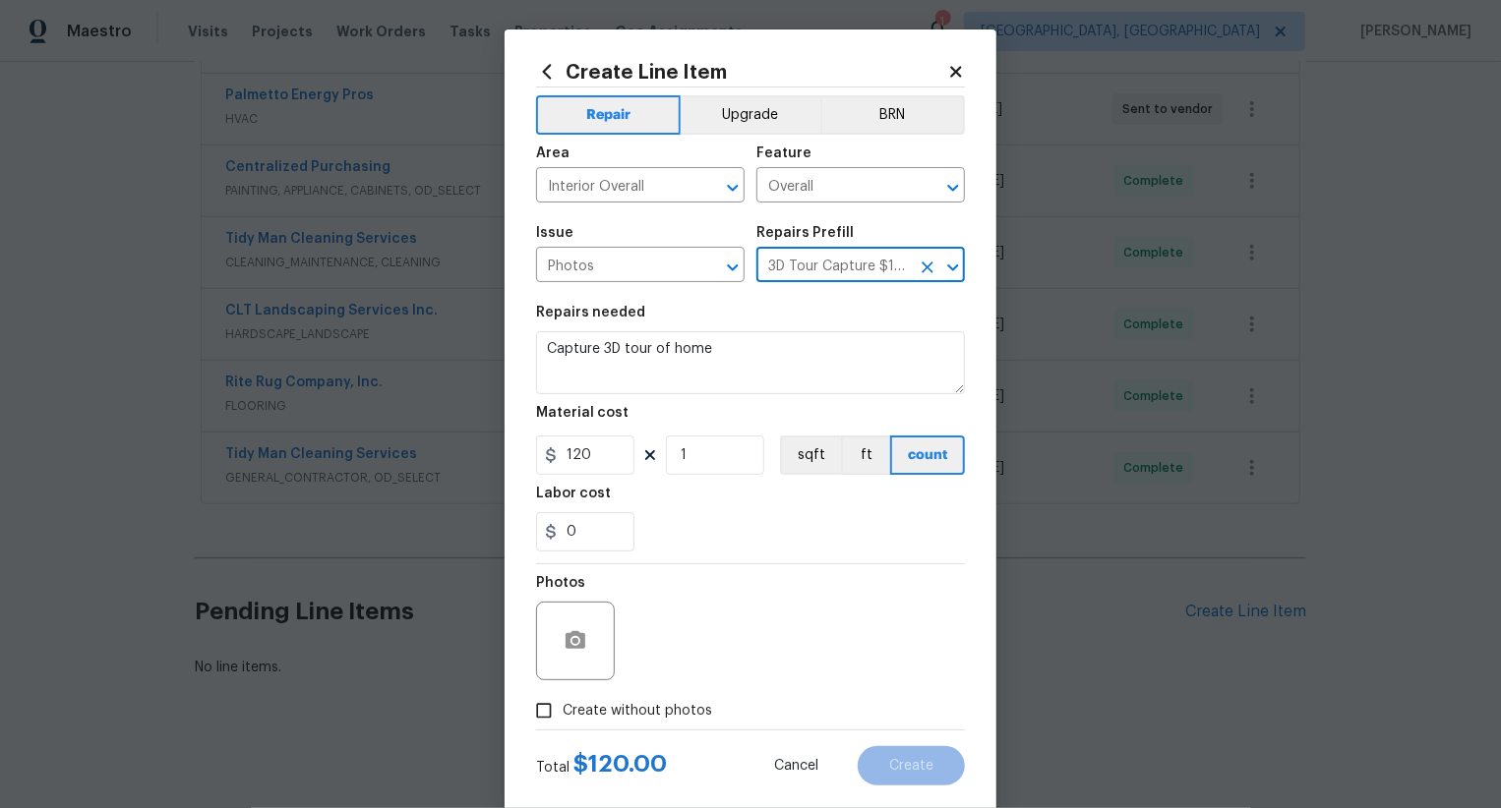
scroll to position [38, 0]
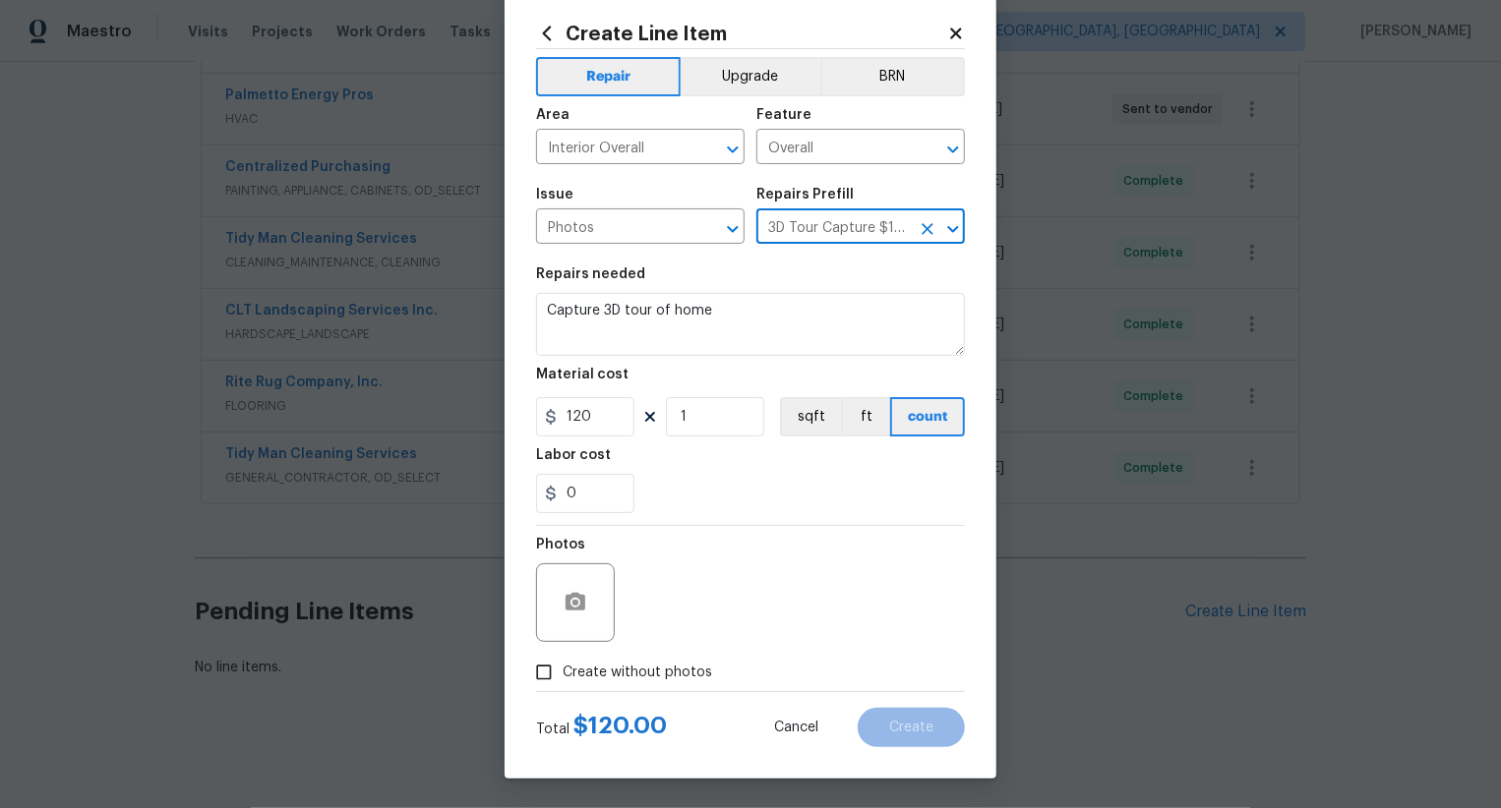
click at [669, 654] on label "Create without photos" at bounding box center [618, 672] width 187 height 37
click at [563, 654] on input "Create without photos" at bounding box center [543, 672] width 37 height 37
checkbox input "true"
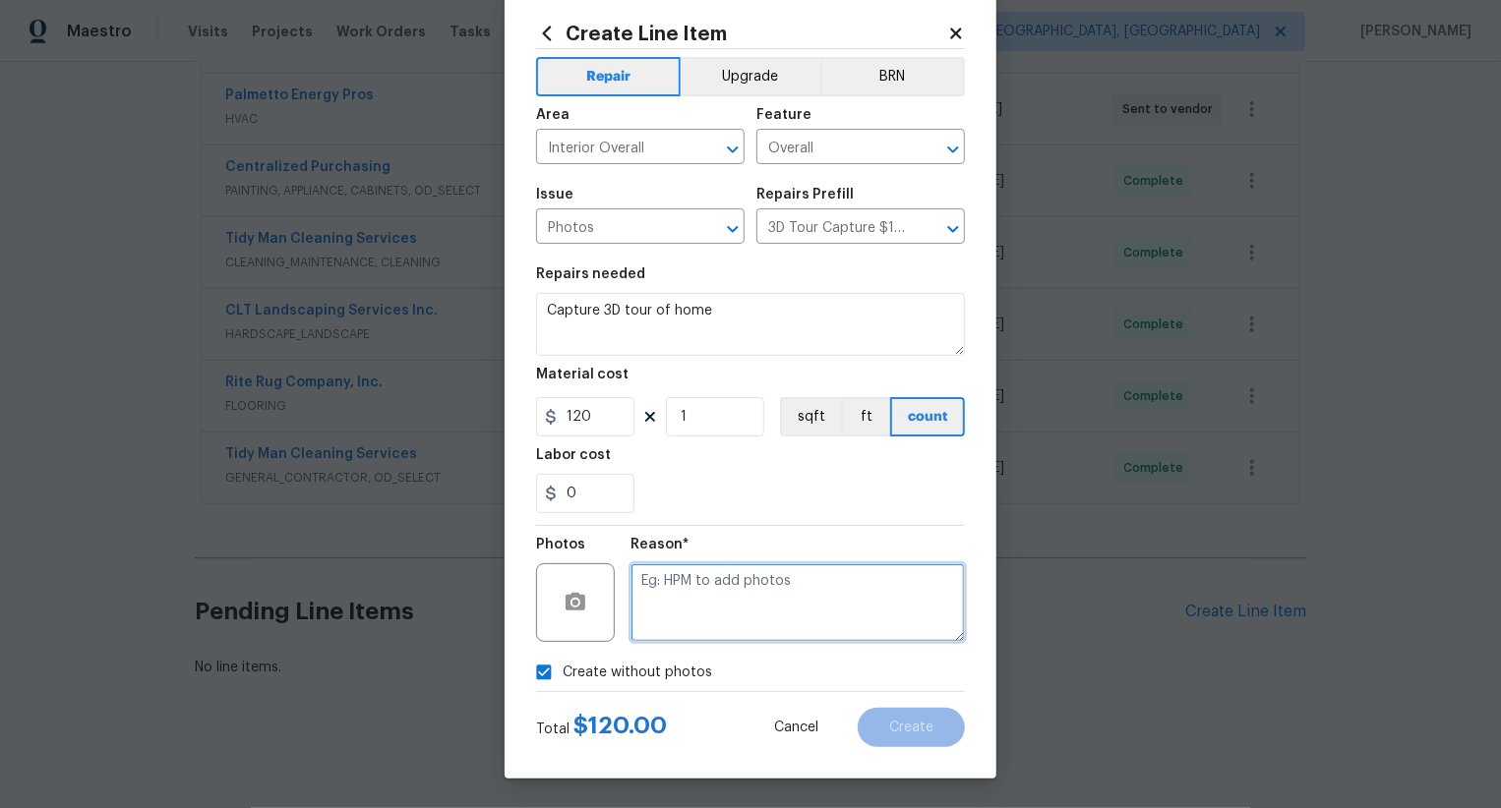
click at [715, 628] on textarea at bounding box center [797, 603] width 334 height 79
type textarea "l."
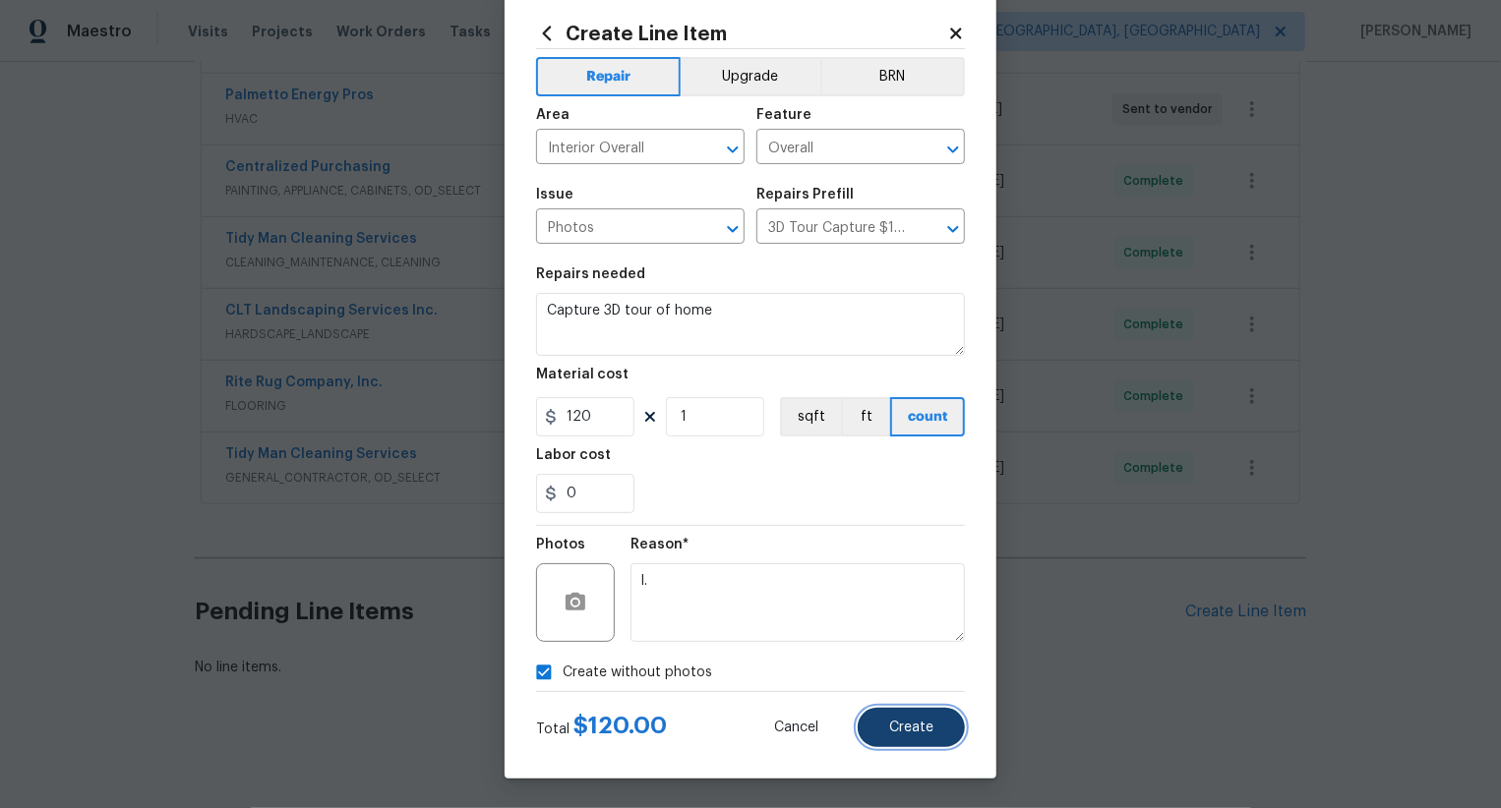
click at [890, 728] on span "Create" at bounding box center [911, 728] width 44 height 15
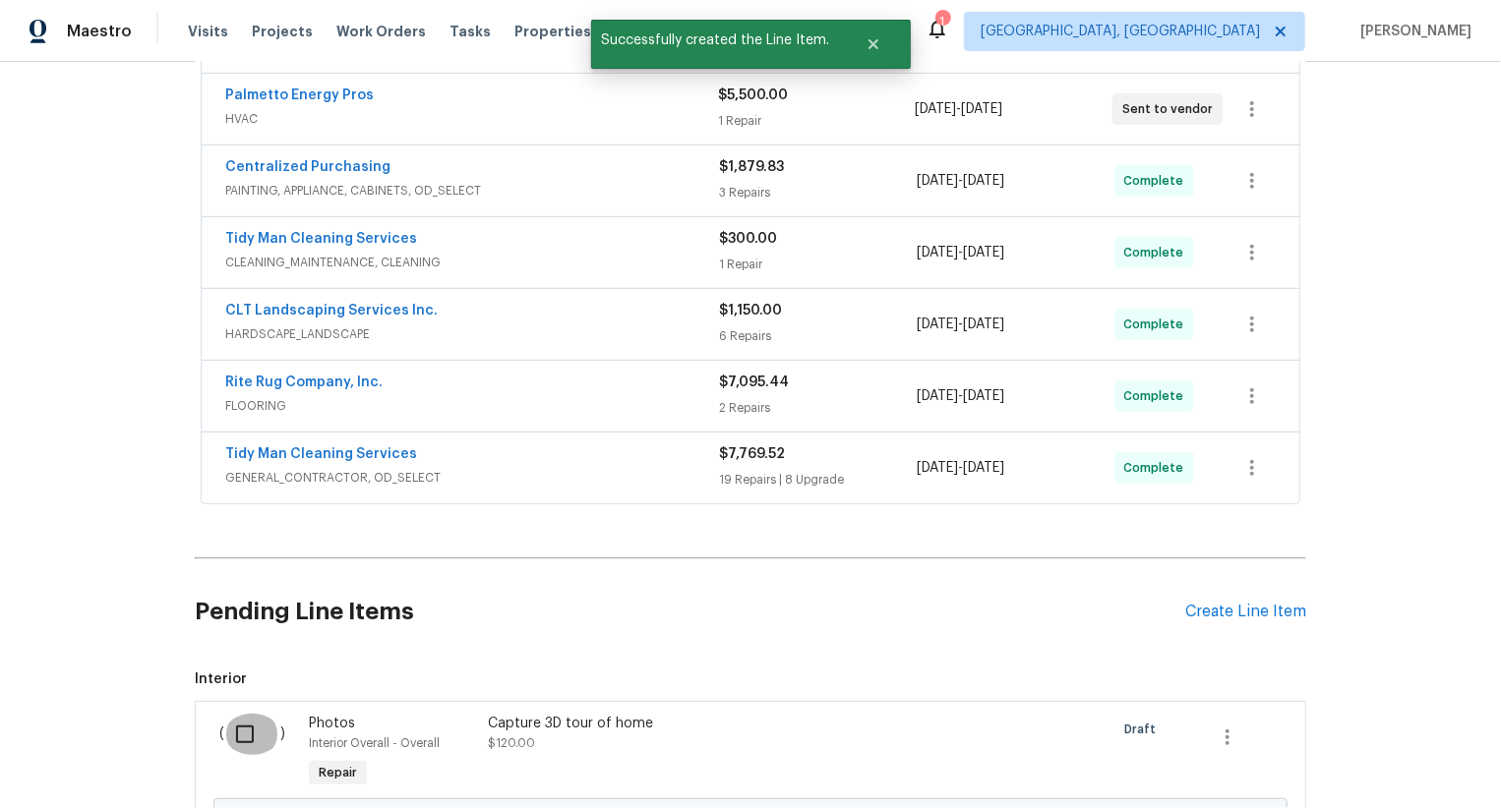
click at [260, 732] on input "checkbox" at bounding box center [252, 734] width 56 height 41
checkbox input "true"
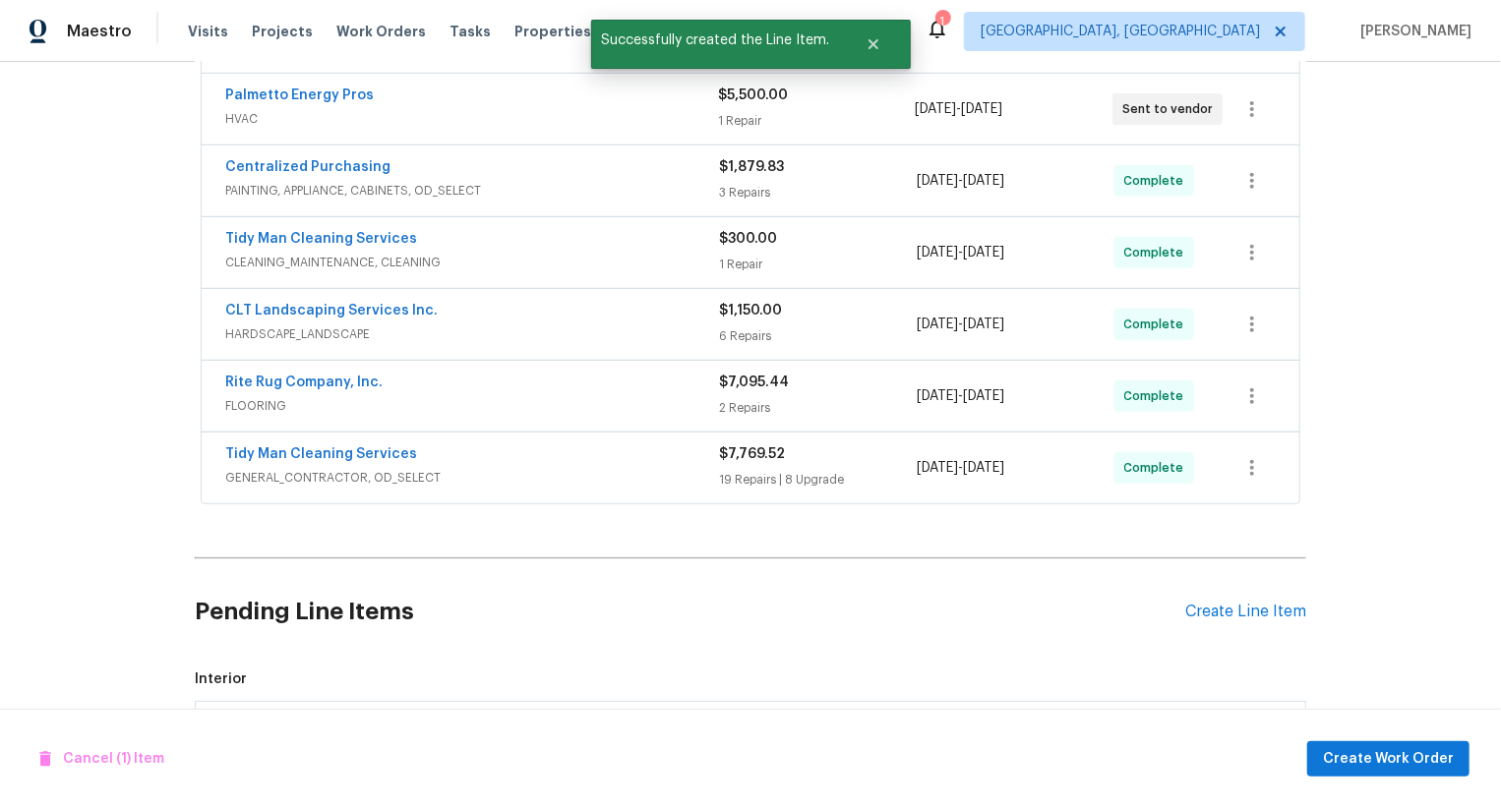
scroll to position [663, 0]
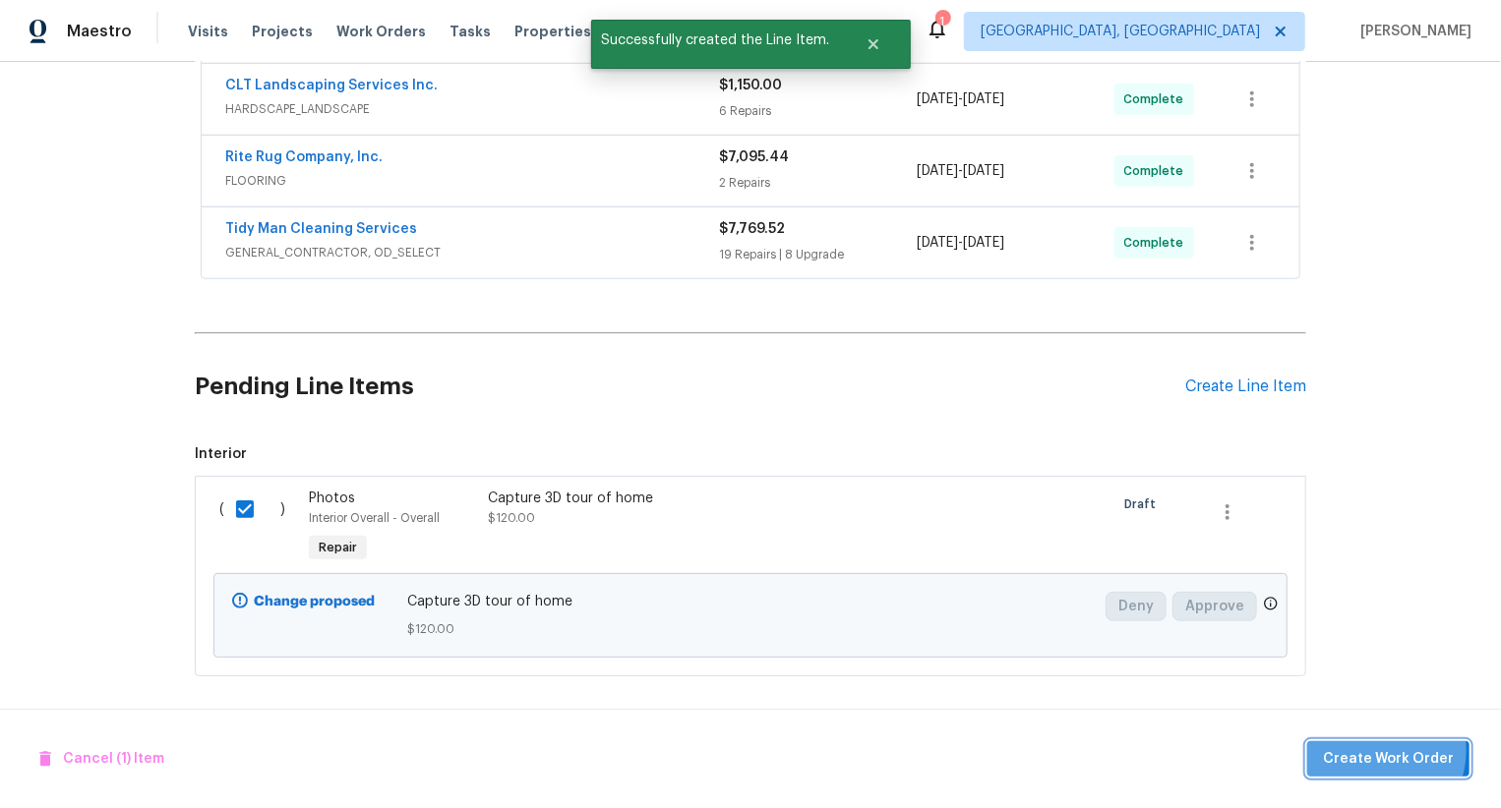
click at [1380, 750] on span "Create Work Order" at bounding box center [1388, 759] width 131 height 25
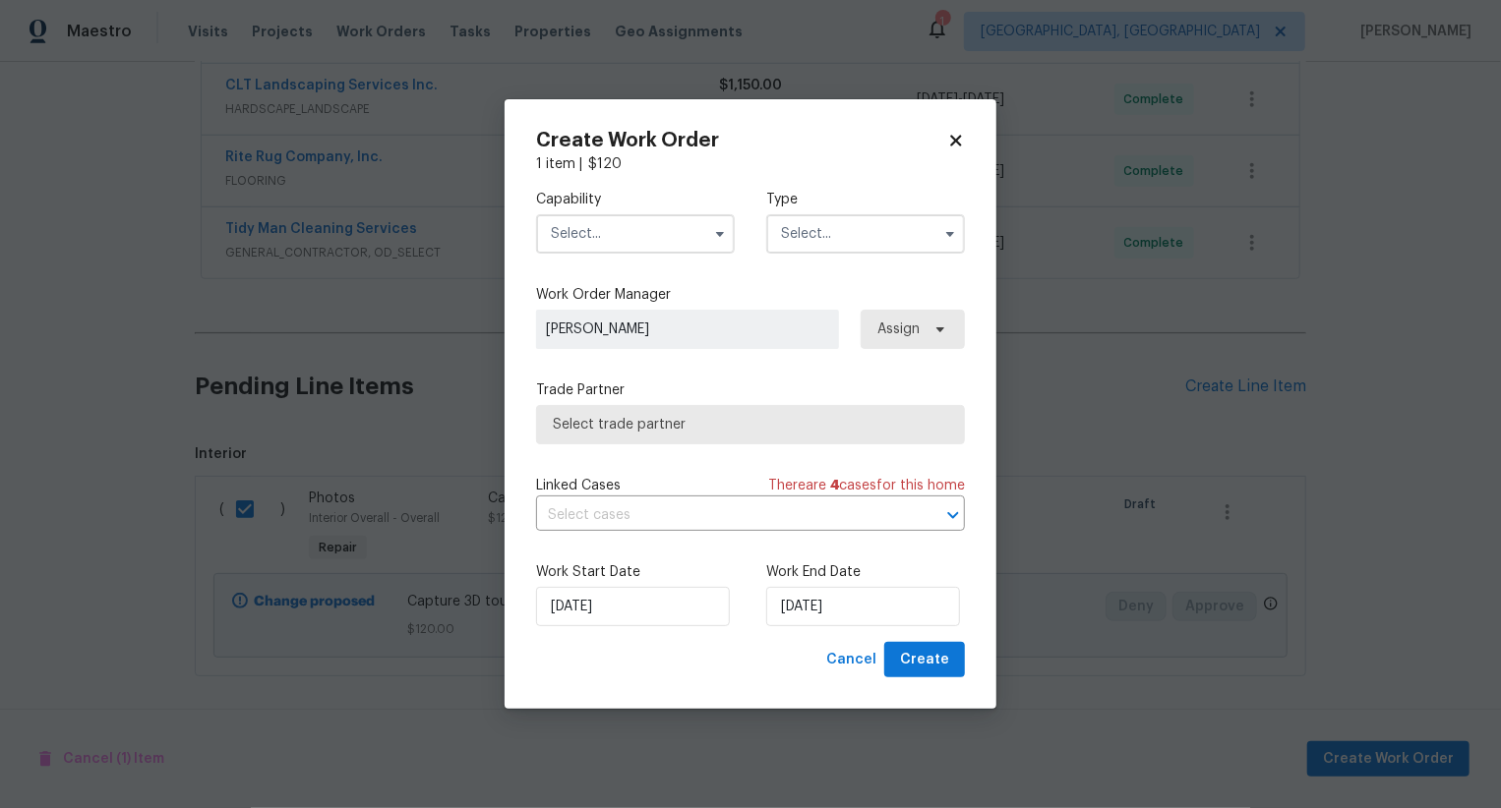
click at [636, 242] on input "text" at bounding box center [635, 233] width 199 height 39
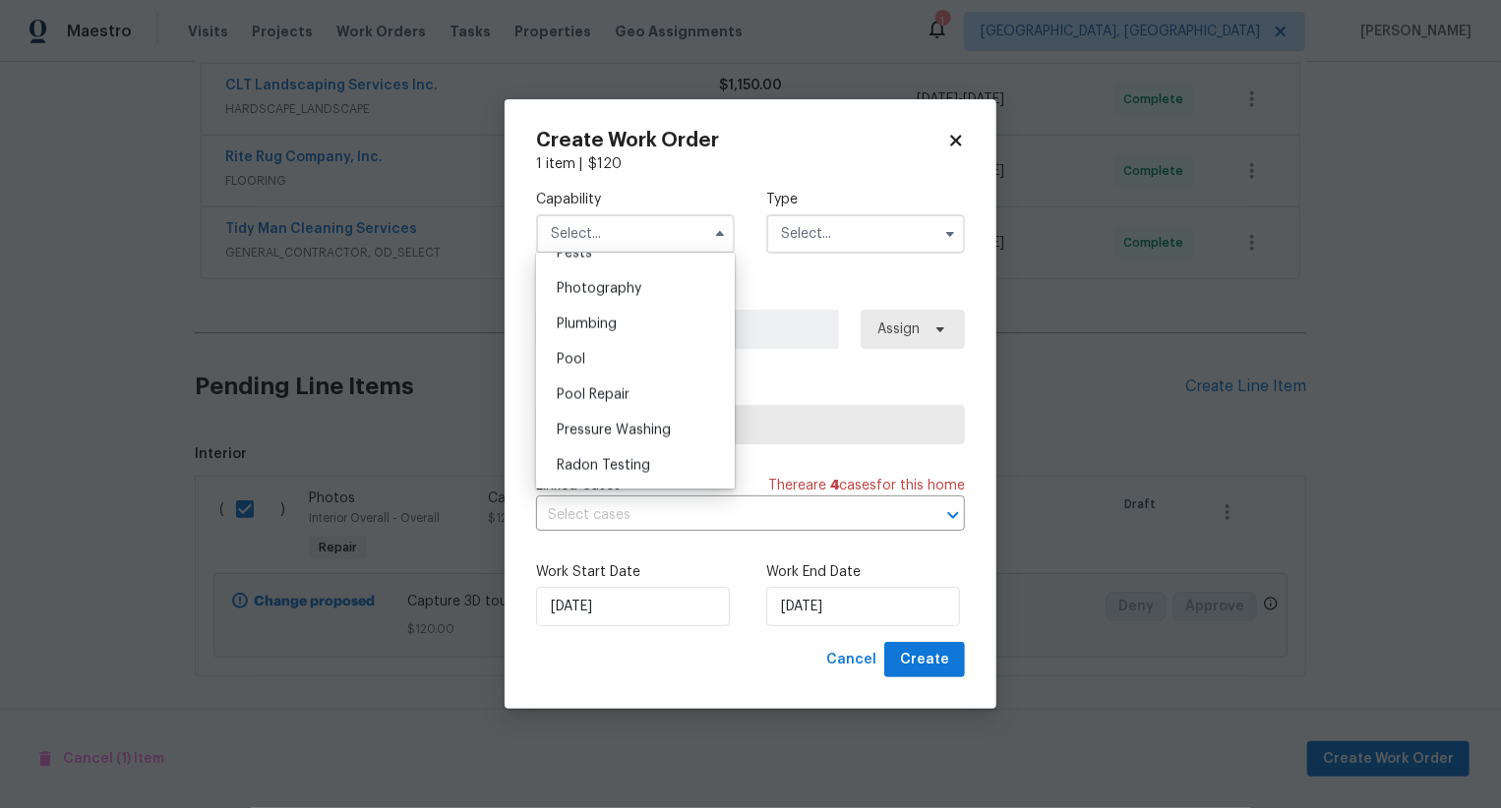
scroll to position [1702, 0]
click at [656, 291] on div "Photography" at bounding box center [635, 296] width 189 height 35
type input "Photography"
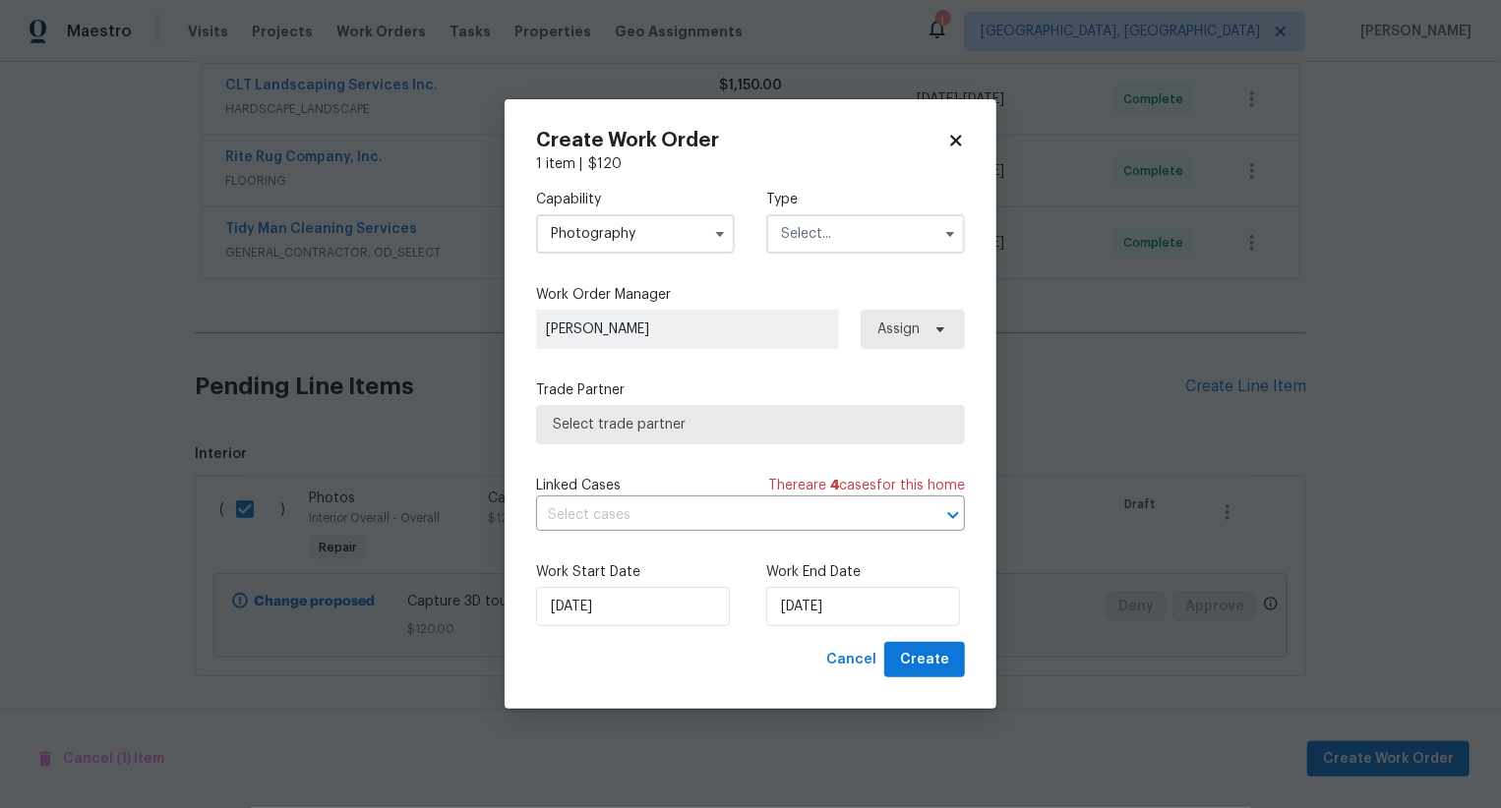
click at [809, 233] on input "text" at bounding box center [865, 233] width 199 height 39
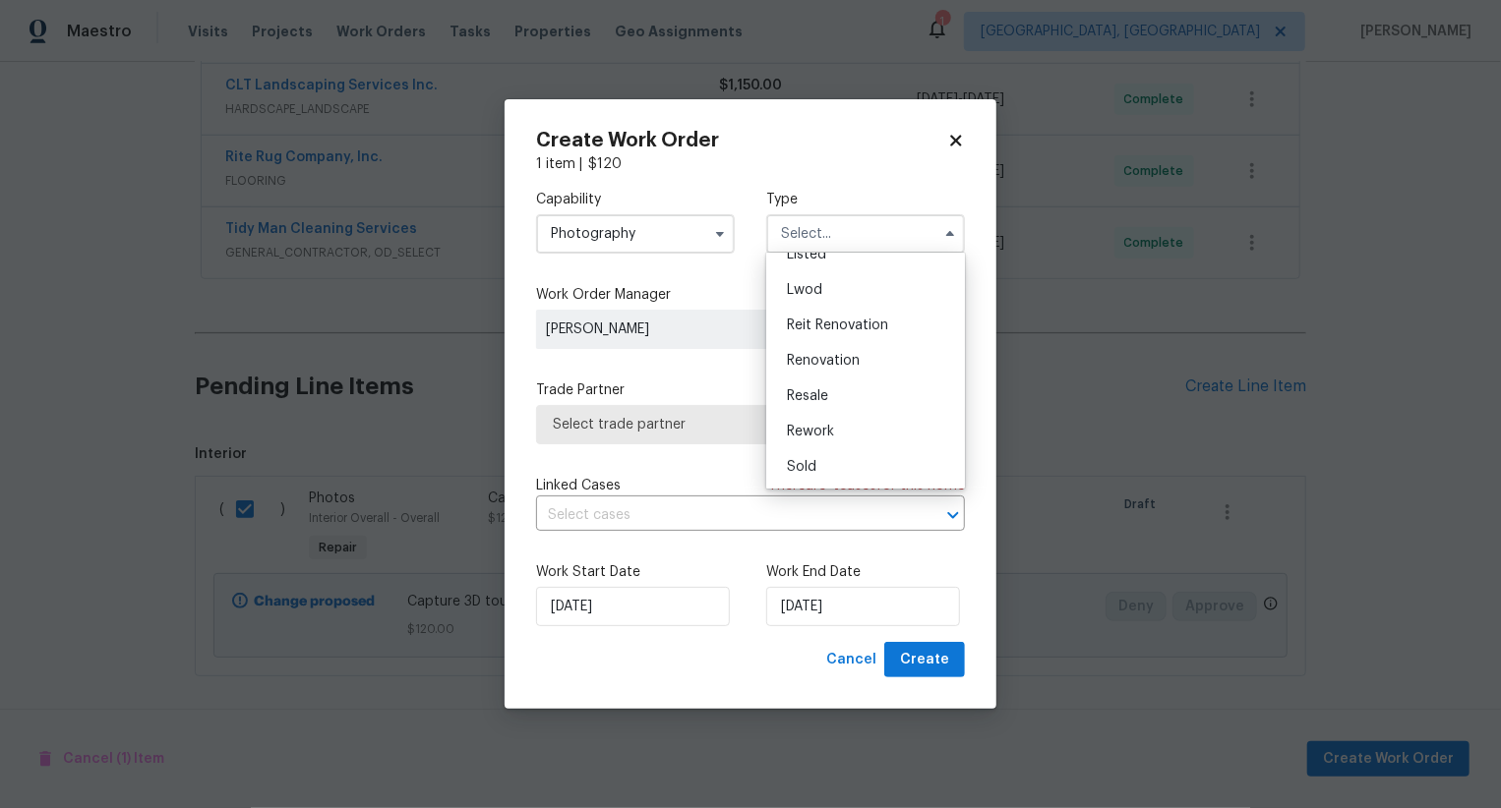
scroll to position [0, 0]
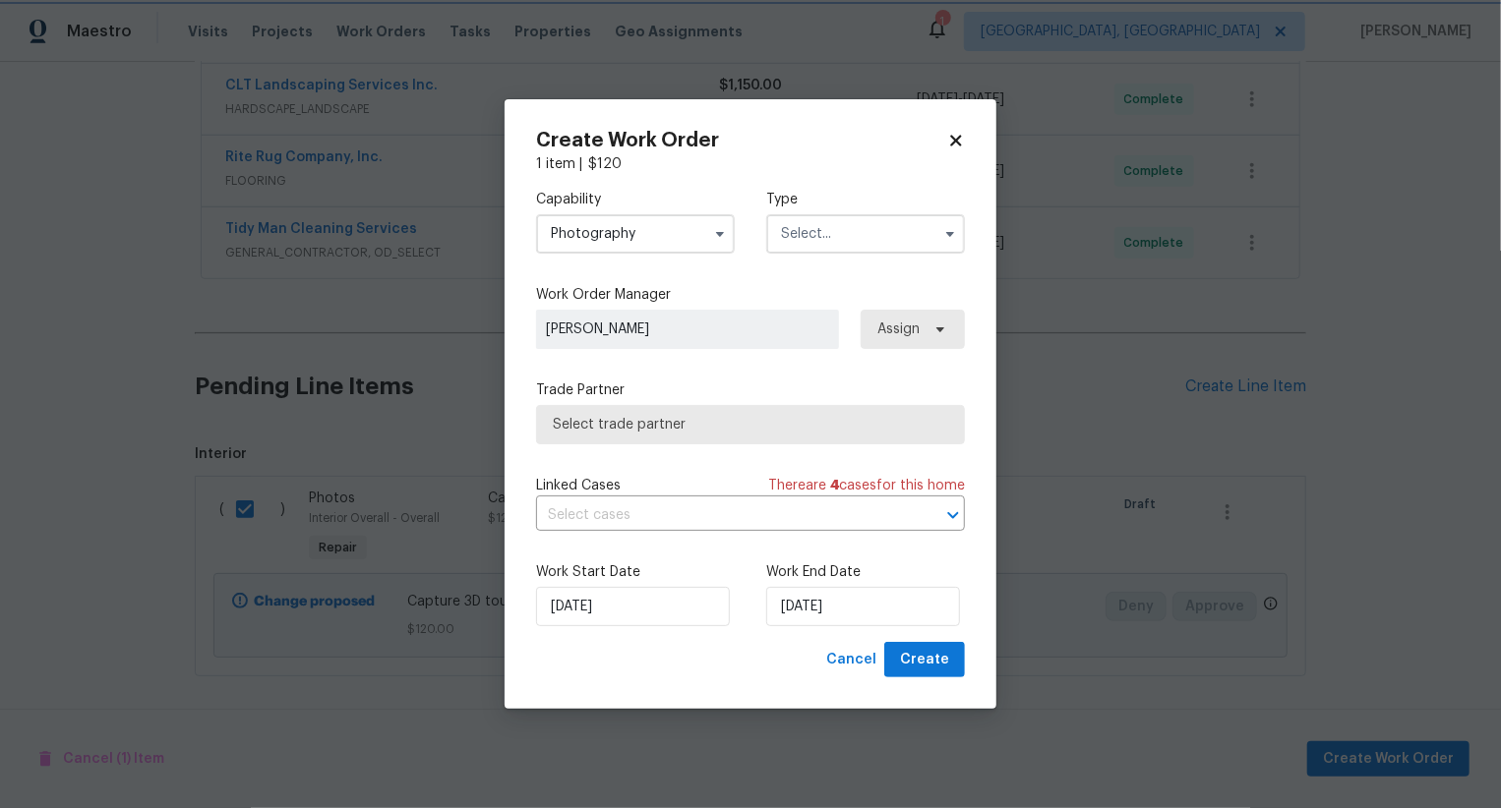
click at [962, 133] on icon at bounding box center [956, 141] width 18 height 18
checkbox input "false"
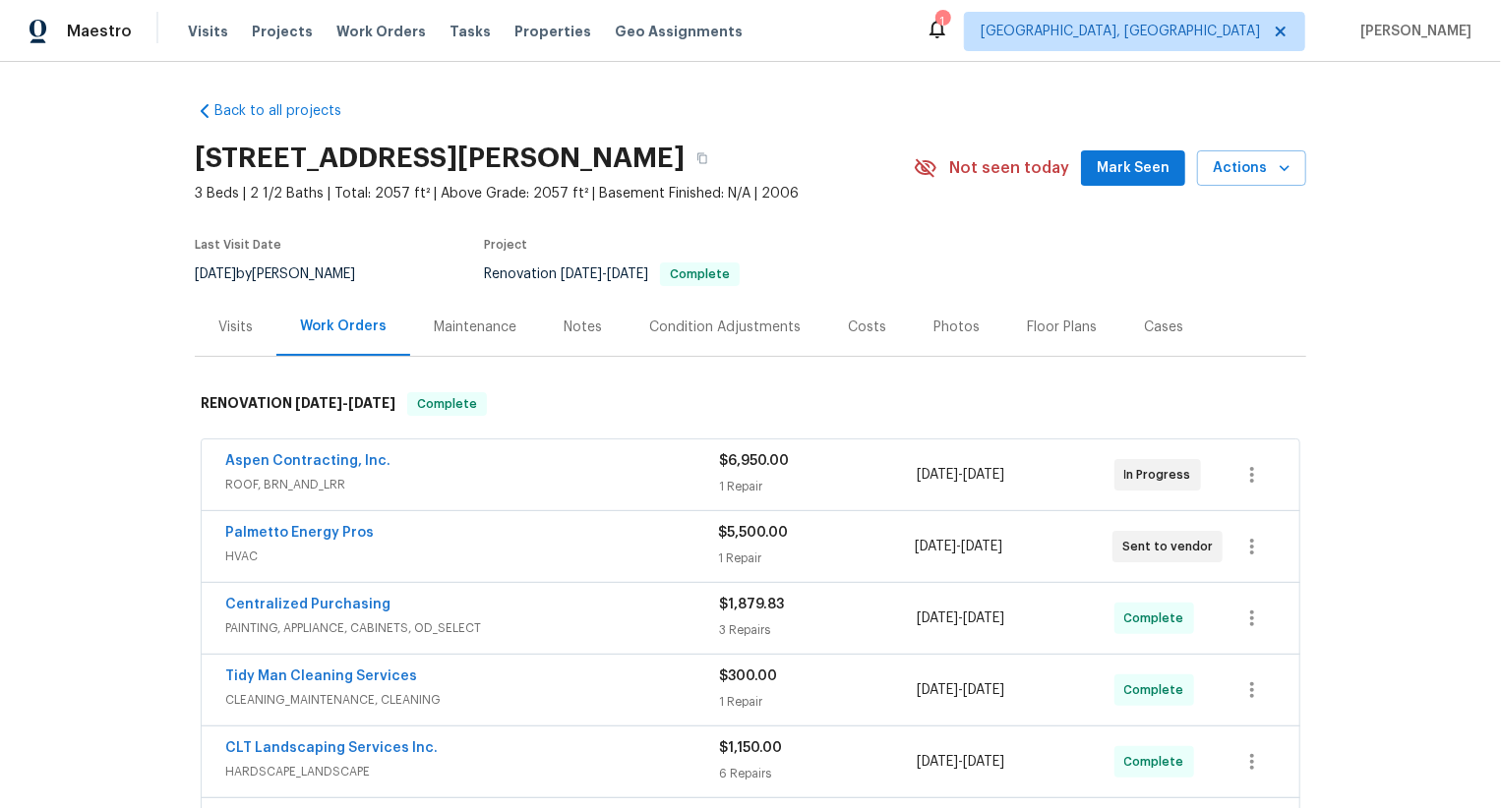
scroll to position [663, 0]
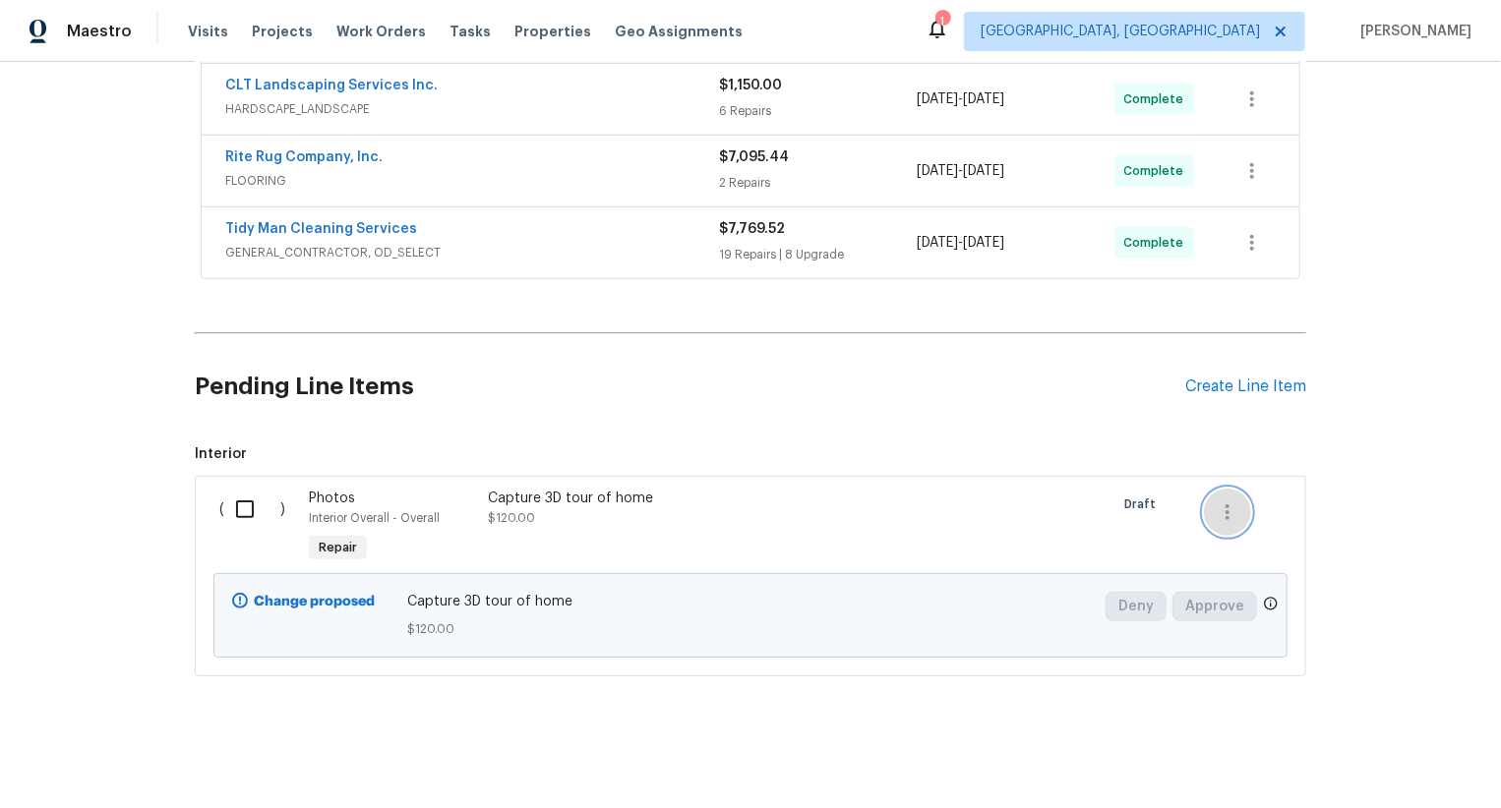
click at [1229, 516] on icon "button" at bounding box center [1228, 513] width 24 height 24
click at [1243, 510] on li "Cancel" at bounding box center [1242, 510] width 76 height 32
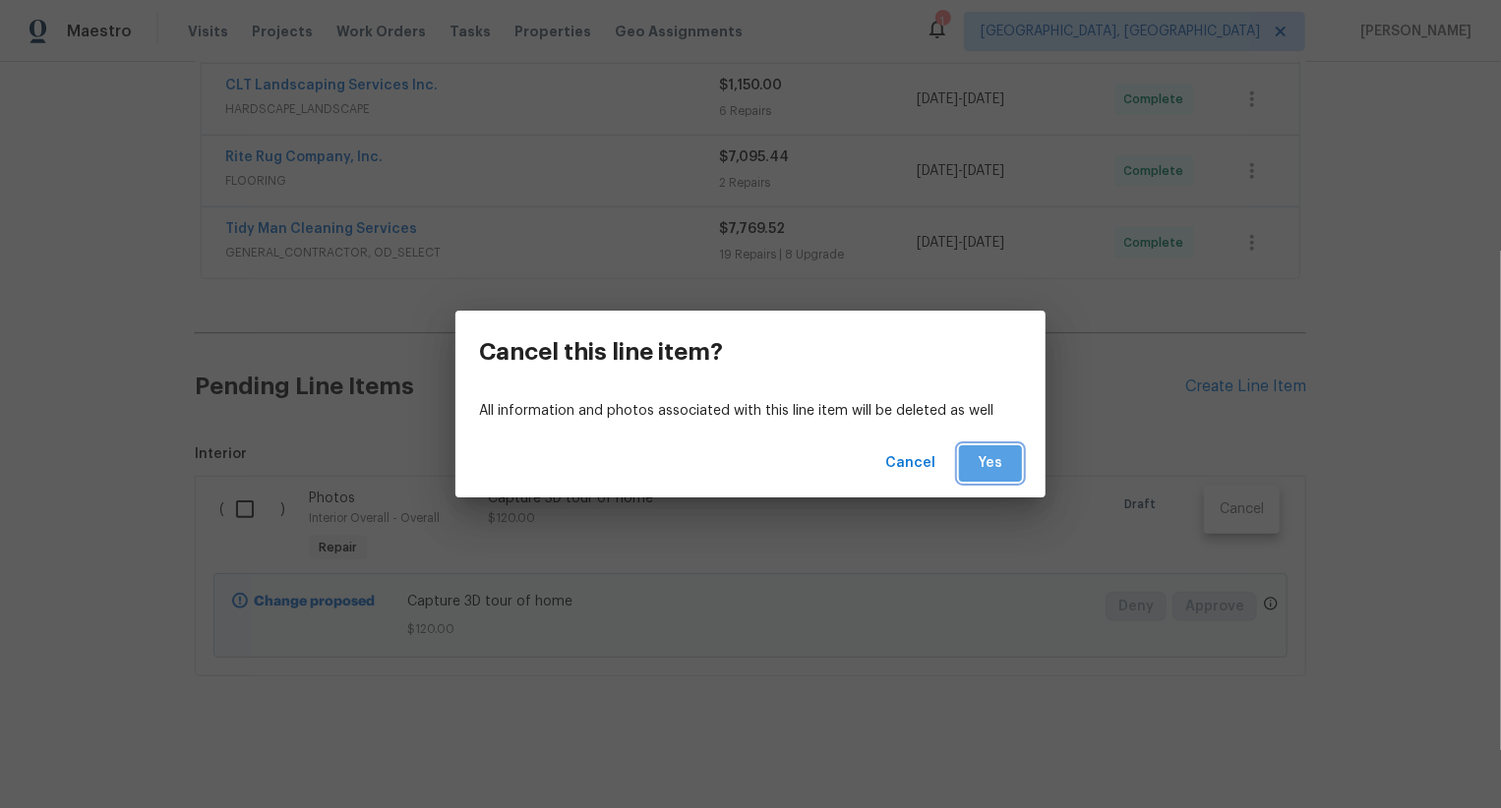
click at [997, 461] on span "Yes" at bounding box center [990, 463] width 31 height 25
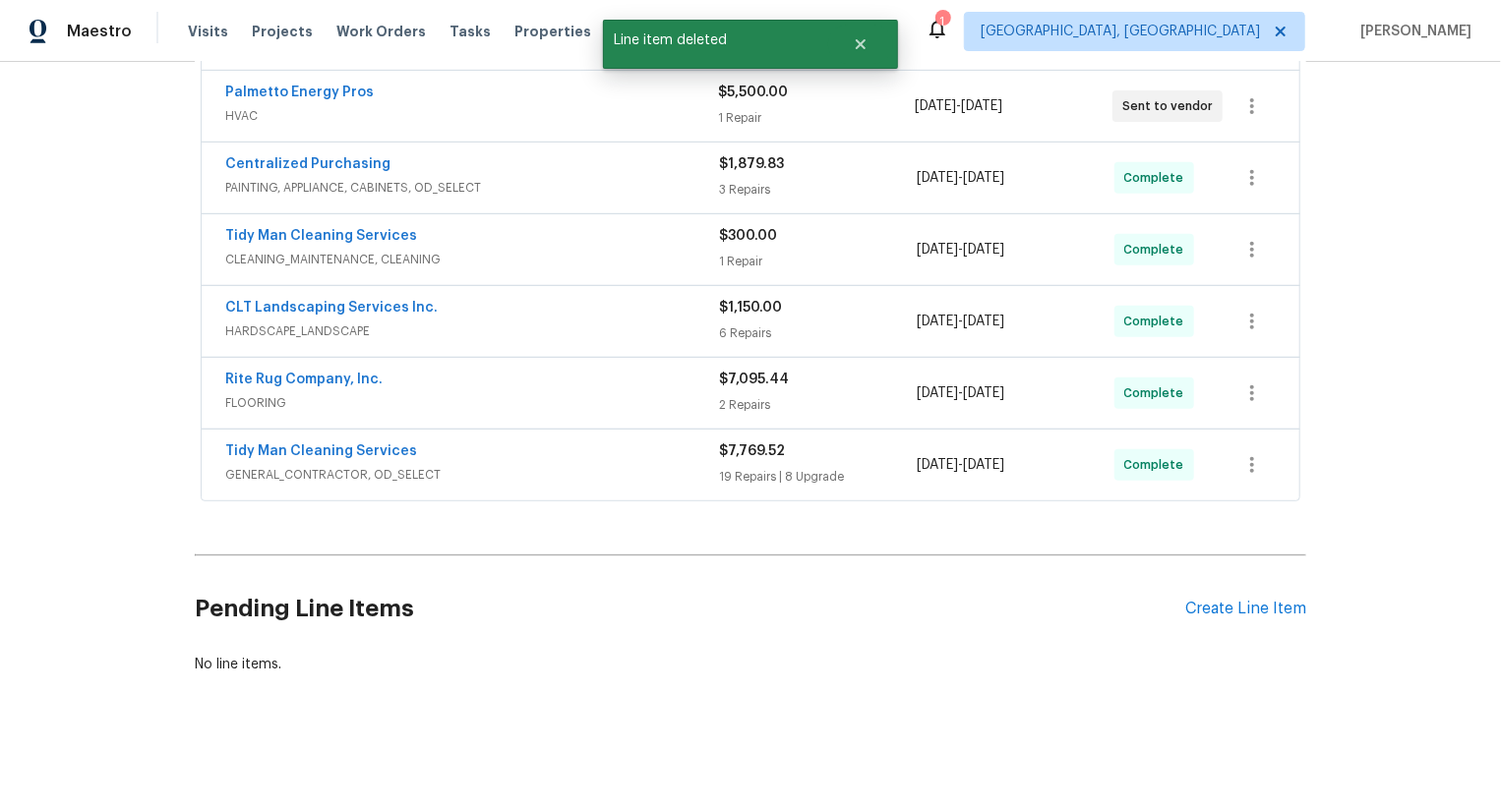
scroll to position [438, 0]
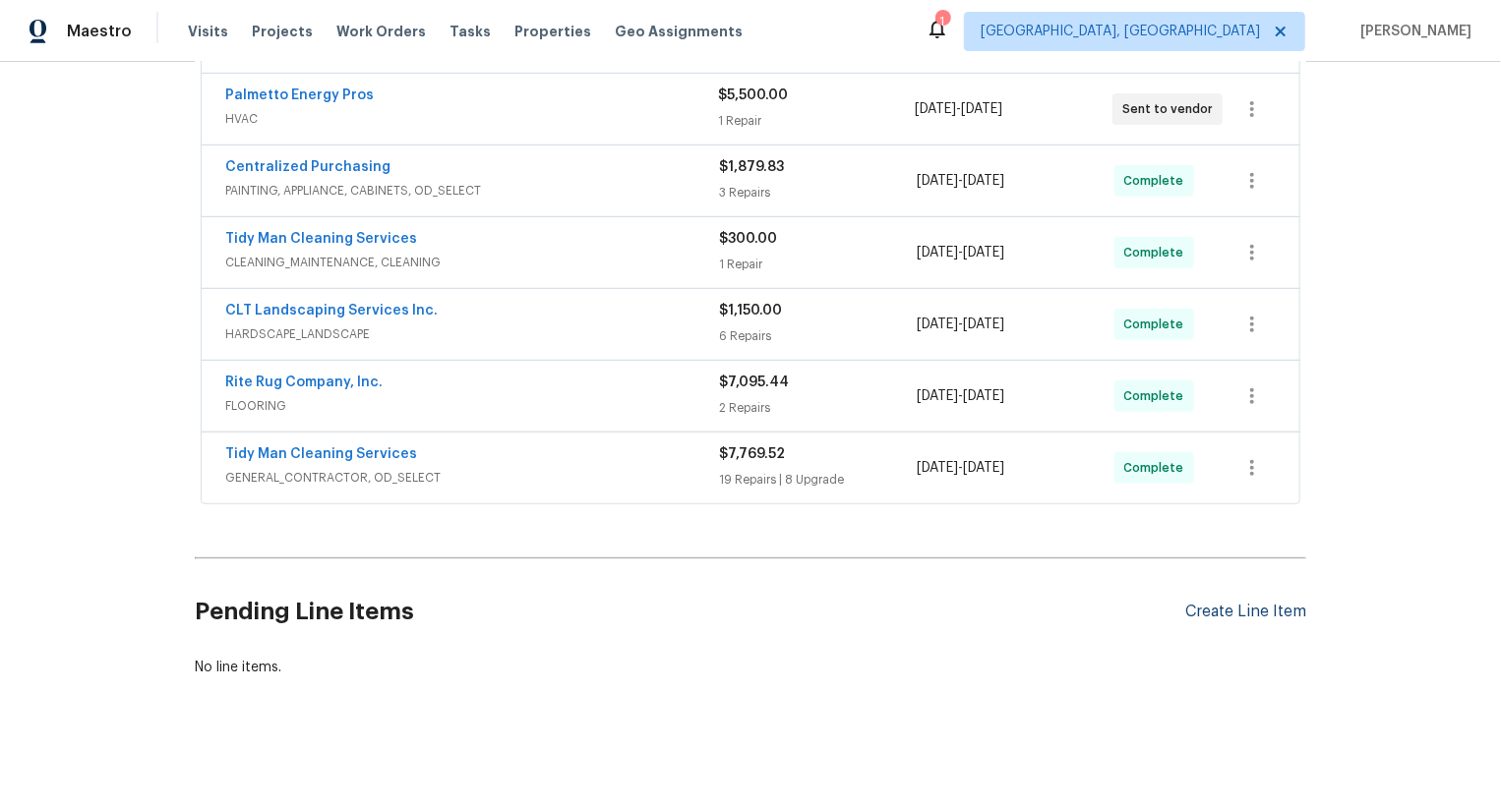
click at [1281, 609] on div "Create Line Item" at bounding box center [1245, 612] width 121 height 19
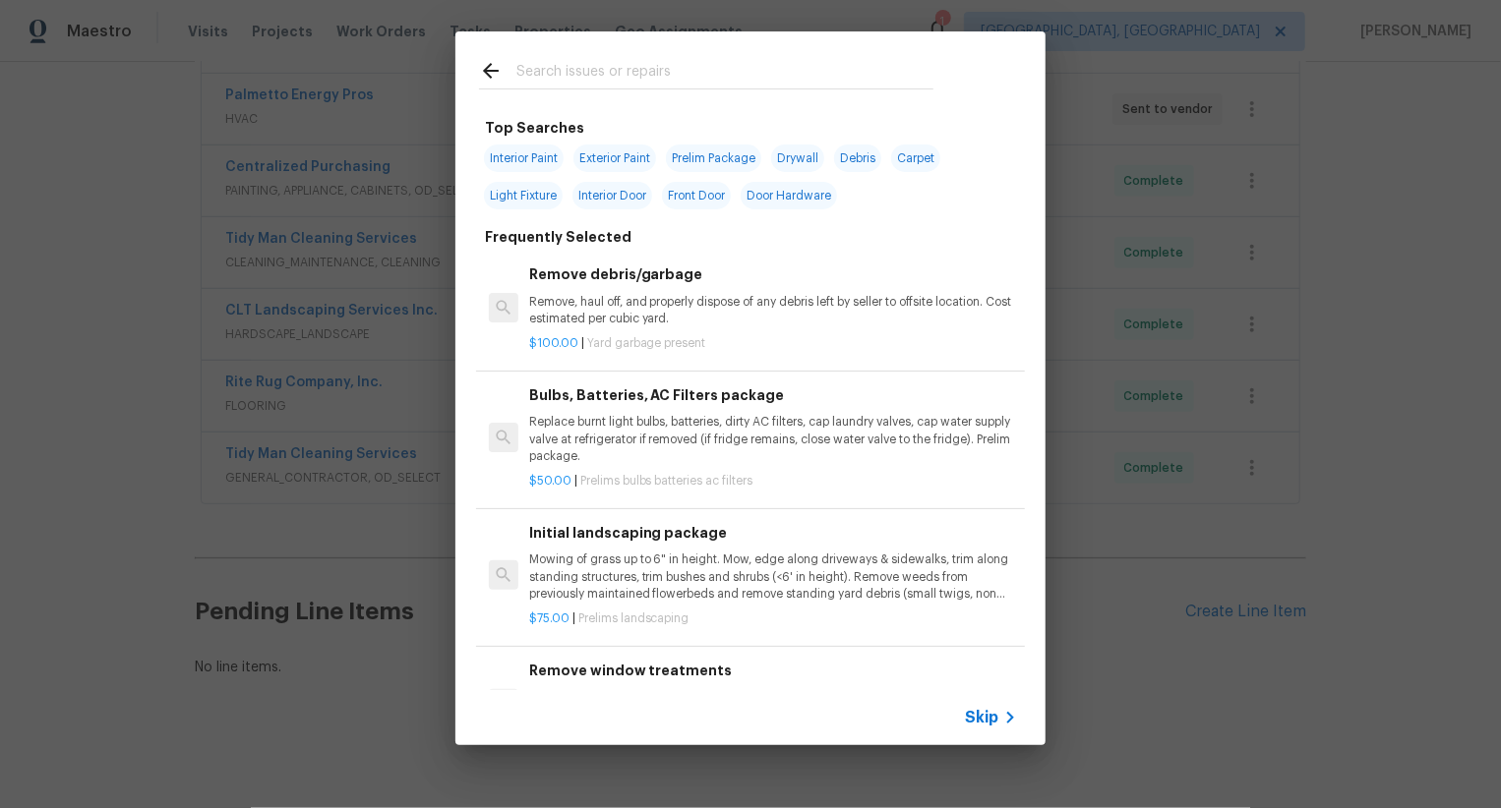
click at [984, 712] on span "Skip" at bounding box center [981, 718] width 33 height 20
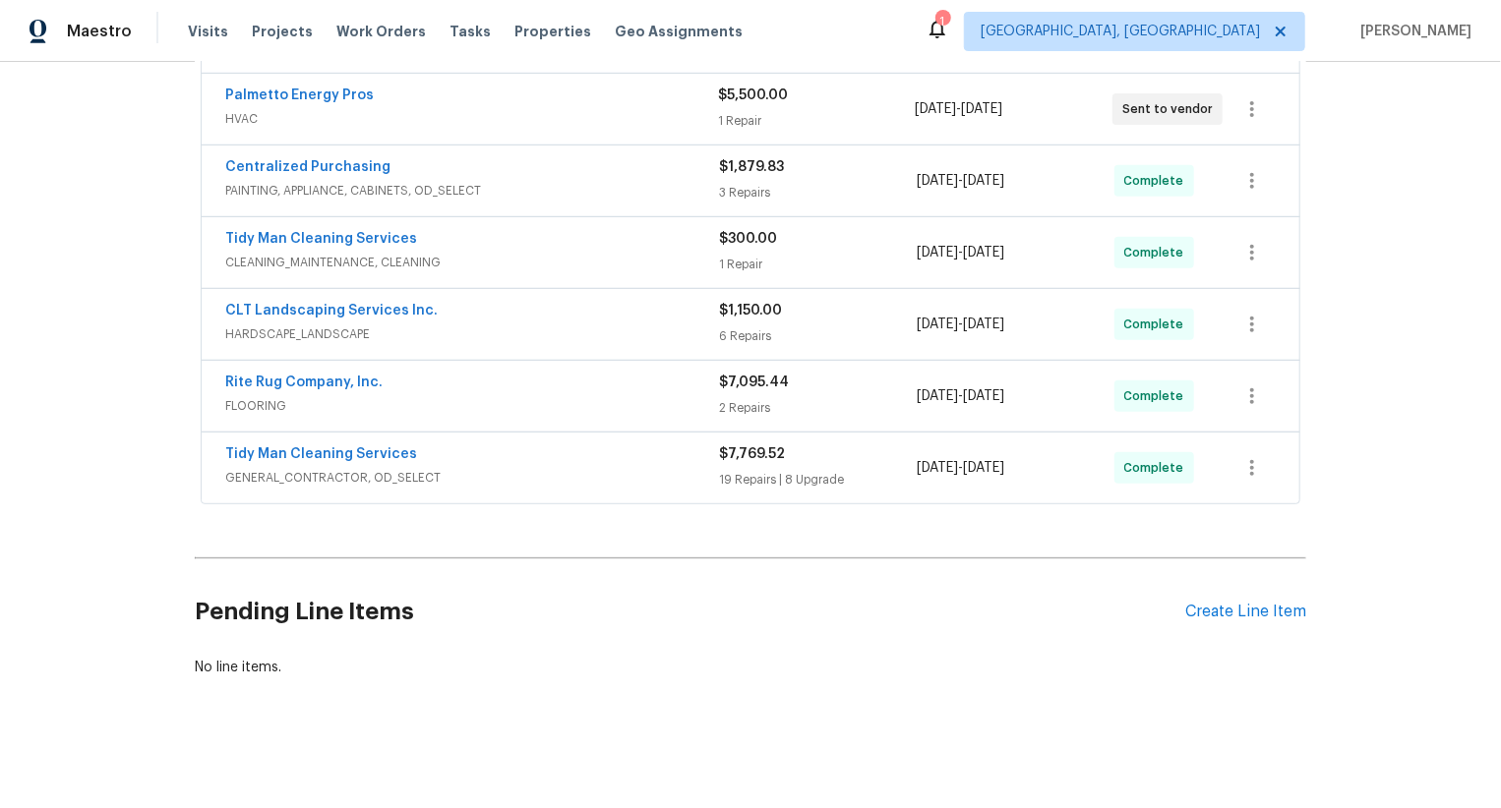
scroll to position [0, 0]
